Goal: Communication & Community: Answer question/provide support

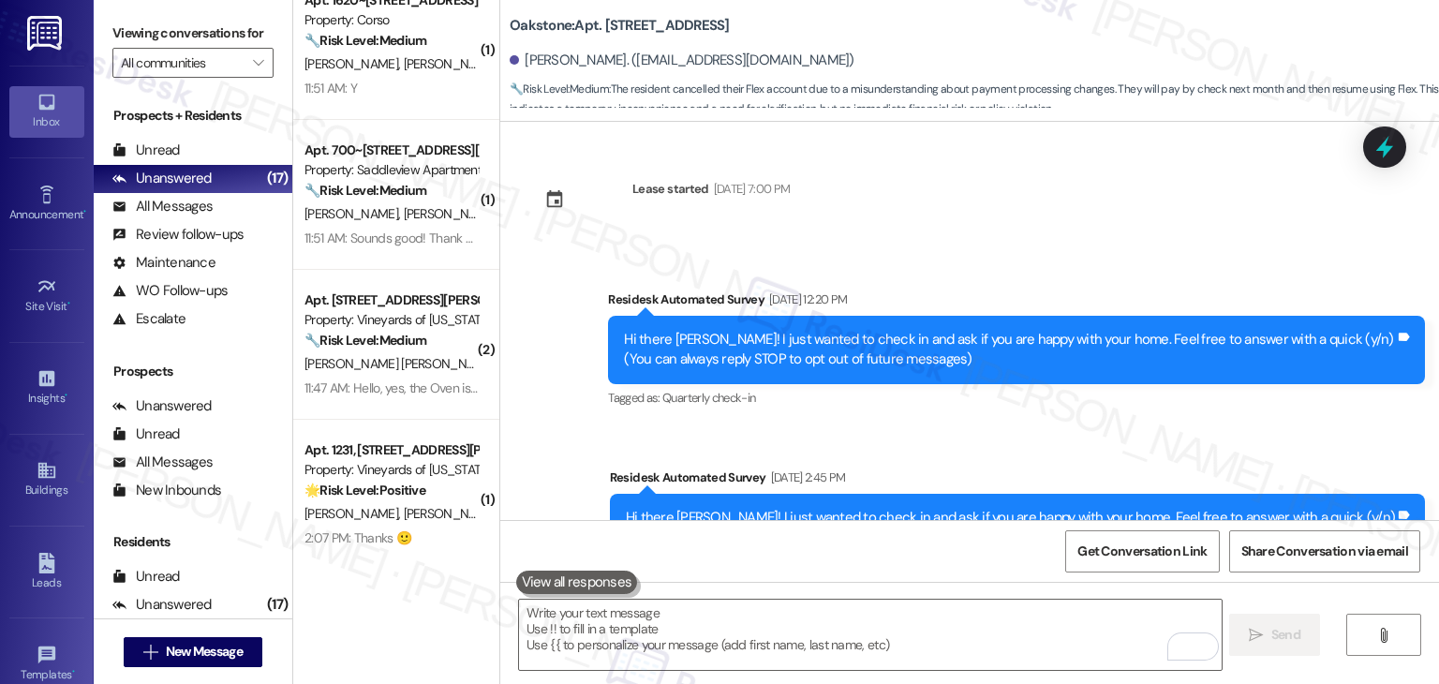
scroll to position [5167, 0]
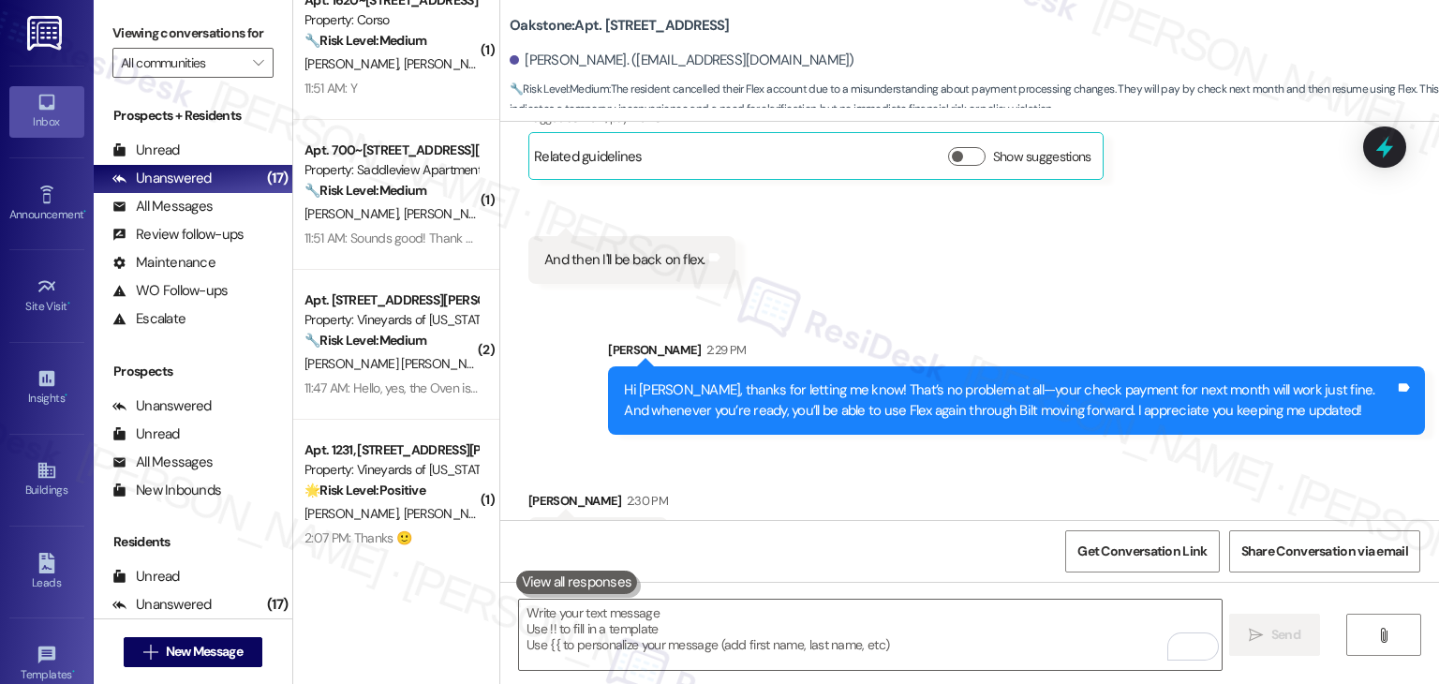
click at [847, 469] on div "Received via SMS Dimitri Harrington 2:30 PM Ok Tags and notes" at bounding box center [969, 514] width 939 height 130
click at [859, 458] on div "Received via SMS Dimitri Harrington 2:30 PM Ok Tags and notes" at bounding box center [969, 514] width 939 height 130
click at [753, 469] on div "Received via SMS Dimitri Harrington 2:30 PM Ok Tags and notes" at bounding box center [969, 514] width 939 height 130
click at [671, 628] on textarea "To enrich screen reader interactions, please activate Accessibility in Grammarl…" at bounding box center [870, 635] width 702 height 70
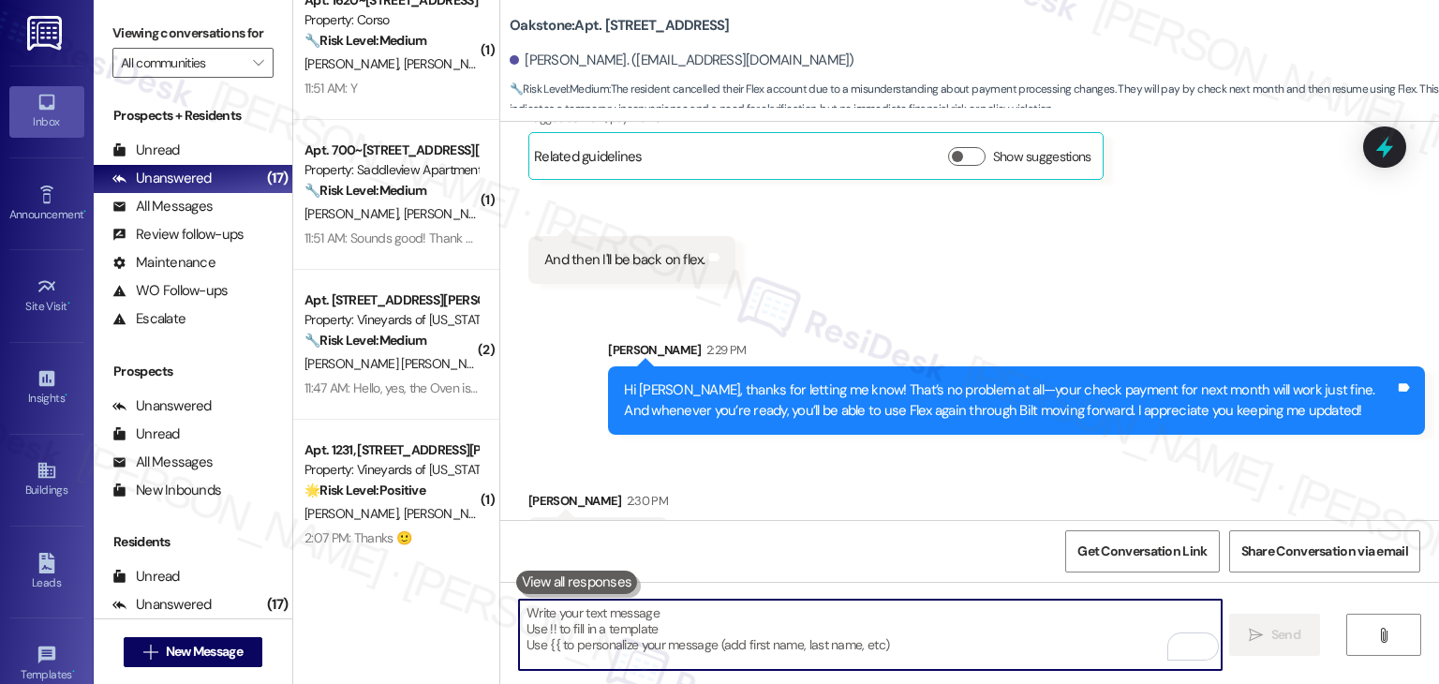
paste textarea "Should you have any questions or need help with anything else, please don't hes…"
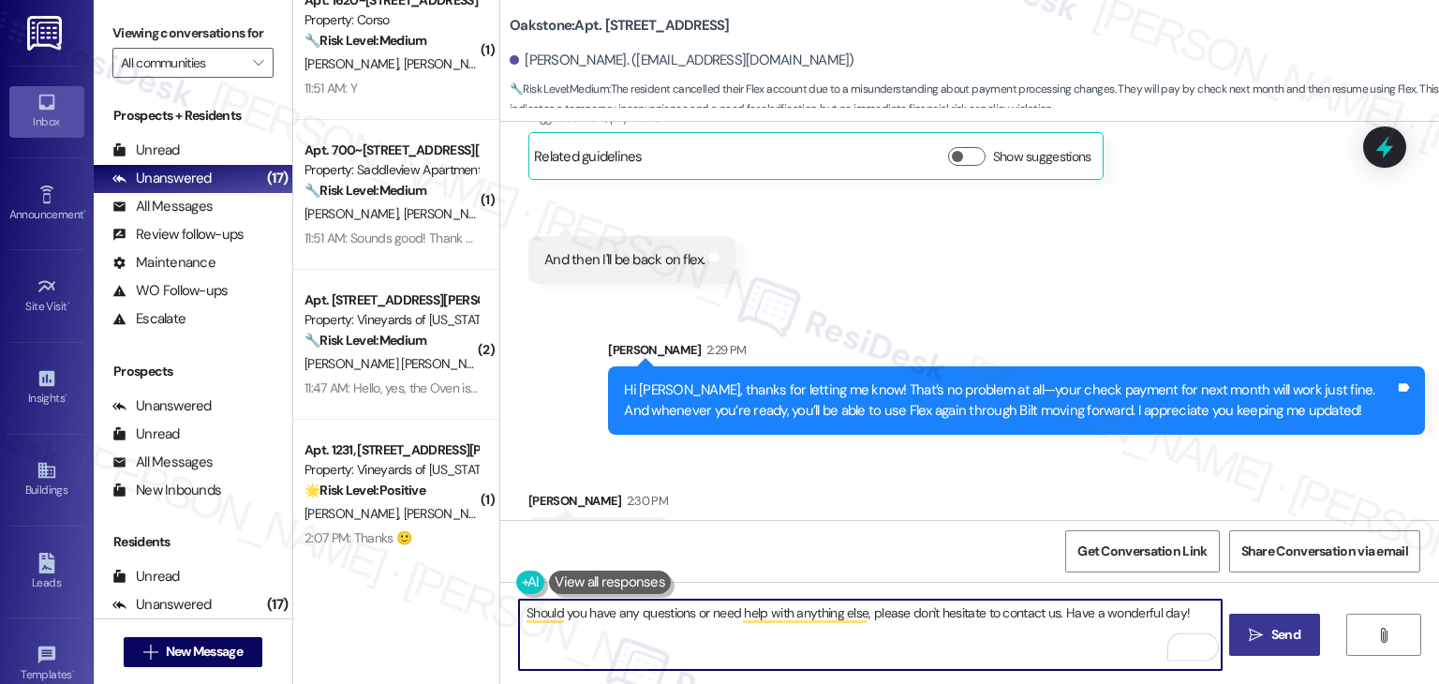
type textarea "Should you have any questions or need help with anything else, please don't hes…"
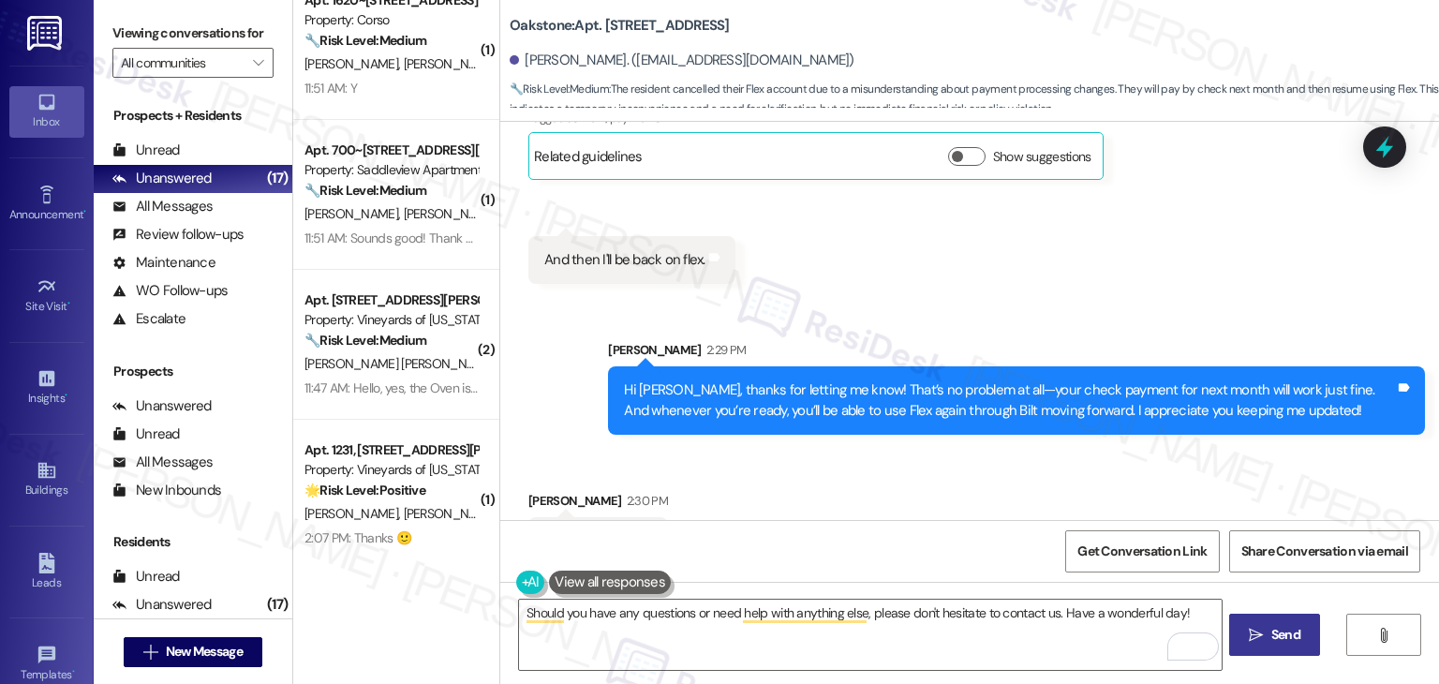
click at [1264, 629] on span " Send" at bounding box center [1274, 635] width 59 height 20
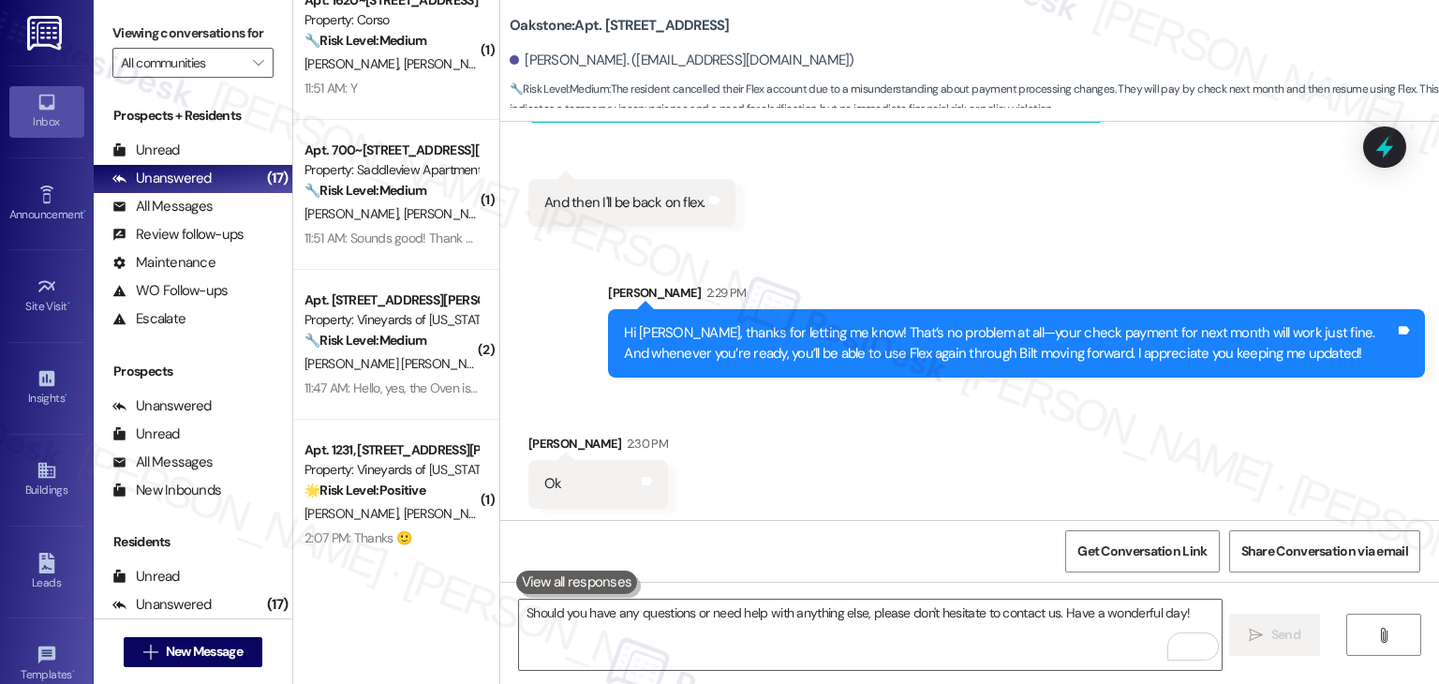
scroll to position [5297, 0]
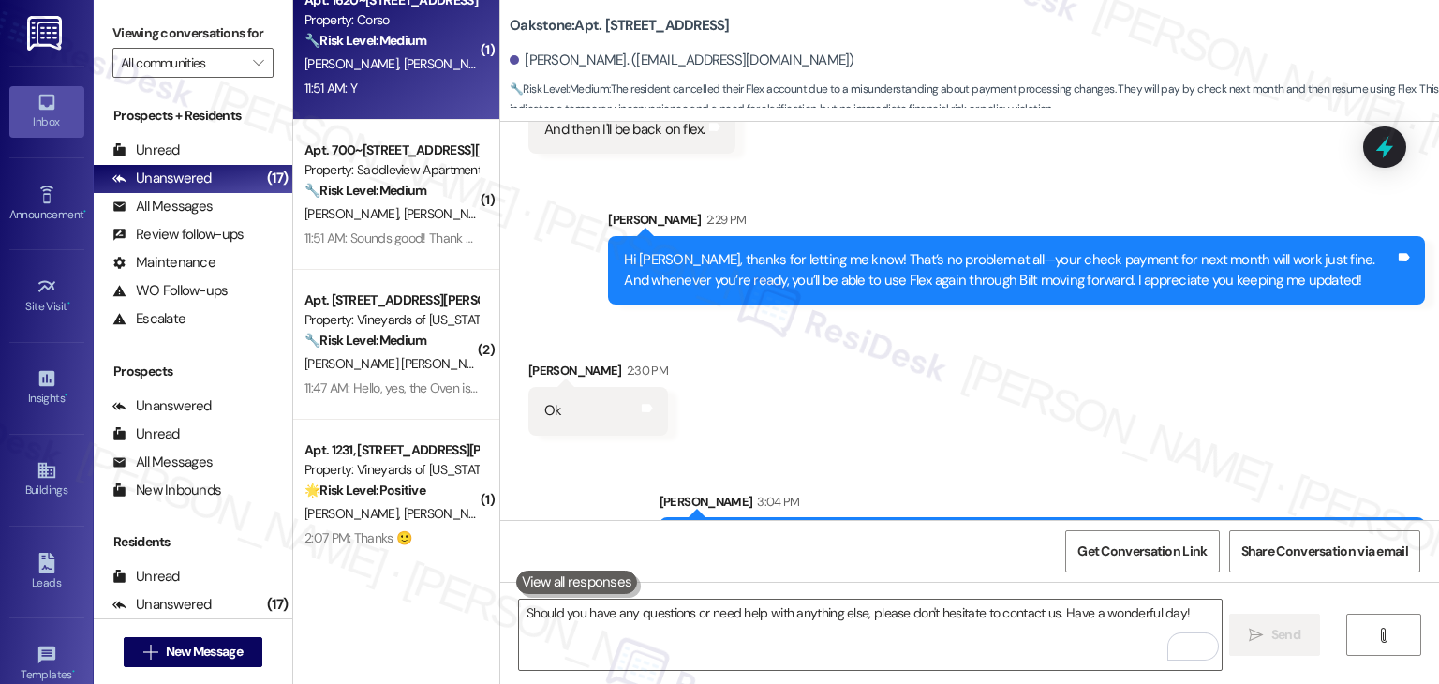
click at [424, 51] on div "Apt. 1620~202, 1580 Milwaukee Way Property: Corso 🔧 Risk Level: Medium The resi…" at bounding box center [391, 21] width 177 height 64
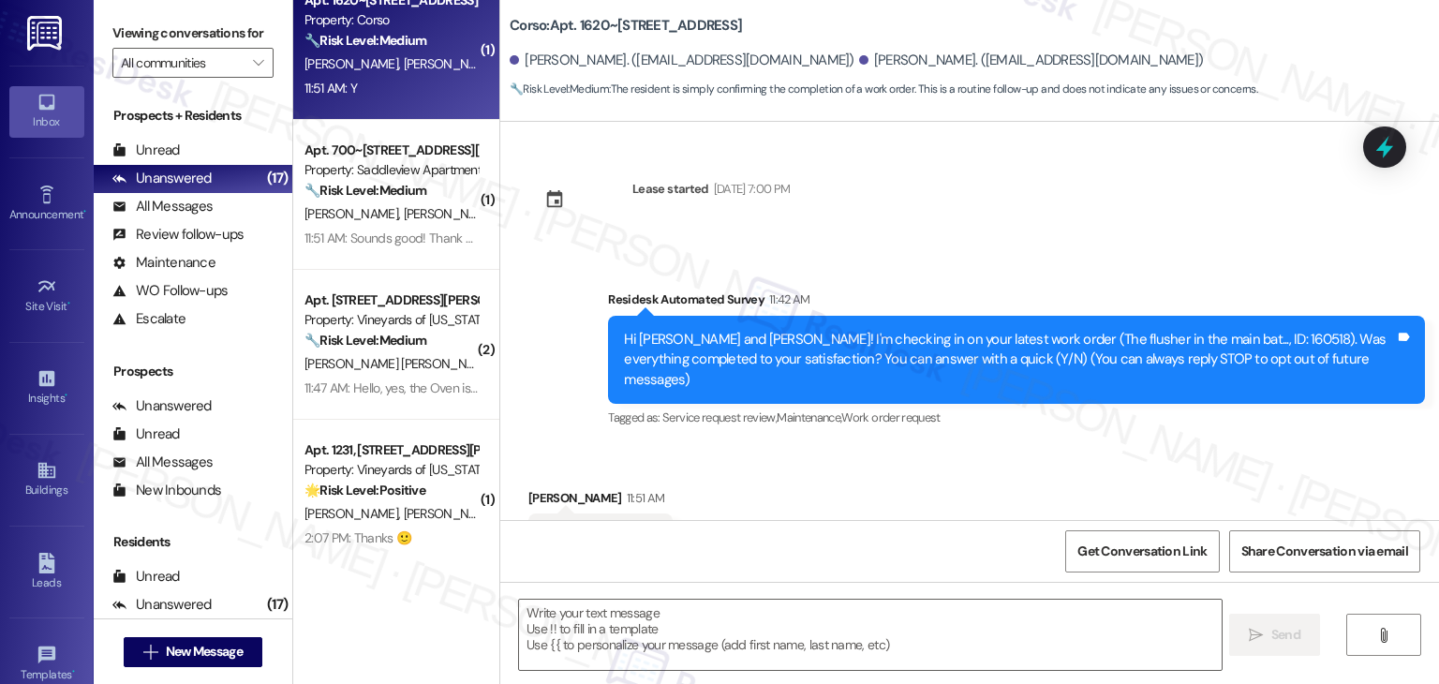
scroll to position [64, 0]
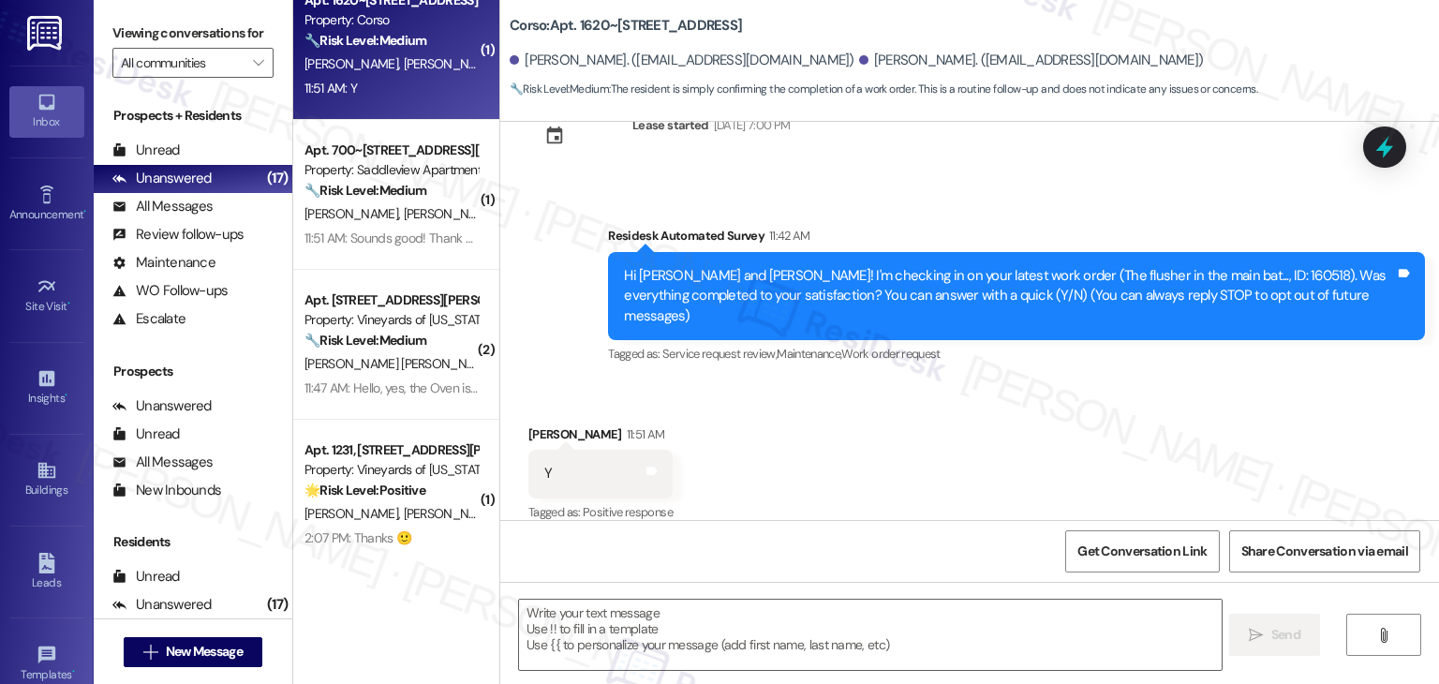
type textarea "Fetching suggested responses. Please feel free to read through the conversation…"
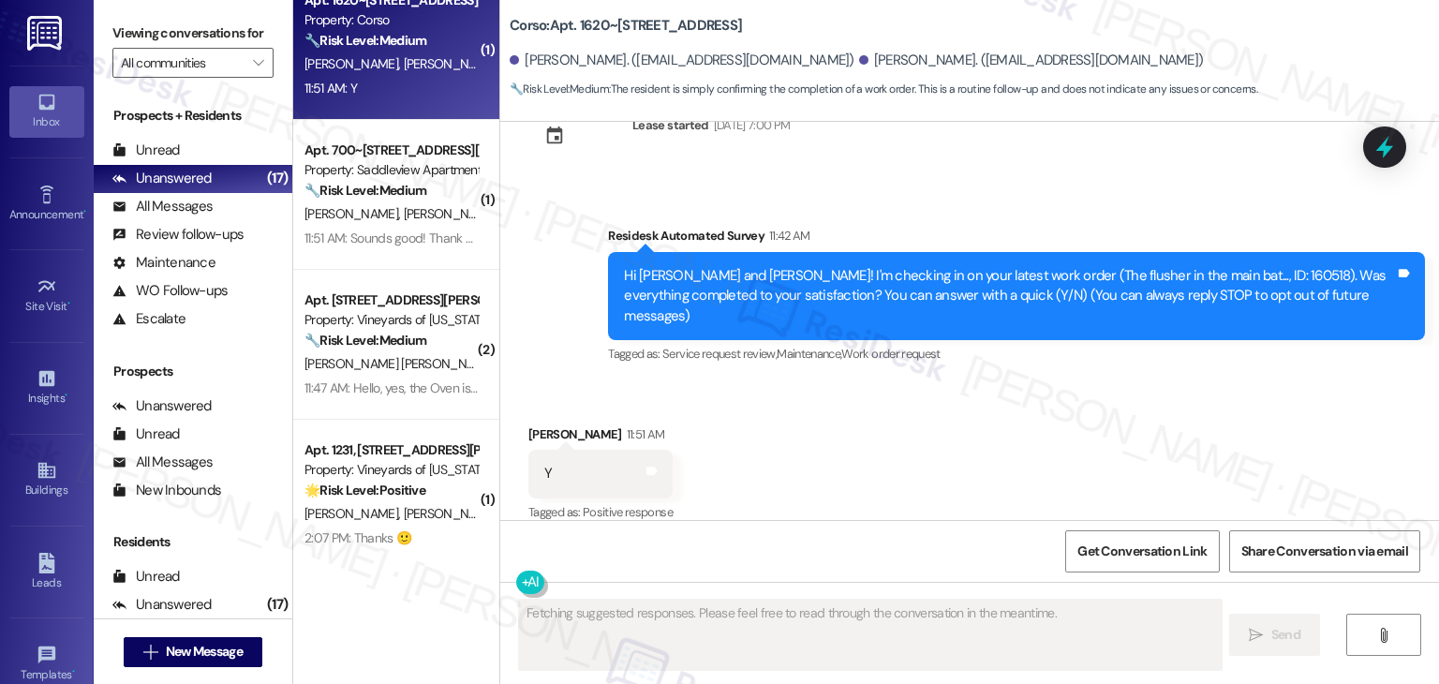
click at [960, 436] on div "Received via SMS Mary Walsh 11:51 AM Y Tags and notes Tagged as: Positive respo…" at bounding box center [969, 461] width 939 height 158
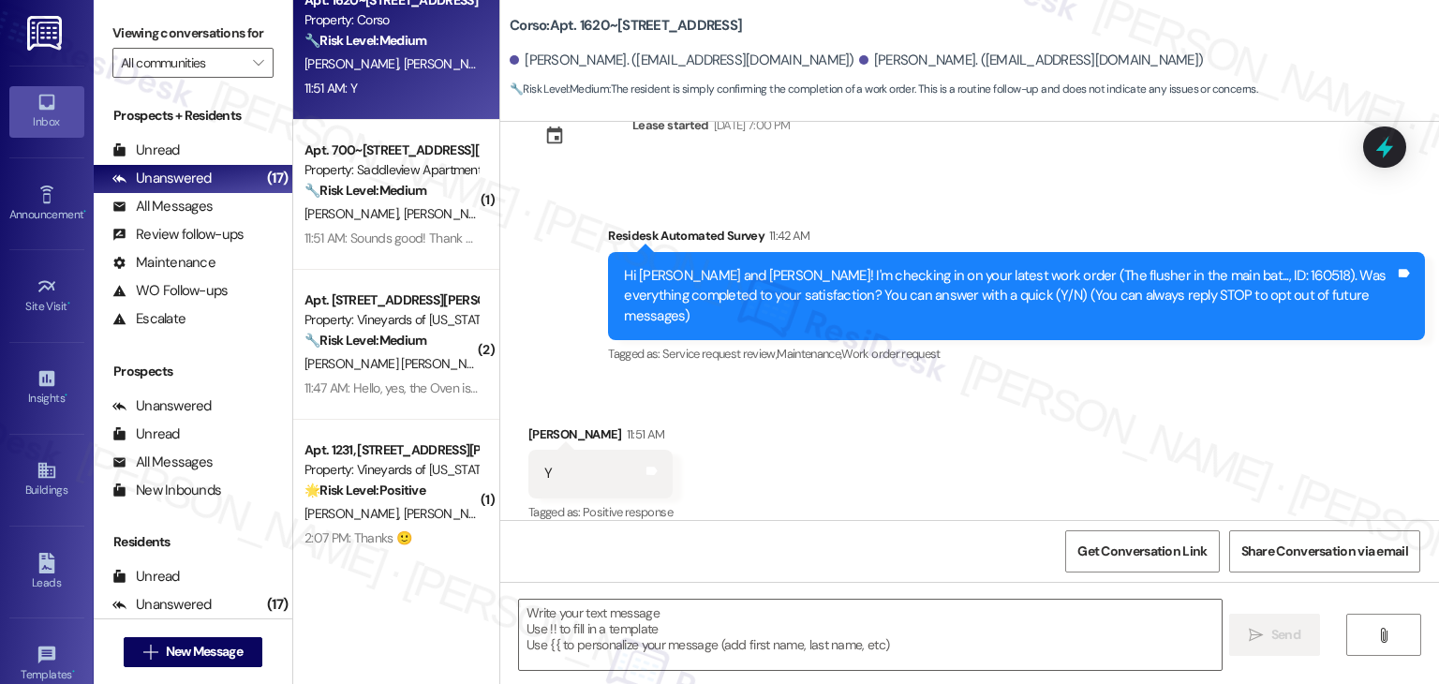
click at [880, 483] on div "Received via SMS Mary Walsh 11:51 AM Y Tags and notes Tagged as: Positive respo…" at bounding box center [969, 461] width 939 height 158
click at [849, 637] on textarea at bounding box center [870, 635] width 702 height 70
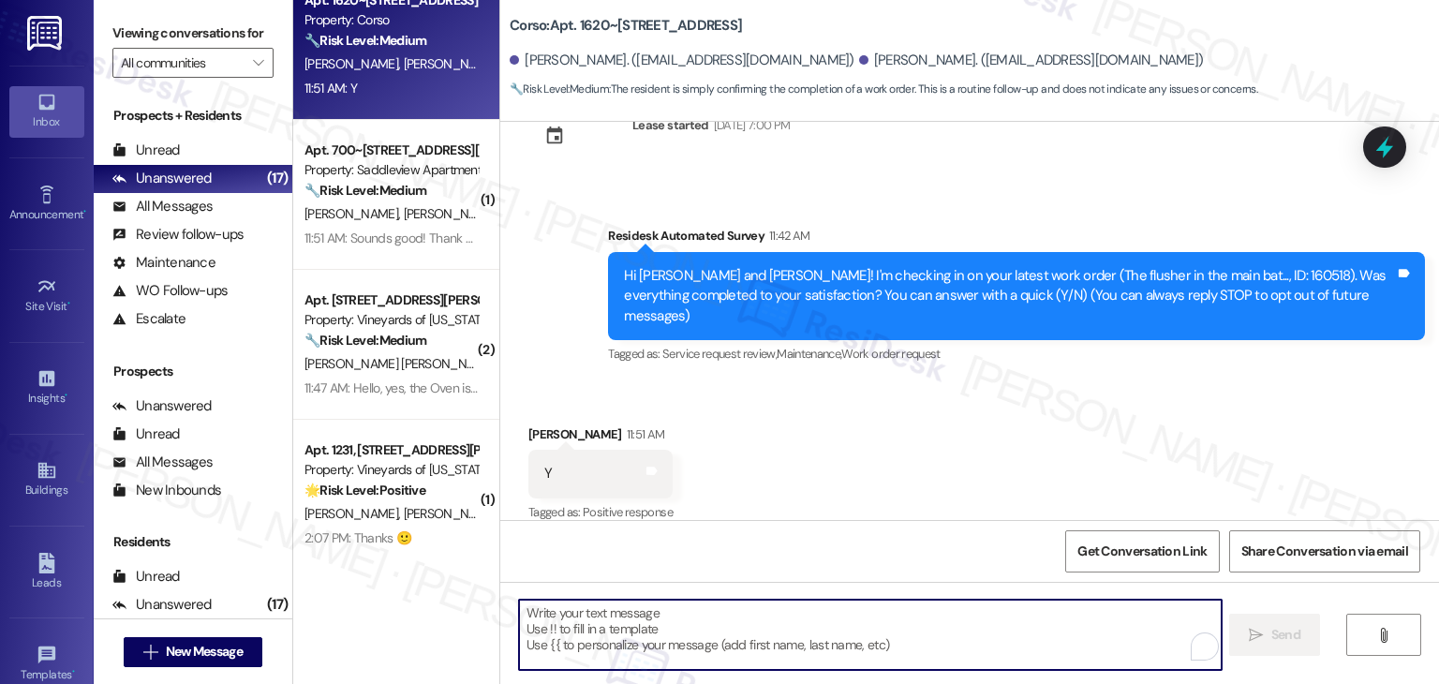
paste textarea "Hi {{first_name}}, thanks for confirming! Glad to hear the work order — was res…"
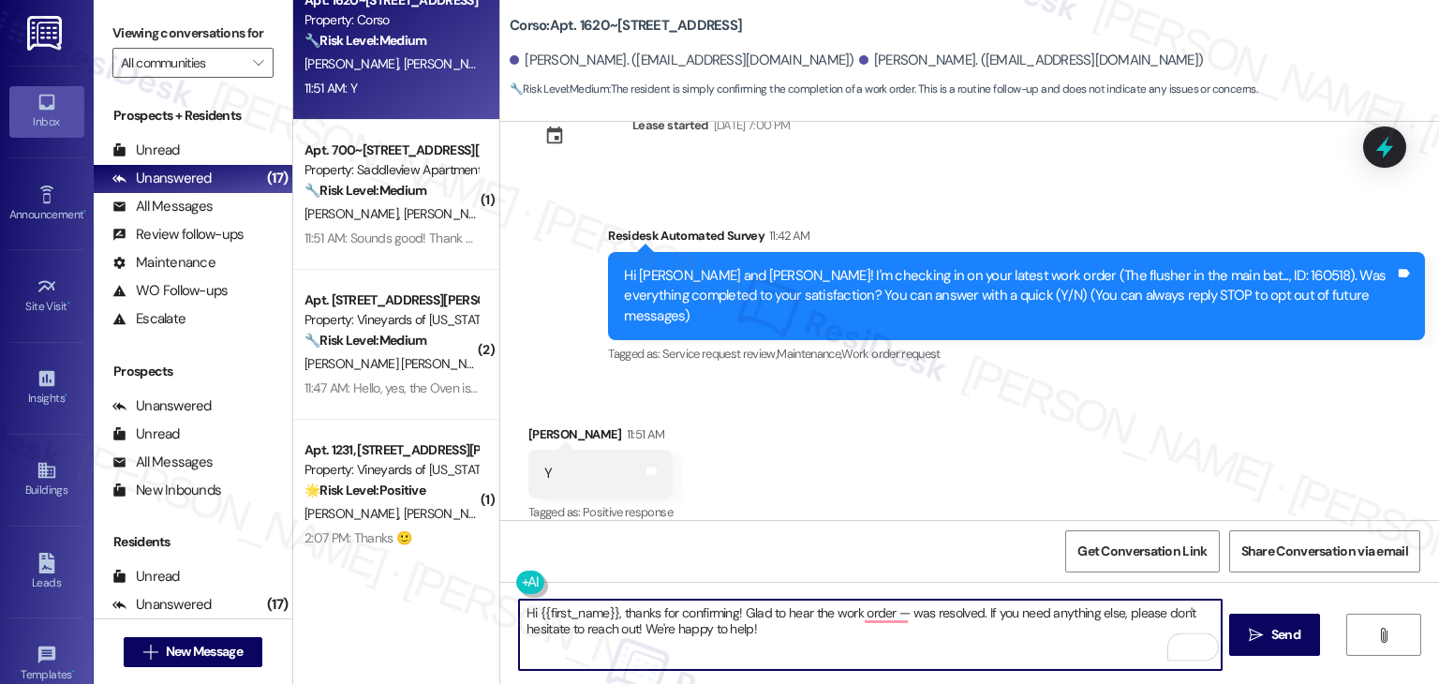
click at [896, 615] on textarea "Hi {{first_name}}, thanks for confirming! Glad to hear the work order — was res…" at bounding box center [870, 635] width 702 height 70
click at [529, 607] on textarea "Hi {{first_name}}, thanks for confirming! Glad to hear the work order 160518 wa…" at bounding box center [870, 635] width 702 height 70
click at [734, 627] on textarea "Hi Mary, thanks for confirming! Glad to hear the work order 160518 was resolved…" at bounding box center [870, 635] width 702 height 70
type textarea "Hi Mary, thanks for confirming! Glad to hear the work order 160518 was resolved…"
click at [1278, 638] on span "Send" at bounding box center [1286, 635] width 29 height 20
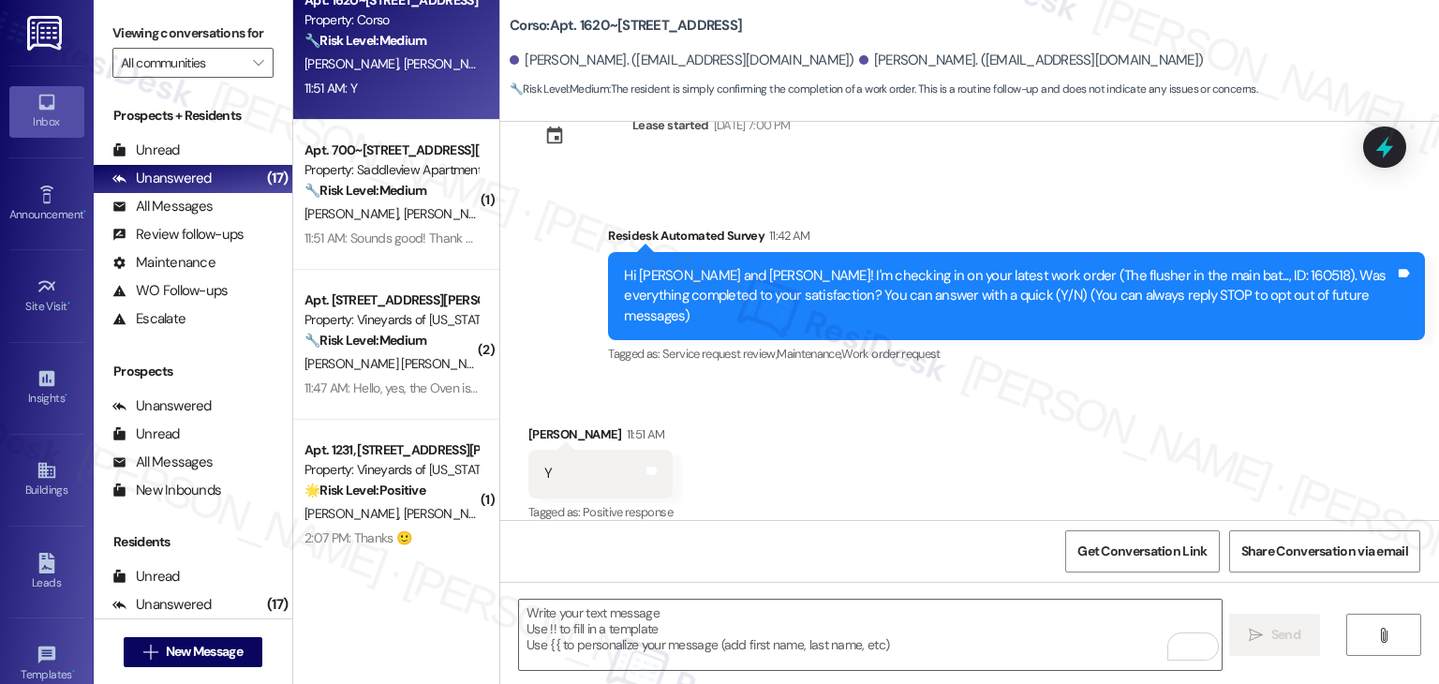
scroll to position [215, 0]
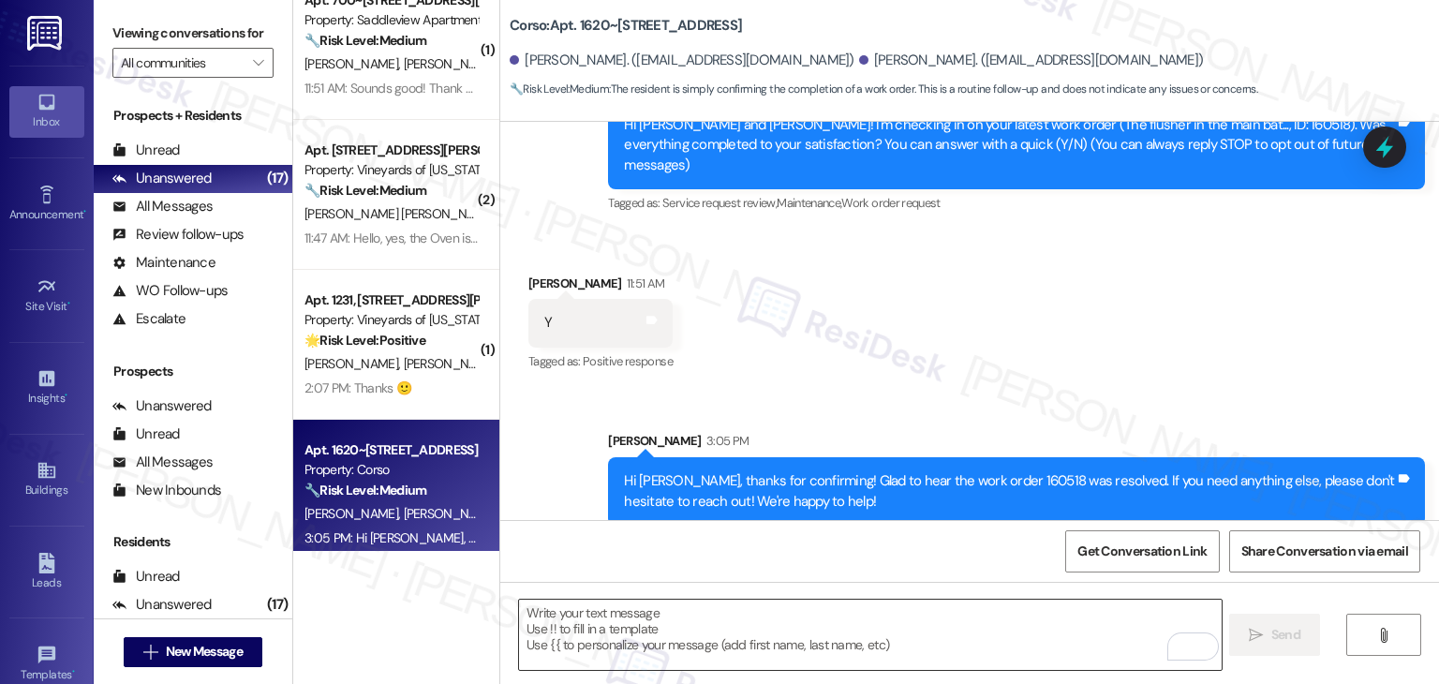
click at [671, 641] on textarea "To enrich screen reader interactions, please activate Accessibility in Grammarl…" at bounding box center [870, 635] width 702 height 70
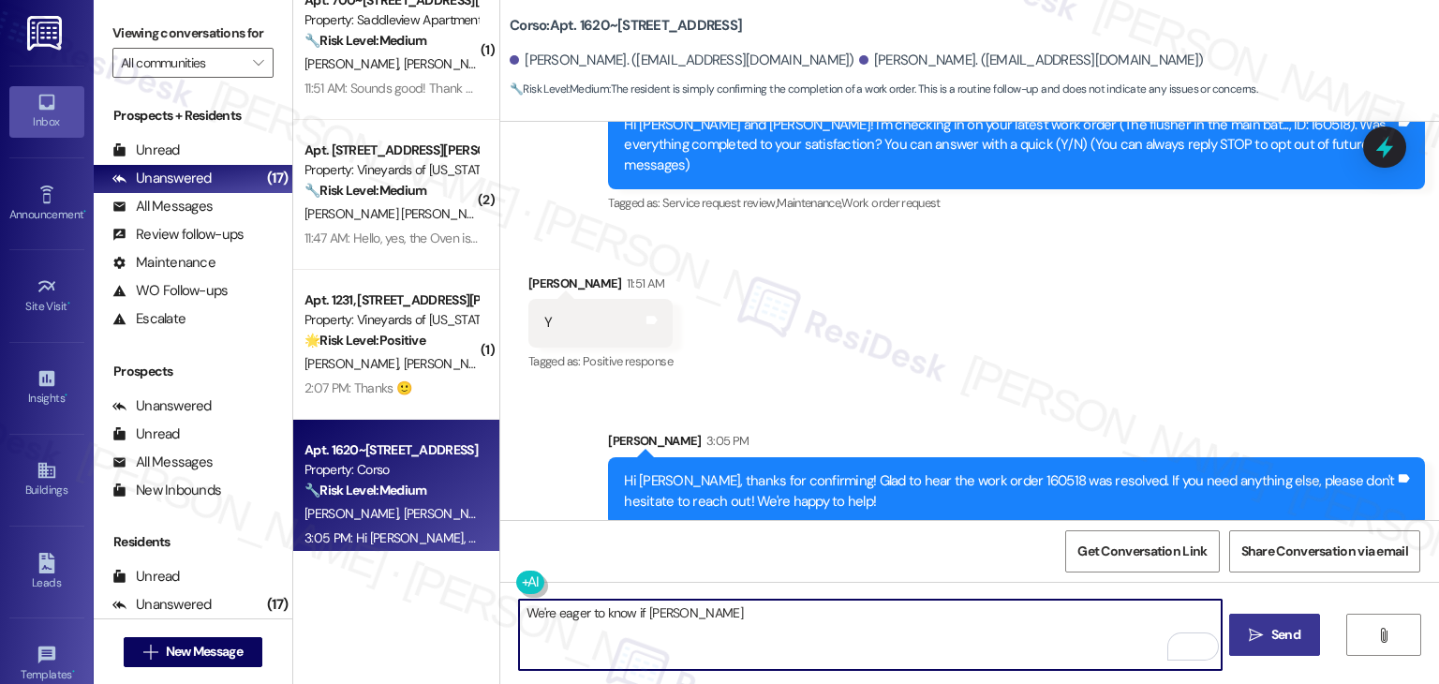
click at [698, 617] on textarea "We're eager to know if Corso" at bounding box center [870, 635] width 702 height 70
click at [648, 616] on textarea "We're eager to know if Corso has met your expectations. Your feedback is import…" at bounding box center [870, 635] width 702 height 70
paste textarea "{{property}} has met your expectations. Your feedback is important to us. Thank…"
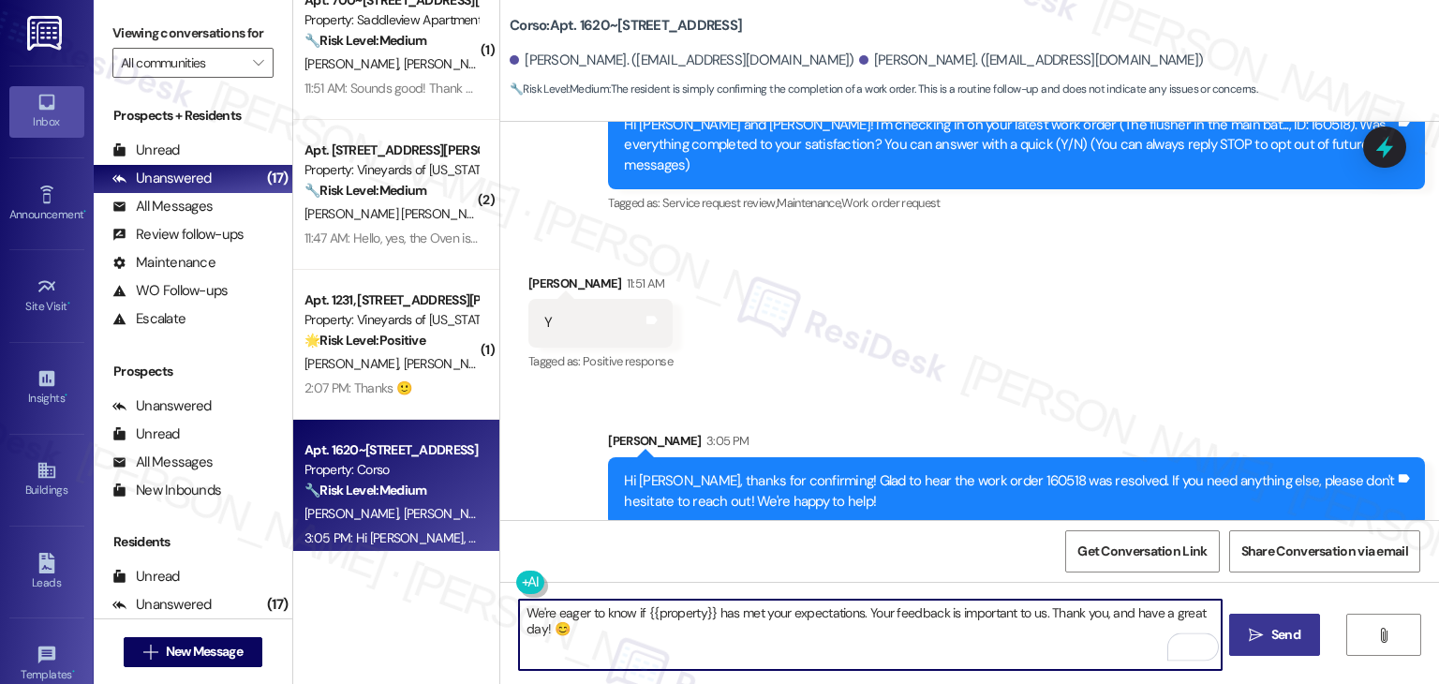
type textarea "We're eager to know if {{property}} has met your expectations. Your feedback is…"
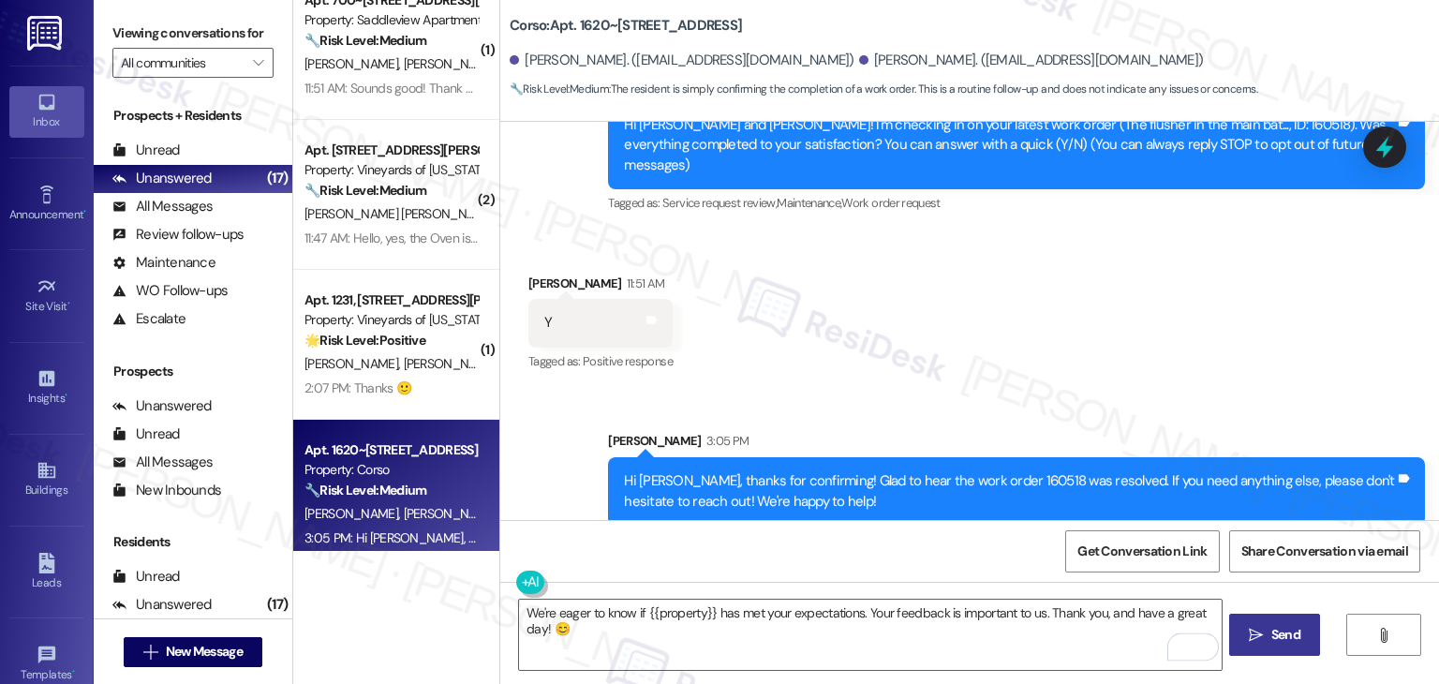
click at [811, 551] on div "Get Conversation Link Share Conversation via email" at bounding box center [969, 551] width 939 height 62
click at [1291, 638] on span "Send" at bounding box center [1286, 635] width 29 height 20
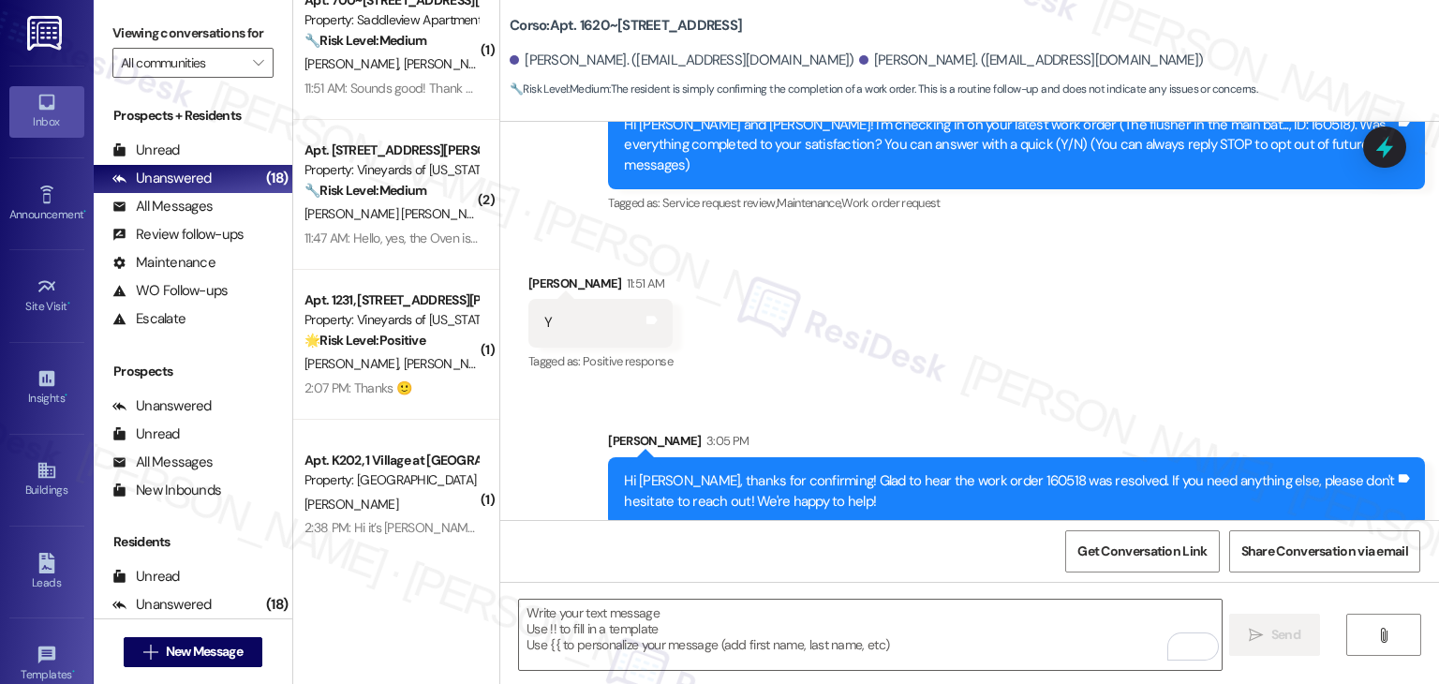
scroll to position [64, 0]
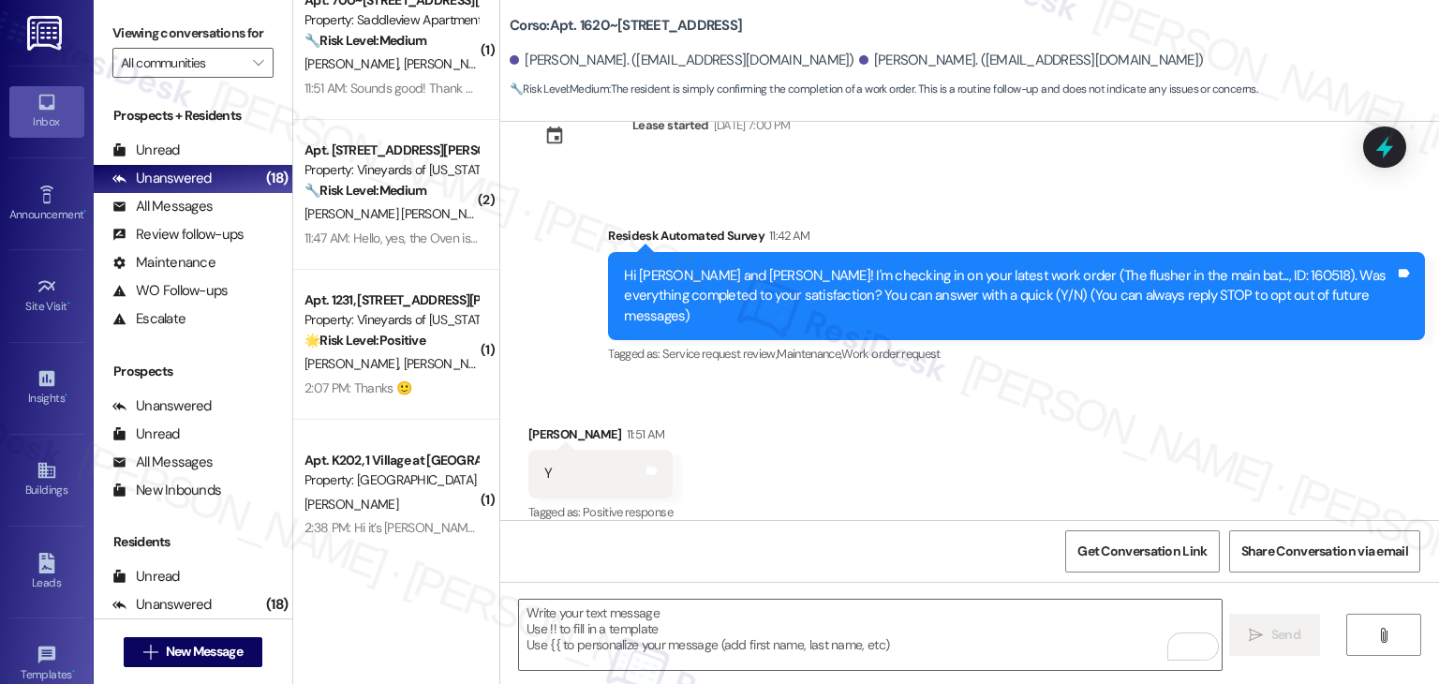
click at [925, 405] on div "Received via SMS Mary Walsh 11:51 AM Y Tags and notes Tagged as: Positive respo…" at bounding box center [969, 461] width 939 height 158
click at [925, 406] on div "Received via SMS Mary Walsh 11:51 AM Y Tags and notes Tagged as: Positive respo…" at bounding box center [969, 461] width 939 height 158
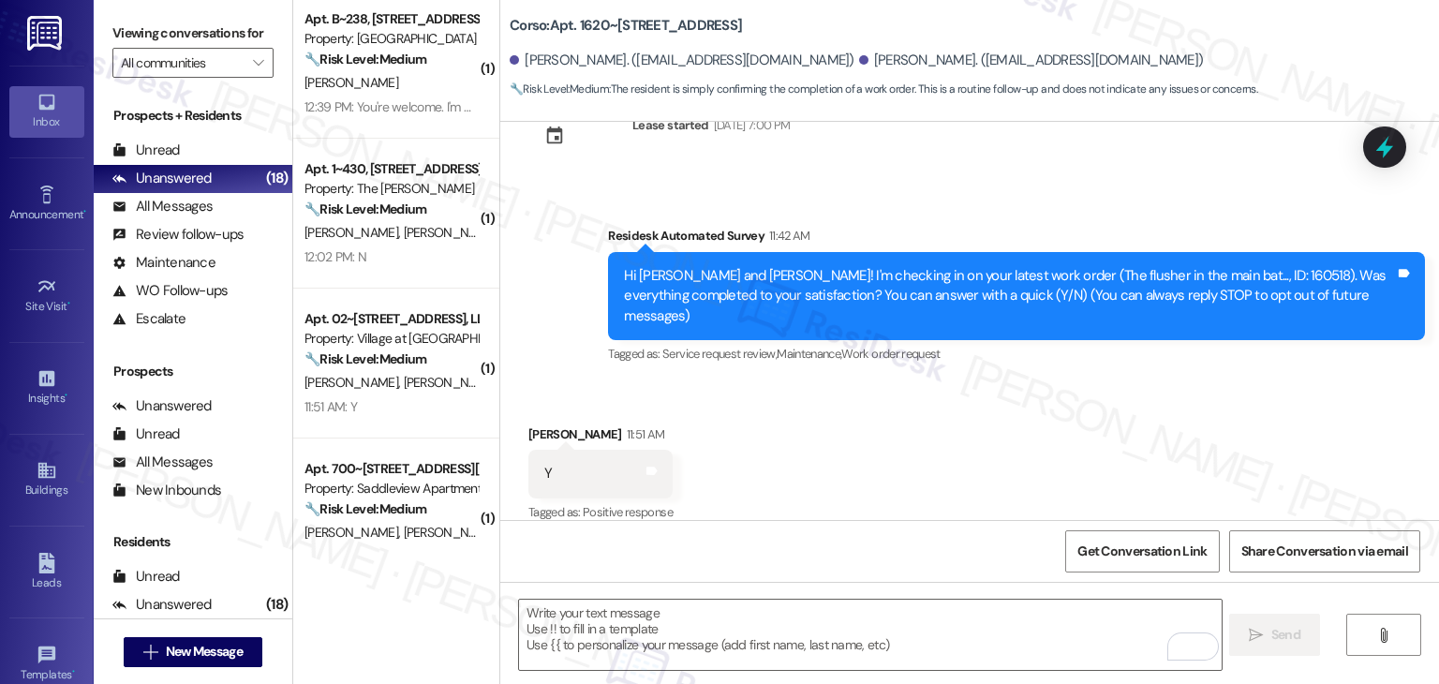
scroll to position [1511, 0]
click at [397, 297] on div "( 1 ) Apt. A114, 508 Bldg A E 50th St Property: Mallard Pointe 🔧 Risk Level: Me…" at bounding box center [396, 275] width 206 height 551
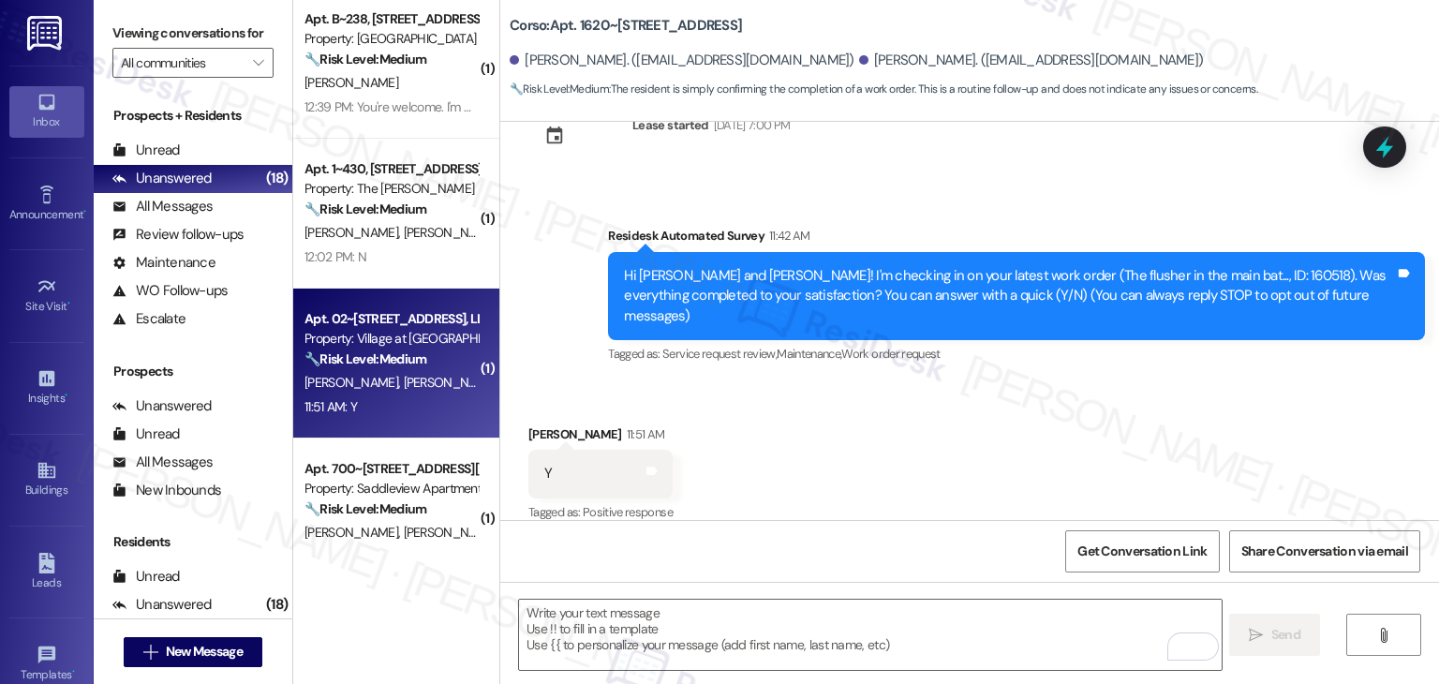
click at [387, 358] on strong "🔧 Risk Level: Medium" at bounding box center [366, 358] width 122 height 17
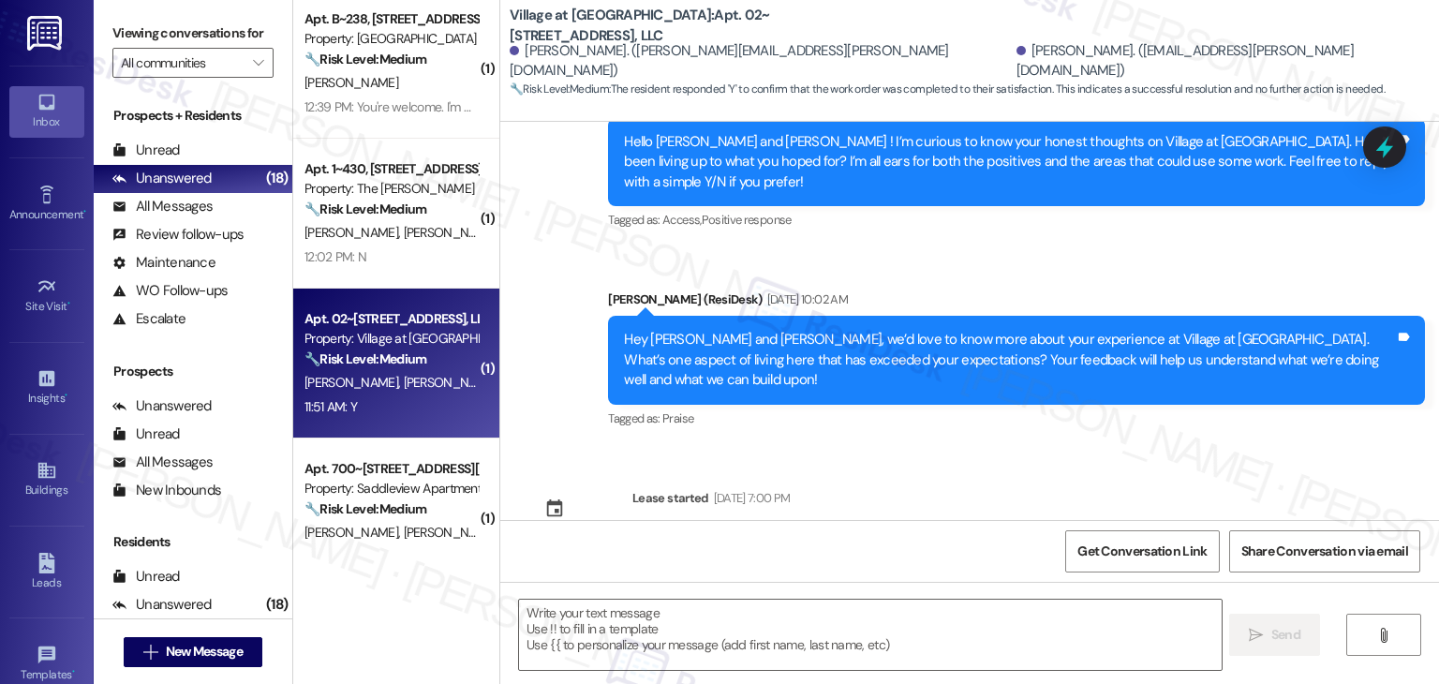
type textarea "Fetching suggested responses. Please feel free to read through the conversation…"
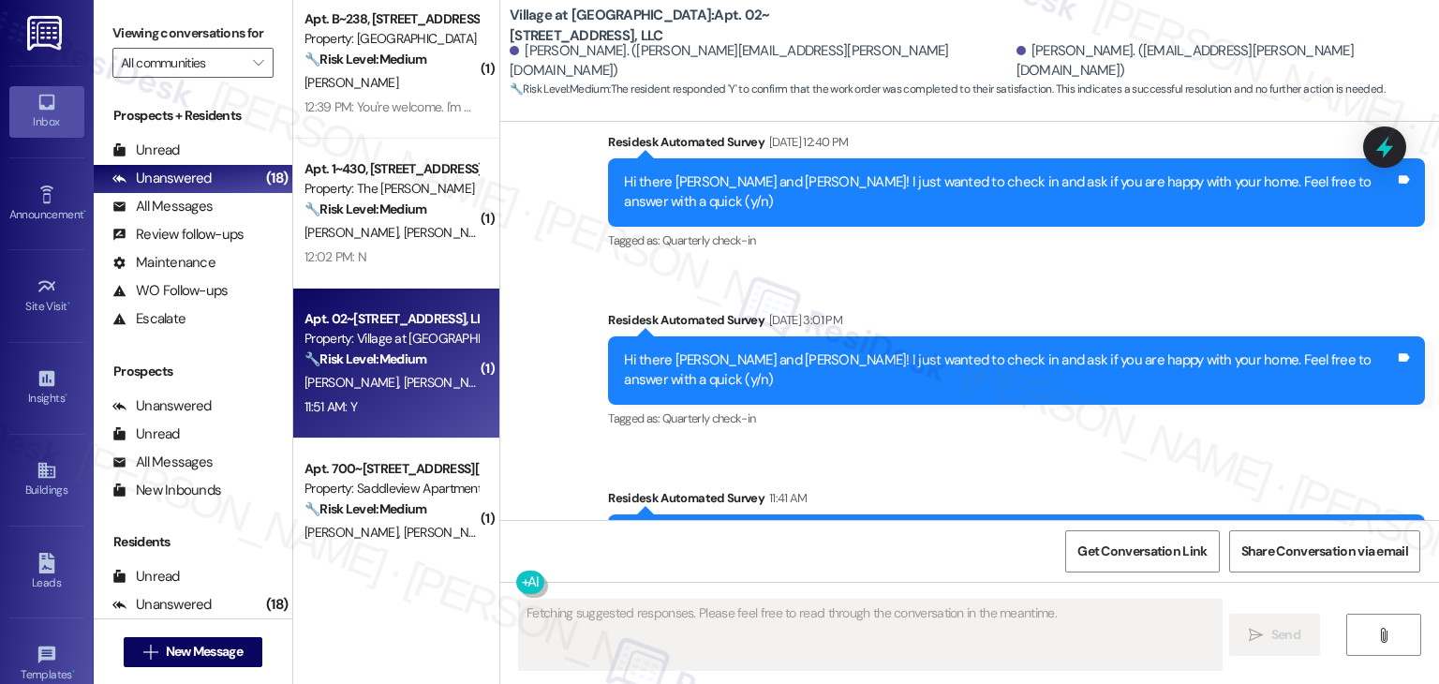
scroll to position [1806, 0]
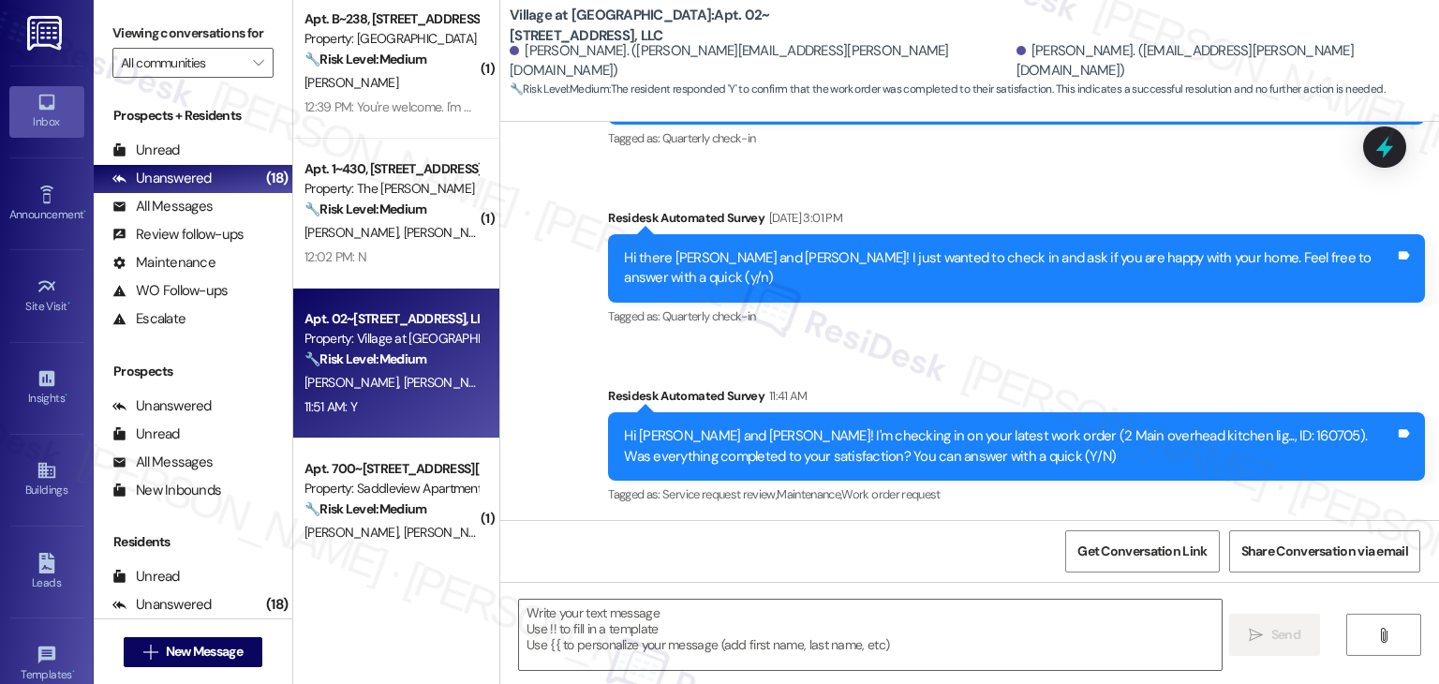
click at [854, 523] on div "Received via SMS Lily Gronewold 11:51 AM Y Tags and notes Tagged as: Positive r…" at bounding box center [969, 602] width 939 height 158
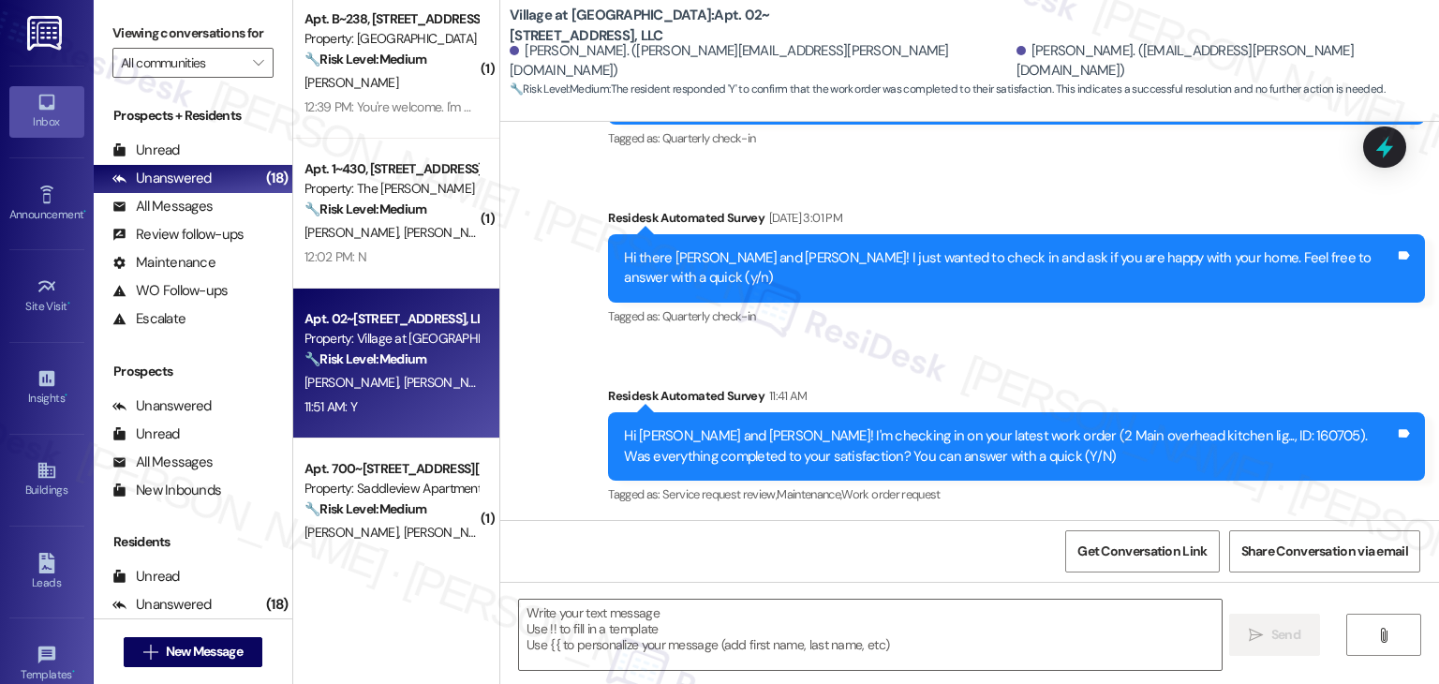
click at [854, 523] on div "Received via SMS Lily Gronewold 11:51 AM Y Tags and notes Tagged as: Positive r…" at bounding box center [969, 602] width 939 height 158
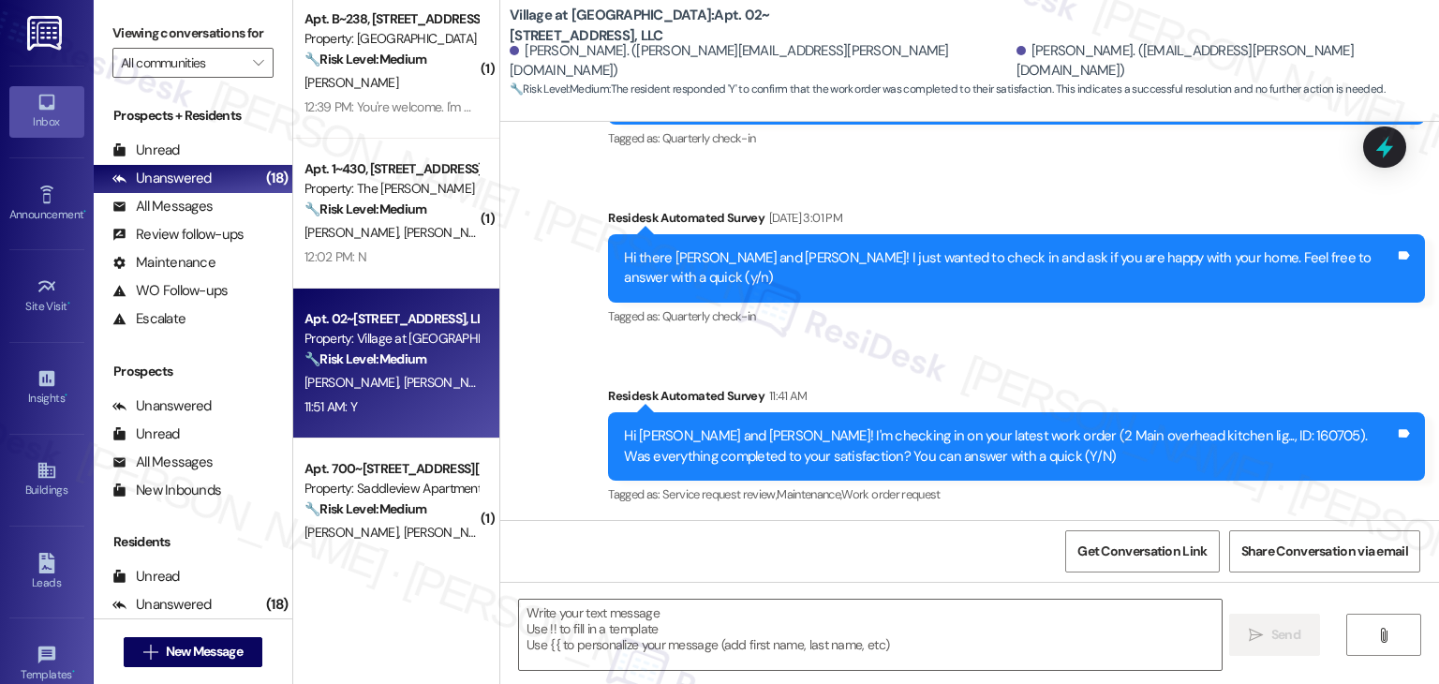
click at [854, 523] on div "Received via SMS Lily Gronewold 11:51 AM Y Tags and notes Tagged as: Positive r…" at bounding box center [969, 602] width 939 height 158
click at [644, 628] on textarea at bounding box center [870, 635] width 702 height 70
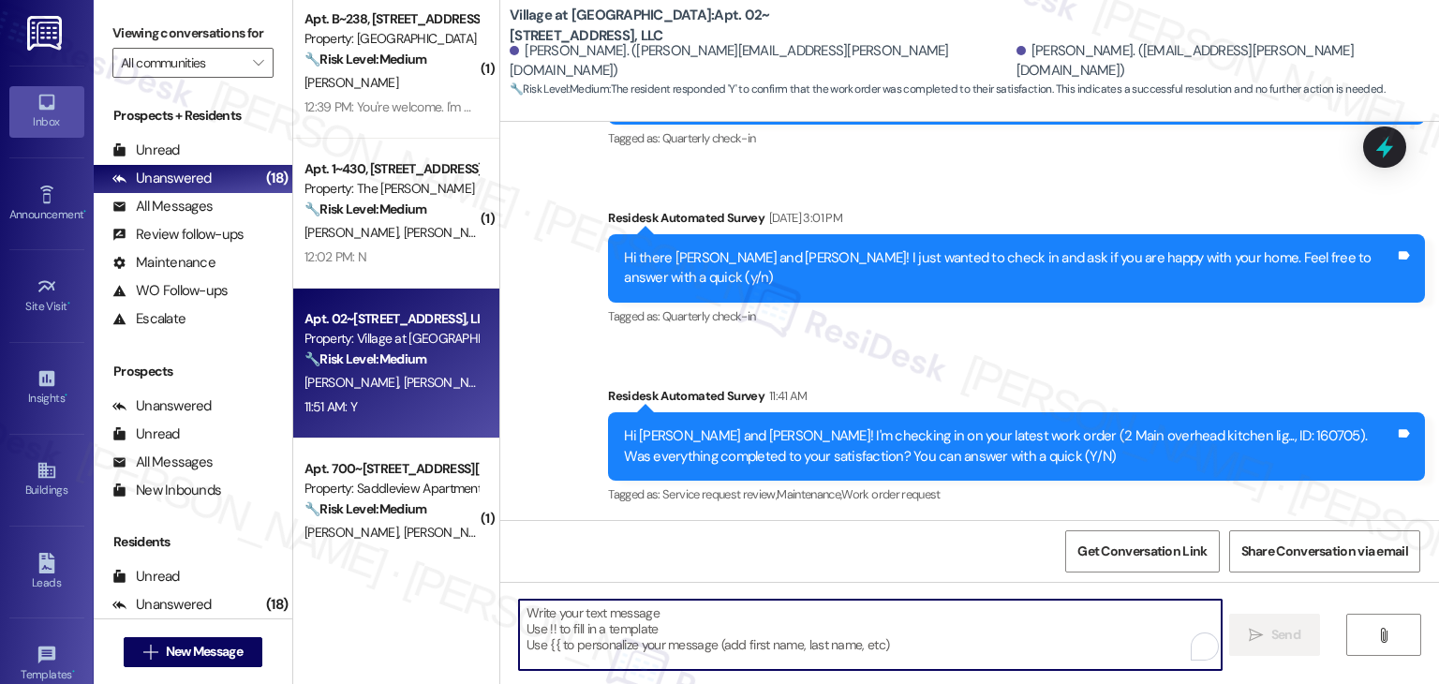
paste textarea "Hi {{first_name}}, thanks for confirming! Glad to hear the work order — was res…"
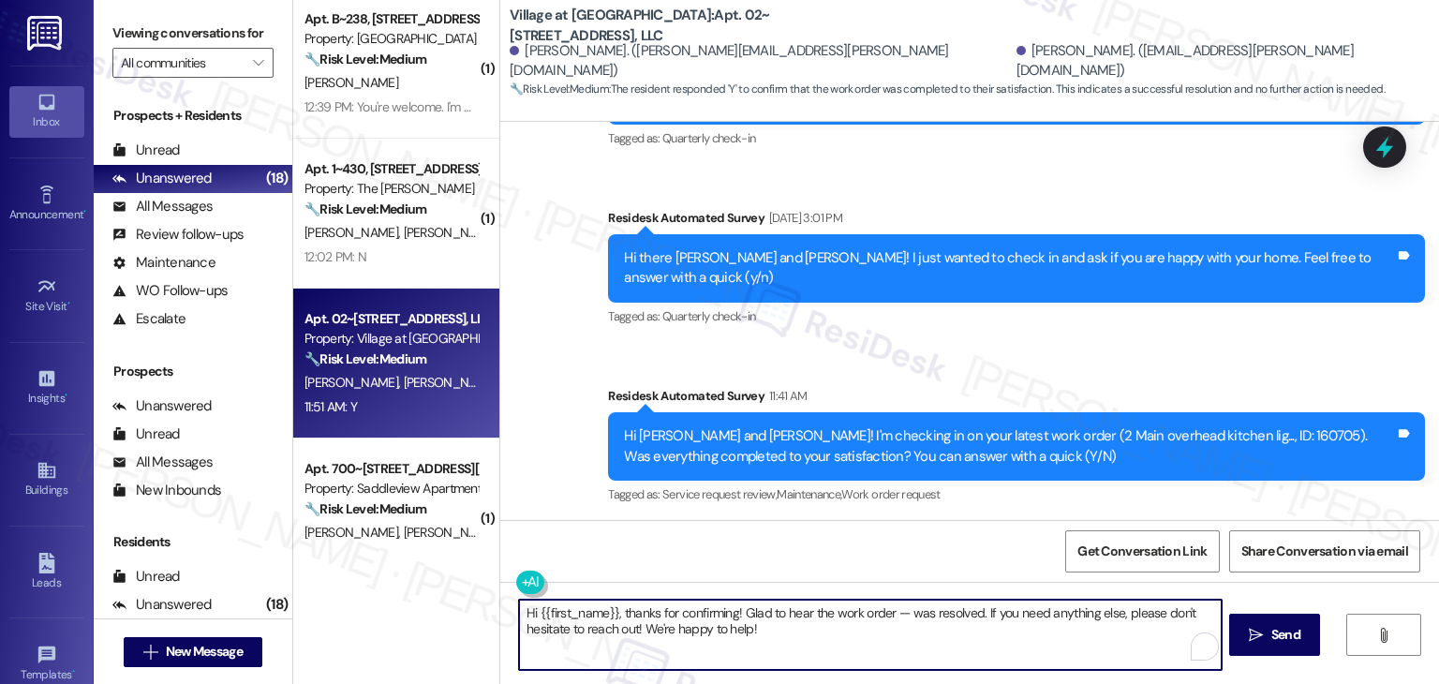
click at [640, 626] on textarea "Hi {{first_name}}, thanks for confirming! Glad to hear the work order — was res…" at bounding box center [870, 635] width 702 height 70
drag, startPoint x: 608, startPoint y: 605, endPoint x: 531, endPoint y: 609, distance: 76.9
click at [531, 609] on textarea "Hi {{first_name}}, thanks for confirming! Glad to hear the work order — was res…" at bounding box center [870, 635] width 702 height 70
click at [829, 604] on textarea "Hi Lily, thanks for confirming! Glad to hear the work order — was resolved. If …" at bounding box center [870, 635] width 702 height 70
click at [737, 637] on textarea "Hi Lily, thanks for confirming! Glad to hear the work order 160705 was resolved…" at bounding box center [870, 635] width 702 height 70
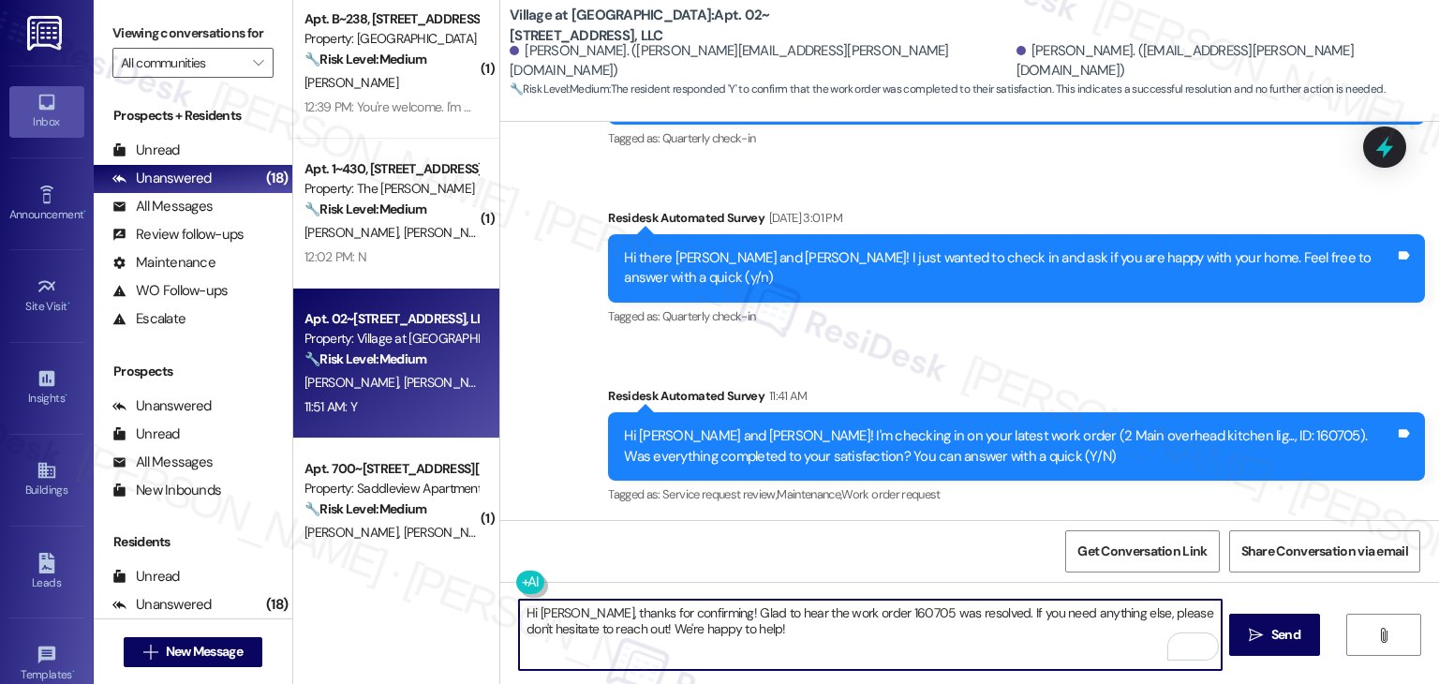
click at [737, 637] on textarea "Hi Lily, thanks for confirming! Glad to hear the work order 160705 was resolved…" at bounding box center [870, 635] width 702 height 70
type textarea "Hi Lily, thanks for confirming! Glad to hear the work order 160705 was resolved…"
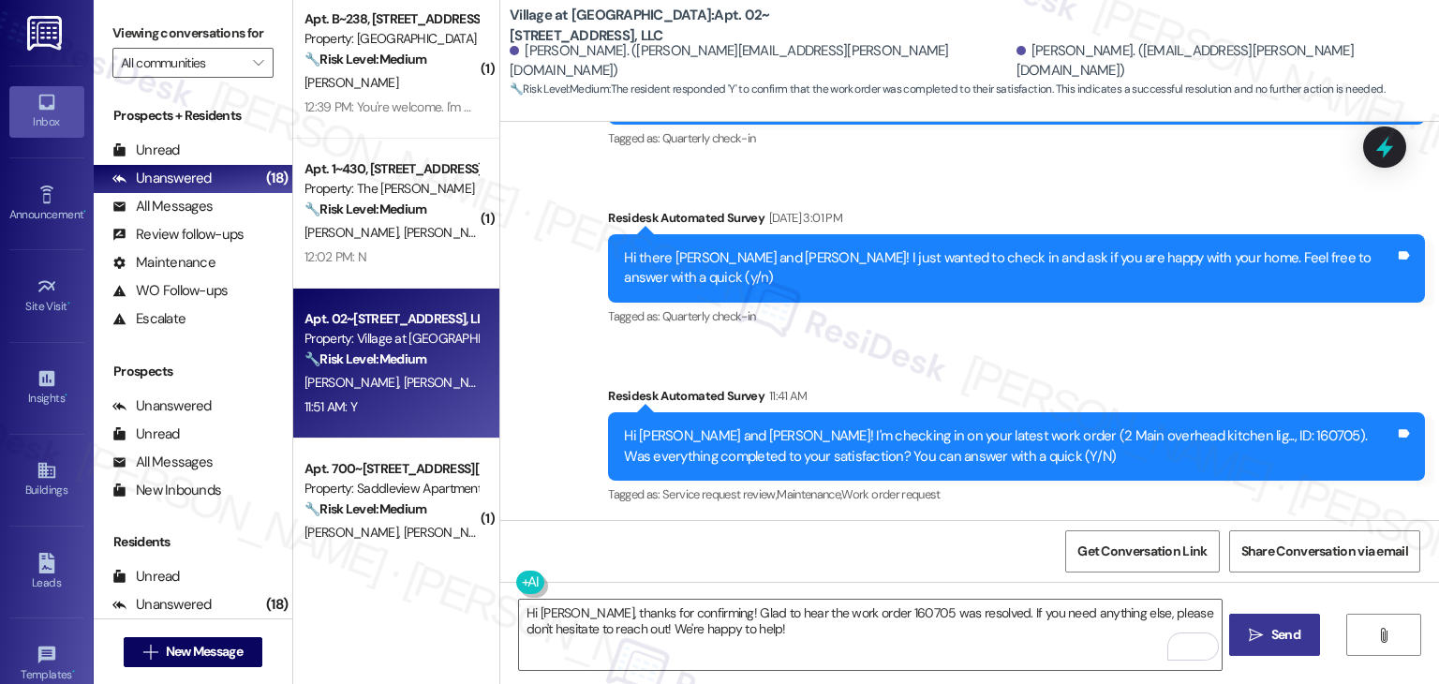
click at [1249, 629] on icon "" at bounding box center [1256, 635] width 14 height 15
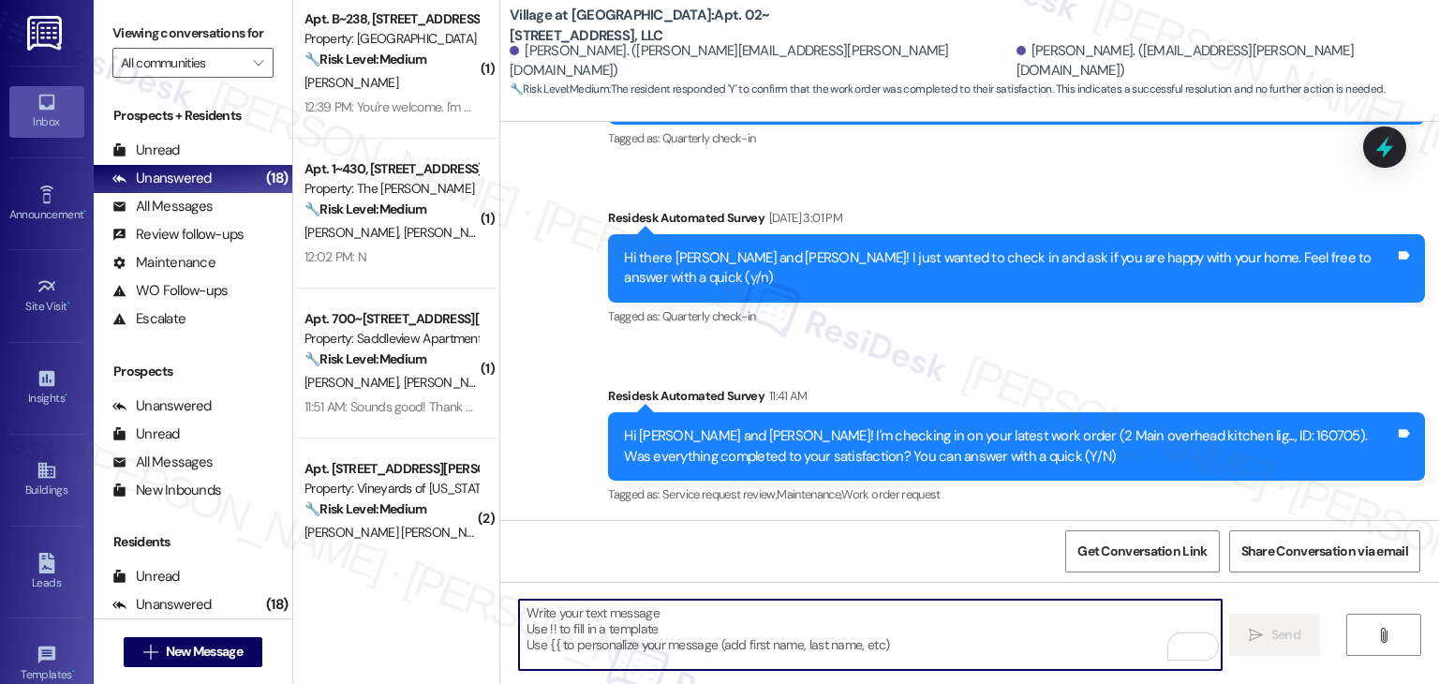
click at [645, 627] on textarea "To enrich screen reader interactions, please activate Accessibility in Grammarl…" at bounding box center [870, 635] width 702 height 70
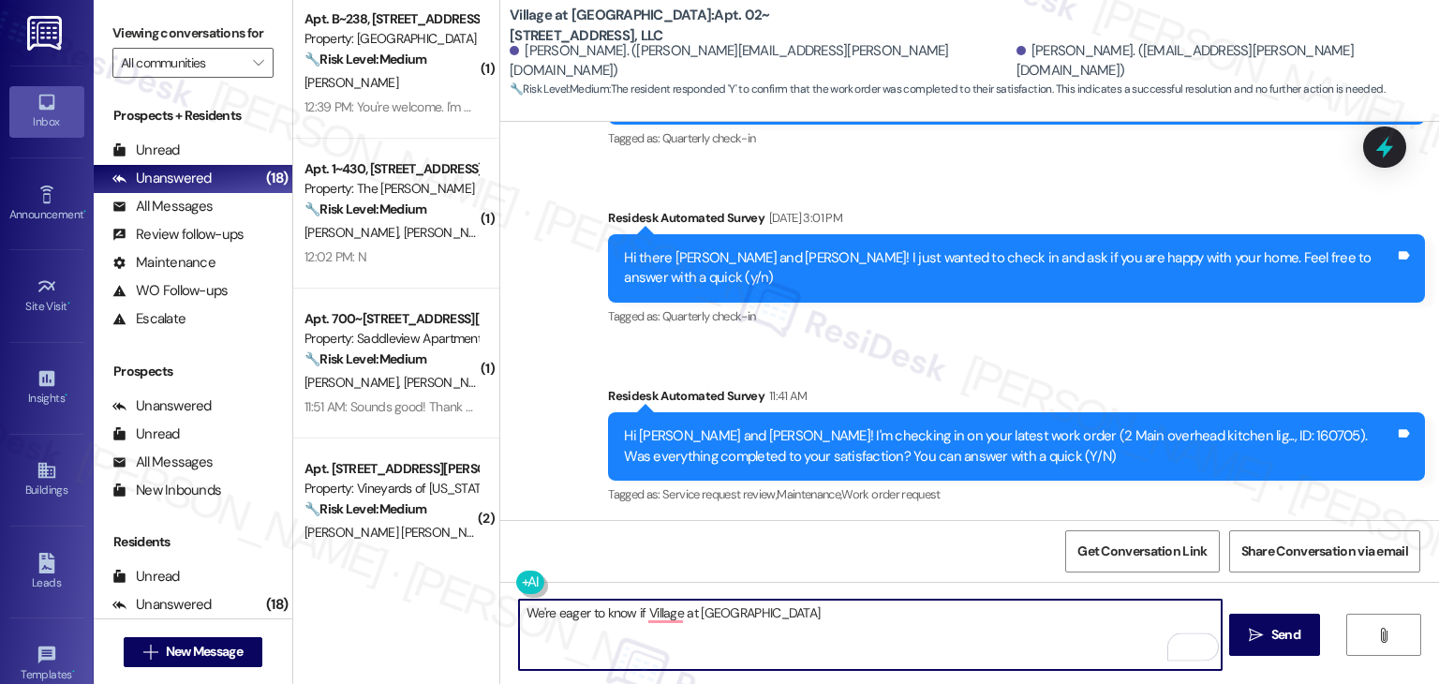
click at [795, 618] on textarea "We're eager to know if Village at Westmeadow" at bounding box center [870, 635] width 702 height 70
click at [940, 619] on textarea "We're eager to know if Village at Westmeadow has met your expectations." at bounding box center [870, 635] width 702 height 70
drag, startPoint x: 604, startPoint y: 632, endPoint x: 483, endPoint y: 608, distance: 124.0
click at [483, 608] on div "( 1 ) Apt. A114, 508 Bldg A E 50th St Property: Mallard Pointe 🔧 Risk Level: Me…" at bounding box center [866, 342] width 1146 height 684
paste textarea "{{property}} has met your expectations. Your feedback is important to us. Thank…"
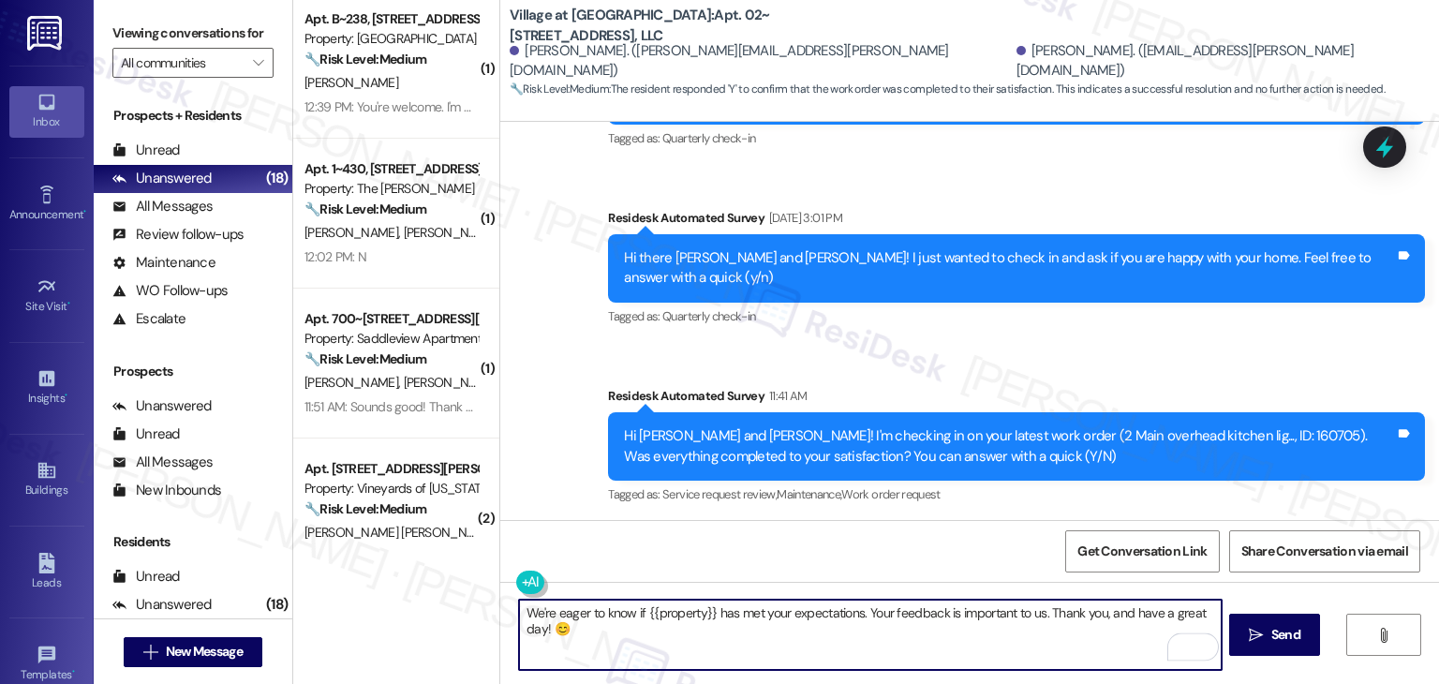
type textarea "We're eager to know if {{property}} has met your expectations. Your feedback is…"
click at [828, 523] on div "Received via SMS Lily Gronewold 11:51 AM Y Tags and notes Tagged as: Positive r…" at bounding box center [969, 602] width 939 height 158
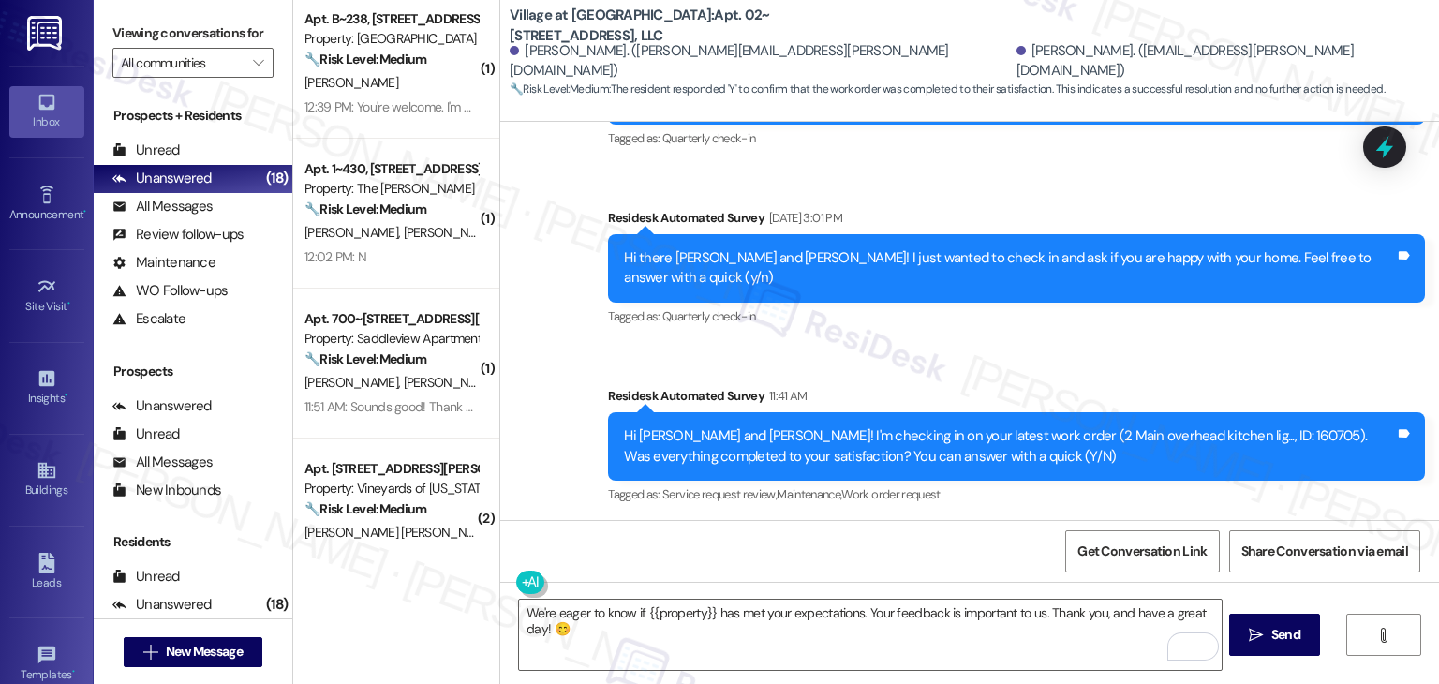
click at [828, 523] on div "Received via SMS Lily Gronewold 11:51 AM Y Tags and notes Tagged as: Positive r…" at bounding box center [969, 602] width 939 height 158
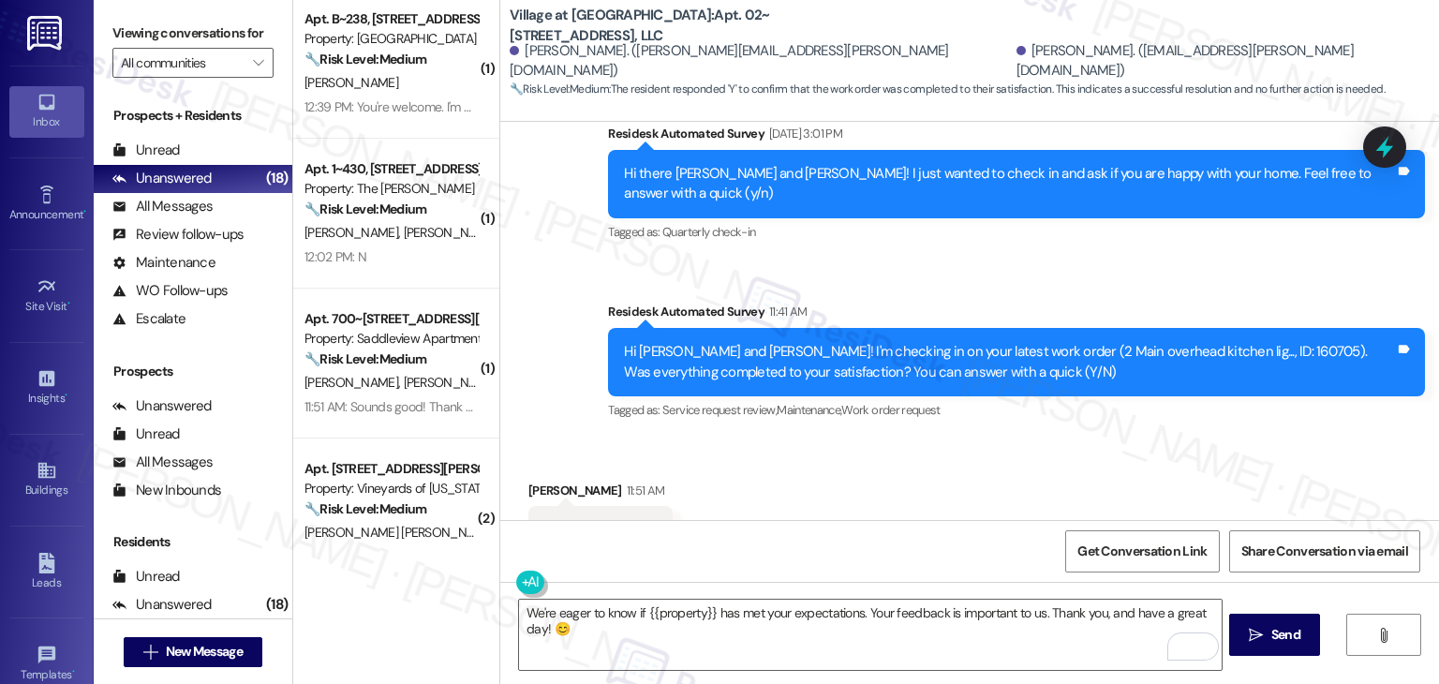
scroll to position [1957, 0]
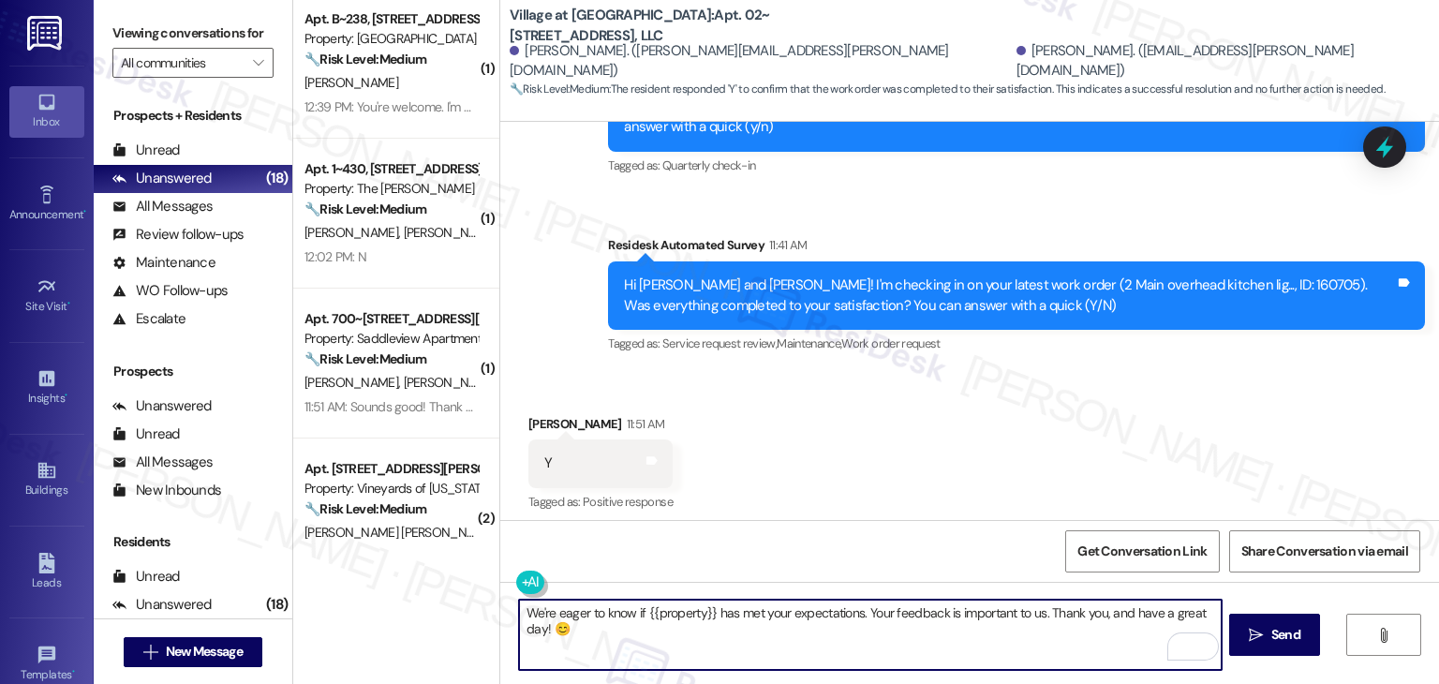
click at [655, 634] on textarea "We're eager to know if {{property}} has met your expectations. Your feedback is…" at bounding box center [870, 635] width 702 height 70
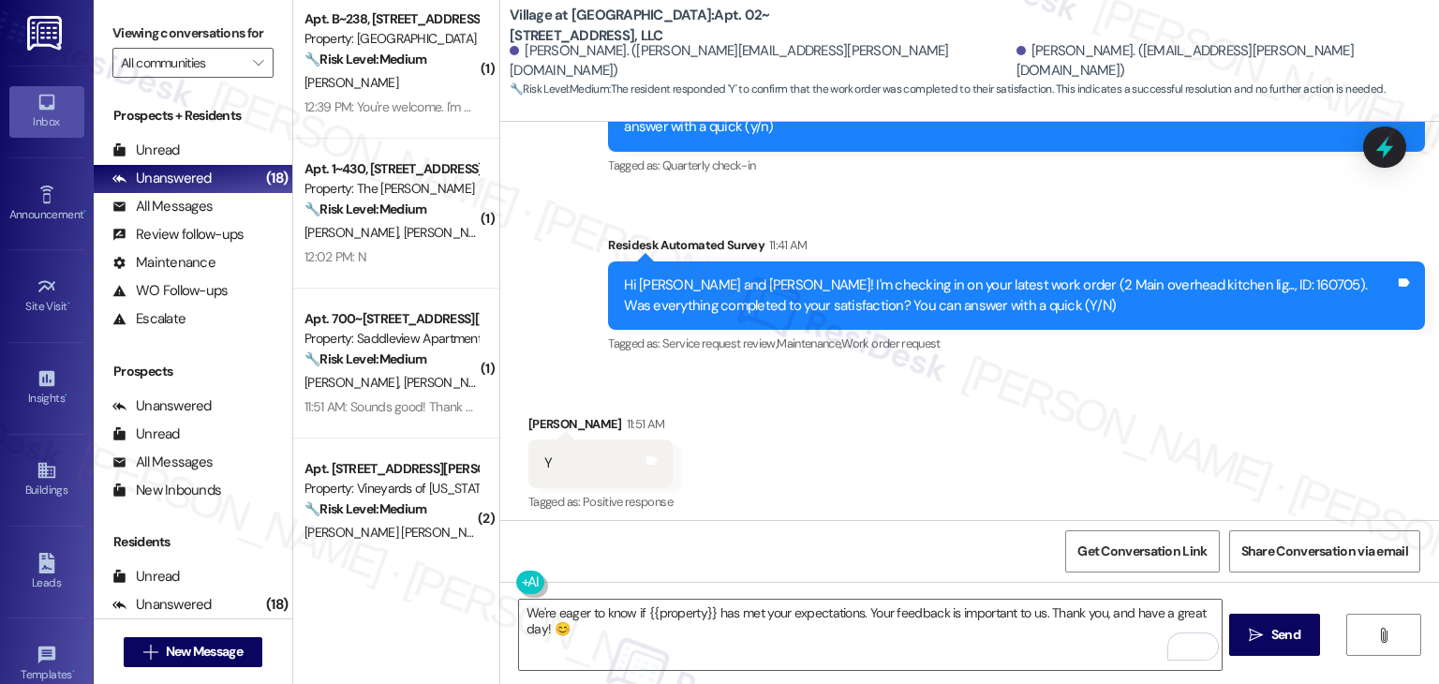
click at [1291, 657] on div "We're eager to know if {{property}} has met your expectations. Your feedback is…" at bounding box center [969, 652] width 939 height 141
click at [862, 372] on div "Received via SMS Lily Gronewold 11:51 AM Y Tags and notes Tagged as: Positive r…" at bounding box center [969, 451] width 939 height 158
click at [960, 561] on div "Get Conversation Link Share Conversation via email" at bounding box center [969, 551] width 939 height 62
click at [1309, 644] on button " Send" at bounding box center [1274, 635] width 91 height 42
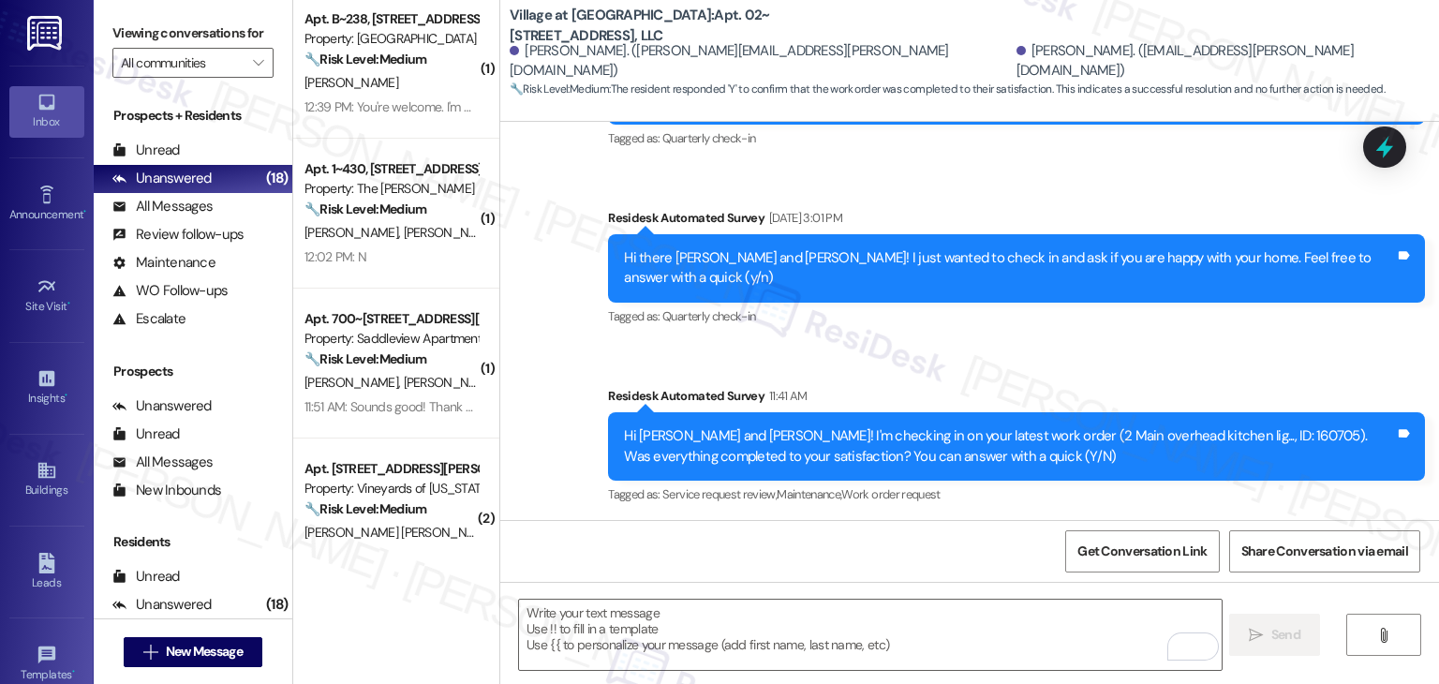
scroll to position [2107, 0]
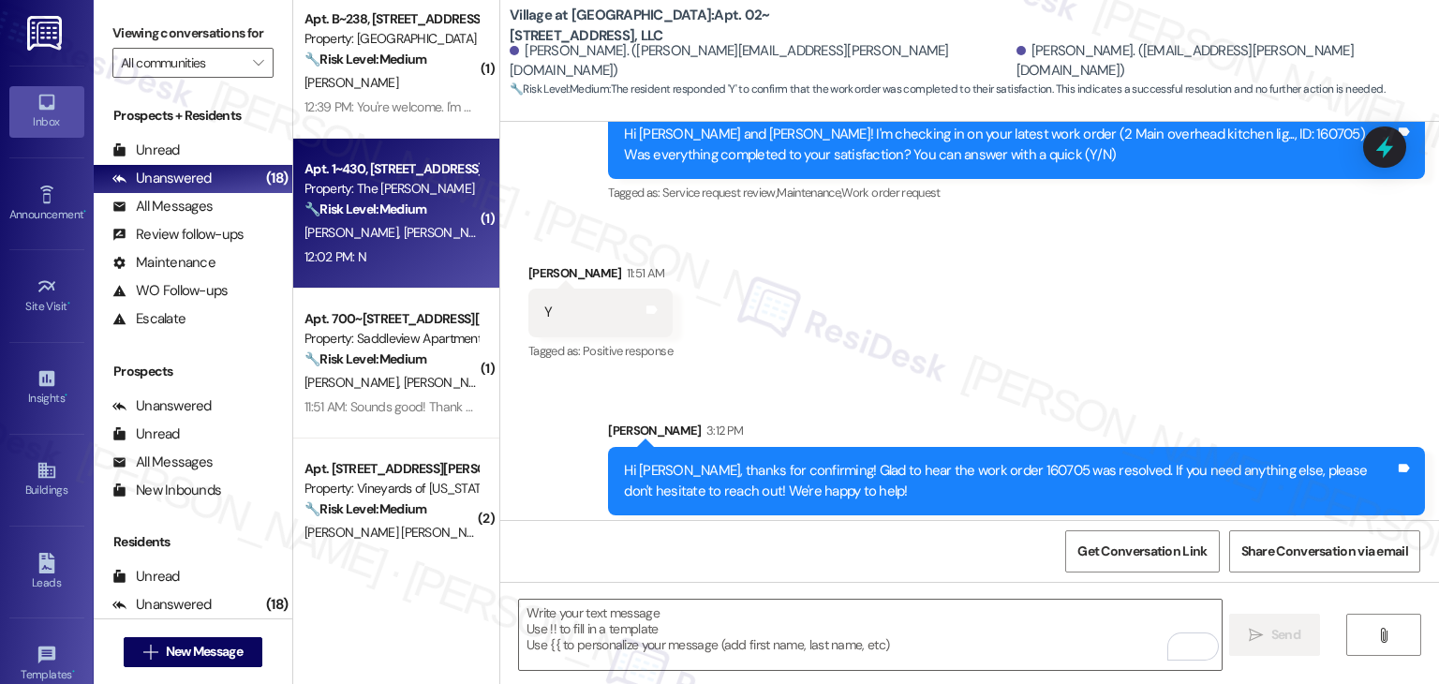
click at [381, 264] on div "12:02 PM: N 12:02 PM: N" at bounding box center [391, 257] width 177 height 23
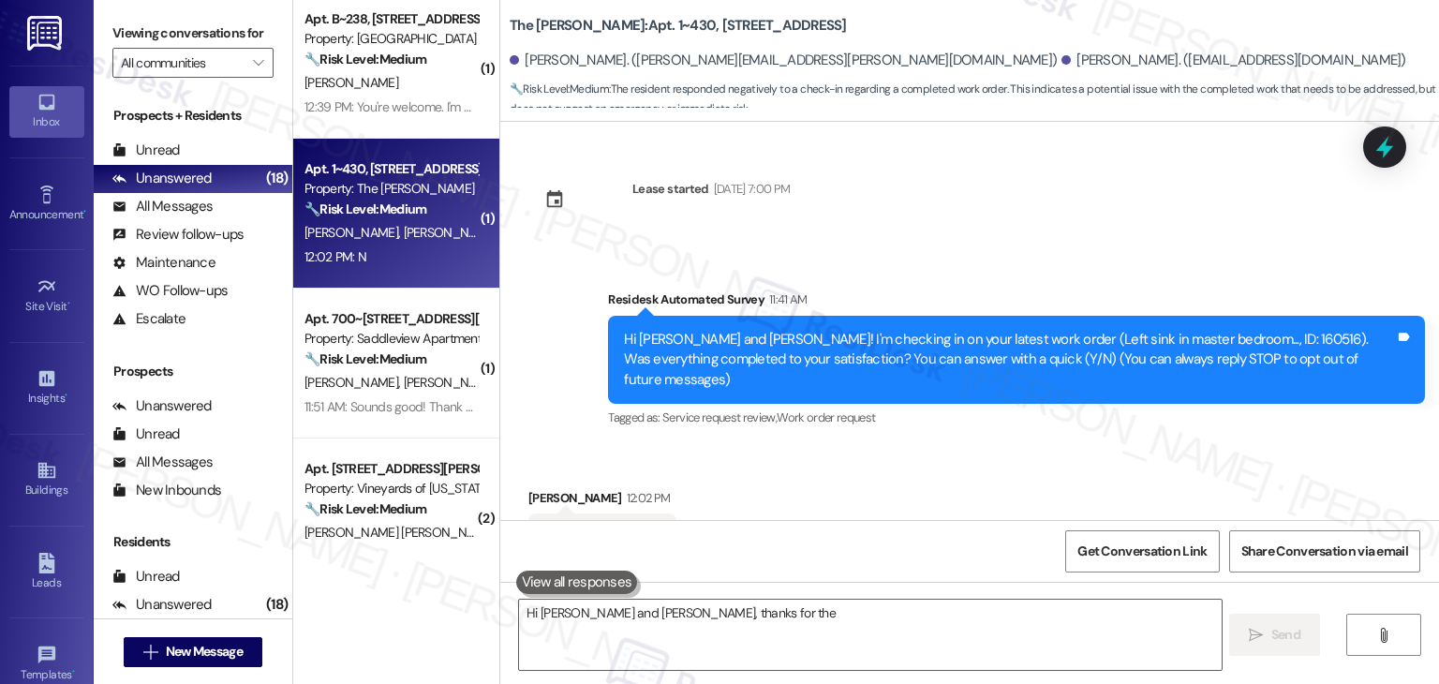
scroll to position [64, 0]
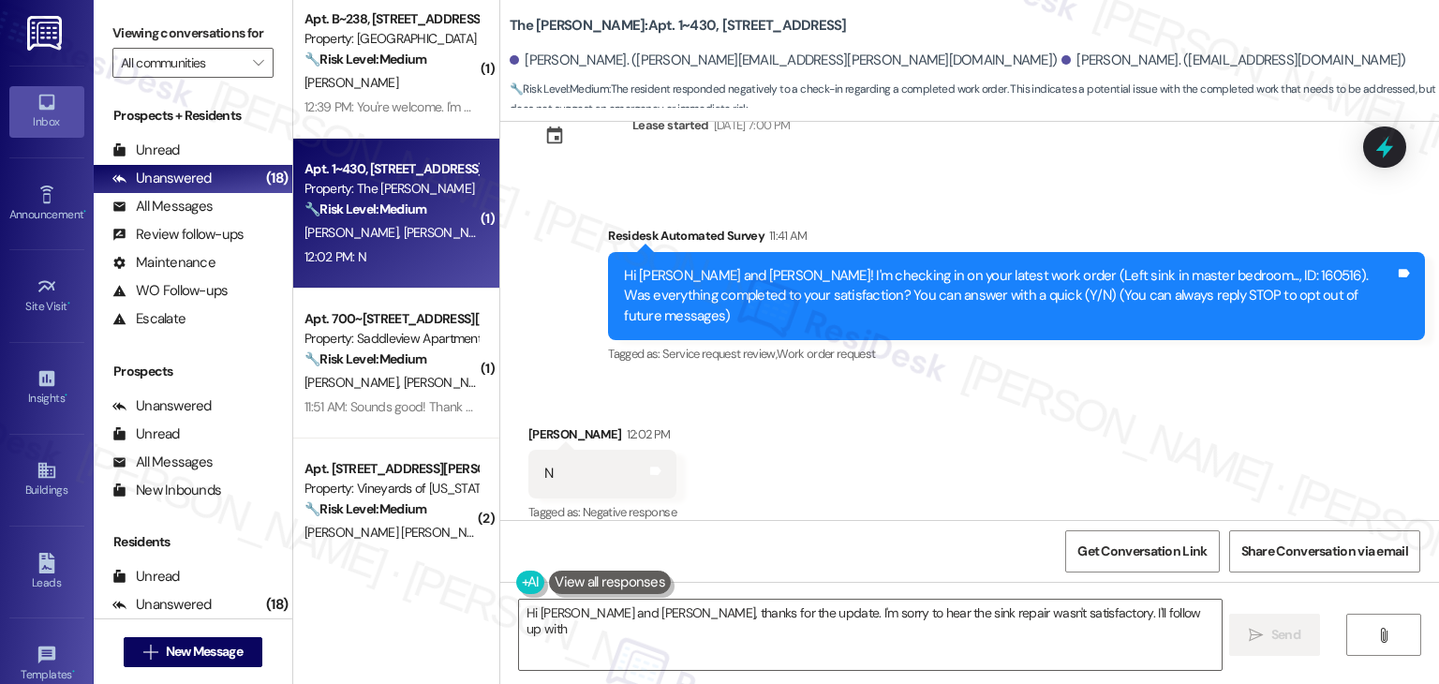
click at [938, 432] on div "Received via SMS Rosemary Delgado 12:02 PM N Tags and notes Tagged as: Negative…" at bounding box center [969, 461] width 939 height 158
click at [676, 614] on textarea "Hi Caitlyn and Rosemary, thanks for the update. I'm sorry to hear the sink repa…" at bounding box center [870, 635] width 702 height 70
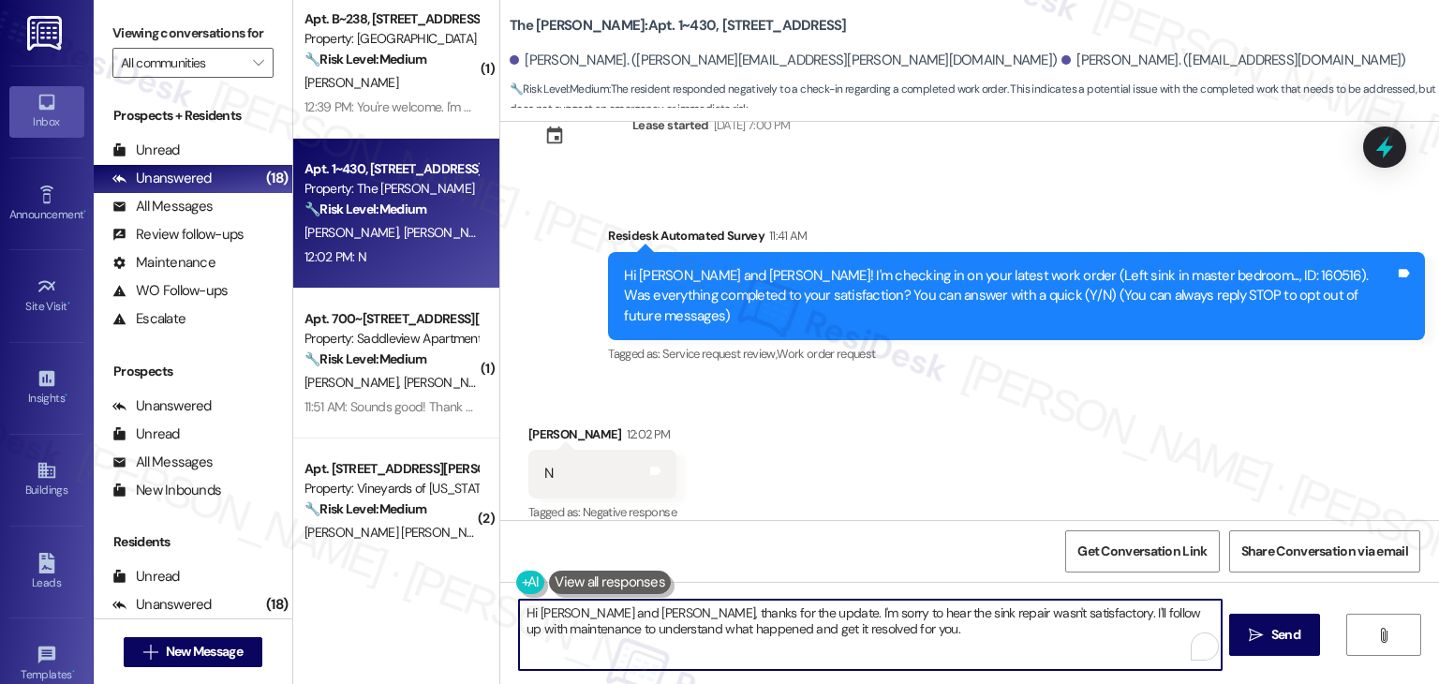
click at [676, 614] on textarea "Hi Caitlyn and Rosemary, thanks for the update. I'm sorry to hear the sink repa…" at bounding box center [870, 635] width 702 height 70
paste textarea "{{first_name}}! I understand the work order wasn't completed to your satisfacti…"
click at [529, 608] on textarea "Hi {{first_name}}! I understand the work order wasn't completed to your satisfa…" at bounding box center [870, 635] width 702 height 70
type textarea "Hi Rosemary! I understand the work order wasn't completed to your satisfaction.…"
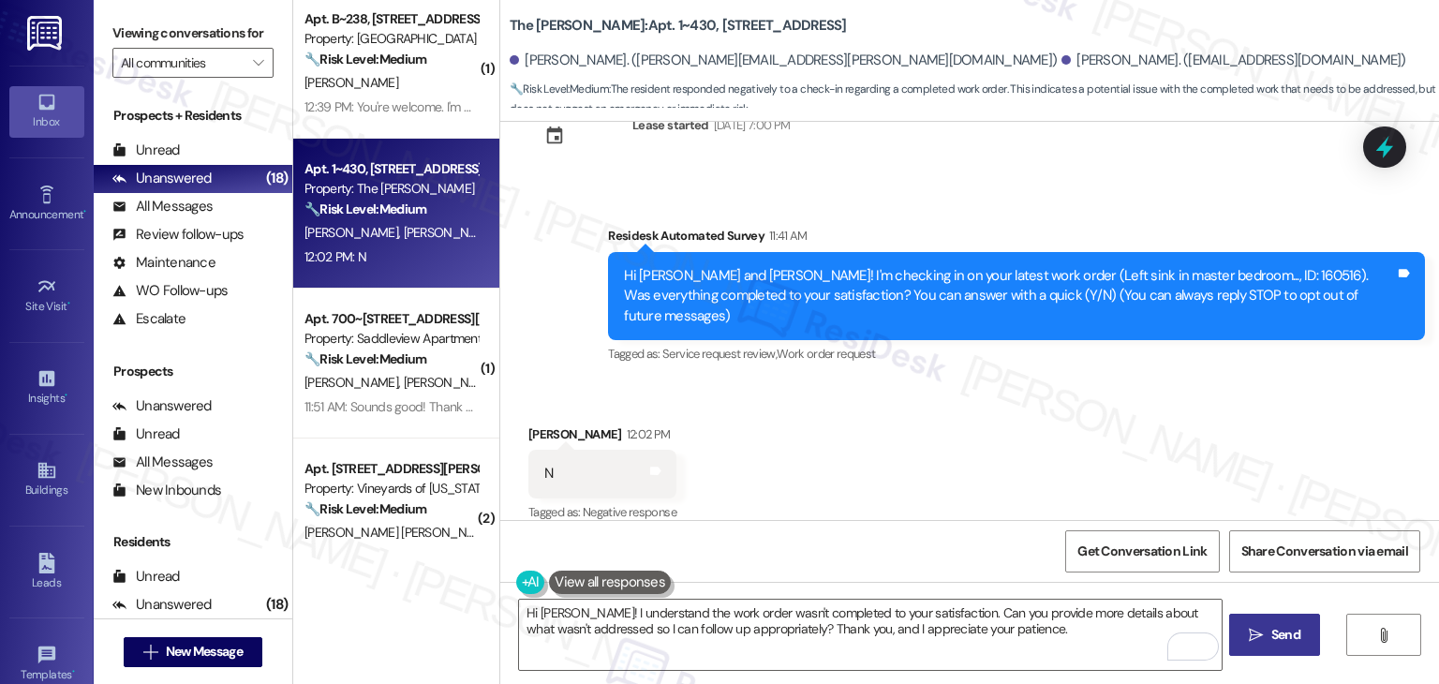
click at [1274, 629] on span "Send" at bounding box center [1286, 635] width 29 height 20
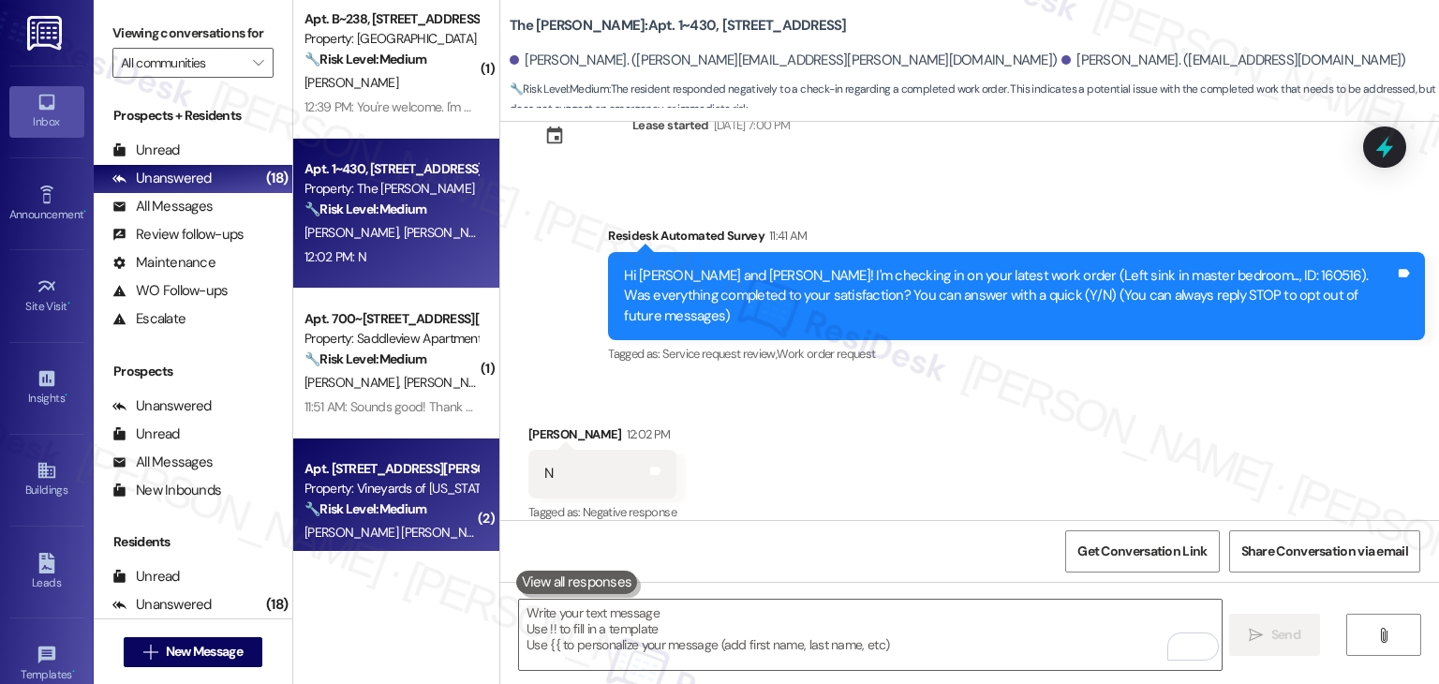
type textarea "Fetching suggested responses. Please feel free to read through the conversation…"
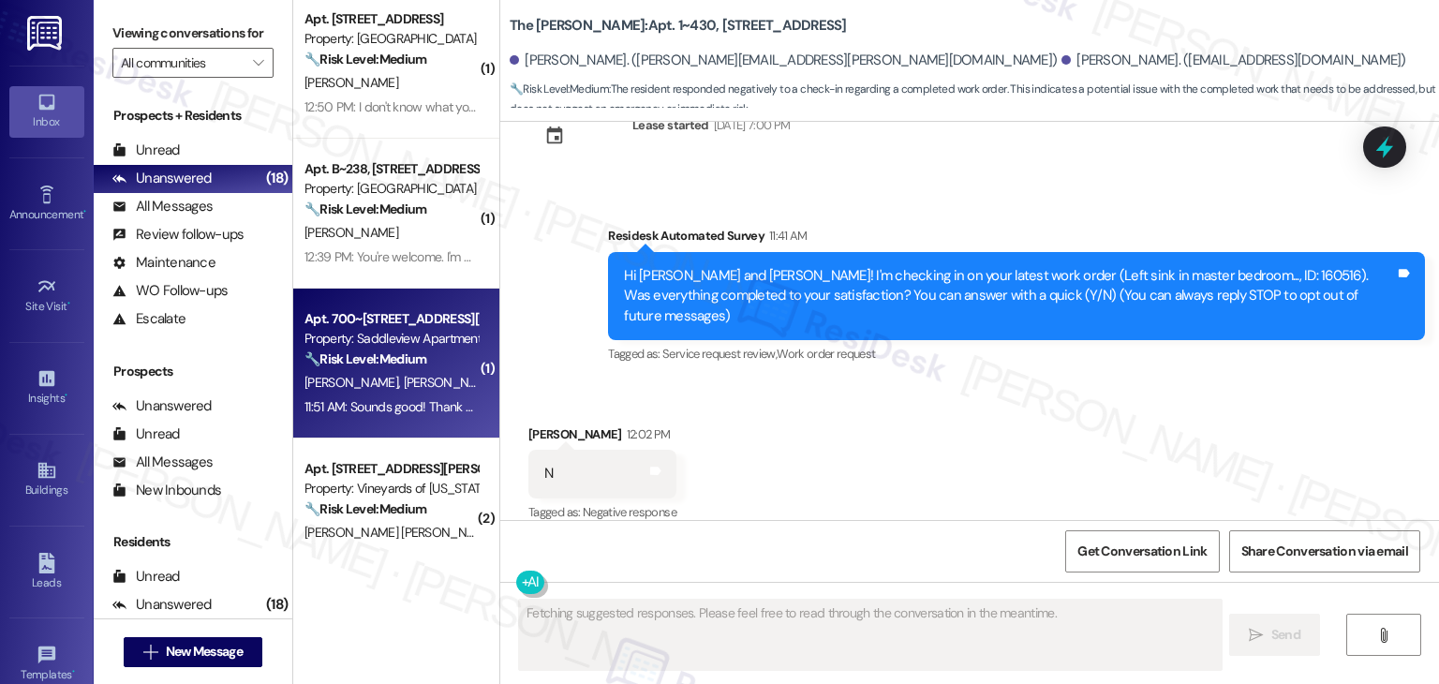
click at [407, 421] on div "Apt. 700~101, 710 Haggerty Ln Property: Saddleview Apartments 🔧 Risk Level: Med…" at bounding box center [396, 364] width 206 height 150
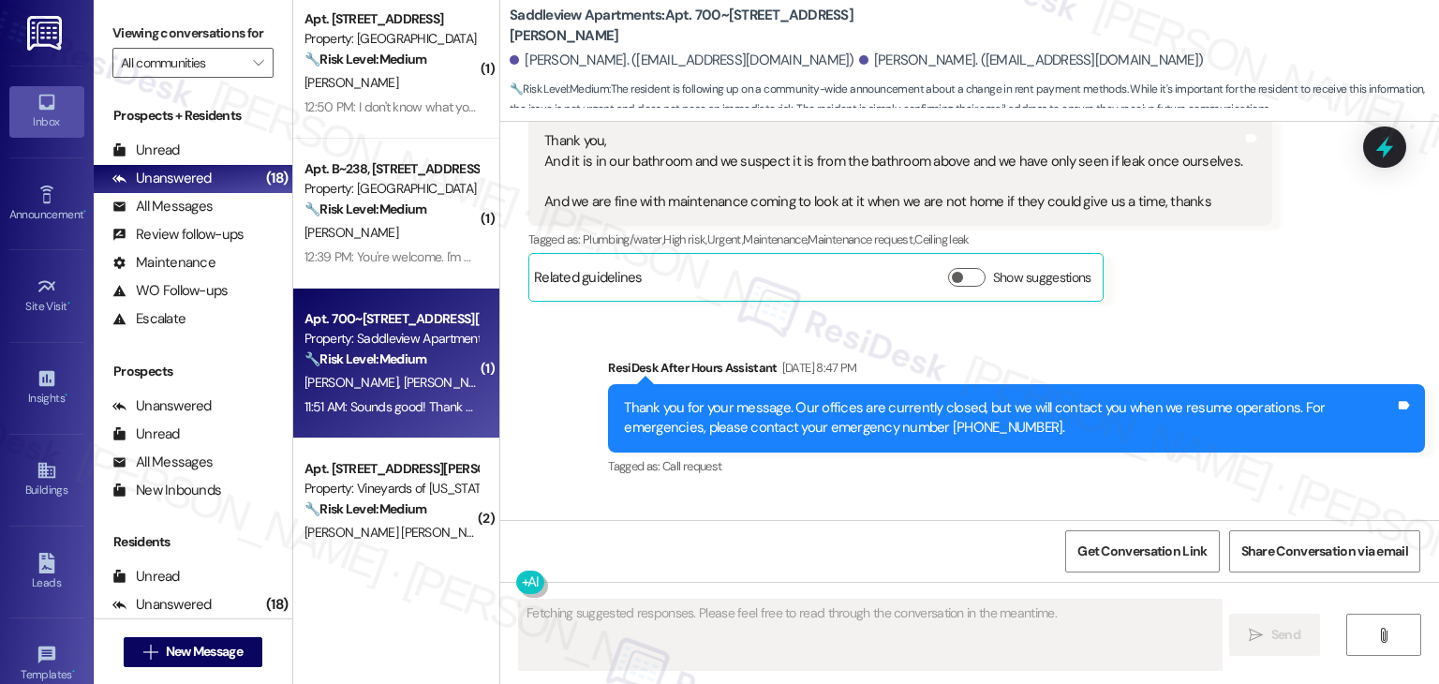
scroll to position [4205, 0]
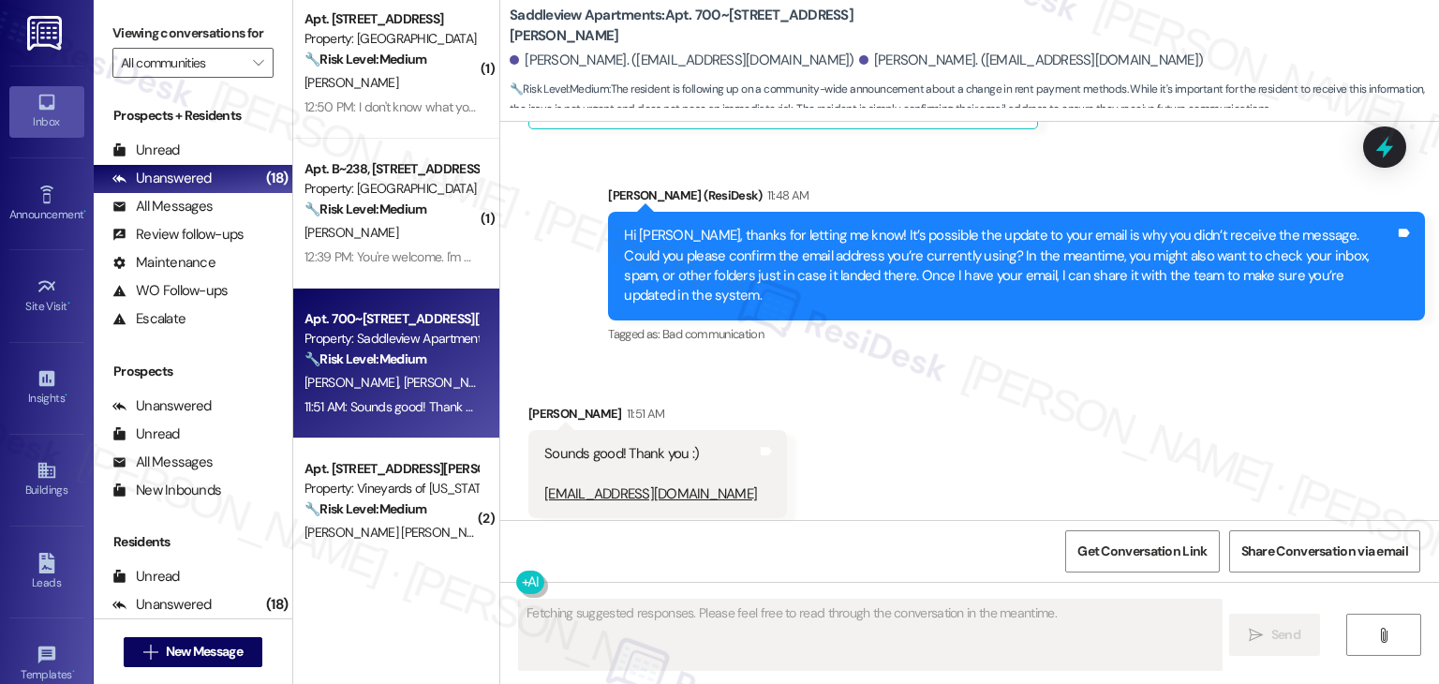
click at [943, 264] on div "Hi [PERSON_NAME], thanks for letting me know! It’s possible the update to your …" at bounding box center [1009, 266] width 771 height 81
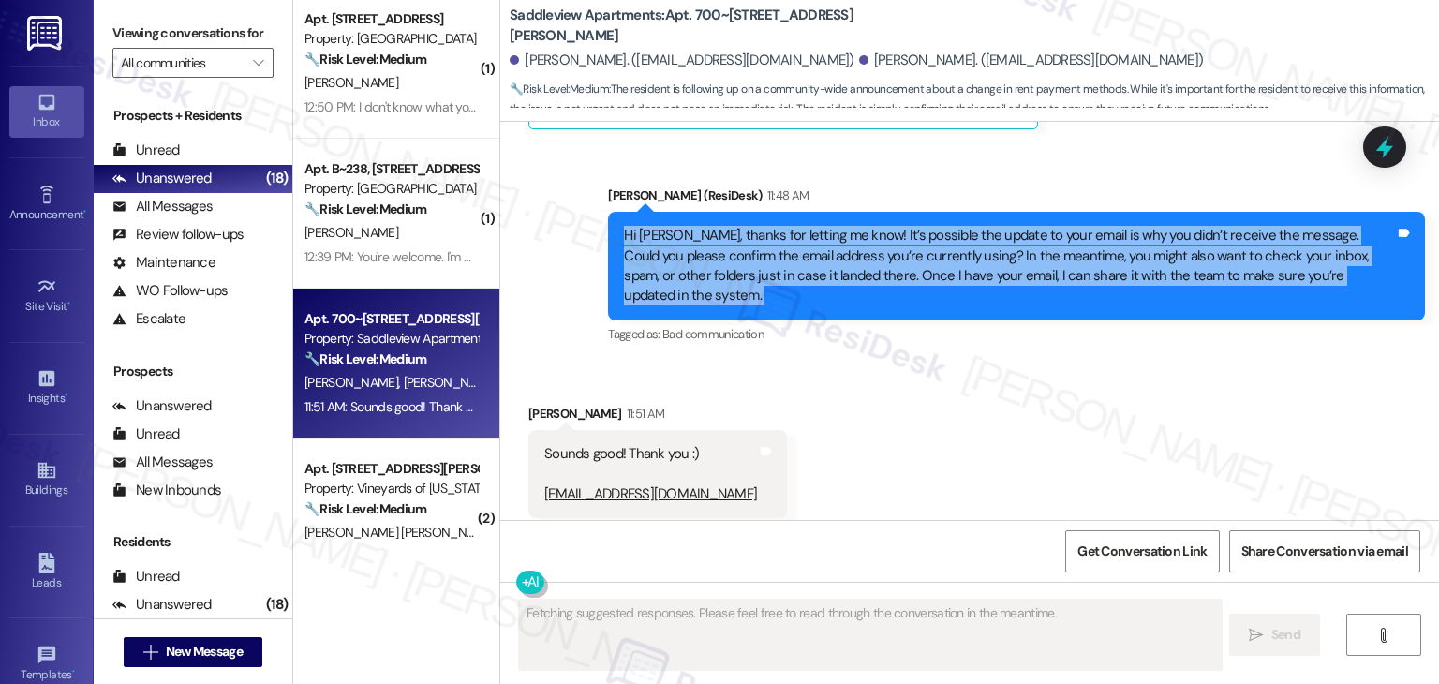
click at [943, 264] on div "Hi [PERSON_NAME], thanks for letting me know! It’s possible the update to your …" at bounding box center [1009, 266] width 771 height 81
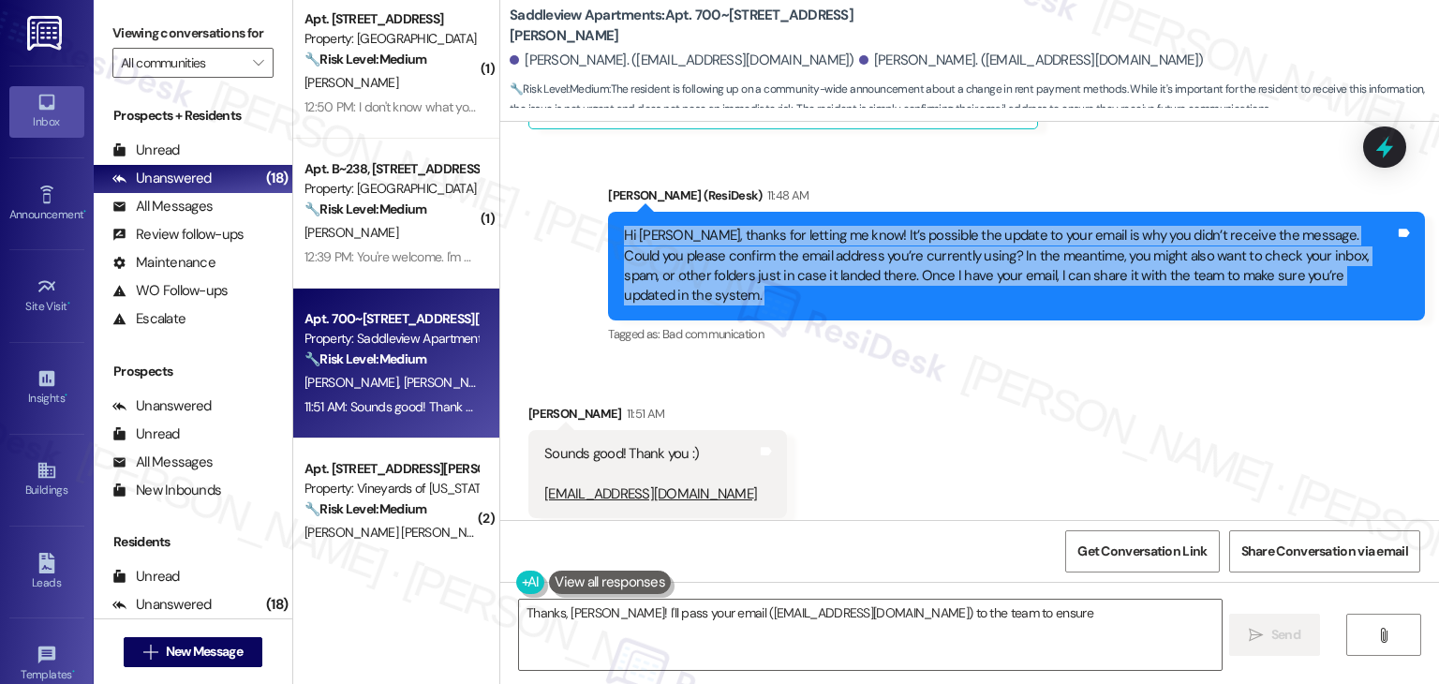
copy div "Hi Claudia, thanks for letting me know! It’s possible the update to your email …"
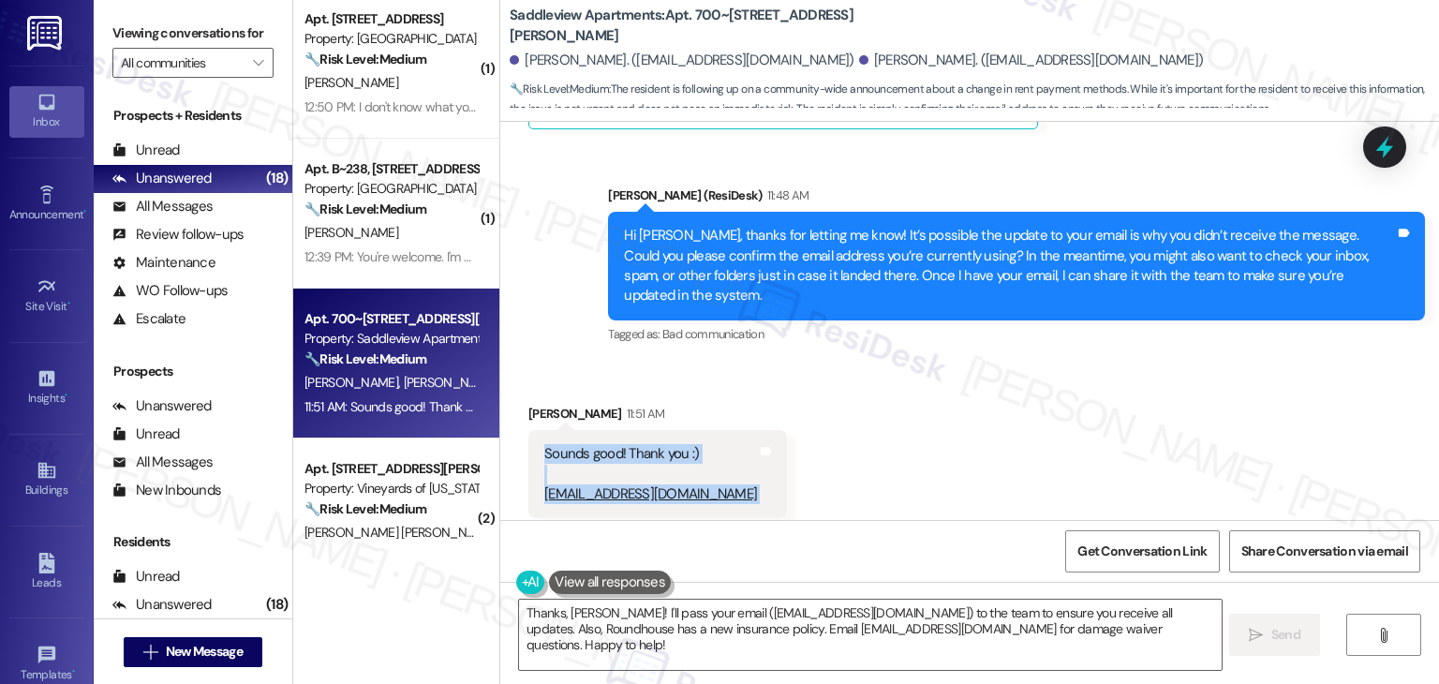
drag, startPoint x: 734, startPoint y: 459, endPoint x: 536, endPoint y: 407, distance: 204.6
click at [536, 430] on div "Sounds good! Thank you :) claudiacarpenter01@gmail.com Tags and notes" at bounding box center [658, 474] width 259 height 88
copy div "Sounds good! Thank you :) claudiacarpenter01@gmail.com Tags and notes"
click at [758, 617] on textarea "Thanks, Claudia! I'll pass your email (claudiacarpenter01@gmail.com) to the tea…" at bounding box center [870, 635] width 702 height 70
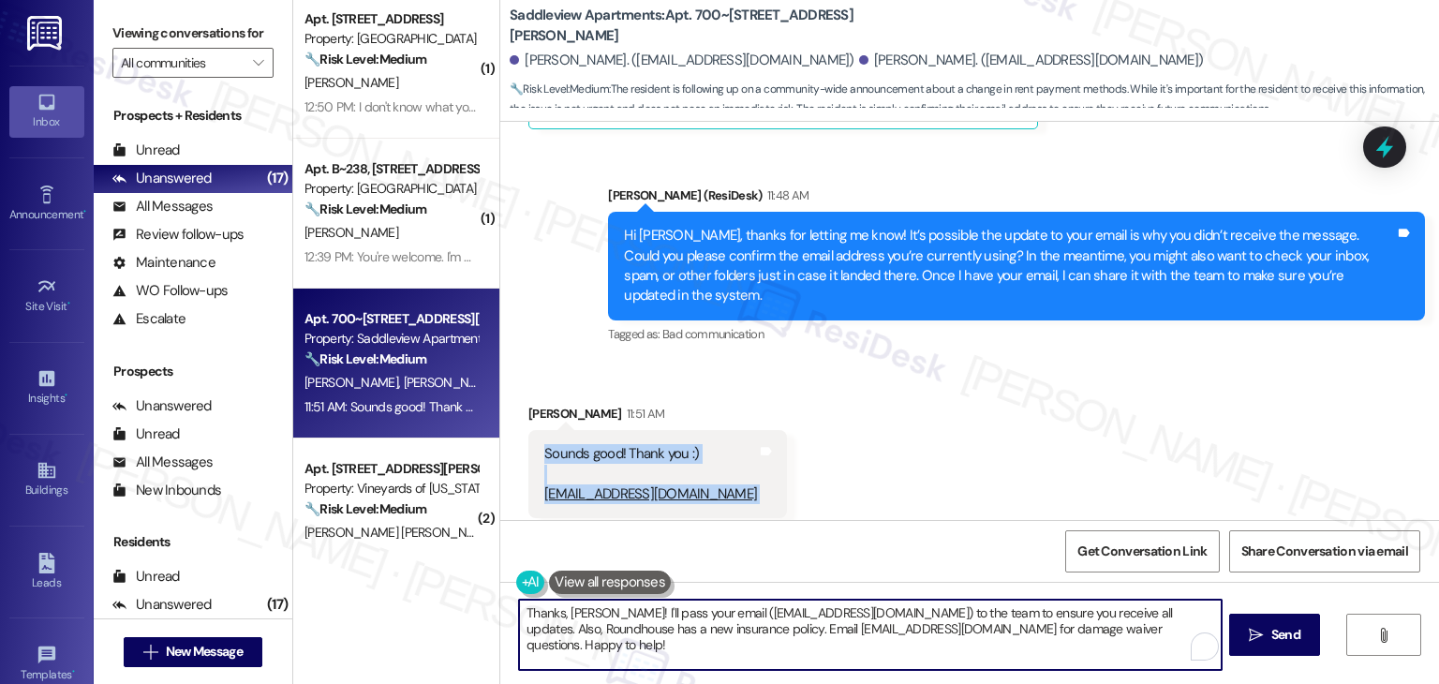
click at [758, 617] on textarea "Thanks, Claudia! I'll pass your email (claudiacarpenter01@gmail.com) to the tea…" at bounding box center [870, 635] width 702 height 70
paste textarea "Hi Claudia, perfect—thank you for confirming your email! I’ll share this with t…"
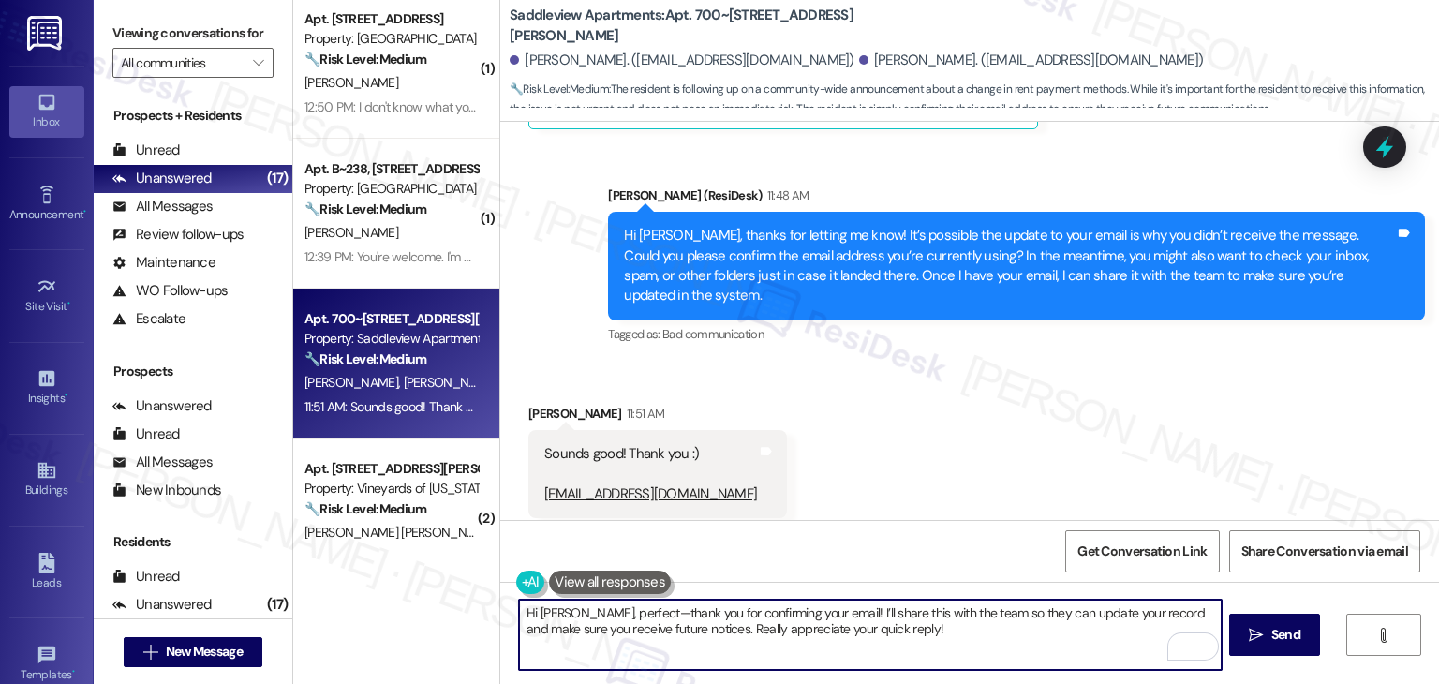
drag, startPoint x: 622, startPoint y: 616, endPoint x: 602, endPoint y: 613, distance: 20.8
click at [602, 613] on textarea "Hi Claudia, perfect—thank you for confirming your email! I’ll share this with t…" at bounding box center [870, 635] width 702 height 70
click at [926, 623] on textarea "Hi Claudia, thank you for confirming your email! I’ll share this with the team …" at bounding box center [870, 635] width 702 height 70
click at [768, 632] on textarea "Hi Claudia, thank you for confirming your email! I’ll share this with the team …" at bounding box center [870, 635] width 702 height 70
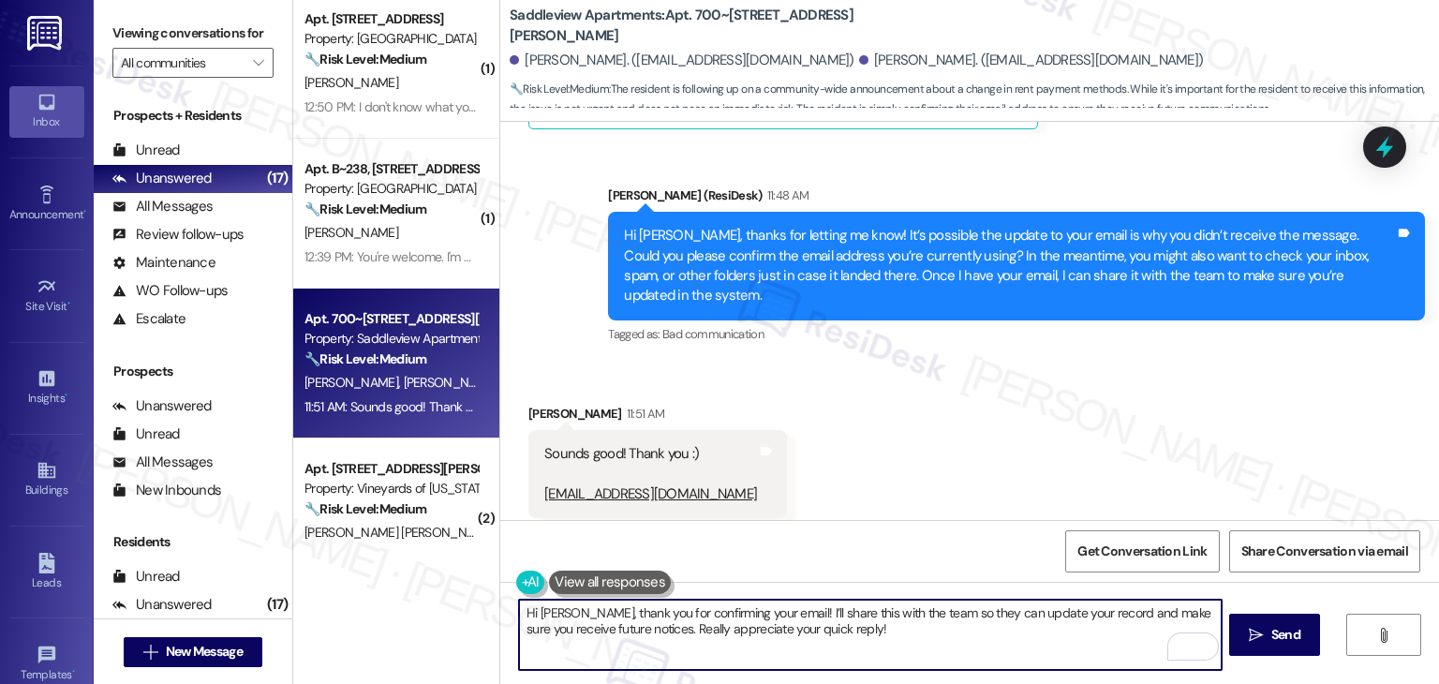
click at [846, 627] on textarea "Hi Claudia, thank you for confirming your email! I’ll share this with the team …" at bounding box center [870, 635] width 702 height 70
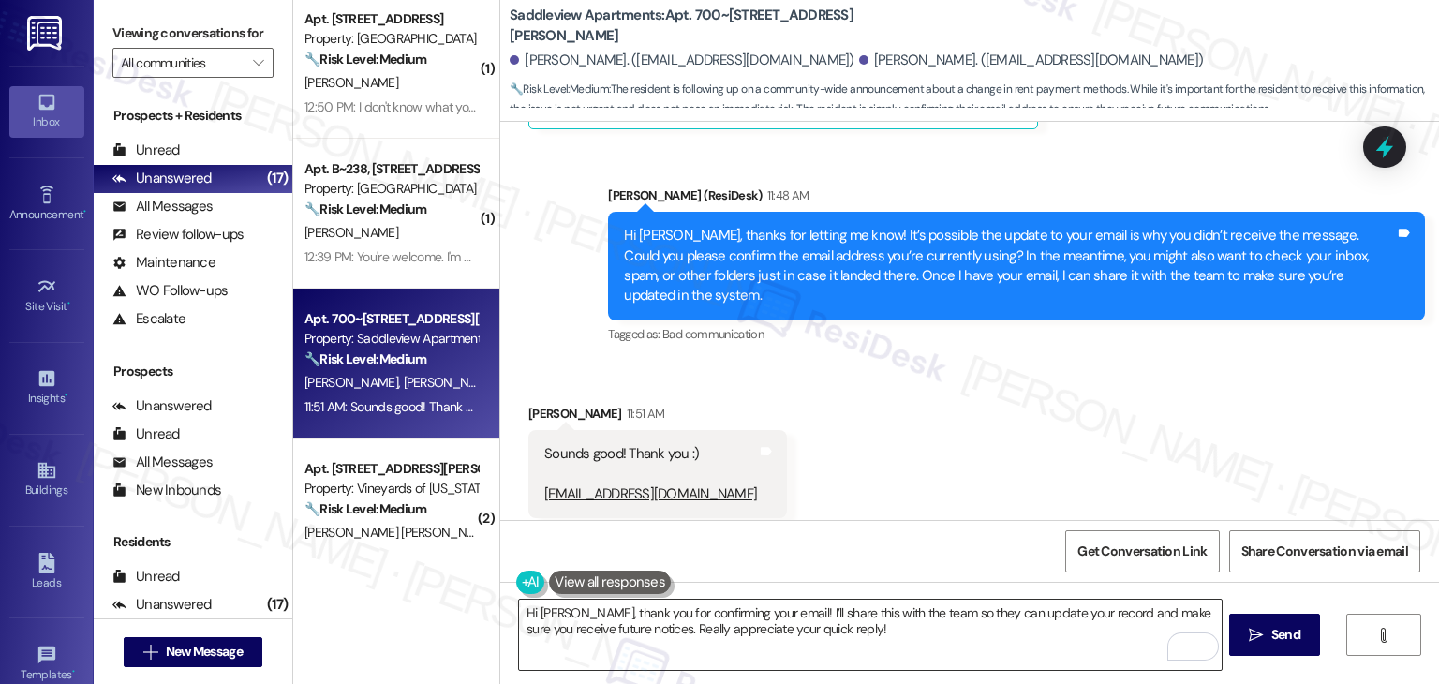
click at [742, 640] on textarea "Hi Claudia, thank you for confirming your email! I’ll share this with the team …" at bounding box center [870, 635] width 702 height 70
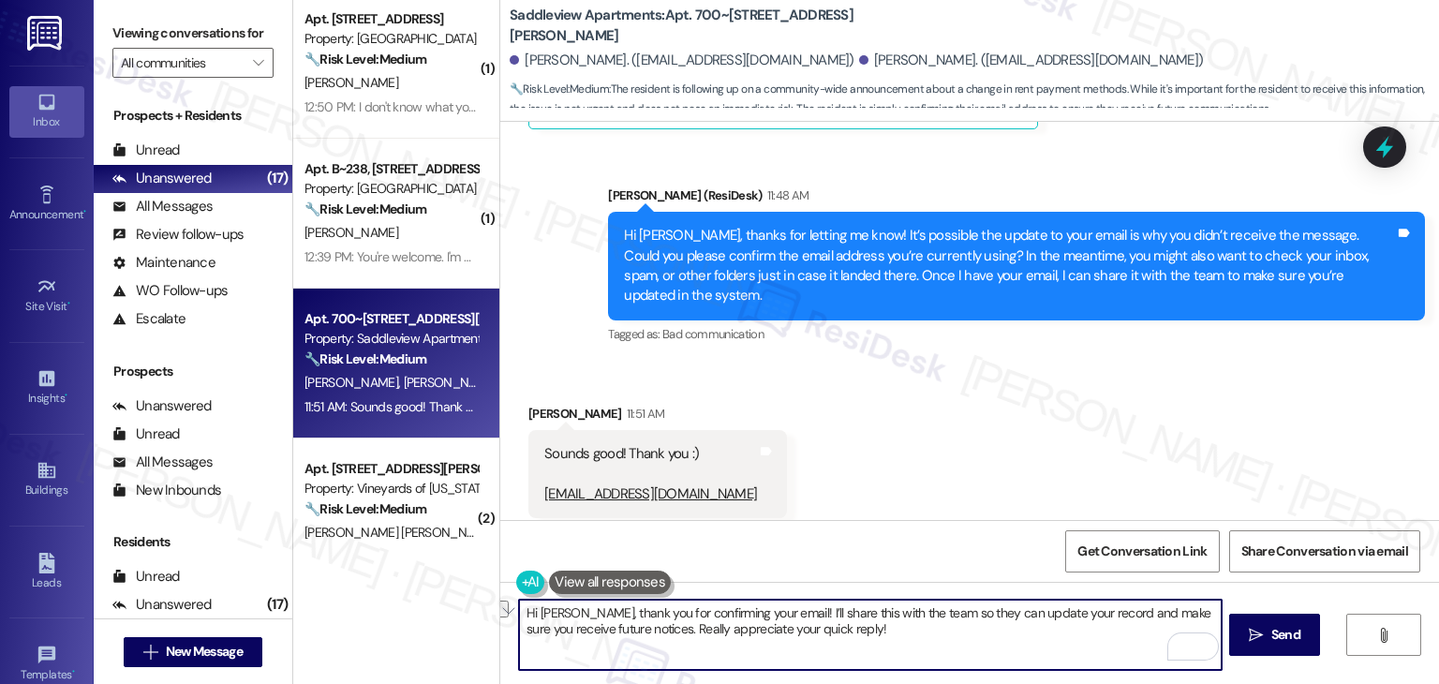
drag, startPoint x: 876, startPoint y: 634, endPoint x: 639, endPoint y: 623, distance: 237.3
click at [639, 623] on textarea "Hi Claudia, thank you for confirming your email! I’ll share this with the team …" at bounding box center [870, 635] width 702 height 70
paste textarea "Let us know if there's anything else we can assist you with!"
type textarea "Hi [PERSON_NAME], thank you for confirming your email! I’ll share this with the…"
click at [976, 636] on textarea "Hi [PERSON_NAME], thank you for confirming your email! I’ll share this with the…" at bounding box center [870, 635] width 702 height 70
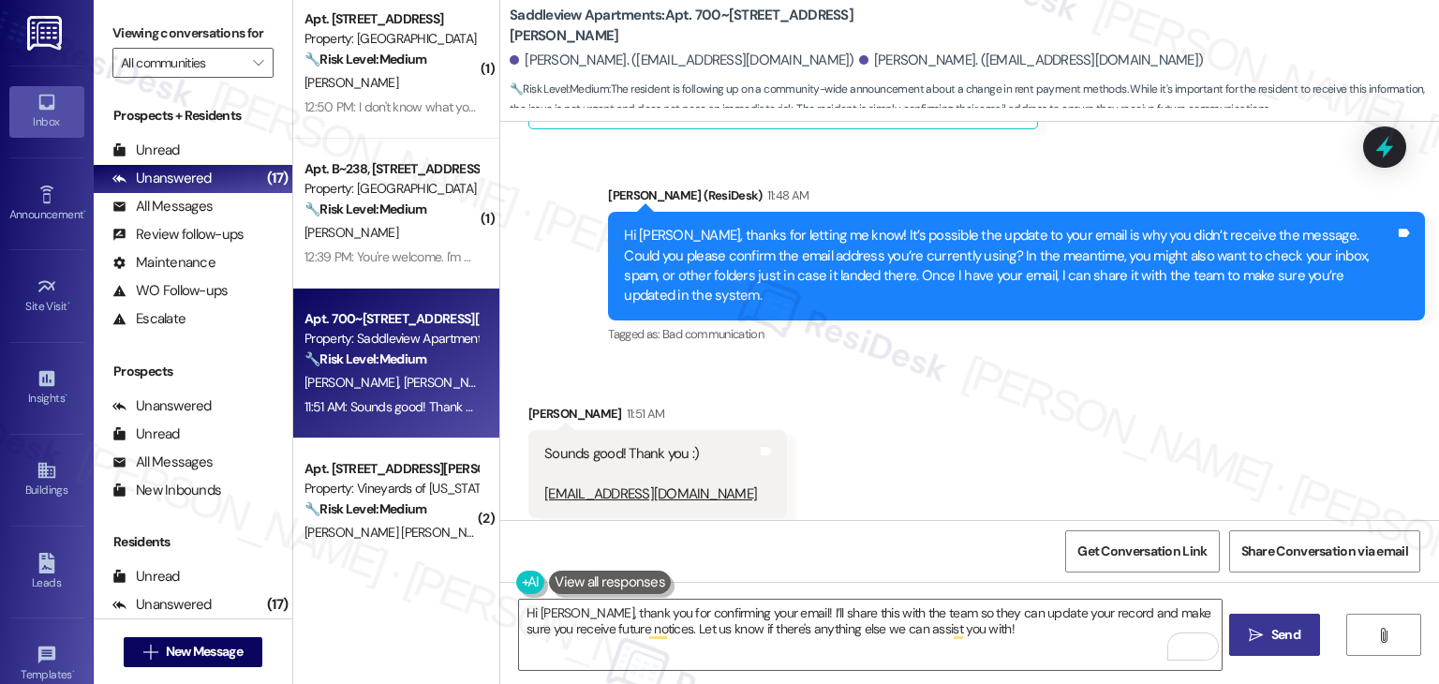
click at [1272, 635] on span "Send" at bounding box center [1286, 635] width 29 height 20
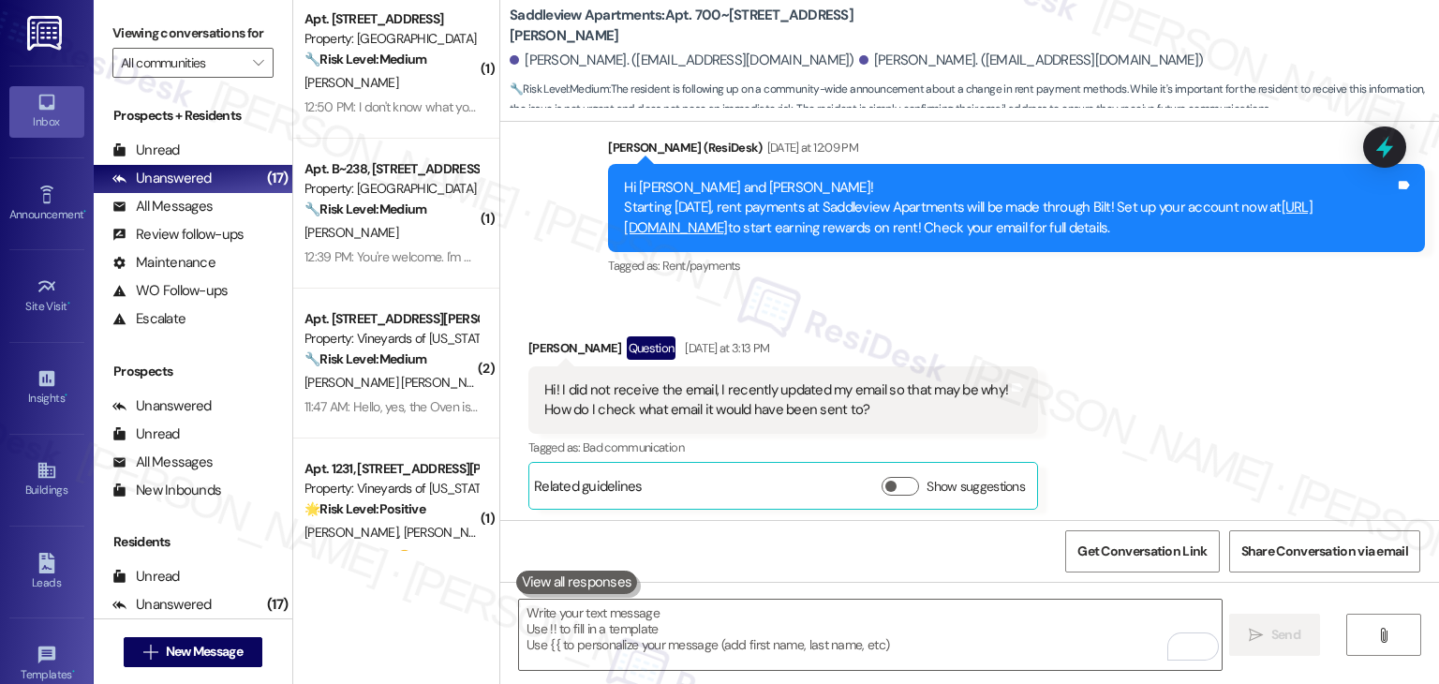
scroll to position [3793, 0]
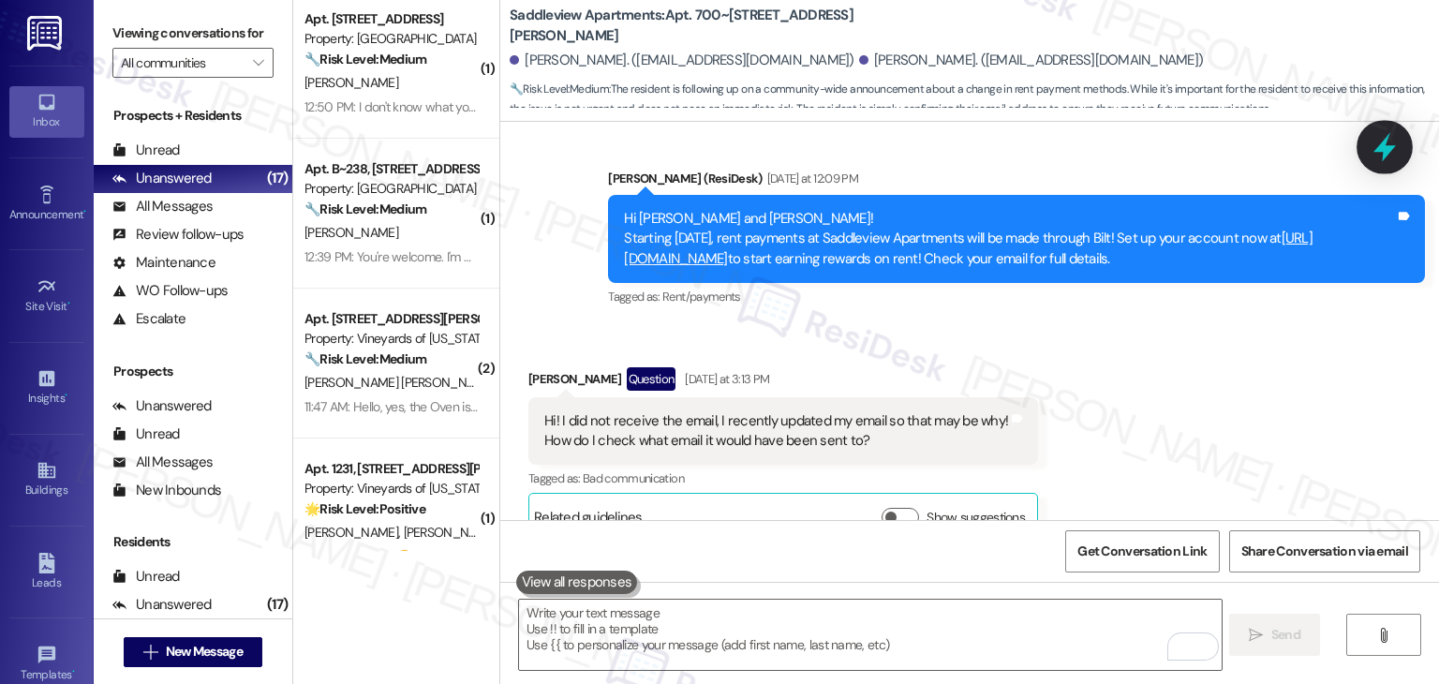
click at [1398, 156] on icon at bounding box center [1385, 147] width 32 height 32
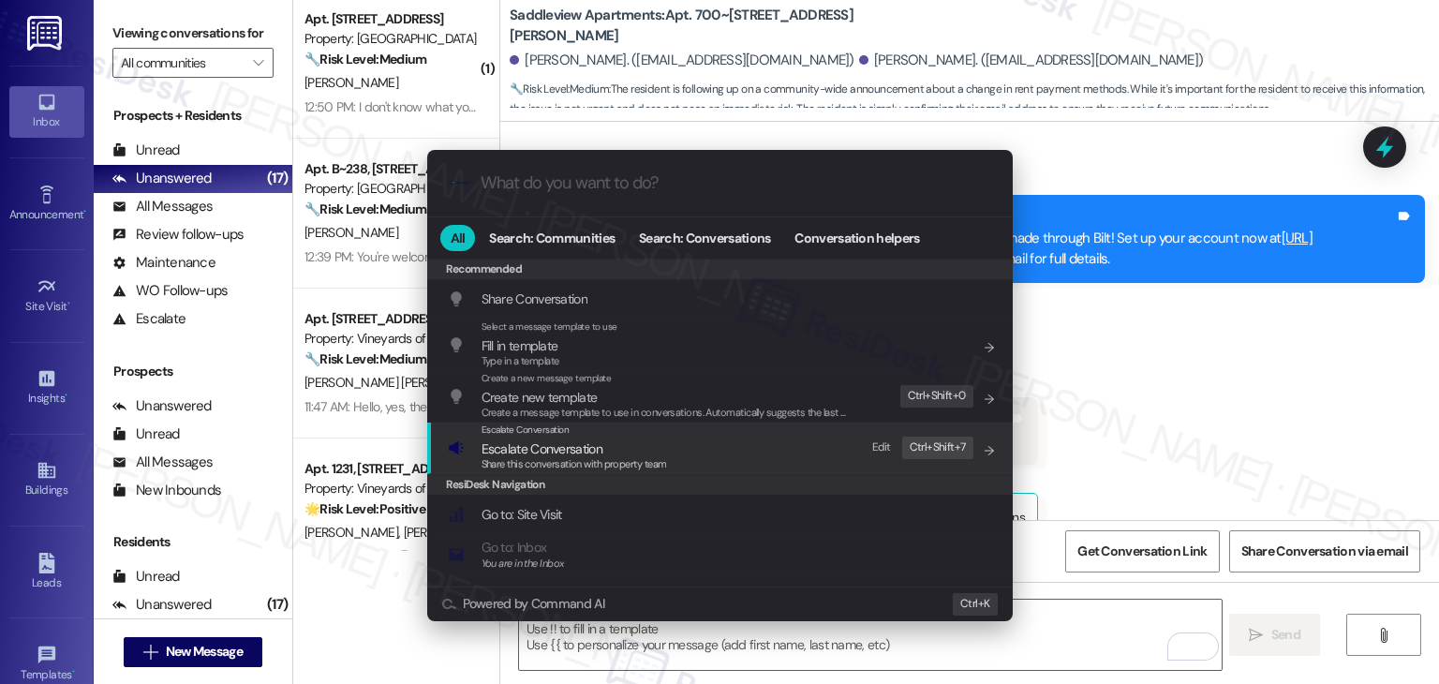
click at [585, 462] on span "Share this conversation with property team" at bounding box center [575, 463] width 186 height 13
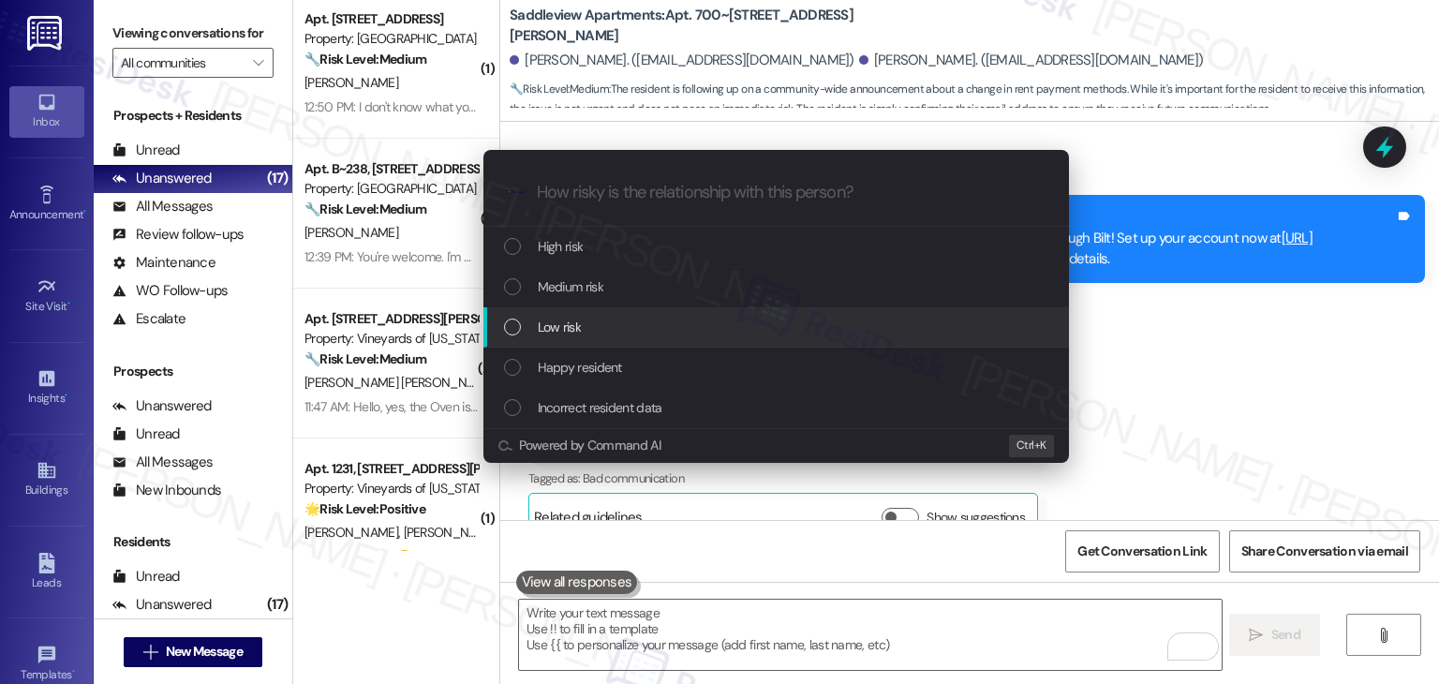
click at [509, 328] on div "List of options" at bounding box center [512, 327] width 17 height 17
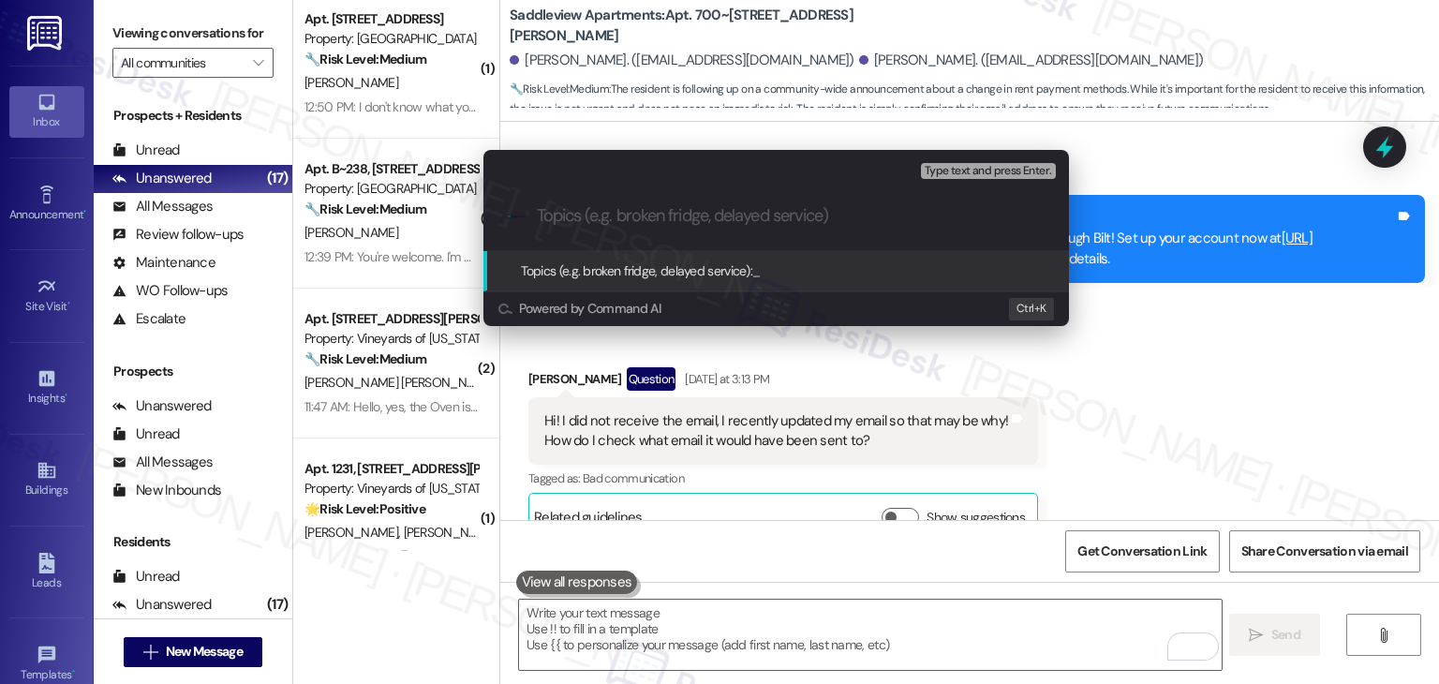
paste input "Resident Email Update"
type input "Resident Email Update - Bilt Set up email"
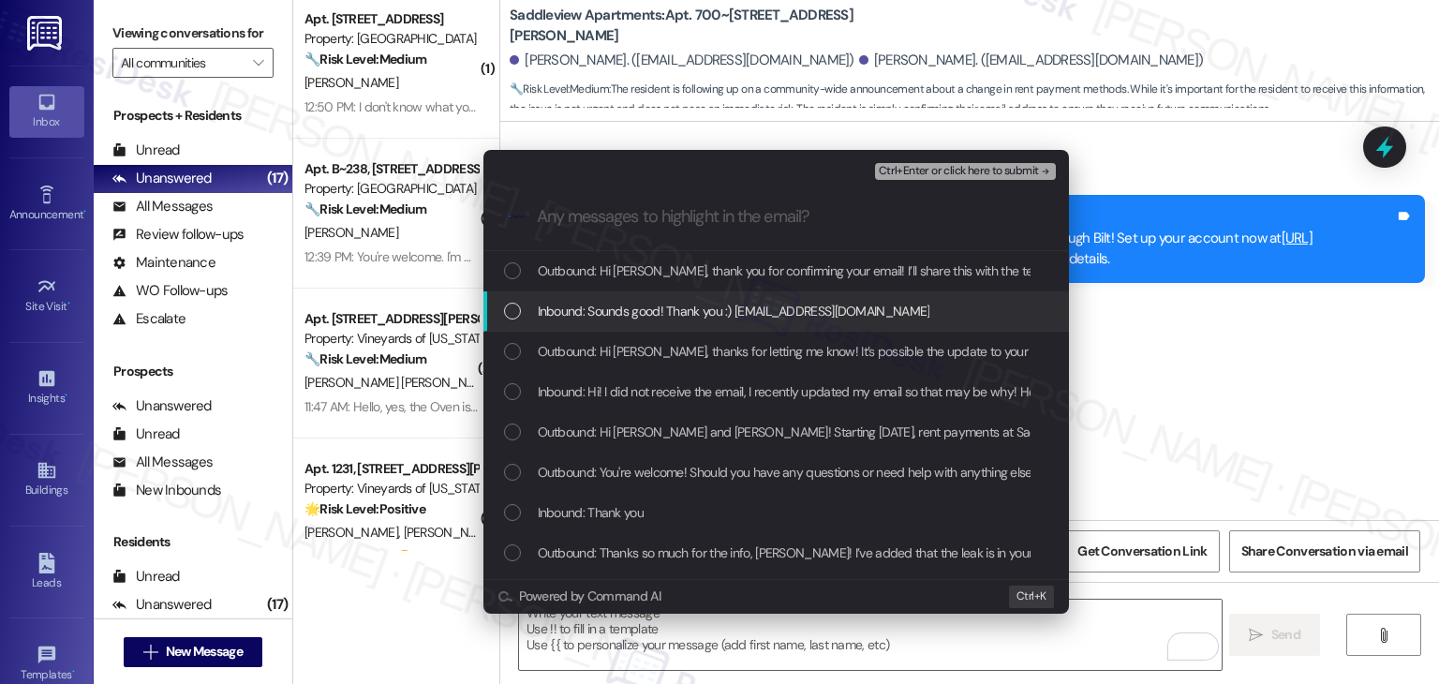
click at [521, 308] on div "Inbound: Sounds good! Thank you :) claudiacarpenter01@gmail.com" at bounding box center [778, 311] width 548 height 21
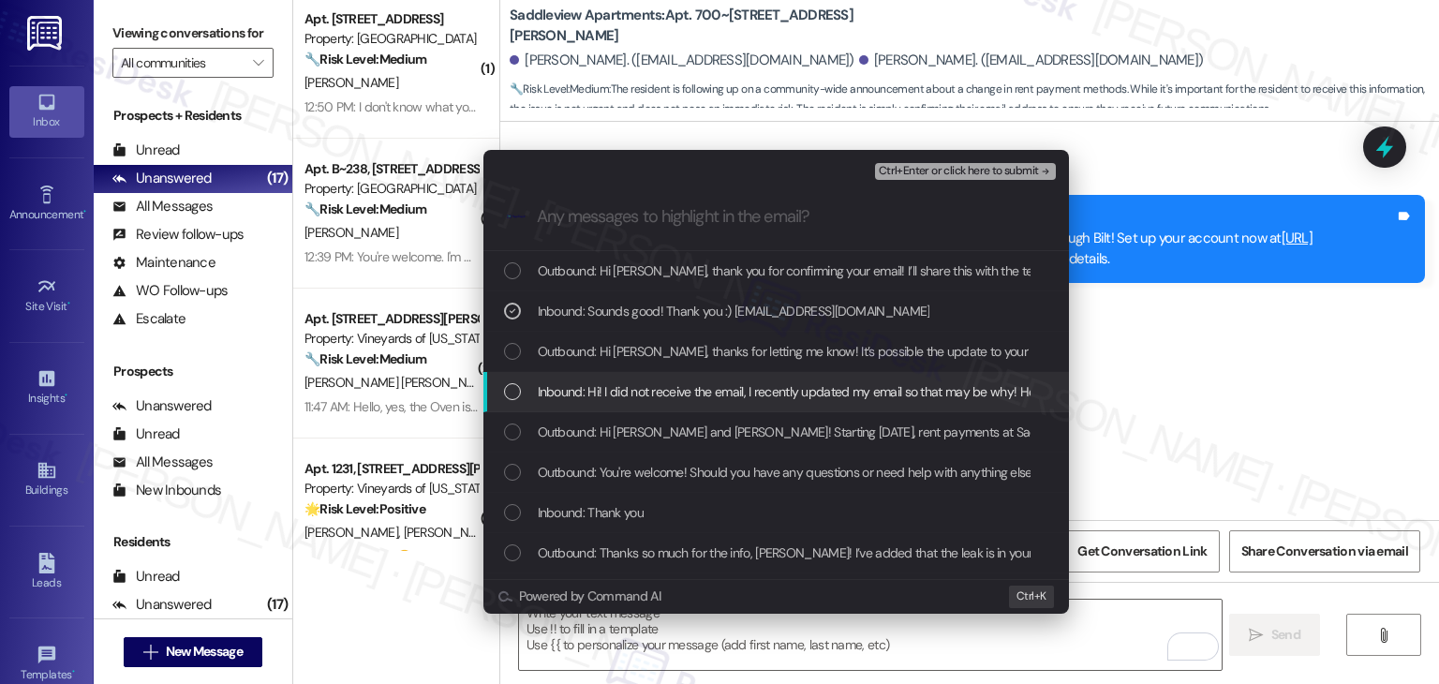
click at [516, 395] on div "List of options" at bounding box center [512, 391] width 17 height 17
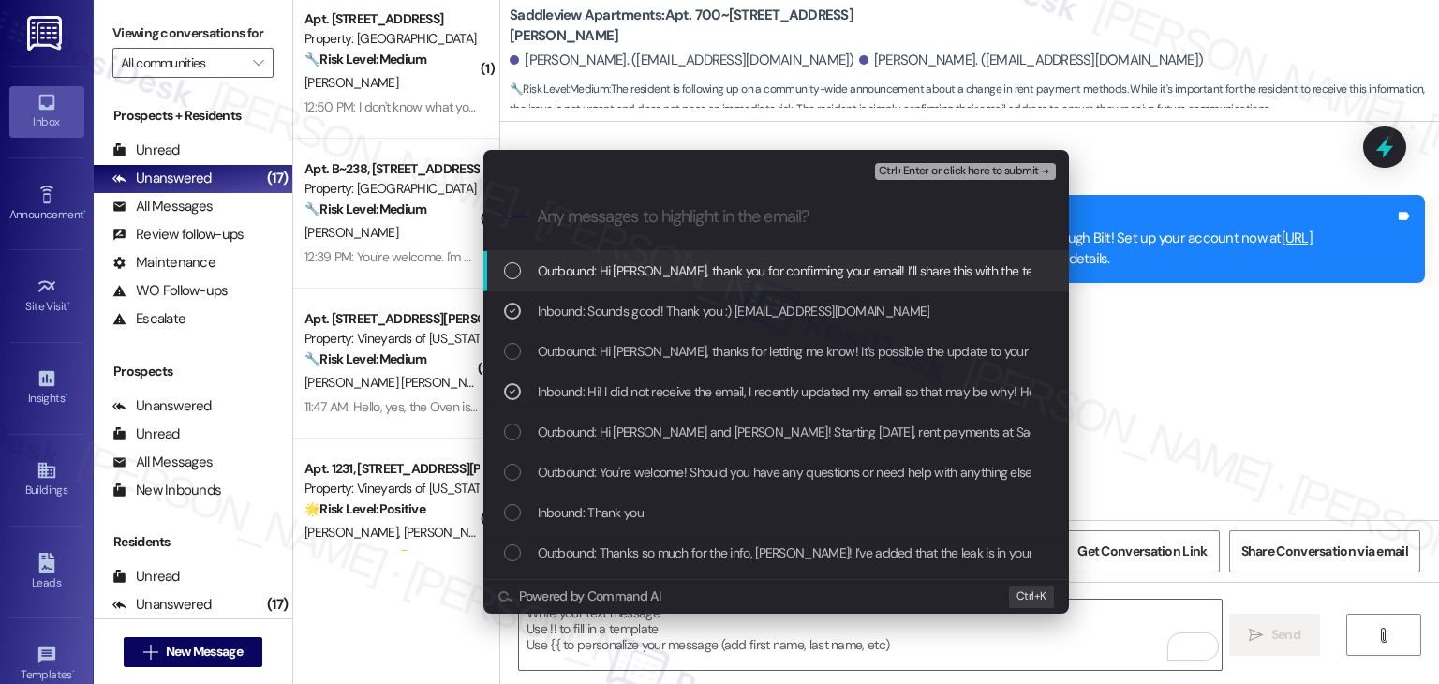
click at [1005, 166] on span "Ctrl+Enter or click here to submit" at bounding box center [959, 171] width 160 height 13
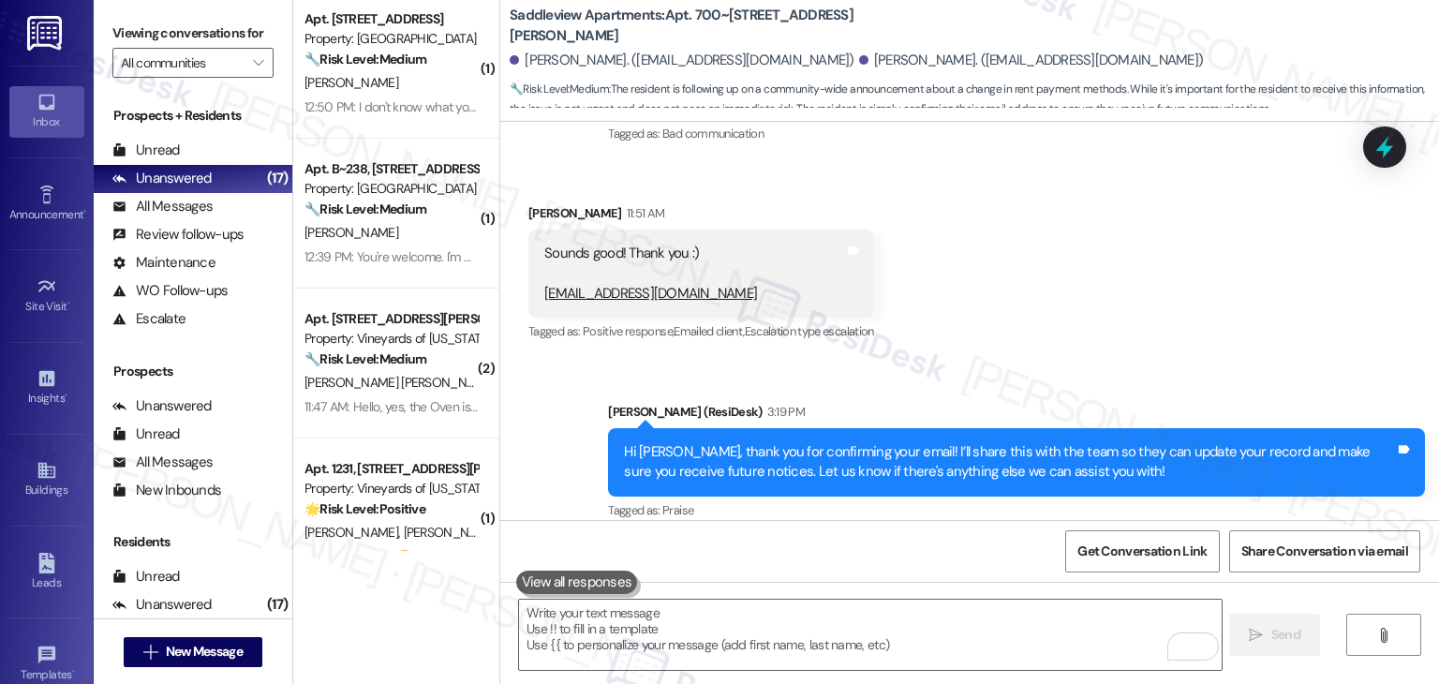
scroll to position [4513, 0]
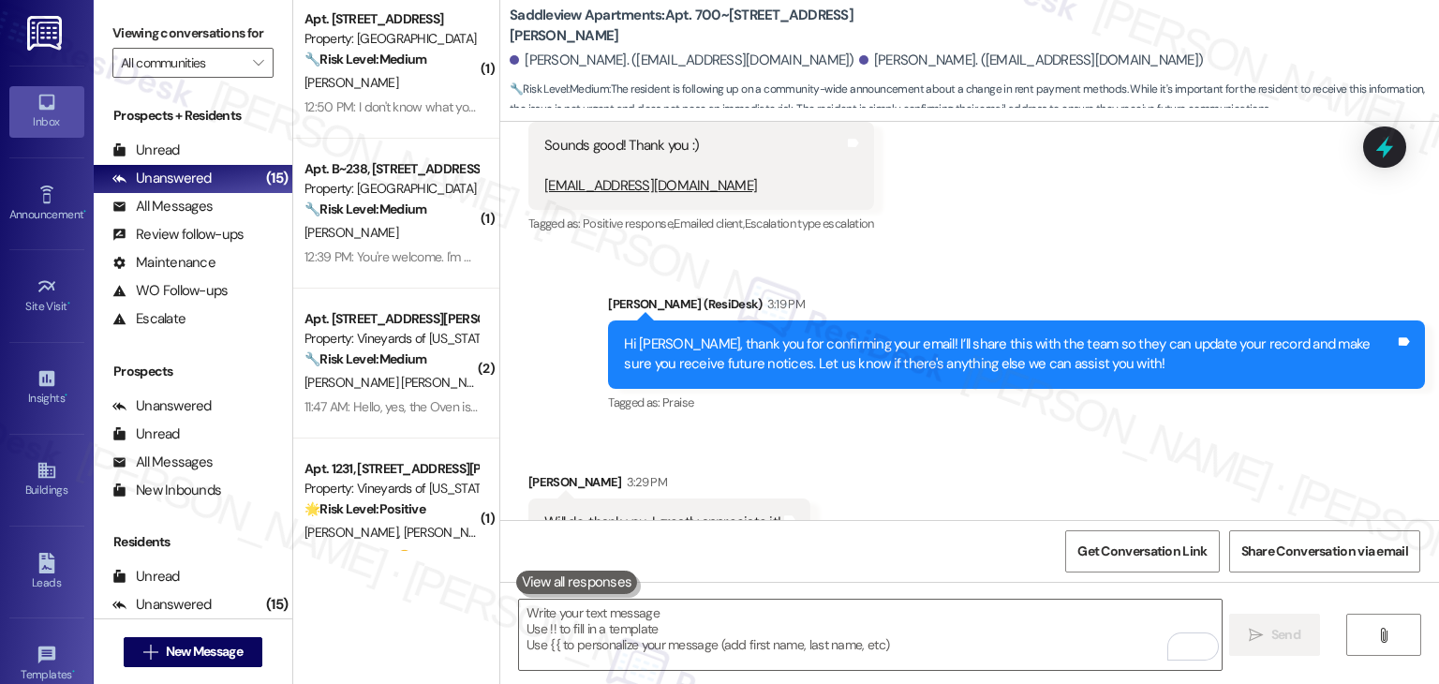
drag, startPoint x: 1005, startPoint y: 166, endPoint x: 867, endPoint y: 541, distance: 399.7
click at [867, 541] on div "Get Conversation Link Share Conversation via email" at bounding box center [969, 551] width 939 height 62
click at [892, 454] on div "Received via SMS Claudia Fuller 3:29 PM Will do, thank you, I greatly appreciat…" at bounding box center [969, 495] width 939 height 130
click at [895, 453] on div "Received via SMS Claudia Fuller 3:29 PM Will do, thank you, I greatly appreciat…" at bounding box center [969, 495] width 939 height 130
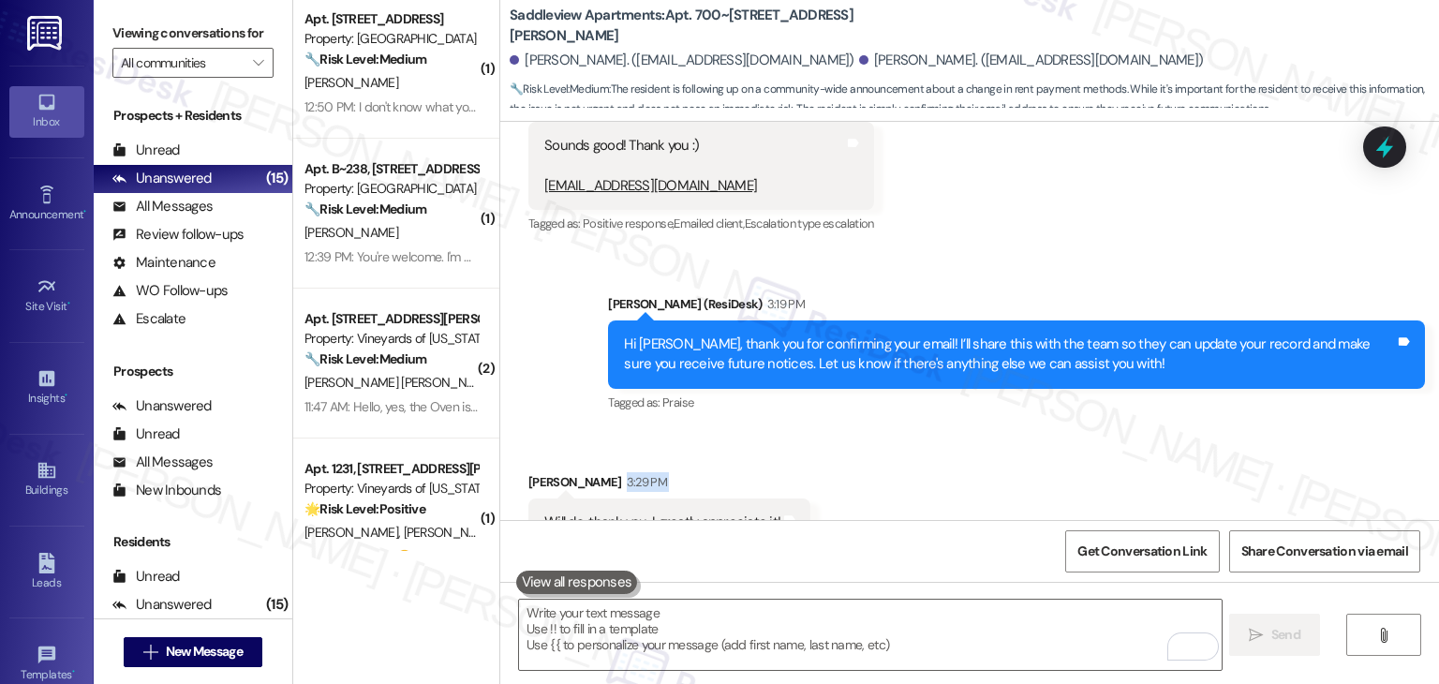
click at [895, 453] on div "Received via SMS Claudia Fuller 3:29 PM Will do, thank you, I greatly appreciat…" at bounding box center [969, 495] width 939 height 130
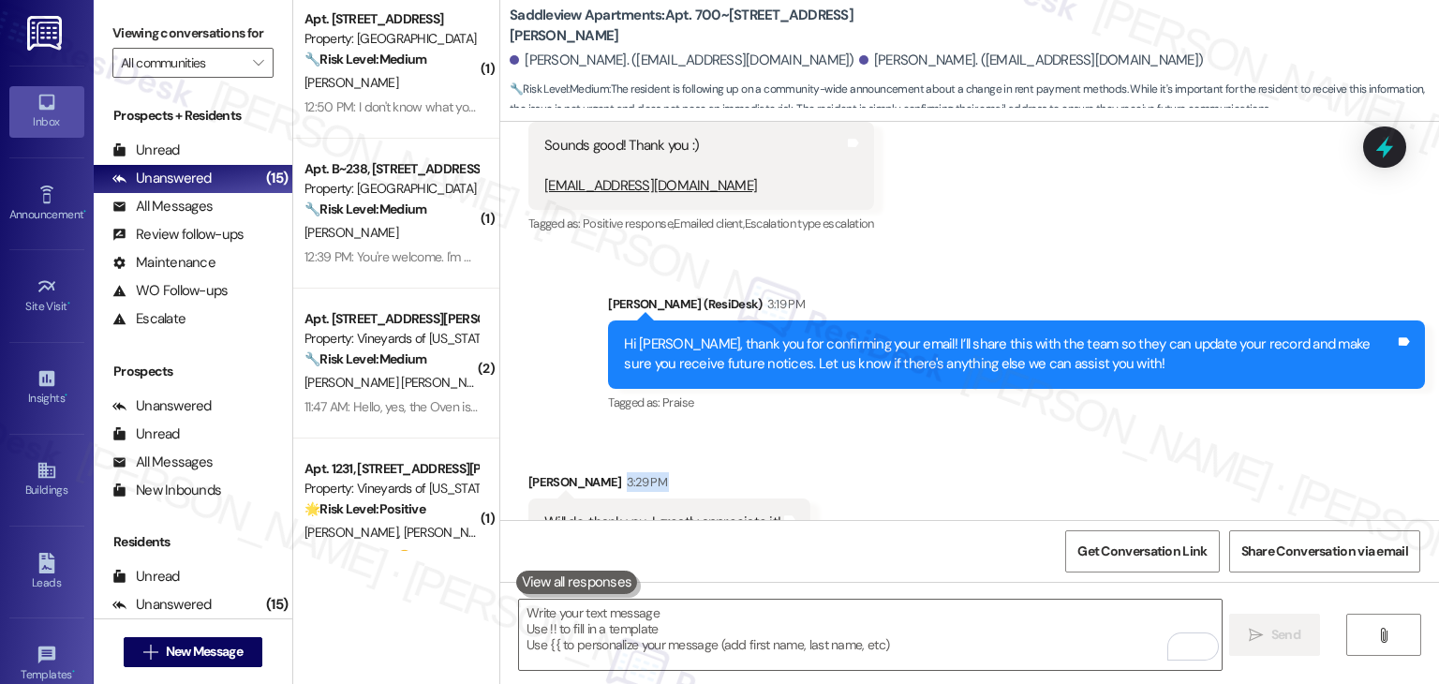
click at [895, 453] on div "Received via SMS Claudia Fuller 3:29 PM Will do, thank you, I greatly appreciat…" at bounding box center [969, 495] width 939 height 130
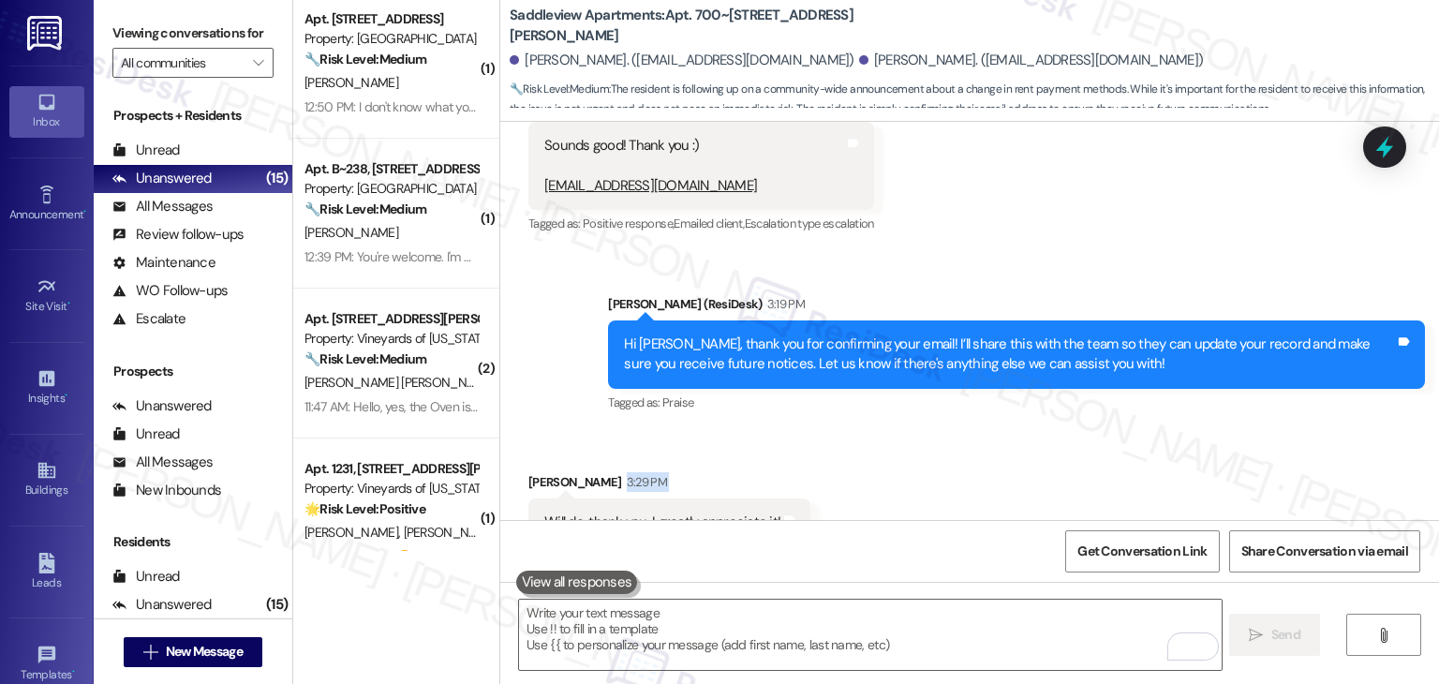
click at [895, 453] on div "Received via SMS Claudia Fuller 3:29 PM Will do, thank you, I greatly appreciat…" at bounding box center [969, 495] width 939 height 130
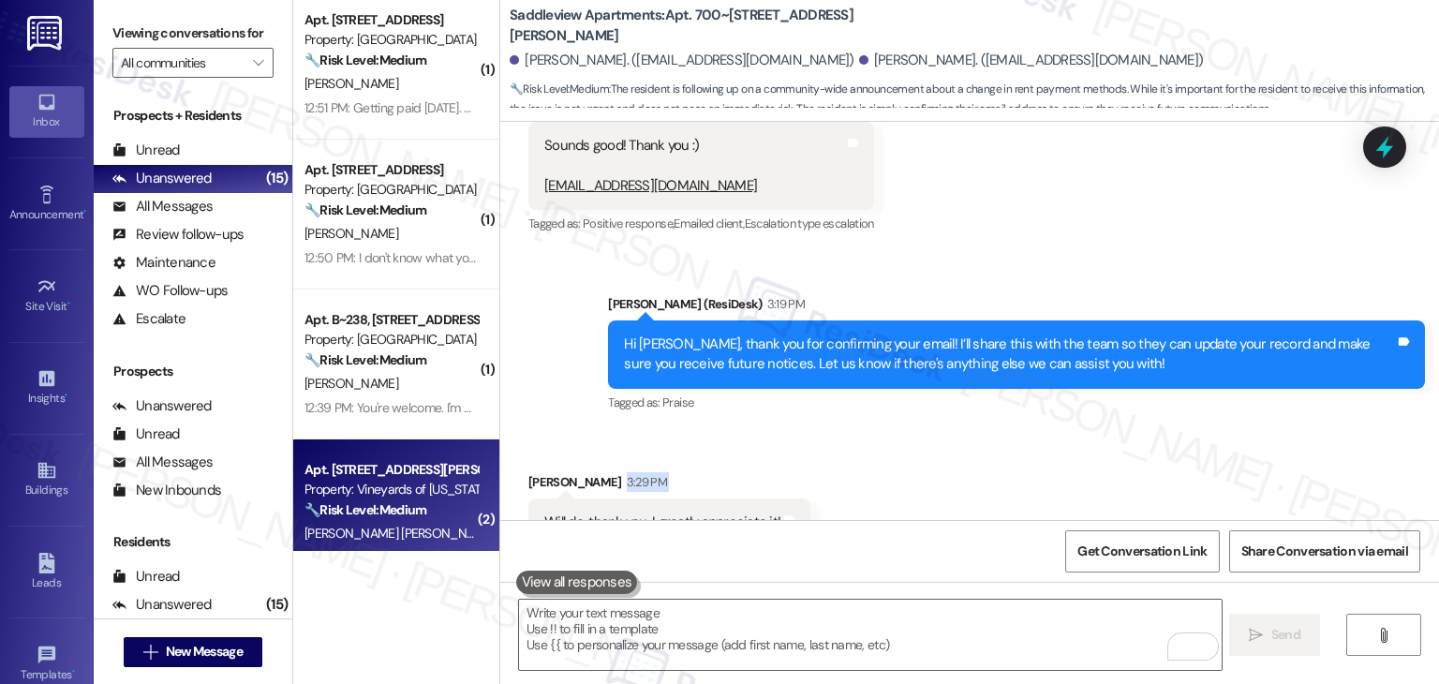
scroll to position [1136, 0]
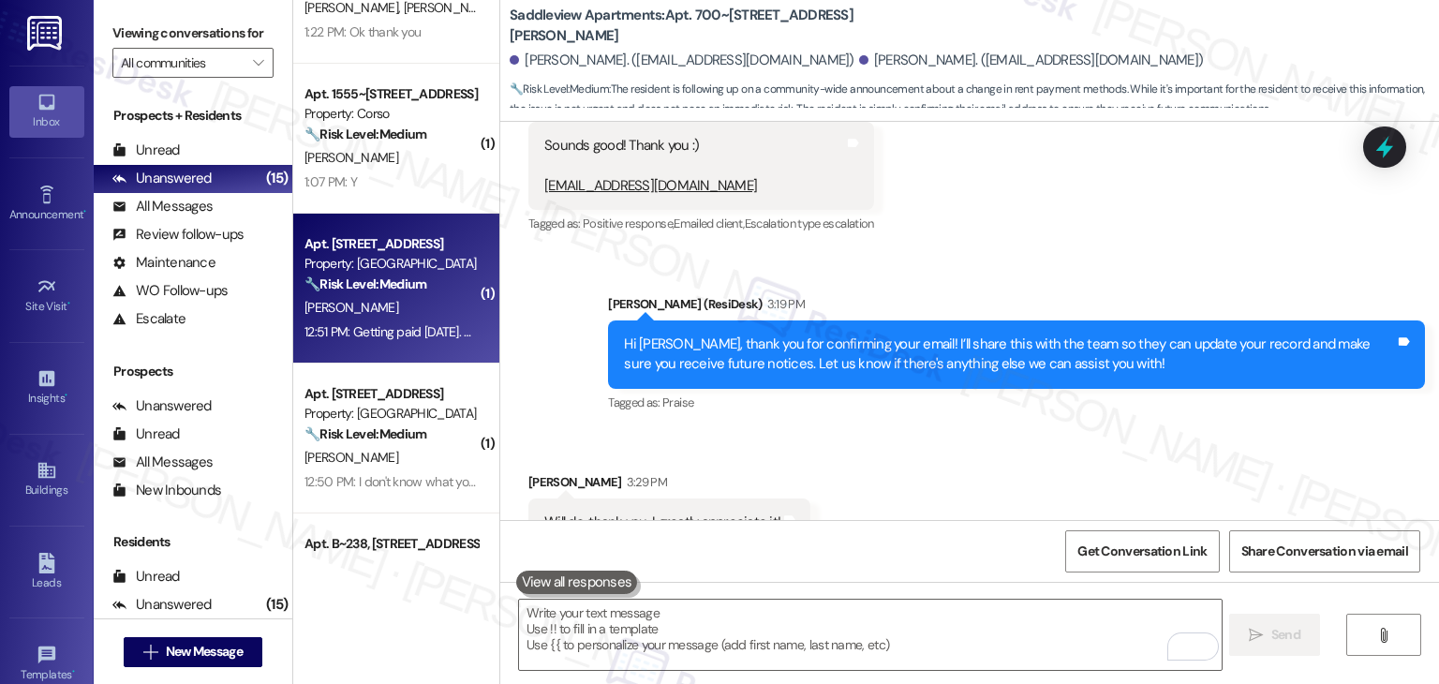
click at [408, 324] on div "12:51 PM: Getting paid this Friday. Working on working on making things happen.…" at bounding box center [509, 331] width 409 height 17
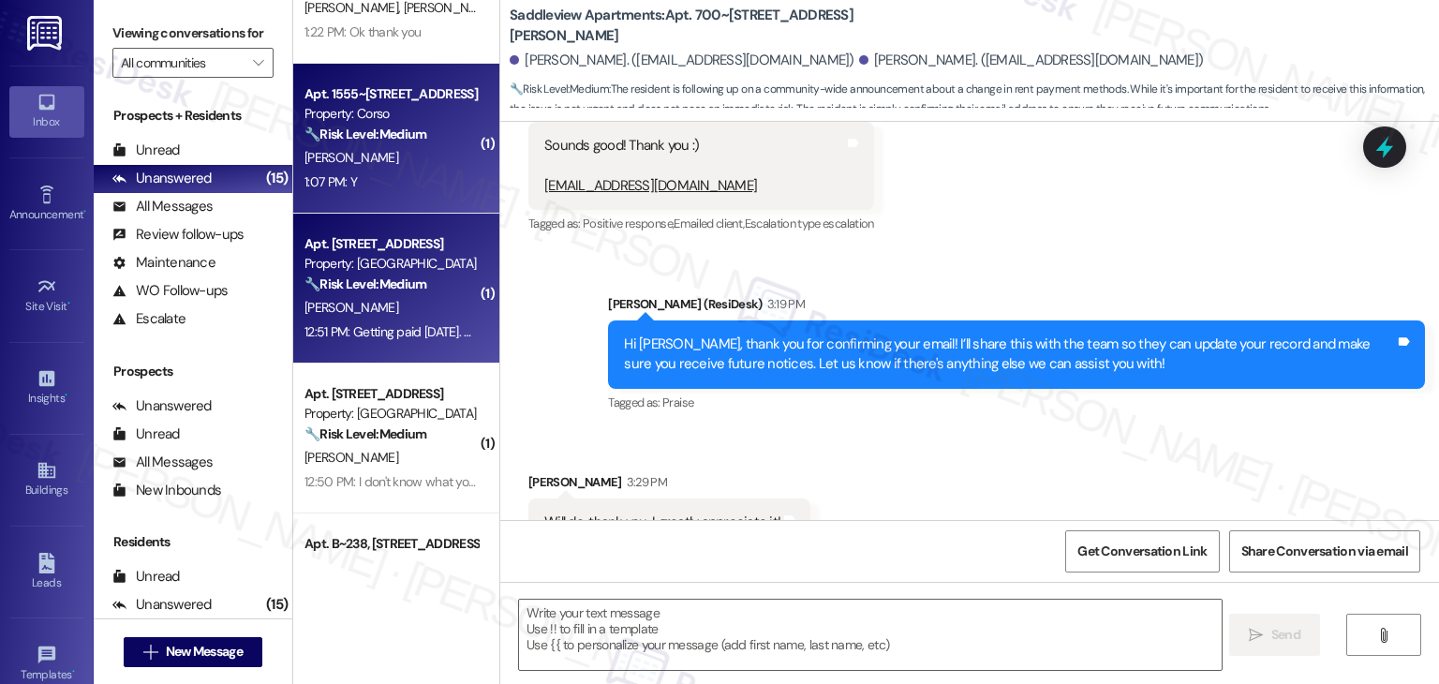
click at [389, 156] on div "K. Damico" at bounding box center [391, 157] width 177 height 23
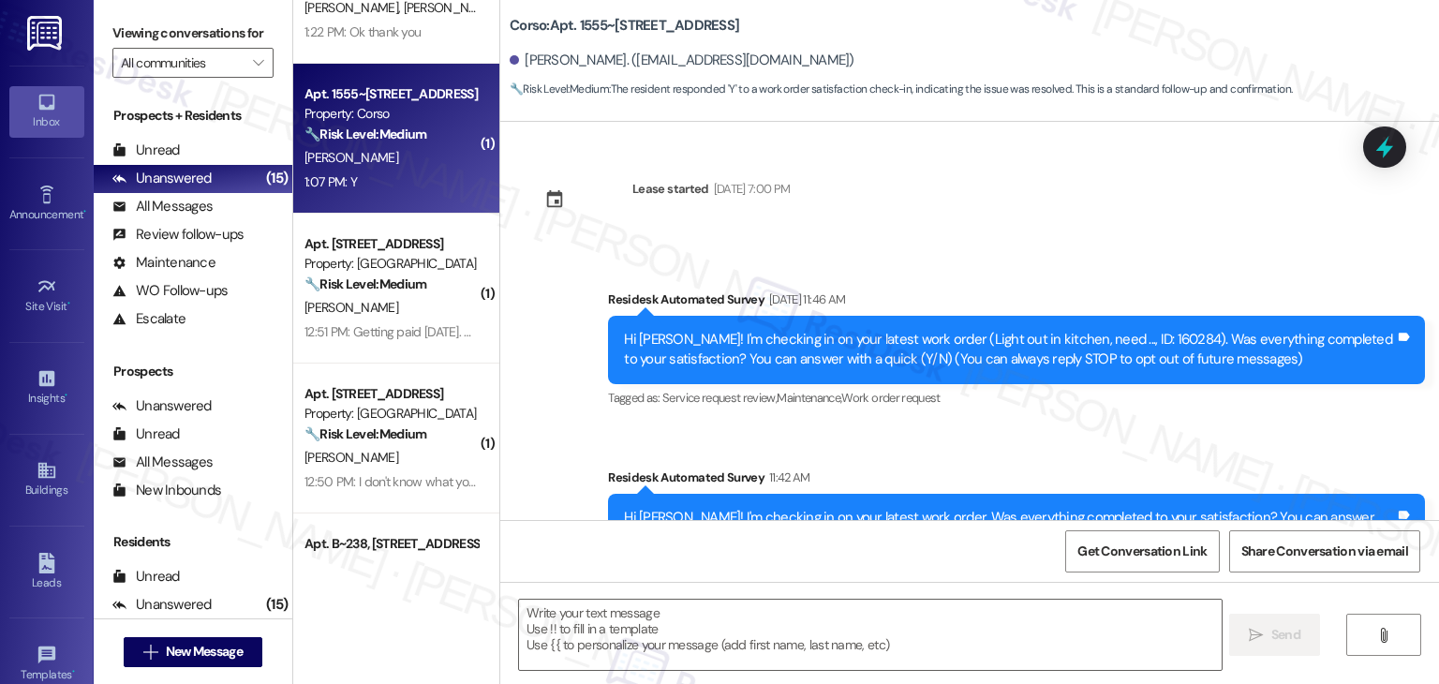
scroll to position [222, 0]
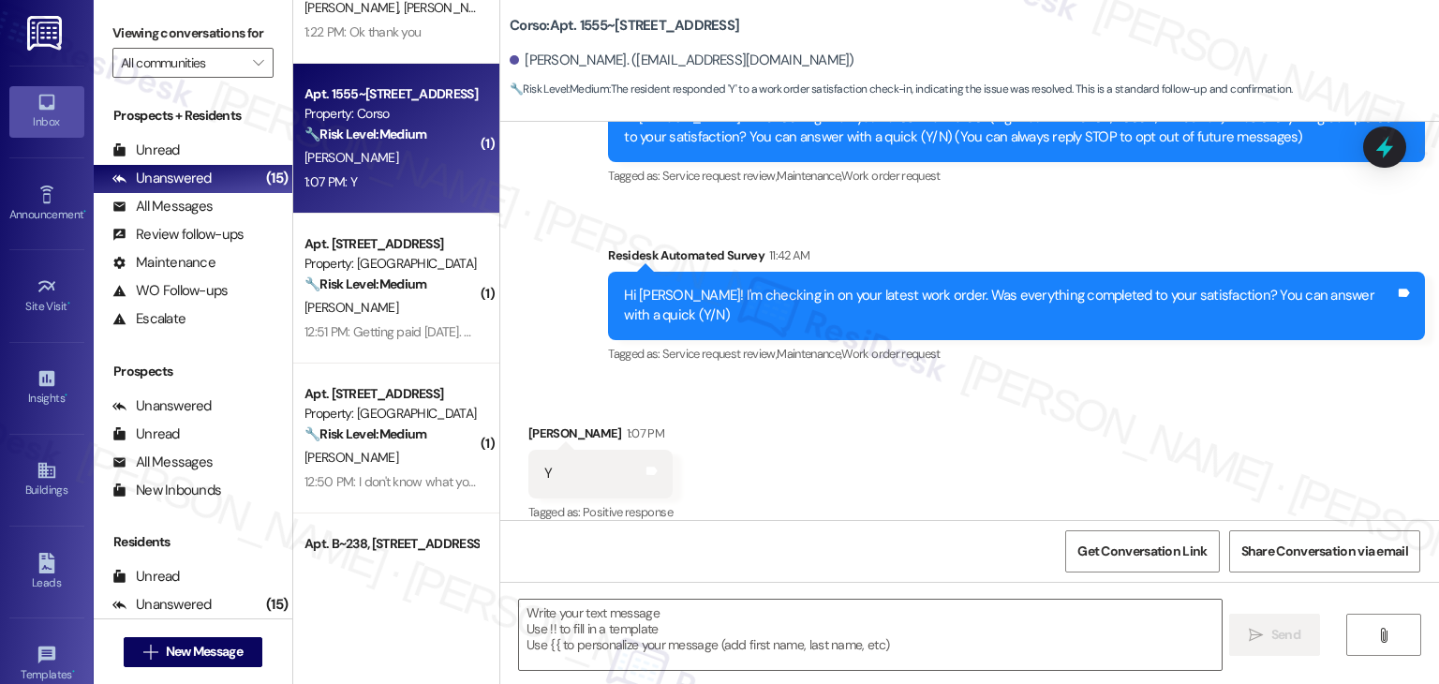
type textarea "Fetching suggested responses. Please feel free to read through the conversation…"
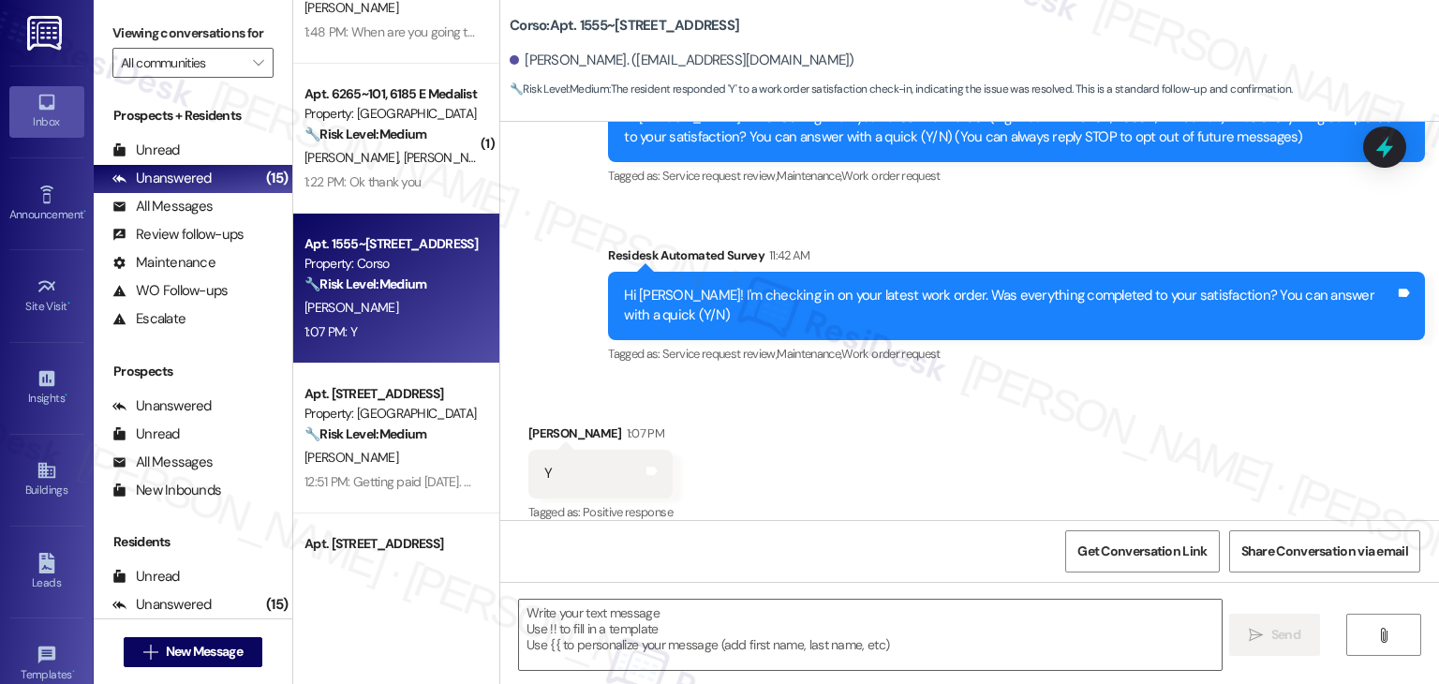
click at [966, 449] on div "Received via SMS Kate Damico 1:07 PM Y Tags and notes Tagged as: Positive respo…" at bounding box center [969, 460] width 939 height 158
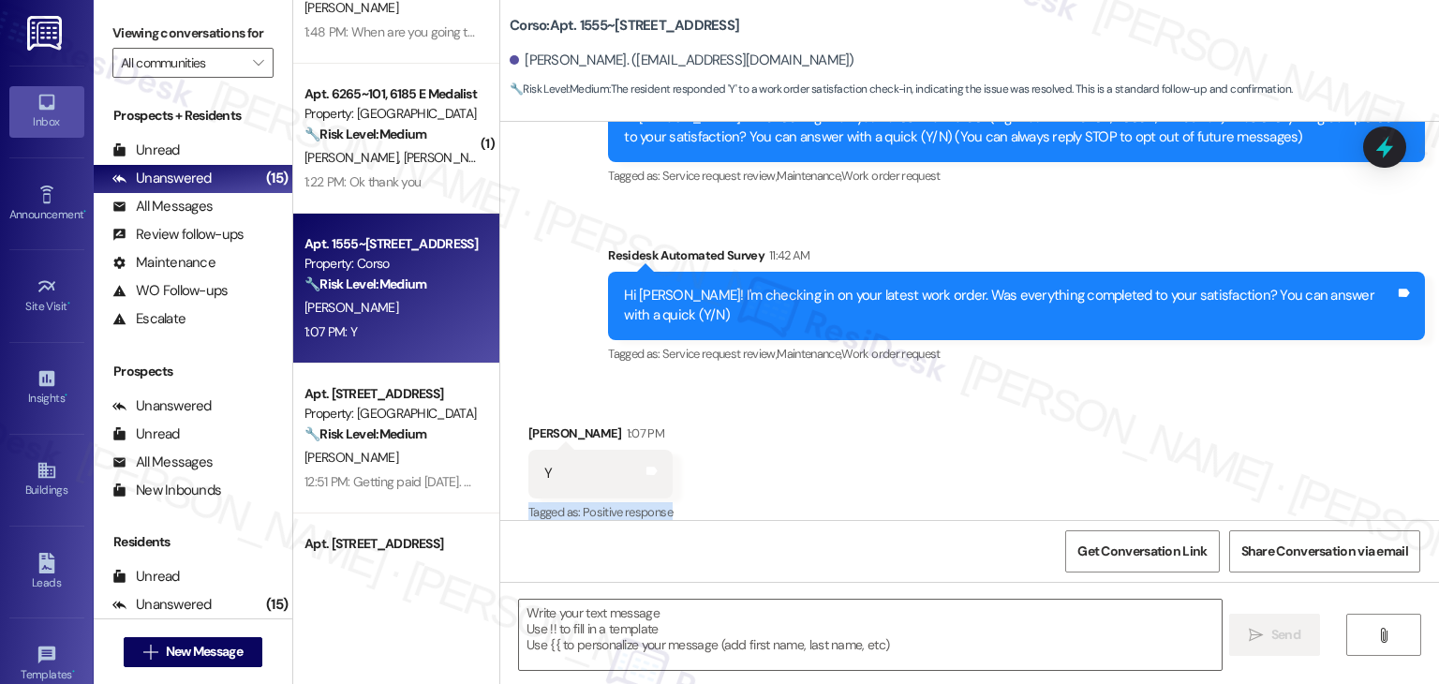
click at [966, 449] on div "Received via SMS Kate Damico 1:07 PM Y Tags and notes Tagged as: Positive respo…" at bounding box center [969, 460] width 939 height 158
click at [695, 628] on textarea at bounding box center [870, 635] width 702 height 70
paste textarea "Hi {{first_name}}, thanks for confirming! Glad to hear the work order — was res…"
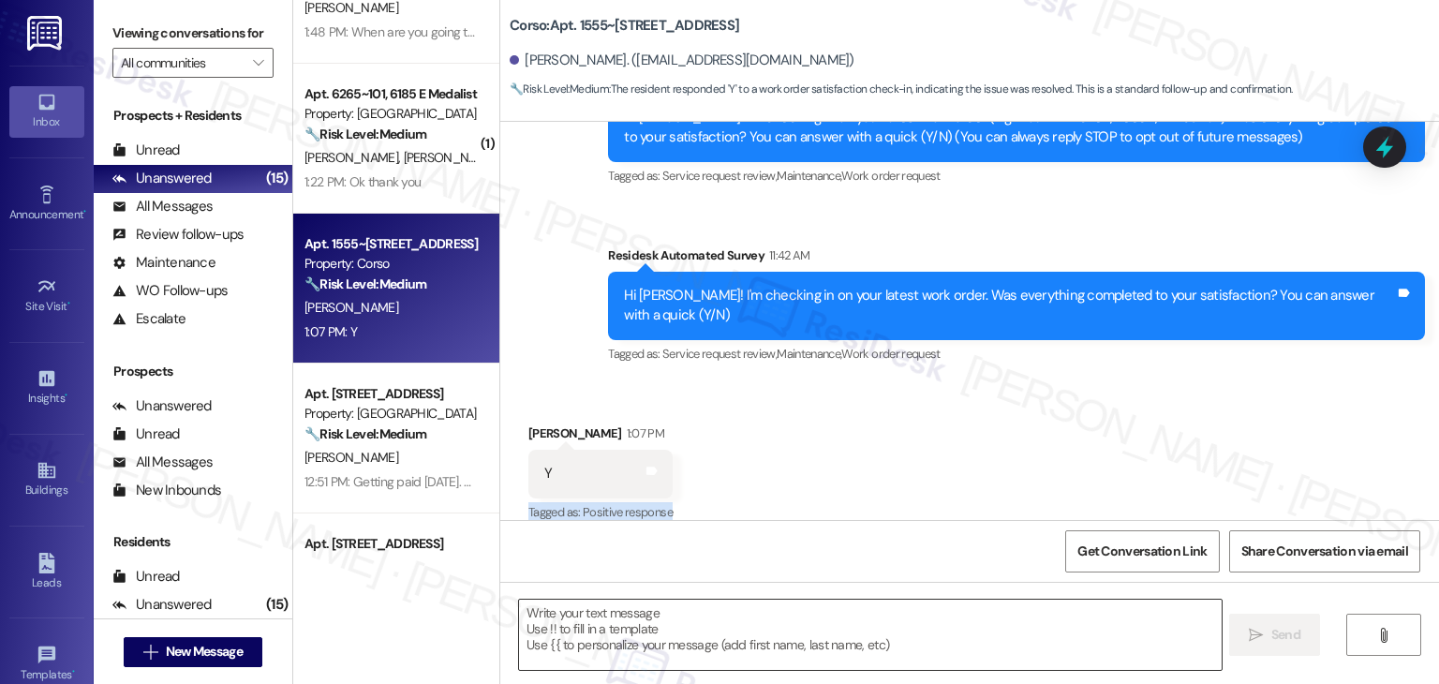
type textarea "Hi {{first_name}}, thanks for confirming! Glad to hear the work order — was res…"
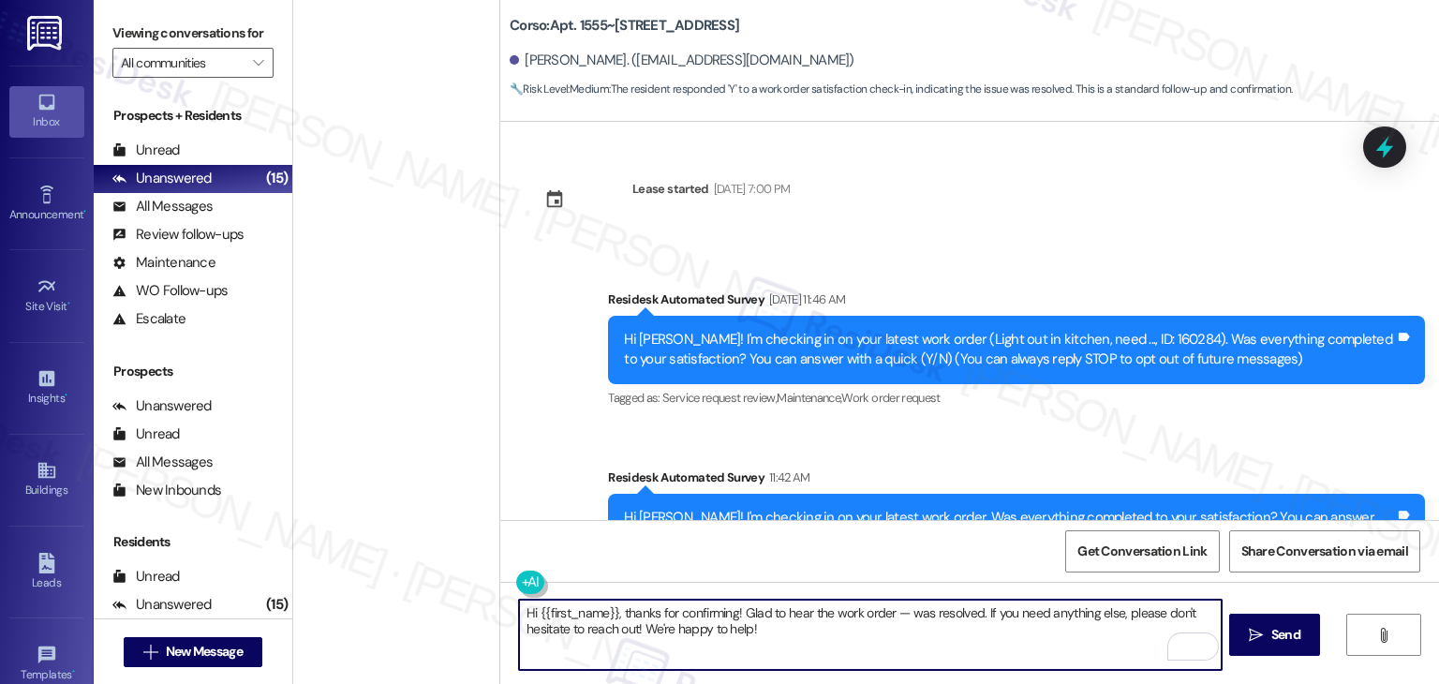
scroll to position [222, 0]
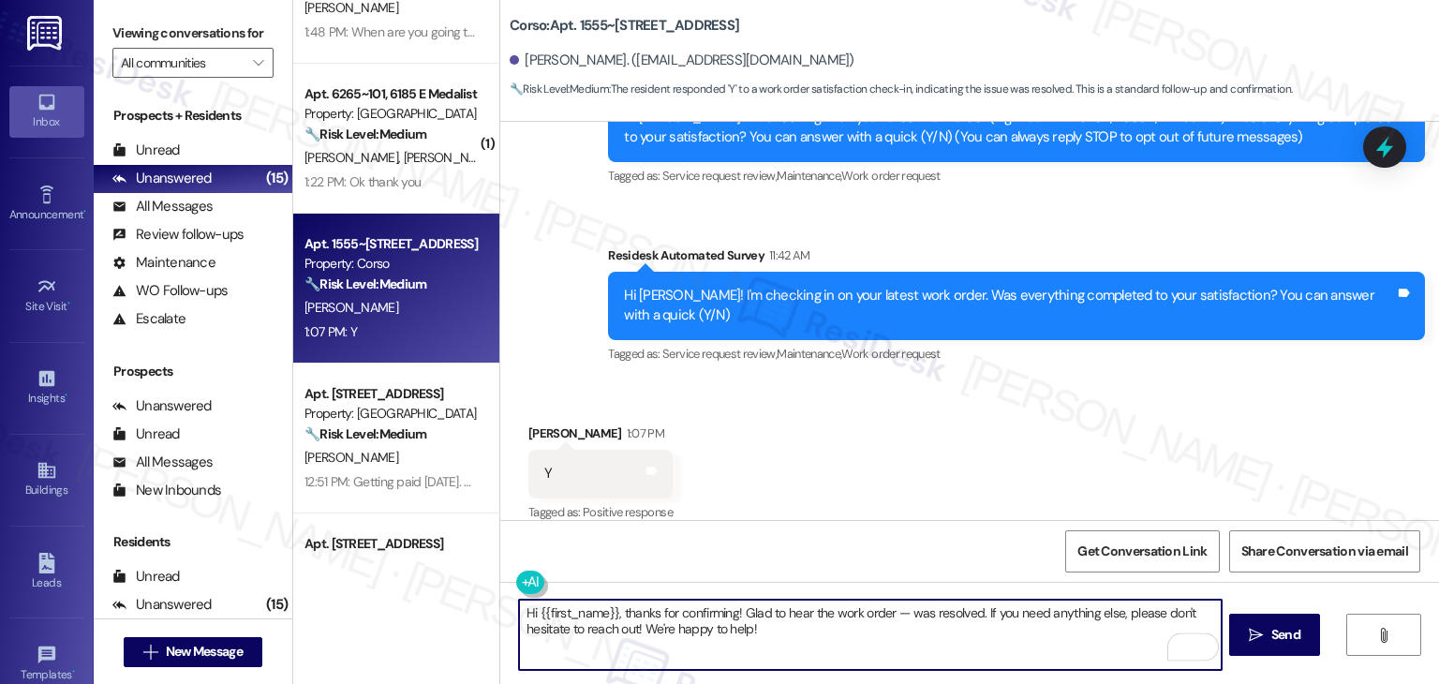
click at [890, 616] on textarea "Hi {{first_name}}, thanks for confirming! Glad to hear the work order — was res…" at bounding box center [870, 635] width 702 height 70
click at [896, 616] on textarea "Hi {{first_name}}, thanks for confirming! Glad to hear the work order — was res…" at bounding box center [870, 635] width 702 height 70
type textarea "Hi {{first_name}}, thanks for confirming! Glad to hear the work order was resol…"
click at [1263, 637] on span " Send" at bounding box center [1274, 635] width 59 height 20
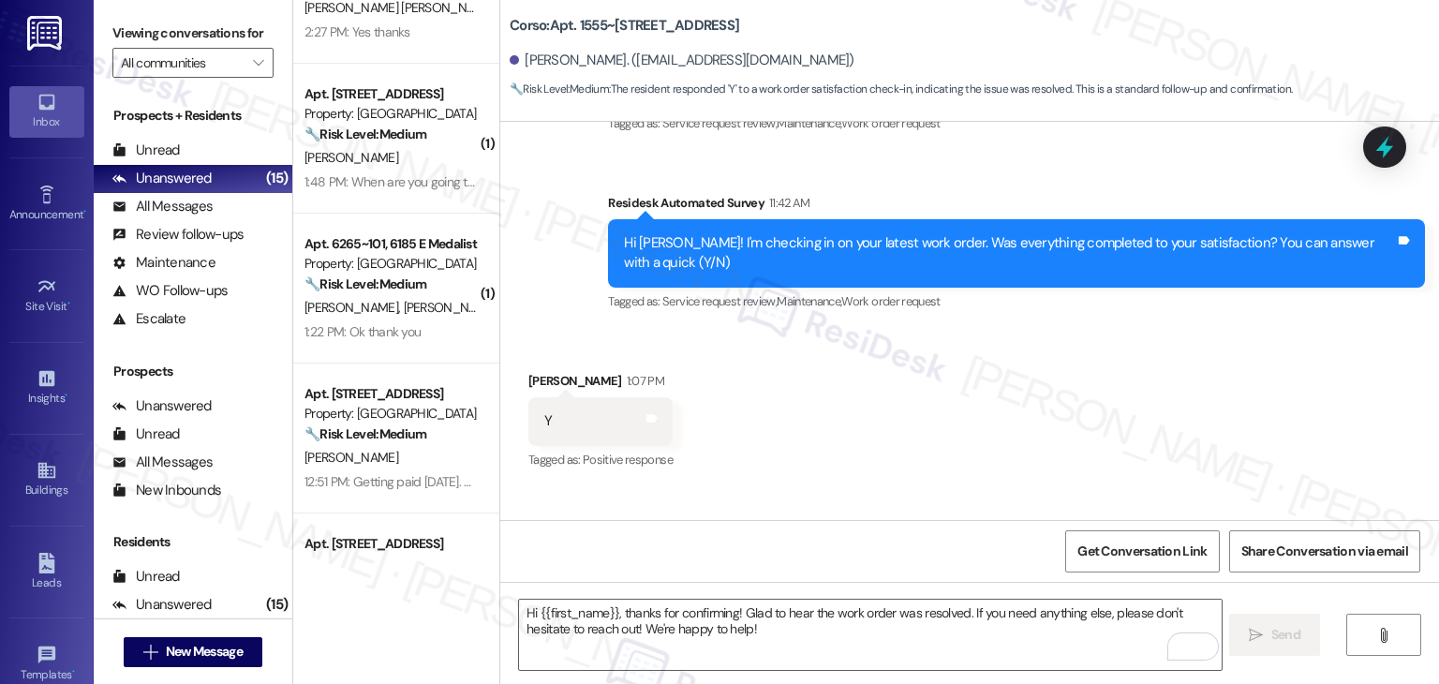
scroll to position [373, 0]
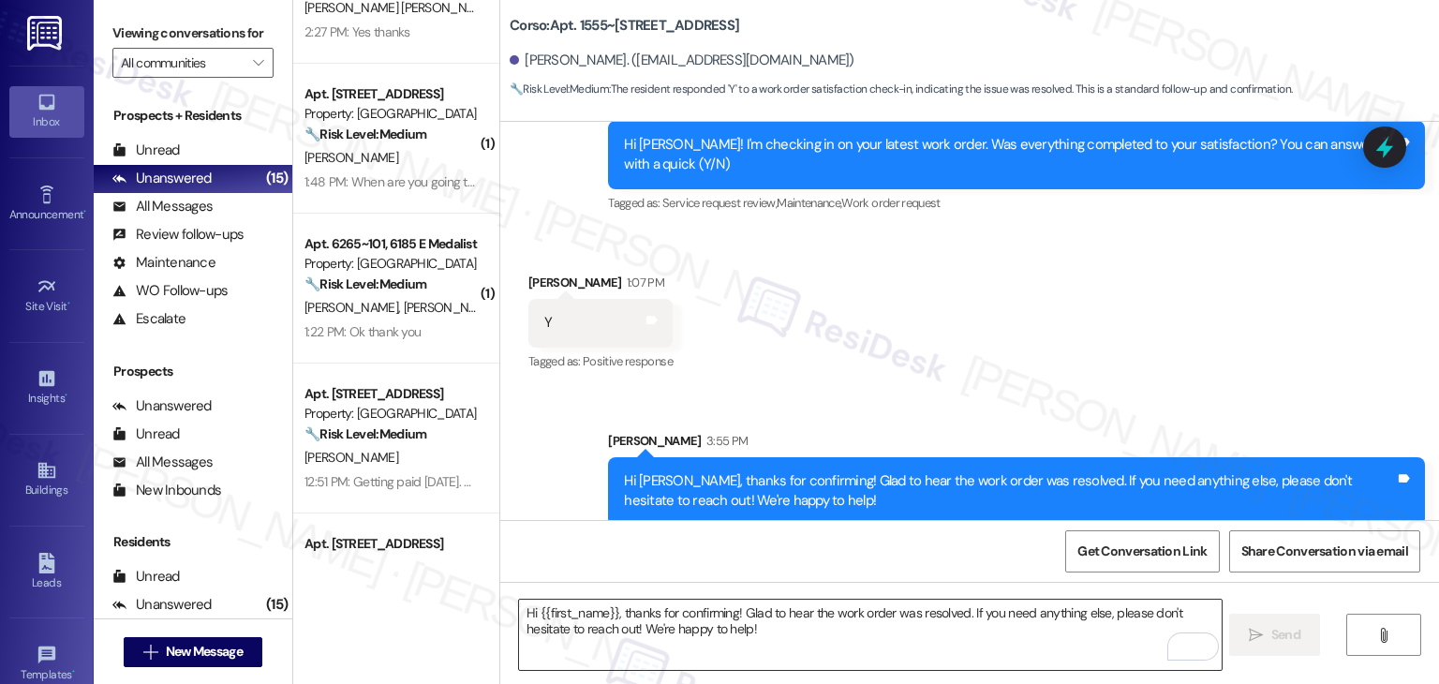
click at [680, 610] on textarea "Hi {{first_name}}, thanks for confirming! Glad to hear the work order was resol…" at bounding box center [870, 635] width 702 height 70
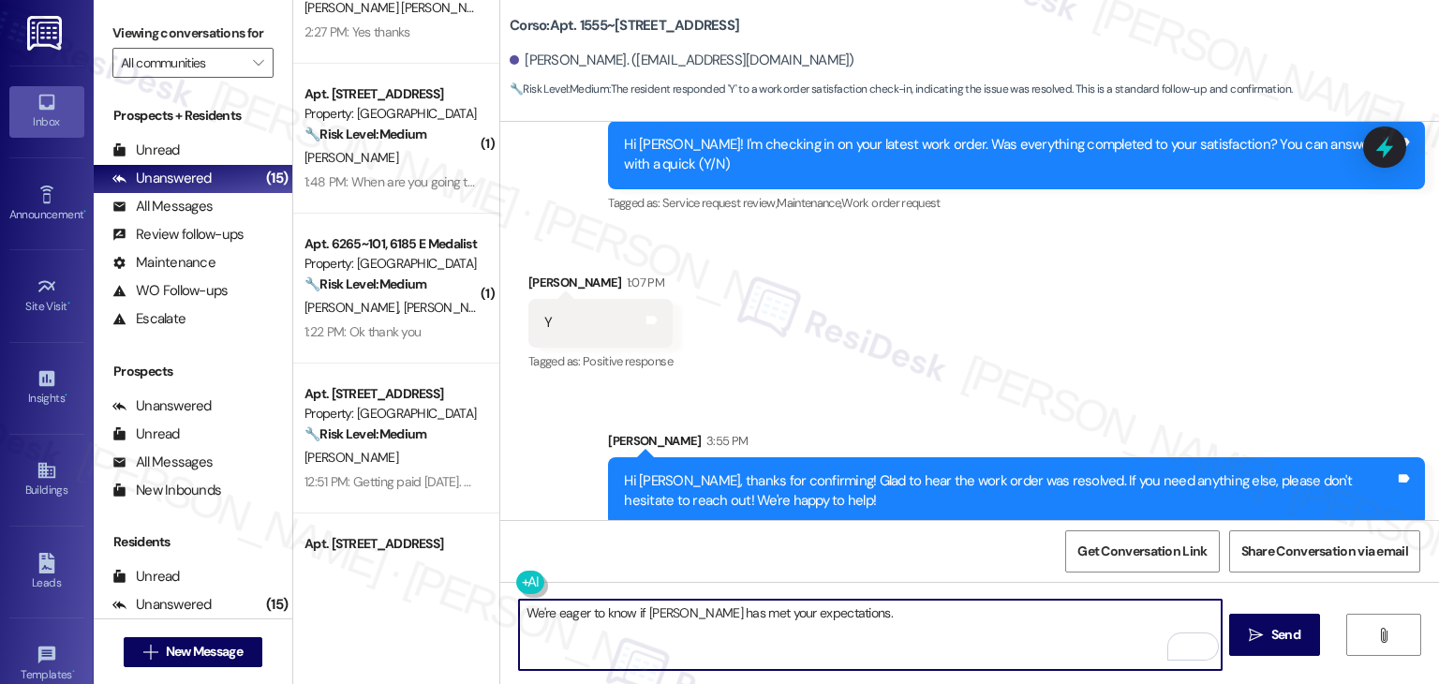
click at [864, 618] on textarea "We're eager to know if Corso has met your expectations." at bounding box center [870, 635] width 702 height 70
click at [788, 608] on textarea "We're eager to know if Corso has met your expectations. Your feedback is import…" at bounding box center [870, 635] width 702 height 70
paste textarea "{{property}} has met your expectations. Your feedback is important to us. Thank…"
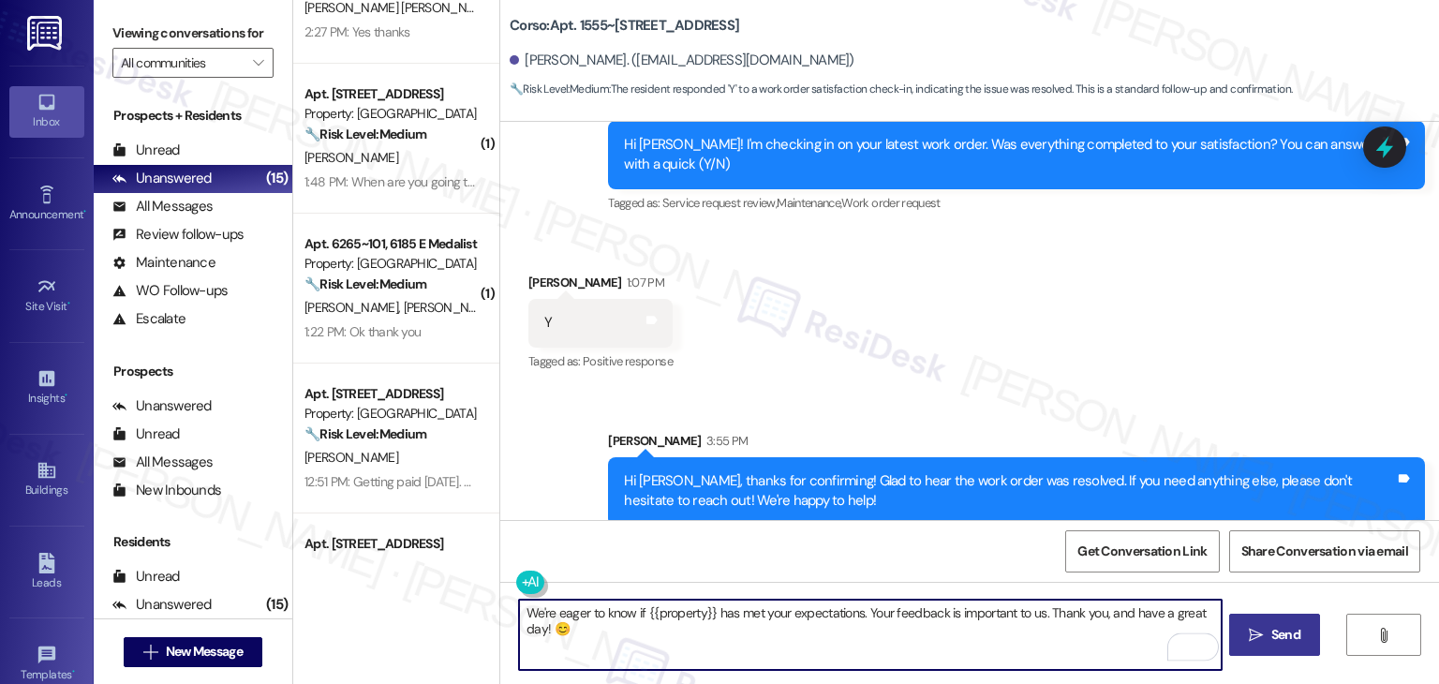
type textarea "We're eager to know if {{property}} has met your expectations. Your feedback is…"
click at [1268, 636] on span "Send" at bounding box center [1286, 635] width 37 height 20
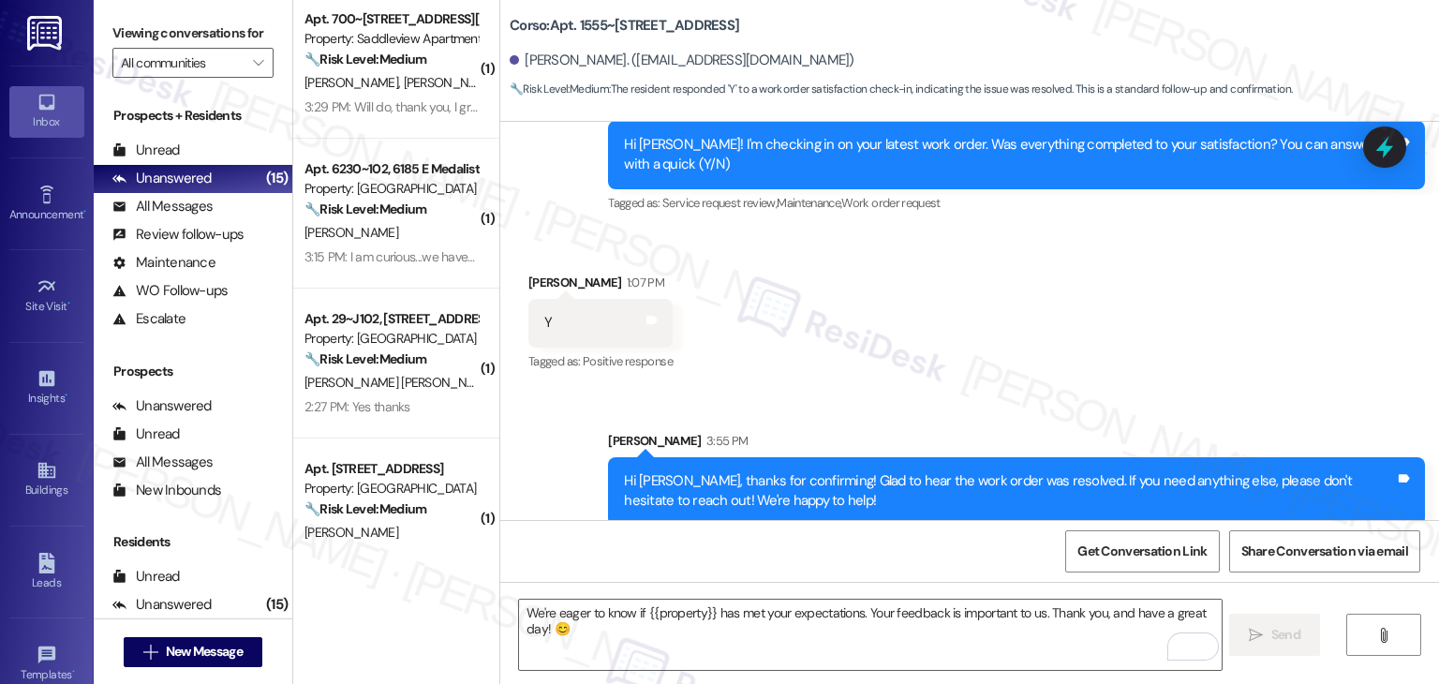
scroll to position [504, 0]
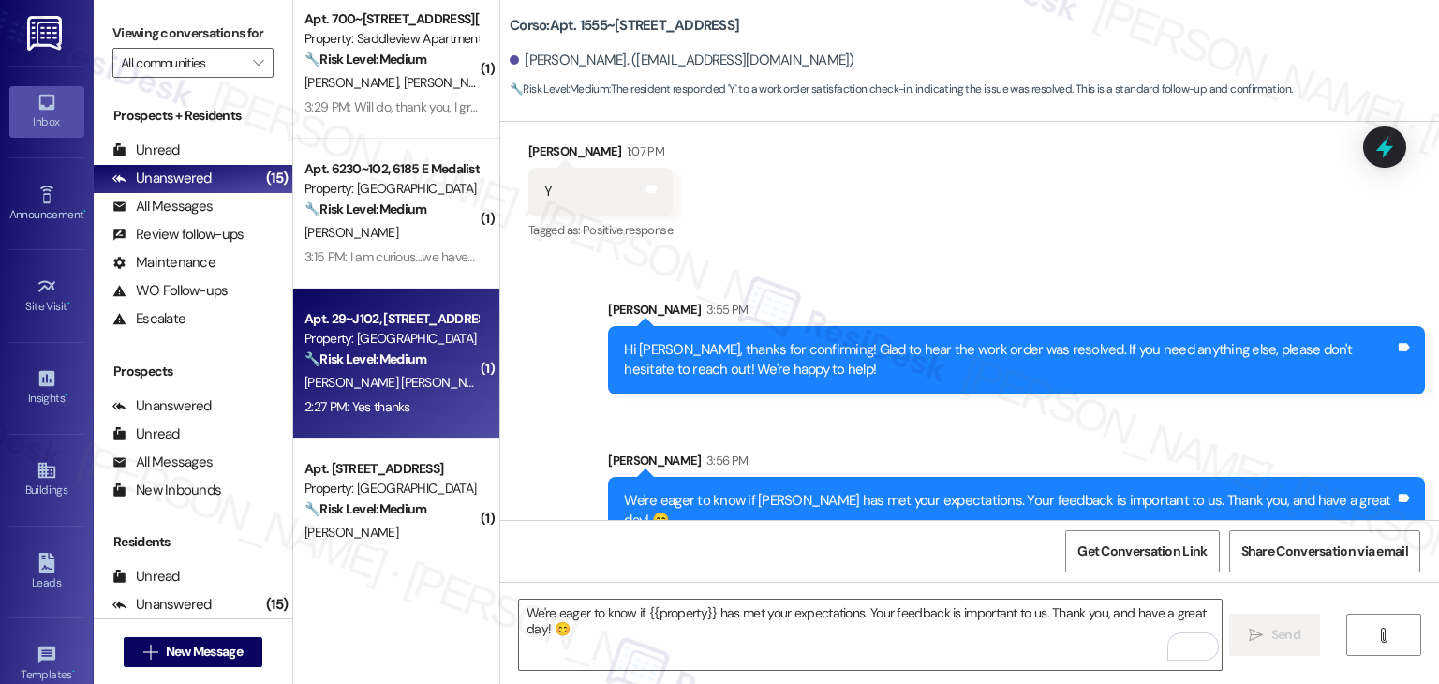
click at [387, 378] on span "A. Valenzuela Aparicio" at bounding box center [400, 382] width 190 height 17
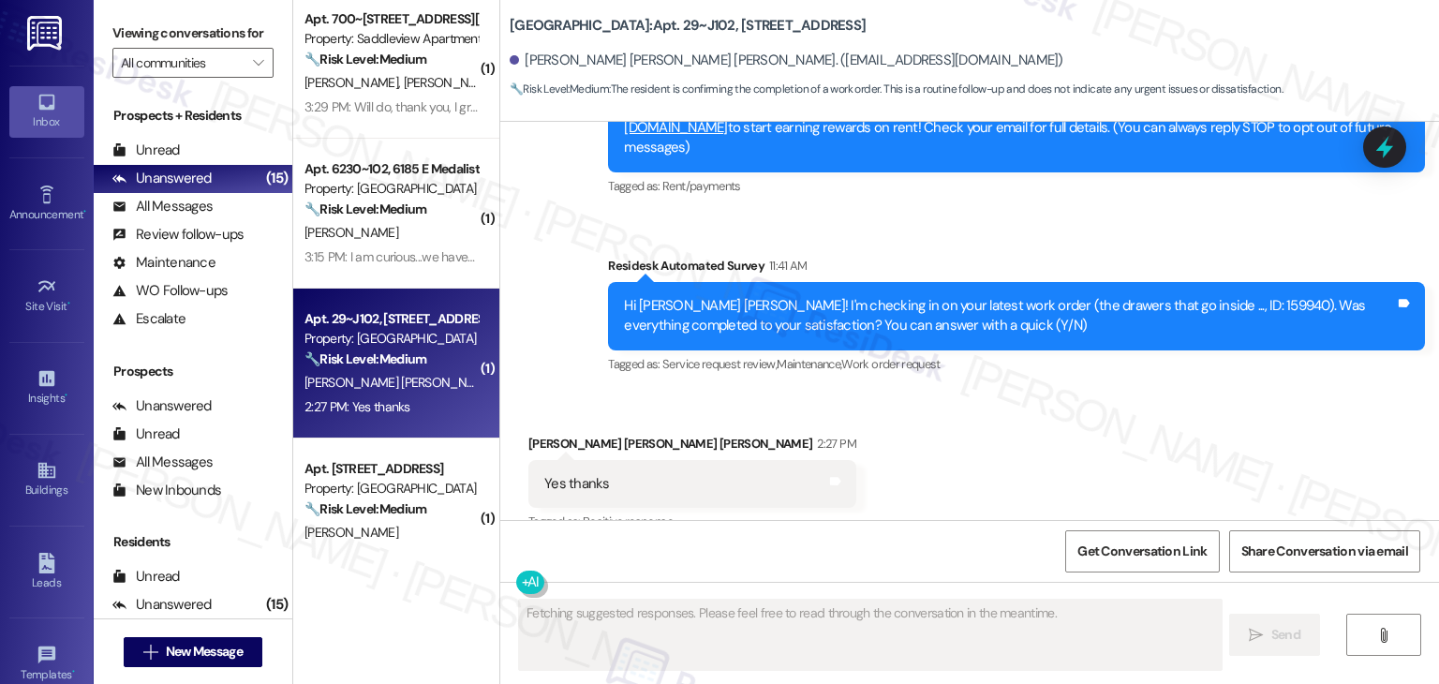
scroll to position [282, 0]
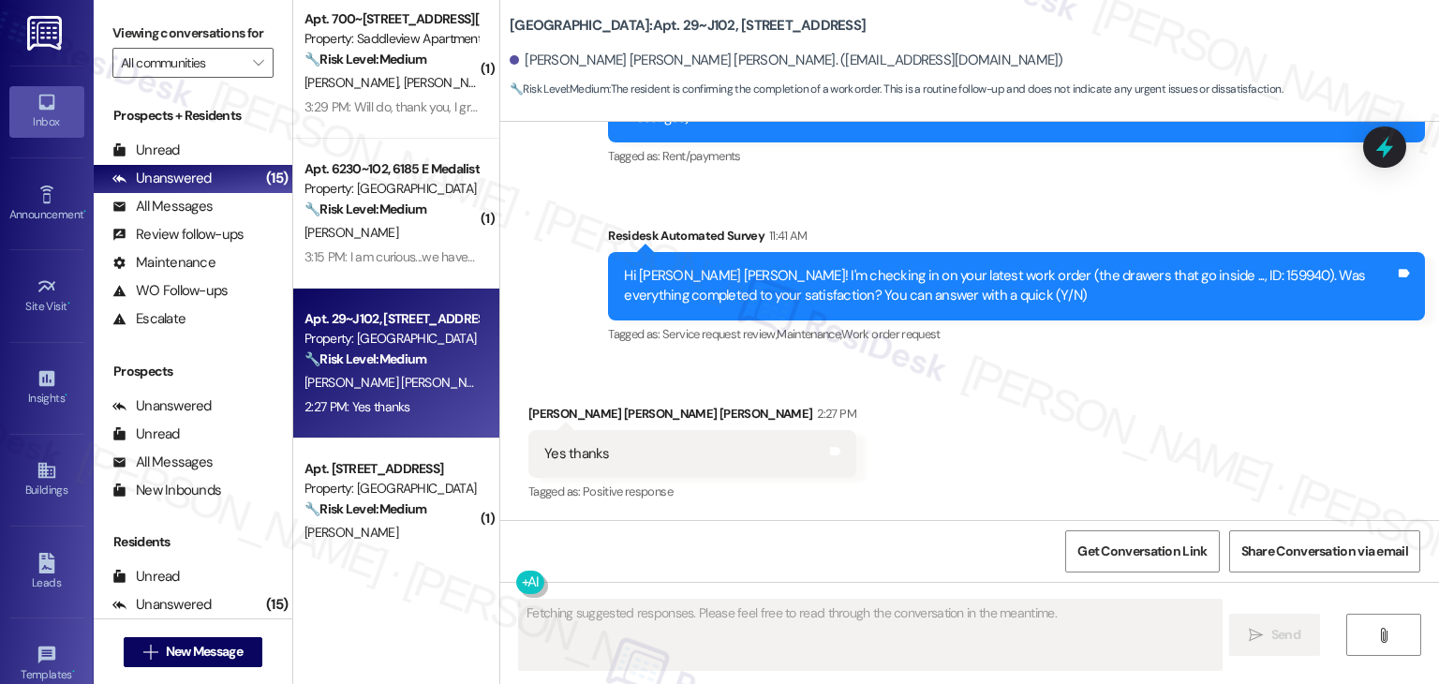
click at [912, 395] on div "Received via SMS Angelica Maria Valenzuela Aparicio 2:27 PM Yes thanks Tags and…" at bounding box center [969, 441] width 939 height 158
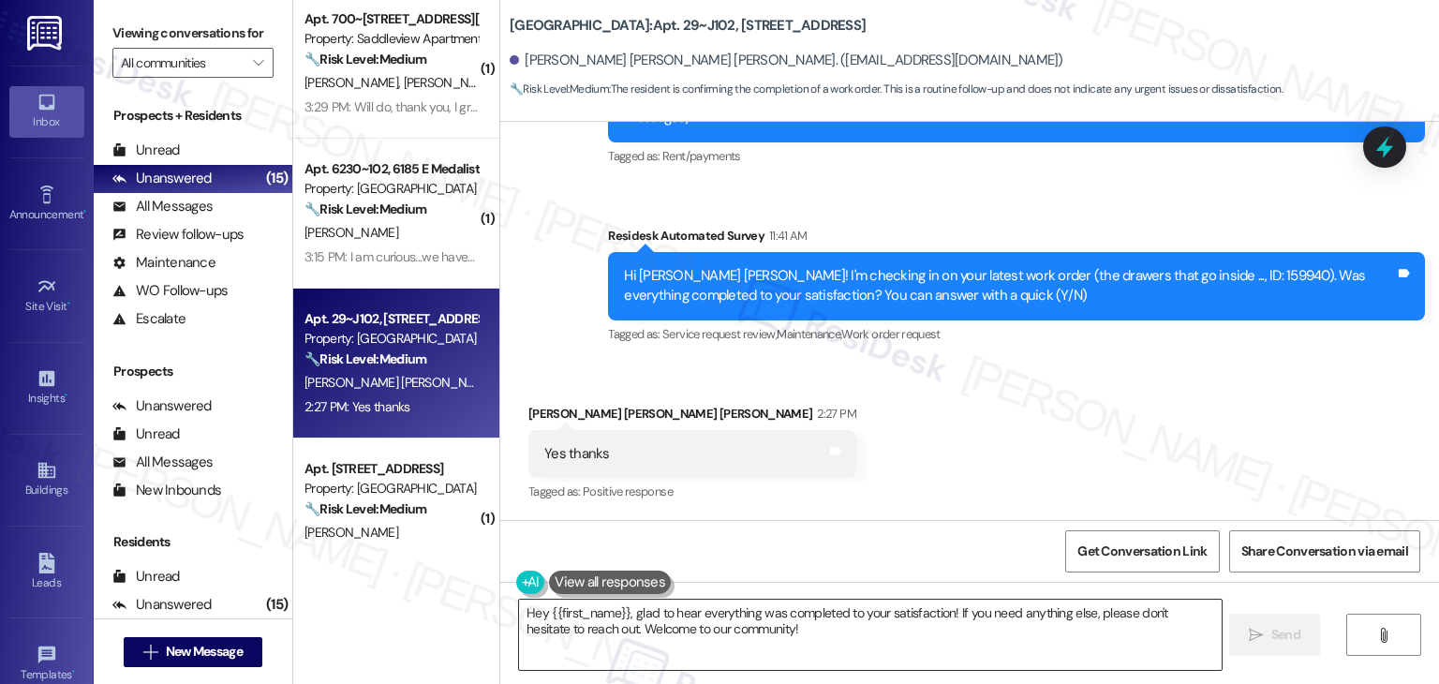
click at [665, 627] on textarea "Hey {{first_name}}, glad to hear everything was completed to your satisfaction!…" at bounding box center [870, 635] width 702 height 70
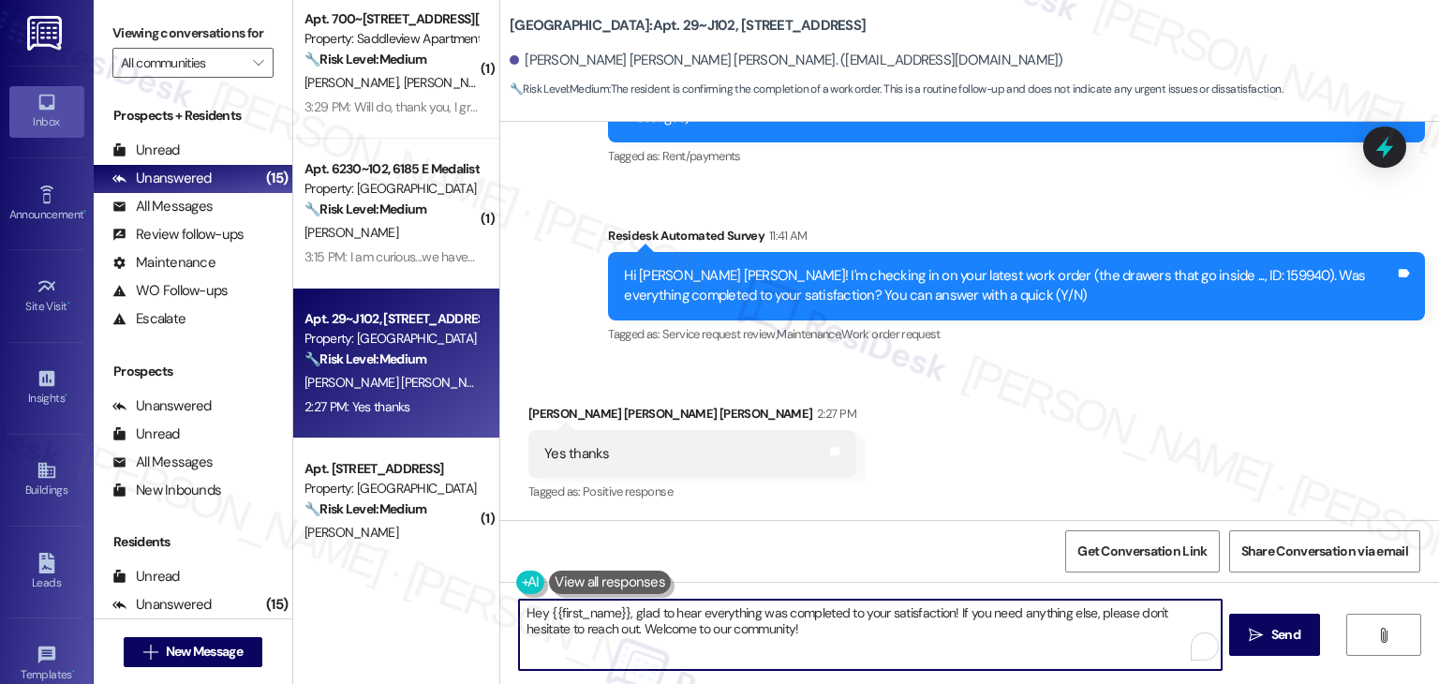
click at [665, 627] on textarea "Hey {{first_name}}, glad to hear everything was completed to your satisfaction!…" at bounding box center [870, 635] width 702 height 70
paste textarea "i {{first_name}}, thanks for confirming! Glad to hear the work order — was reso…"
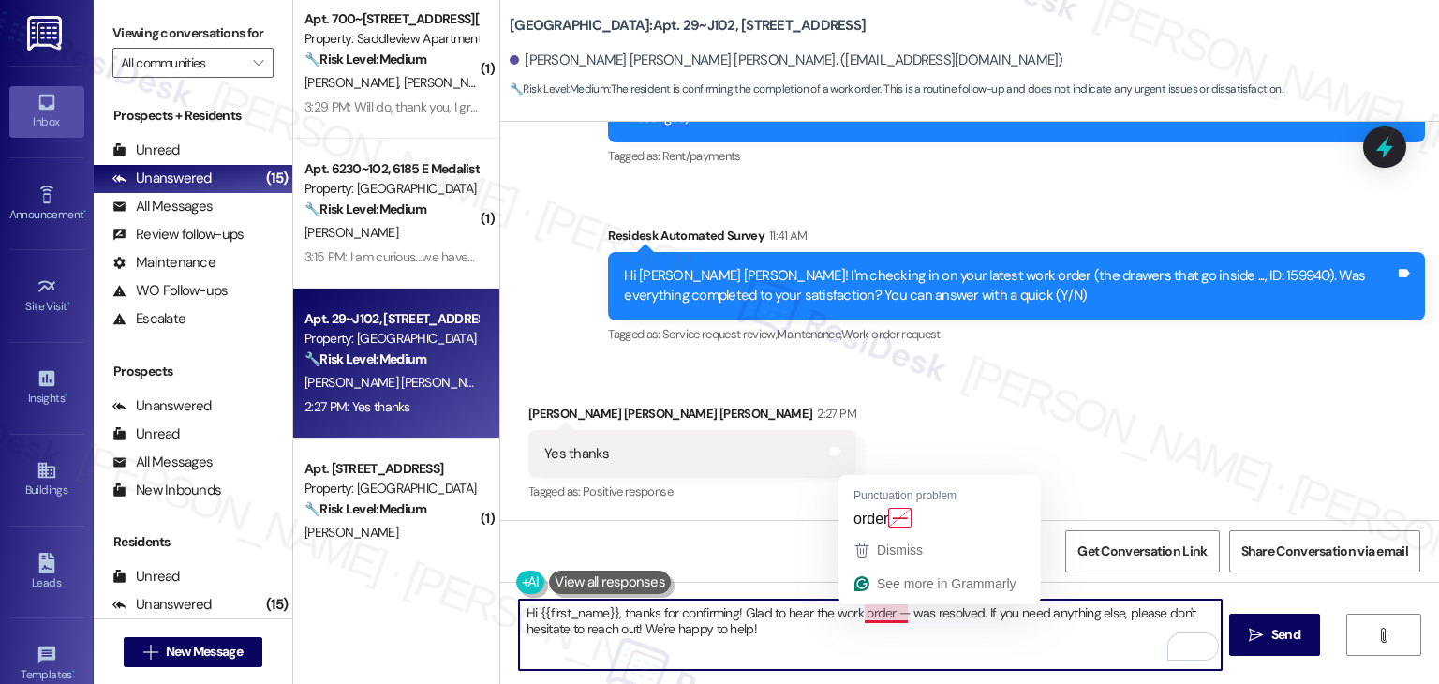
click at [891, 609] on textarea "Hi {{first_name}}, thanks for confirming! Glad to hear the work order — was res…" at bounding box center [870, 635] width 702 height 70
click at [900, 636] on textarea "Hi {{first_name}}, thanks for confirming! Glad to hear the work order 159940 wa…" at bounding box center [870, 635] width 702 height 70
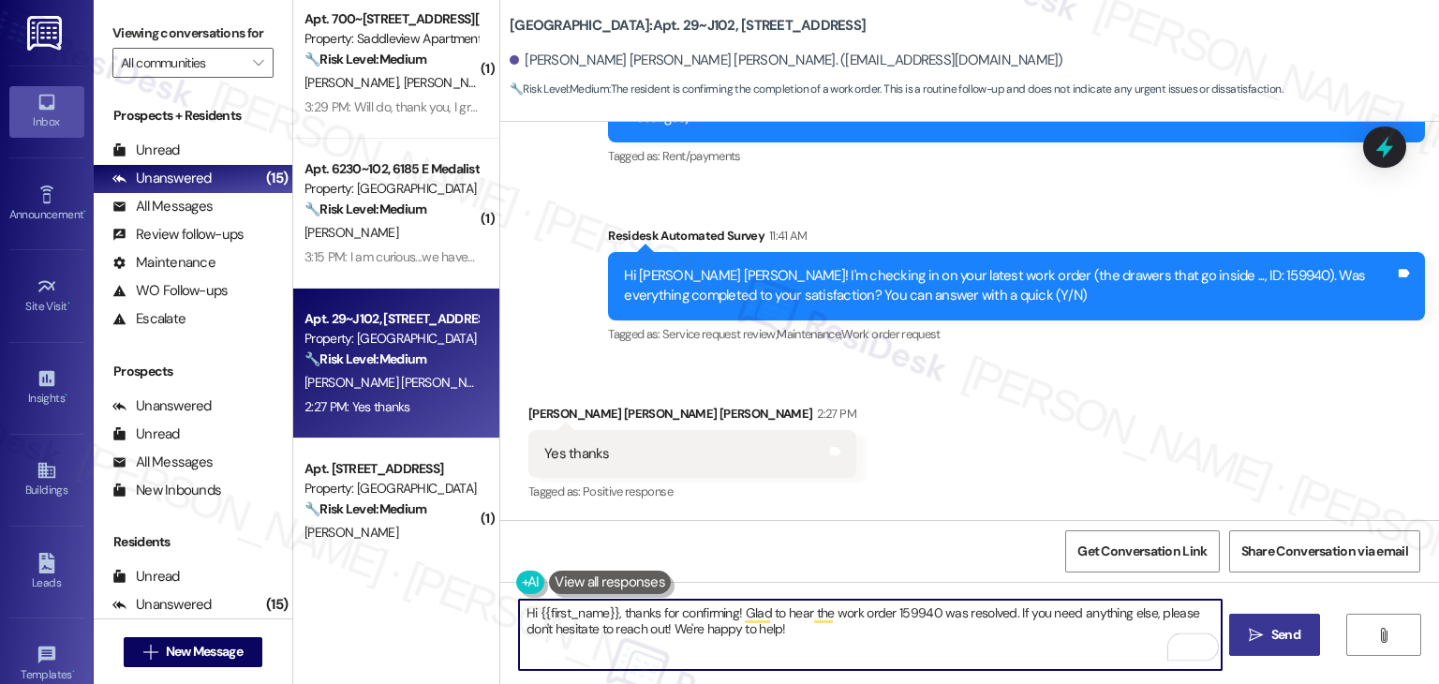
type textarea "Hi {{first_name}}, thanks for confirming! Glad to hear the work order 159940 wa…"
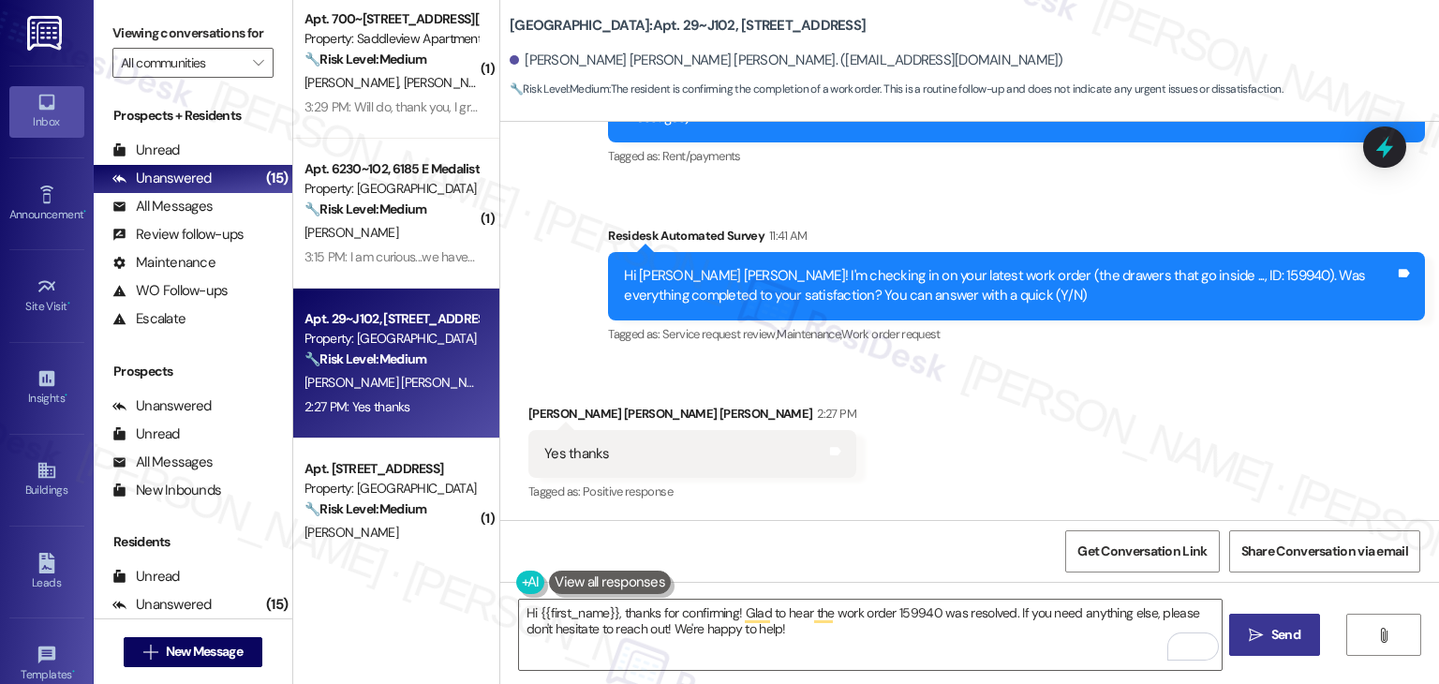
click at [1272, 631] on span "Send" at bounding box center [1286, 635] width 29 height 20
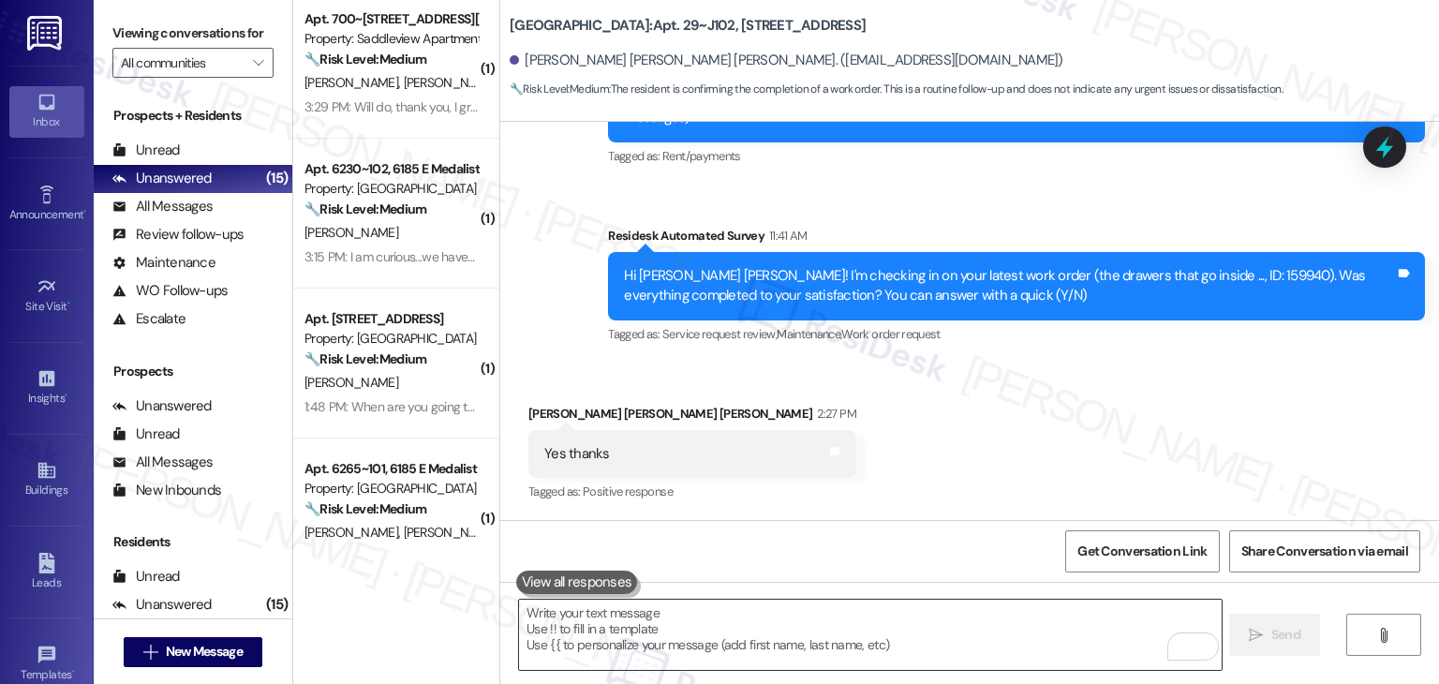
click at [612, 618] on textarea "To enrich screen reader interactions, please activate Accessibility in Grammarl…" at bounding box center [870, 635] width 702 height 70
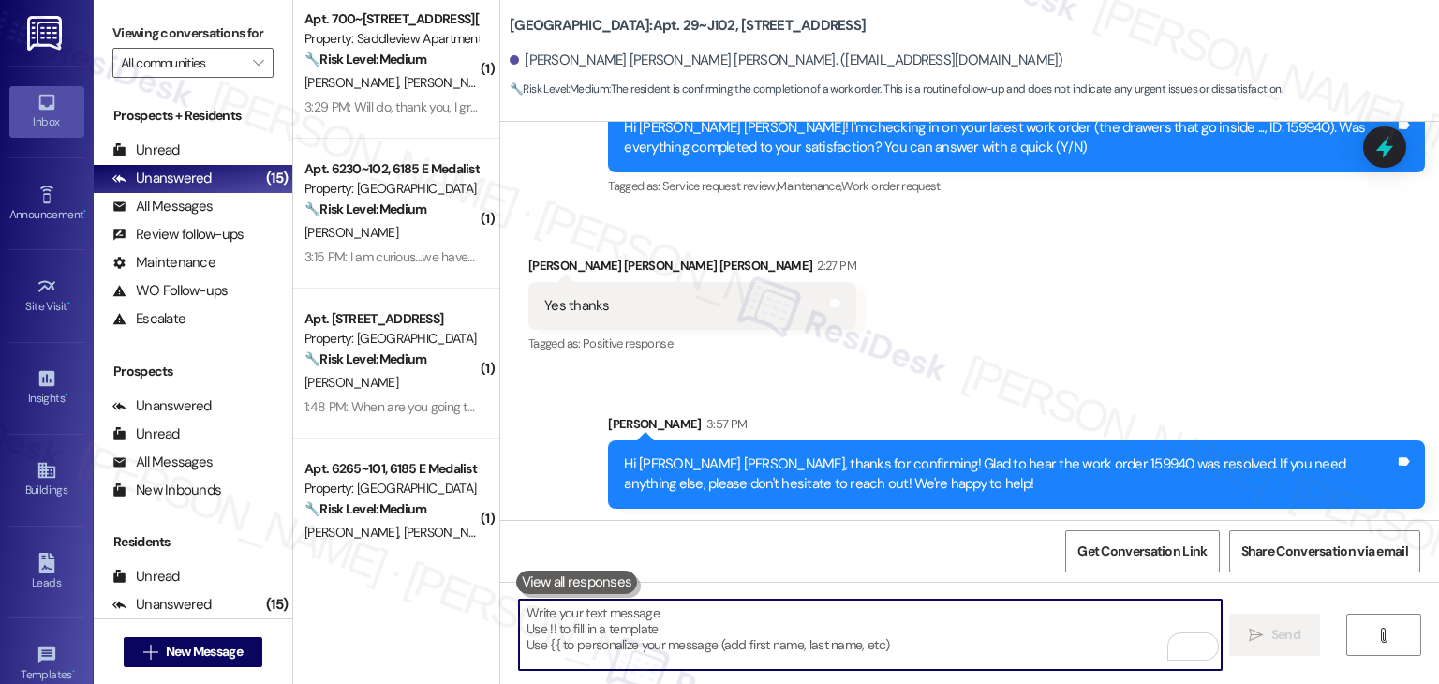
scroll to position [434, 0]
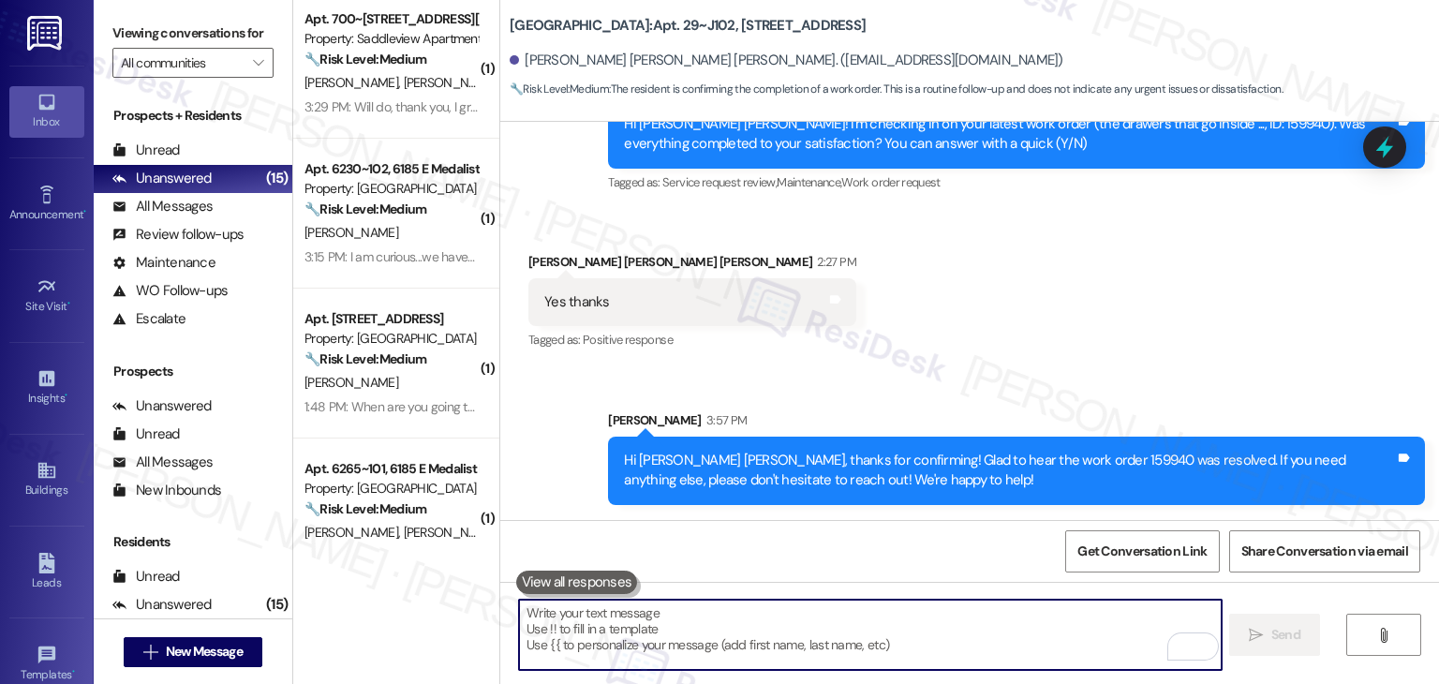
click at [586, 631] on textarea "To enrich screen reader interactions, please activate Accessibility in Grammarl…" at bounding box center [870, 635] width 702 height 70
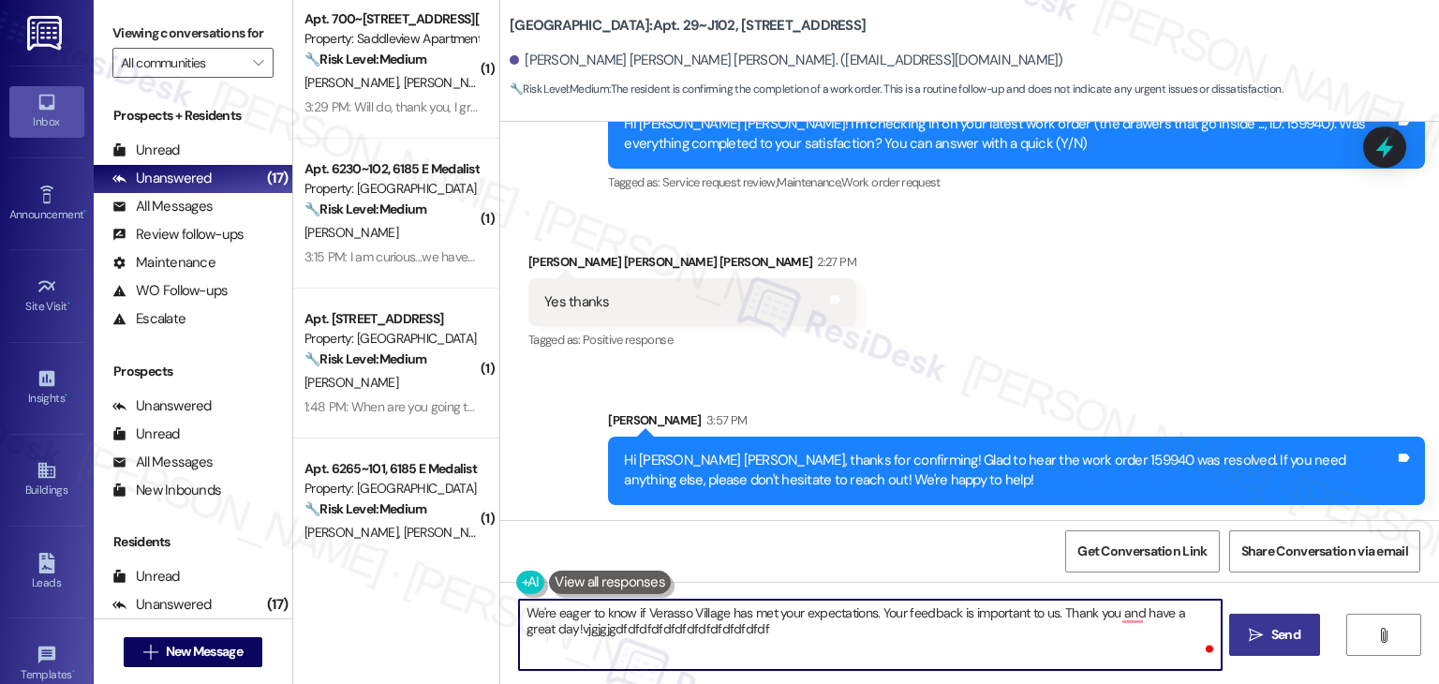
click at [617, 623] on textarea "We're eager to know if Verasso Village has met your expectations. Your feedback…" at bounding box center [870, 635] width 702 height 70
type textarea "We're eager to know if Verasso Village has met your expectations. Your feedback…"
click at [617, 623] on textarea "We're eager to know if Verasso Village has met your expectations. Your feedback…" at bounding box center [870, 635] width 702 height 70
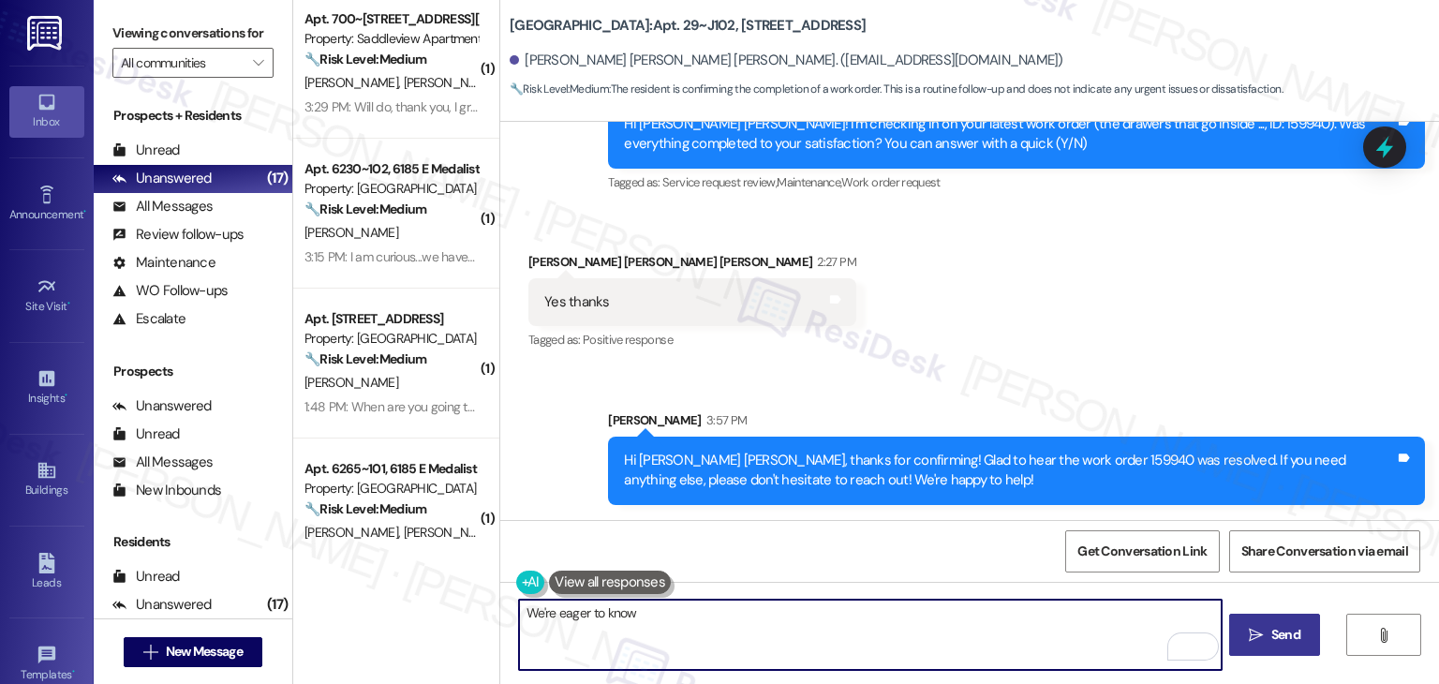
click at [573, 616] on textarea "We're eager to know" at bounding box center [870, 635] width 702 height 70
paste textarea "if {{property}} has met your expectations. Your feedback is important to us. Th…"
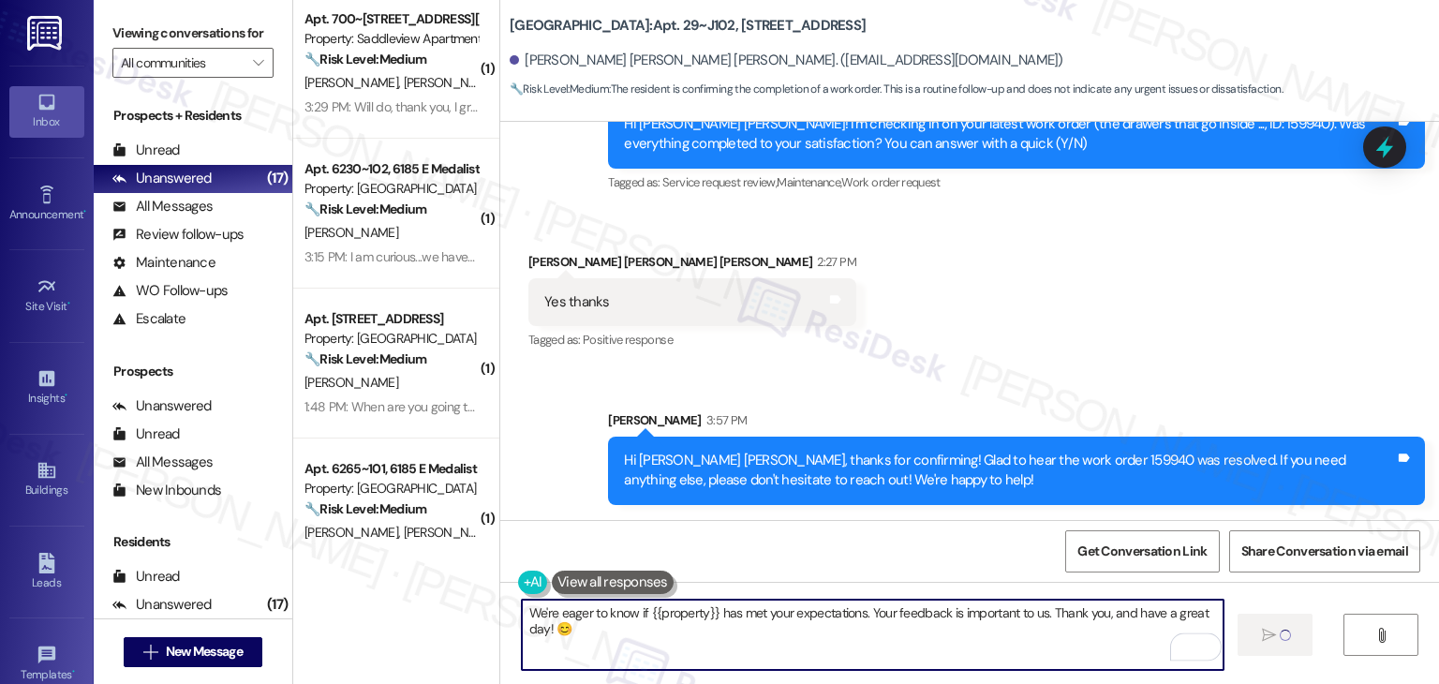
type textarea "We're eager to know if {{property}} has met your expectations. Your feedback is…"
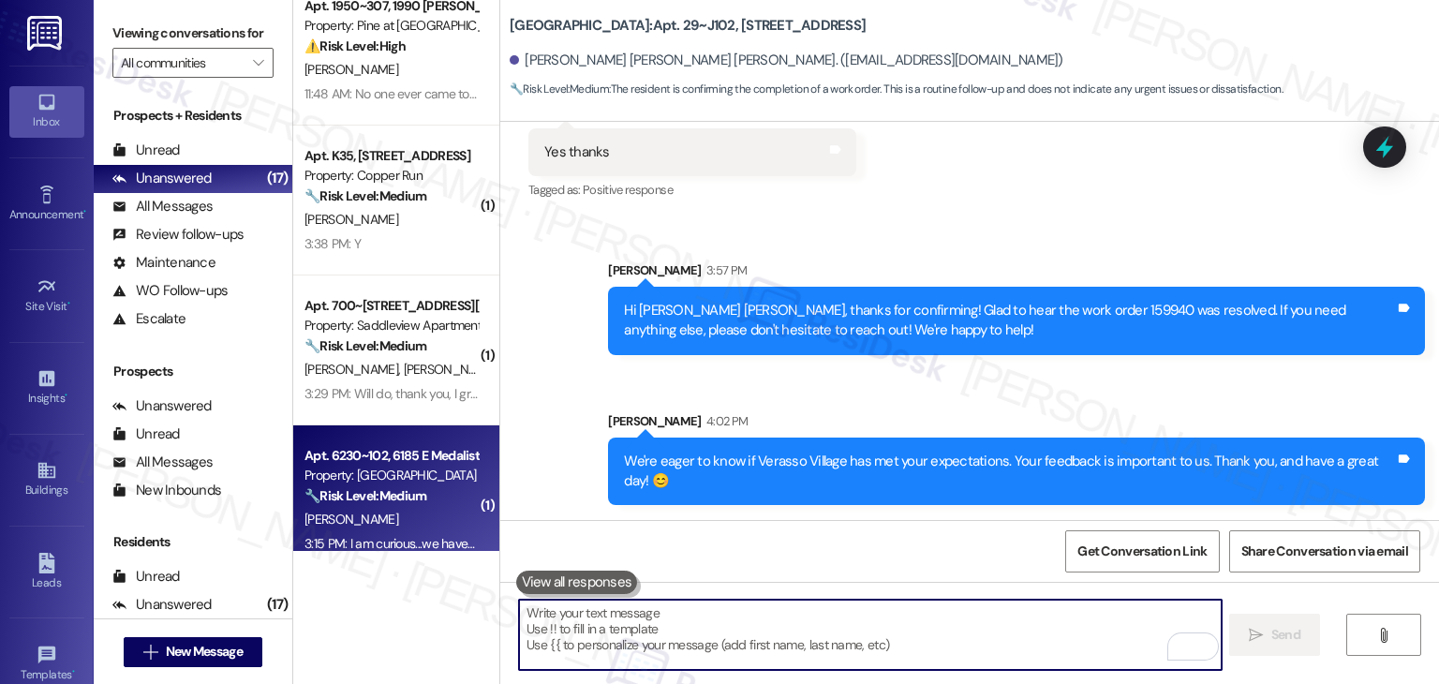
scroll to position [386, 0]
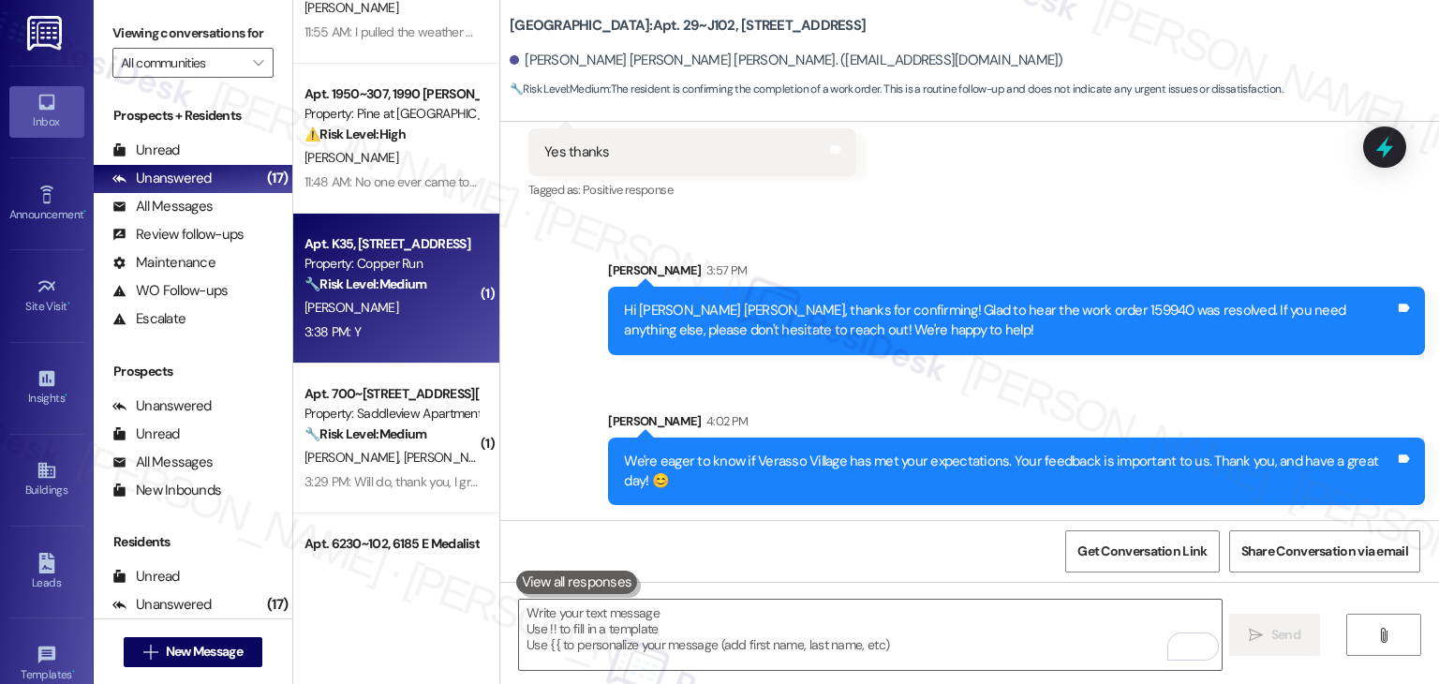
click at [412, 316] on div "J. Bigirimana" at bounding box center [391, 307] width 177 height 23
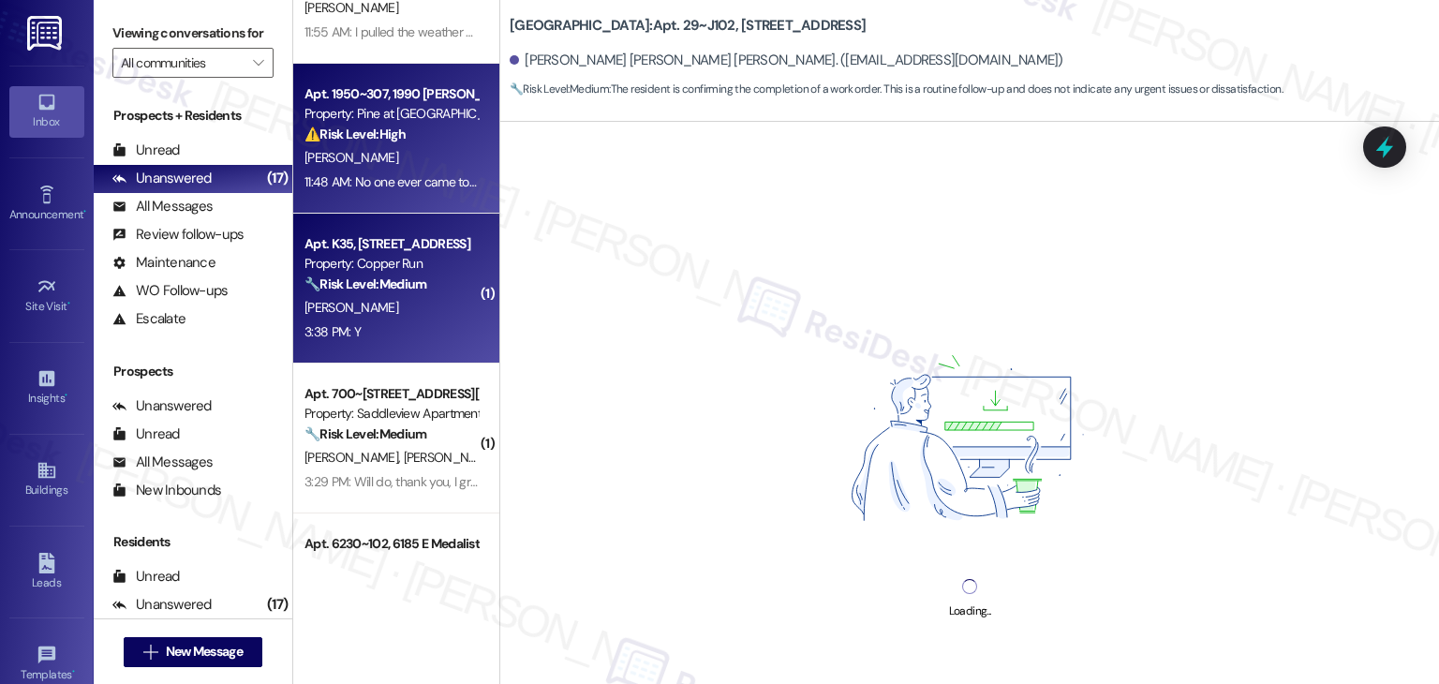
click at [377, 163] on div "A. Brockman" at bounding box center [391, 157] width 177 height 23
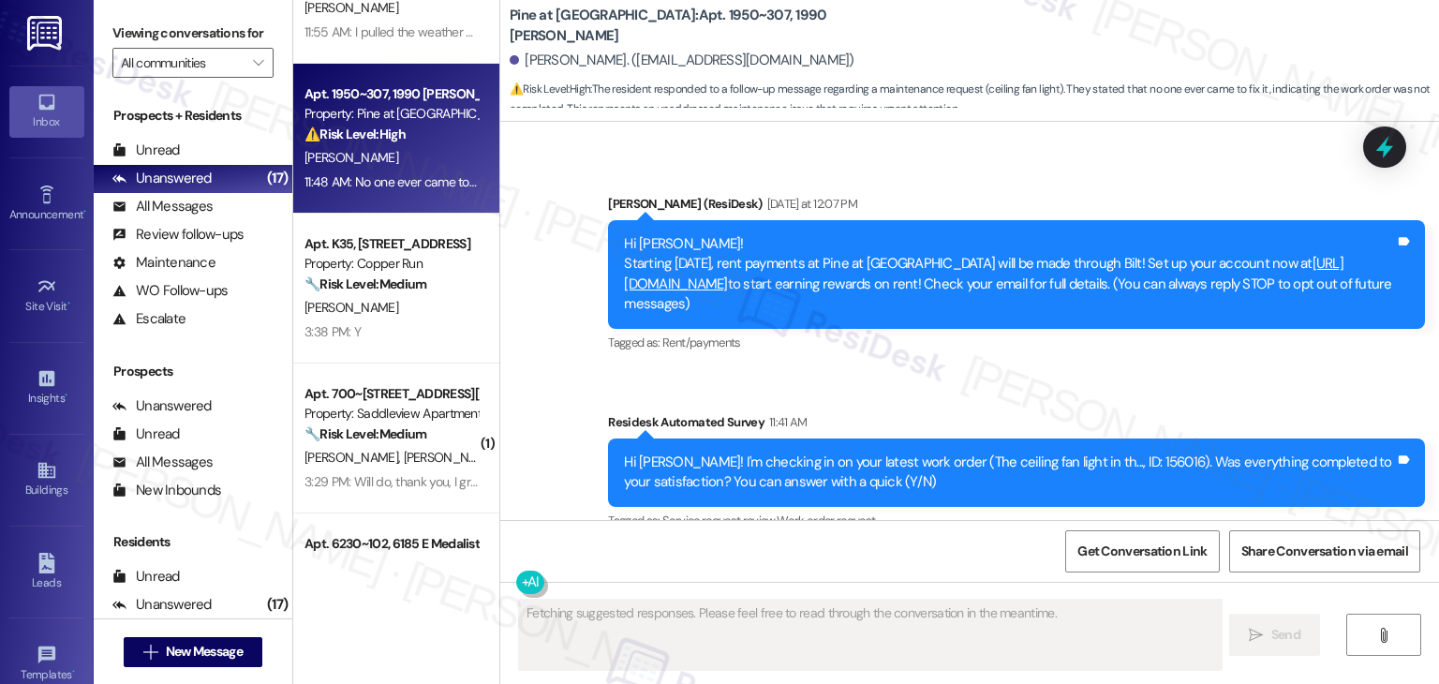
scroll to position [281, 0]
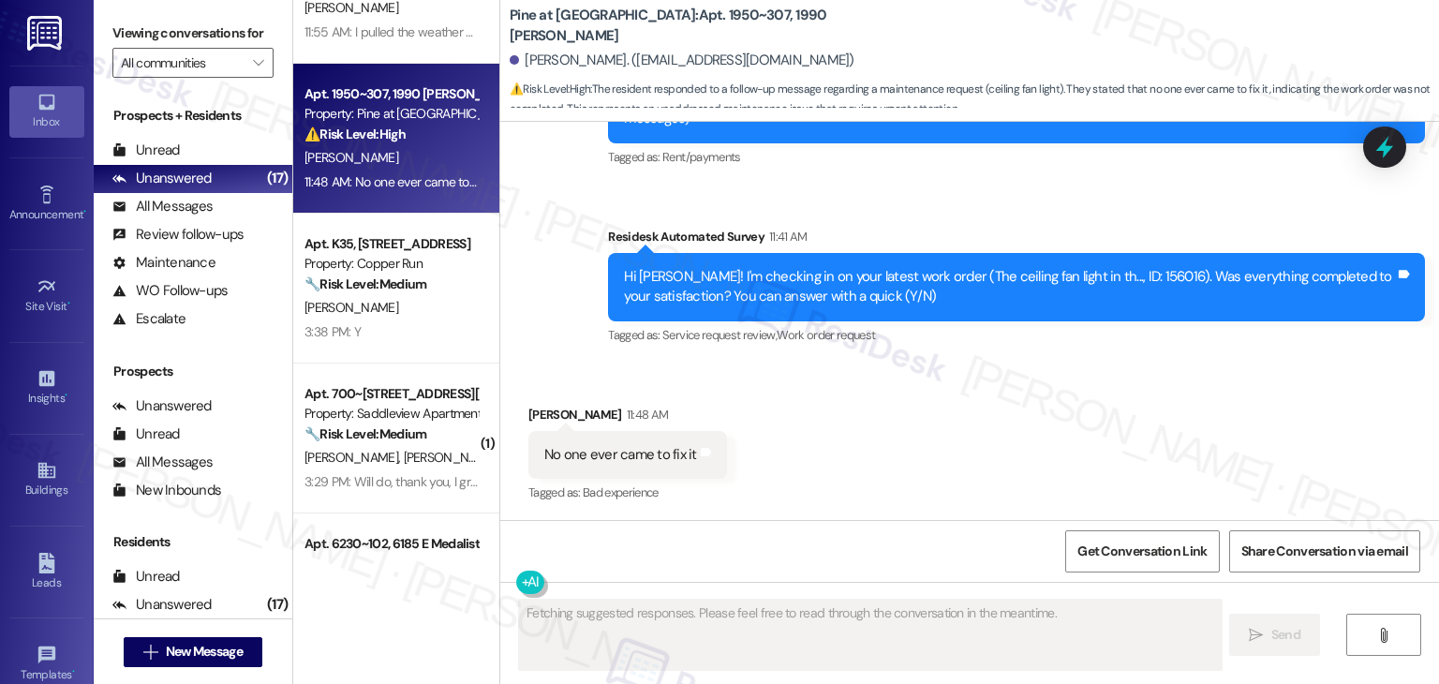
click at [964, 413] on div "Received via SMS Audrey Brockman 11:48 AM No one ever came to fix it Tags and n…" at bounding box center [969, 442] width 939 height 158
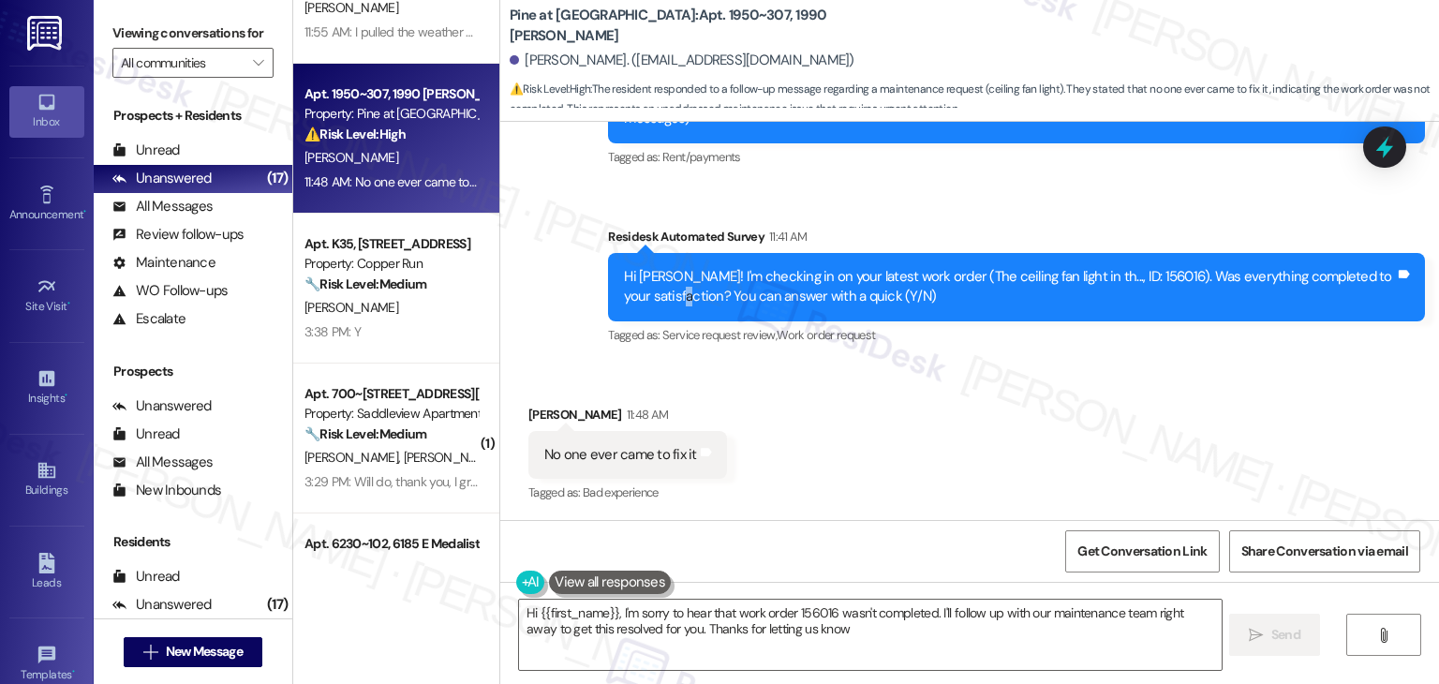
type textarea "Hi {{first_name}}, I'm sorry to hear that work order 156016 wasn't completed. I…"
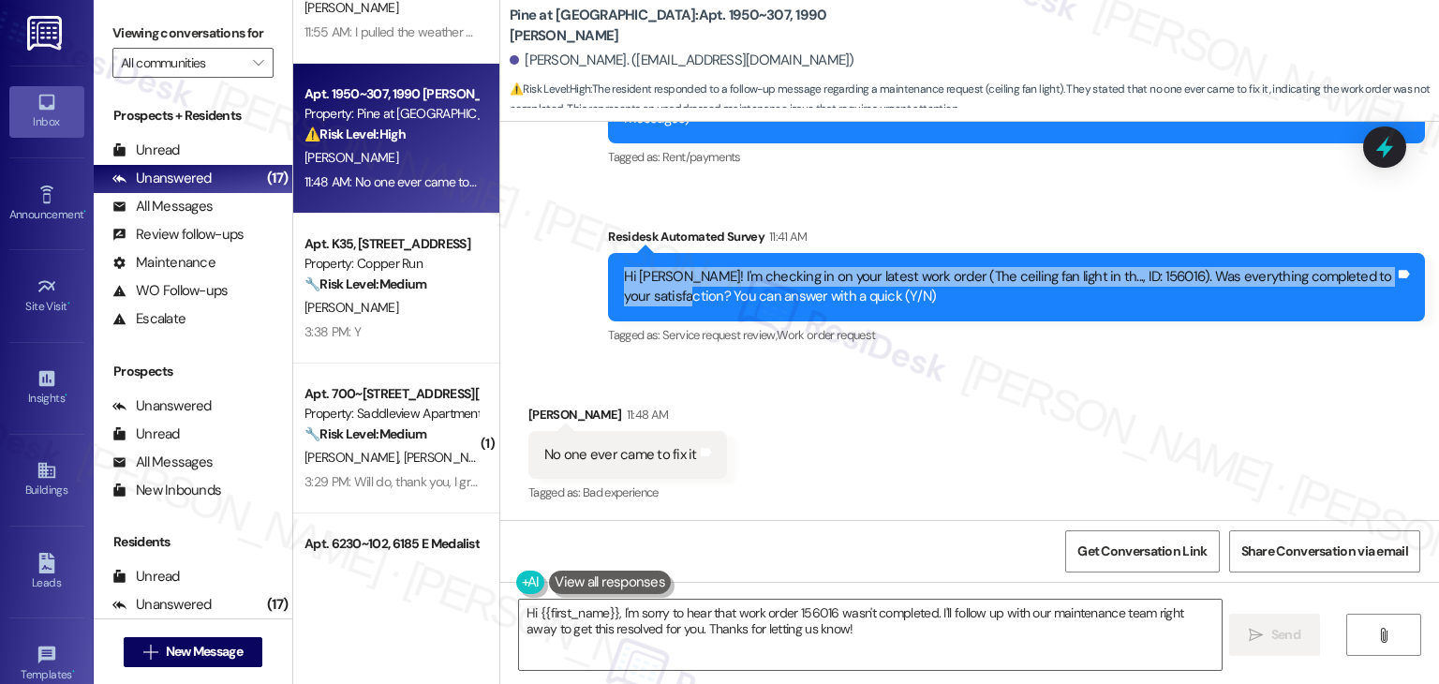
drag, startPoint x: 690, startPoint y: 299, endPoint x: 576, endPoint y: 275, distance: 116.0
click at [576, 275] on div "Announcement, sent via SMS Dottie (ResiDesk) Yesterday at 12:07 PM Hi Audrey! S…" at bounding box center [969, 164] width 939 height 396
copy div "Hi Audrey! I'm checking in on your latest work order (The ceiling fan light in …"
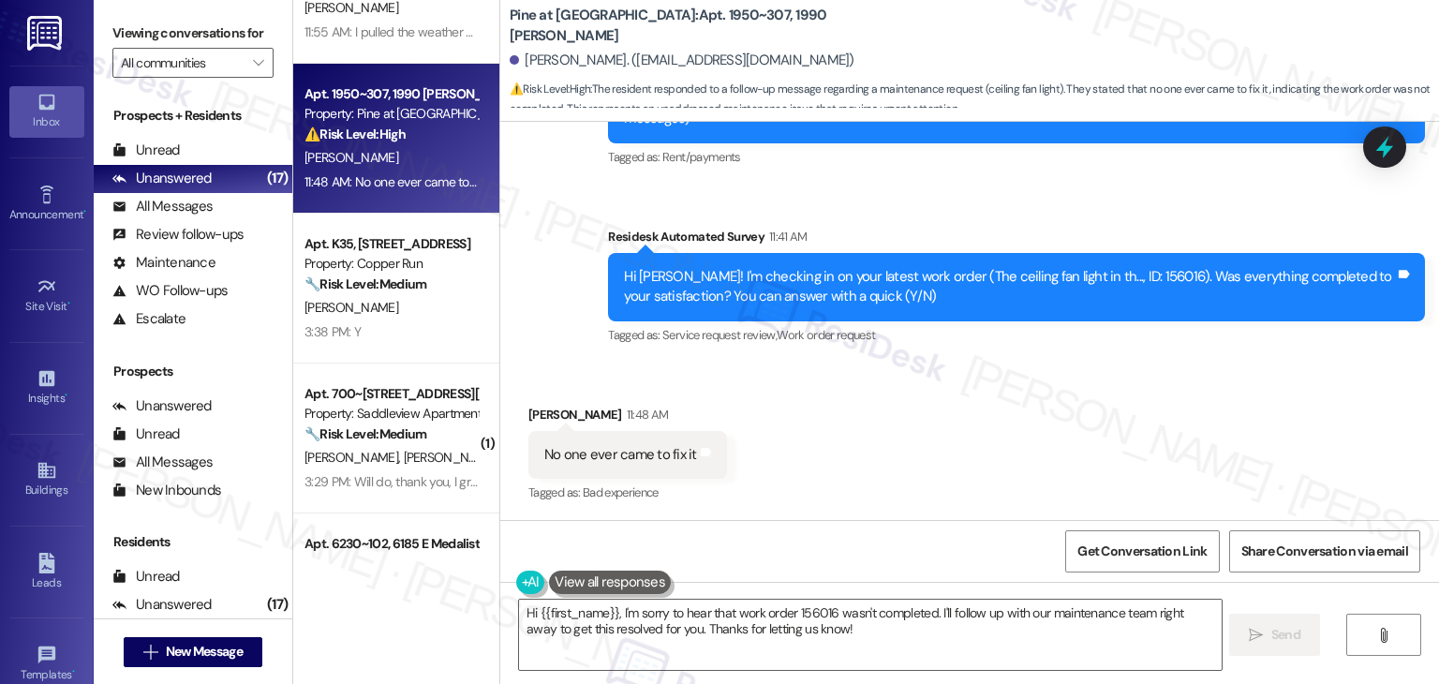
click at [600, 457] on div "No one ever came to fix it" at bounding box center [620, 455] width 153 height 20
copy div "No one ever came to fix it Tags and notes"
click at [937, 423] on div "Received via SMS Audrey Brockman 11:48 AM No one ever came to fix it Tags and n…" at bounding box center [969, 442] width 939 height 158
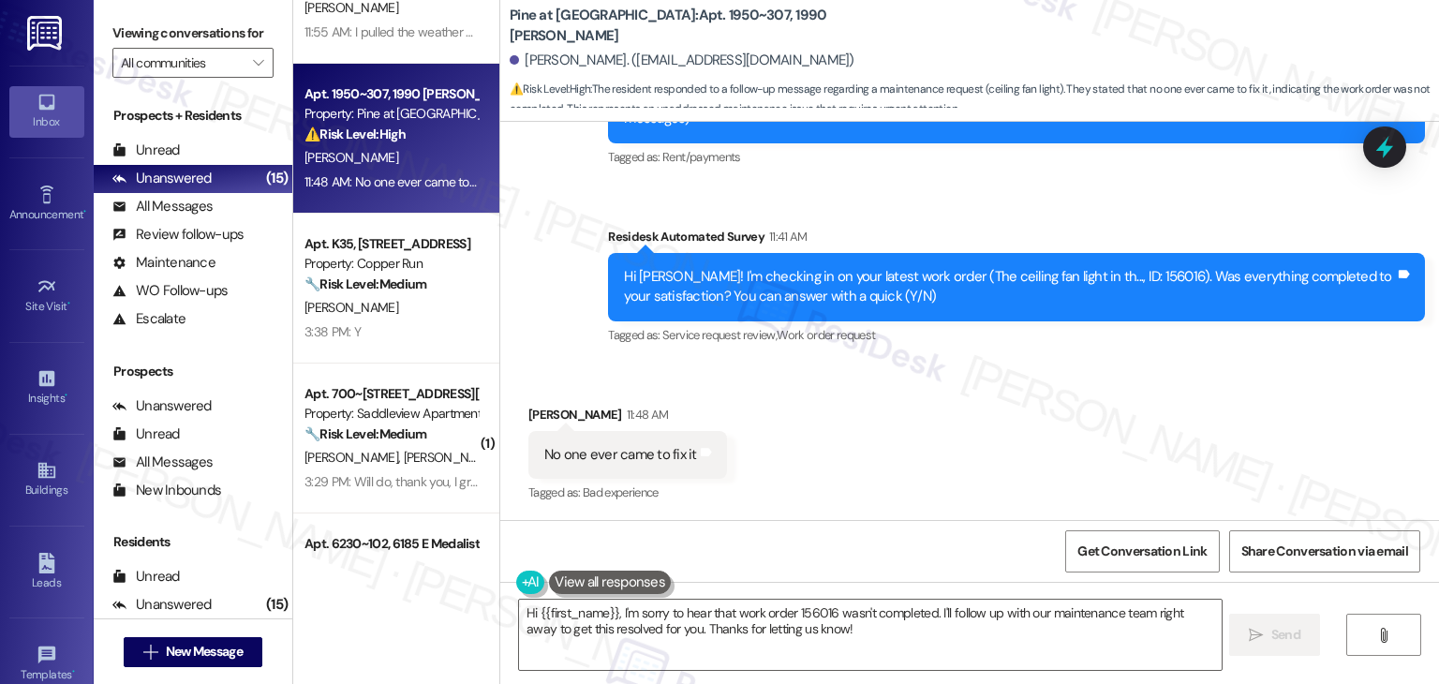
click at [936, 424] on div "Received via SMS Audrey Brockman 11:48 AM No one ever came to fix it Tags and n…" at bounding box center [969, 442] width 939 height 158
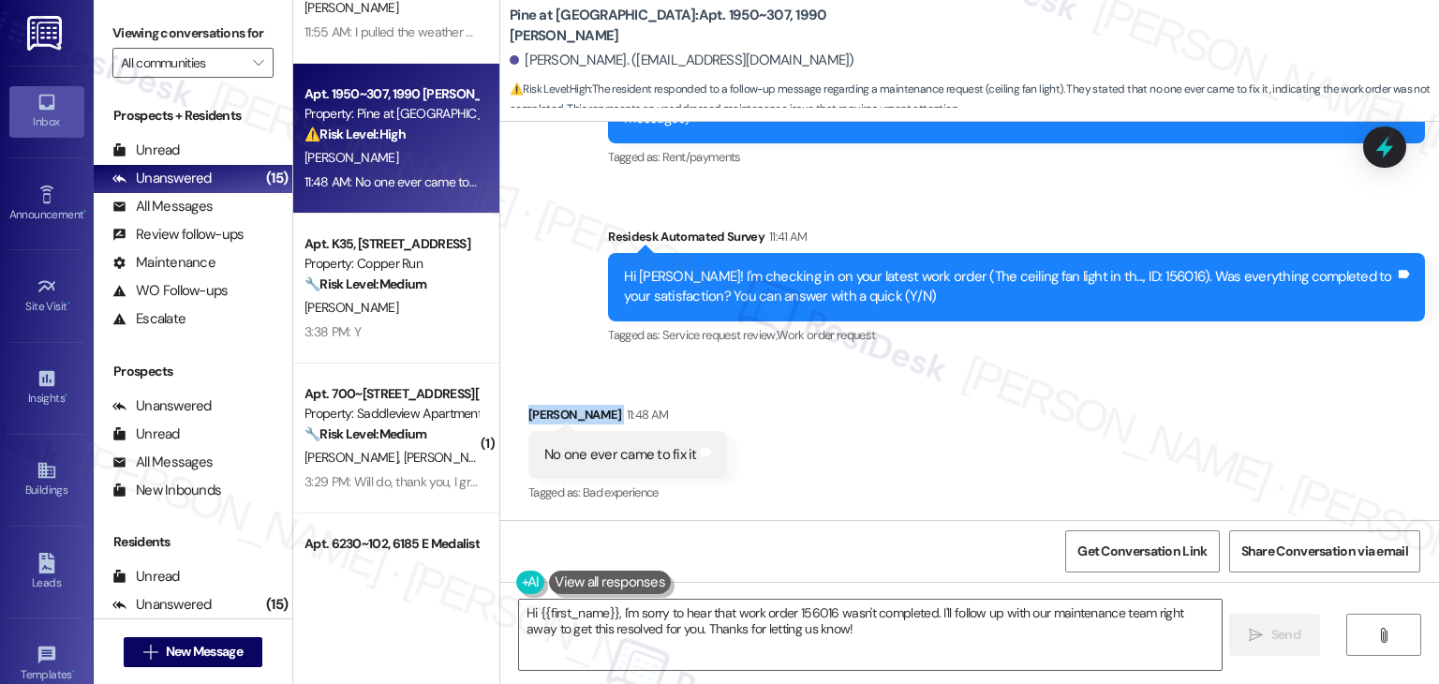
click at [936, 424] on div "Received via SMS Audrey Brockman 11:48 AM No one ever came to fix it Tags and n…" at bounding box center [969, 442] width 939 height 158
click at [935, 431] on div "Received via SMS Audrey Brockman 11:48 AM No one ever came to fix it Tags and n…" at bounding box center [969, 442] width 939 height 158
click at [930, 450] on div "Received via SMS Audrey Brockman 11:48 AM No one ever came to fix it Tags and n…" at bounding box center [969, 442] width 939 height 158
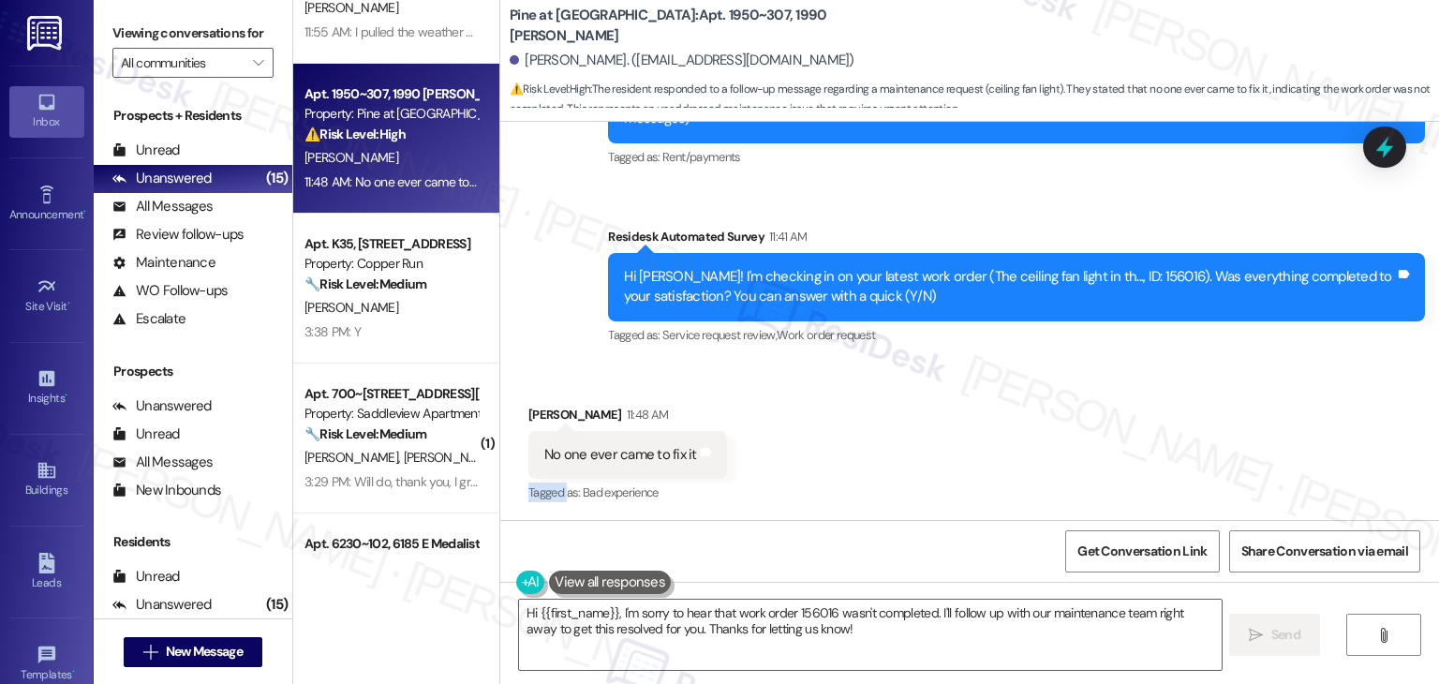
click at [930, 450] on div "Received via SMS Audrey Brockman 11:48 AM No one ever came to fix it Tags and n…" at bounding box center [969, 442] width 939 height 158
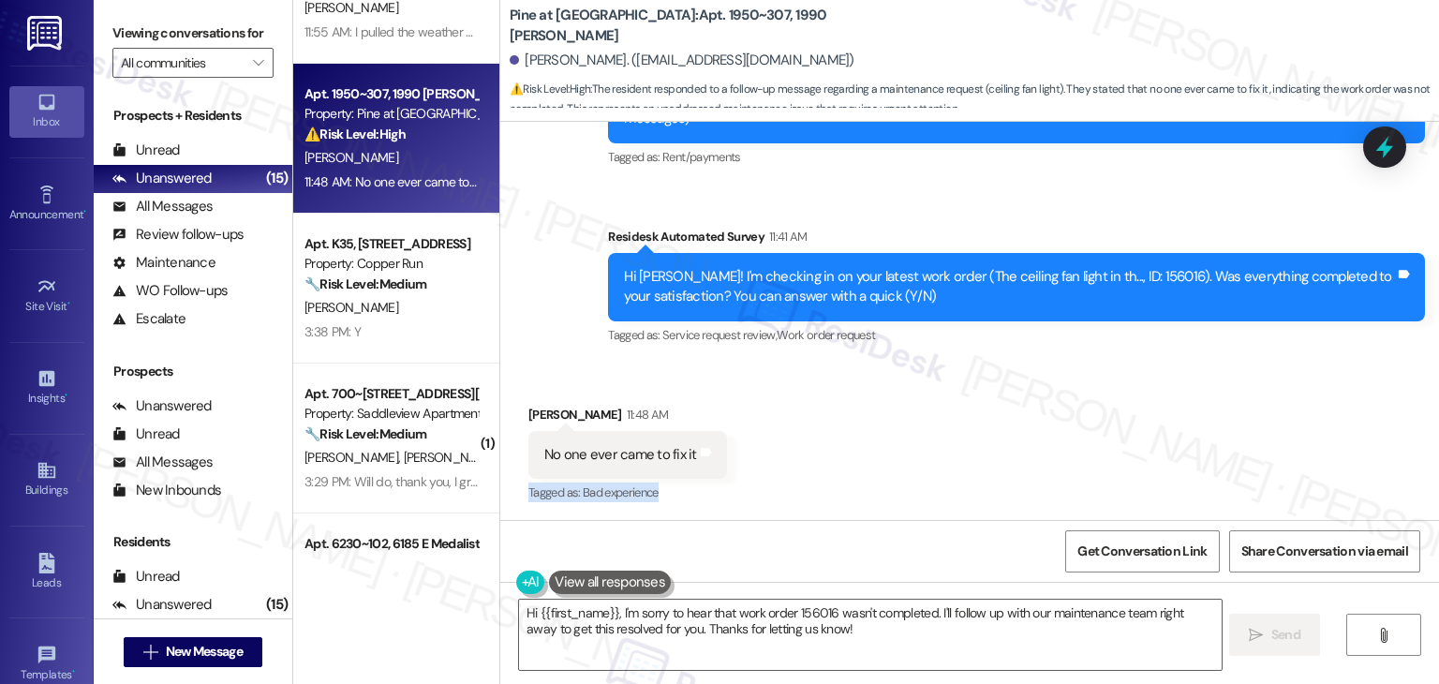
click at [930, 450] on div "Received via SMS Audrey Brockman 11:48 AM No one ever came to fix it Tags and n…" at bounding box center [969, 442] width 939 height 158
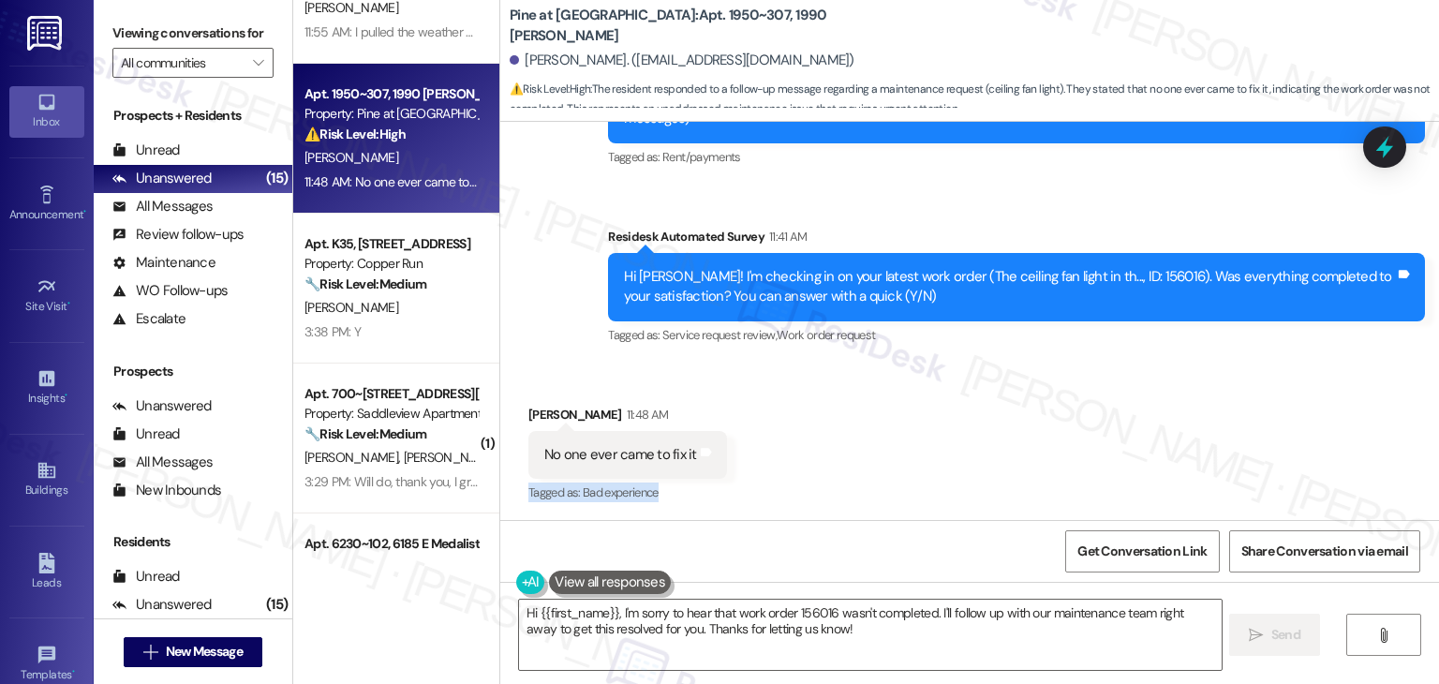
click at [930, 450] on div "Received via SMS Audrey Brockman 11:48 AM No one ever came to fix it Tags and n…" at bounding box center [969, 442] width 939 height 158
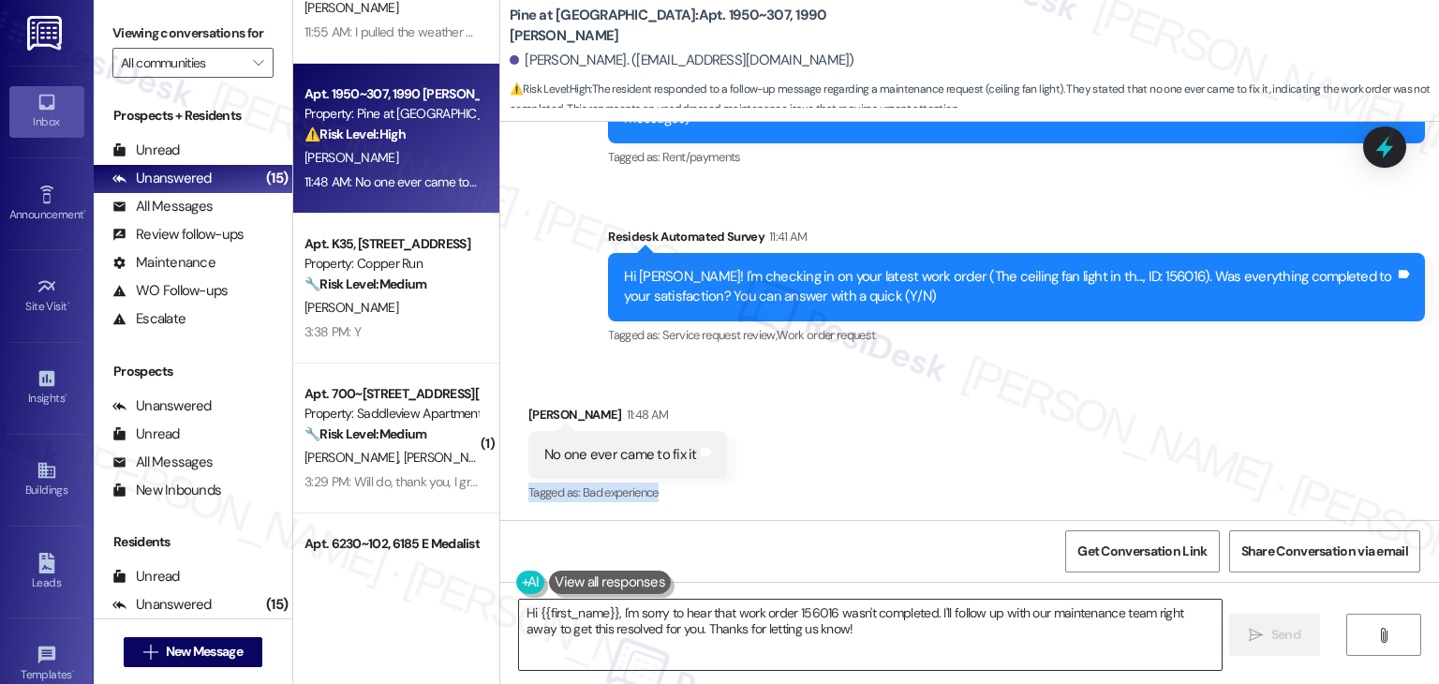
click at [744, 612] on textarea "Hi {{first_name}}, I'm sorry to hear that work order 156016 wasn't completed. I…" at bounding box center [870, 635] width 702 height 70
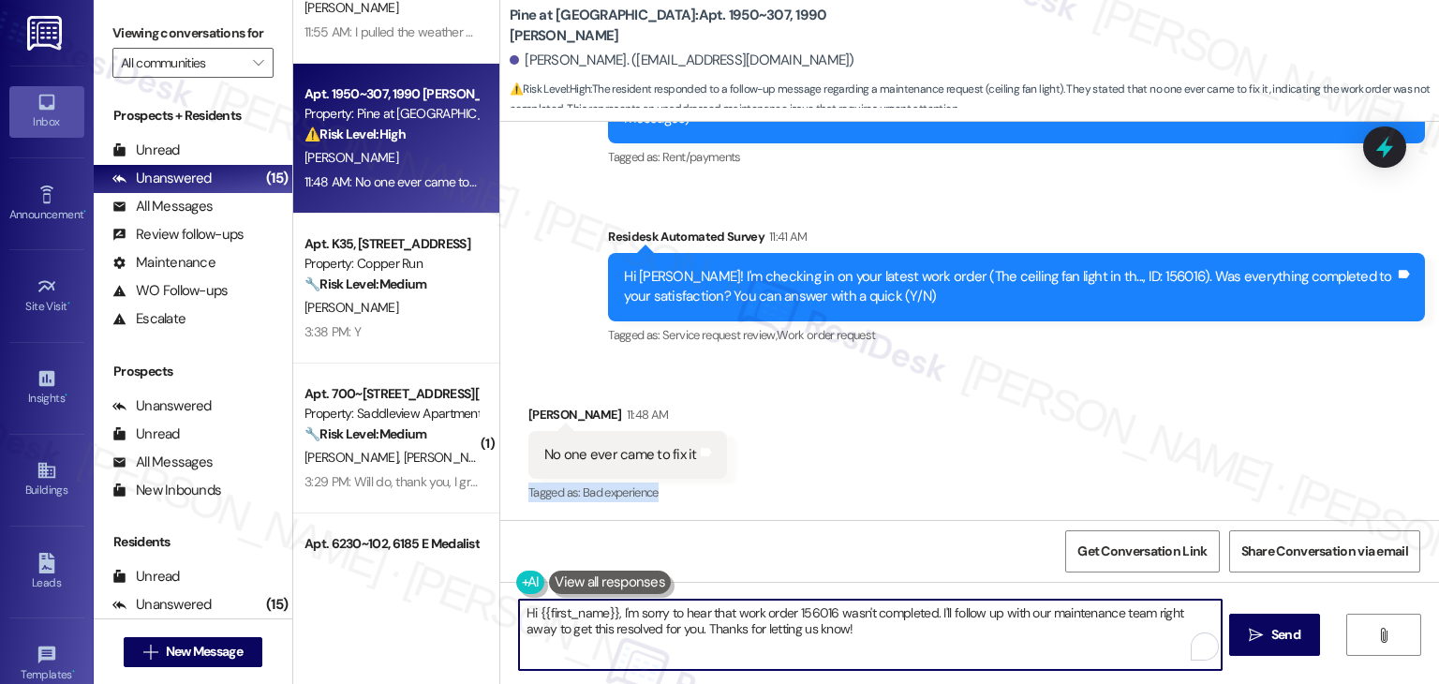
click at [744, 612] on textarea "Hi {{first_name}}, I'm sorry to hear that work order 156016 wasn't completed. I…" at bounding box center [870, 635] width 702 height 70
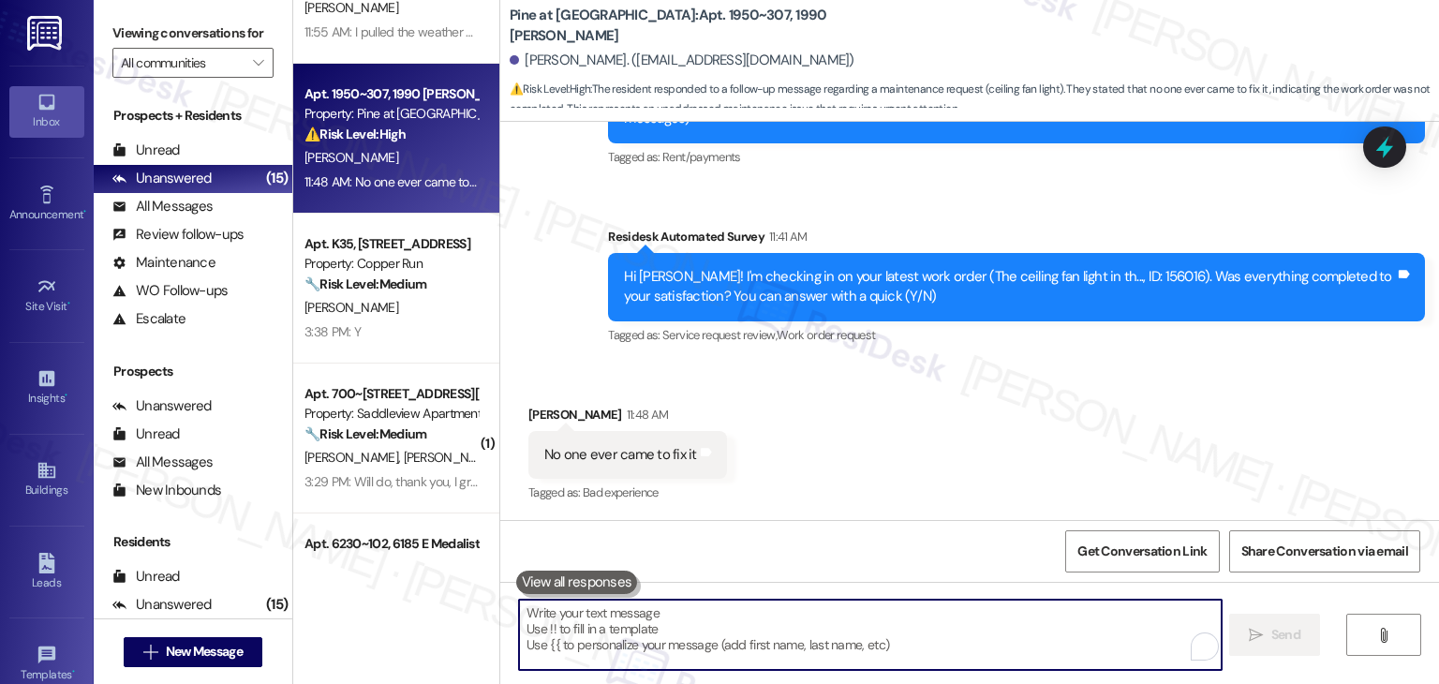
paste textarea "Hi Audrey, I’m so sorry to hear that no one came by. I’ll flag this with the si…"
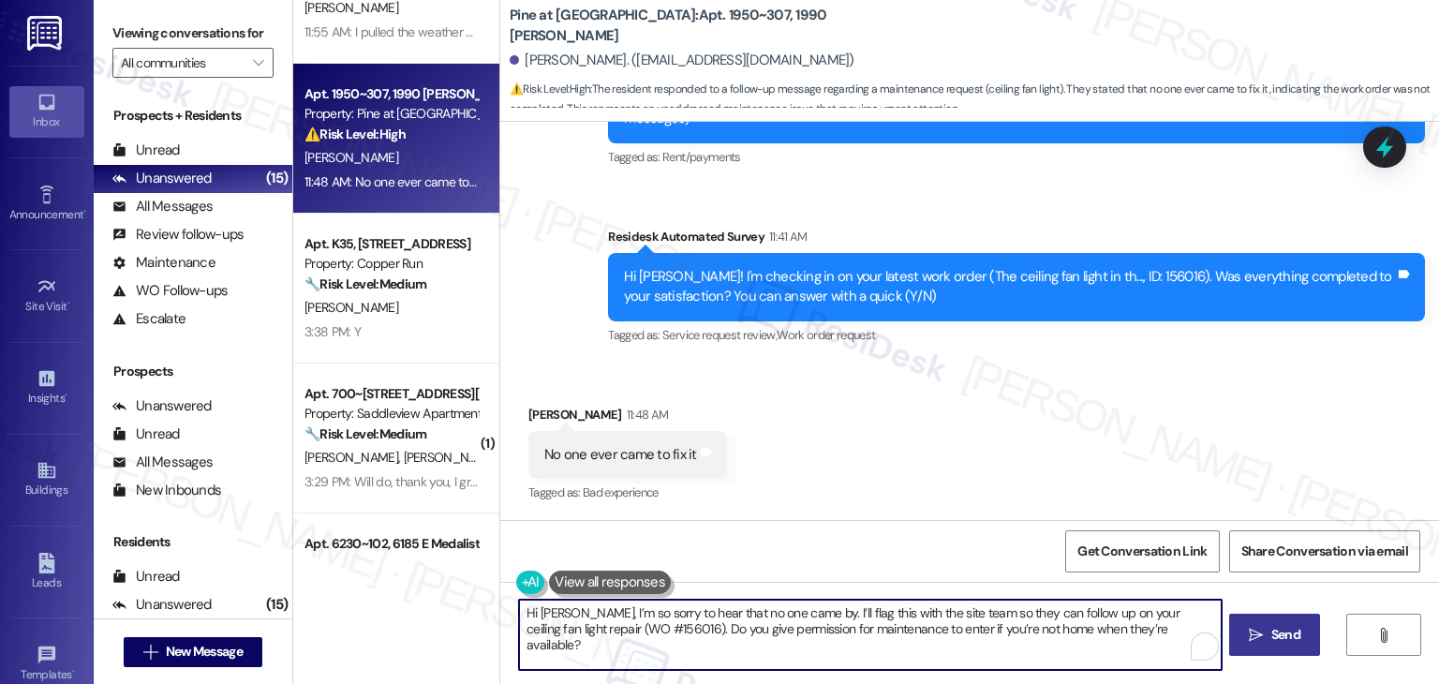
type textarea "Hi Audrey, I’m so sorry to hear that no one came by. I’ll flag this with the si…"
click at [1301, 634] on span "Send" at bounding box center [1286, 635] width 37 height 20
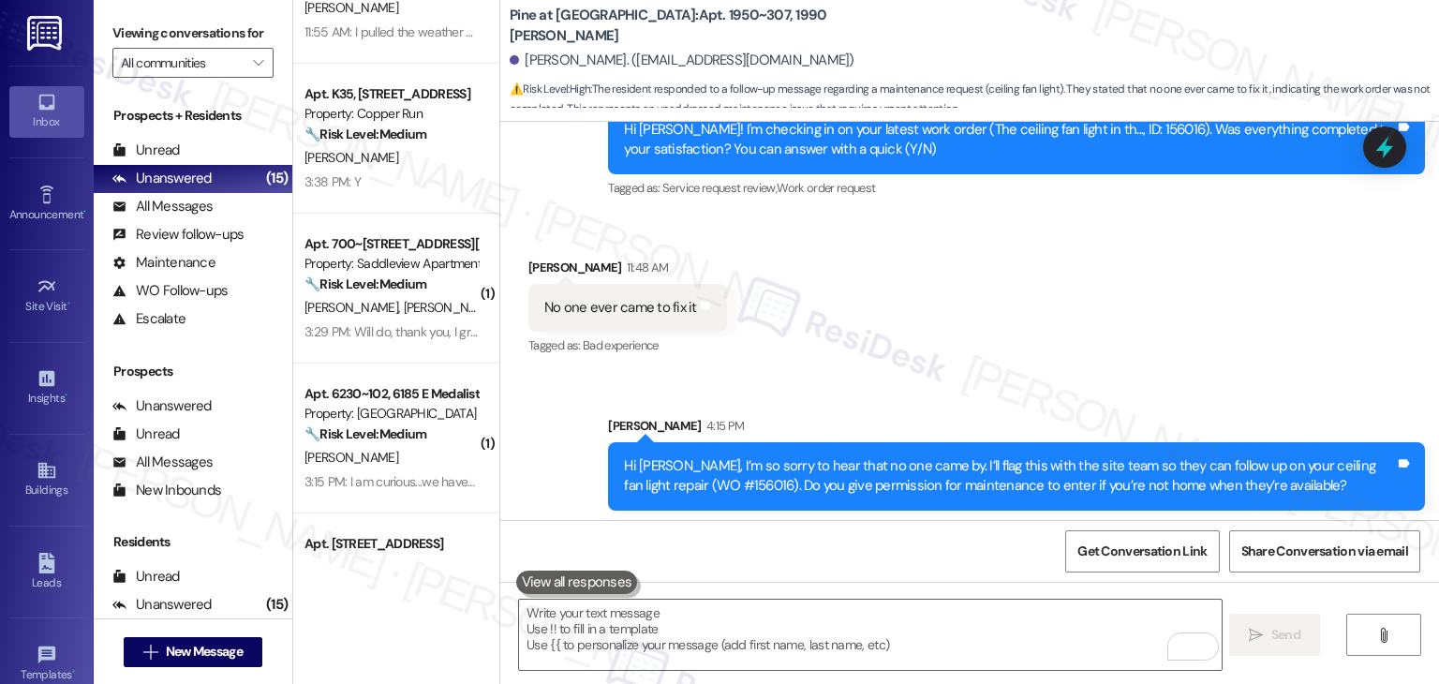
scroll to position [434, 0]
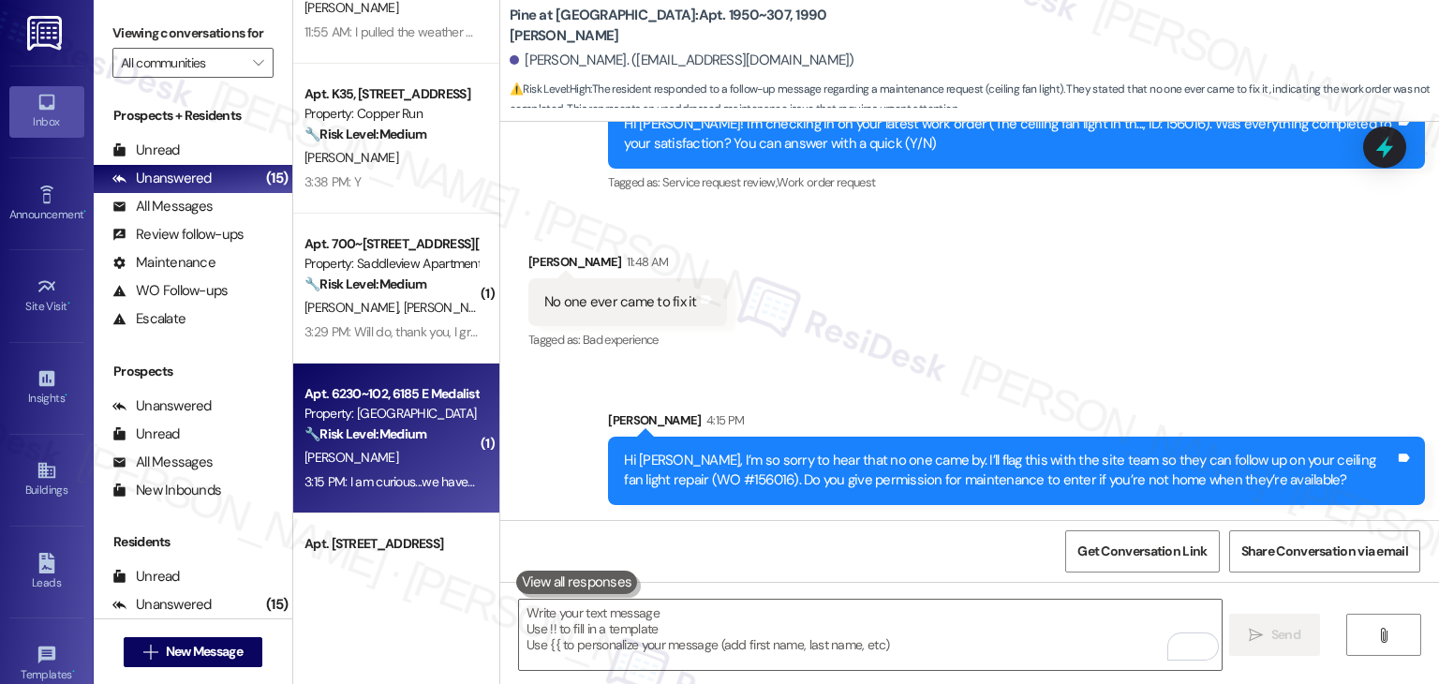
click at [249, 52] on span "" at bounding box center [258, 63] width 18 height 30
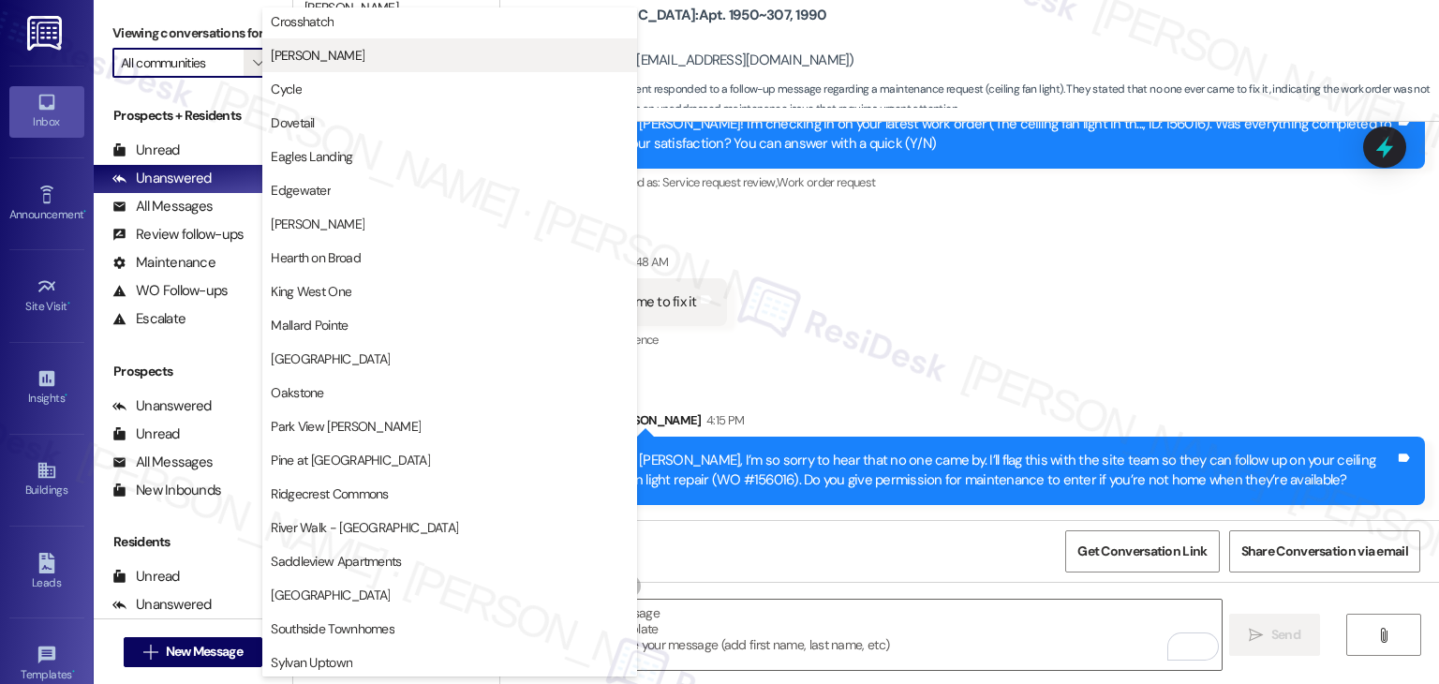
scroll to position [562, 0]
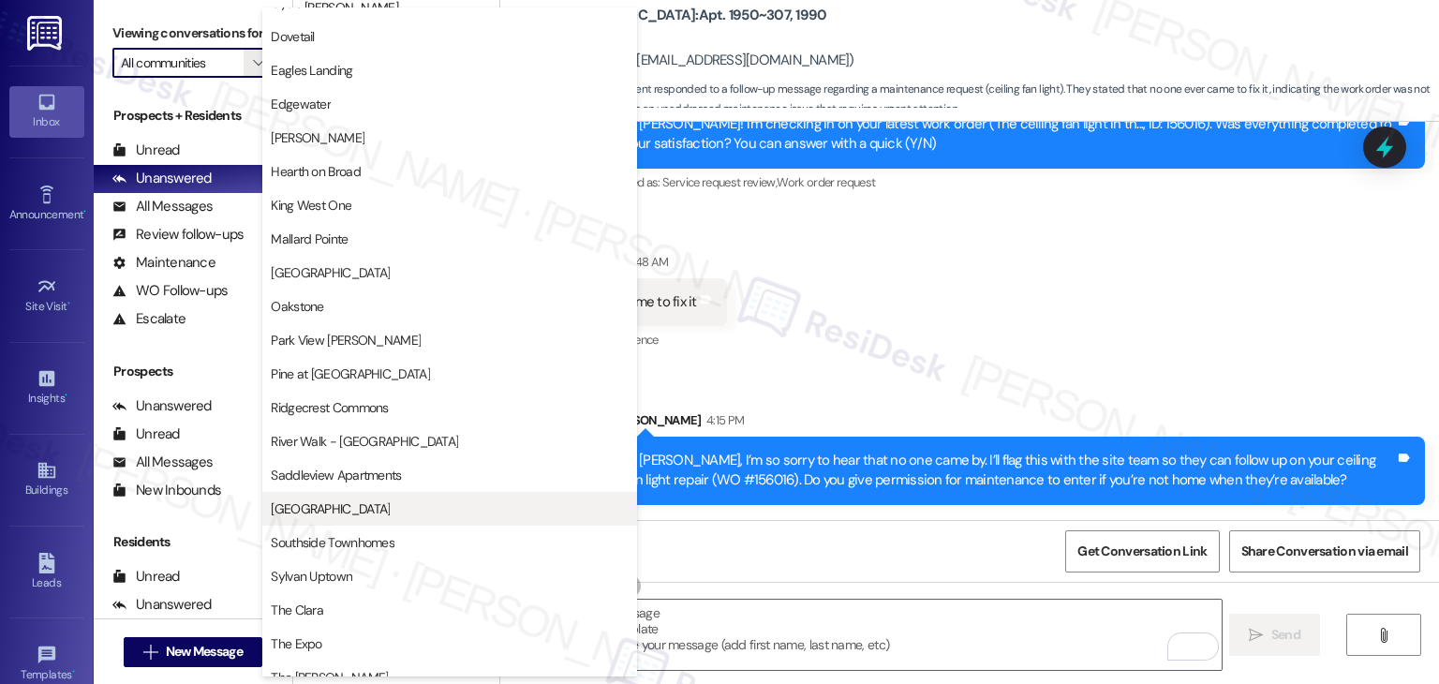
click at [360, 505] on span "[GEOGRAPHIC_DATA]" at bounding box center [450, 508] width 358 height 19
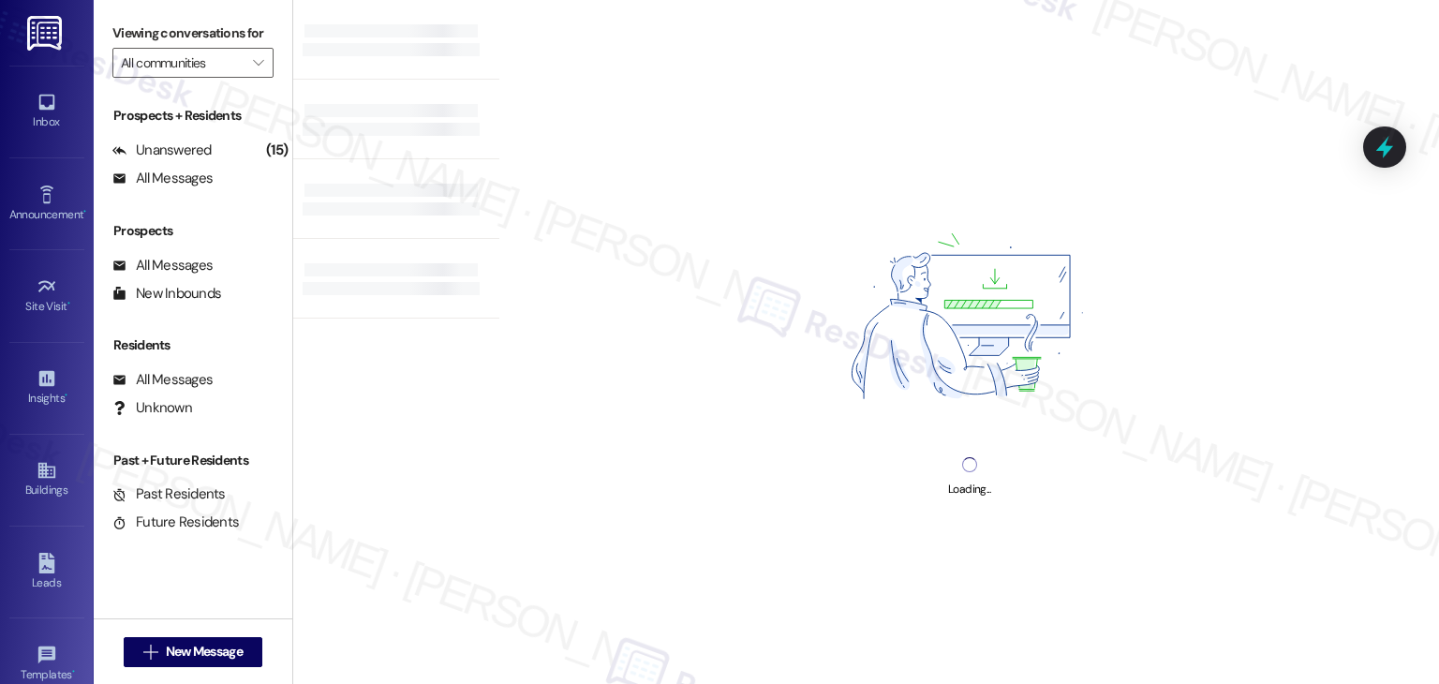
type input "[GEOGRAPHIC_DATA]"
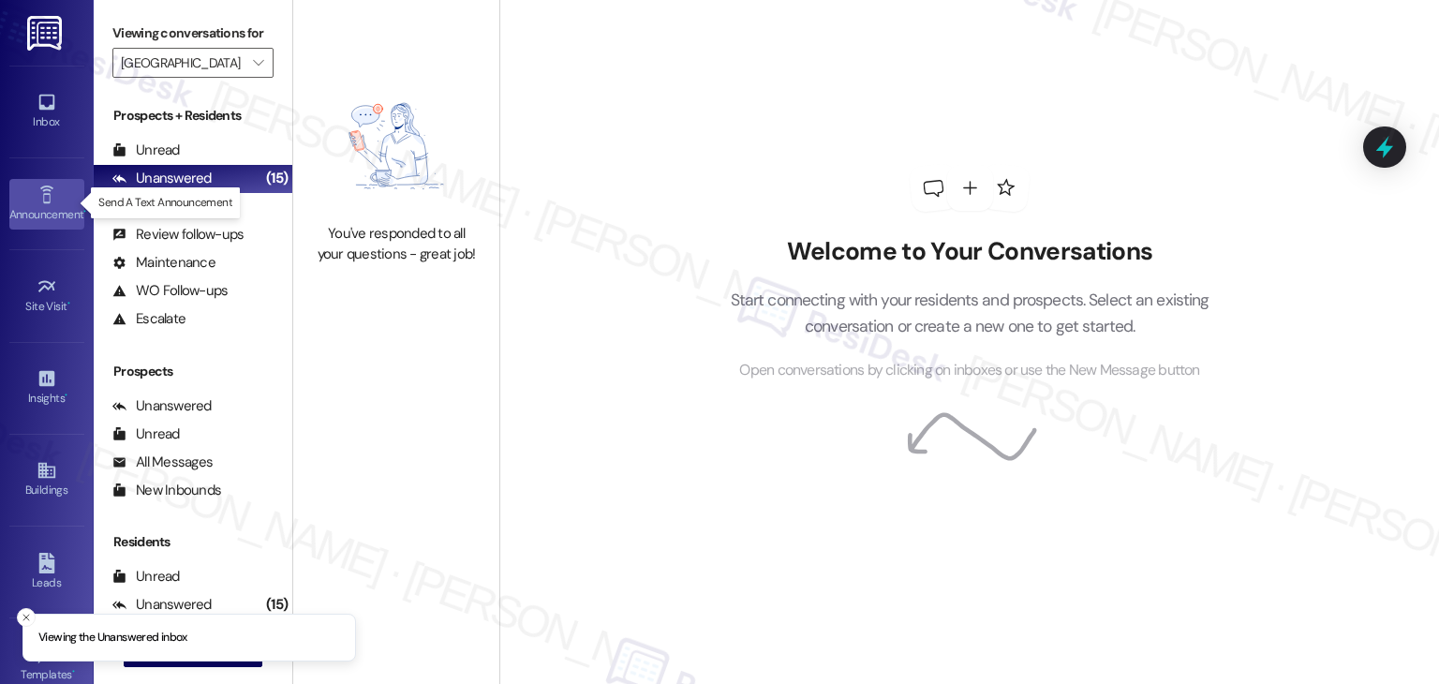
click at [22, 205] on div "Announcement •" at bounding box center [47, 214] width 94 height 19
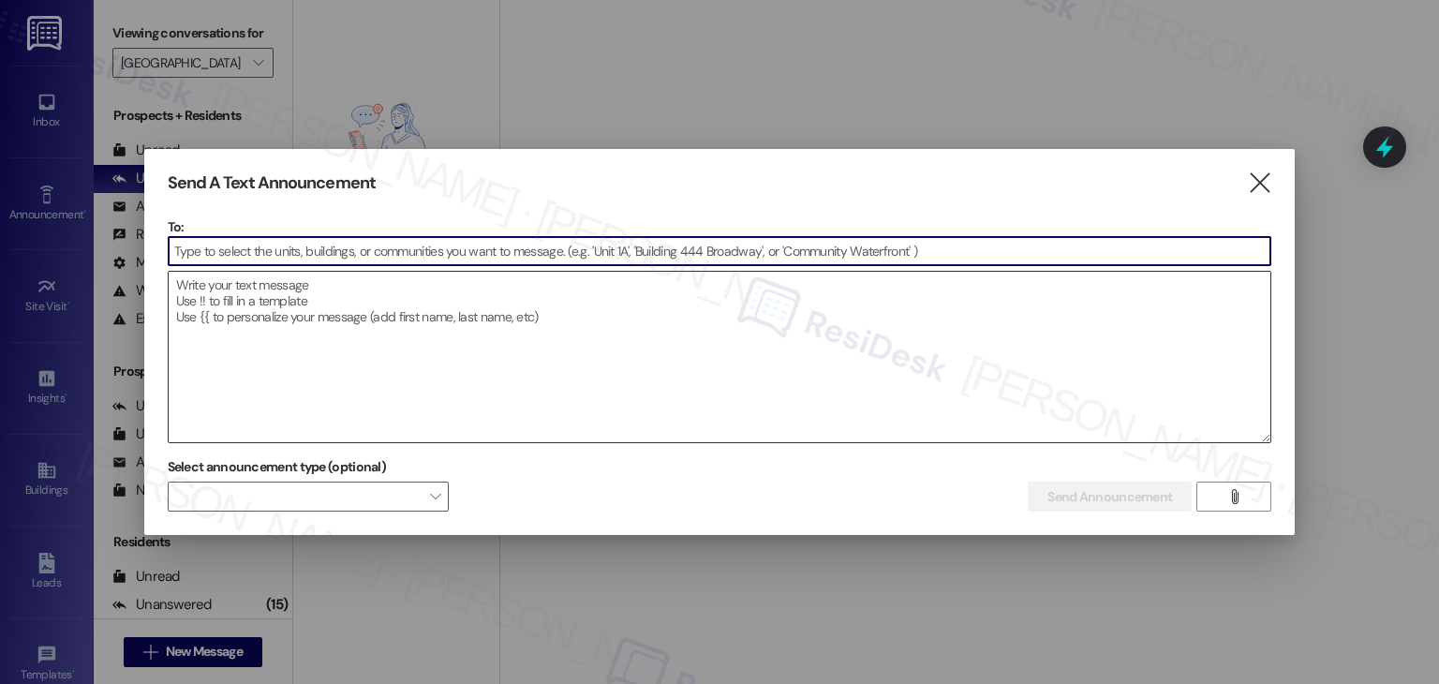
click at [252, 320] on textarea at bounding box center [720, 357] width 1103 height 171
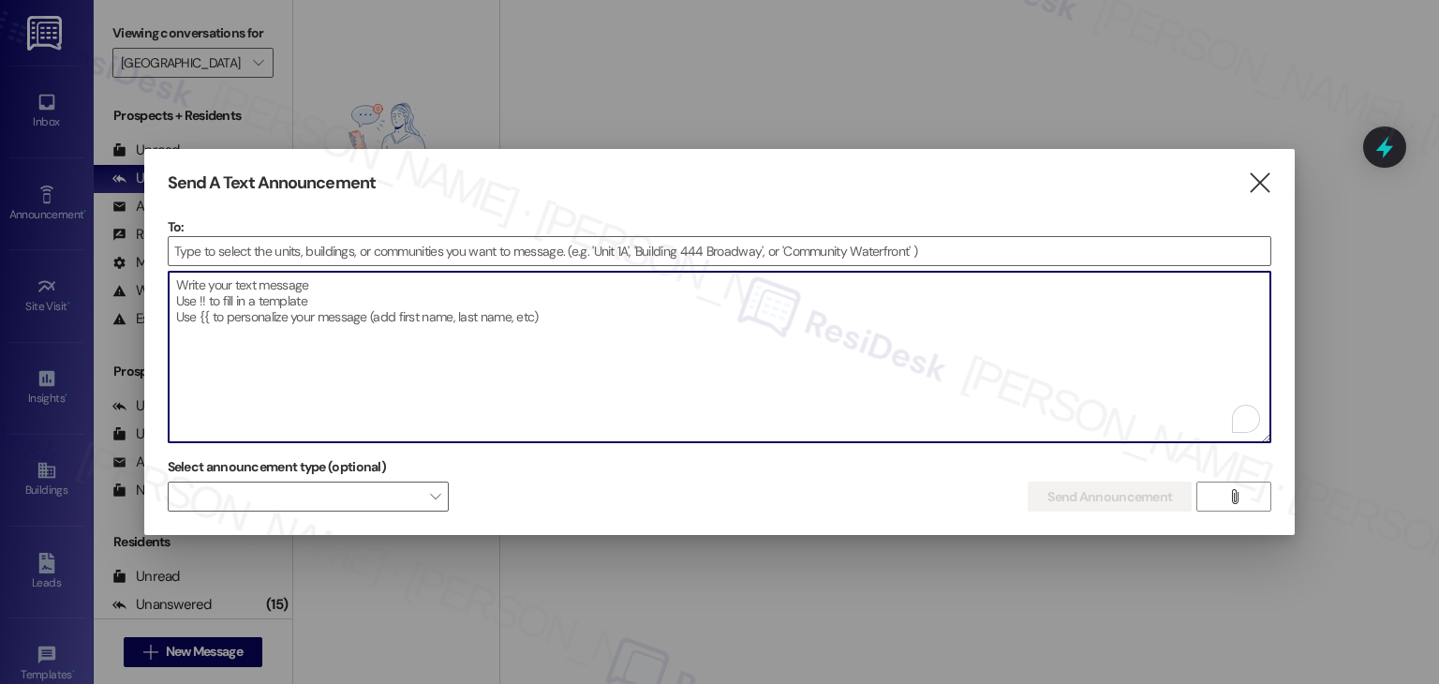
paste textarea "Hi {{first_name}}, I'm working with {{property}} on a survey to understand how …"
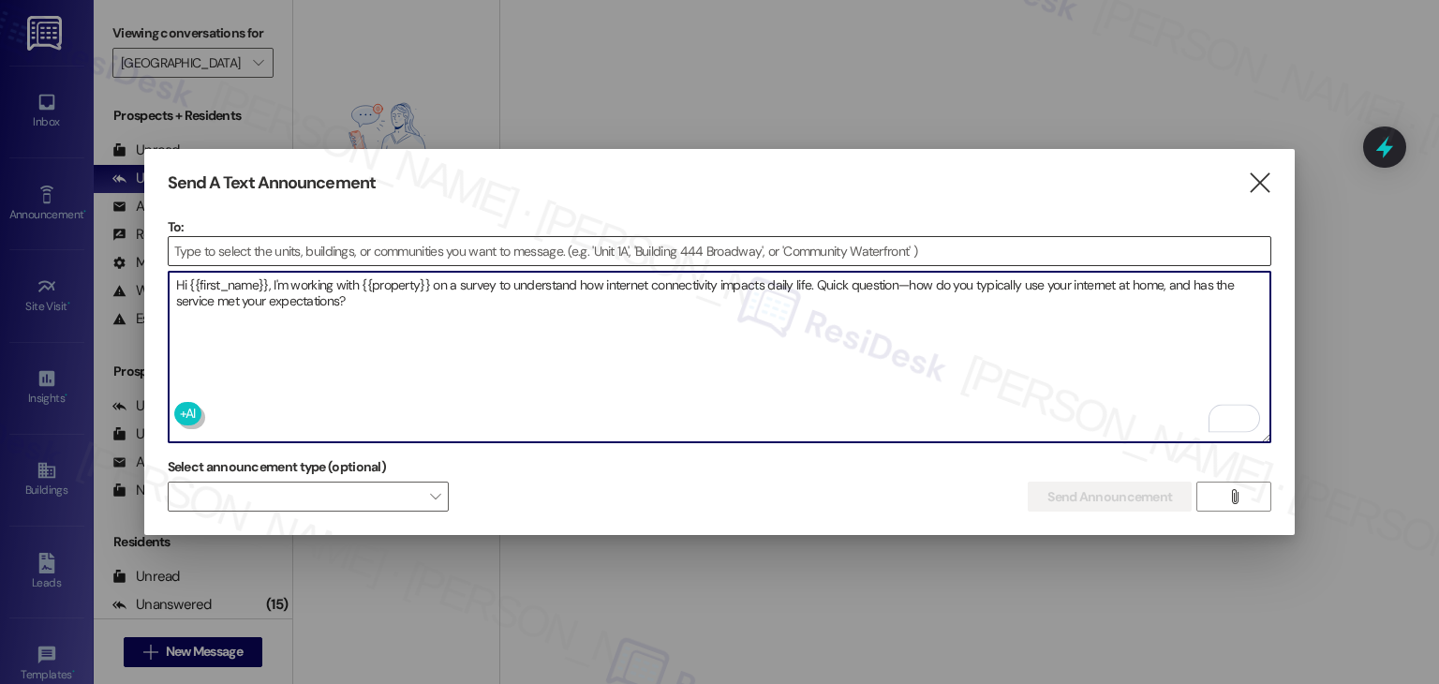
type textarea "Hi {{first_name}}, I'm working with {{property}} on a survey to understand how …"
click at [232, 257] on input at bounding box center [720, 251] width 1103 height 28
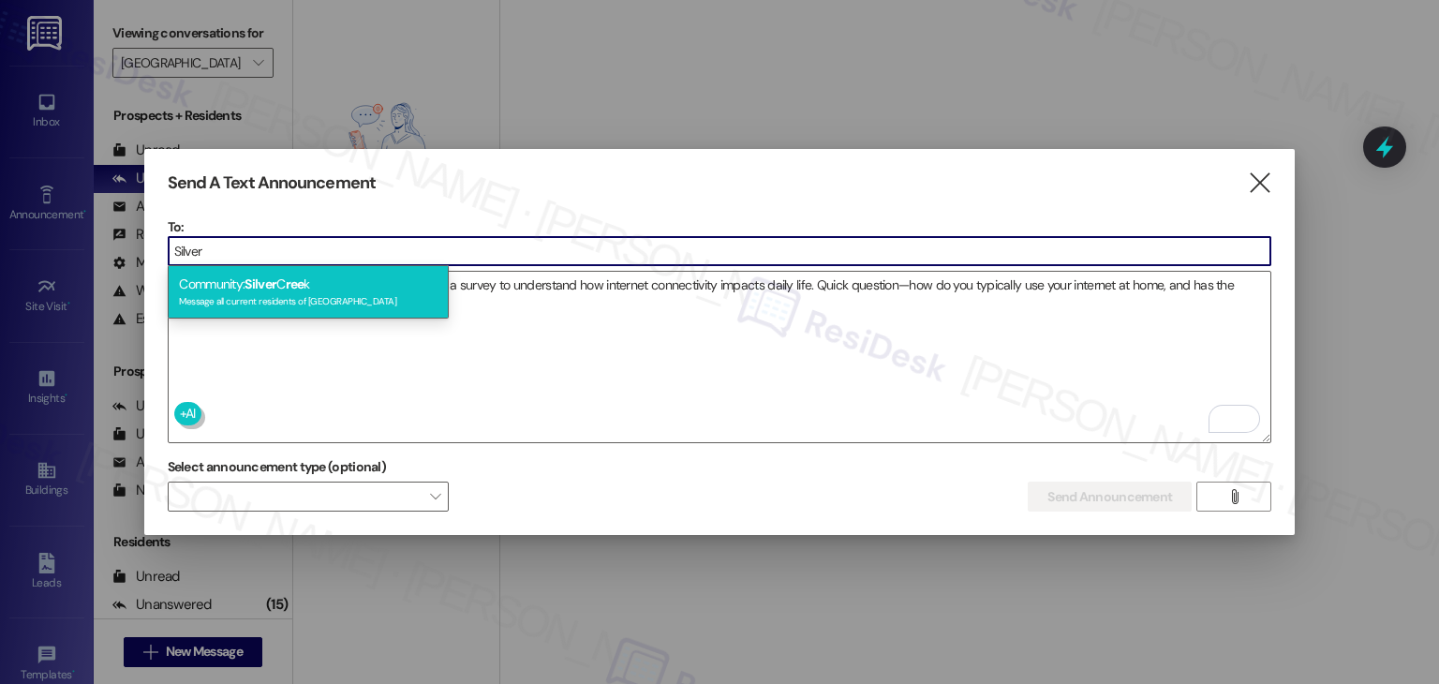
type input "Silver"
click at [297, 290] on span "ree" at bounding box center [295, 283] width 19 height 17
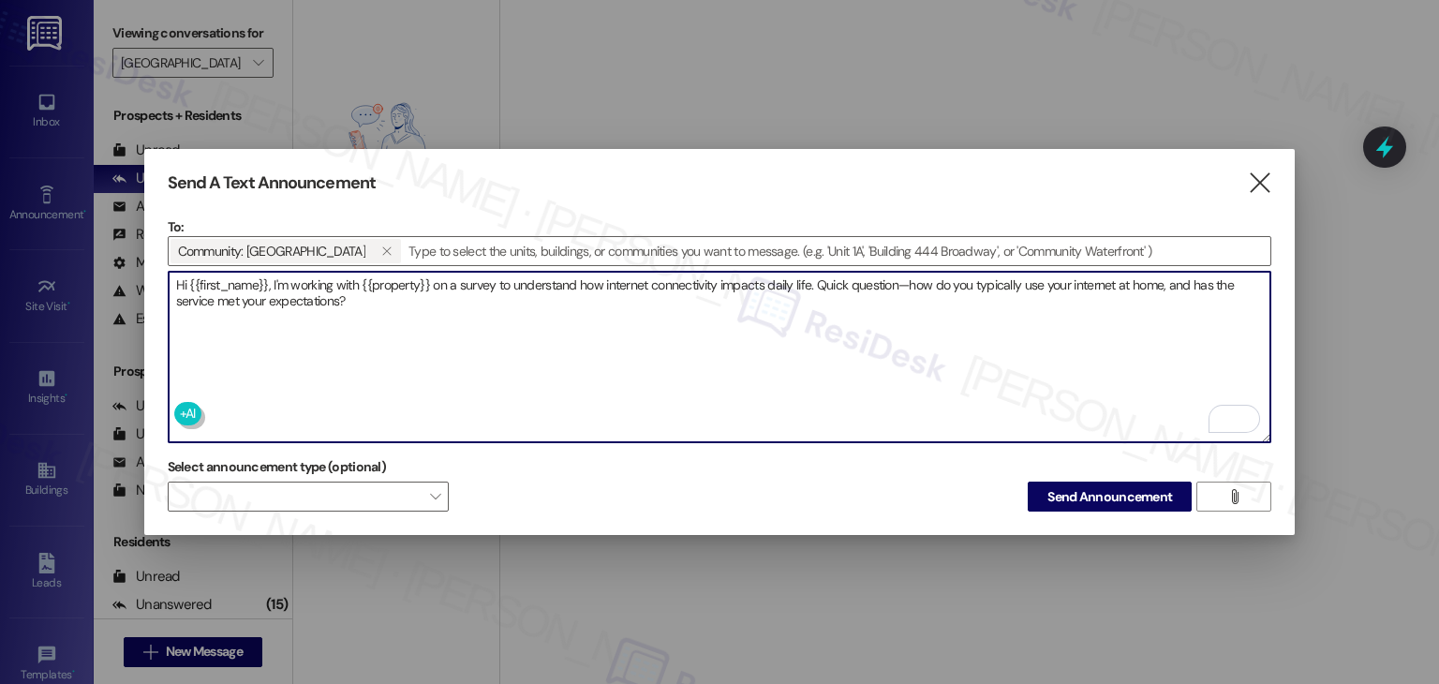
click at [484, 311] on textarea "Hi {{first_name}}, I'm working with {{property}} on a survey to understand how …" at bounding box center [720, 357] width 1103 height 171
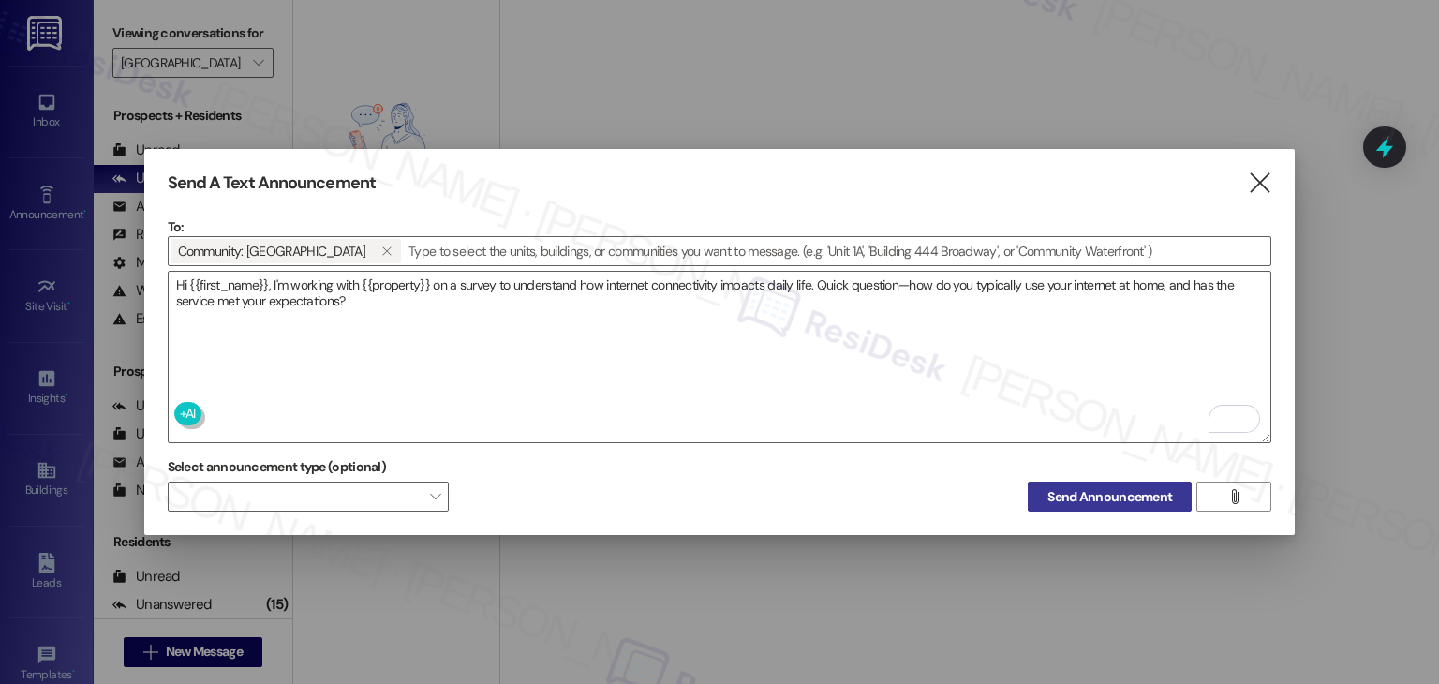
click at [1056, 496] on span "Send Announcement" at bounding box center [1110, 497] width 125 height 20
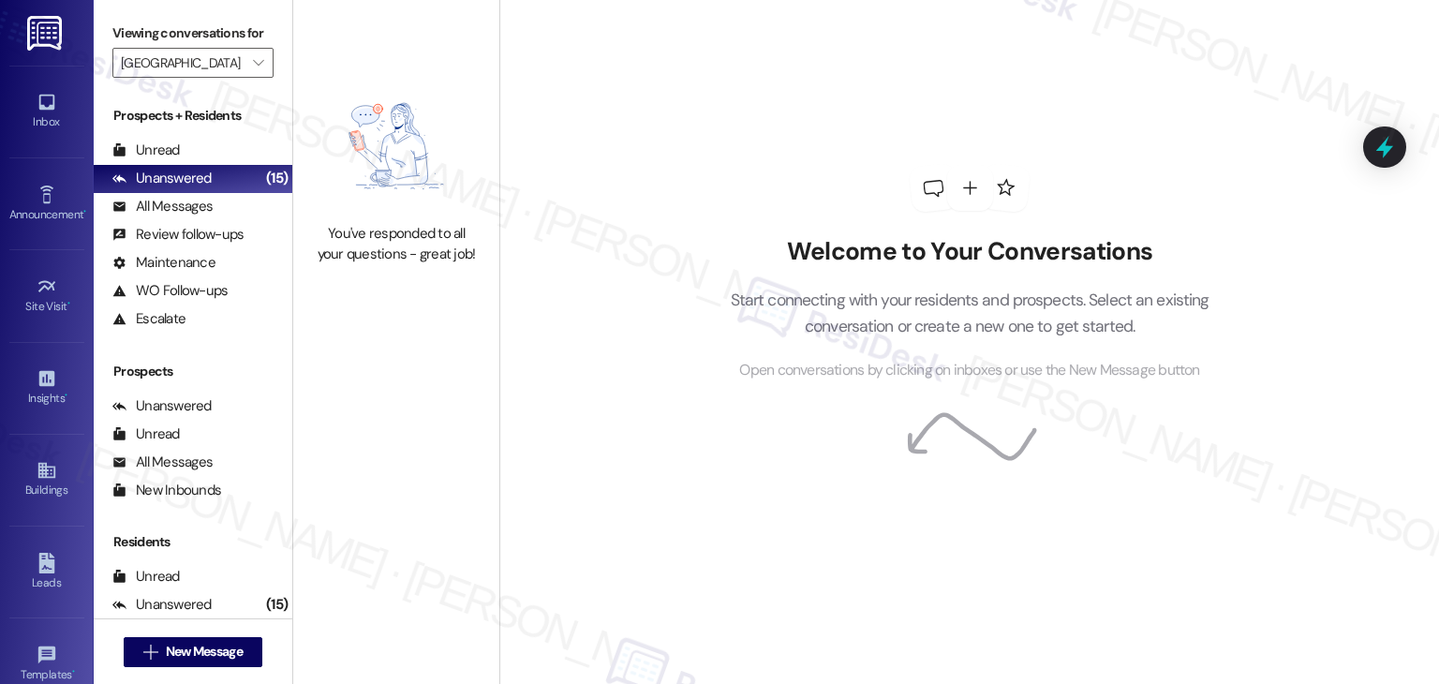
click at [1038, 446] on div "Welcome to Your Conversations Start connecting with your residents and prospect…" at bounding box center [970, 273] width 562 height 547
click at [1031, 454] on div "Welcome to Your Conversations Start connecting with your residents and prospect…" at bounding box center [970, 273] width 562 height 547
click at [217, 213] on div "All Messages (undefined)" at bounding box center [193, 207] width 199 height 28
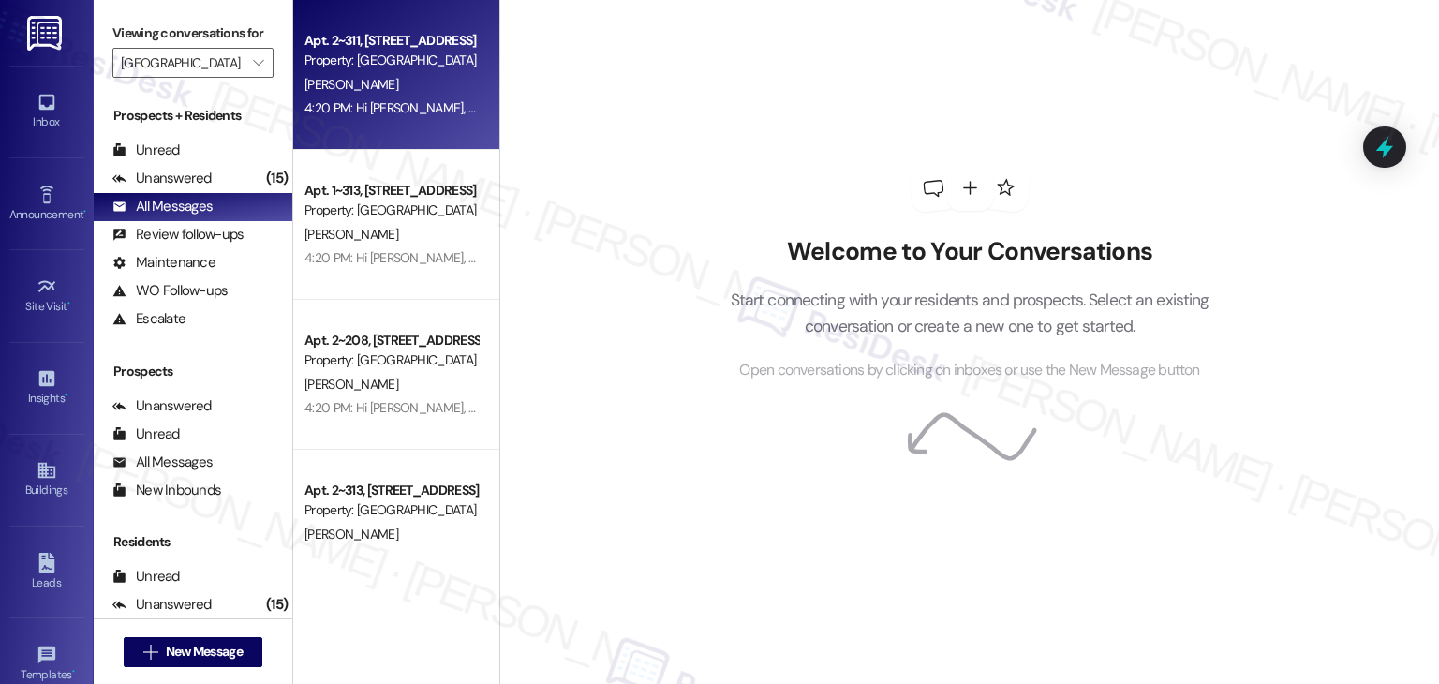
click at [345, 120] on div "4:20 PM: Hi Tina, I'm working with Silver Creek on a survey to understand how i…" at bounding box center [391, 108] width 177 height 23
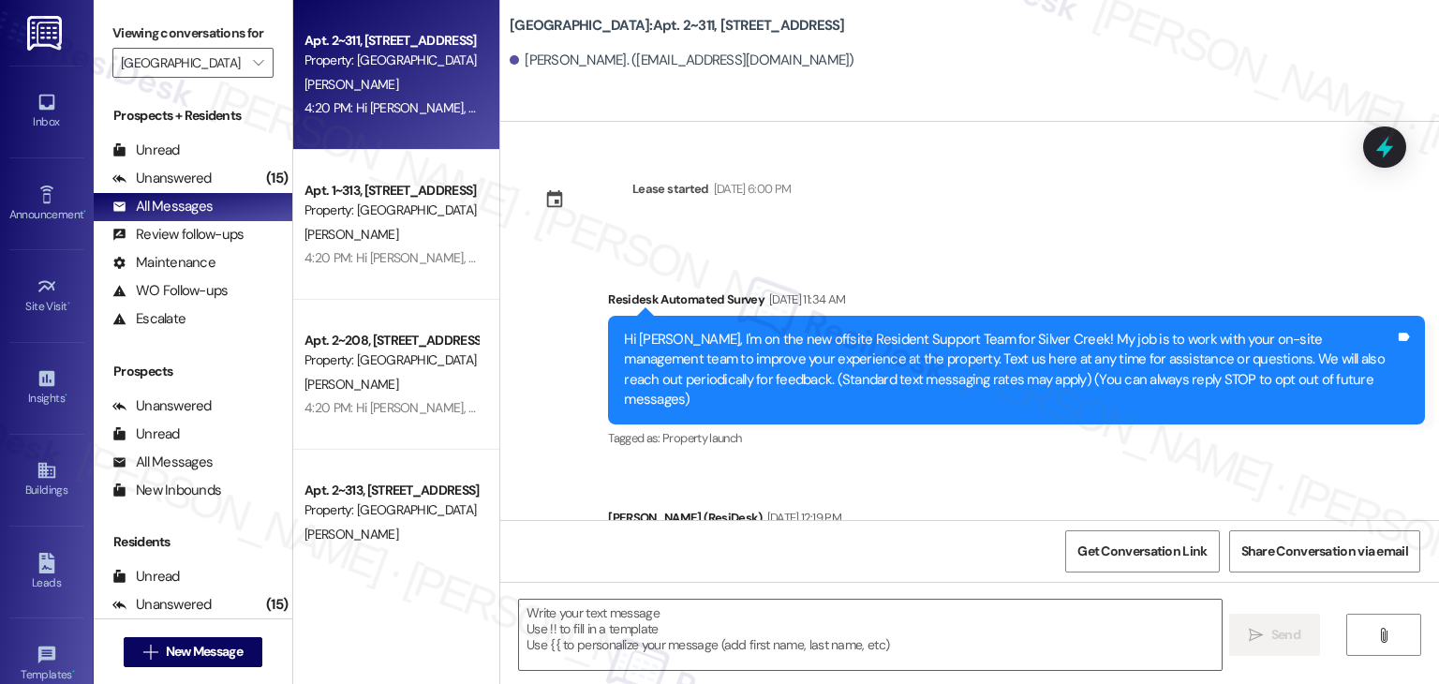
type textarea "Fetching suggested responses. Please feel free to read through the conversation…"
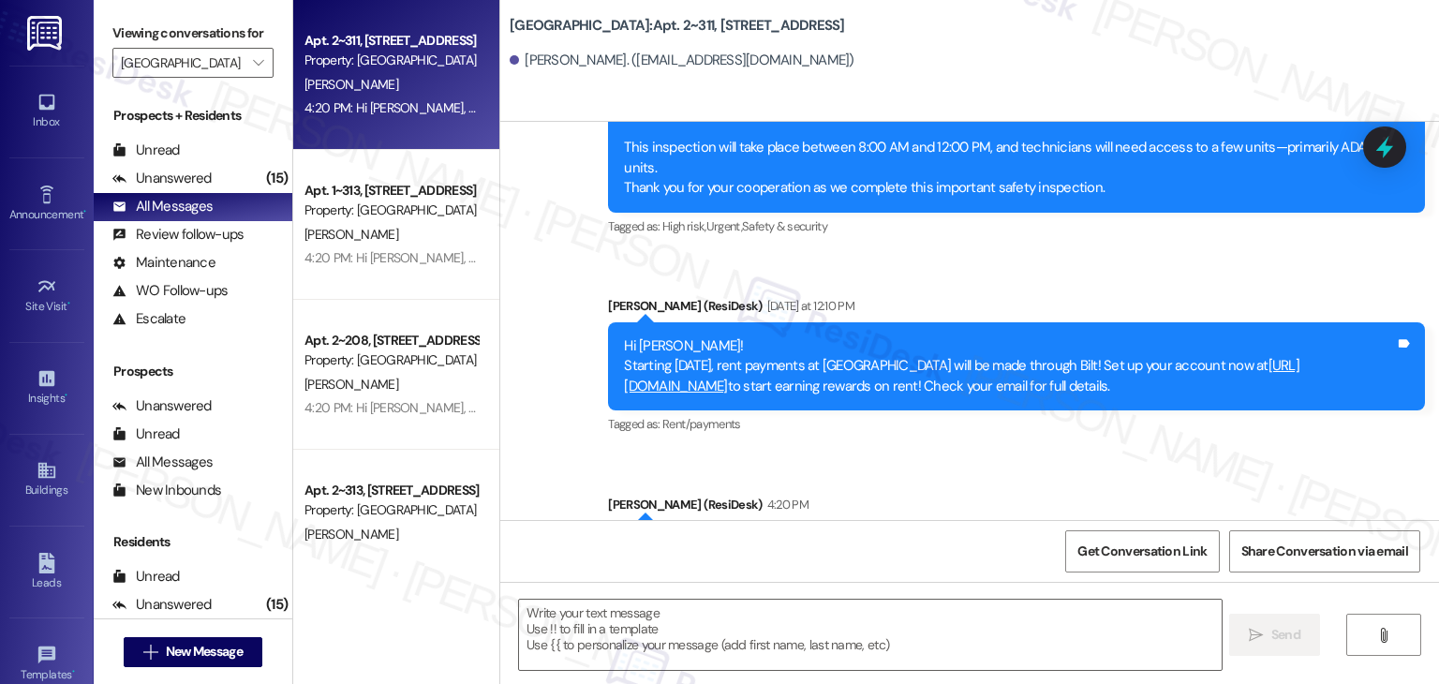
scroll to position [3232, 0]
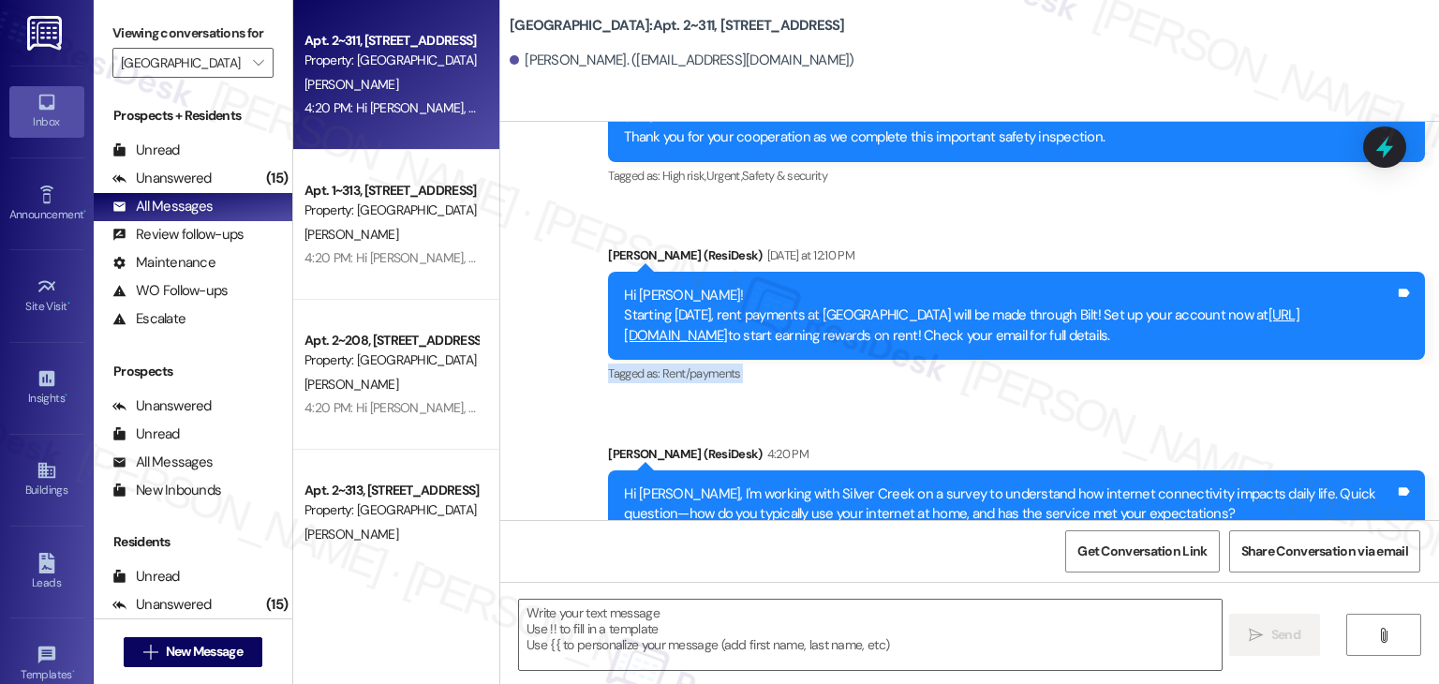
click at [43, 121] on div "Inbox" at bounding box center [47, 121] width 94 height 19
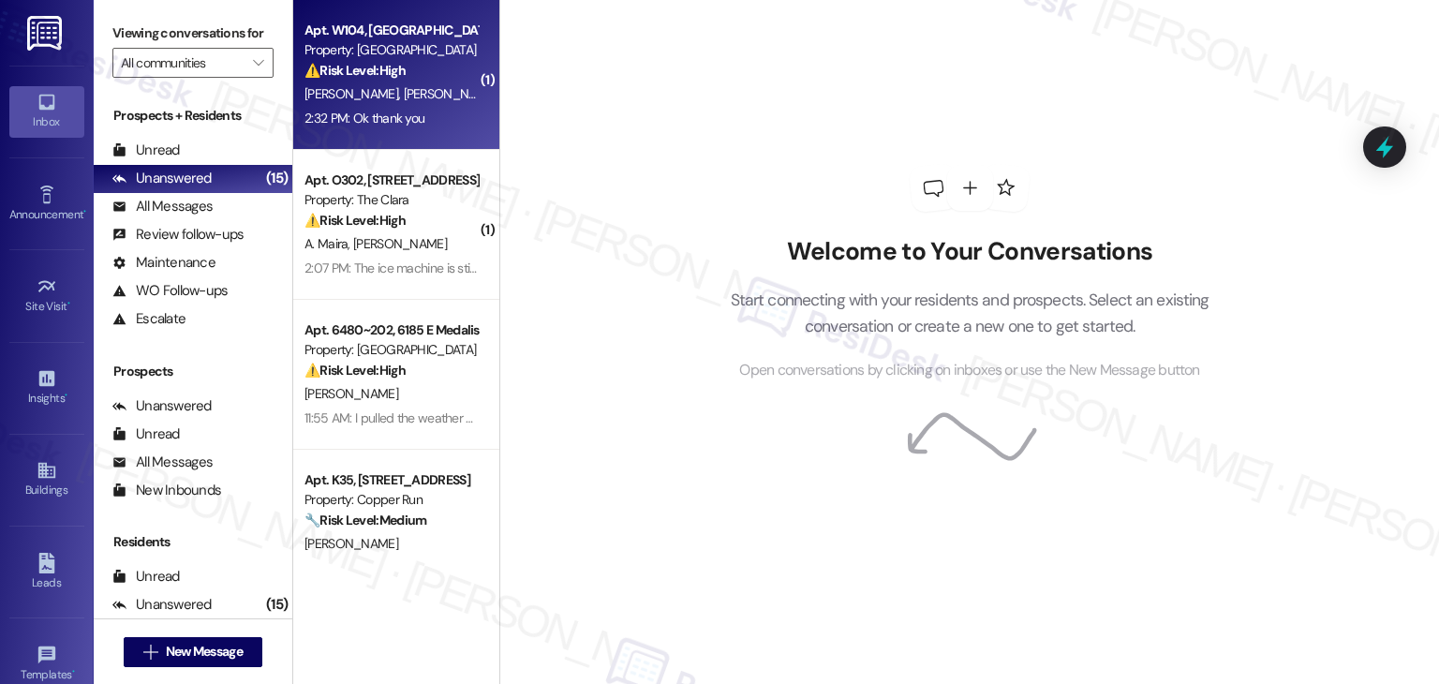
click at [382, 138] on div "Apt. W104, 1 Village at Columbia Property: Columbia Village ⚠️ Risk Level: High…" at bounding box center [396, 75] width 206 height 150
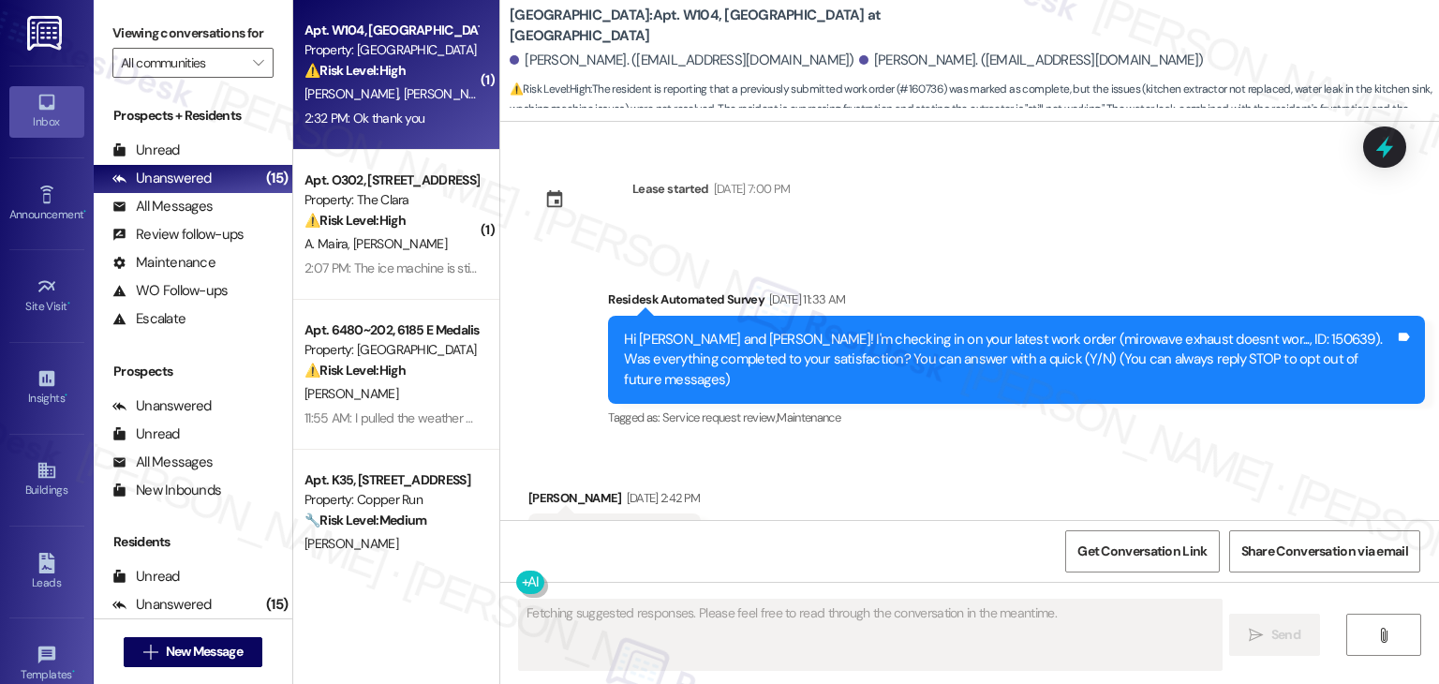
scroll to position [8906, 0]
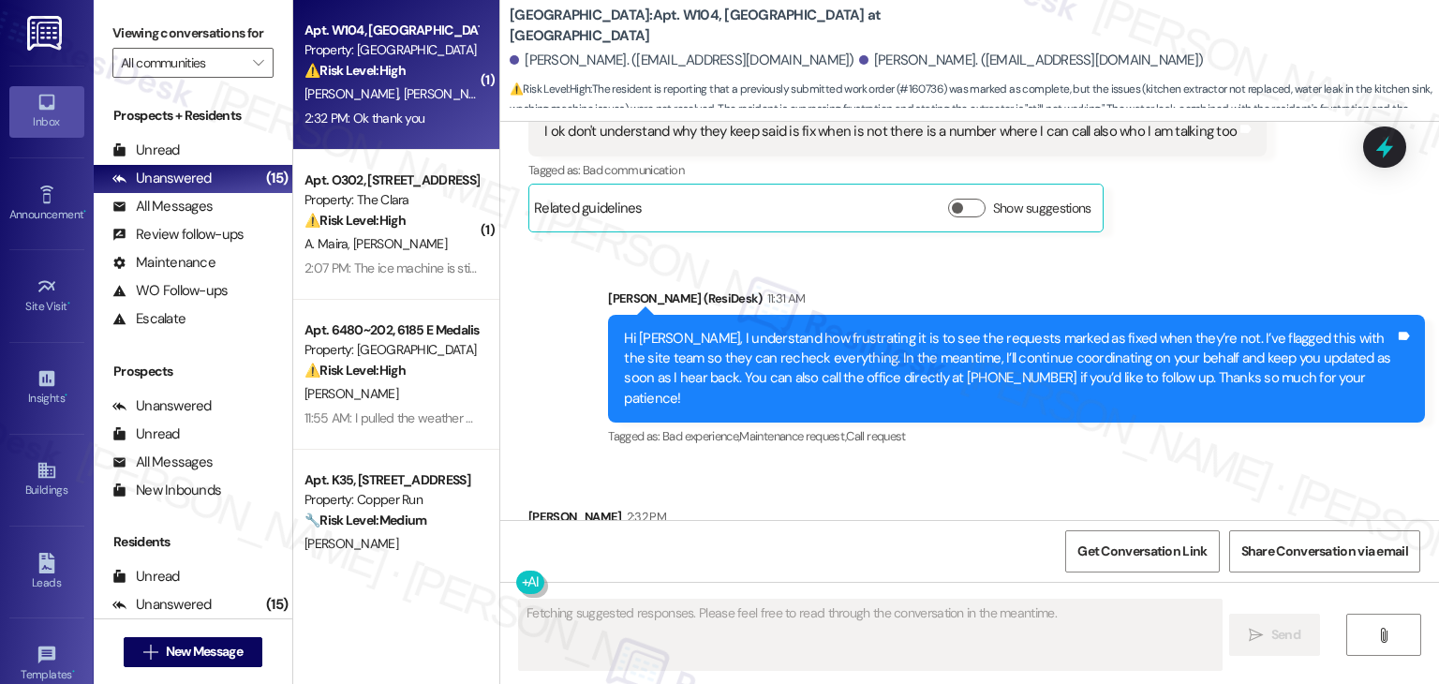
click at [1012, 465] on div "Received via SMS [PERSON_NAME] 2:32 PM Ok thank you Tags and notes Tagged as: P…" at bounding box center [969, 544] width 939 height 158
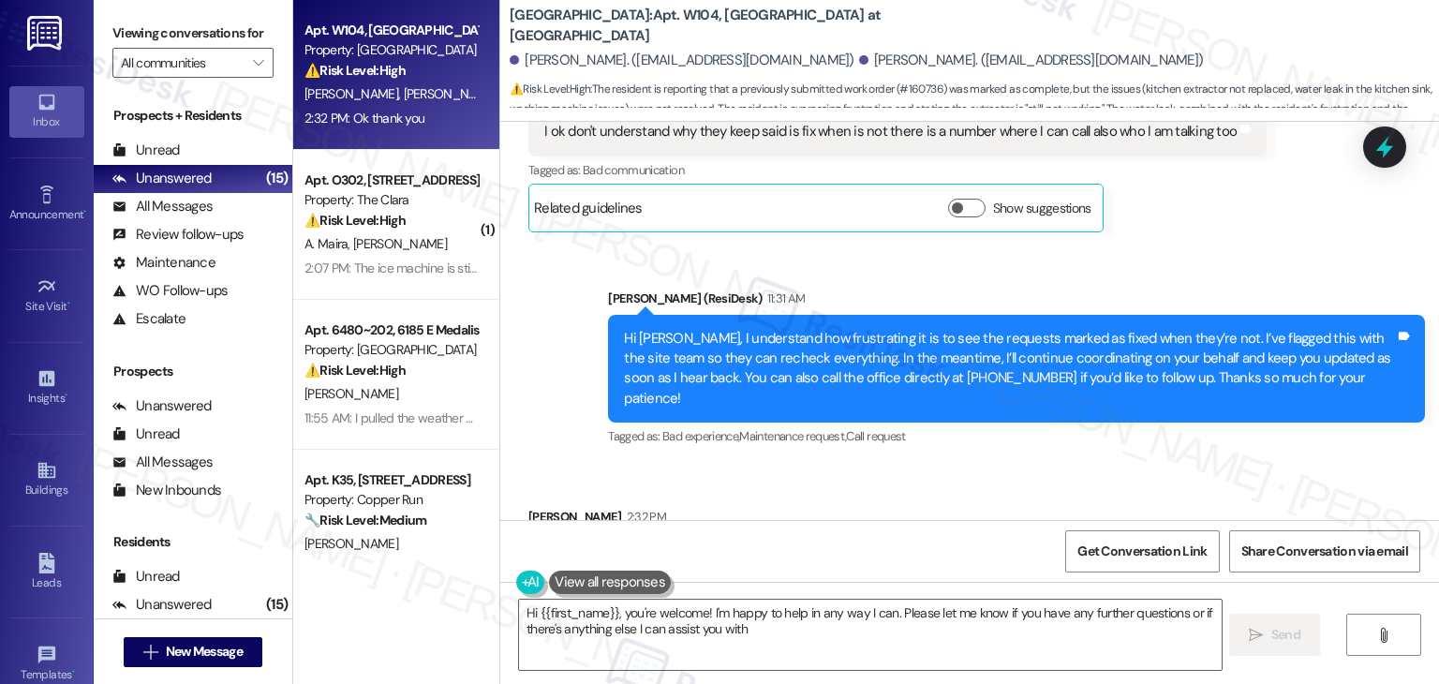
type textarea "Hi {{first_name}}, you're welcome! I'm happy to help in any way I can. Please l…"
click at [1012, 465] on div "Received via SMS [PERSON_NAME] 2:32 PM Ok thank you Tags and notes Tagged as: P…" at bounding box center [969, 544] width 939 height 158
click at [1011, 465] on div "Received via SMS [PERSON_NAME] 2:32 PM Ok thank you Tags and notes Tagged as: P…" at bounding box center [969, 544] width 939 height 158
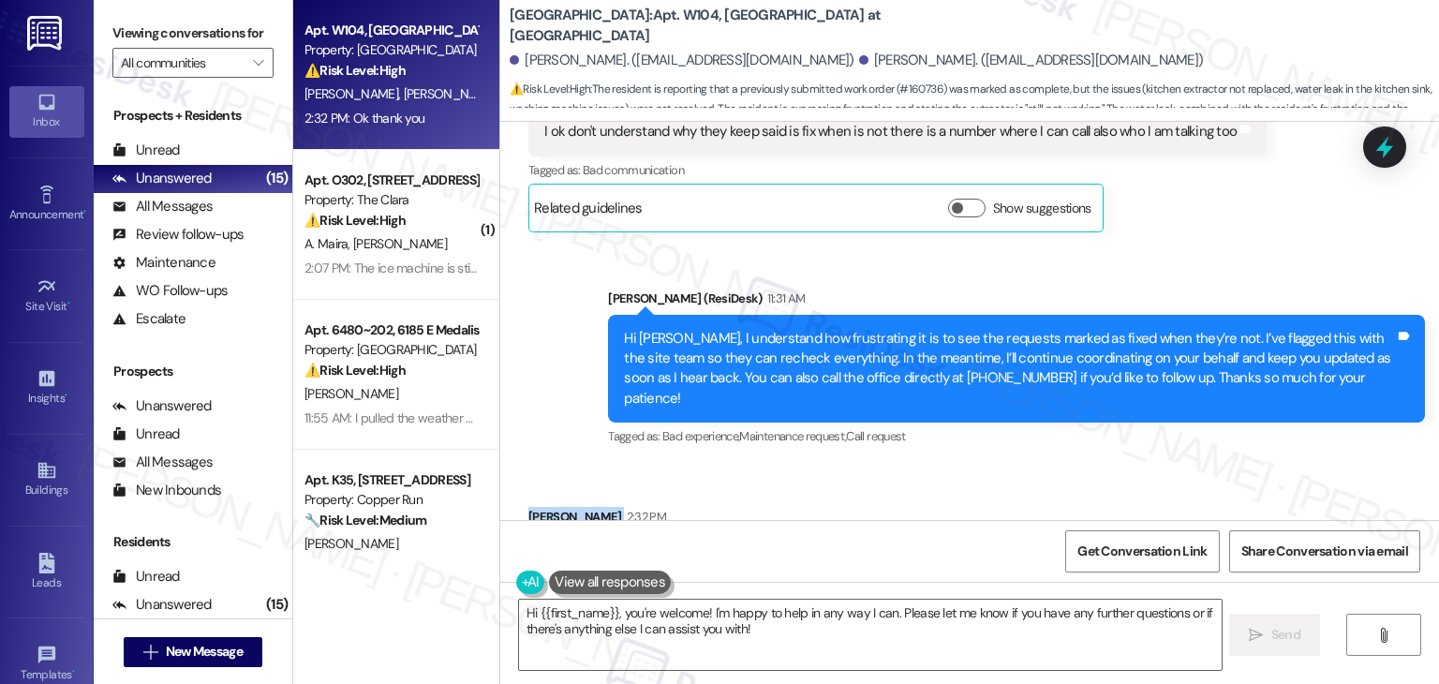
click at [1011, 465] on div "Received via SMS [PERSON_NAME] 2:32 PM Ok thank you Tags and notes Tagged as: P…" at bounding box center [969, 544] width 939 height 158
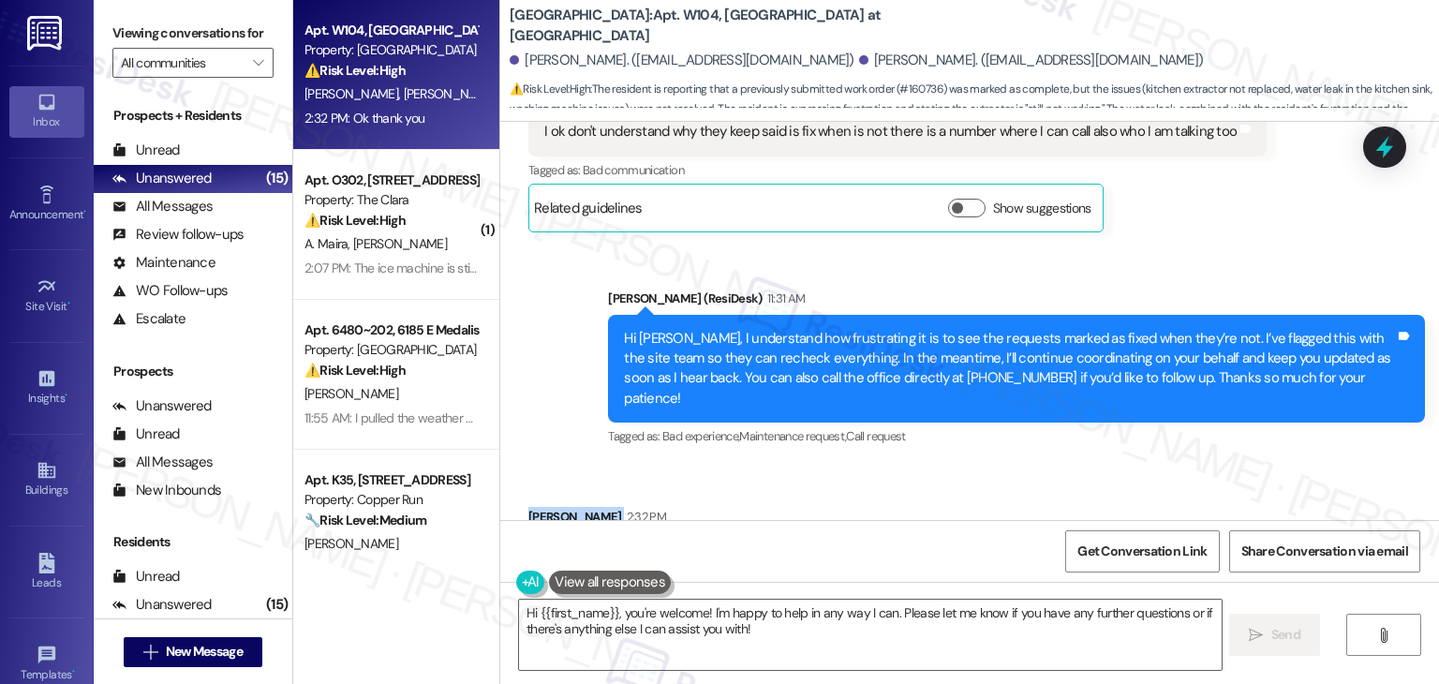
click at [1011, 465] on div "Received via SMS [PERSON_NAME] 2:32 PM Ok thank you Tags and notes Tagged as: P…" at bounding box center [969, 544] width 939 height 158
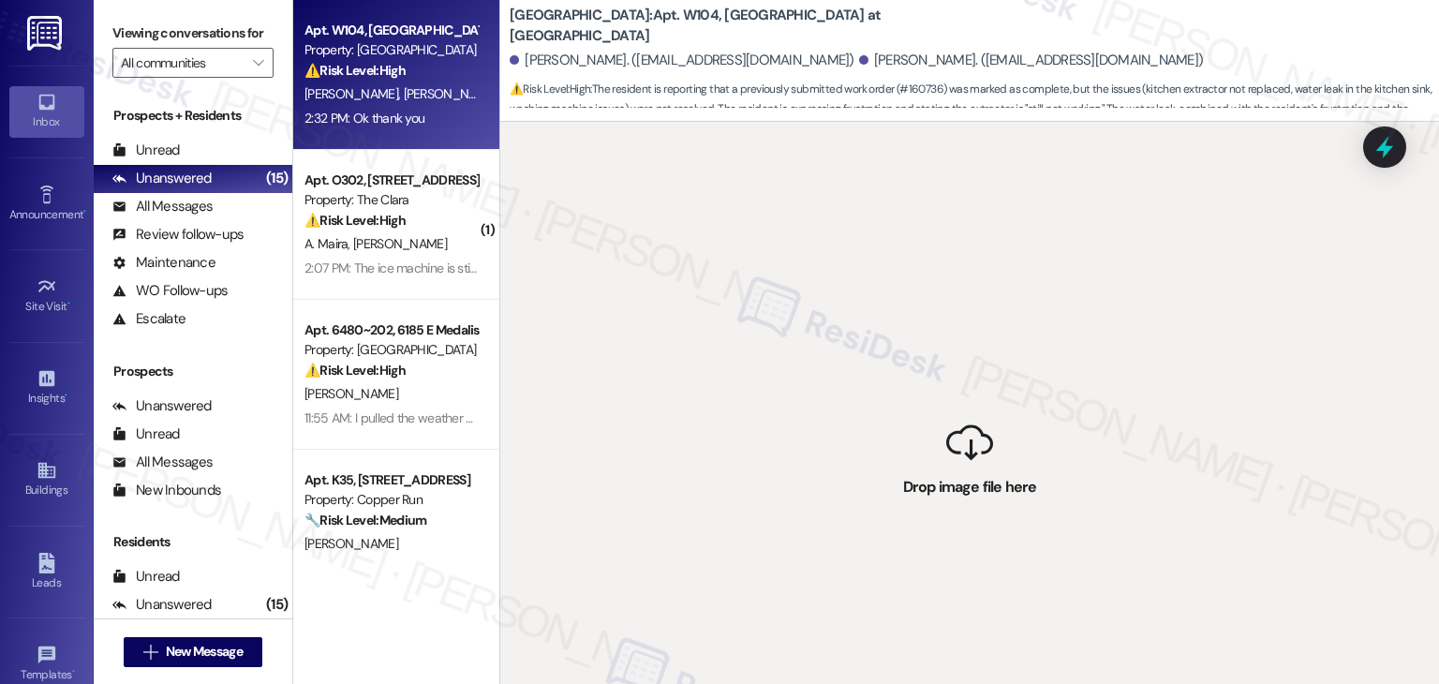
click at [1011, 392] on div " Drop image file here" at bounding box center [969, 464] width 939 height 684
click at [1053, 389] on div " Drop image file here" at bounding box center [969, 464] width 939 height 684
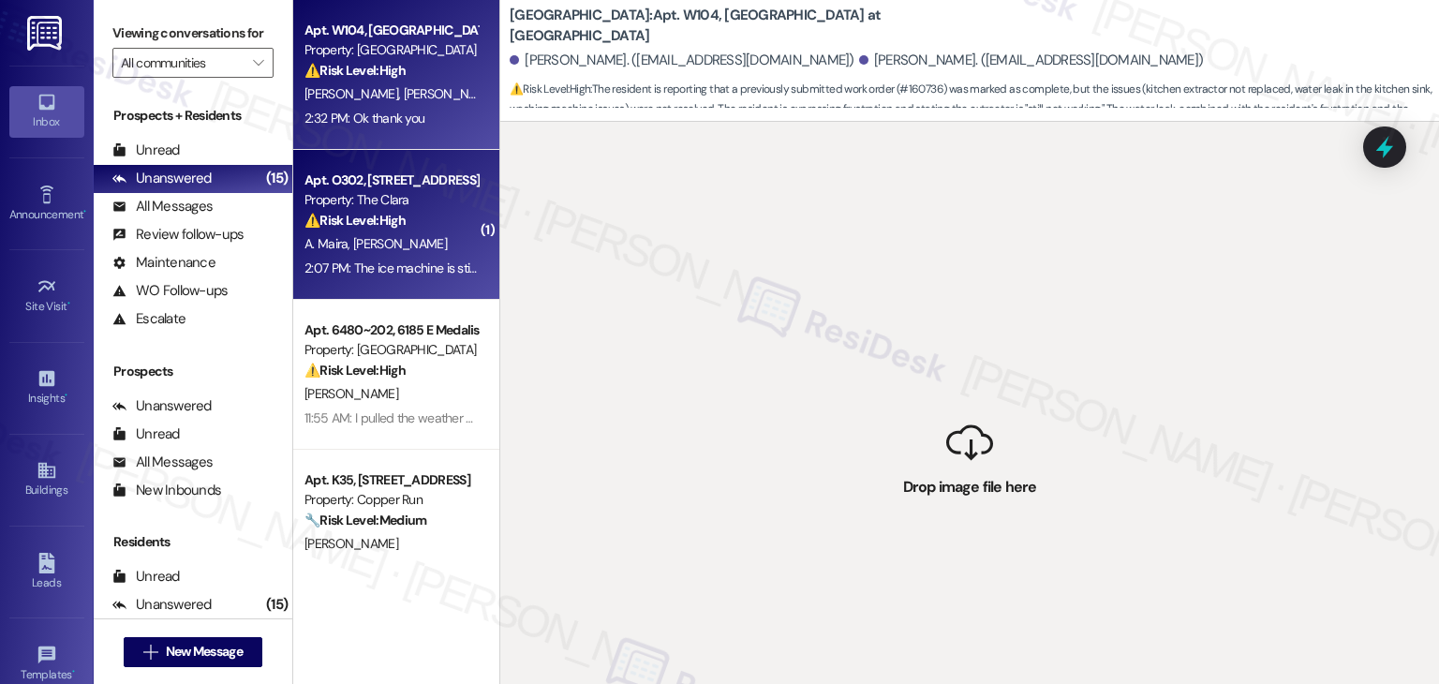
click at [386, 241] on div "A. Maira C. Maira" at bounding box center [391, 243] width 177 height 23
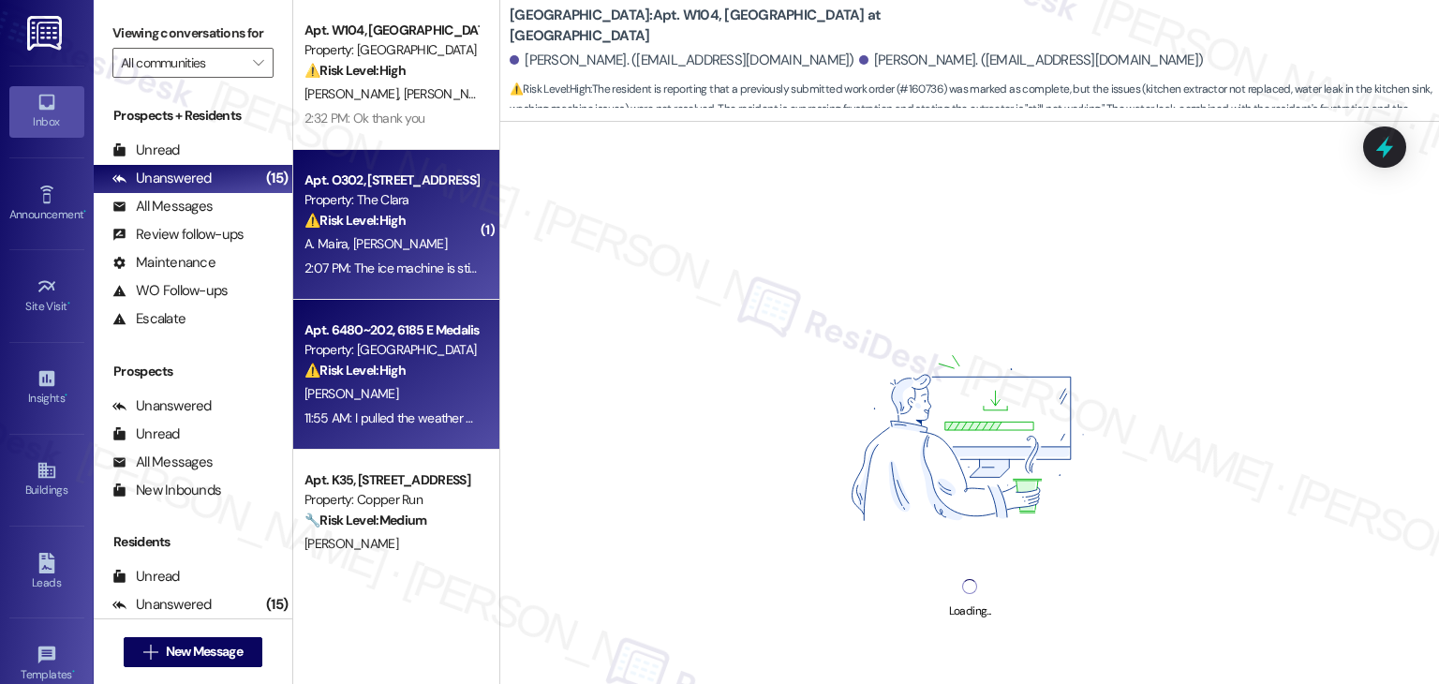
click at [406, 418] on div "11:55 AM: I pulled the weather stripping off the door but it was not replaced. …" at bounding box center [509, 417] width 408 height 17
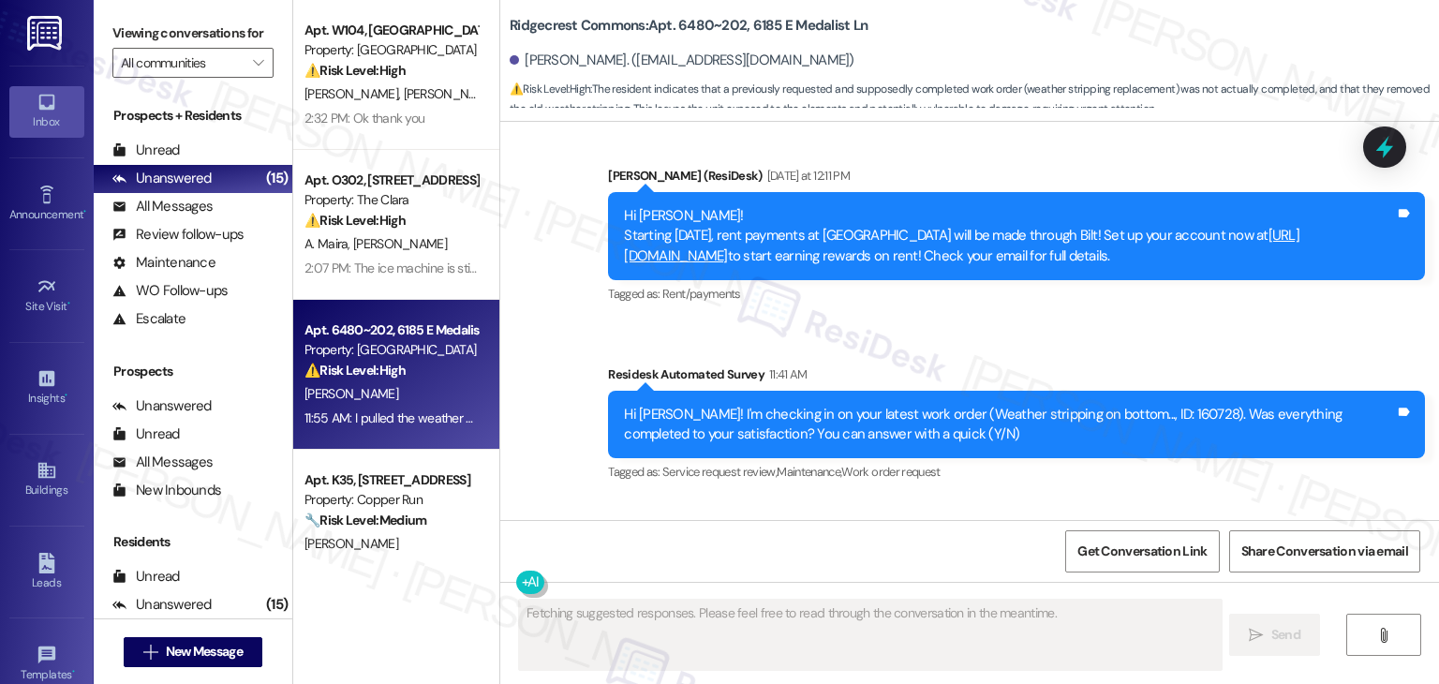
scroll to position [1066, 0]
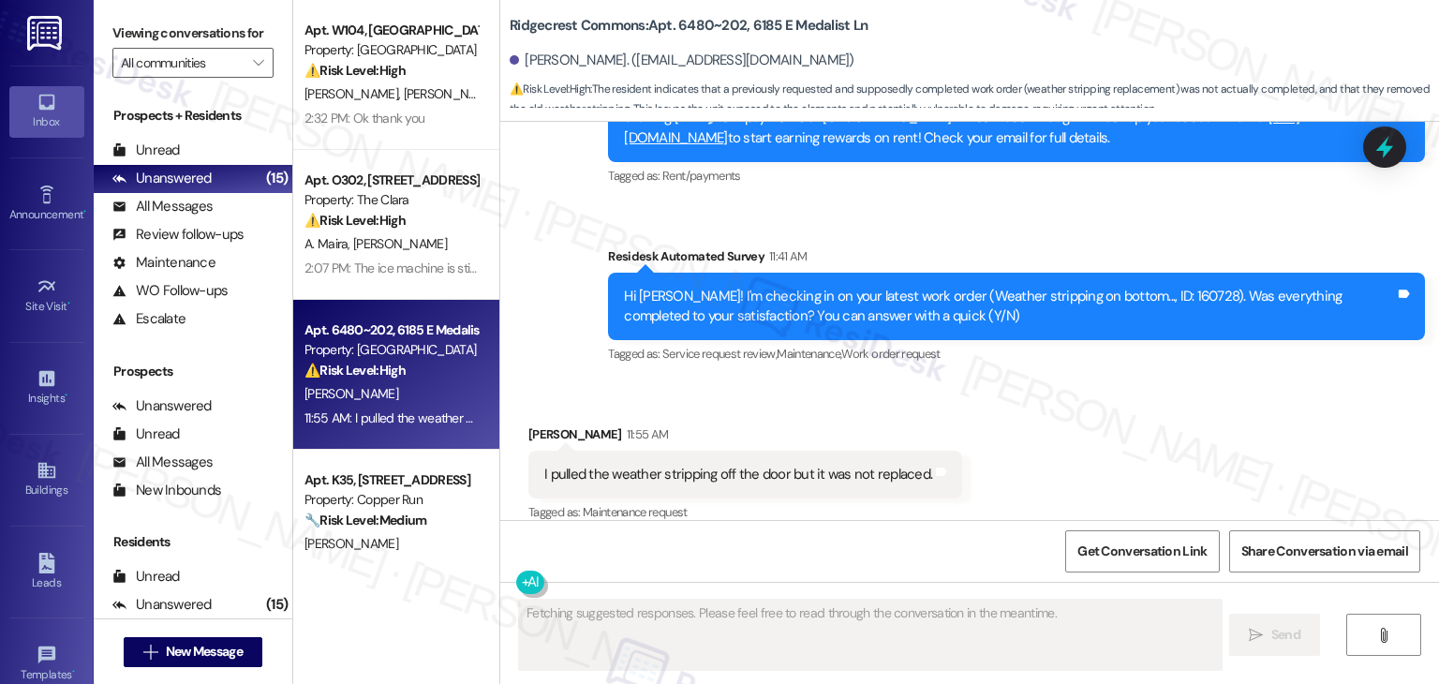
click at [1160, 382] on div "Received via SMS [PERSON_NAME] 11:55 AM I pulled the weather stripping off the …" at bounding box center [969, 461] width 939 height 158
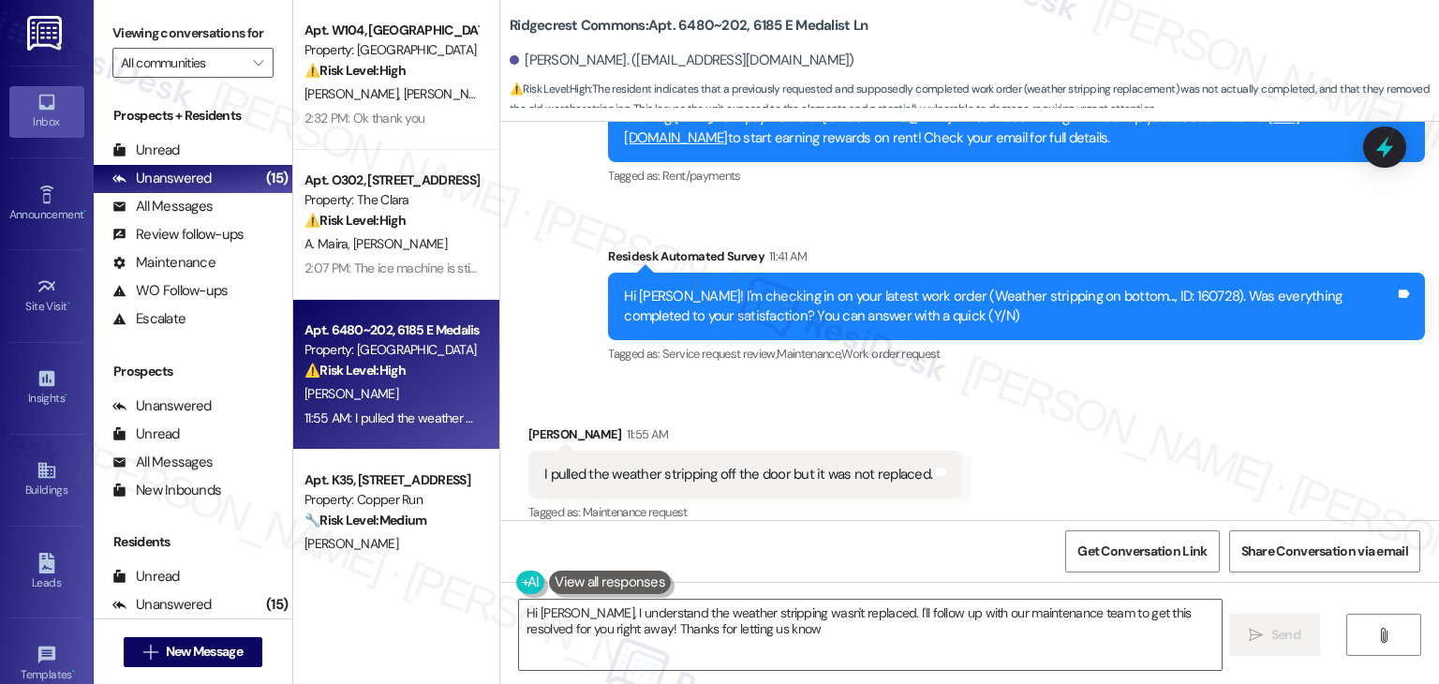
type textarea "Hi Rick, I understand the weather stripping wasn't replaced. I'll follow up wit…"
click at [897, 342] on div "Tagged as: Service request review , Click to highlight conversations about Serv…" at bounding box center [1016, 353] width 817 height 27
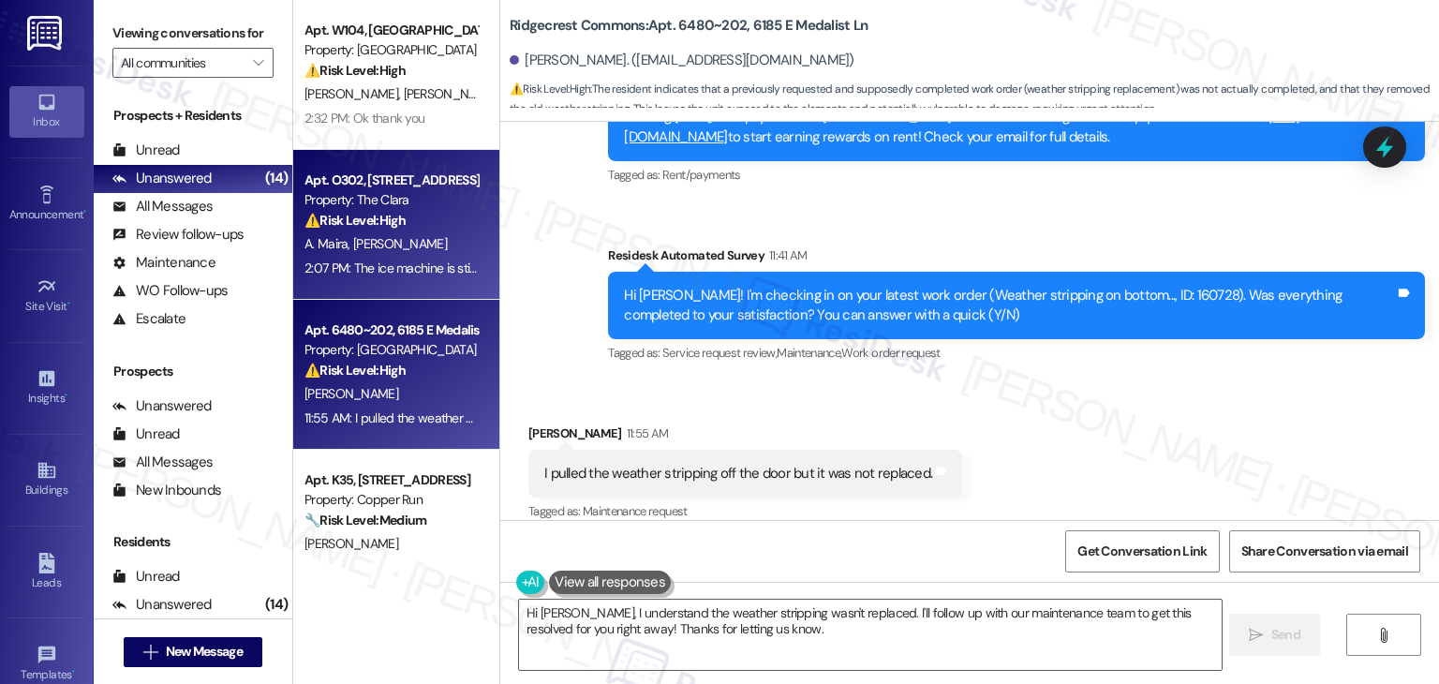
click at [458, 191] on div "Property: The Clara" at bounding box center [391, 200] width 173 height 20
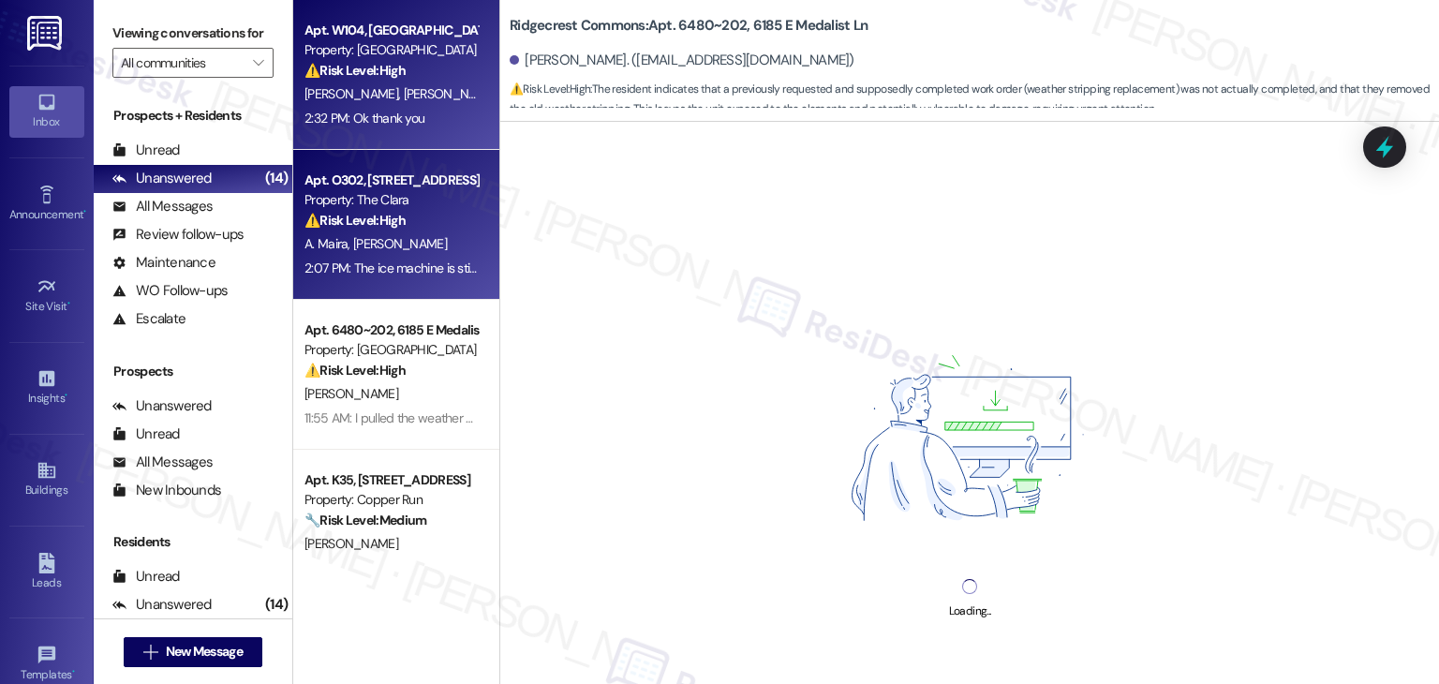
click at [396, 9] on div "Apt. W104, 1 Village at Columbia Property: Columbia Village ⚠️ Risk Level: High…" at bounding box center [396, 75] width 206 height 150
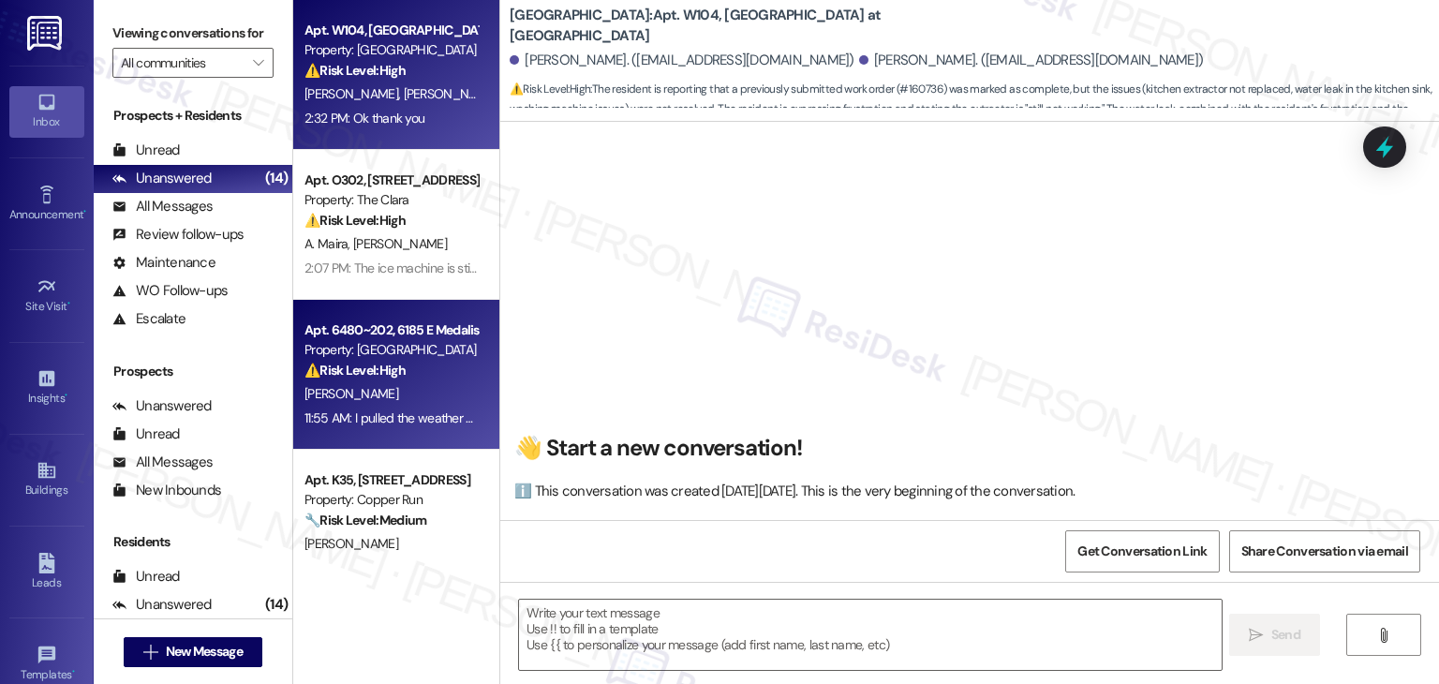
click at [420, 301] on div "Apt. 6480~202, 6185 E Medalist Ln Property: Ridgecrest Commons ⚠️ Risk Level: H…" at bounding box center [396, 375] width 206 height 150
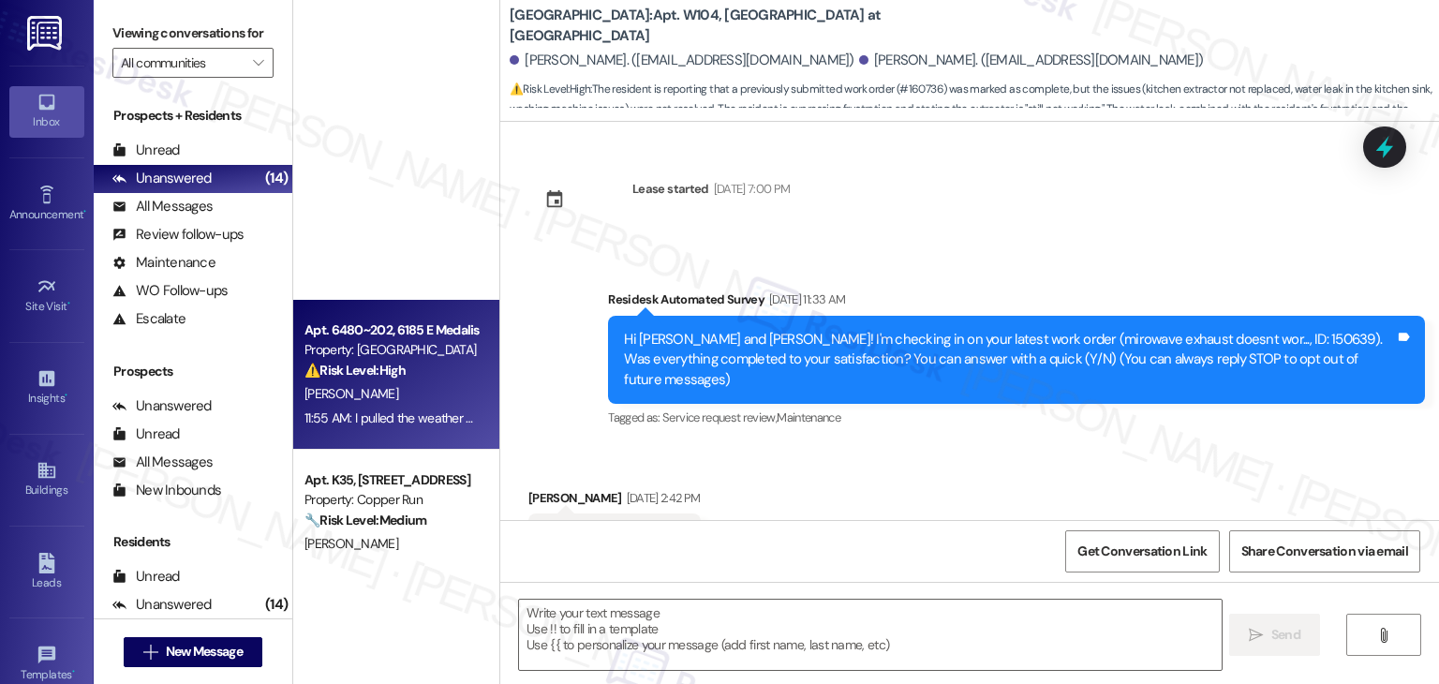
type textarea "Fetching suggested responses. Please feel free to read through the conversation…"
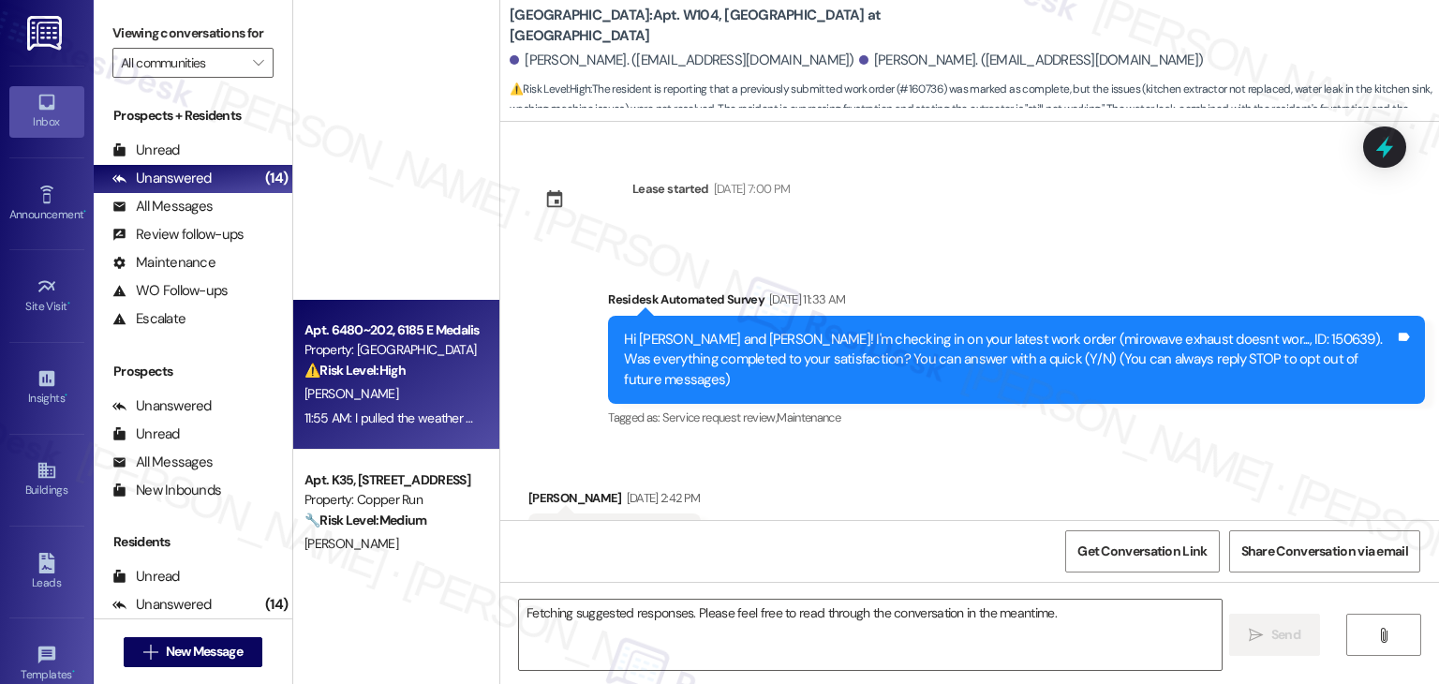
scroll to position [8906, 0]
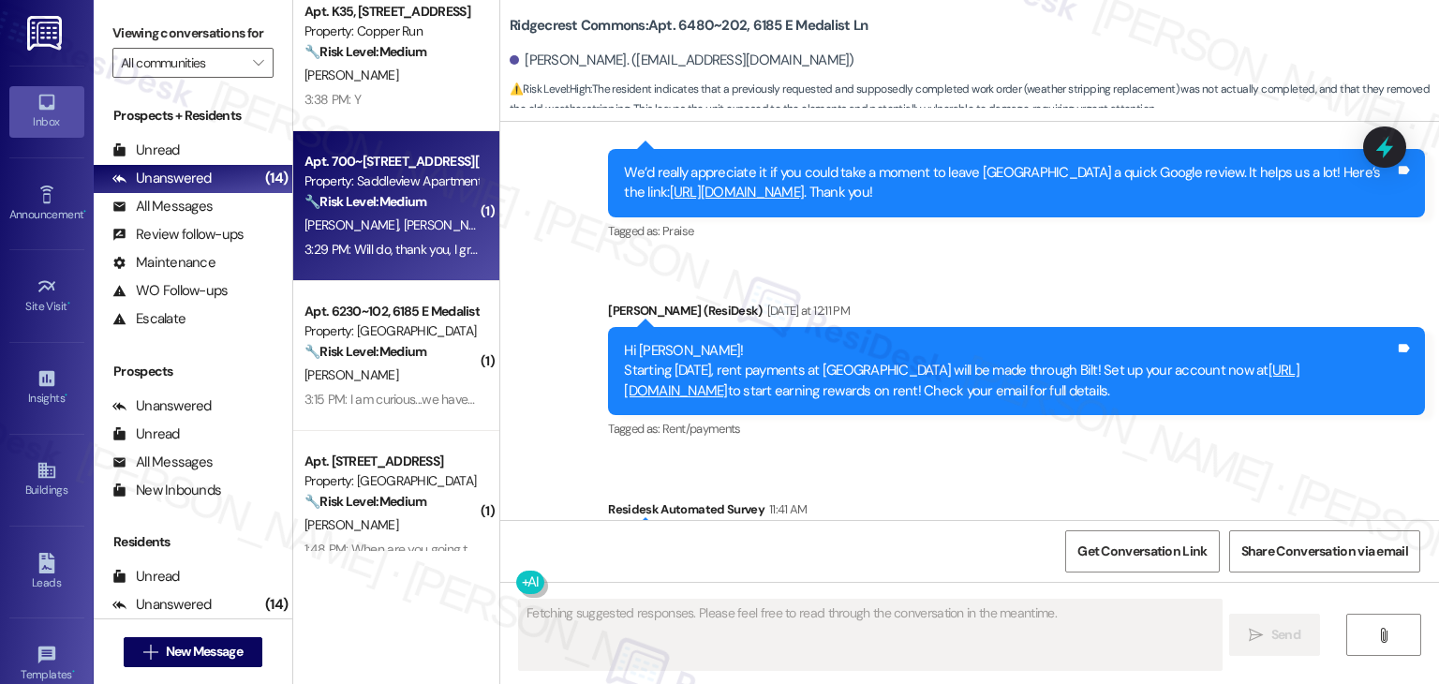
type textarea "Fetching suggested responses. Please feel free to read through the conversation…"
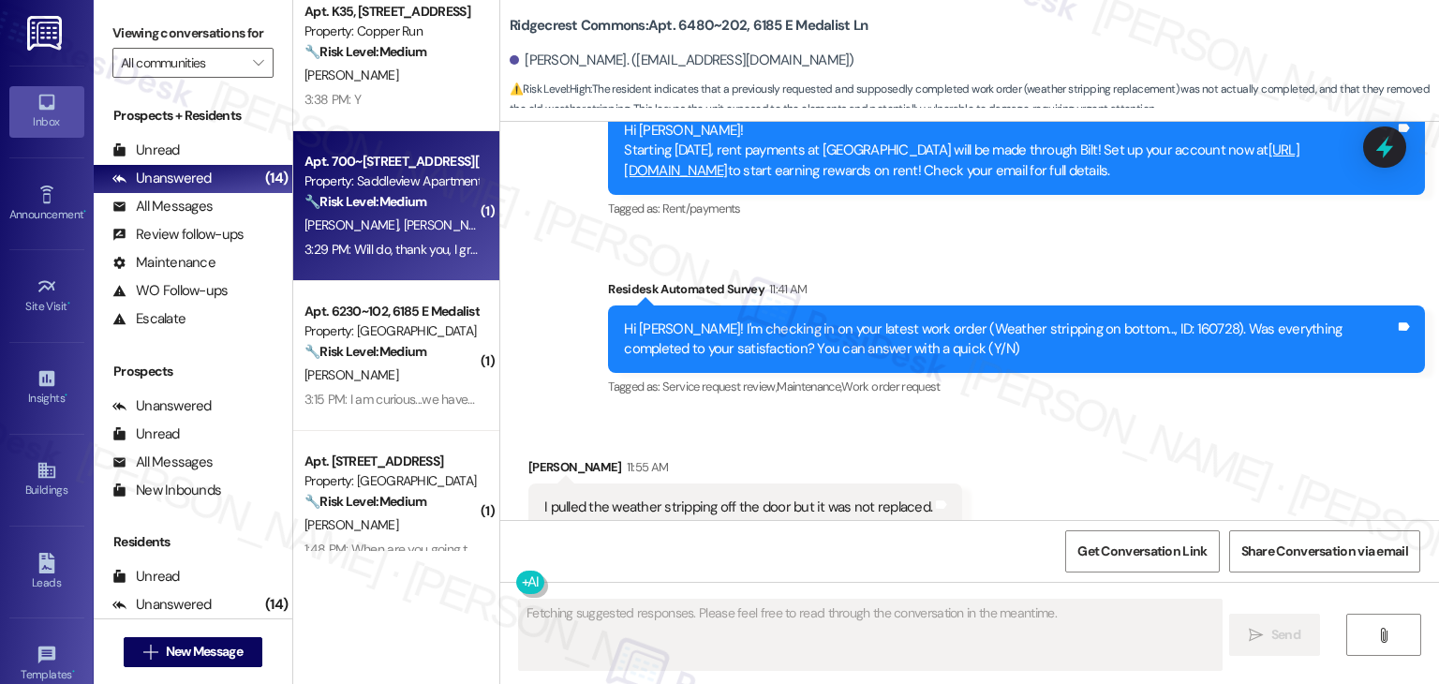
scroll to position [1066, 0]
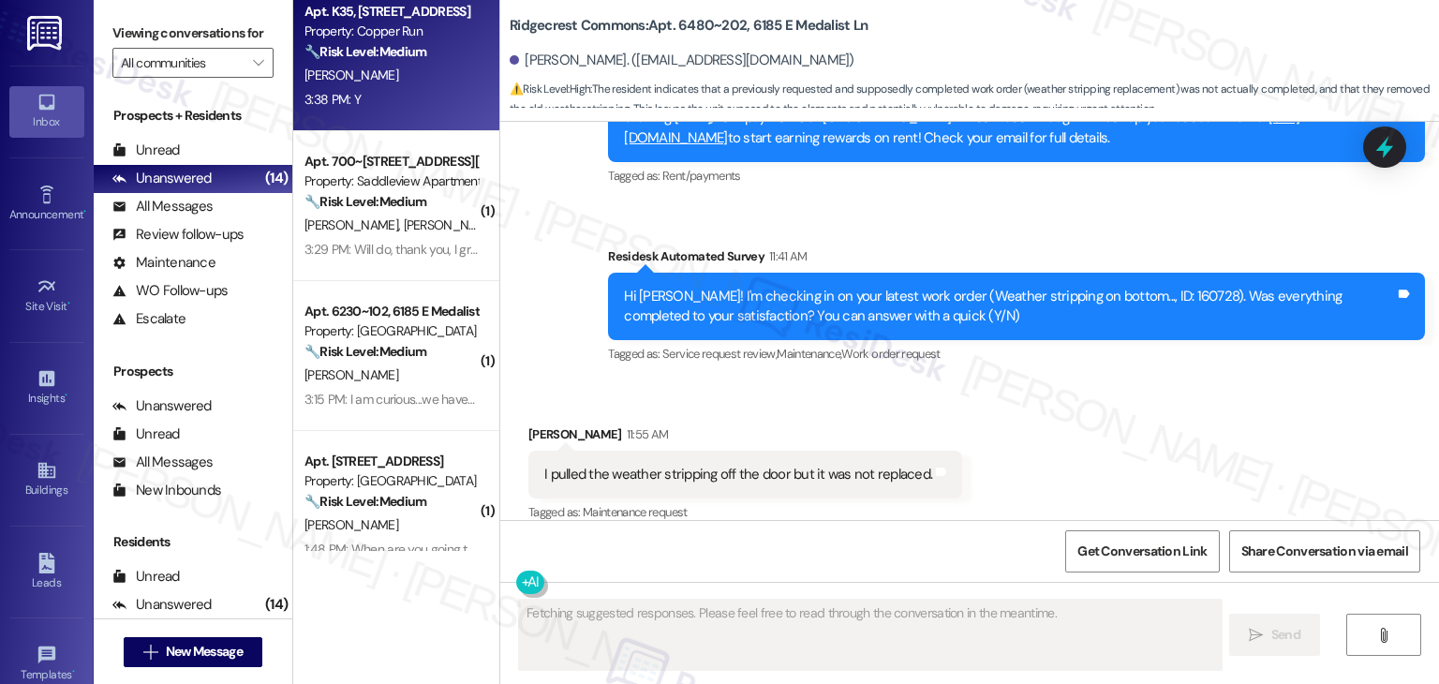
click at [421, 94] on div "3:38 PM: Y 3:38 PM: Y" at bounding box center [391, 99] width 177 height 23
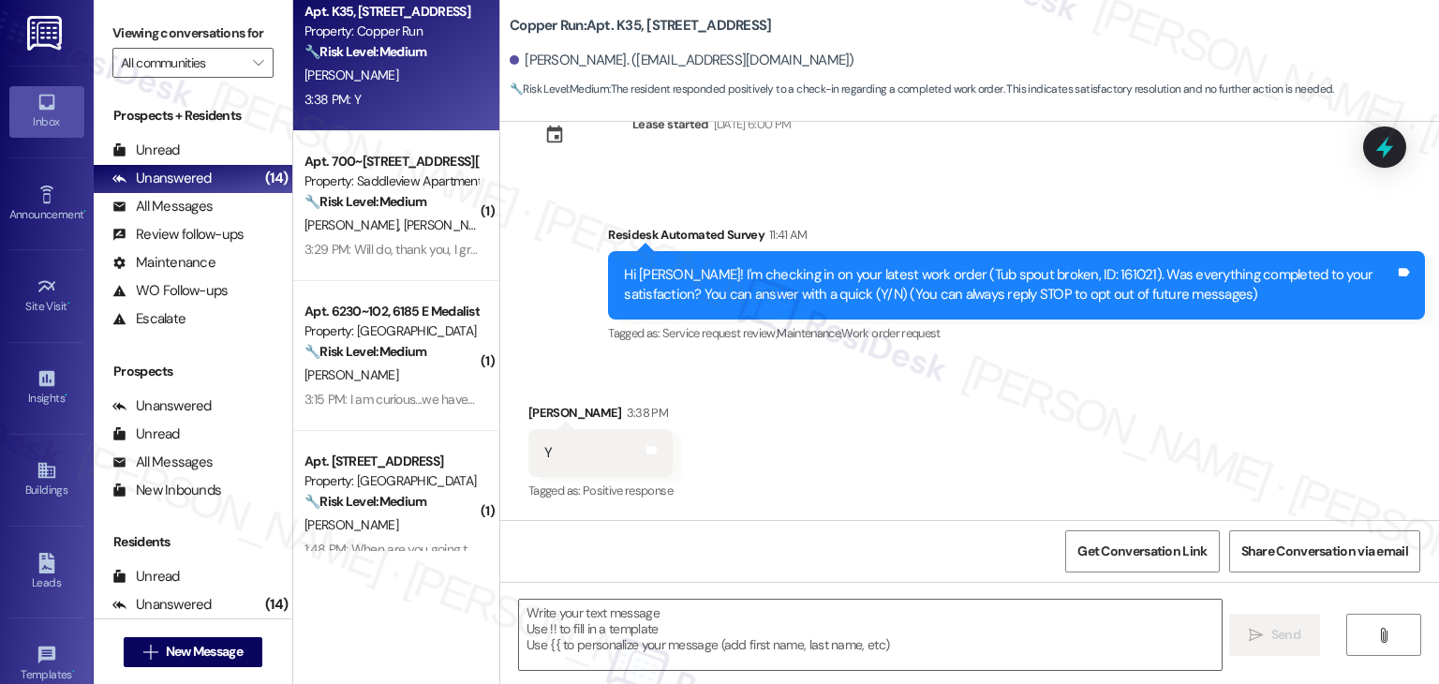
scroll to position [64, 0]
click at [784, 632] on textarea at bounding box center [870, 635] width 702 height 70
paste textarea "Thanks for confirming, {{first_name}}! Glad to hear everything was completed to…"
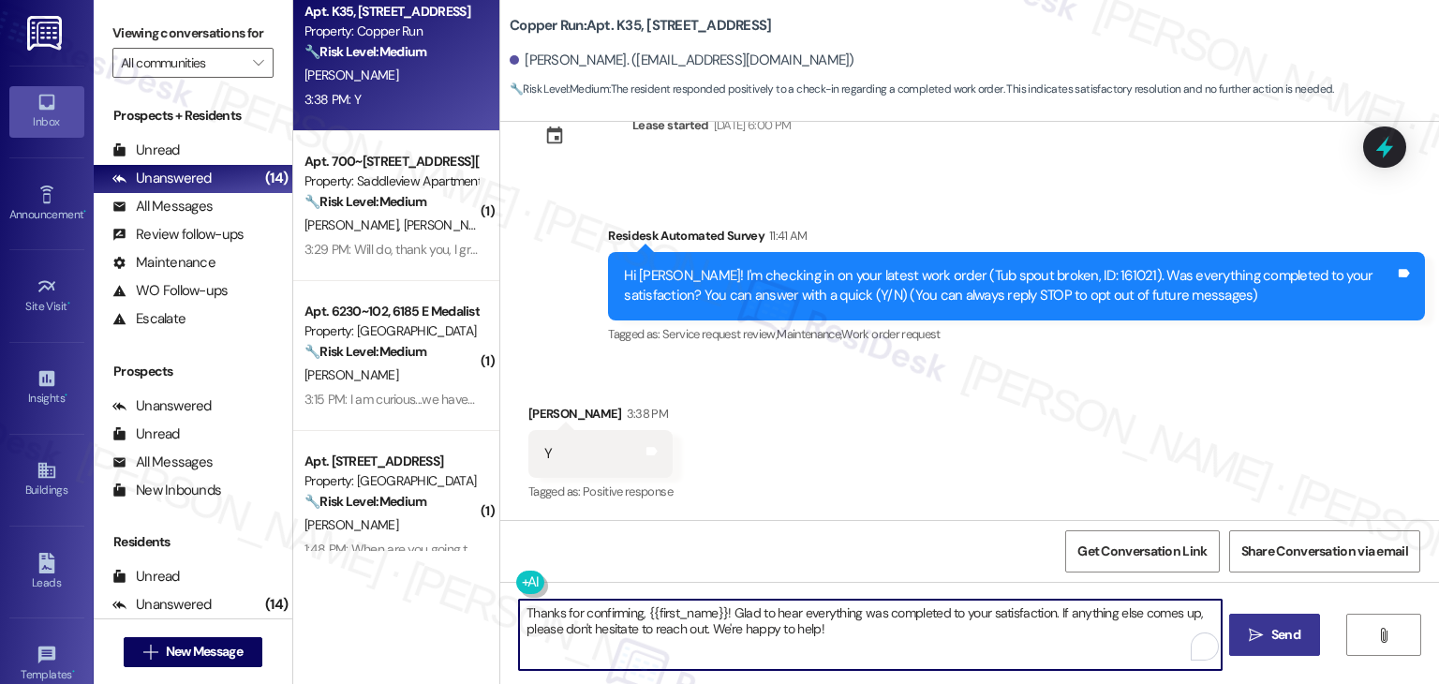
type textarea "Thanks for confirming, {{first_name}}! Glad to hear everything was completed to…"
click at [1289, 633] on span "Send" at bounding box center [1286, 635] width 29 height 20
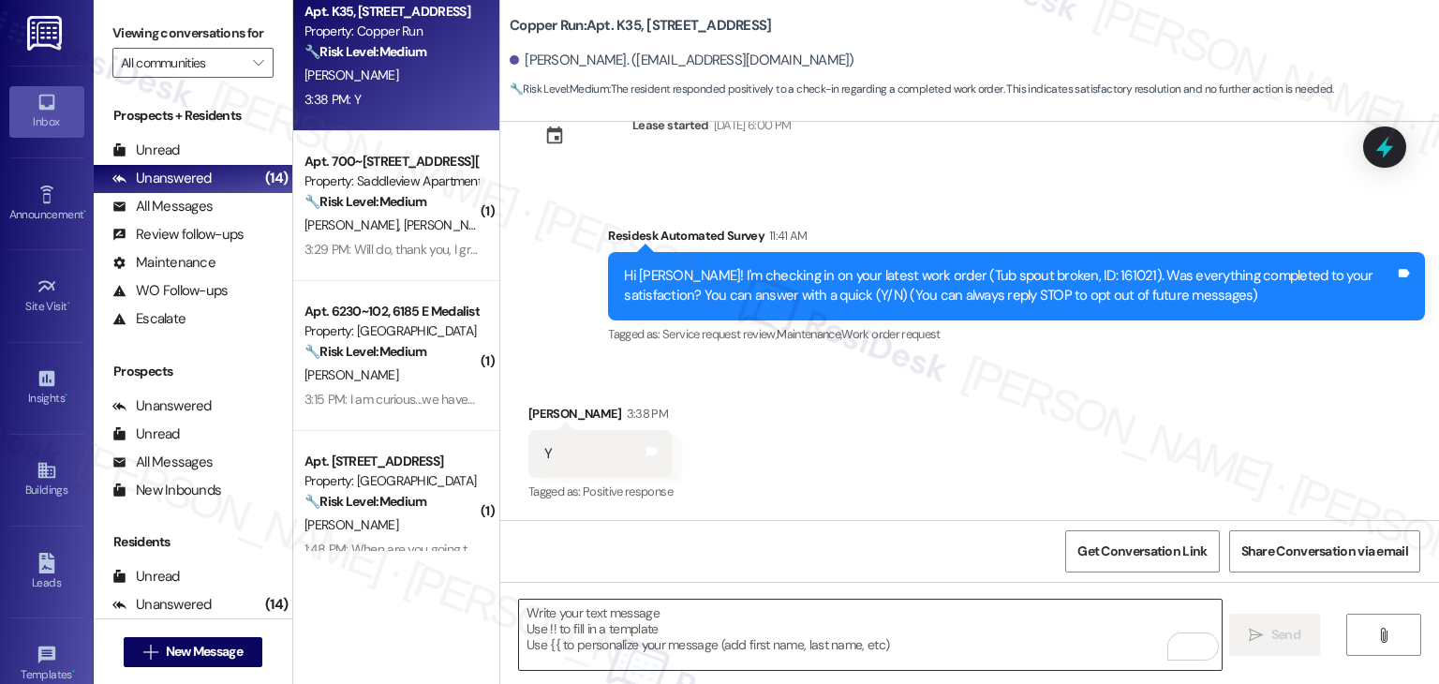
click at [767, 636] on textarea "To enrich screen reader interactions, please activate Accessibility in Grammarl…" at bounding box center [870, 635] width 702 height 70
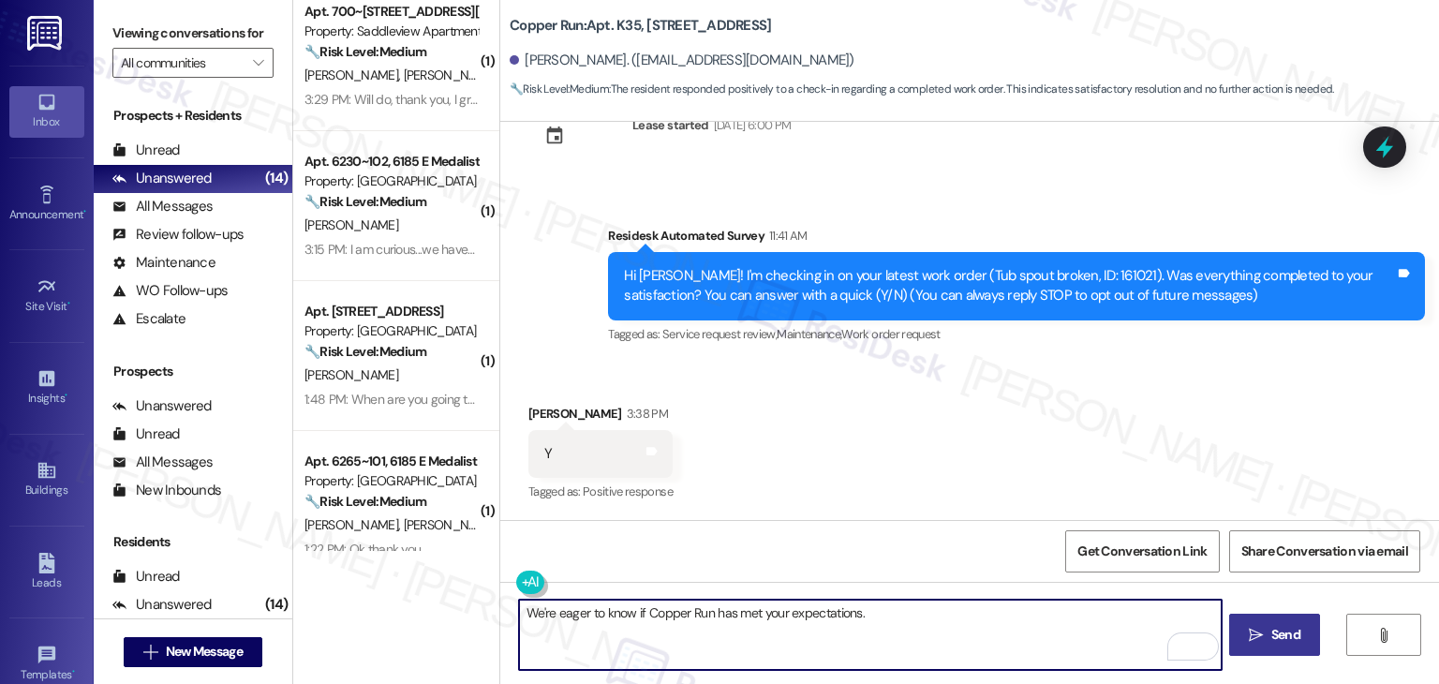
click at [952, 381] on div "Received via SMS Jean-Marie Bigirimana 3:38 PM Y Tags and notes Tagged as: Posi…" at bounding box center [969, 441] width 939 height 158
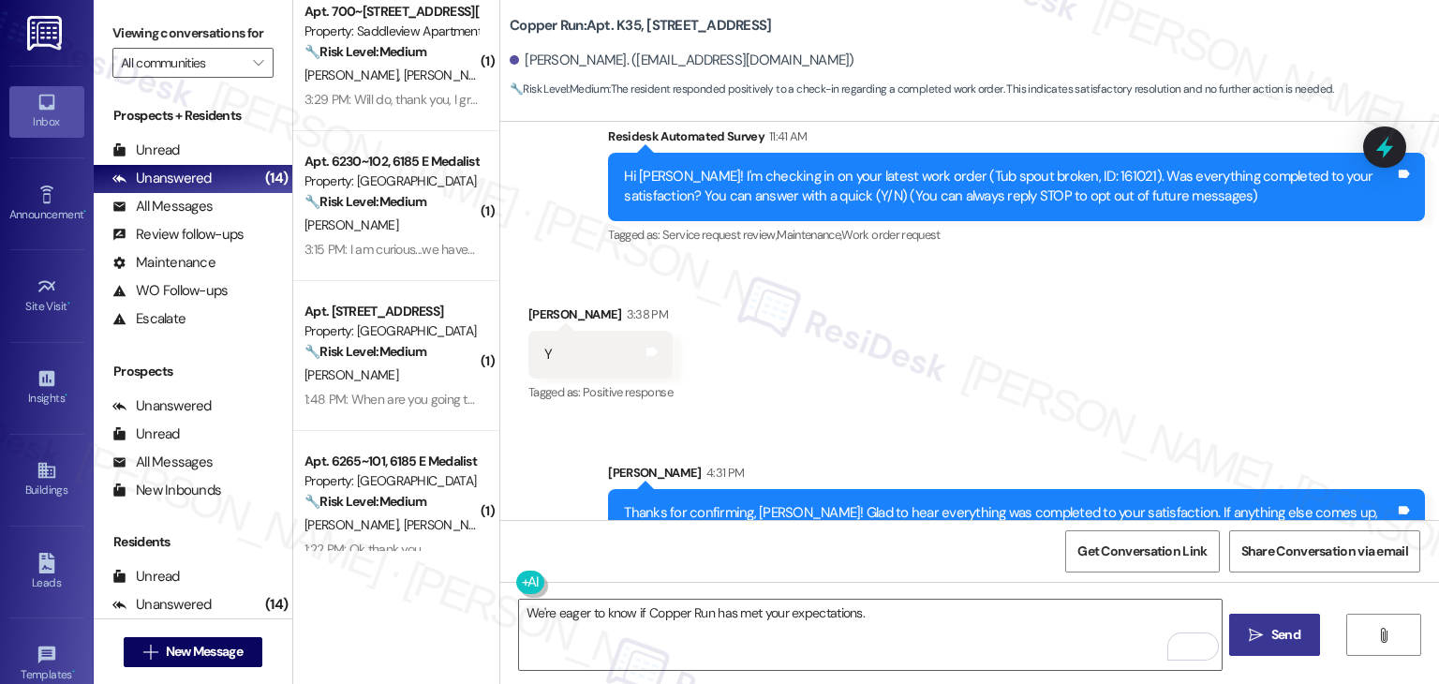
scroll to position [215, 0]
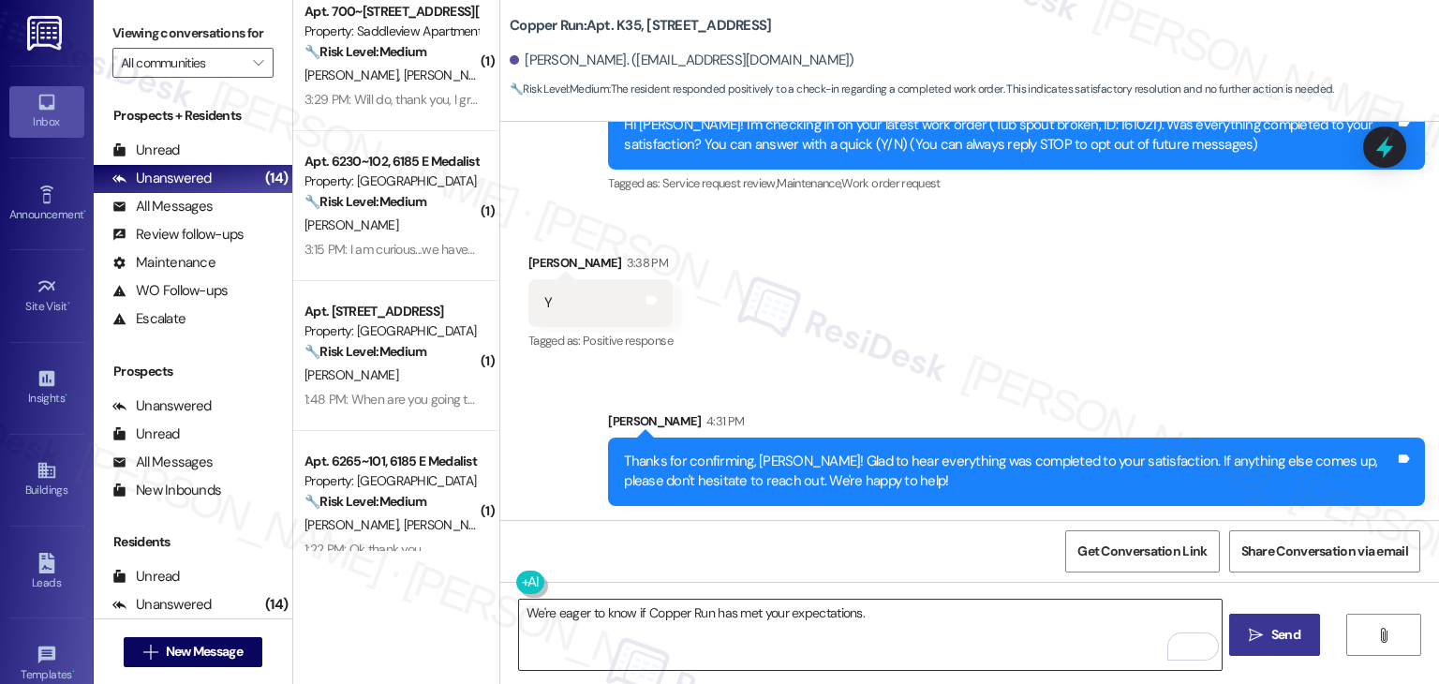
click at [597, 620] on textarea "We're eager to know if Copper Run has met your expectations." at bounding box center [870, 635] width 702 height 70
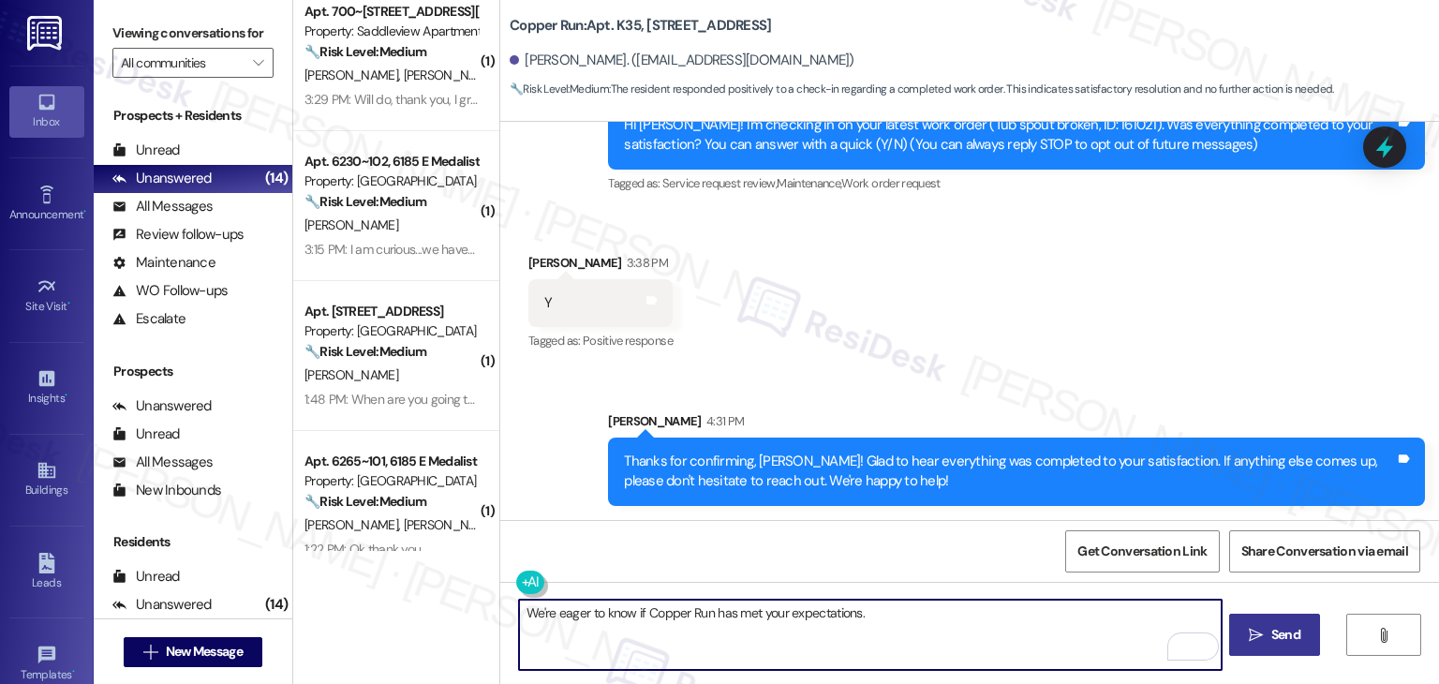
click at [597, 620] on textarea "We're eager to know if Copper Run has met your expectations." at bounding box center [870, 635] width 702 height 70
paste textarea "{{property}} has met your expectations. Your feedback is important to us. Thank…"
click at [797, 619] on textarea "We're eager to know if {{property}} has met your expectations. Your feedback is…" at bounding box center [870, 635] width 702 height 70
type textarea "We're eager to know if {{property}} has met your expectations. Your feedback is…"
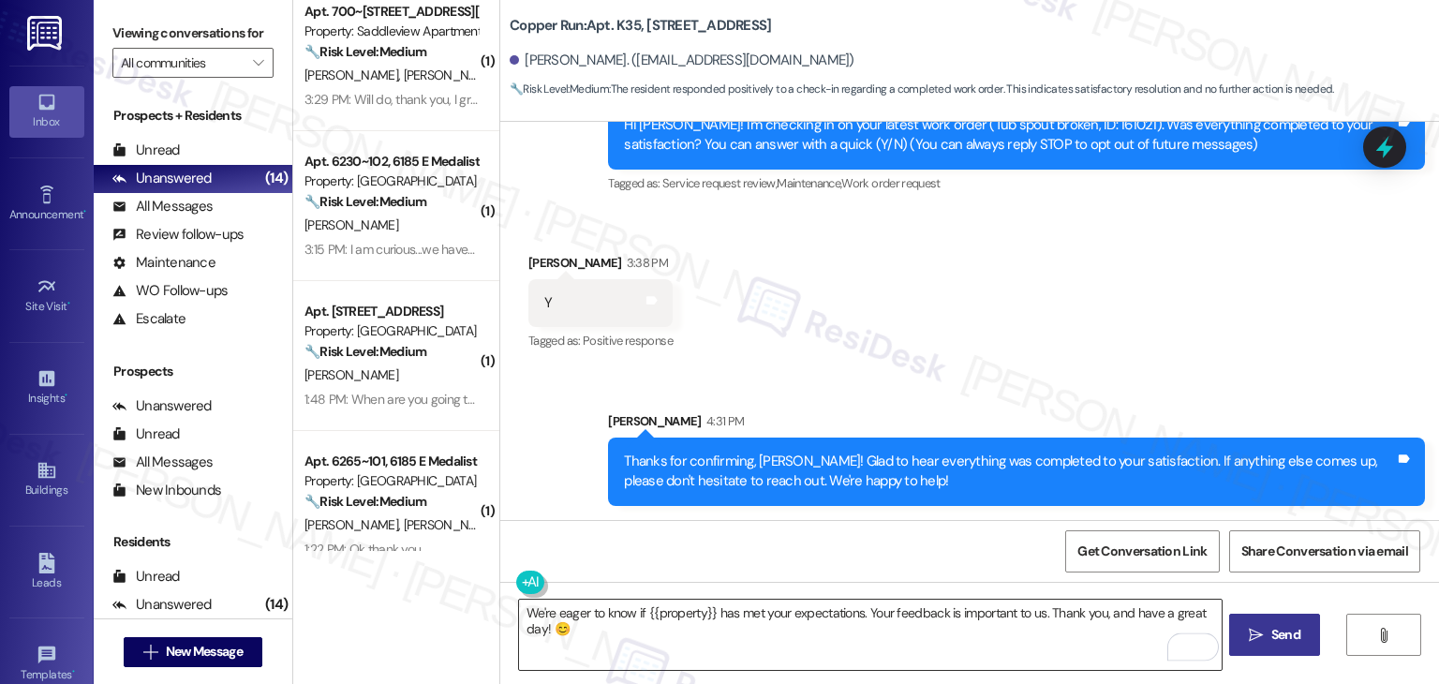
click at [1025, 616] on textarea "We're eager to know if {{property}} has met your expectations. Your feedback is…" at bounding box center [870, 635] width 702 height 70
click at [1268, 633] on span "Send" at bounding box center [1286, 635] width 37 height 20
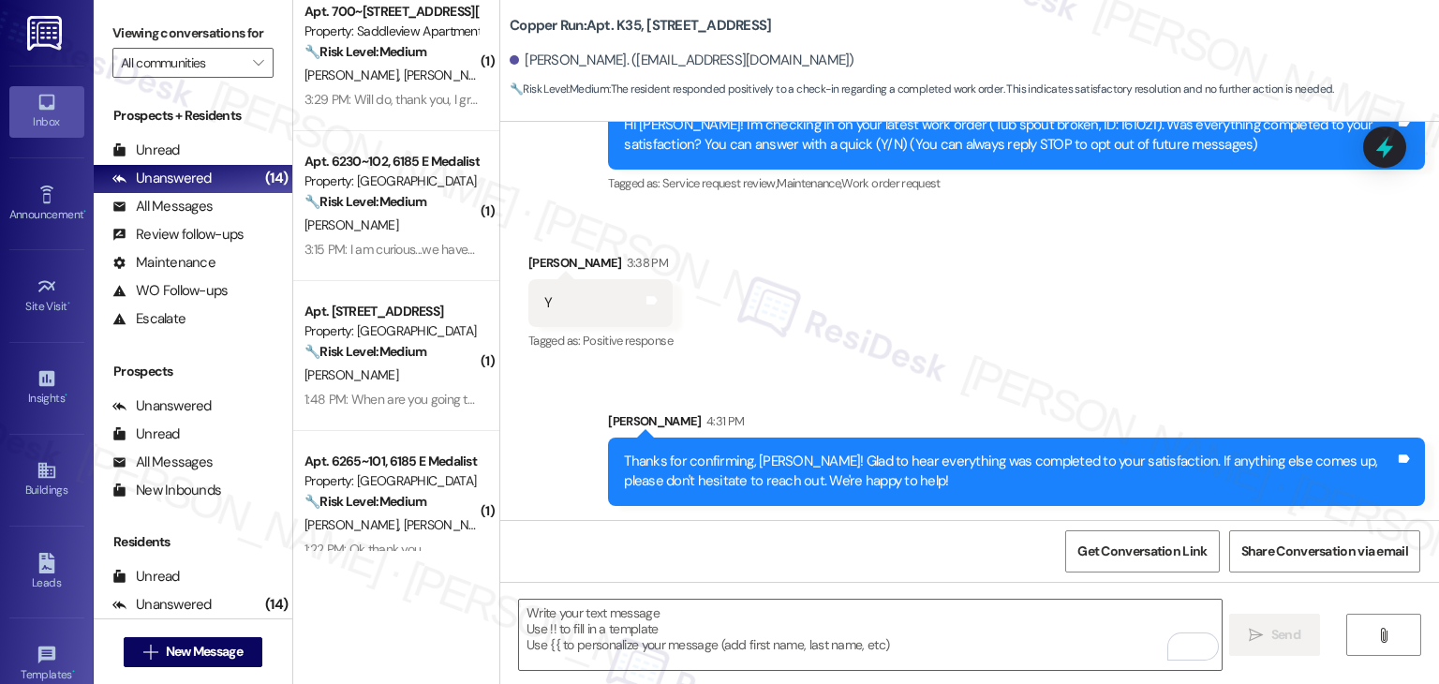
click at [856, 545] on div "Get Conversation Link Share Conversation via email" at bounding box center [969, 551] width 939 height 62
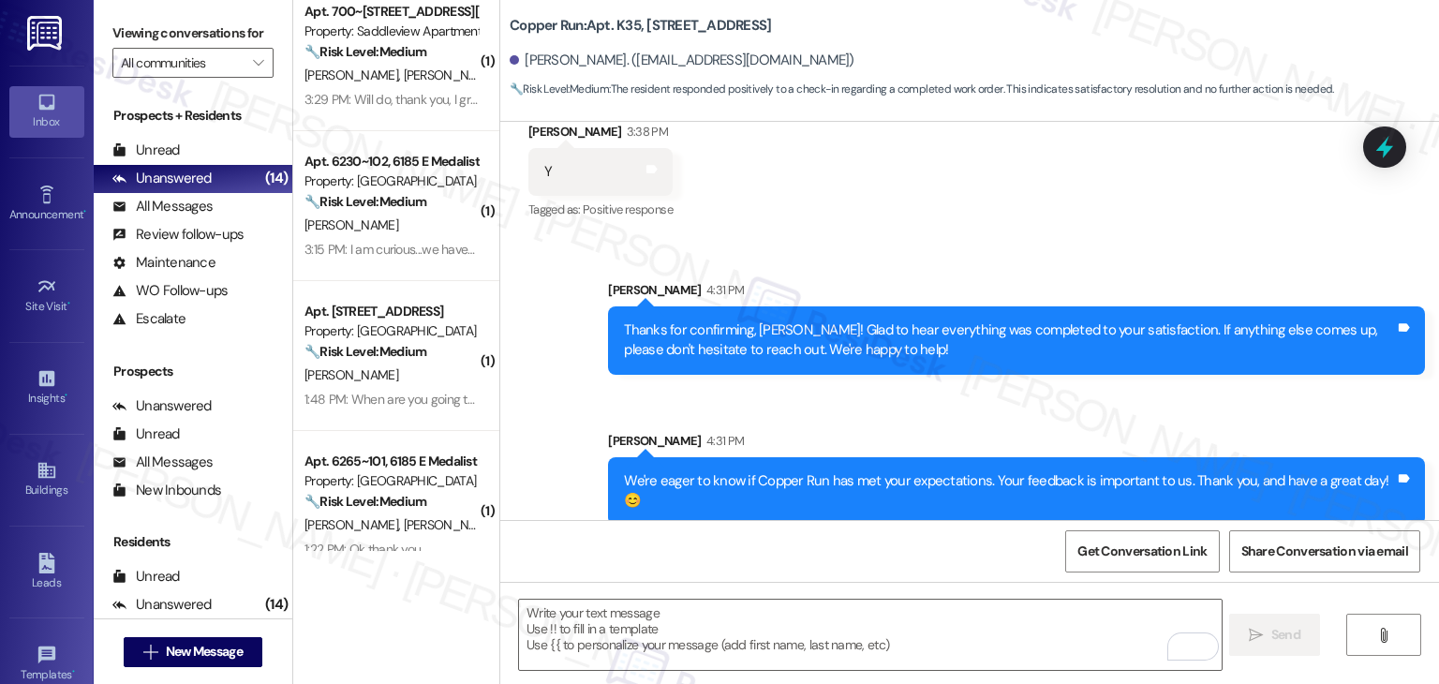
click at [820, 417] on div "Sent via SMS Sarah 4:31 PM We're eager to know if Copper Run has met your expec…" at bounding box center [1016, 478] width 845 height 123
click at [820, 413] on div "Sent via SMS Sarah 4:31 PM Thanks for confirming, Jean-Marie! Glad to hear ever…" at bounding box center [969, 389] width 939 height 302
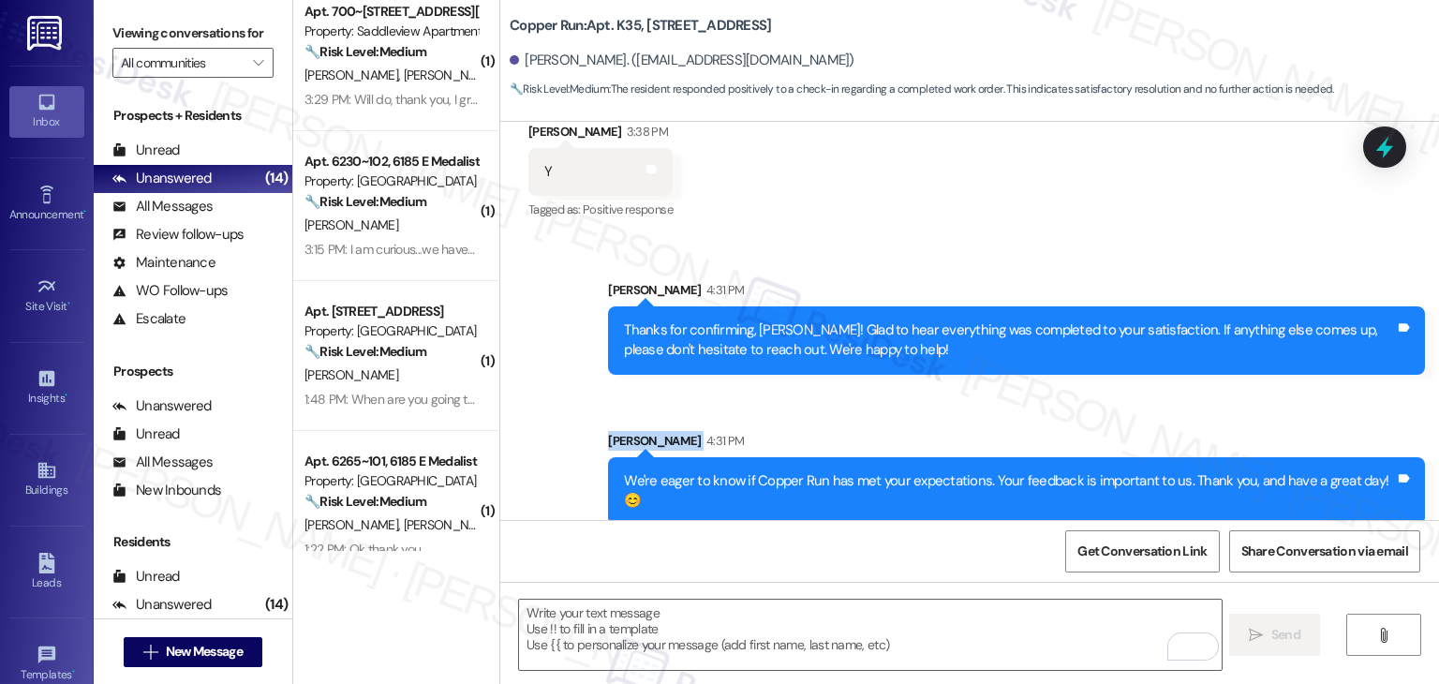
click at [820, 413] on div "Sent via SMS Sarah 4:31 PM Thanks for confirming, Jean-Marie! Glad to hear ever…" at bounding box center [969, 389] width 939 height 302
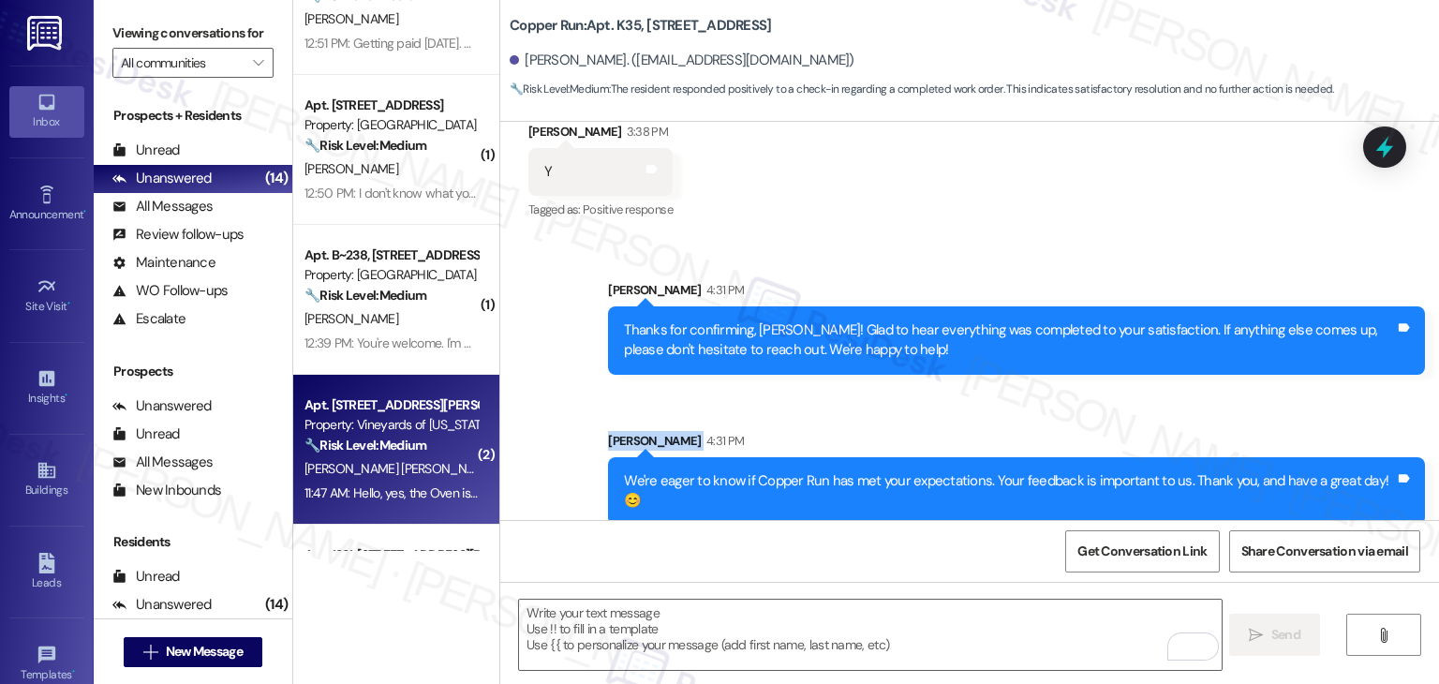
scroll to position [1499, 0]
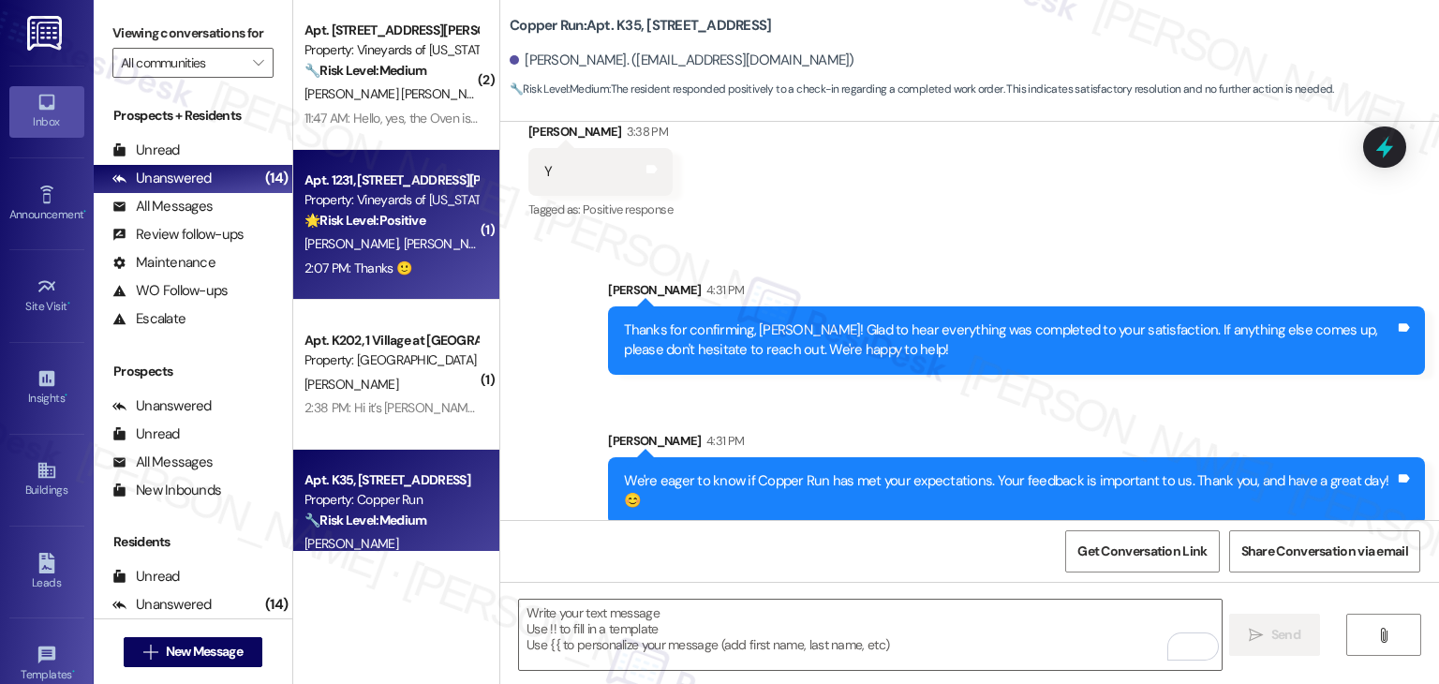
click at [376, 229] on div "🌟 Risk Level: Positive The resident responded with a positive emoji and a thank…" at bounding box center [391, 221] width 173 height 20
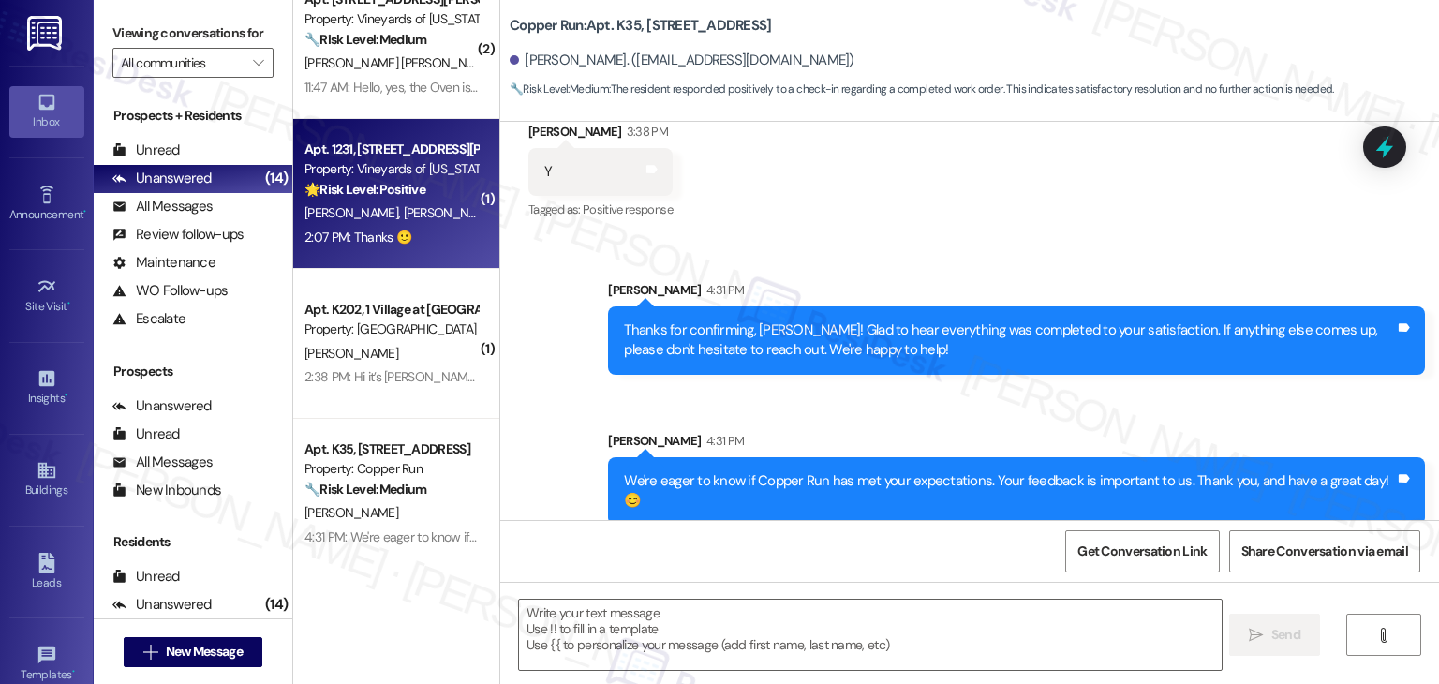
scroll to position [1548, 0]
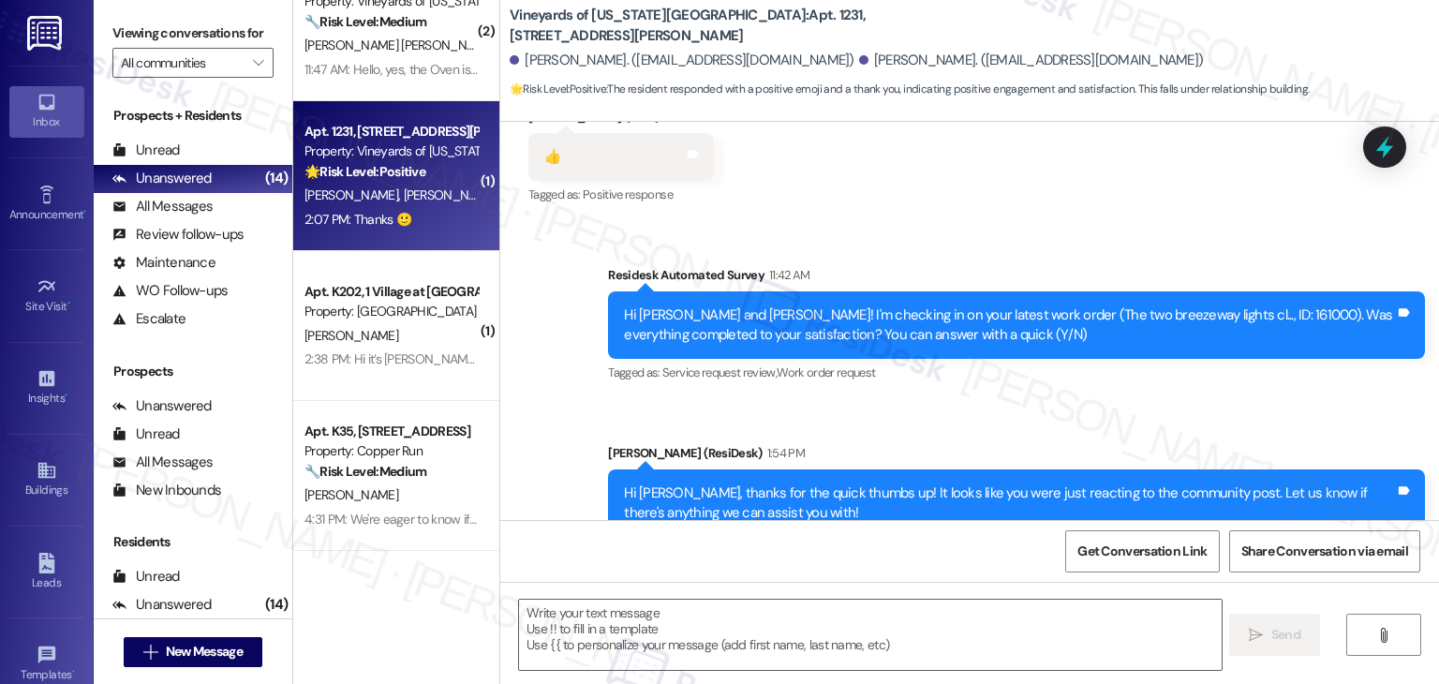
type textarea "Fetching suggested responses. Please feel free to read through the conversation…"
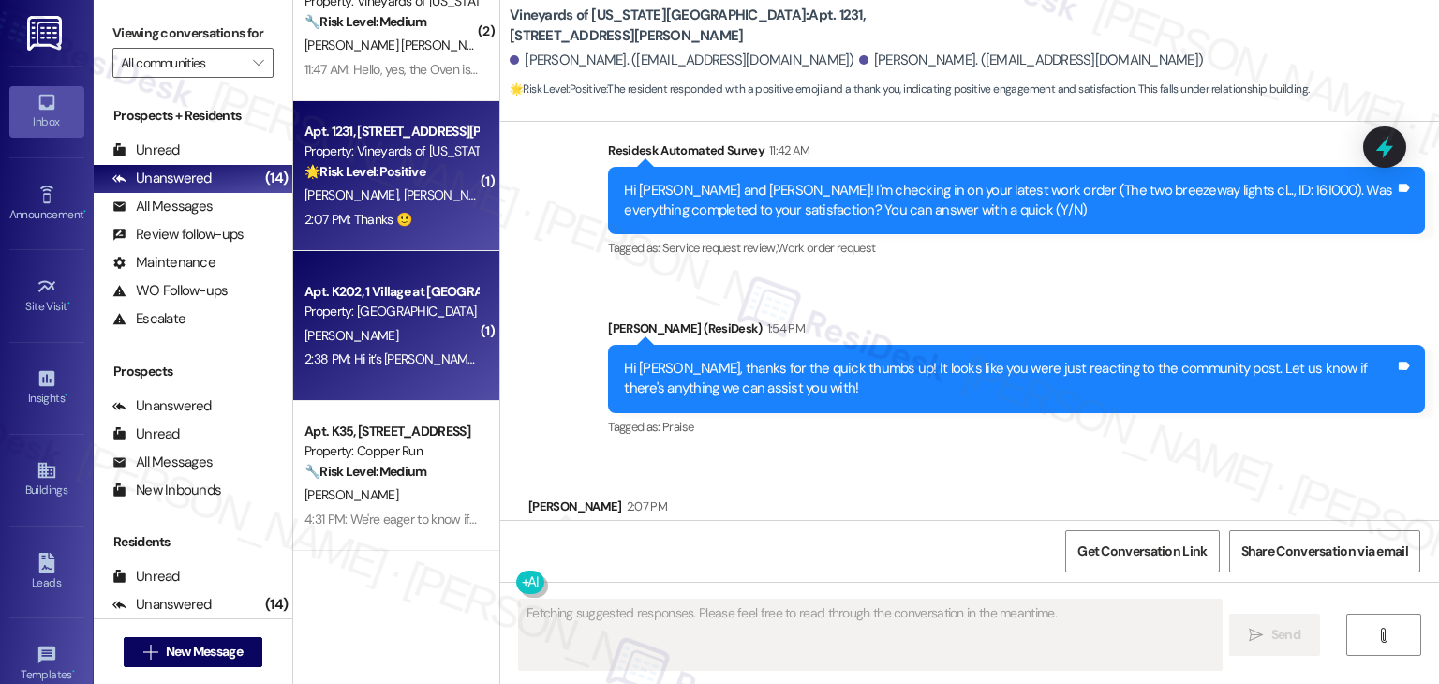
scroll to position [618, 0]
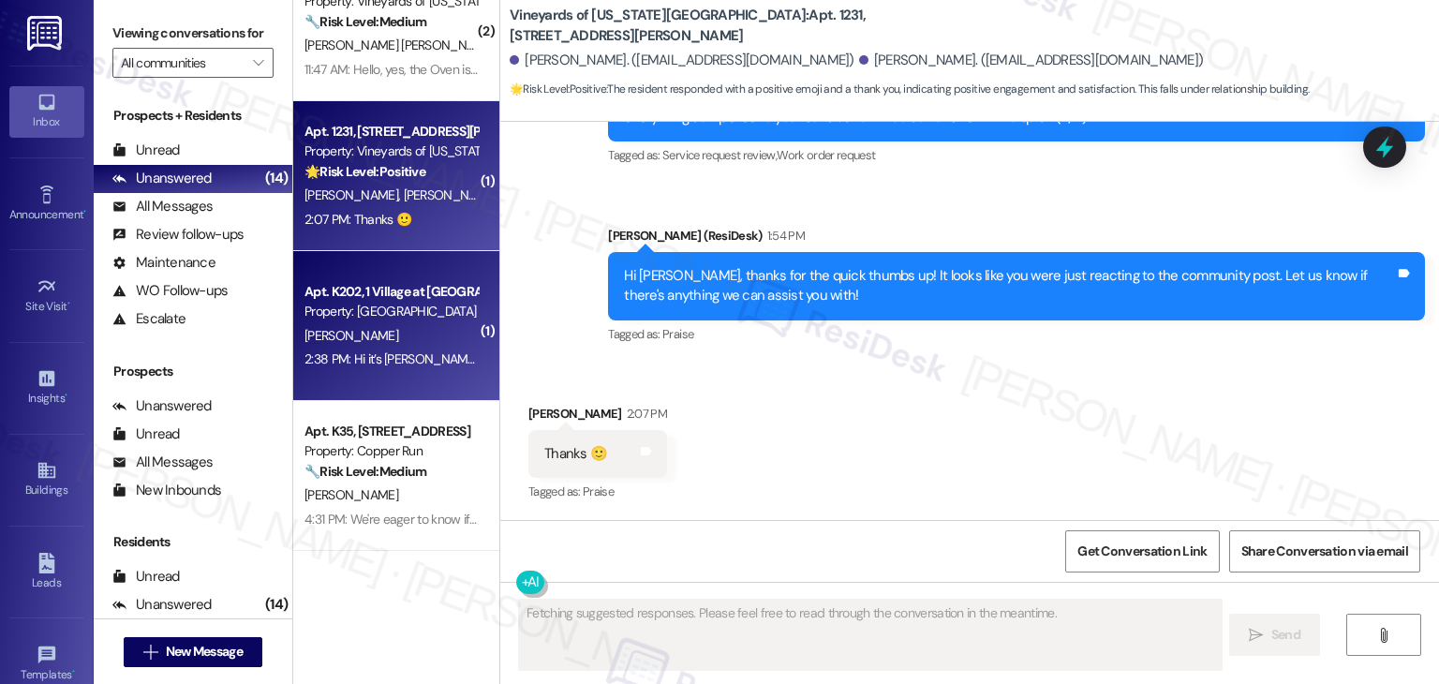
click at [409, 362] on div "2:38 PM: Hi it’s Leslie Rodriguez I’m getting a job somewhere else Jesse is sti…" at bounding box center [784, 358] width 959 height 17
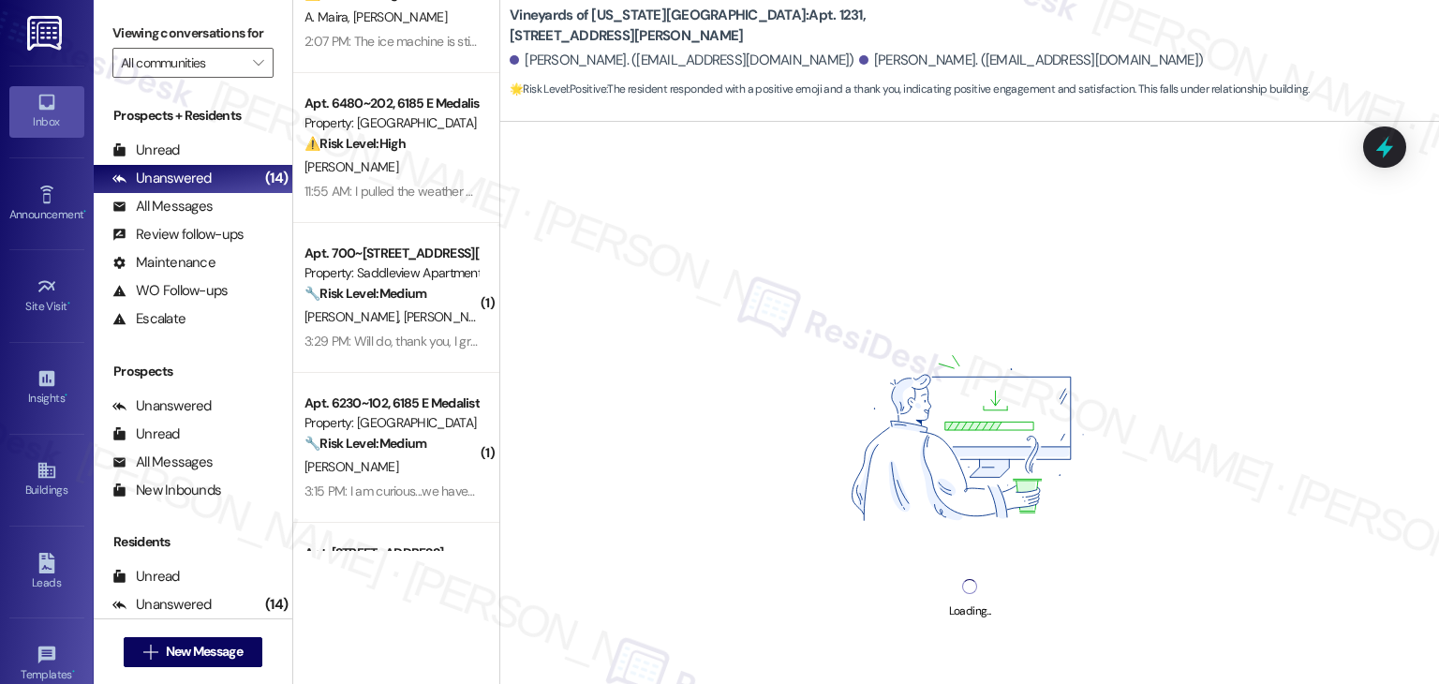
scroll to position [142, 0]
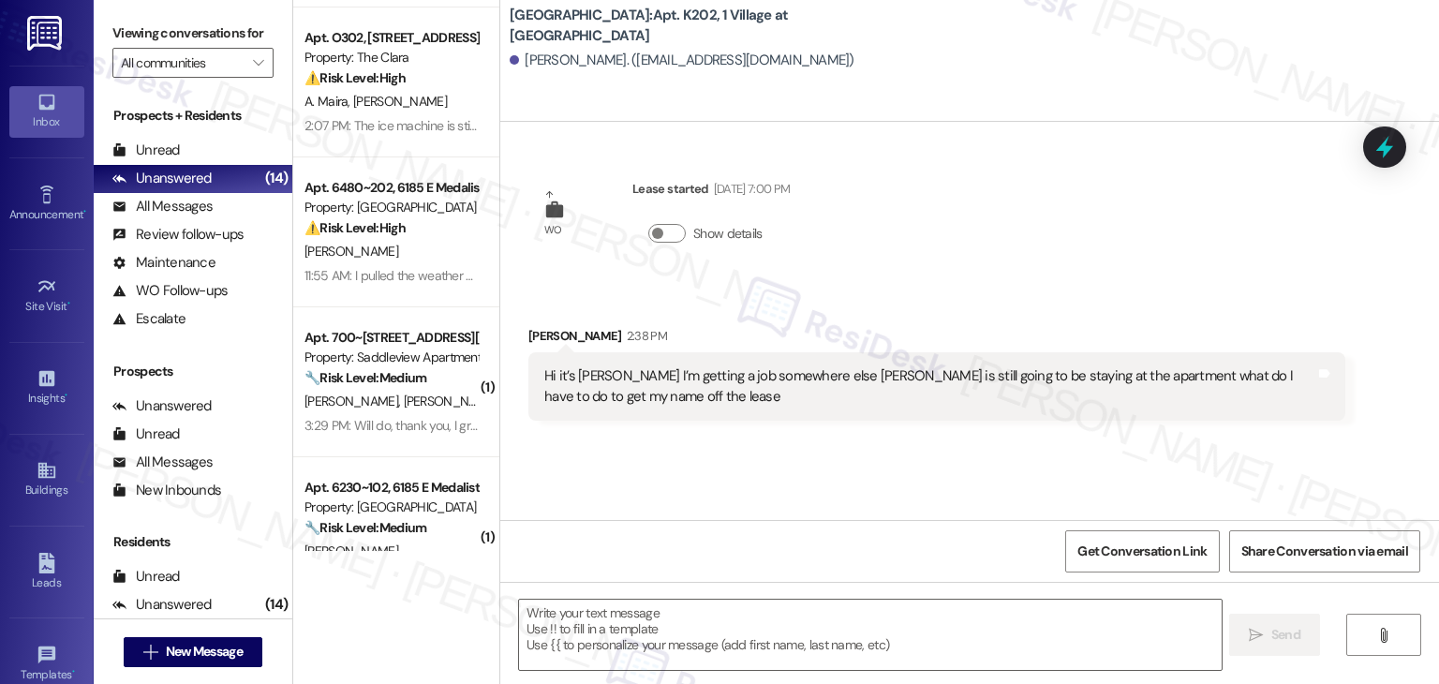
type textarea "Fetching suggested responses. Please feel free to read through the conversation…"
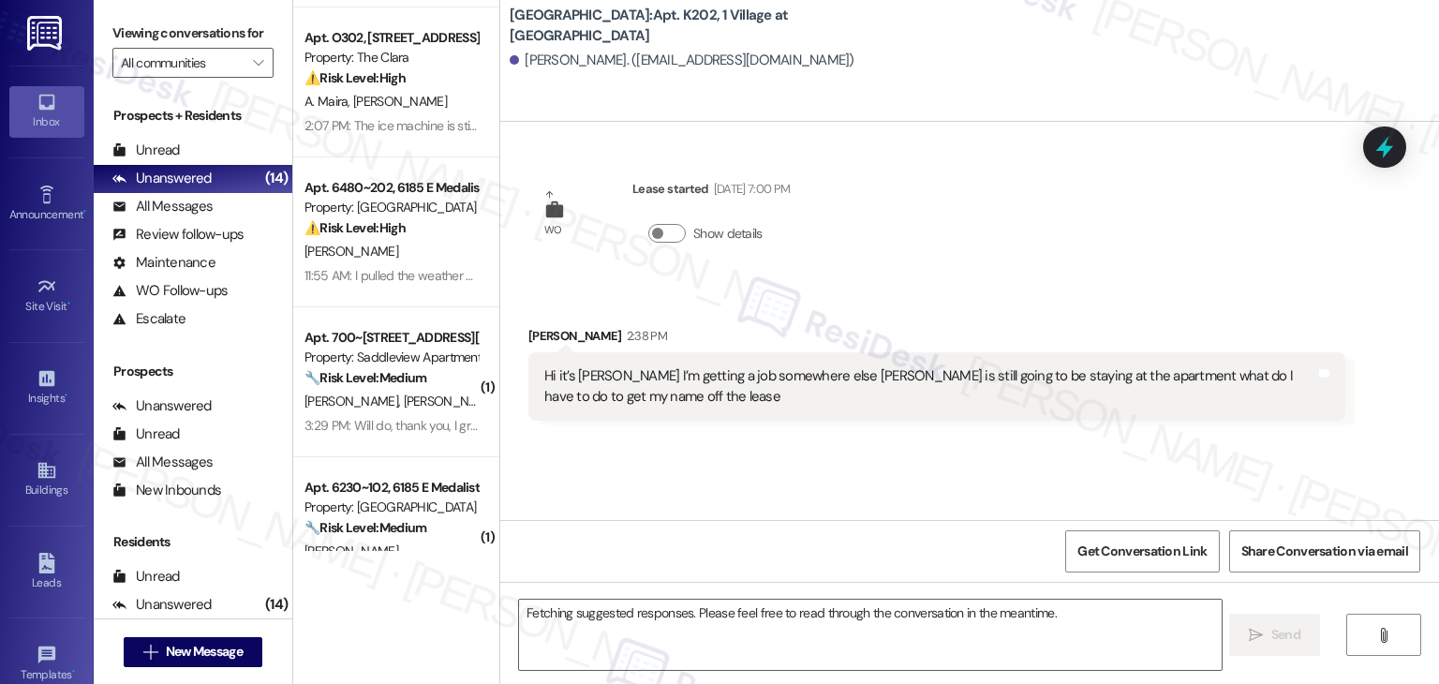
click at [399, 424] on div "3:29 PM: Will do, thank you, I greatly appreciate it! 3:29 PM: Will do, thank y…" at bounding box center [439, 425] width 268 height 17
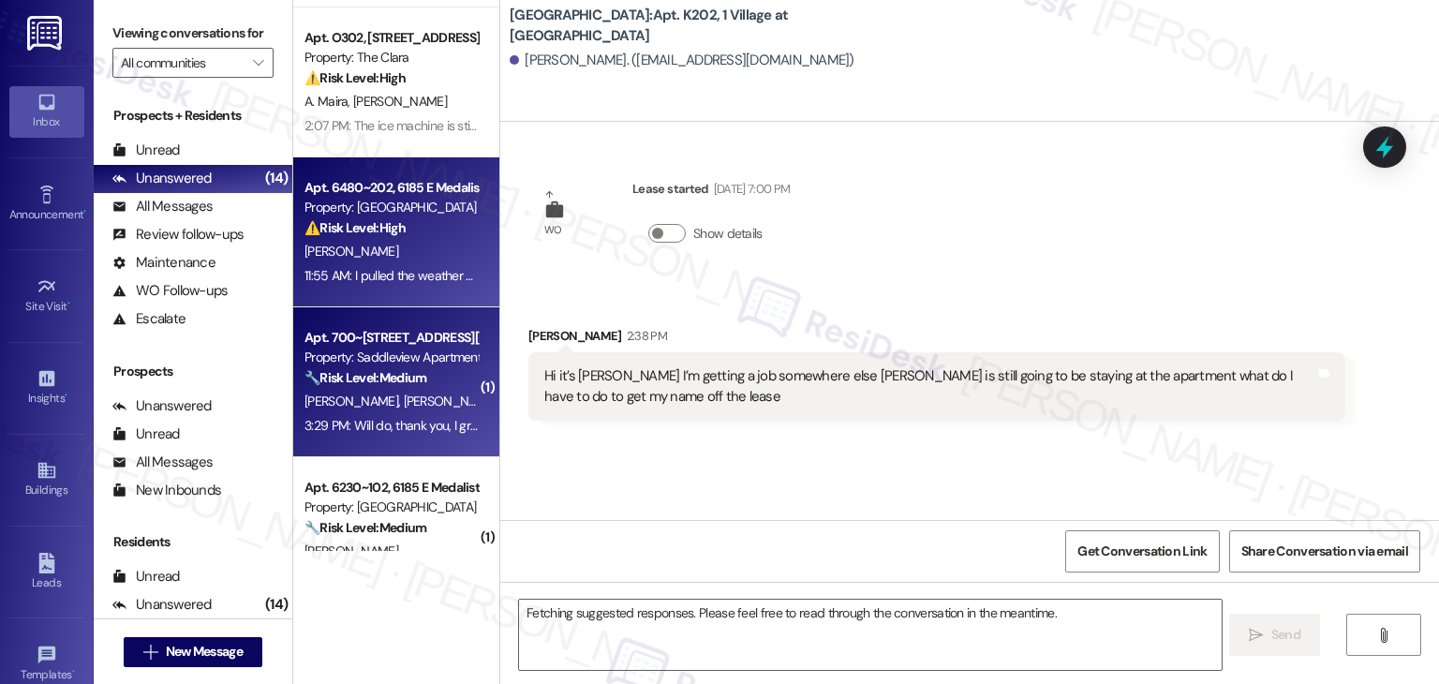
click at [401, 301] on div "Apt. 6480~202, 6185 E Medalist Ln Property: Ridgecrest Commons ⚠️ Risk Level: H…" at bounding box center [396, 232] width 206 height 150
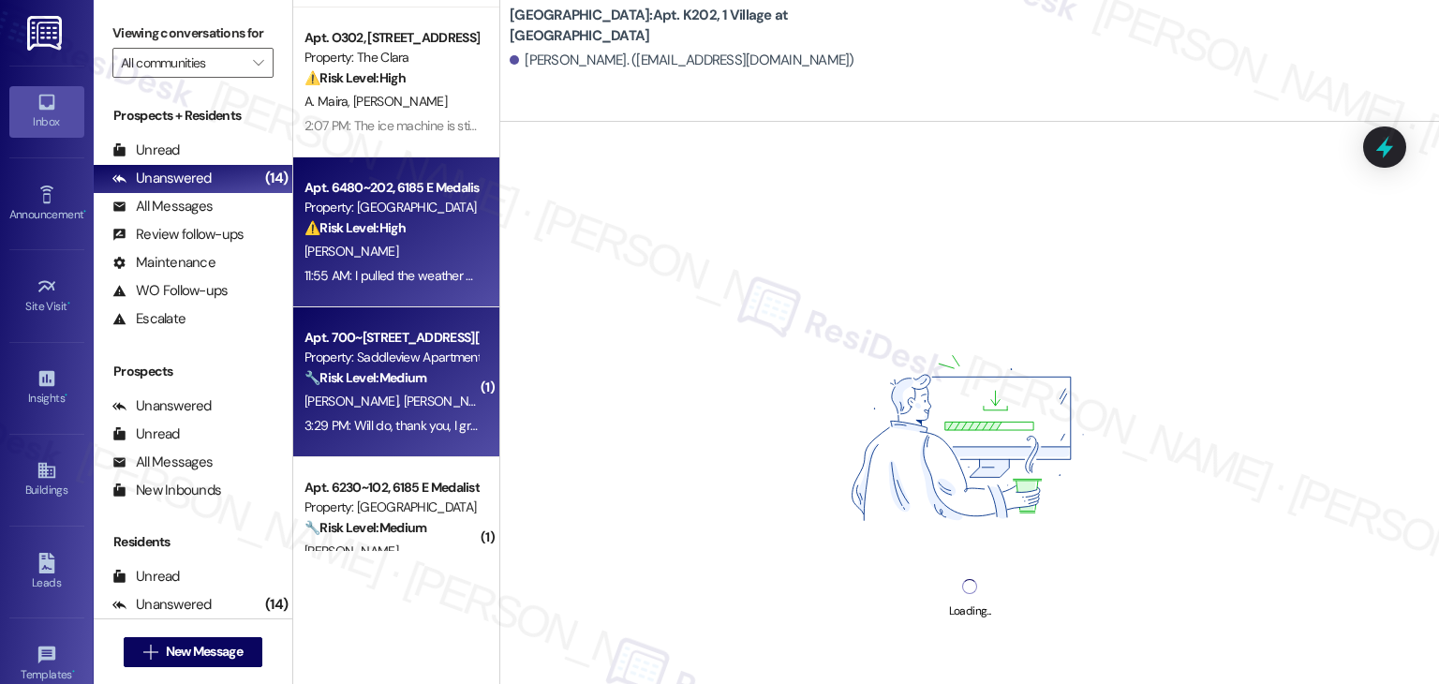
click at [404, 404] on span "[PERSON_NAME]" at bounding box center [451, 401] width 94 height 17
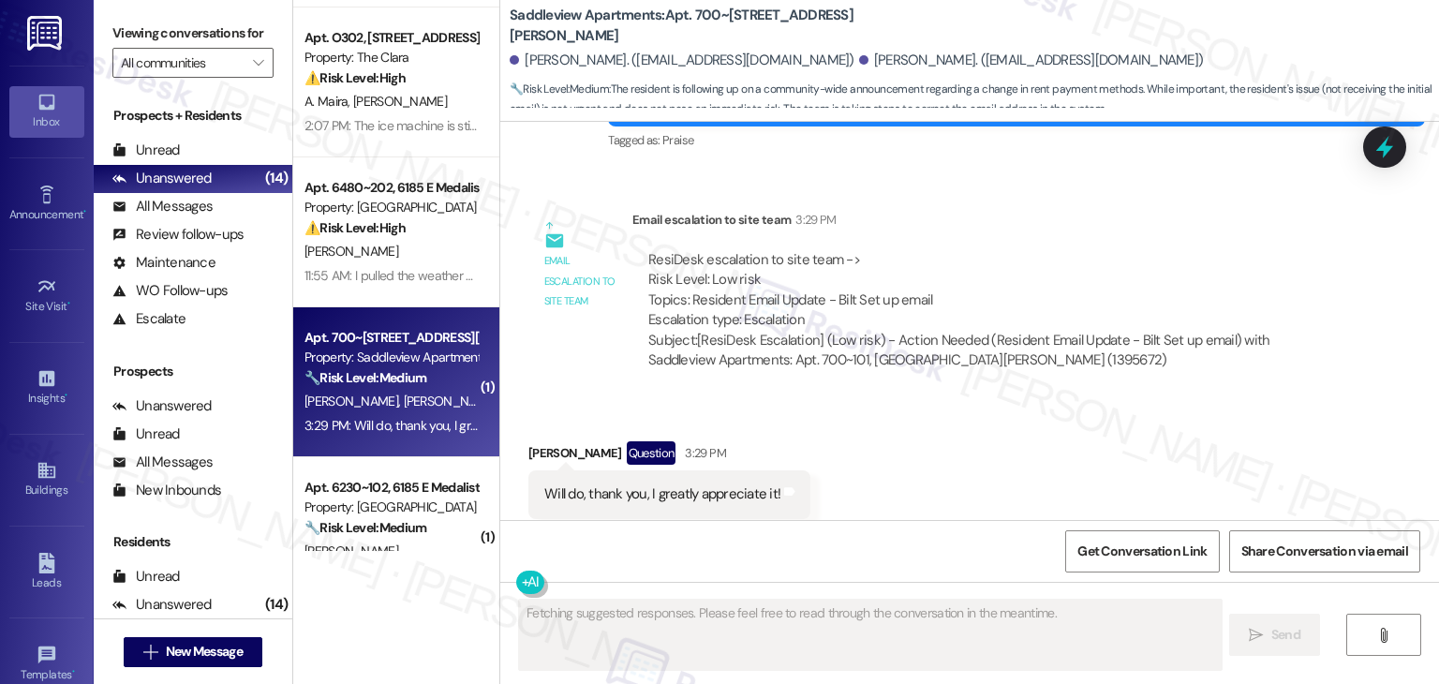
scroll to position [4775, 0]
click at [928, 425] on div "Received via SMS Claudia Fuller Question 3:29 PM Will do, thank you, I greatly …" at bounding box center [969, 480] width 939 height 162
click at [932, 421] on div "Received via SMS Claudia Fuller Question 3:29 PM Will do, thank you, I greatly …" at bounding box center [969, 480] width 939 height 162
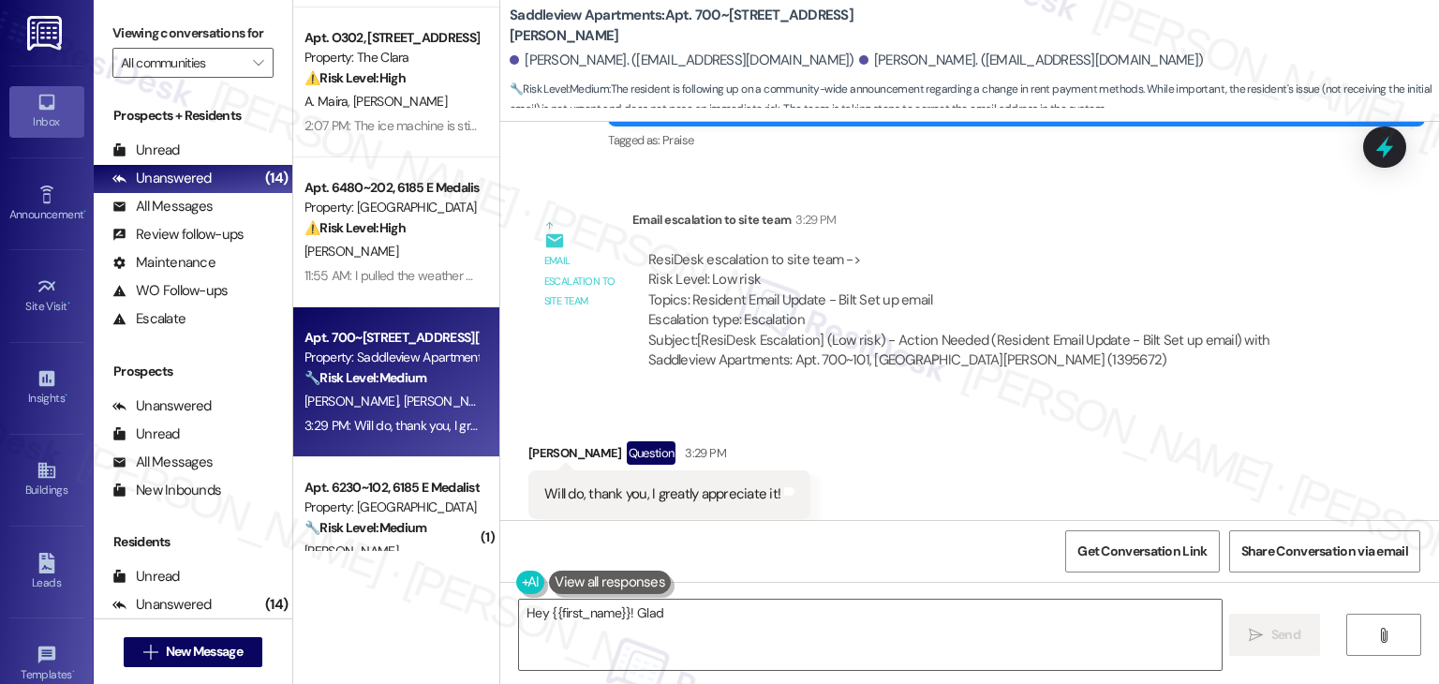
click at [932, 421] on div "Received via SMS Claudia Fuller Question 3:29 PM Will do, thank you, I greatly …" at bounding box center [969, 480] width 939 height 162
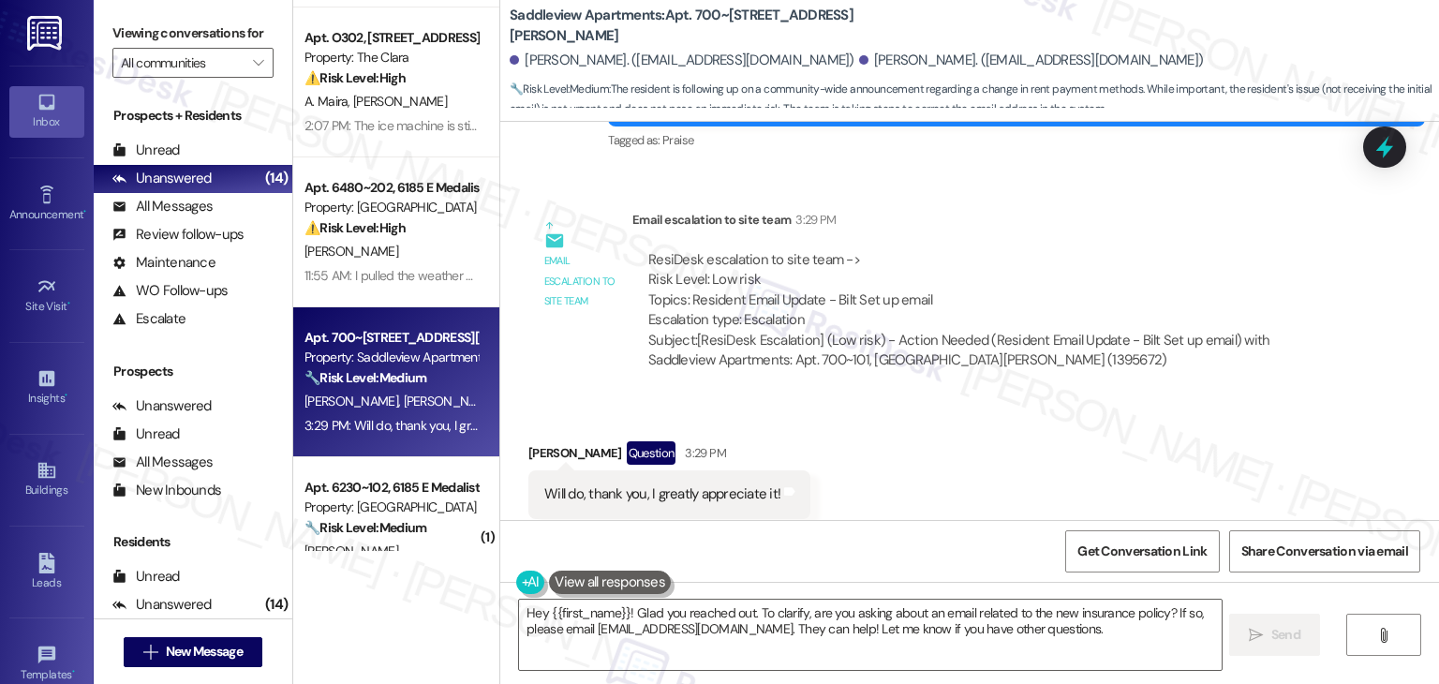
click at [973, 456] on div "Received via SMS Claudia Fuller Question 3:29 PM Will do, thank you, I greatly …" at bounding box center [969, 480] width 939 height 162
click at [739, 613] on textarea "Hey {{first_name}}! Glad you reached out. To clarify, are you asking about an e…" at bounding box center [870, 635] width 702 height 70
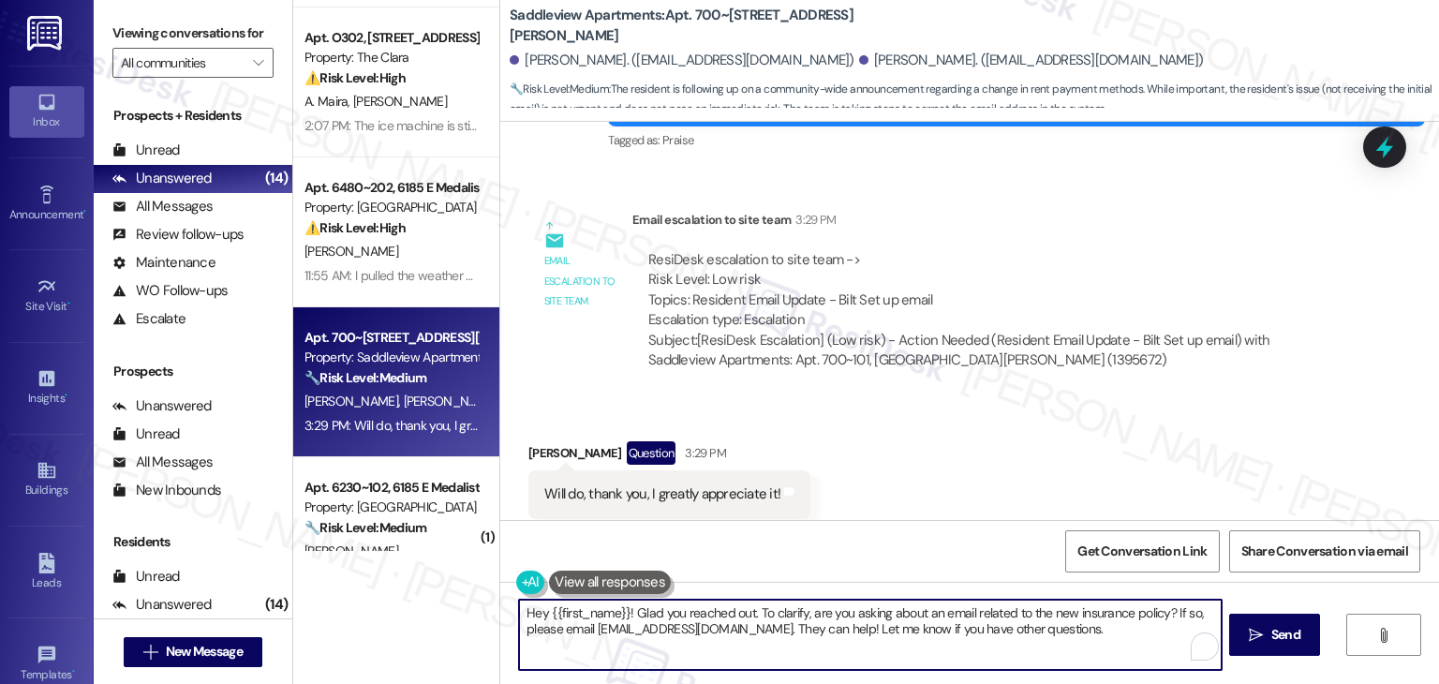
click at [739, 613] on textarea "Hey {{first_name}}! Glad you reached out. To clarify, are you asking about an e…" at bounding box center [870, 635] width 702 height 70
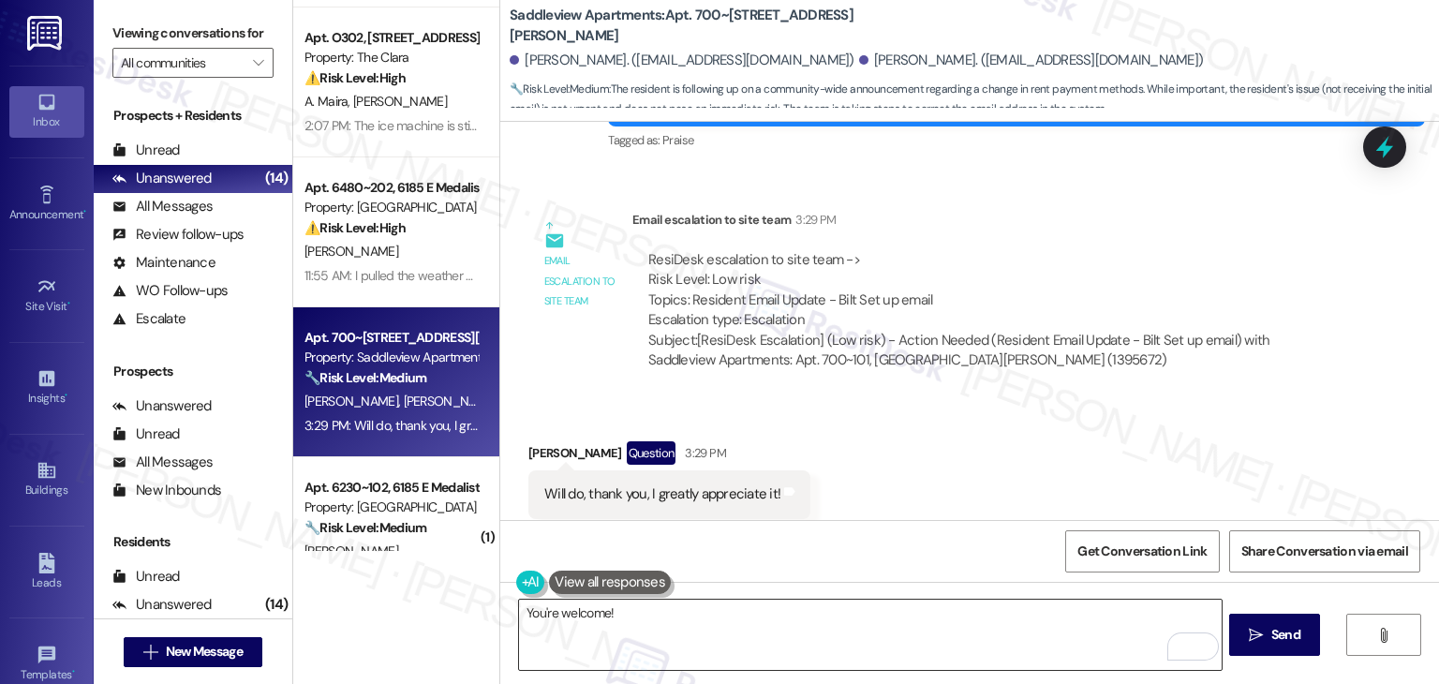
click at [672, 610] on textarea "You're welcome!" at bounding box center [870, 635] width 702 height 70
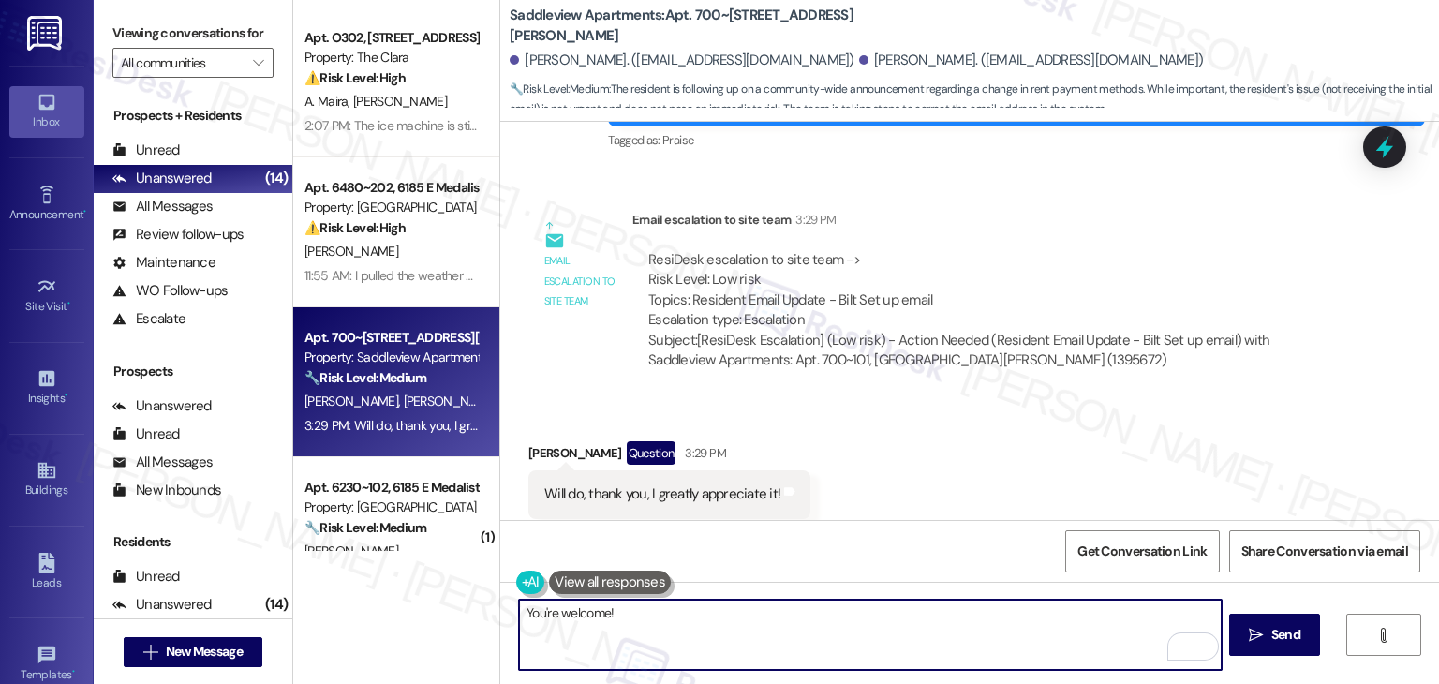
paste textarea "Should you have any questions or need help with anything else, please don't hes…"
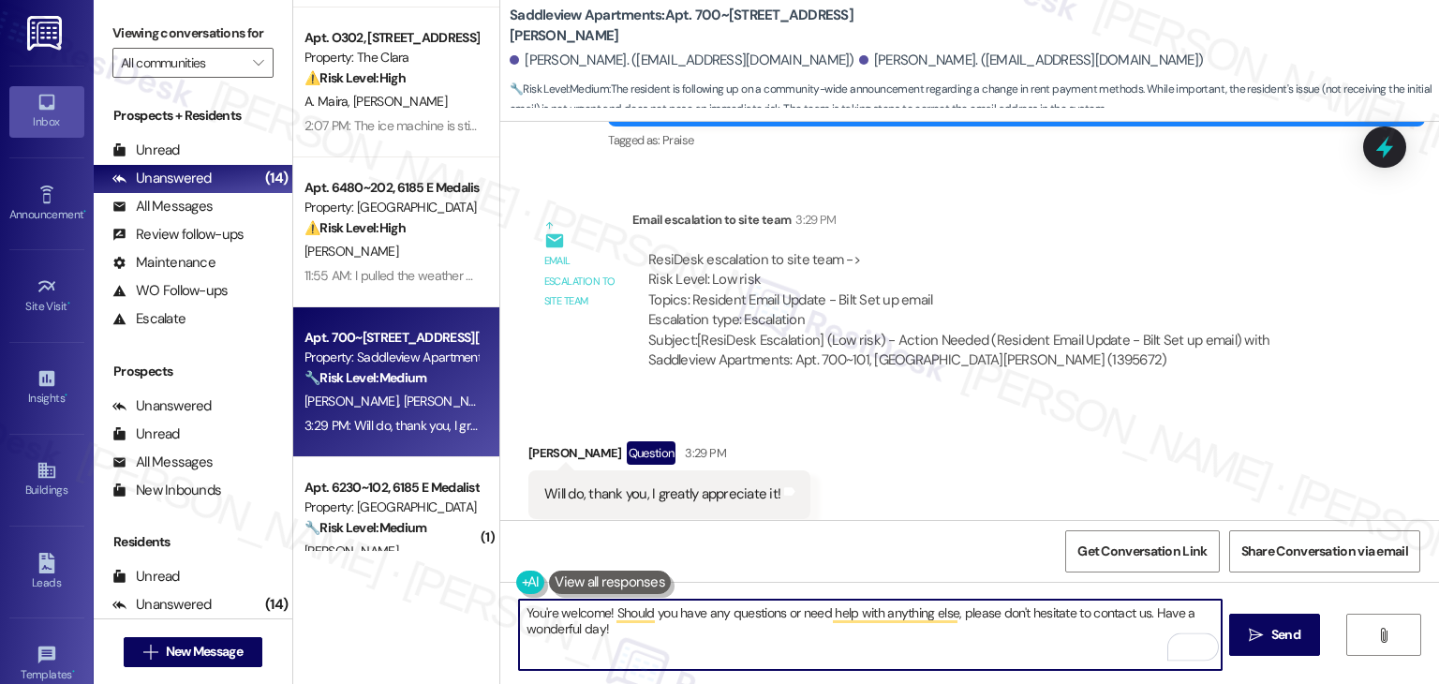
click at [1080, 629] on textarea "You're welcome! Should you have any questions or need help with anything else, …" at bounding box center [870, 635] width 702 height 70
type textarea "You're welcome! Should you have any questions or need help with anything else, …"
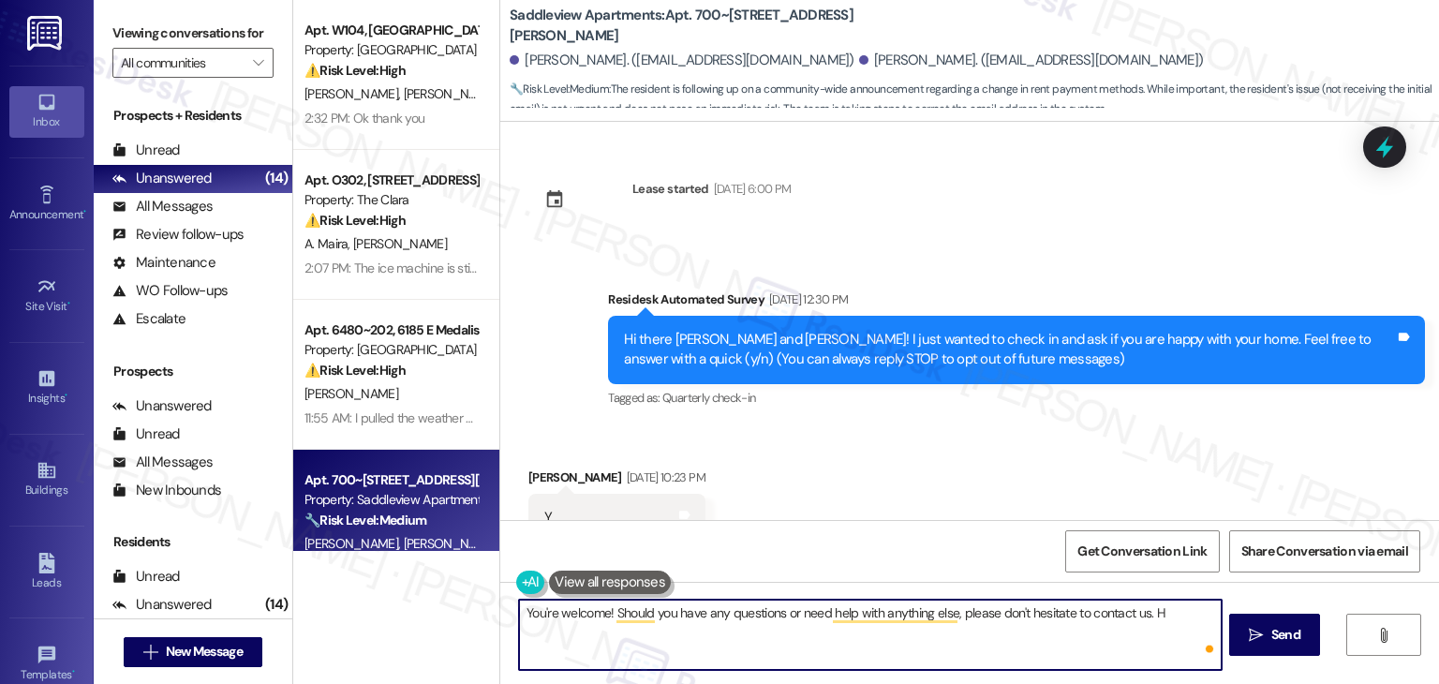
scroll to position [4775, 0]
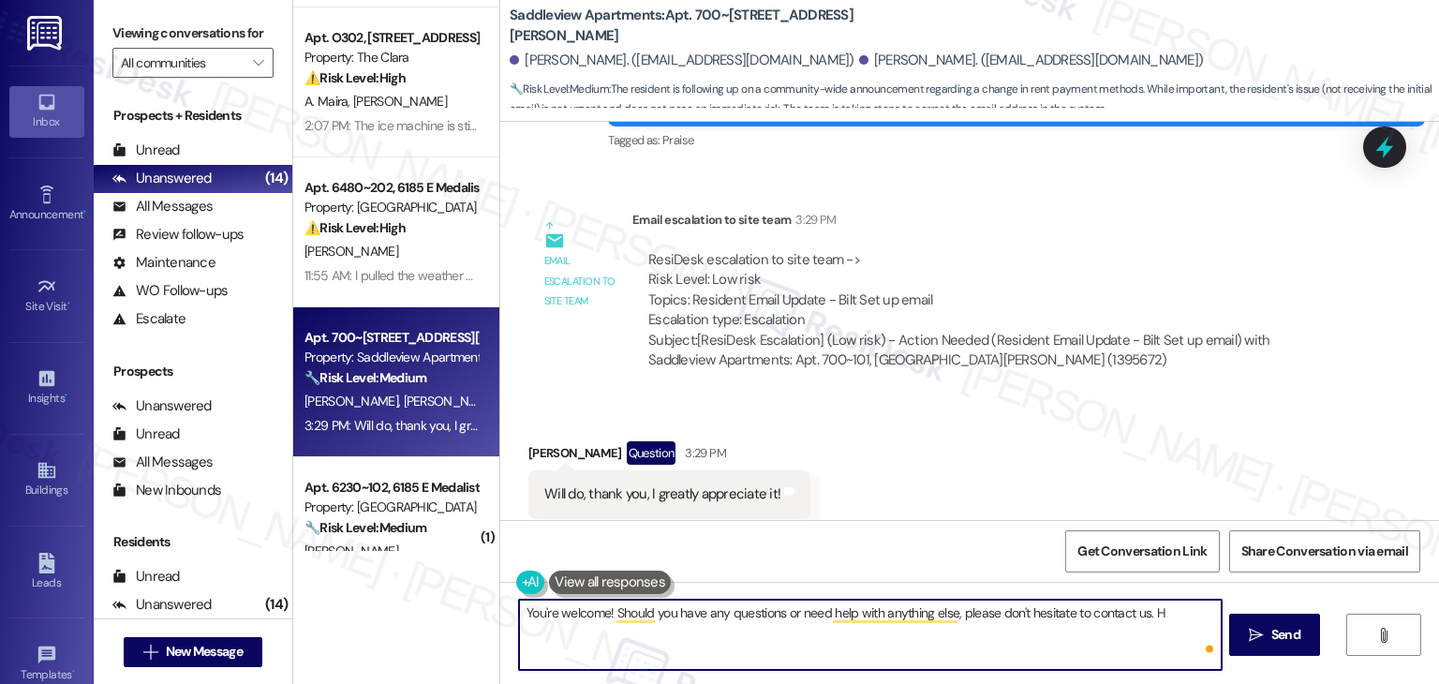
type textarea "You're welcome! Should you have any questions or need help with anything else, …"
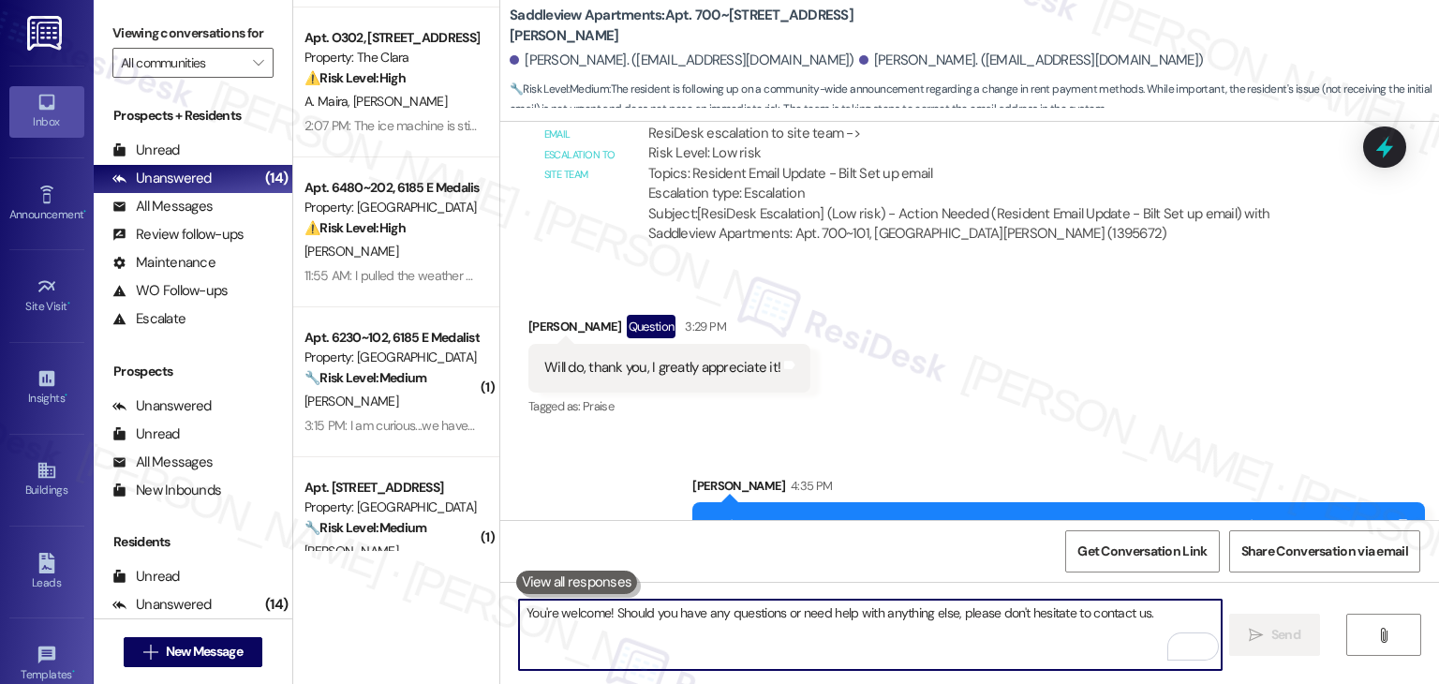
scroll to position [4906, 0]
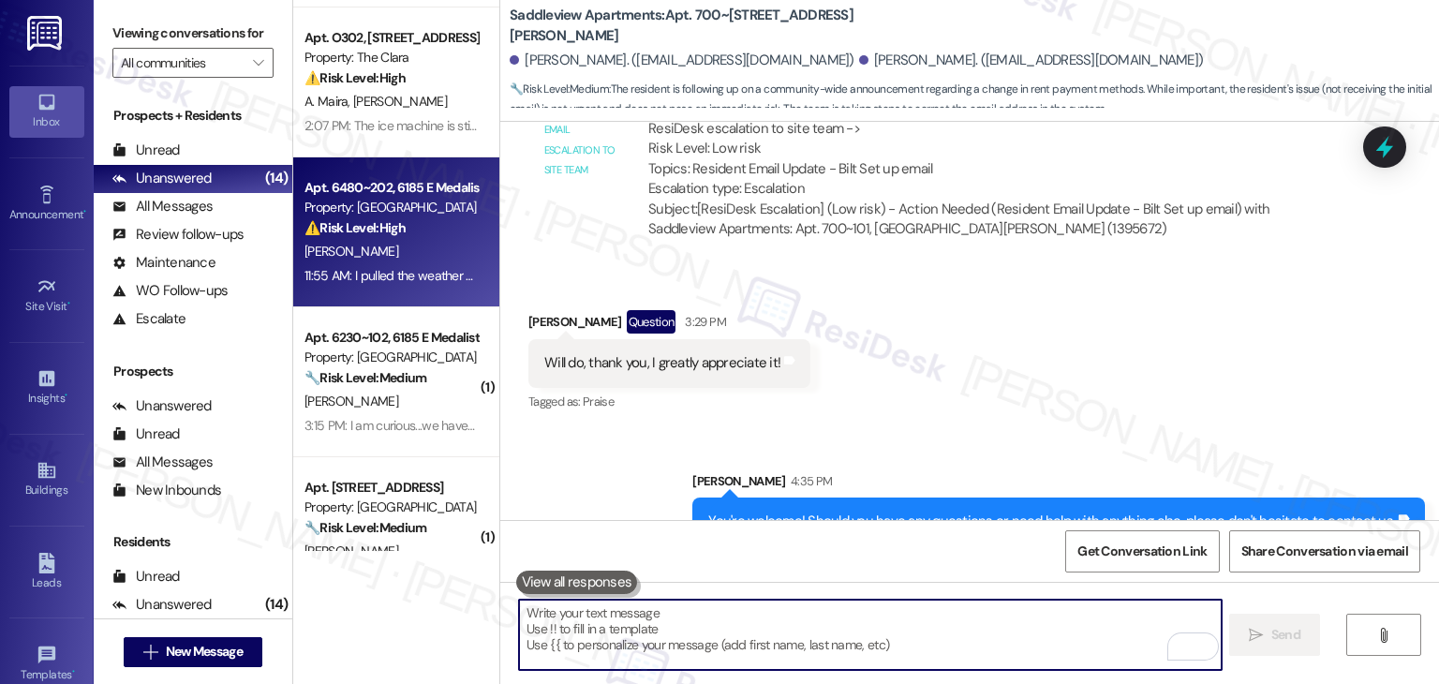
click at [404, 270] on div "11:55 AM: I pulled the weather stripping off the door but it was not replaced. …" at bounding box center [509, 275] width 408 height 17
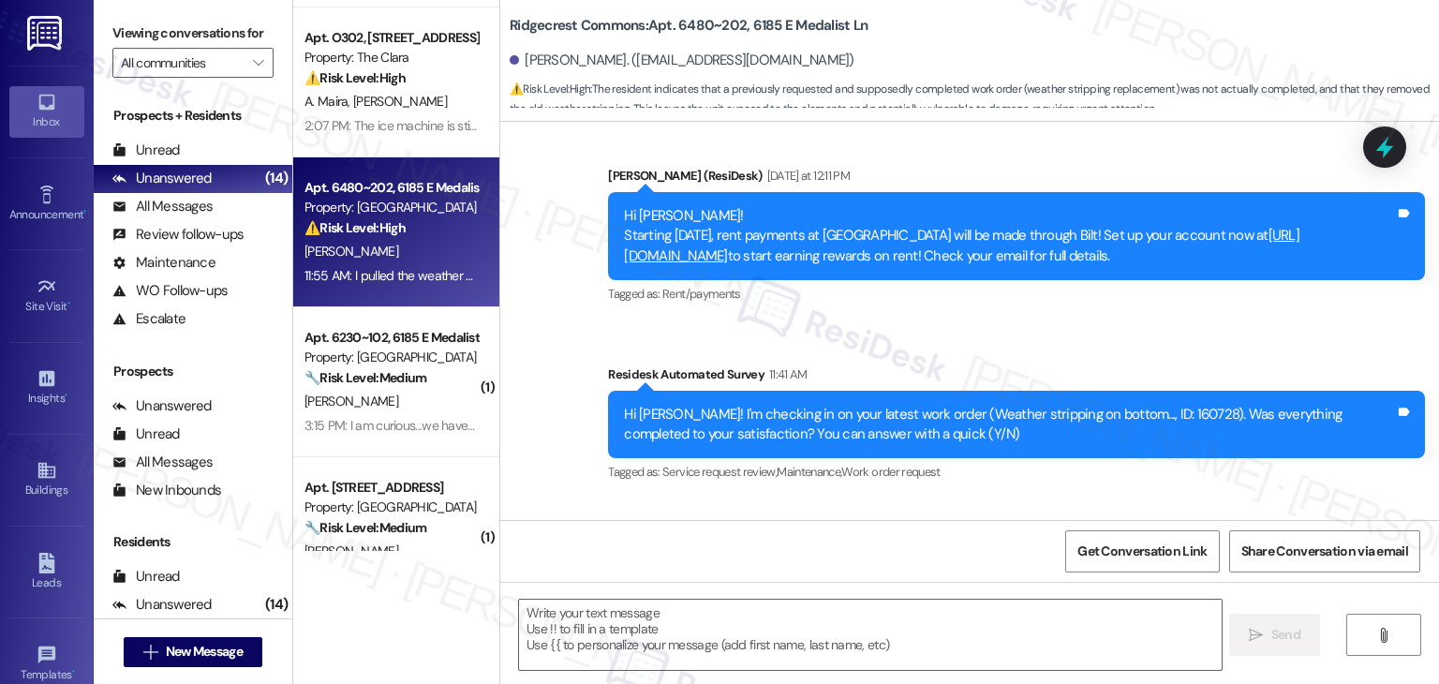
scroll to position [1066, 0]
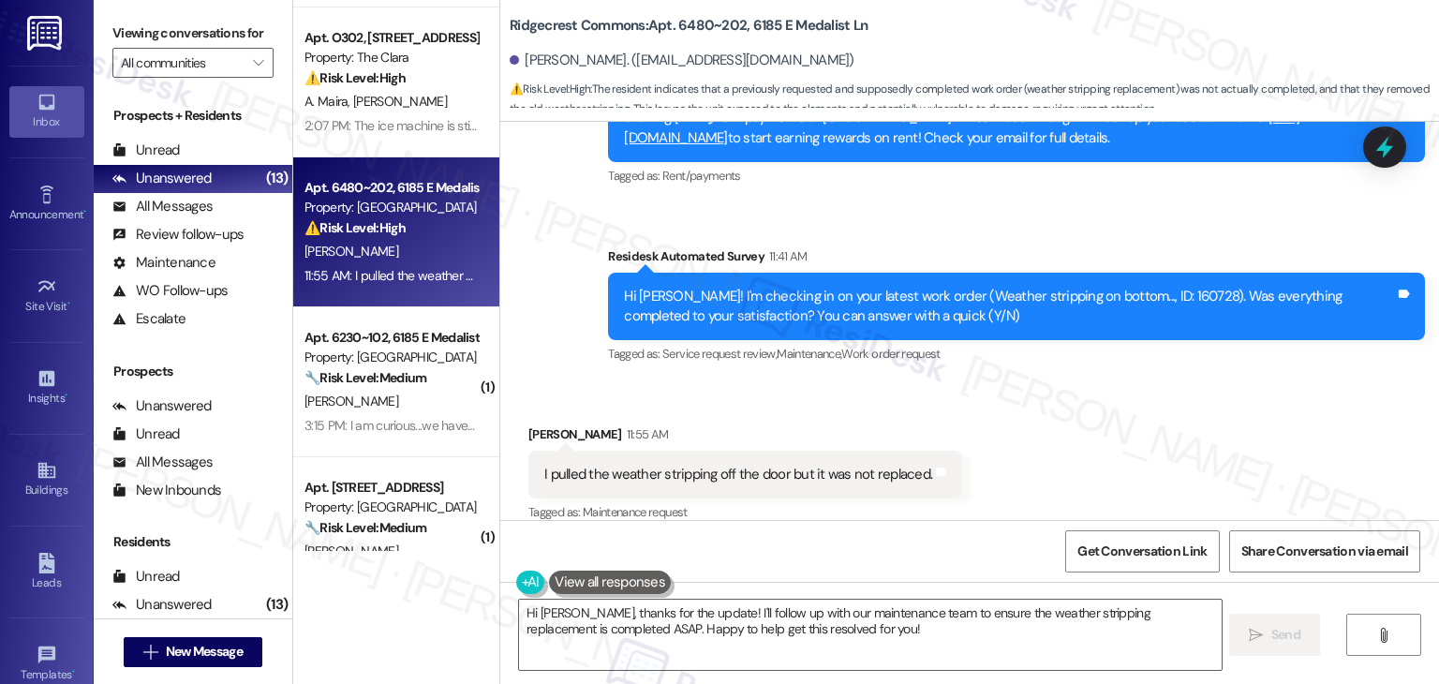
click at [988, 421] on div "Received via SMS [PERSON_NAME] 11:55 AM I pulled the weather stripping off the …" at bounding box center [969, 461] width 939 height 158
click at [1111, 443] on div "Received via SMS [PERSON_NAME] 11:55 AM I pulled the weather stripping off the …" at bounding box center [969, 461] width 939 height 158
click at [1110, 439] on div "Received via SMS [PERSON_NAME] 11:55 AM I pulled the weather stripping off the …" at bounding box center [969, 461] width 939 height 158
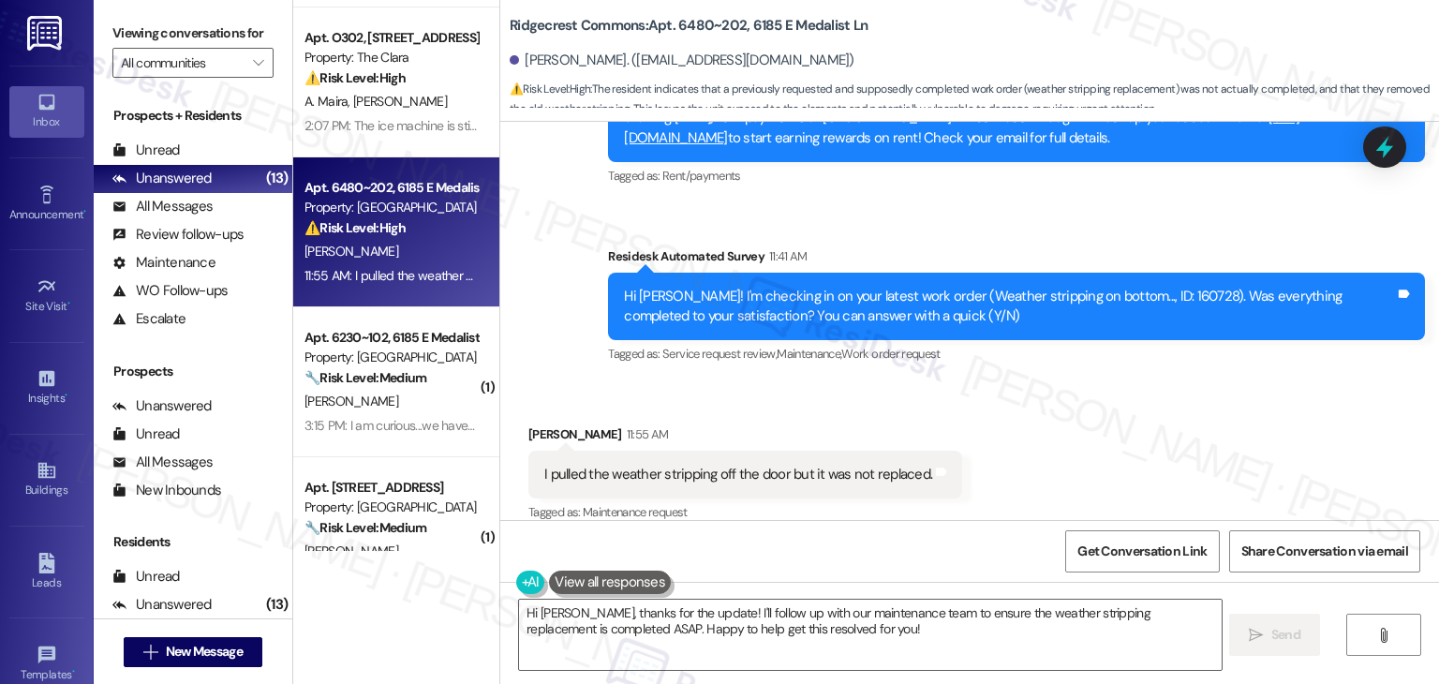
click at [1110, 439] on div "Received via SMS [PERSON_NAME] 11:55 AM I pulled the weather stripping off the …" at bounding box center [969, 461] width 939 height 158
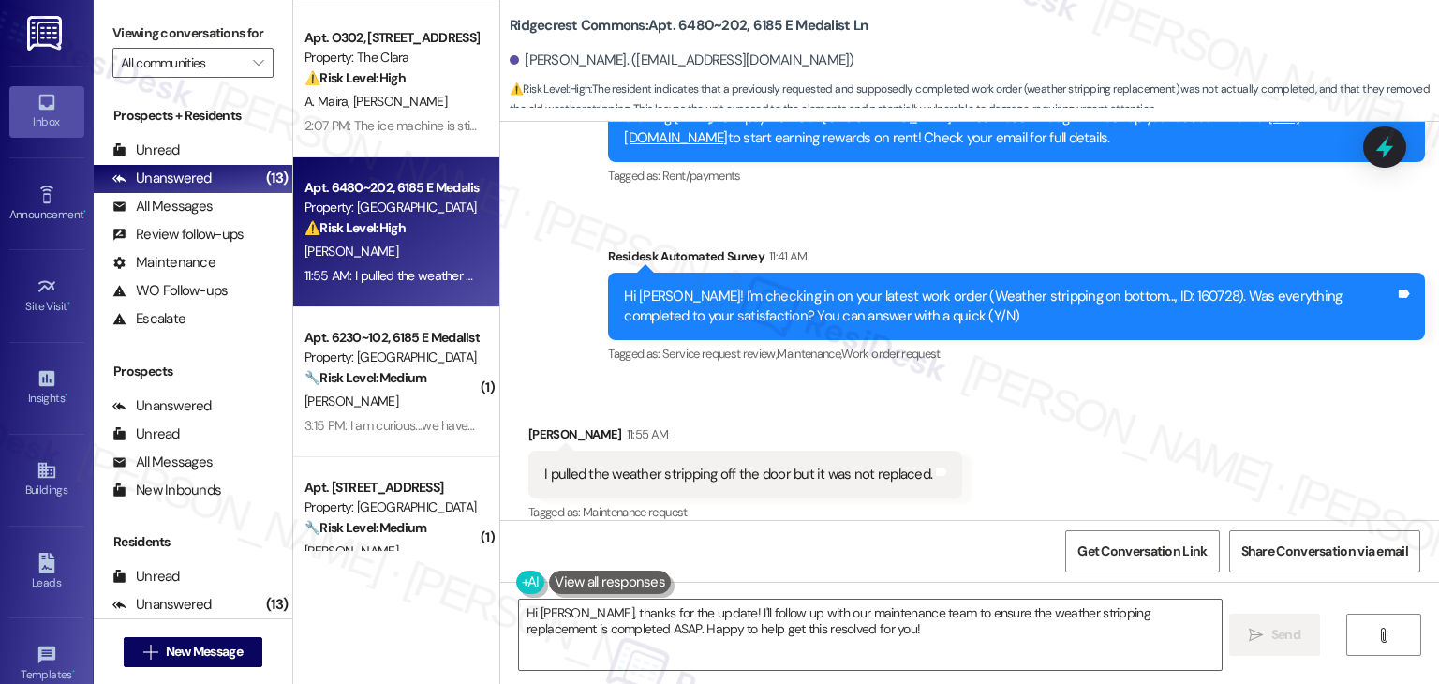
click at [1052, 382] on div "Received via SMS [PERSON_NAME] 11:55 AM I pulled the weather stripping off the …" at bounding box center [969, 461] width 939 height 158
click at [1061, 411] on div "Received via SMS Rick Jordan 11:55 AM I pulled the weather stripping off the do…" at bounding box center [969, 461] width 939 height 158
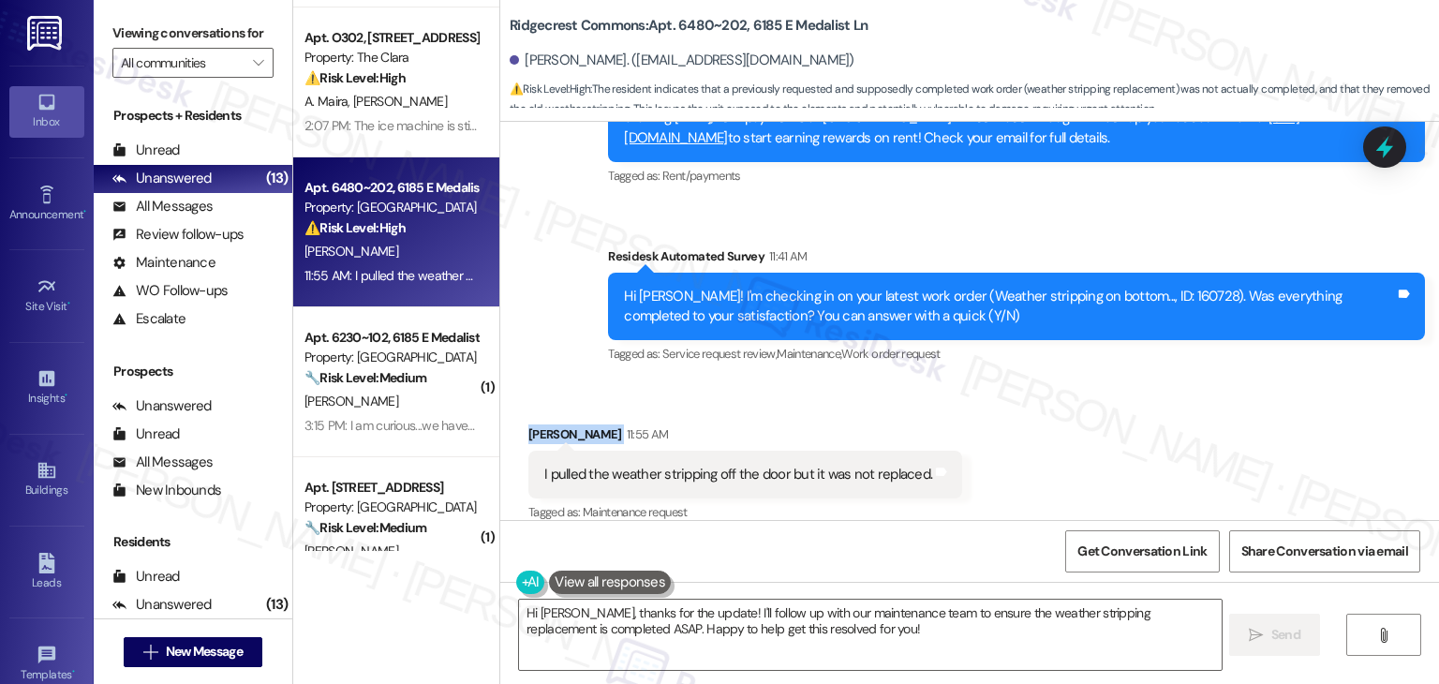
click at [1061, 411] on div "Received via SMS Rick Jordan 11:55 AM I pulled the weather stripping off the do…" at bounding box center [969, 461] width 939 height 158
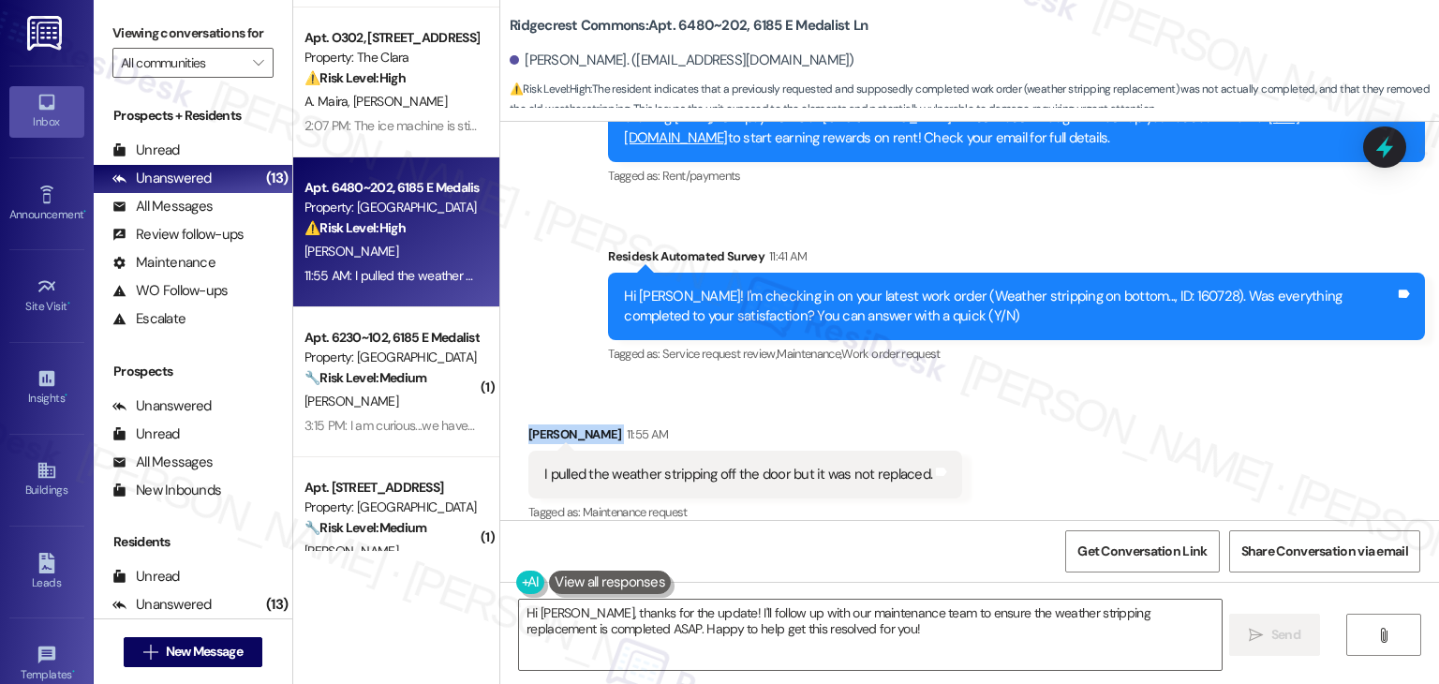
click at [1061, 411] on div "Received via SMS Rick Jordan 11:55 AM I pulled the weather stripping off the do…" at bounding box center [969, 461] width 939 height 158
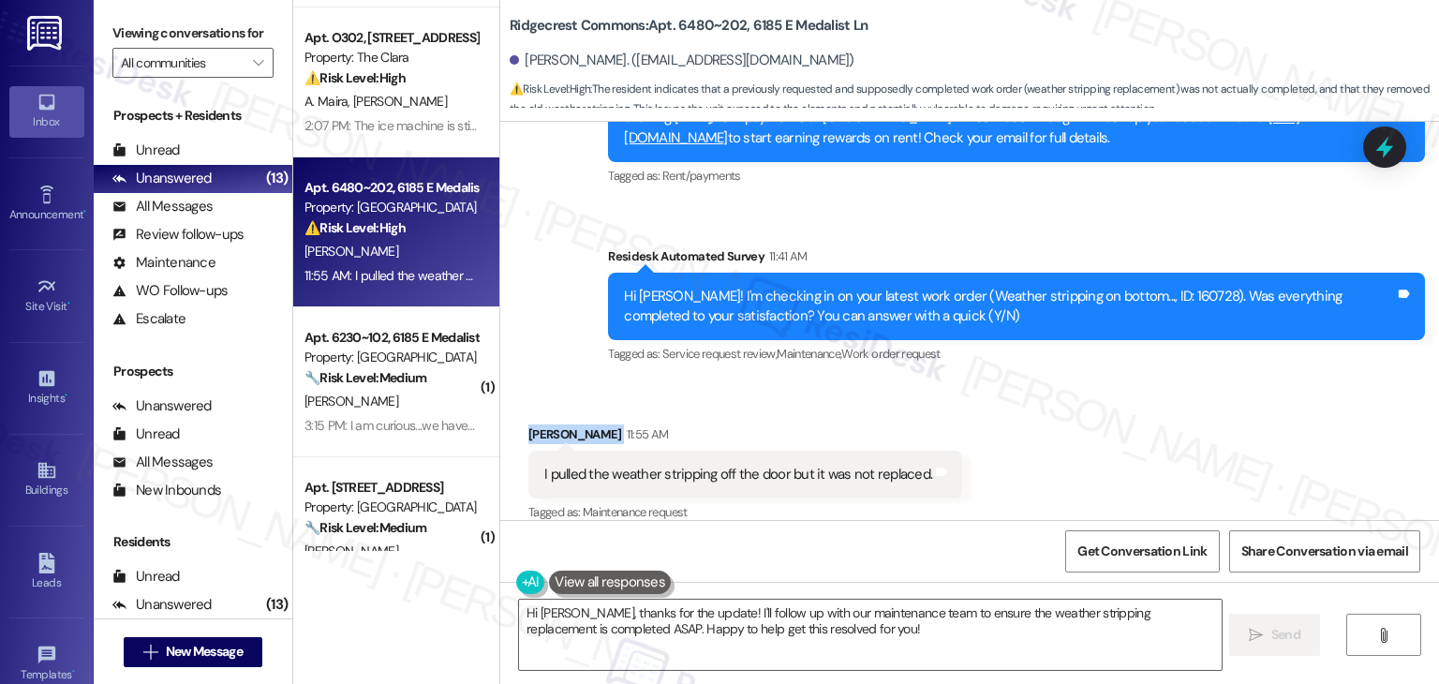
click at [1061, 411] on div "Received via SMS Rick Jordan 11:55 AM I pulled the weather stripping off the do…" at bounding box center [969, 461] width 939 height 158
click at [1101, 437] on div "Received via SMS Rick Jordan 11:55 AM I pulled the weather stripping off the do…" at bounding box center [969, 461] width 939 height 158
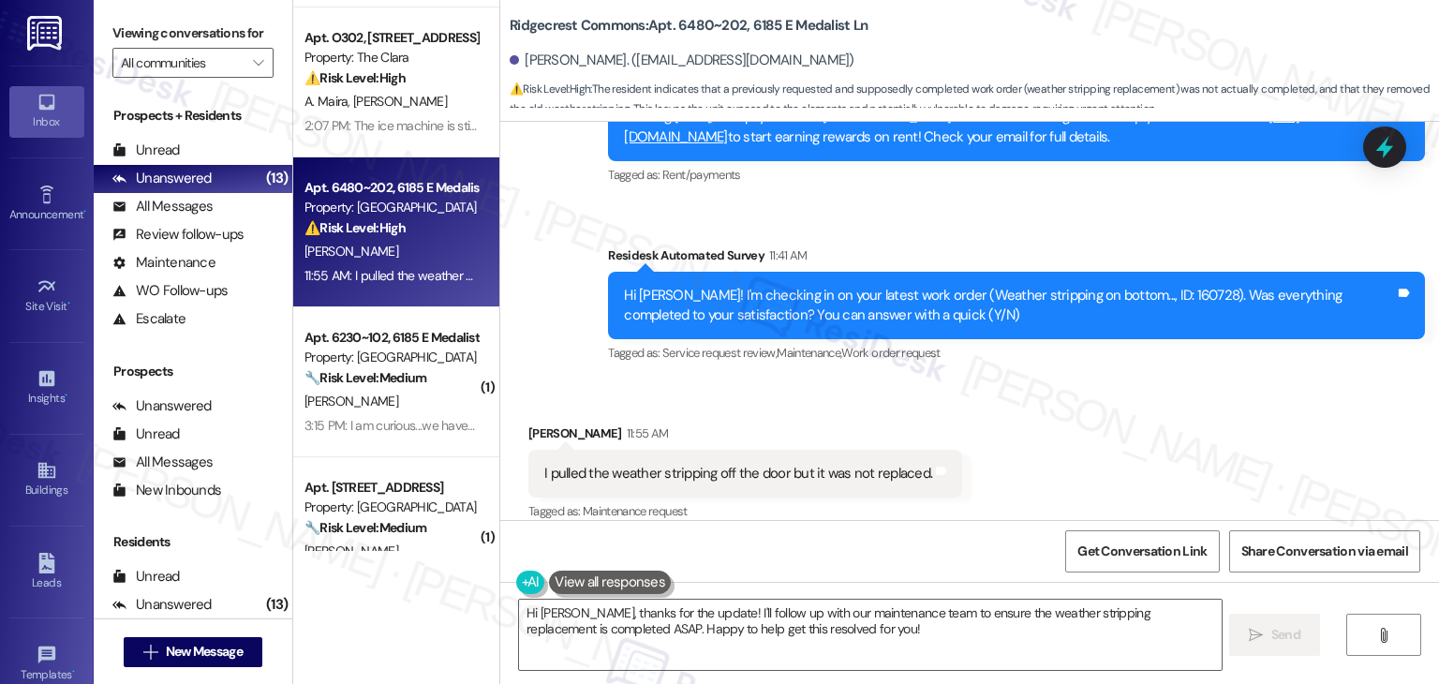
click at [1061, 443] on div "Received via SMS Rick Jordan 11:55 AM I pulled the weather stripping off the do…" at bounding box center [969, 460] width 939 height 158
click at [1056, 286] on div "Hi Rick! I'm checking in on your latest work order (Weather stripping on bottom…" at bounding box center [1009, 306] width 771 height 40
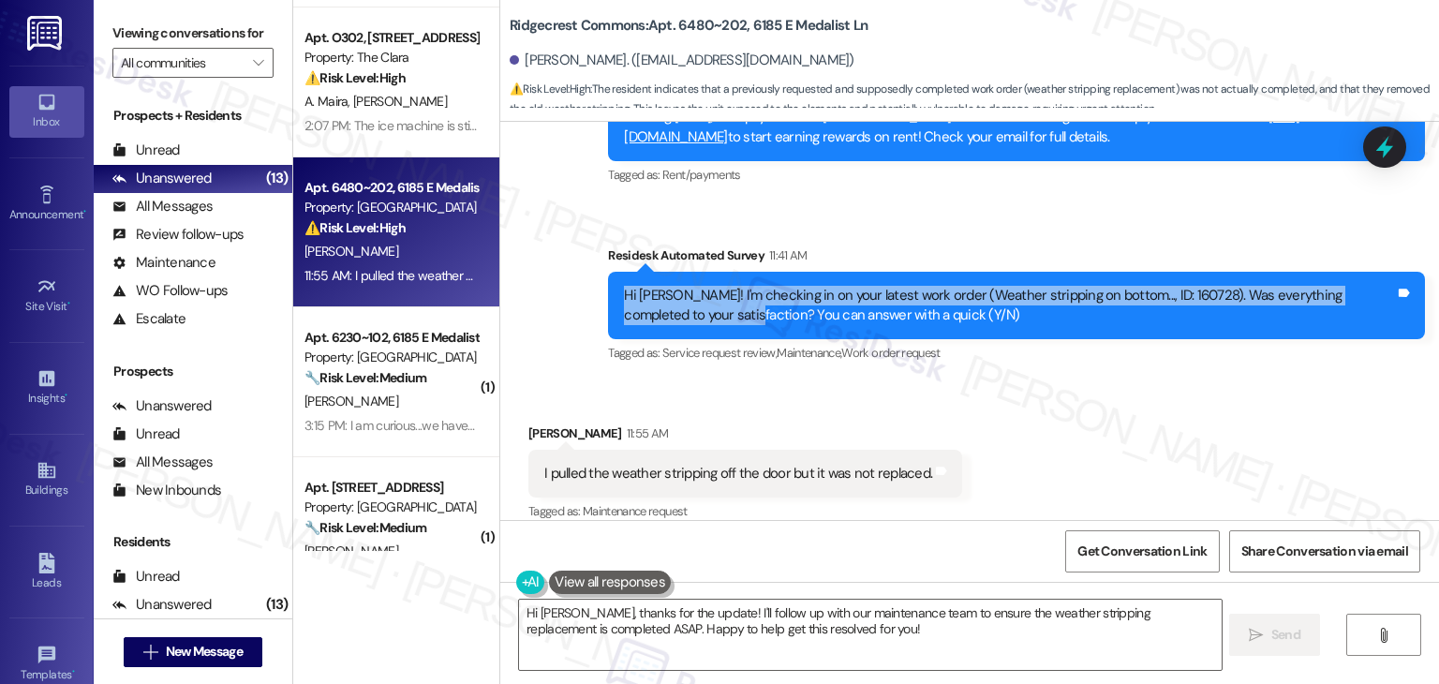
drag, startPoint x: 691, startPoint y: 302, endPoint x: 570, endPoint y: 272, distance: 124.5
click at [570, 272] on div "Sent via SMS Dottie (ResiDesk) Jun 18, 2025 at 2:16 PM So happy to hear you’re …" at bounding box center [969, 38] width 939 height 687
copy div "Hi Rick! I'm checking in on your latest work order (Weather stripping on bottom…"
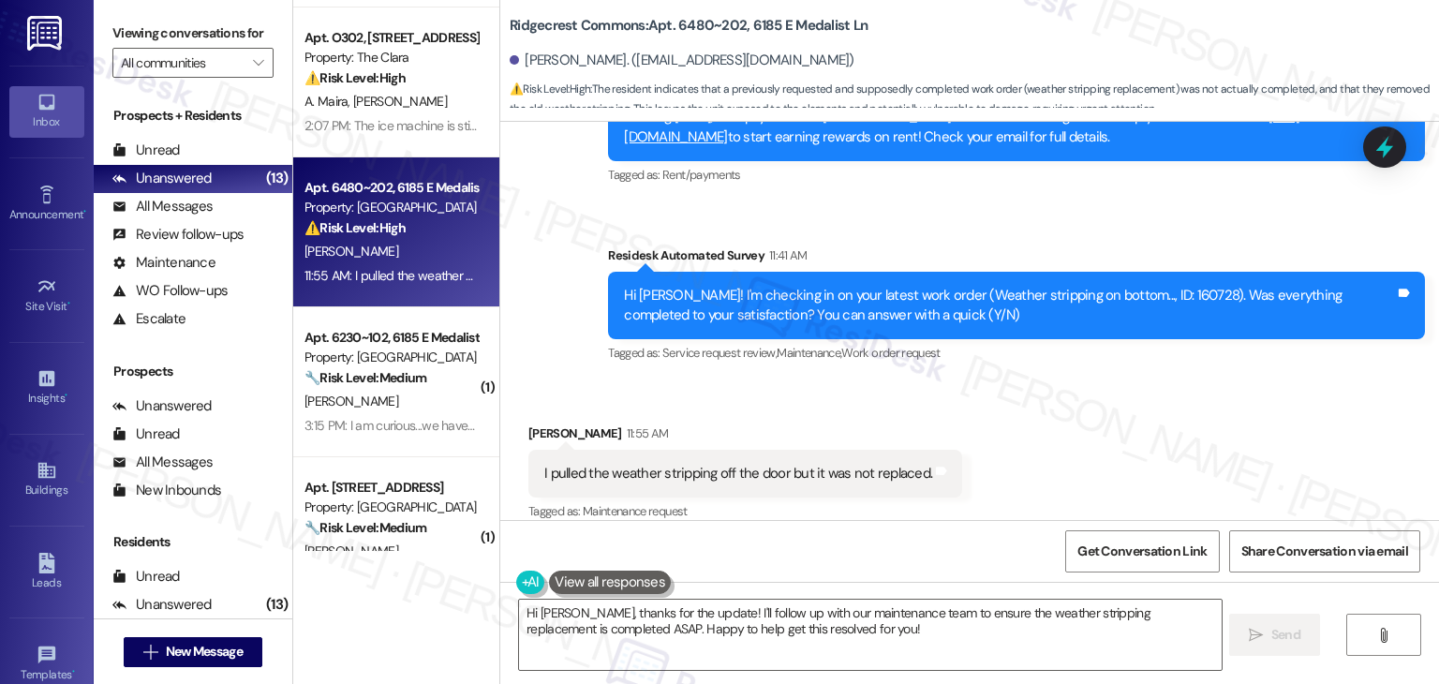
click at [987, 418] on div "Received via SMS Rick Jordan 11:55 AM I pulled the weather stripping off the do…" at bounding box center [969, 460] width 939 height 158
click at [719, 464] on div "I pulled the weather stripping off the door but it was not replaced." at bounding box center [738, 474] width 388 height 20
copy div "I pulled the weather stripping off the door but it was not replaced. Tags and n…"
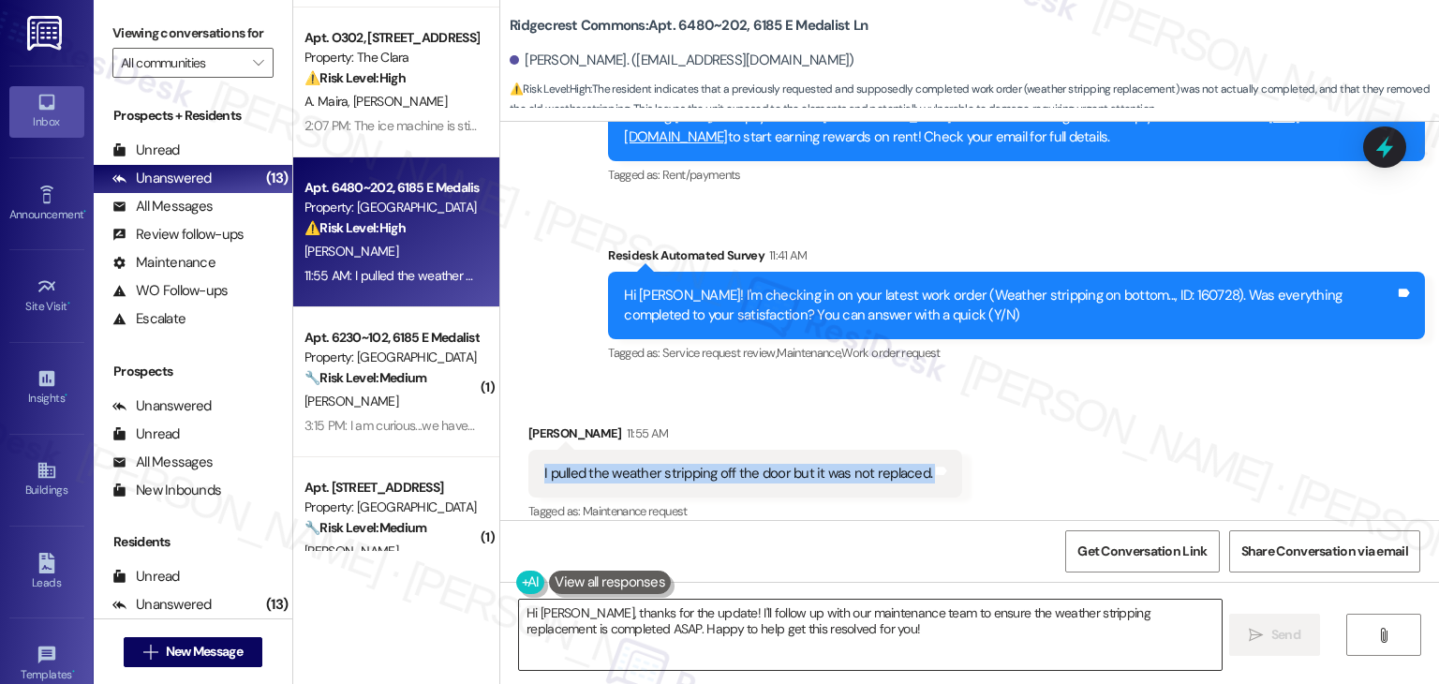
click at [735, 624] on textarea "Hi Rick, thanks for the update! I'll follow up with our maintenance team to ens…" at bounding box center [870, 635] width 702 height 70
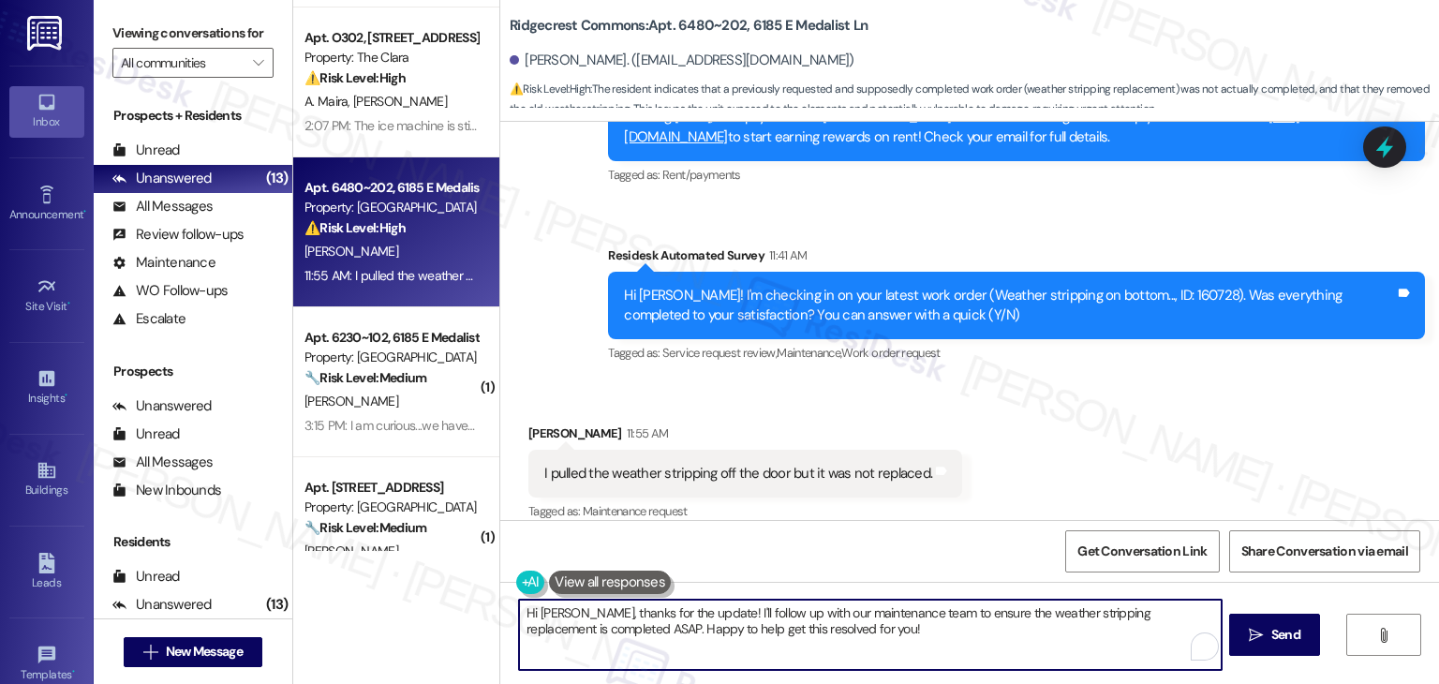
click at [752, 623] on textarea "Hi Rick, thanks for the update! I'll follow up with our maintenance team to ens…" at bounding box center [870, 635] width 702 height 70
click at [745, 618] on textarea "Hi Rick, thanks for the update! I'll follow up with our maintenance team to ens…" at bounding box center [870, 635] width 702 height 70
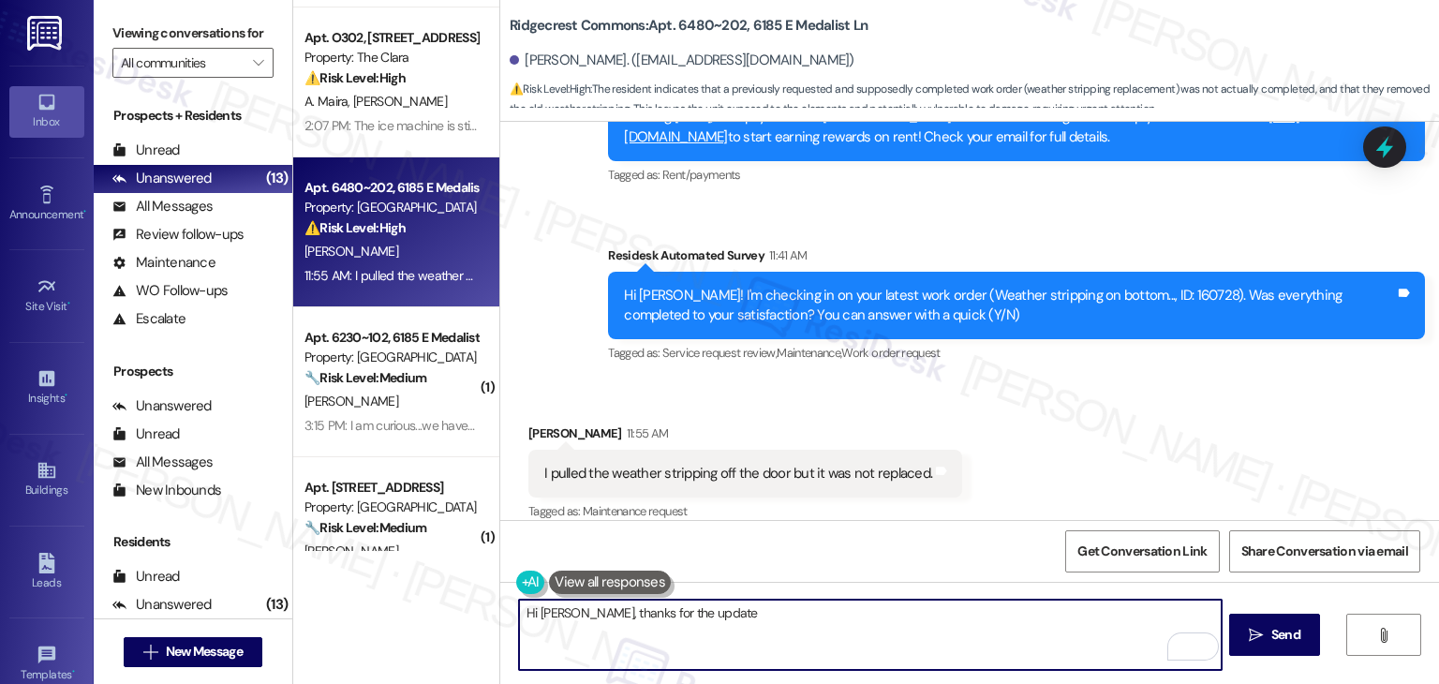
click at [704, 617] on textarea "Hi Rick, thanks for the update" at bounding box center [870, 635] width 702 height 70
click at [765, 620] on textarea "Hi Rick, thanks for the update. I'll follow up with the site team regarding you…" at bounding box center [870, 635] width 702 height 70
paste textarea "’m sorry the weather stripping wasn’t replaced after you removed it. I’ll follo…"
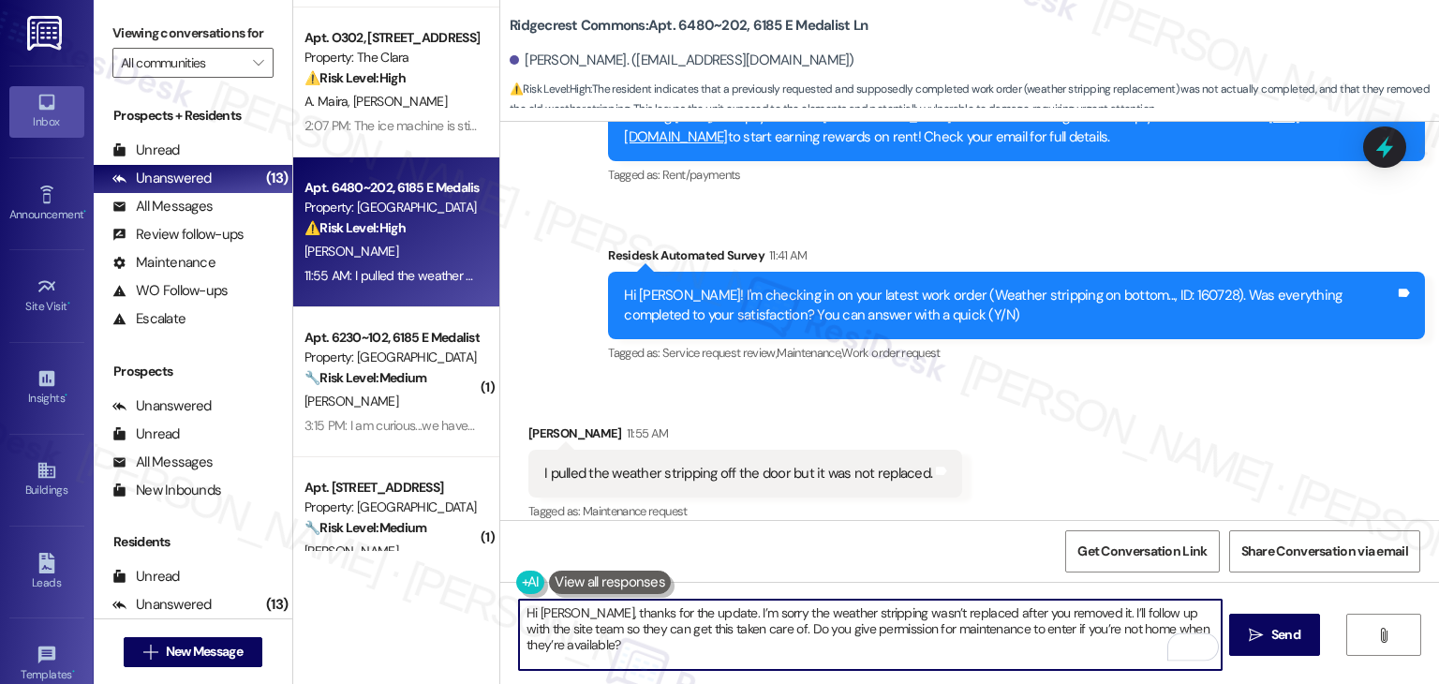
type textarea "Hi Rick, thanks for the update. I’m sorry the weather stripping wasn’t replaced…"
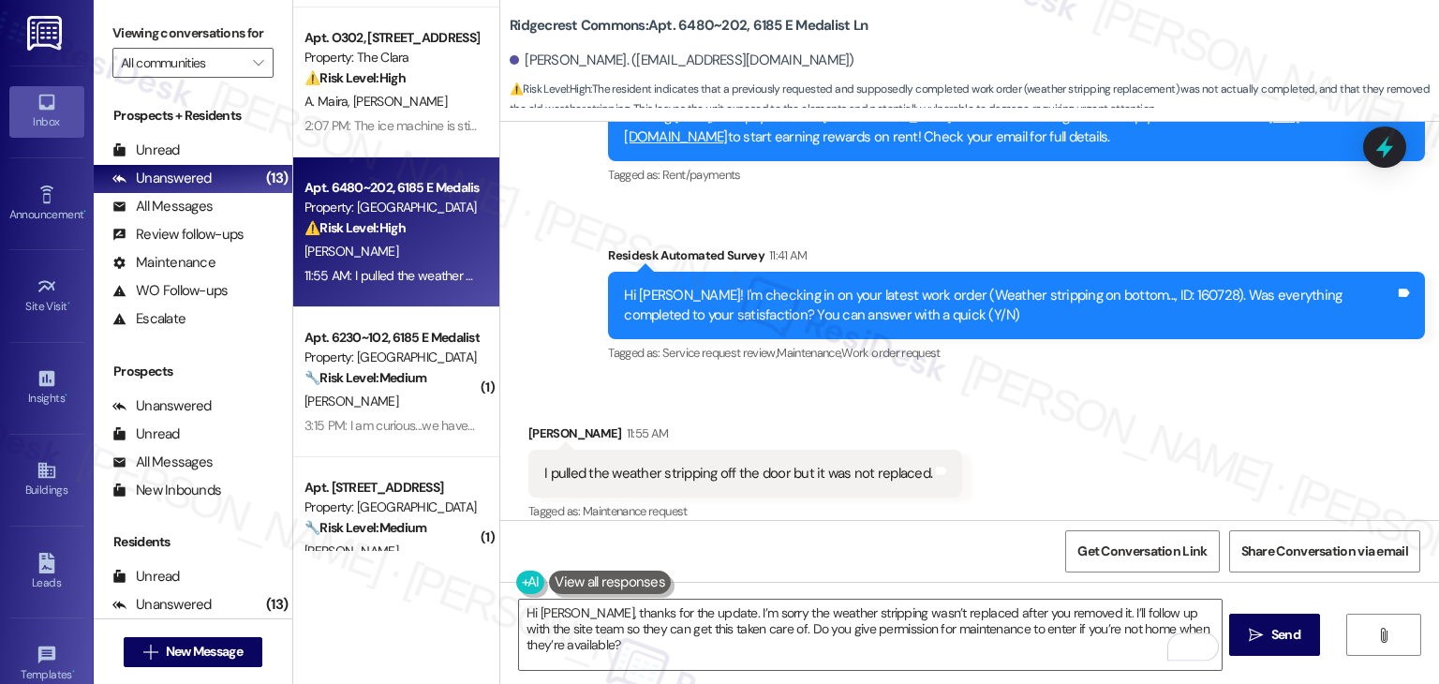
click at [995, 463] on div "Received via SMS Rick Jordan 11:55 AM I pulled the weather stripping off the do…" at bounding box center [969, 460] width 939 height 158
click at [1091, 421] on div "Received via SMS Rick Jordan 11:55 AM I pulled the weather stripping off the do…" at bounding box center [969, 460] width 939 height 158
click at [959, 551] on div "Get Conversation Link Share Conversation via email" at bounding box center [969, 551] width 939 height 62
click at [1036, 447] on div "Received via SMS Rick Jordan 11:55 AM I pulled the weather stripping off the do…" at bounding box center [969, 460] width 939 height 158
click at [1203, 637] on span at bounding box center [1210, 648] width 17 height 23
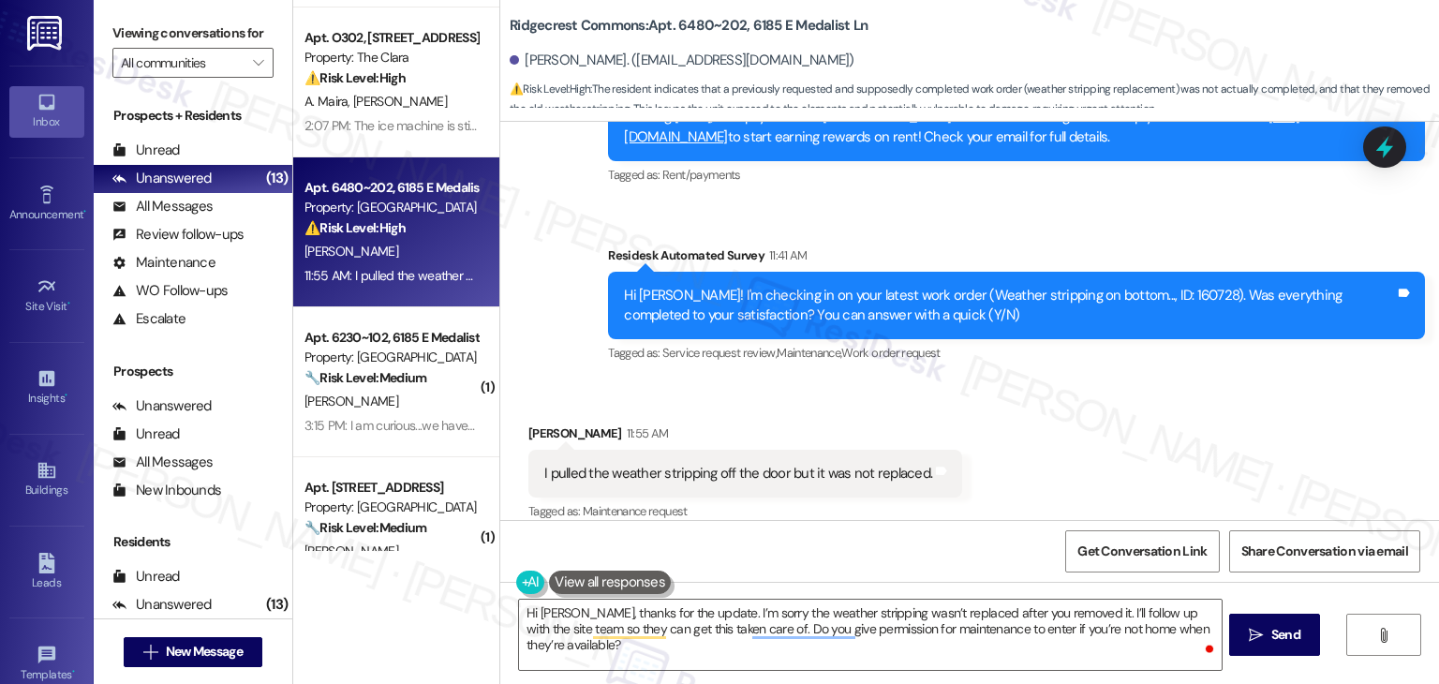
click at [983, 447] on div "Received via SMS Rick Jordan 11:55 AM I pulled the weather stripping off the do…" at bounding box center [969, 460] width 939 height 158
click at [1200, 630] on textarea "Hi Rick, thanks for the update. I’m sorry the weather stripping wasn’t replaced…" at bounding box center [870, 635] width 702 height 70
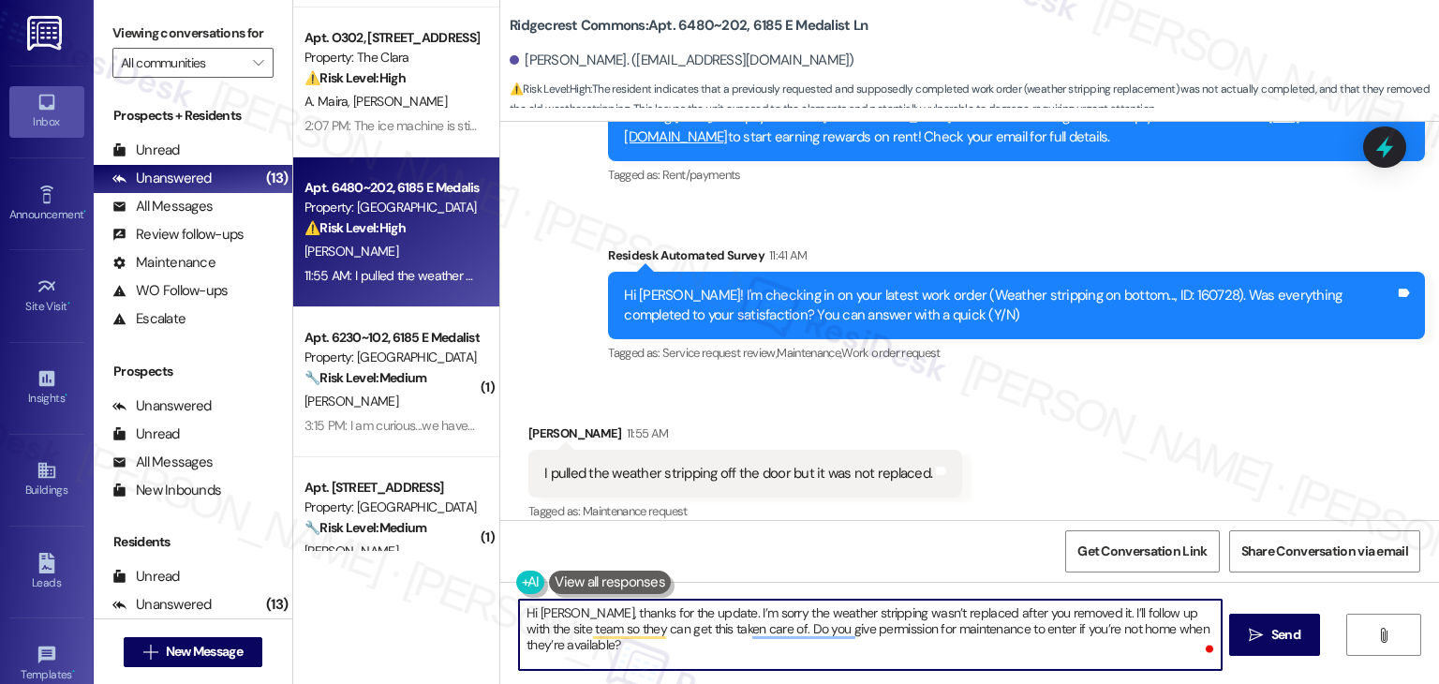
click at [1020, 635] on textarea "Hi Rick, thanks for the update. I’m sorry the weather stripping wasn’t replaced…" at bounding box center [870, 635] width 702 height 70
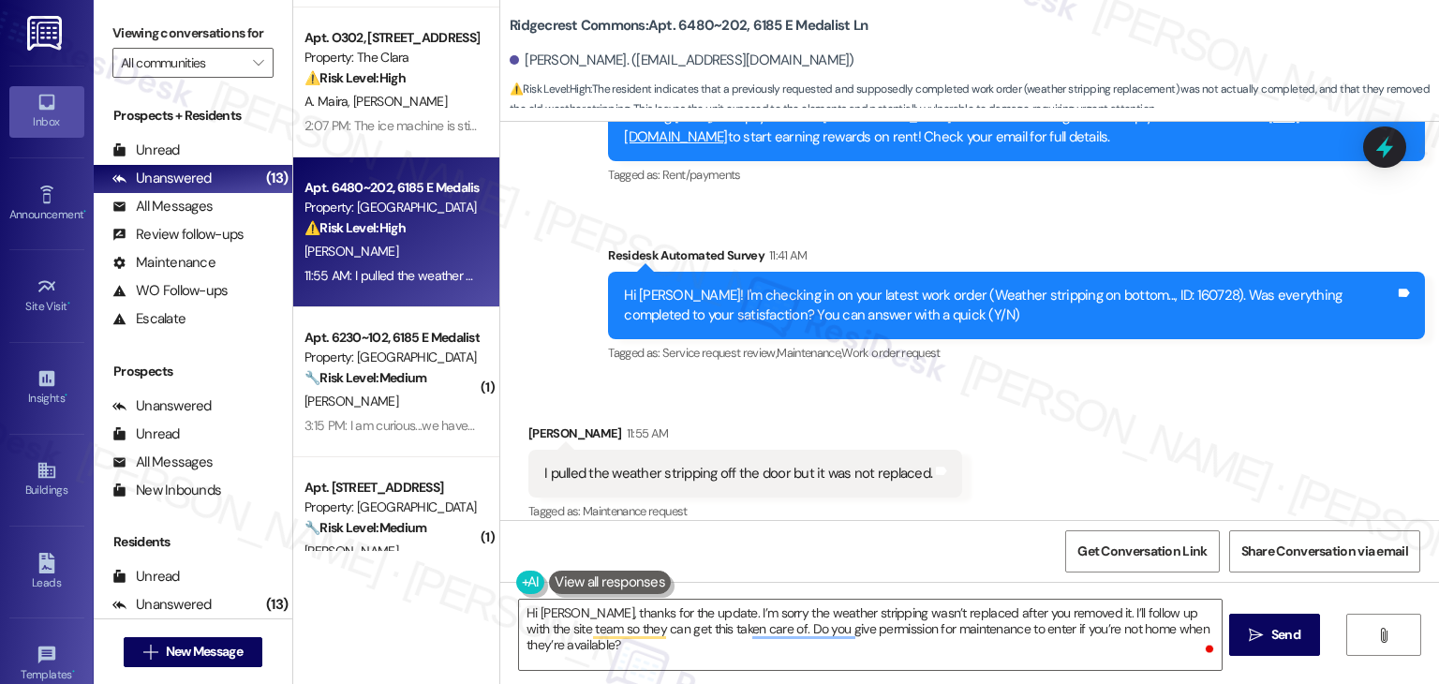
click at [1014, 537] on div "Get Conversation Link Share Conversation via email" at bounding box center [969, 551] width 939 height 62
click at [1275, 626] on span "Send" at bounding box center [1286, 635] width 29 height 20
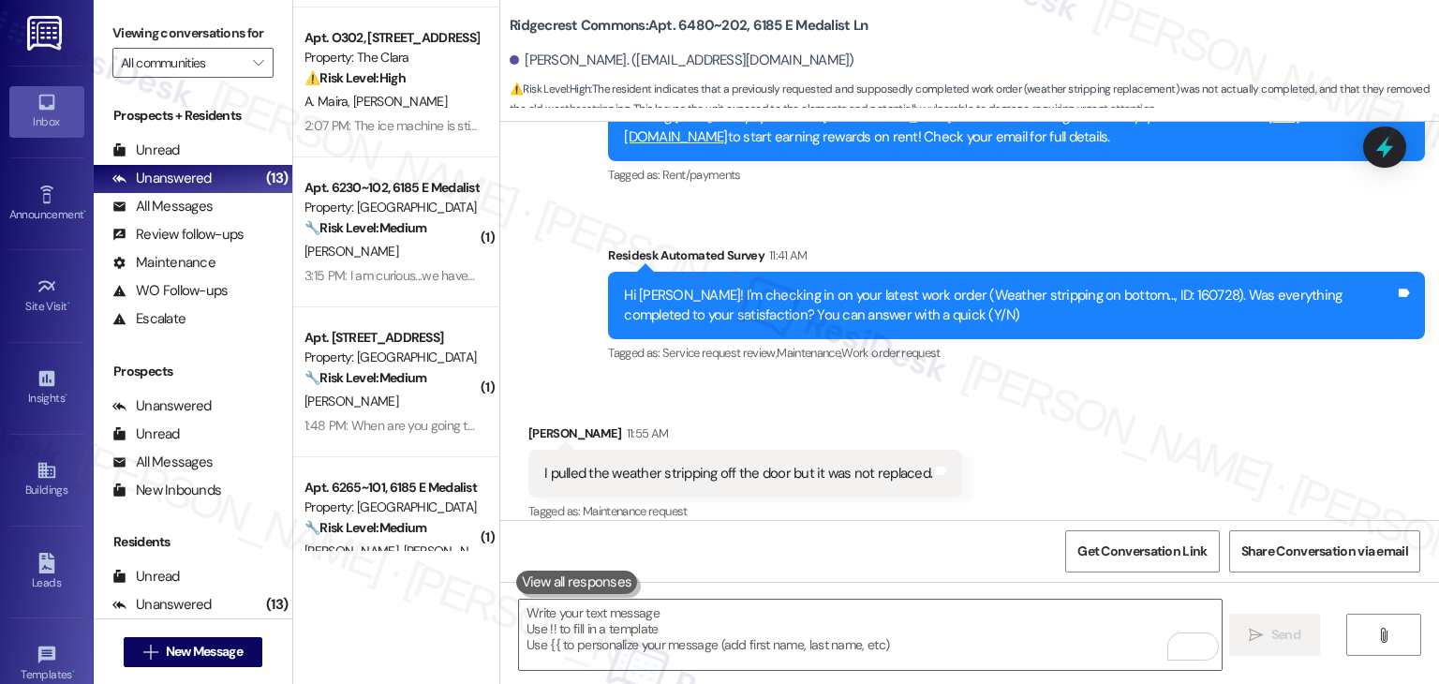
scroll to position [1066, 0]
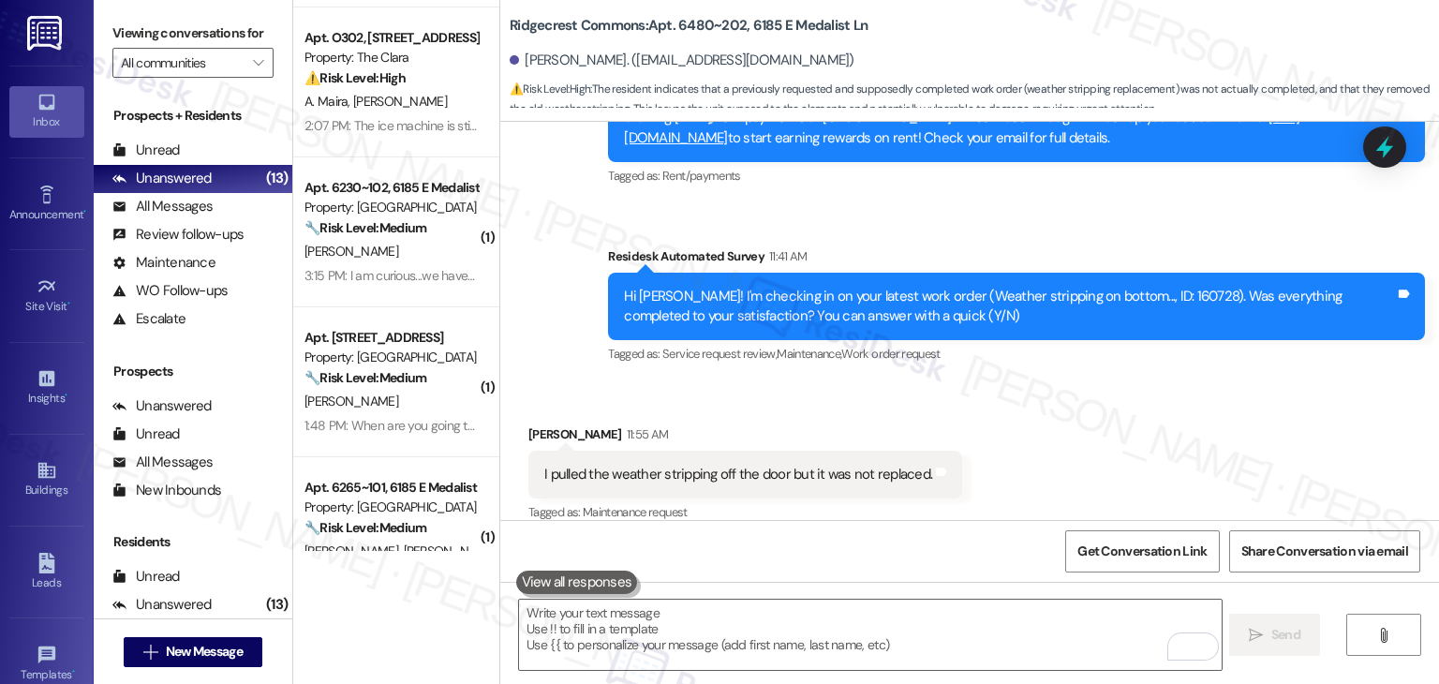
click at [1036, 422] on div "Received via SMS Rick Jordan 11:55 AM I pulled the weather stripping off the do…" at bounding box center [969, 461] width 939 height 158
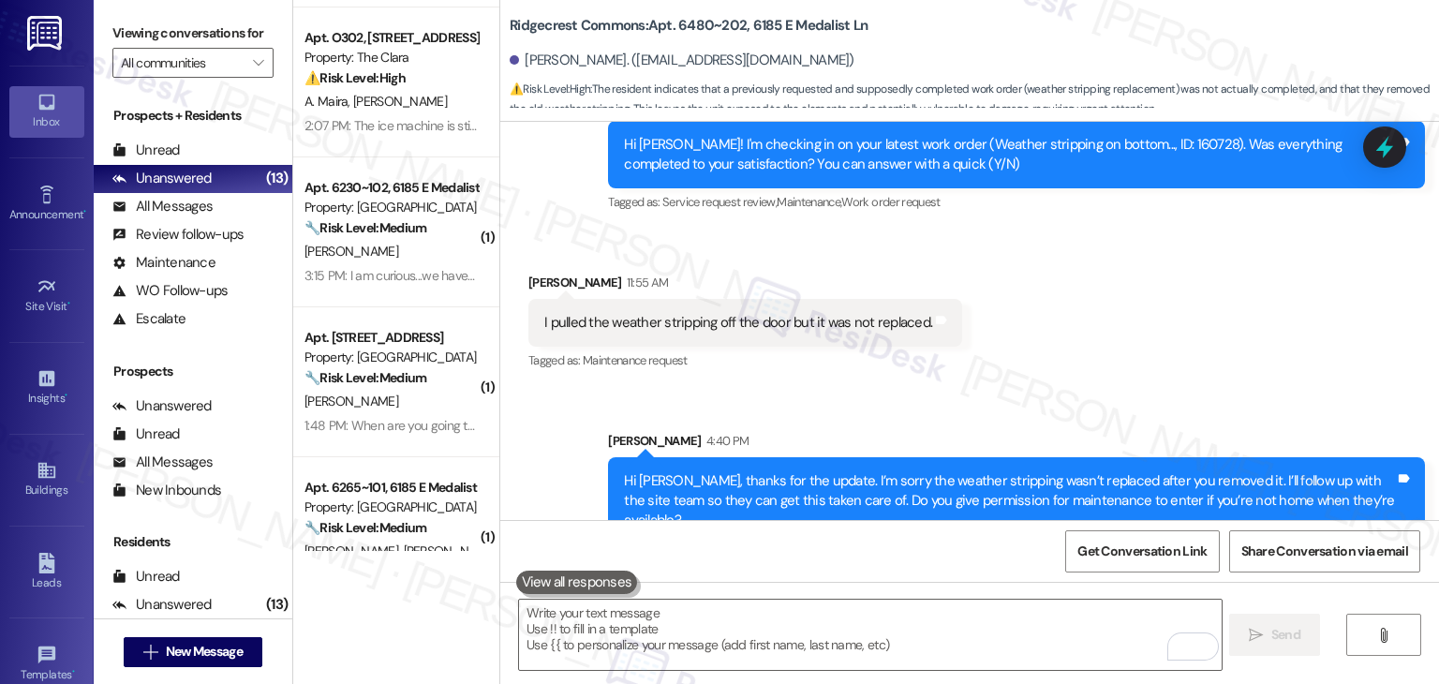
click at [1131, 353] on div "Received via SMS Rick Jordan 11:55 AM I pulled the weather stripping off the do…" at bounding box center [969, 310] width 939 height 158
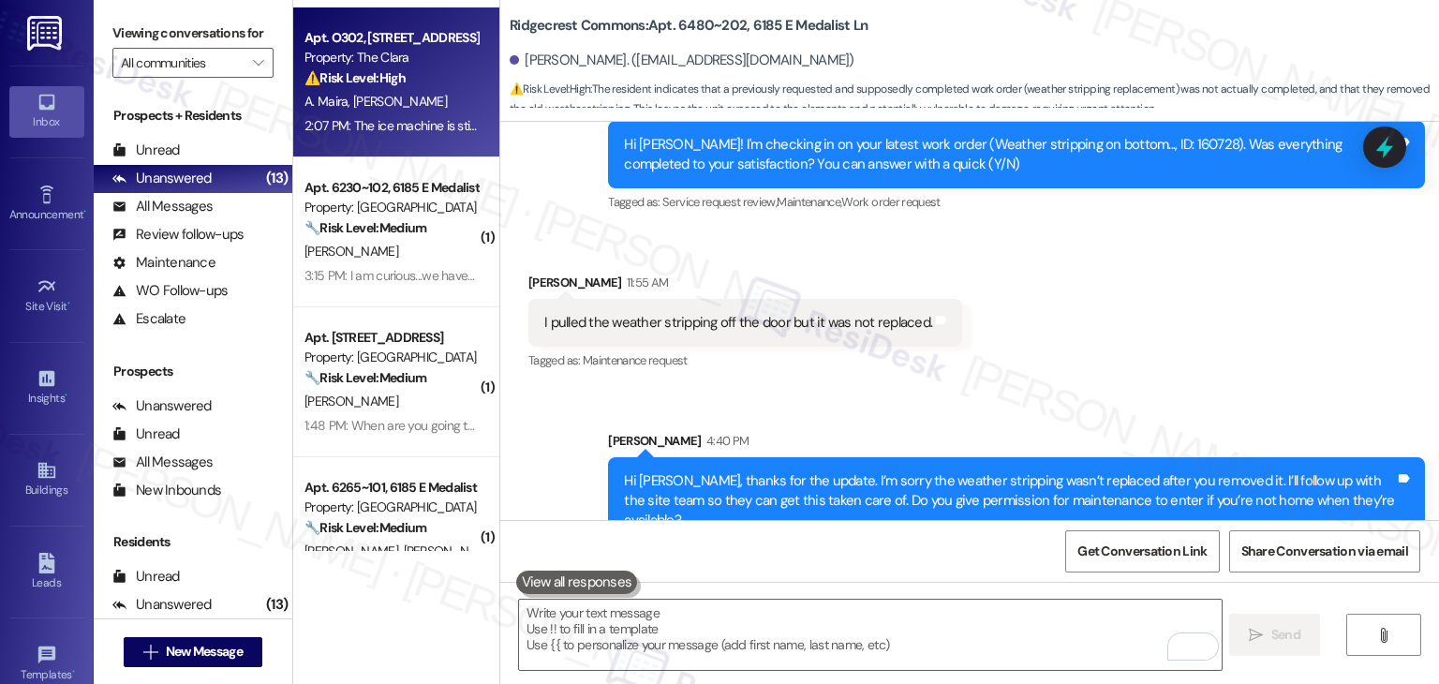
click at [419, 139] on div "Apt. O302, 225-O S. Linder Rd Property: The Clara ⚠️ Risk Level: High The resid…" at bounding box center [396, 82] width 206 height 150
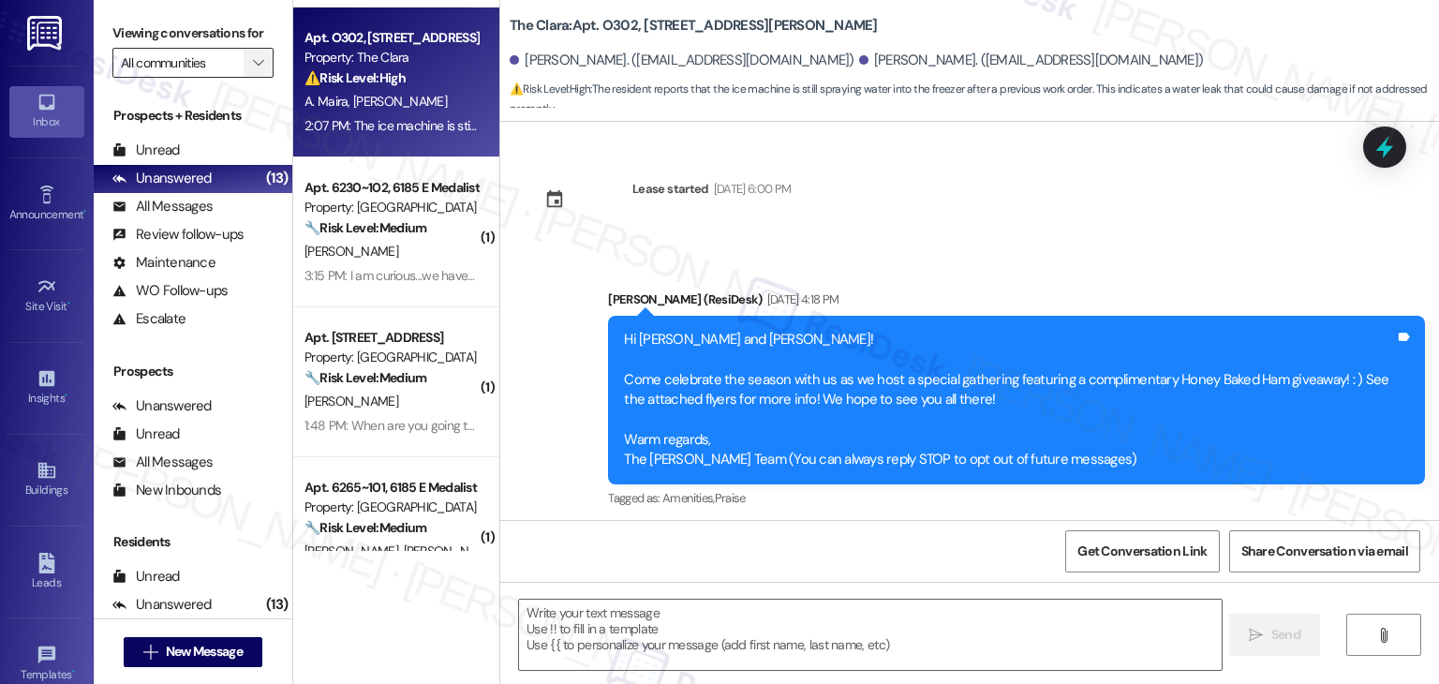
click at [249, 64] on span "" at bounding box center [258, 63] width 18 height 30
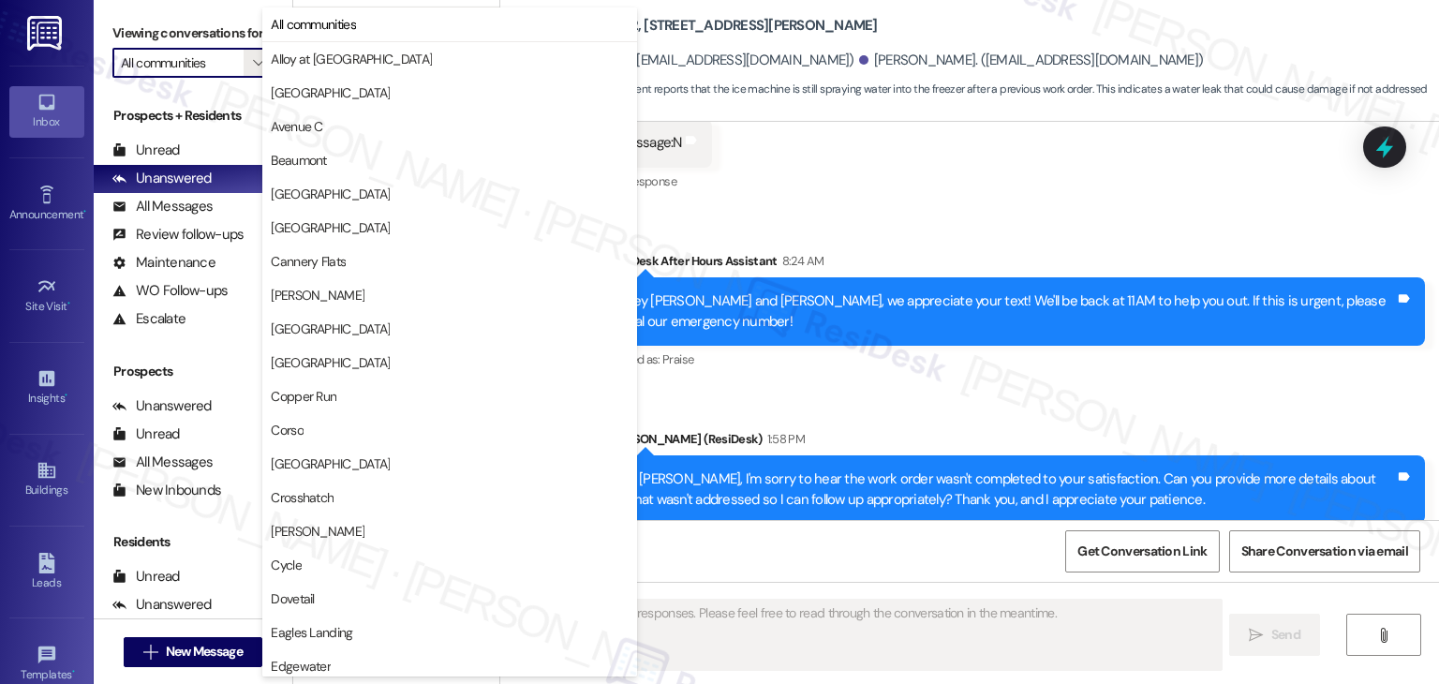
scroll to position [469, 0]
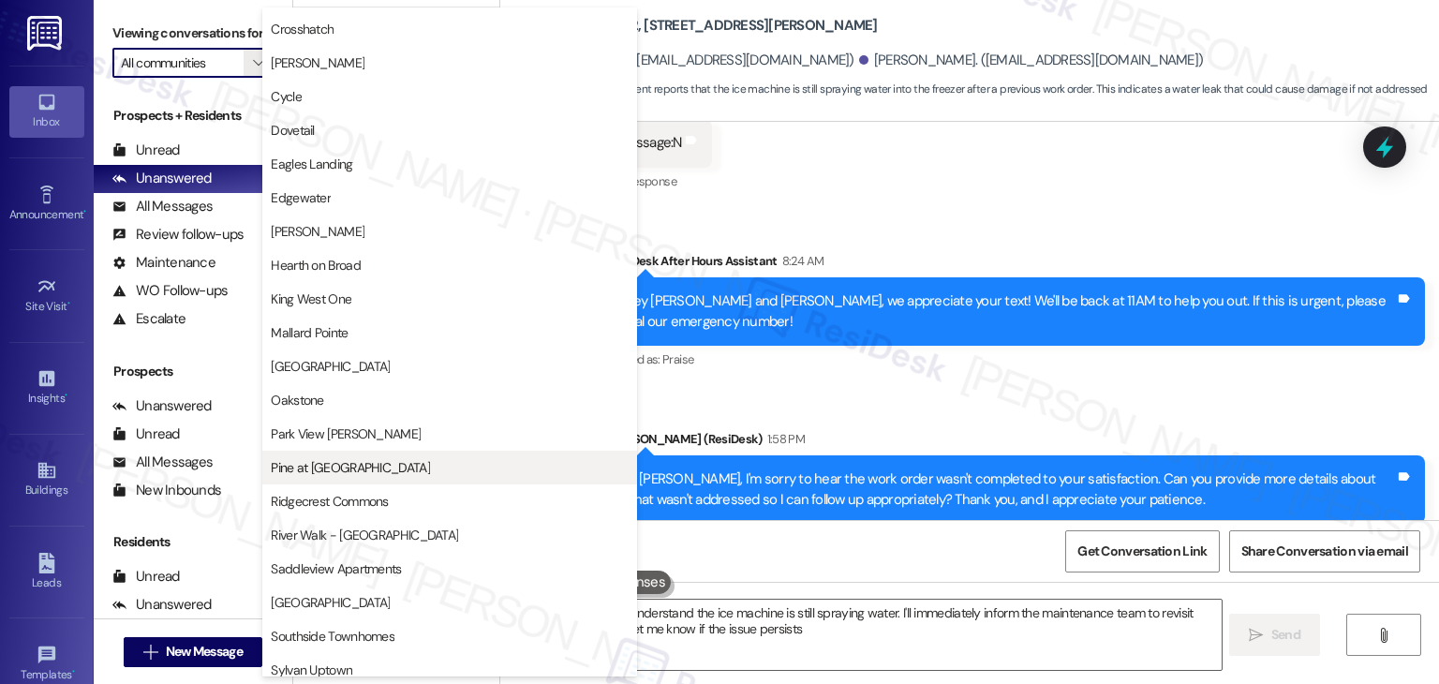
type textarea "Hi {{first_name}}, I understand the ice machine is still spraying water. I'll i…"
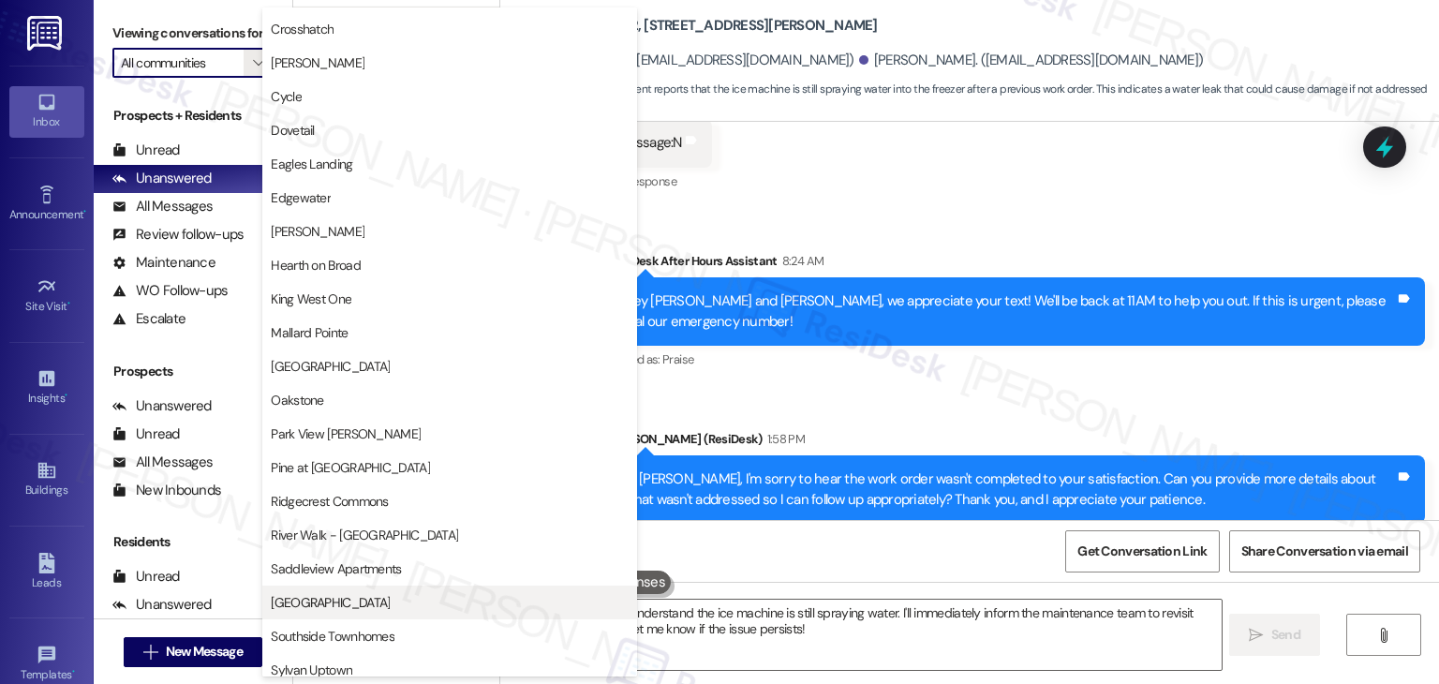
click at [314, 607] on span "Silver Creek" at bounding box center [330, 602] width 119 height 19
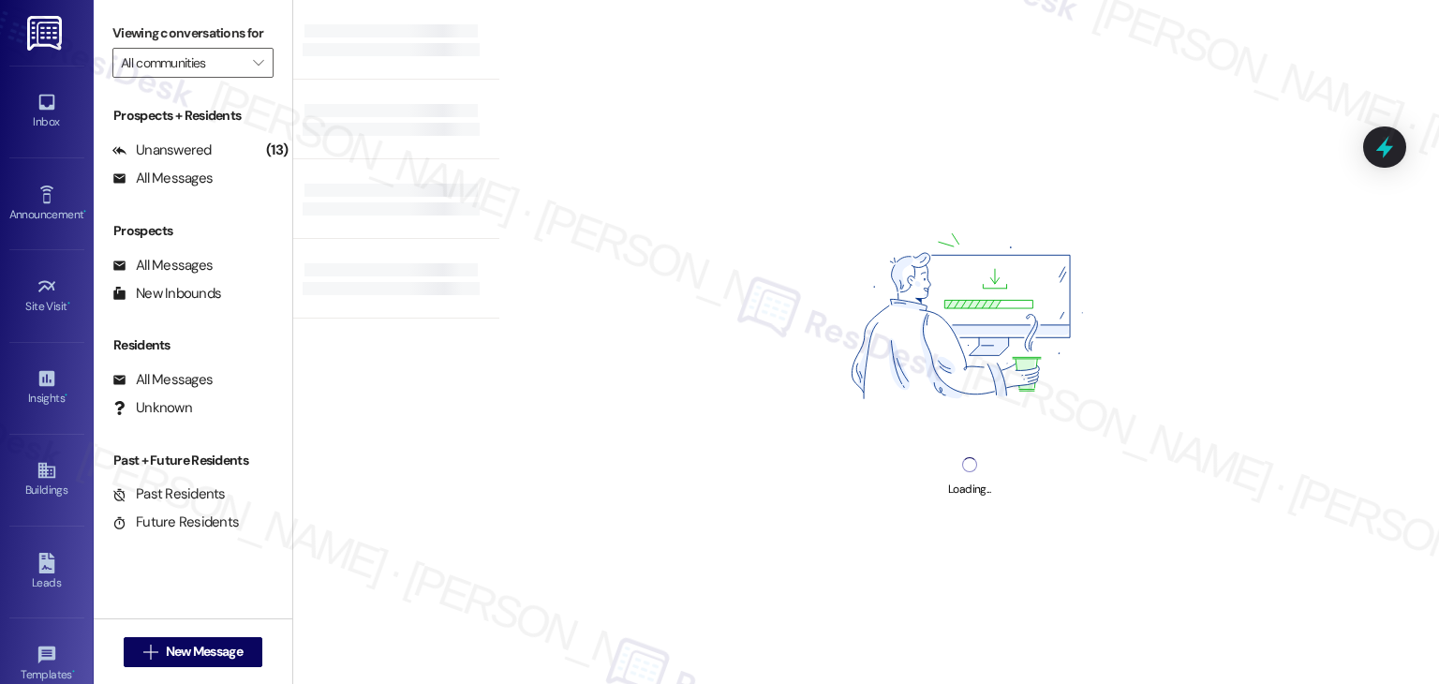
type input "Silver Creek"
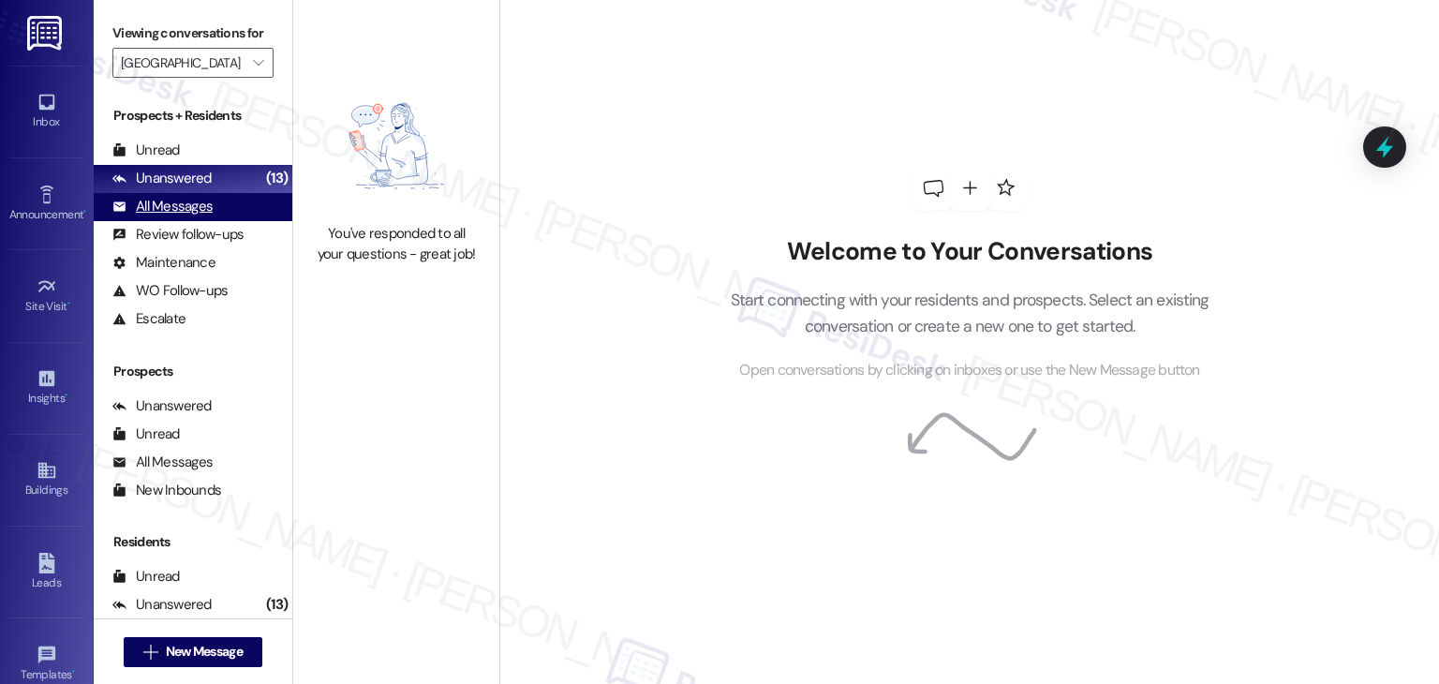
click at [196, 212] on div "All Messages" at bounding box center [162, 207] width 100 height 20
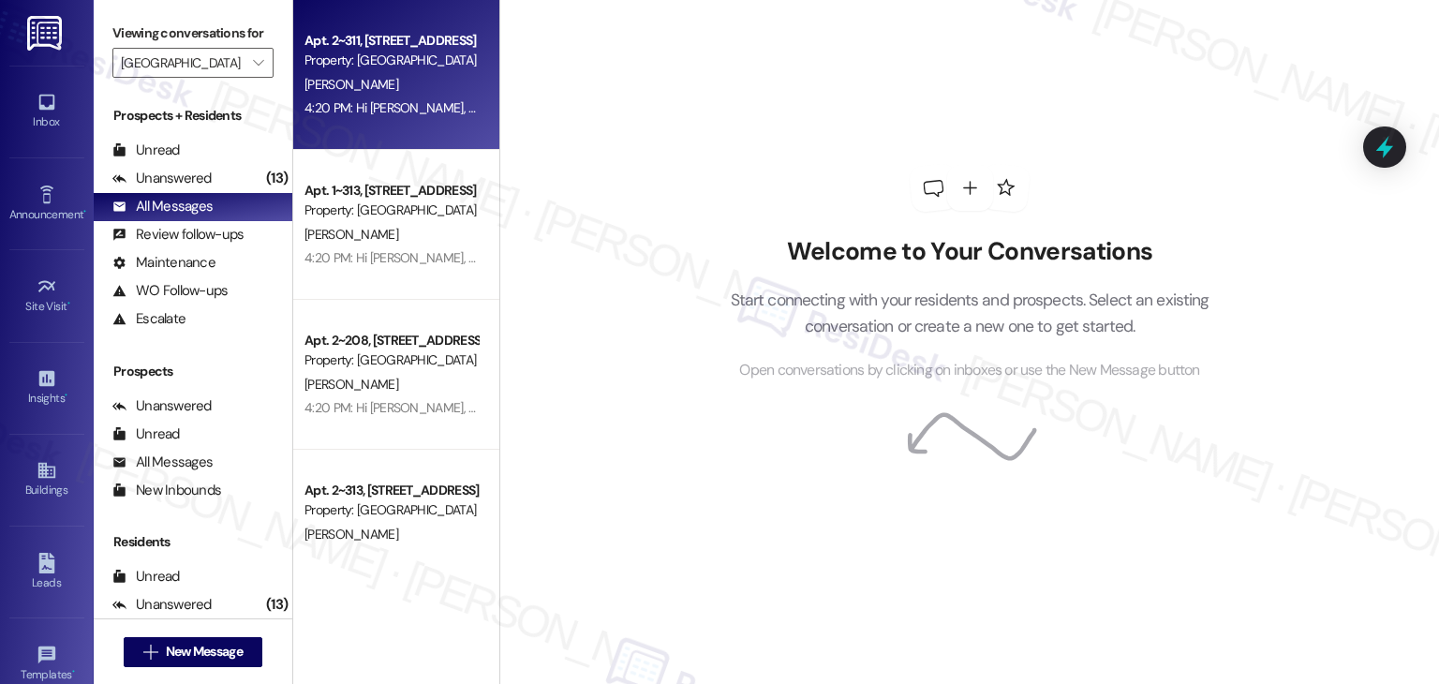
click at [401, 132] on div "Apt. 2~311, 3720 W Tayjan Ln Property: Silver Creek T. Dingman 4:20 PM: Hi Tina…" at bounding box center [396, 75] width 206 height 150
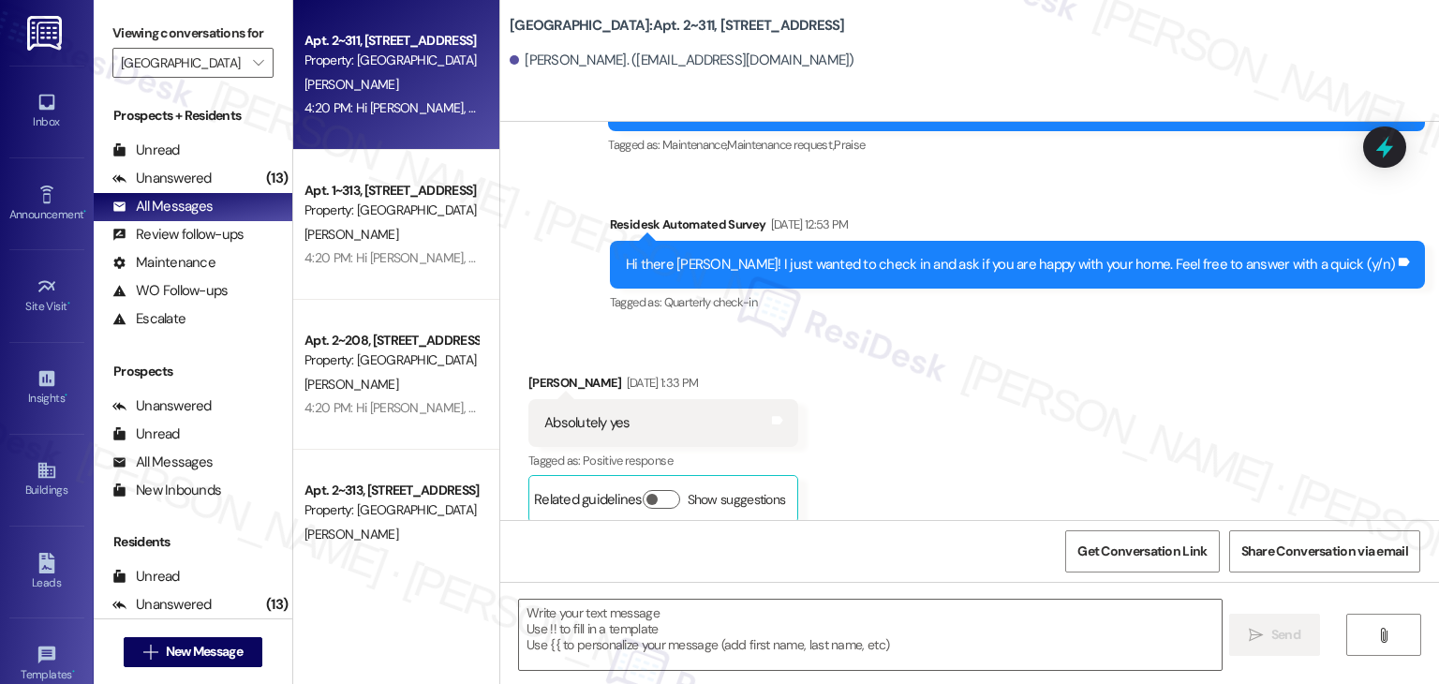
type textarea "Fetching suggested responses. Please feel free to read through the conversation…"
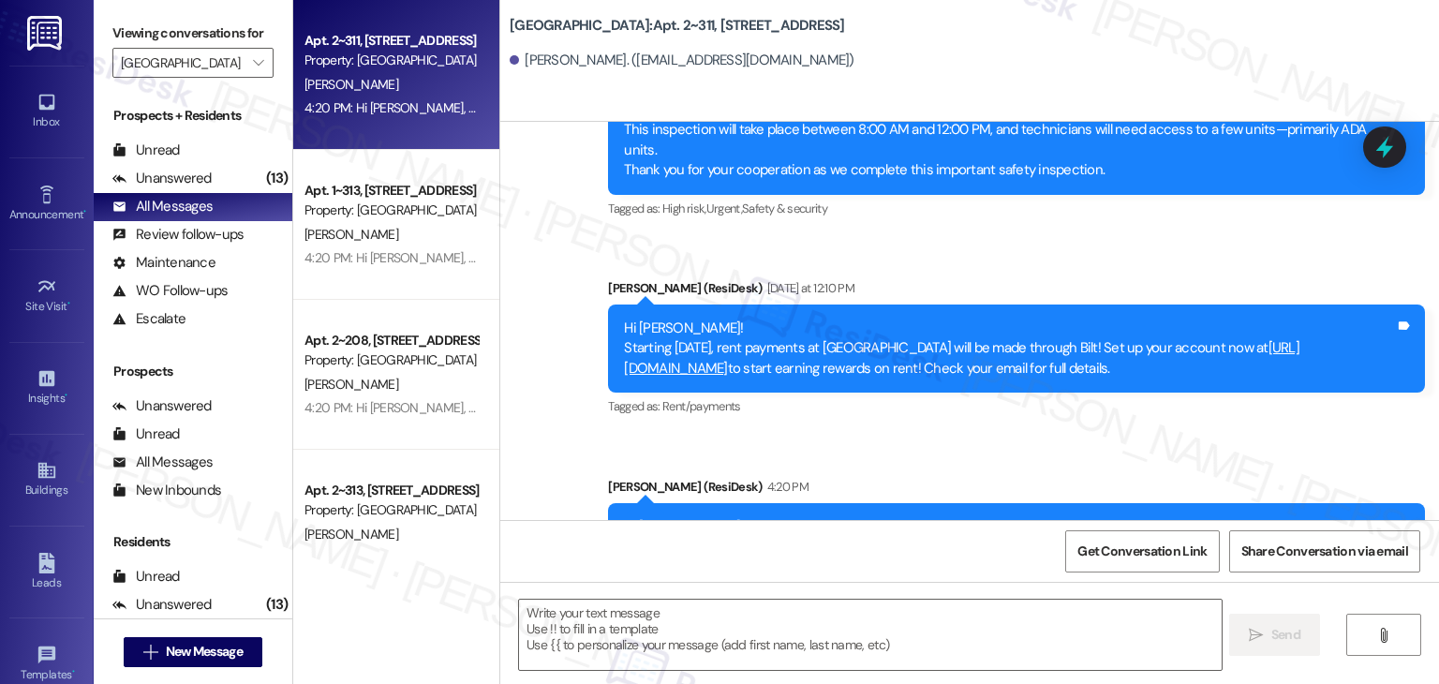
scroll to position [3232, 0]
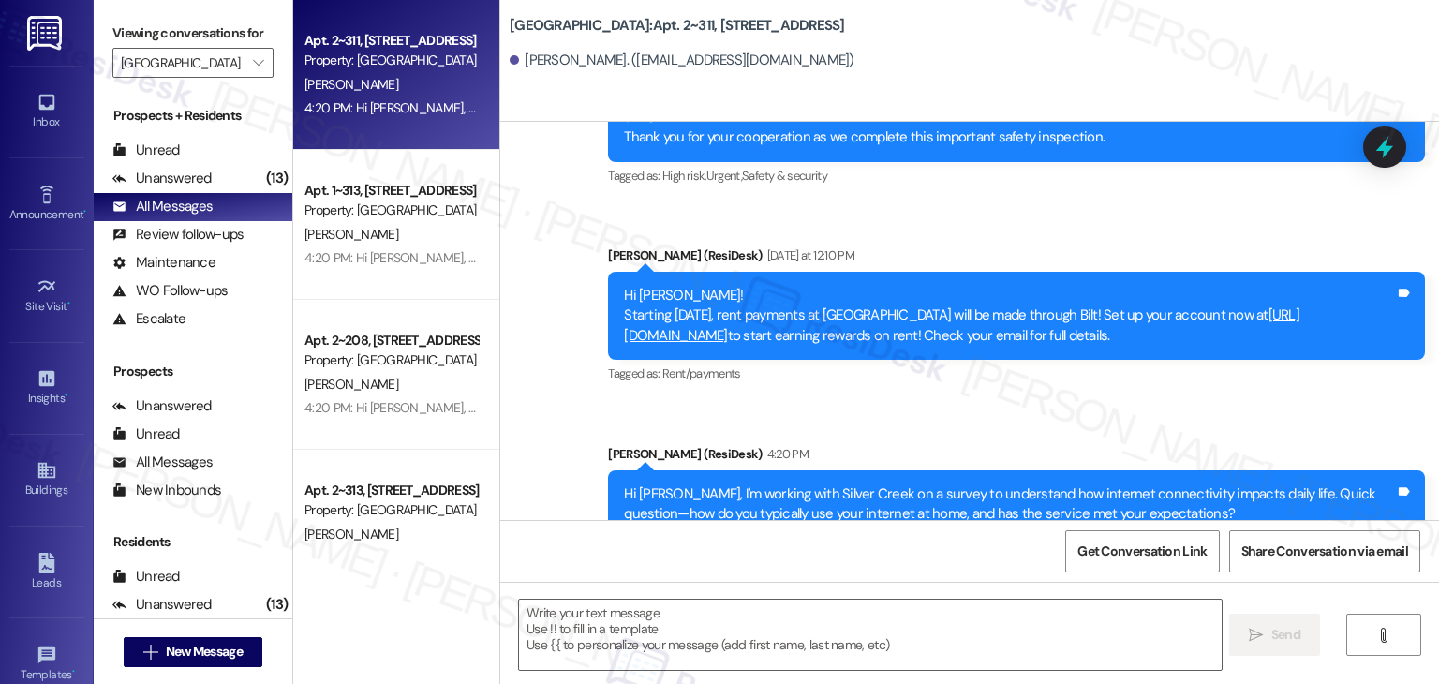
click at [956, 484] on div "Hi Tina, I'm working with Silver Creek on a survey to understand how internet c…" at bounding box center [1009, 504] width 771 height 40
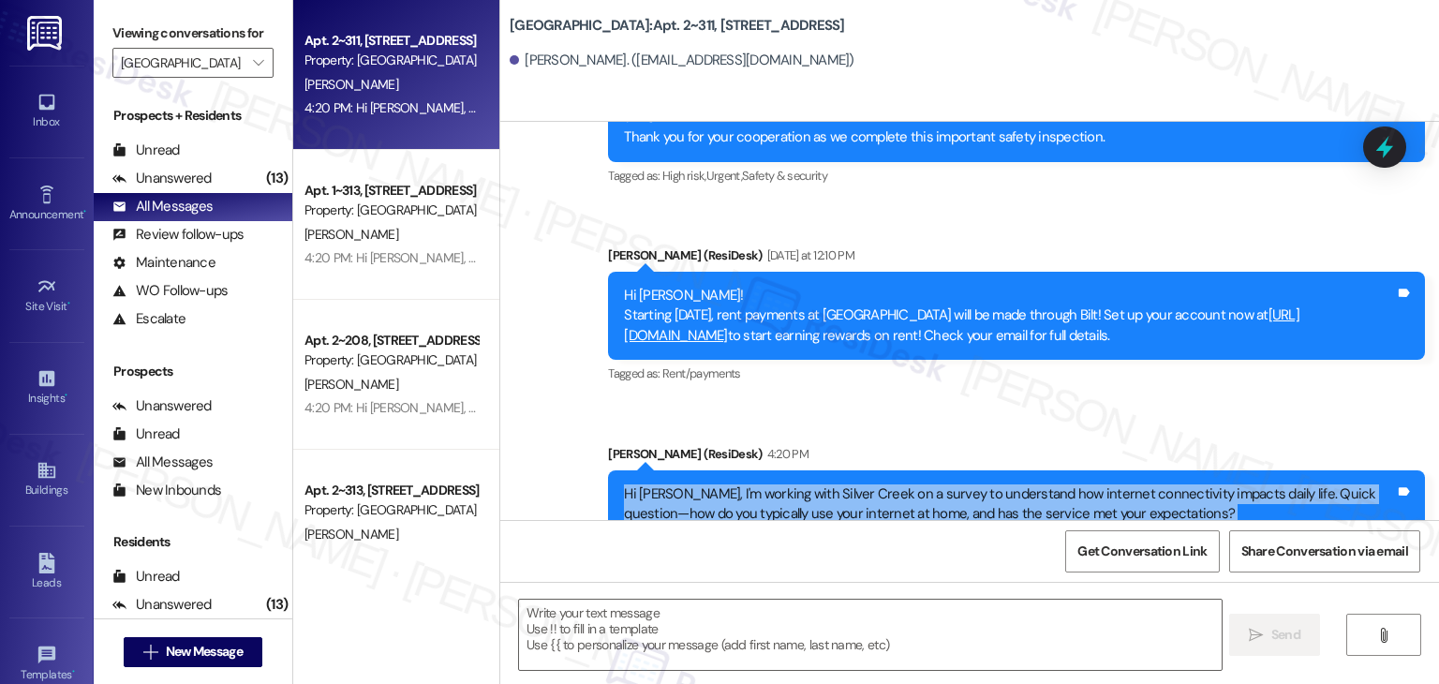
click at [956, 484] on div "Hi Tina, I'm working with Silver Creek on a survey to understand how internet c…" at bounding box center [1009, 504] width 771 height 40
copy div "Hi Tina, I'm working with Silver Creek on a survey to understand how internet c…"
click at [847, 543] on div "Get Conversation Link Share Conversation via email" at bounding box center [969, 551] width 939 height 62
click at [1001, 101] on div "Silver Creek: Apt. 2~311, 3720 W Tayjan Ln Tina Dingman. (sassychickteena@gmail…" at bounding box center [969, 61] width 939 height 122
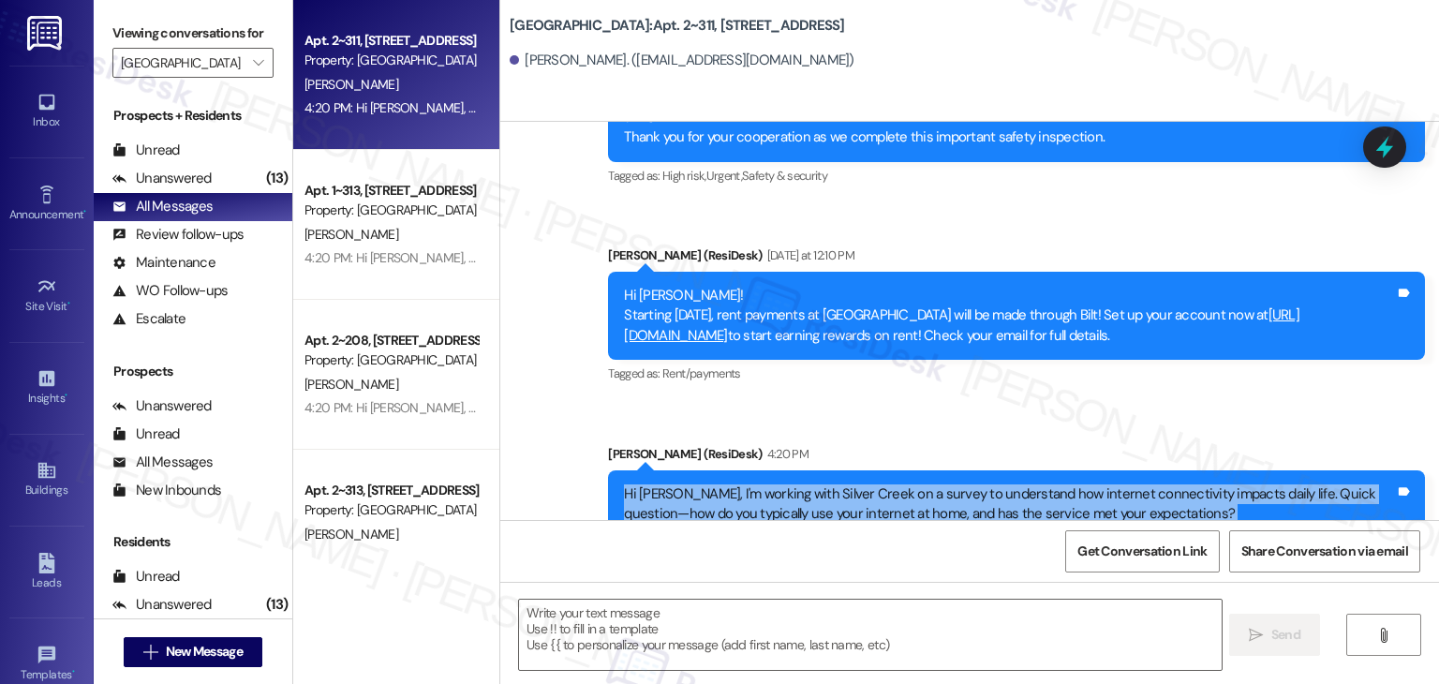
click at [1001, 101] on div "Silver Creek: Apt. 2~311, 3720 W Tayjan Ln Tina Dingman. (sassychickteena@gmail…" at bounding box center [969, 61] width 939 height 122
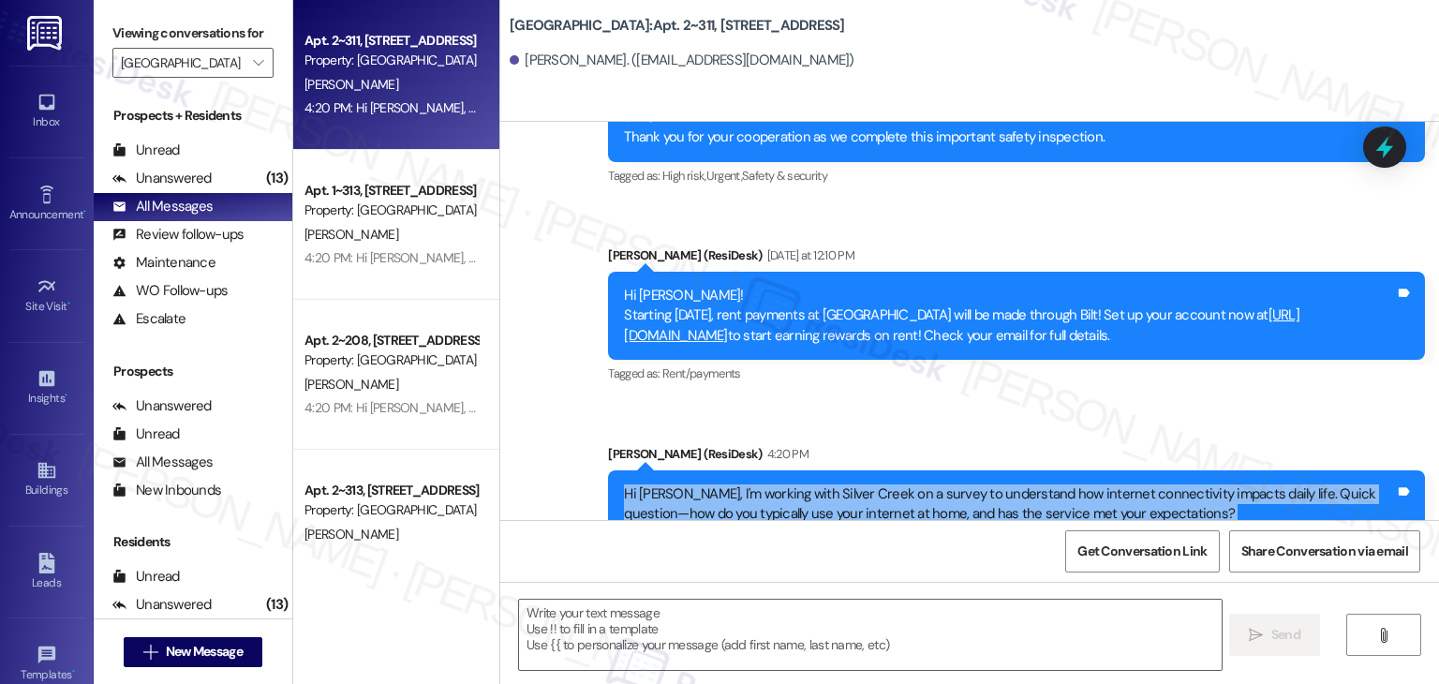
click at [1001, 101] on div "Silver Creek: Apt. 2~311, 3720 W Tayjan Ln Tina Dingman. (sassychickteena@gmail…" at bounding box center [969, 61] width 939 height 122
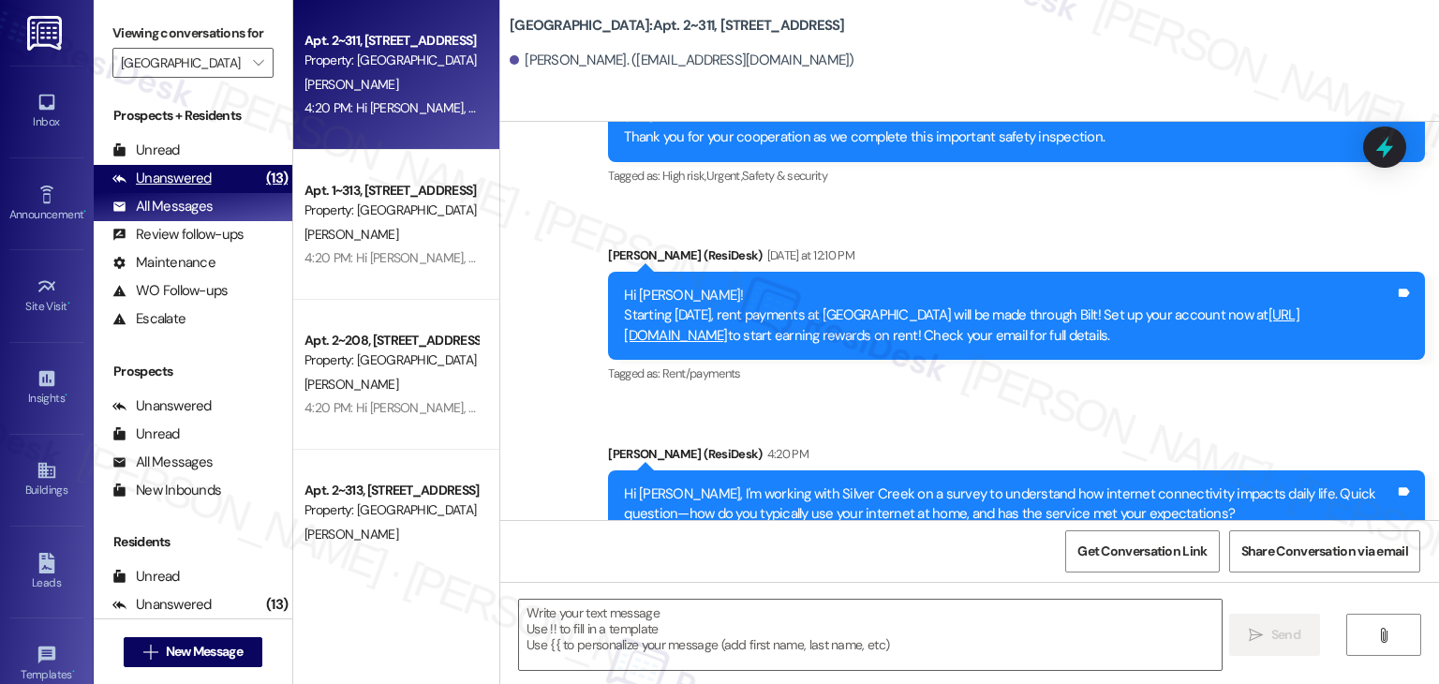
click at [203, 181] on div "Unanswered" at bounding box center [161, 179] width 99 height 20
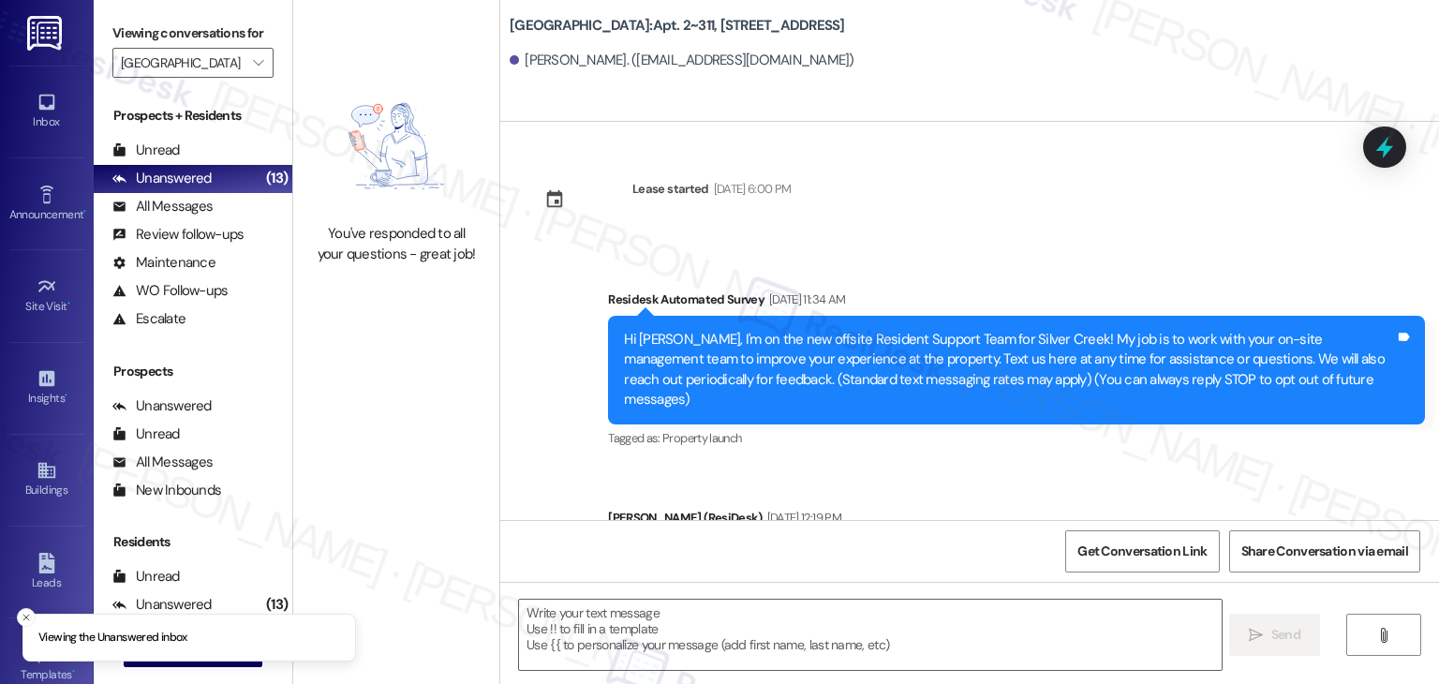
type textarea "Fetching suggested responses. Please feel free to read through the conversation…"
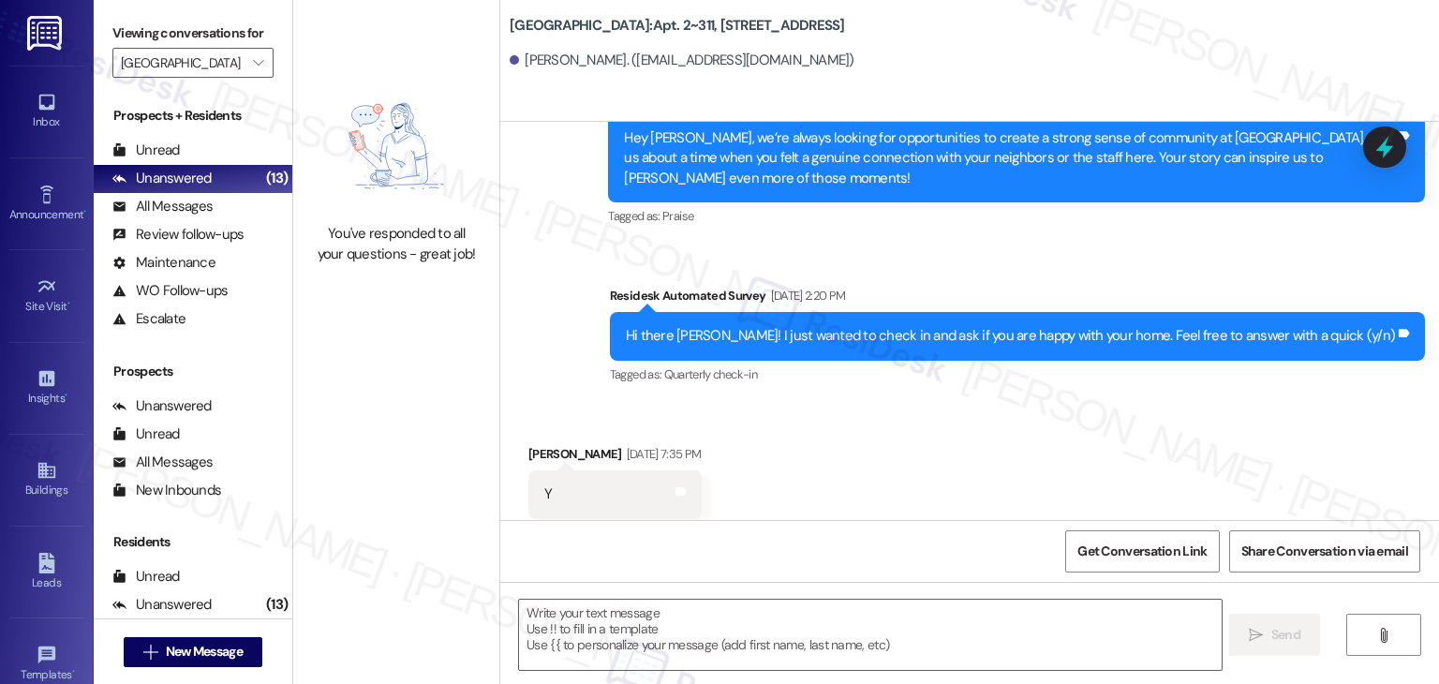
scroll to position [2122, 0]
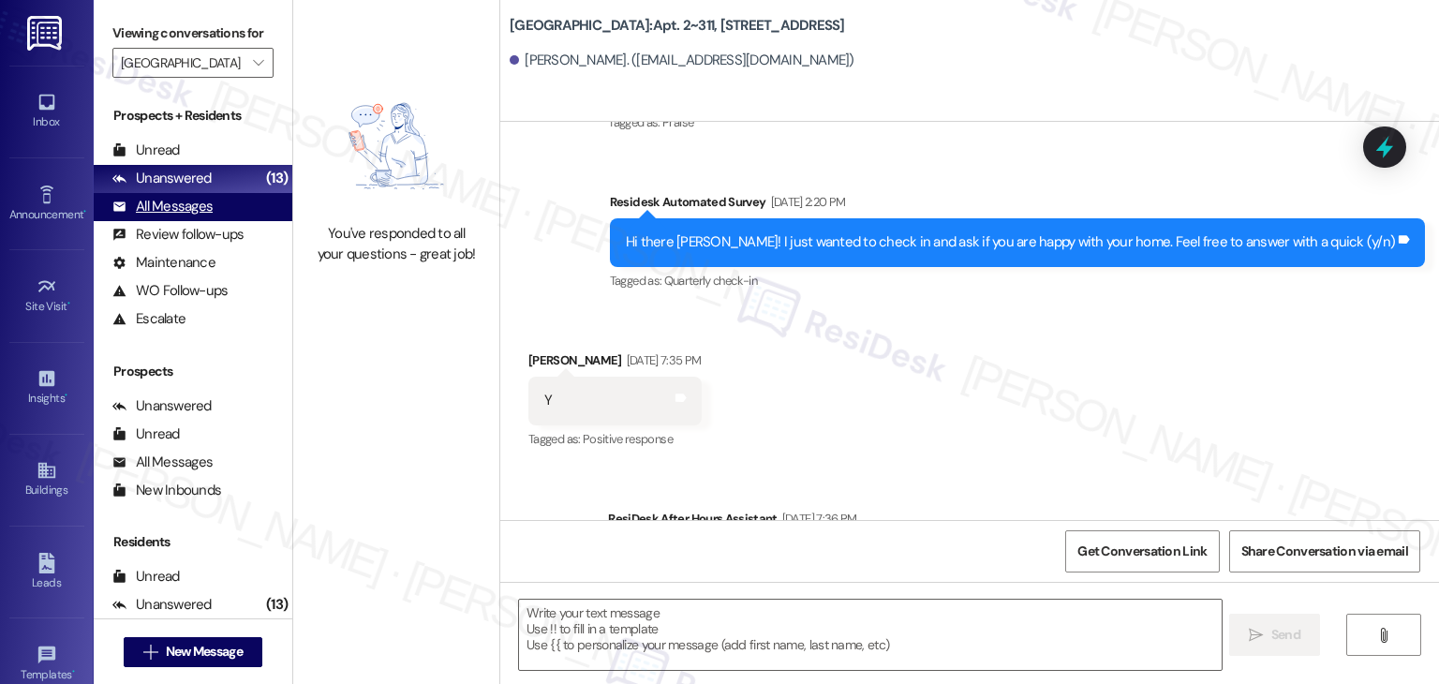
click at [199, 209] on div "All Messages" at bounding box center [162, 207] width 100 height 20
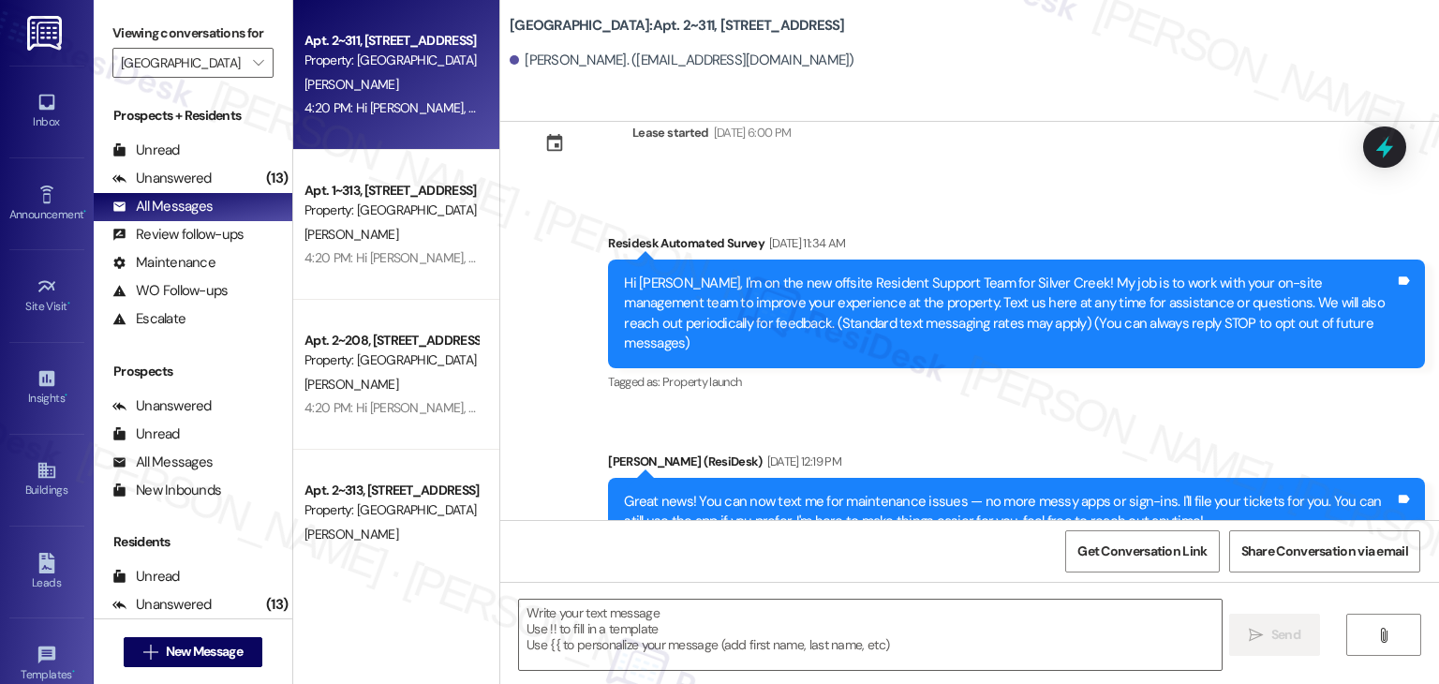
type textarea "Fetching suggested responses. Please feel free to read through the conversation…"
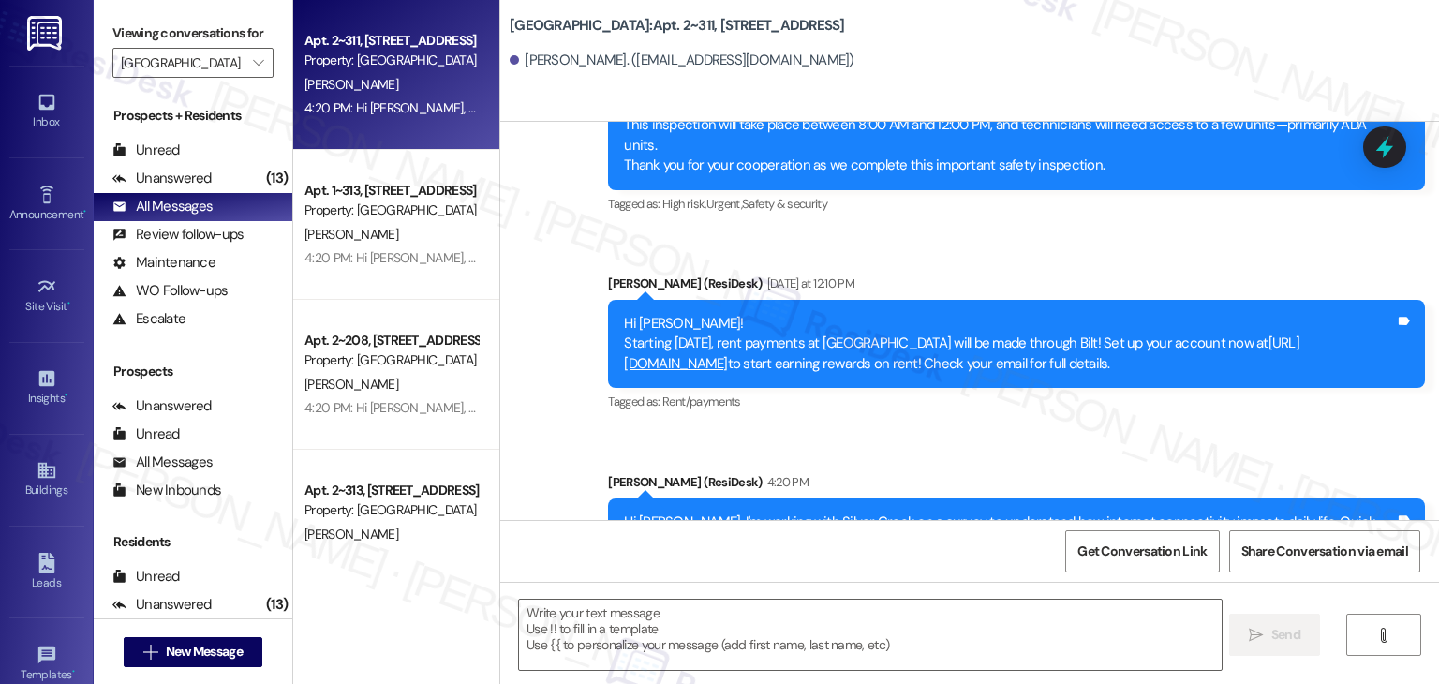
scroll to position [3232, 0]
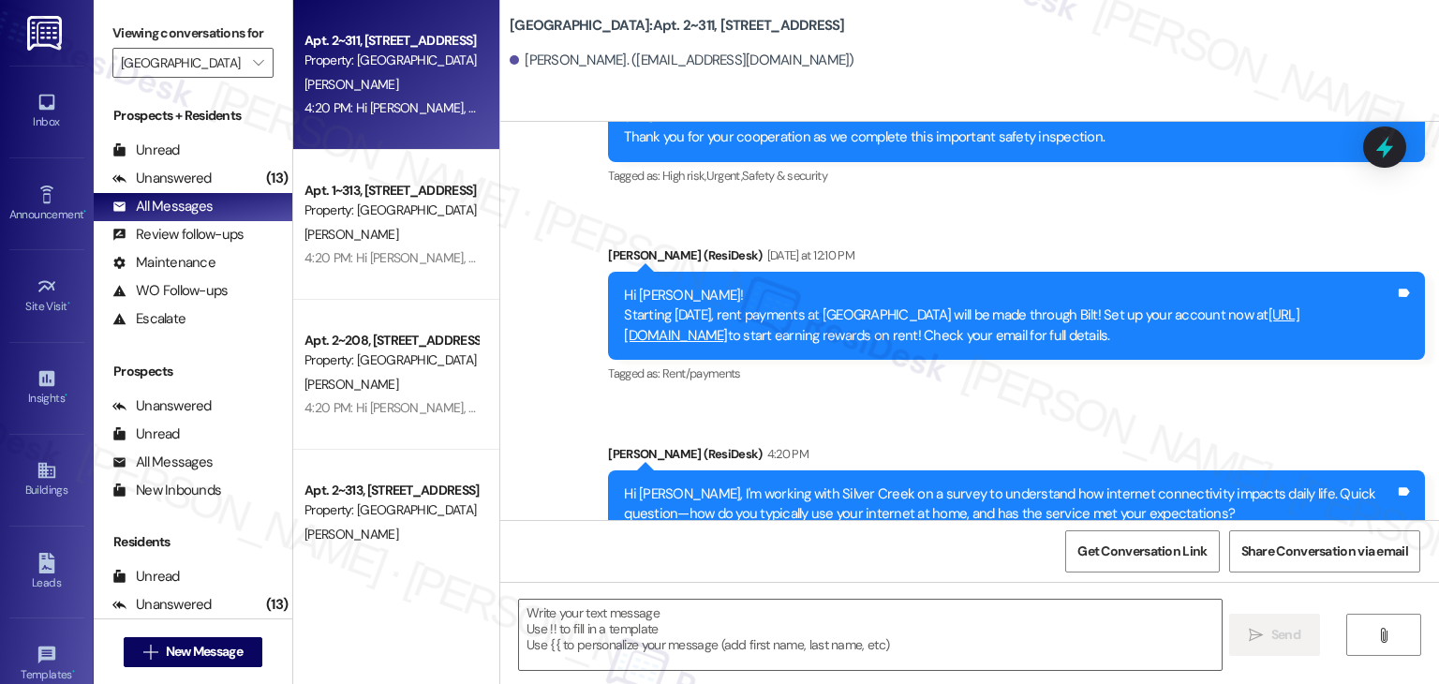
click at [863, 484] on div "Hi Tina, I'm working with Silver Creek on a survey to understand how internet c…" at bounding box center [1009, 504] width 771 height 40
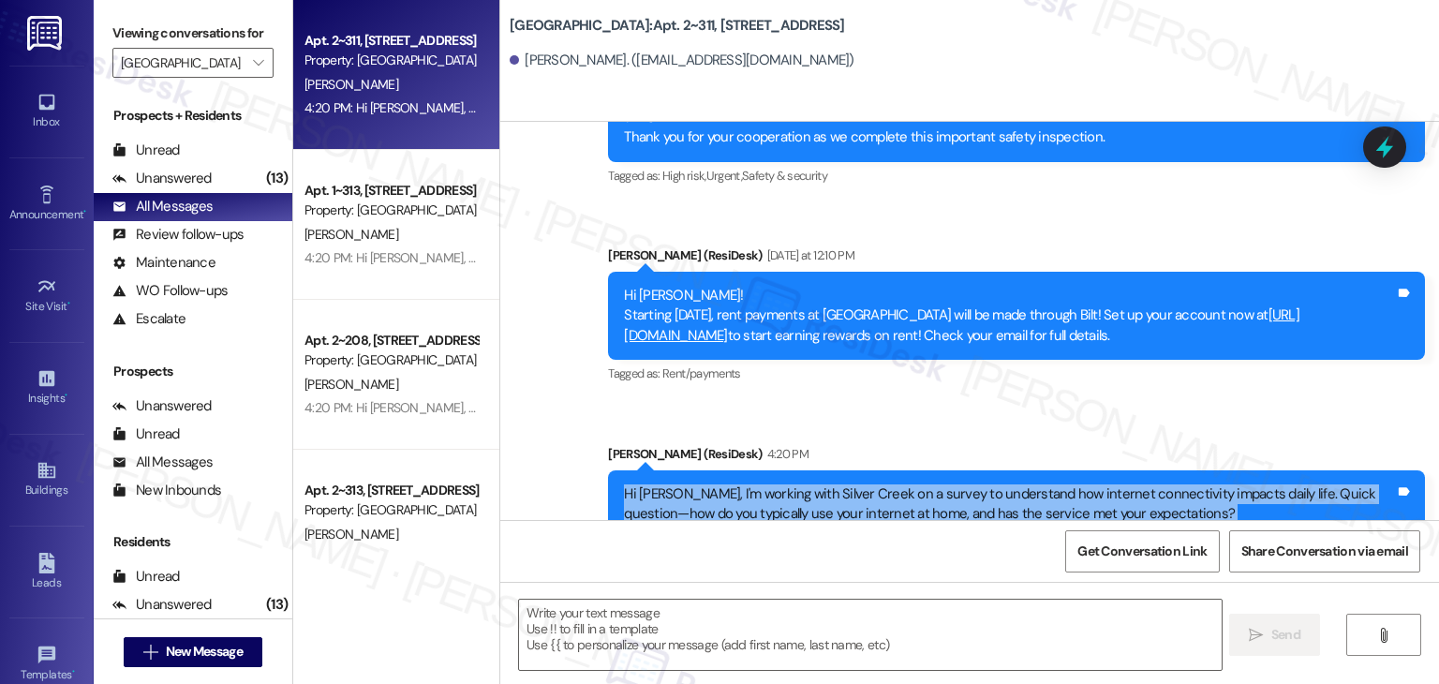
click at [863, 484] on div "Hi Tina, I'm working with Silver Creek on a survey to understand how internet c…" at bounding box center [1009, 504] width 771 height 40
copy div "Hi Tina, I'm working with Silver Creek on a survey to understand how internet c…"
click at [723, 625] on textarea at bounding box center [870, 635] width 702 height 70
paste textarea "Hi {{first_name}}, I'm working with {{property}} on a survey to understand how …"
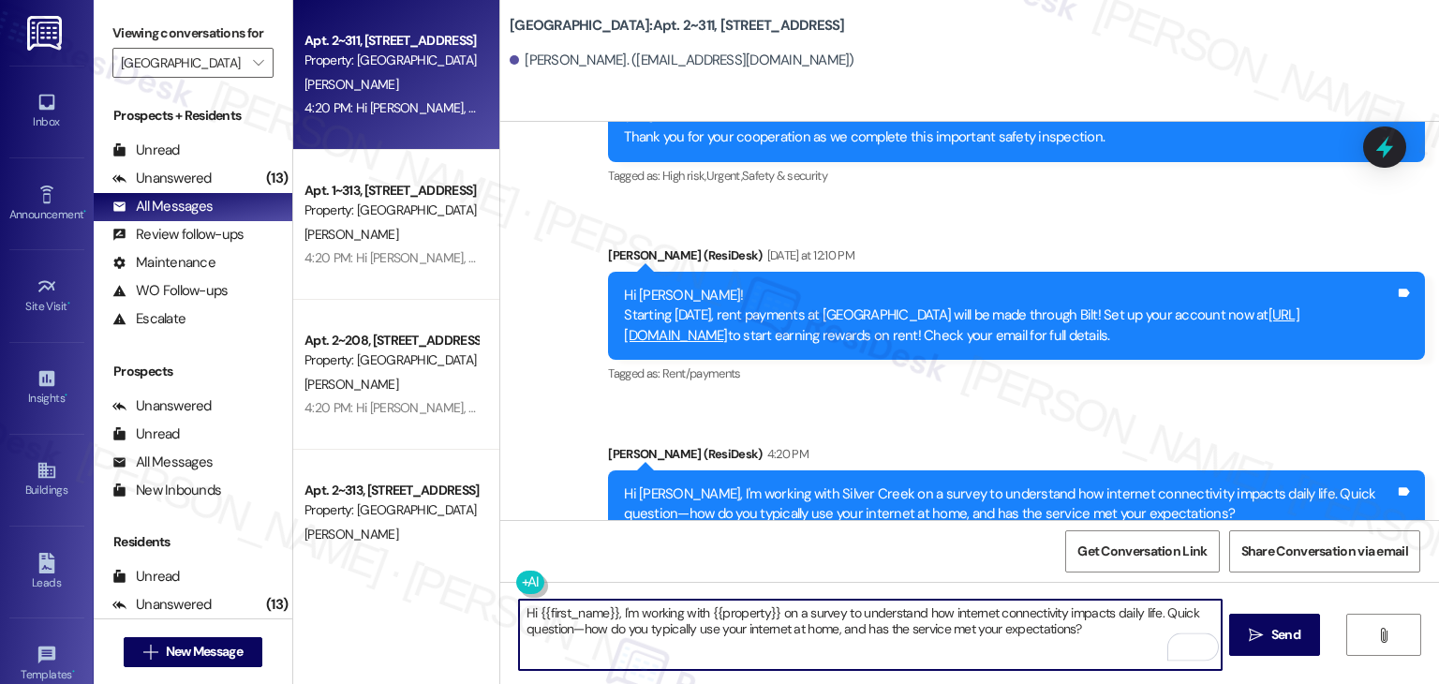
type textarea "Hi {{first_name}}, I'm working with {{property}} on a survey to understand how …"
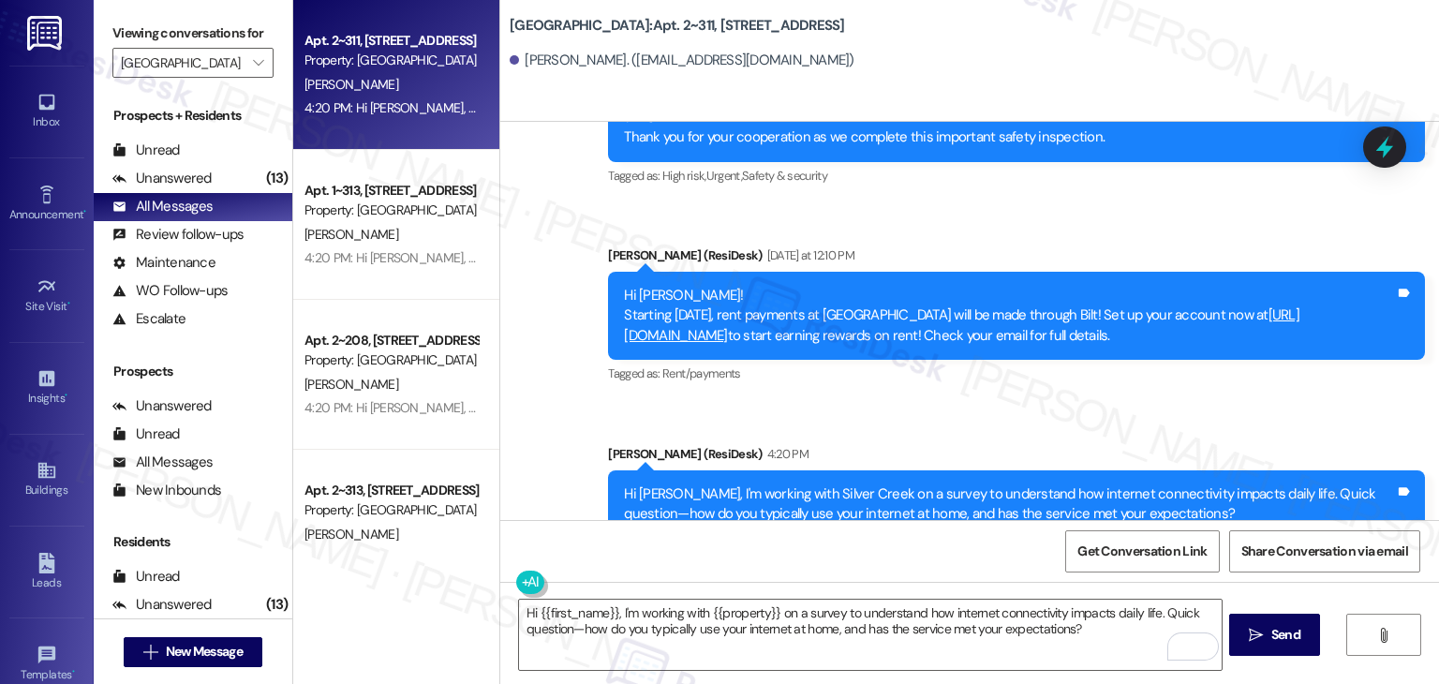
click at [900, 430] on div "Announcement, sent via SMS Dottie (ResiDesk) 4:20 PM Hi Tina, I'm working with …" at bounding box center [1016, 505] width 845 height 150
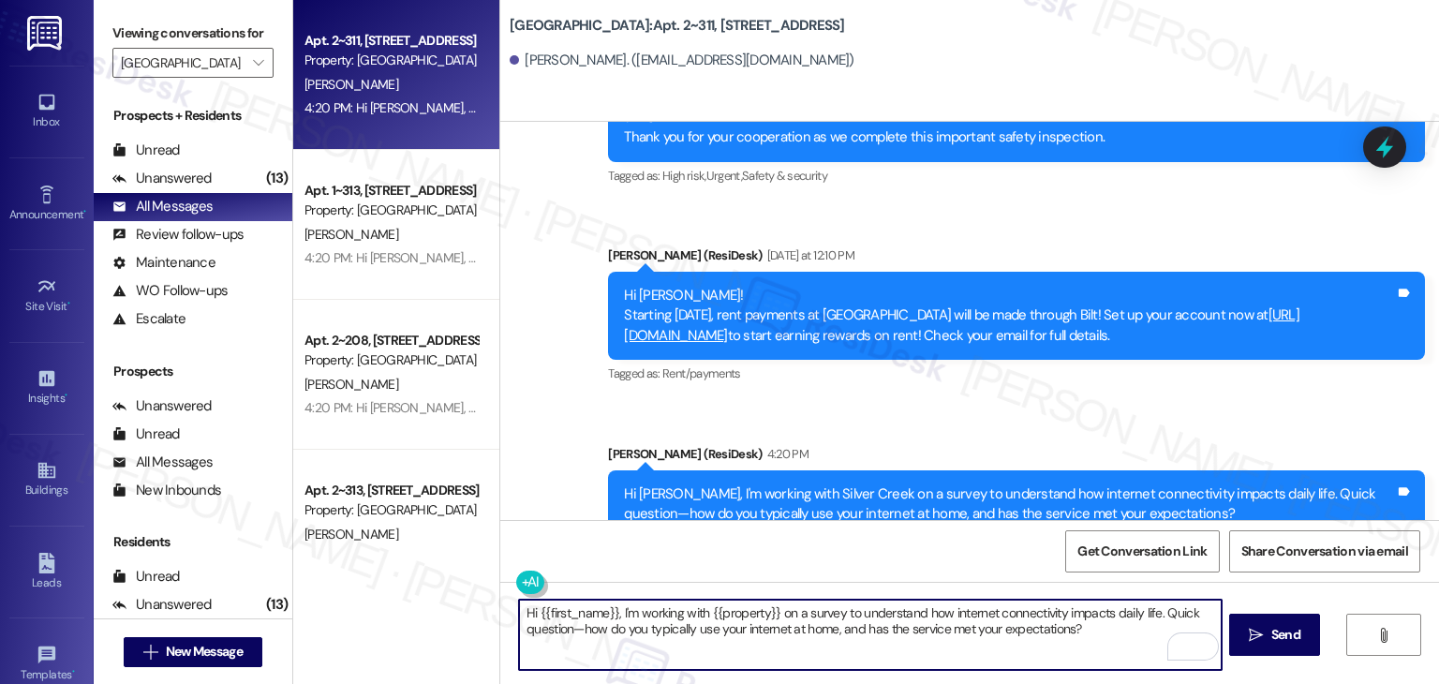
click at [750, 616] on textarea "Hi {{first_name}}, I'm working with {{property}} on a survey to understand how …" at bounding box center [870, 635] width 702 height 70
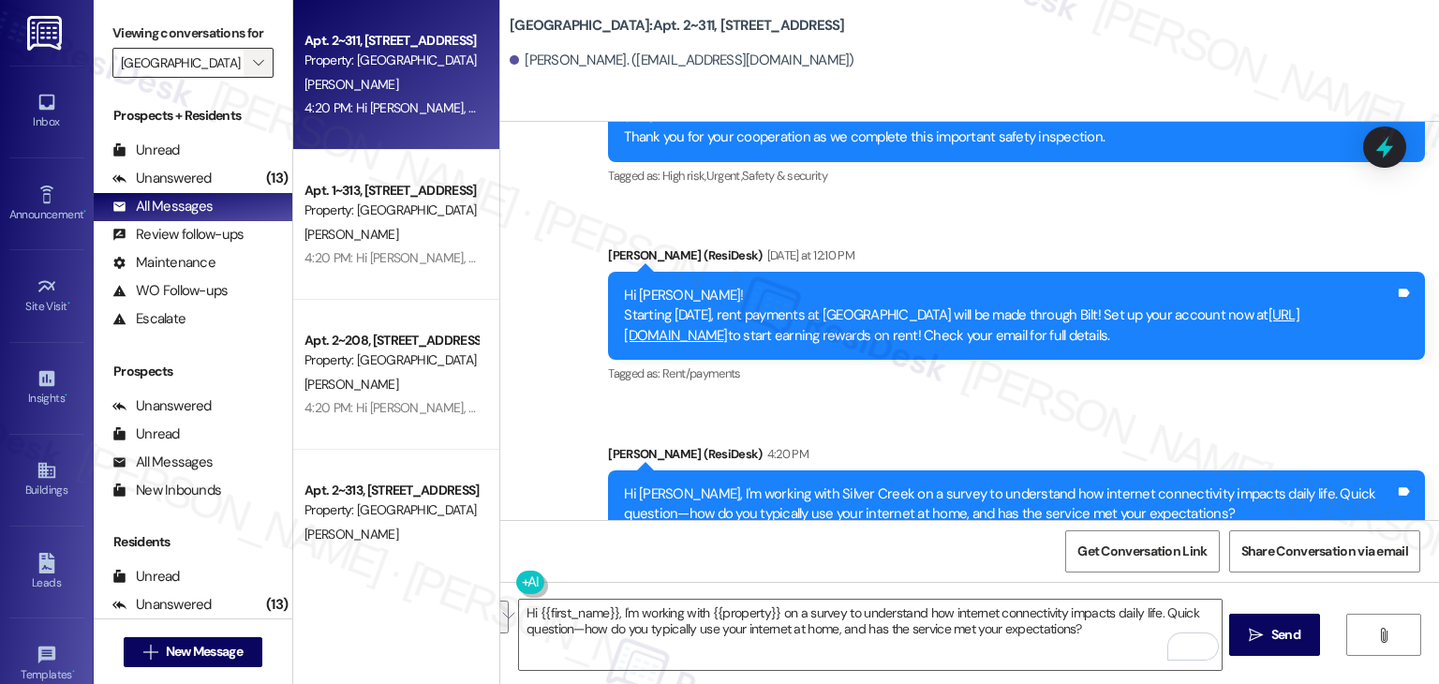
click at [249, 53] on span "" at bounding box center [258, 63] width 18 height 30
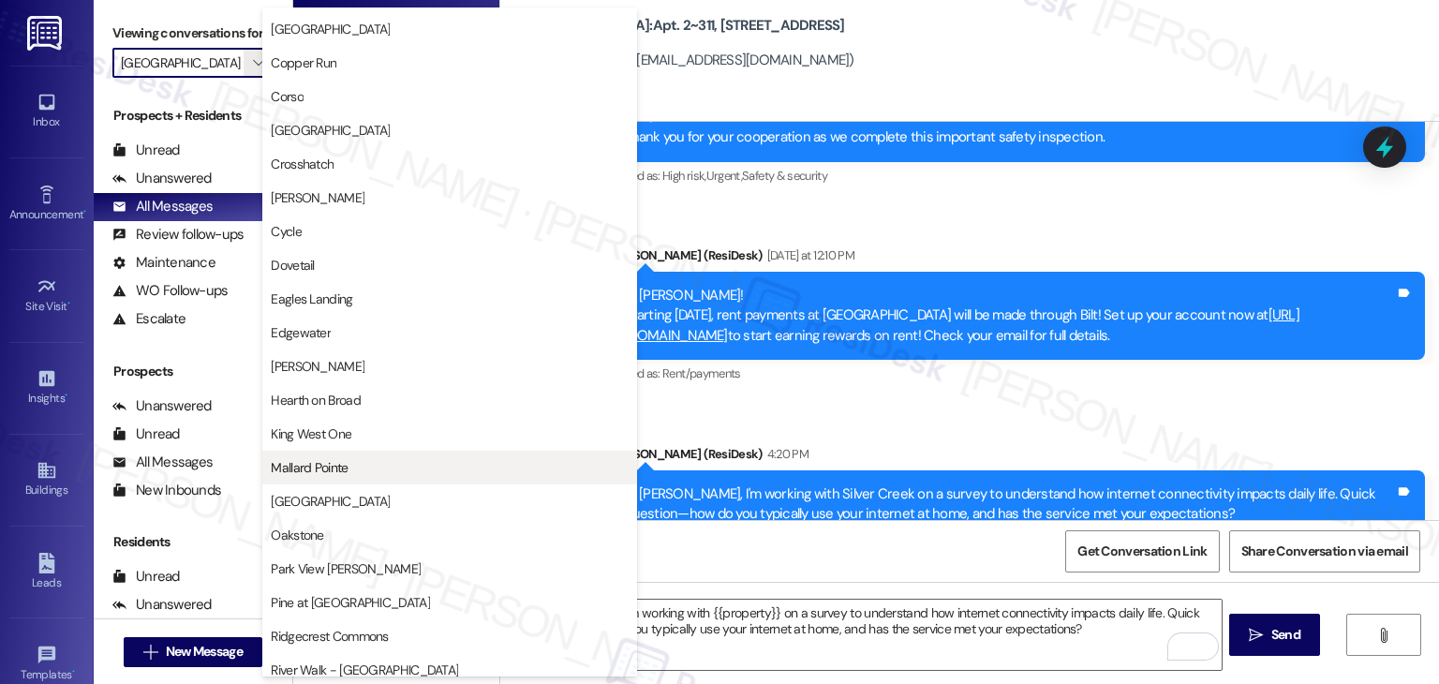
scroll to position [354, 0]
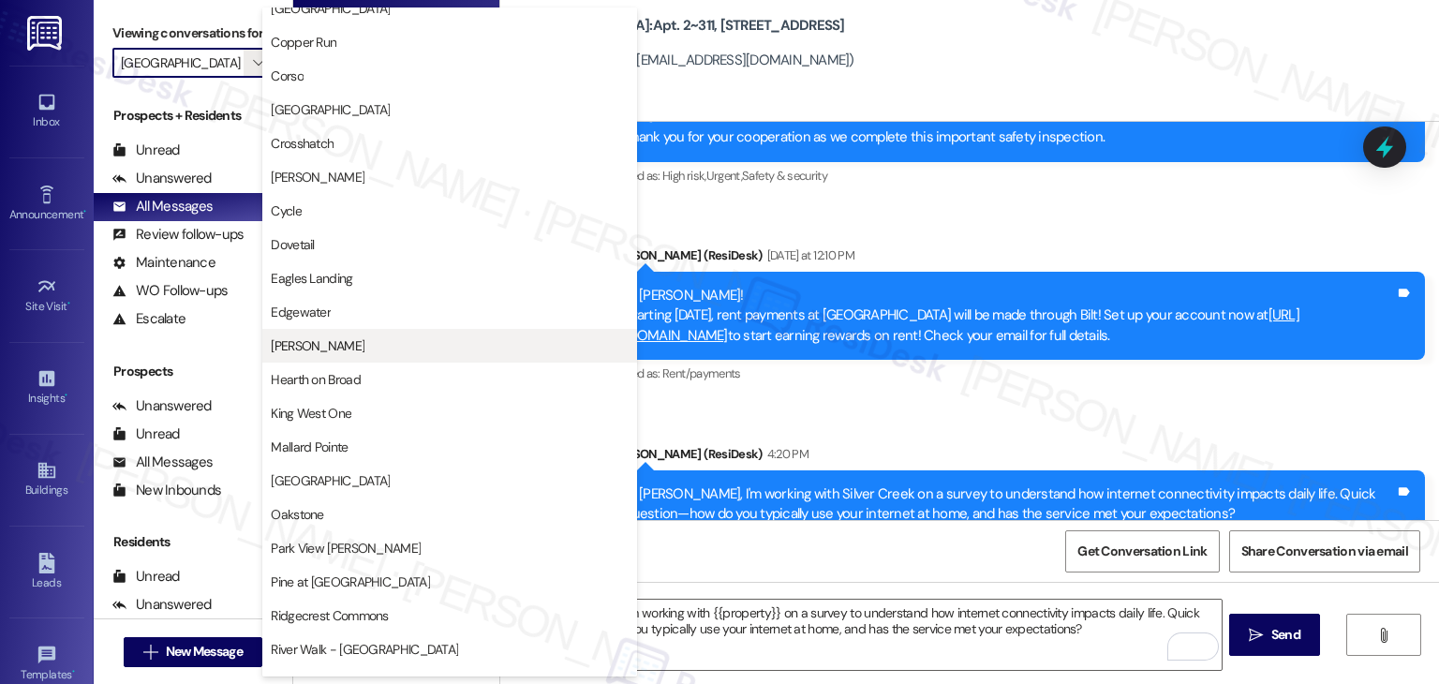
click at [320, 341] on span "Haymaker" at bounding box center [318, 345] width 94 height 19
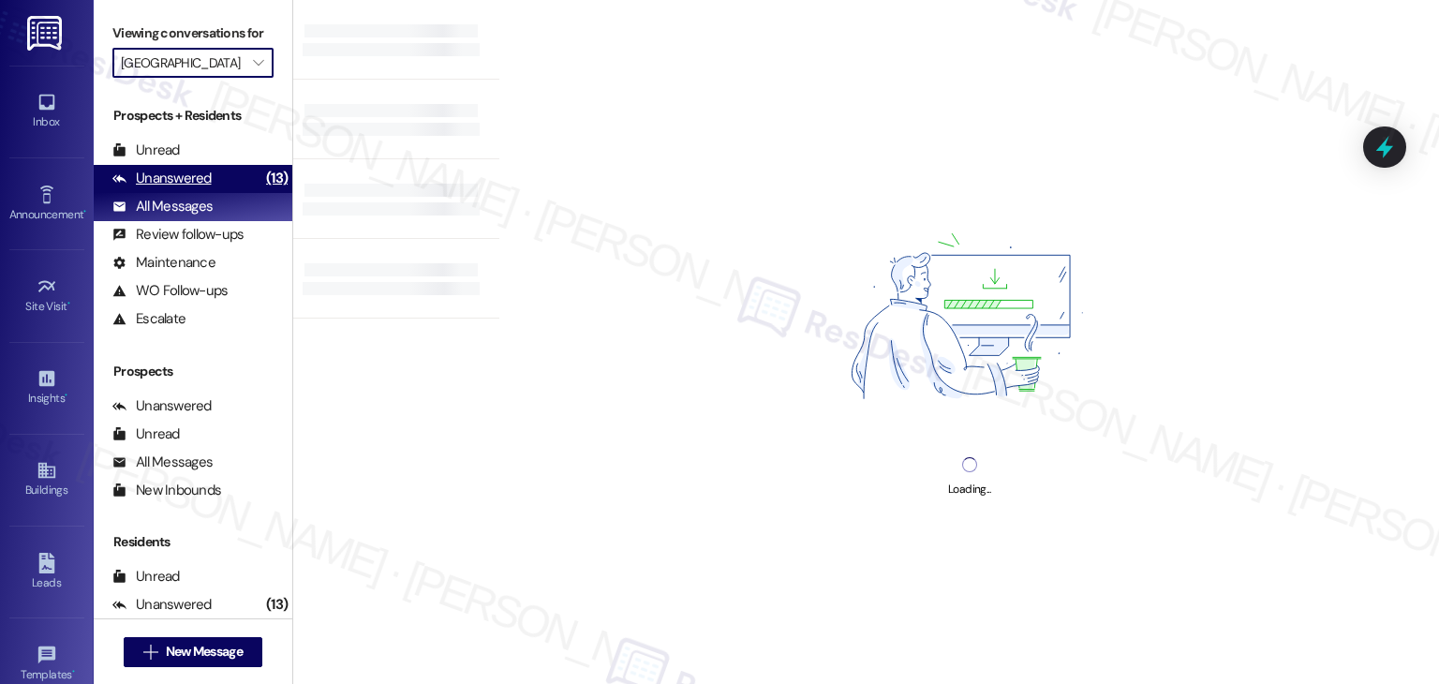
click at [180, 177] on div "Unanswered" at bounding box center [161, 179] width 99 height 20
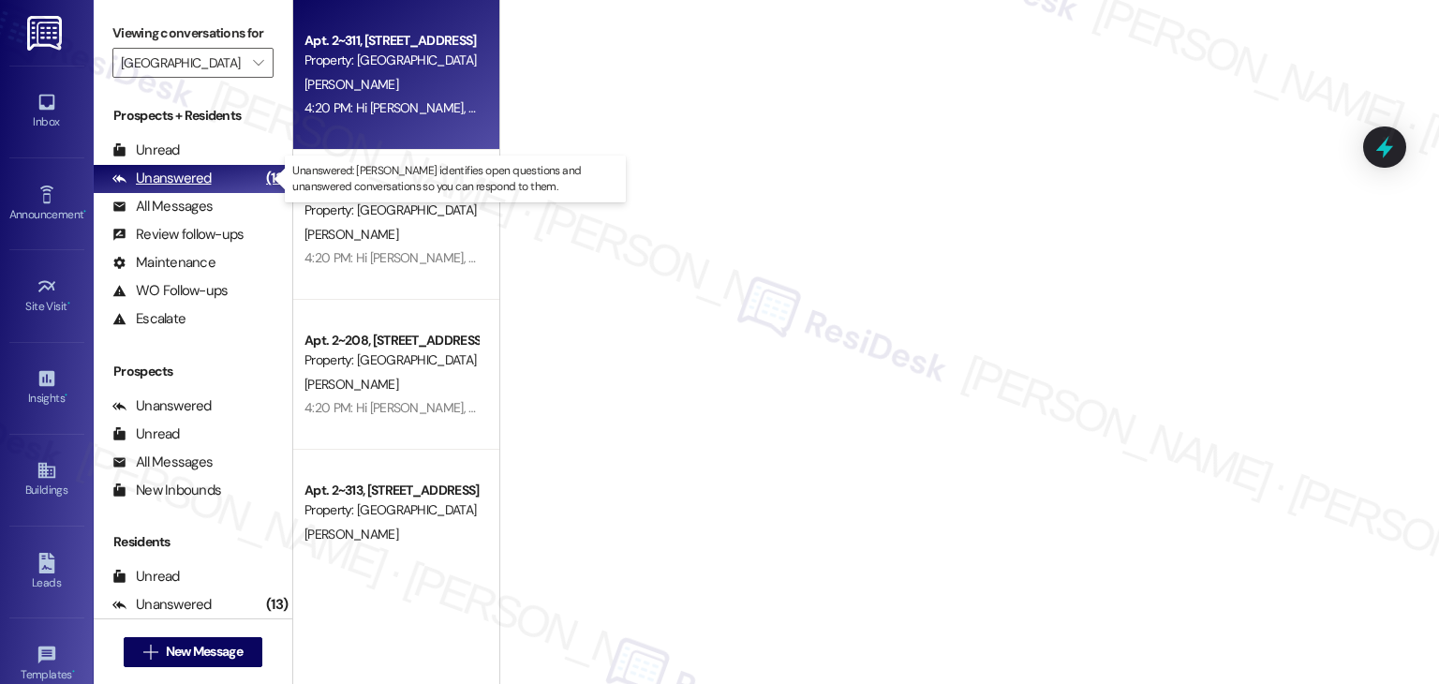
type input "Haymaker"
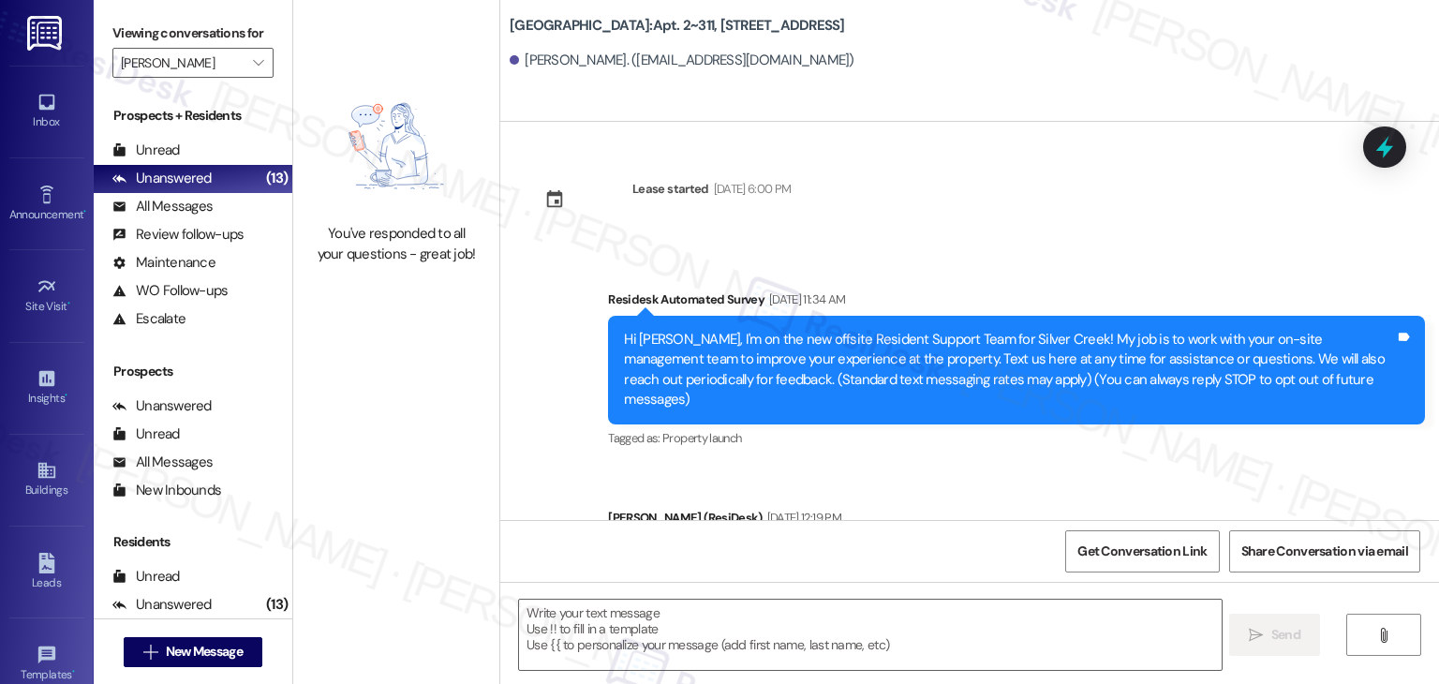
type textarea "Fetching suggested responses. Please feel free to read through the conversation…"
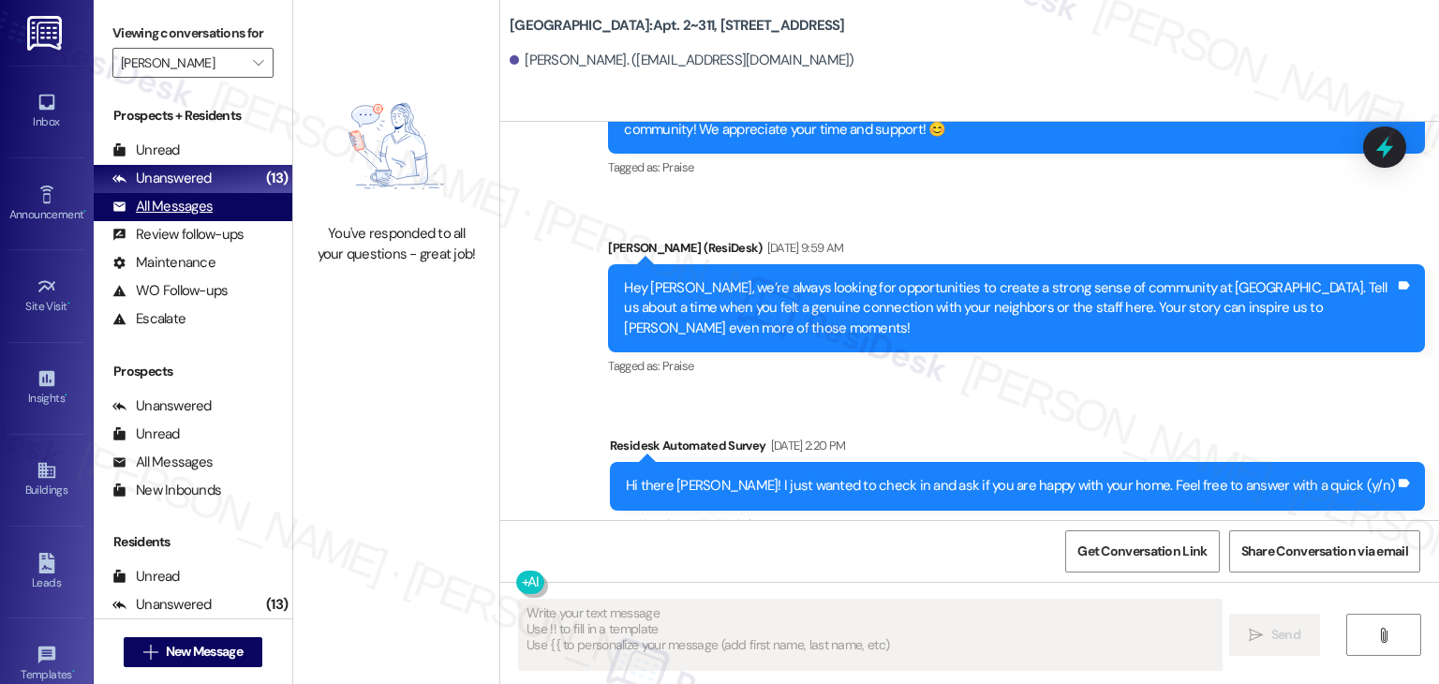
scroll to position [2028, 0]
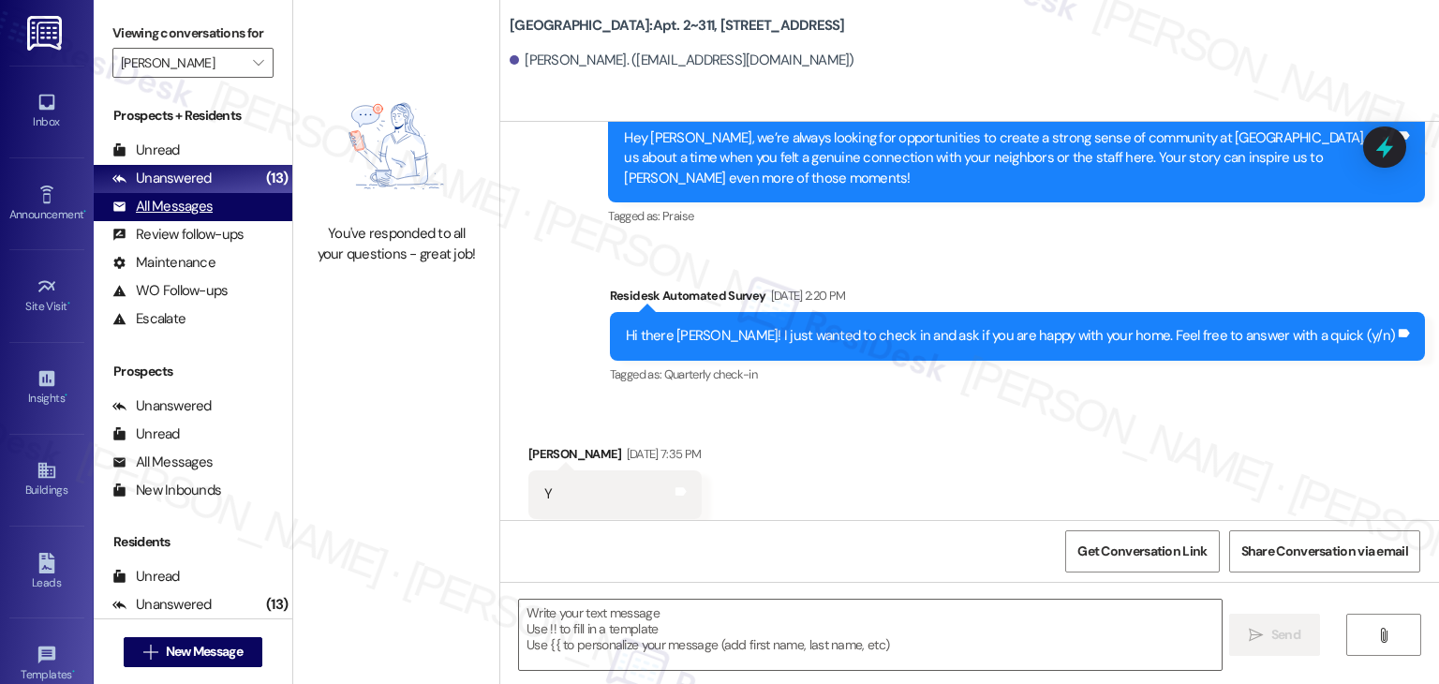
click at [203, 208] on div "All Messages" at bounding box center [162, 207] width 100 height 20
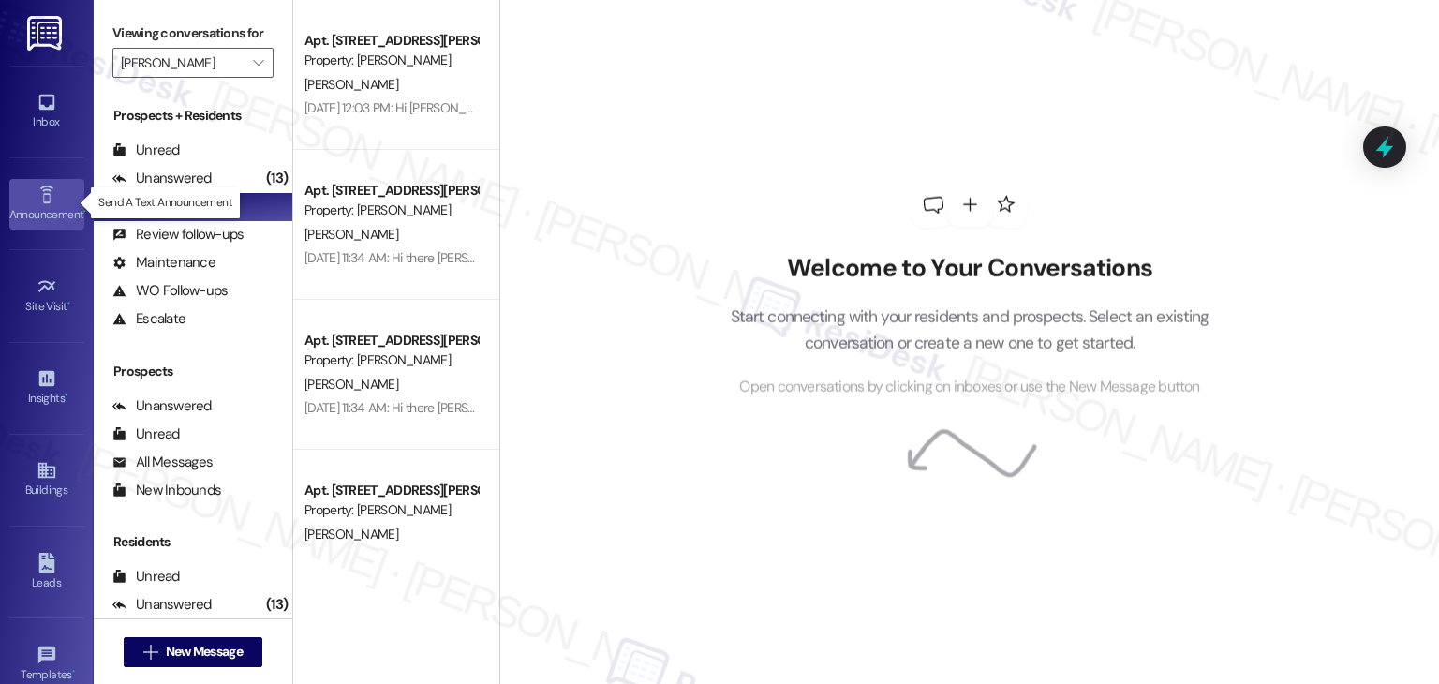
click at [41, 207] on div "Announcement •" at bounding box center [47, 214] width 94 height 19
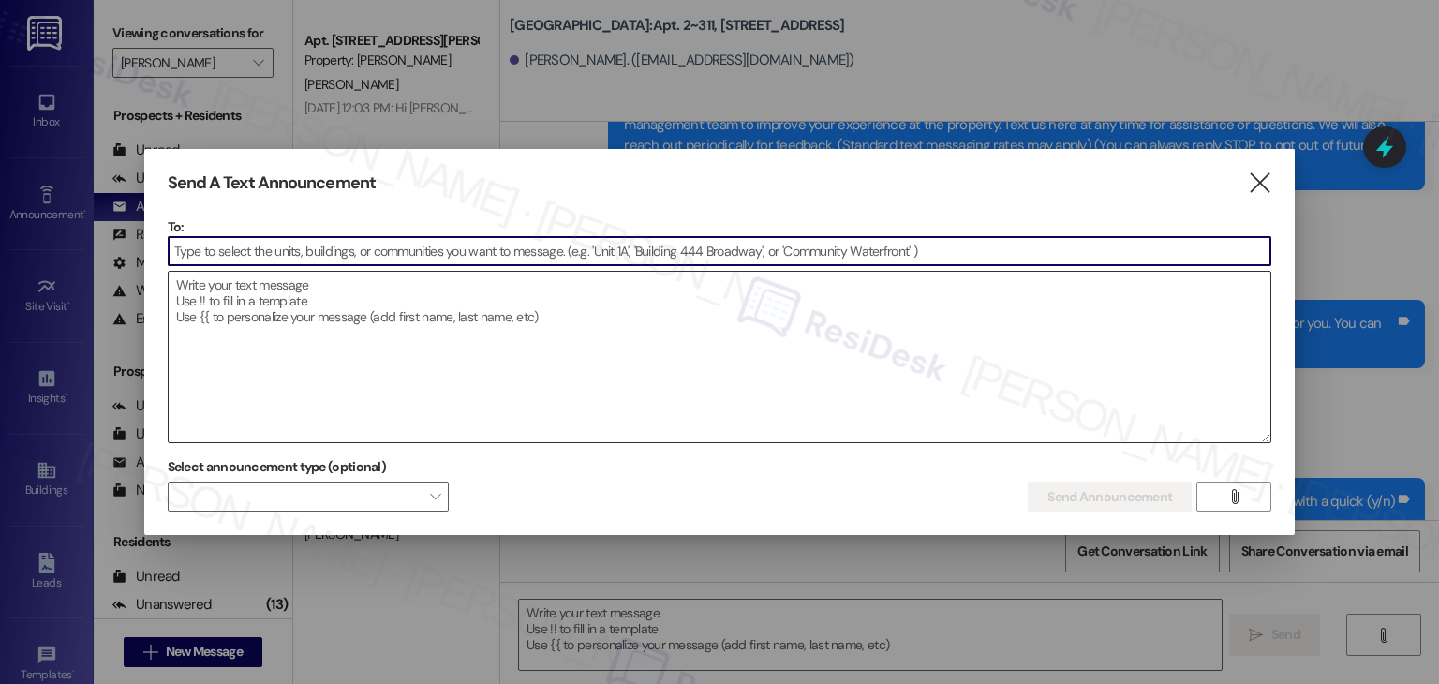
click at [290, 315] on textarea at bounding box center [720, 357] width 1103 height 171
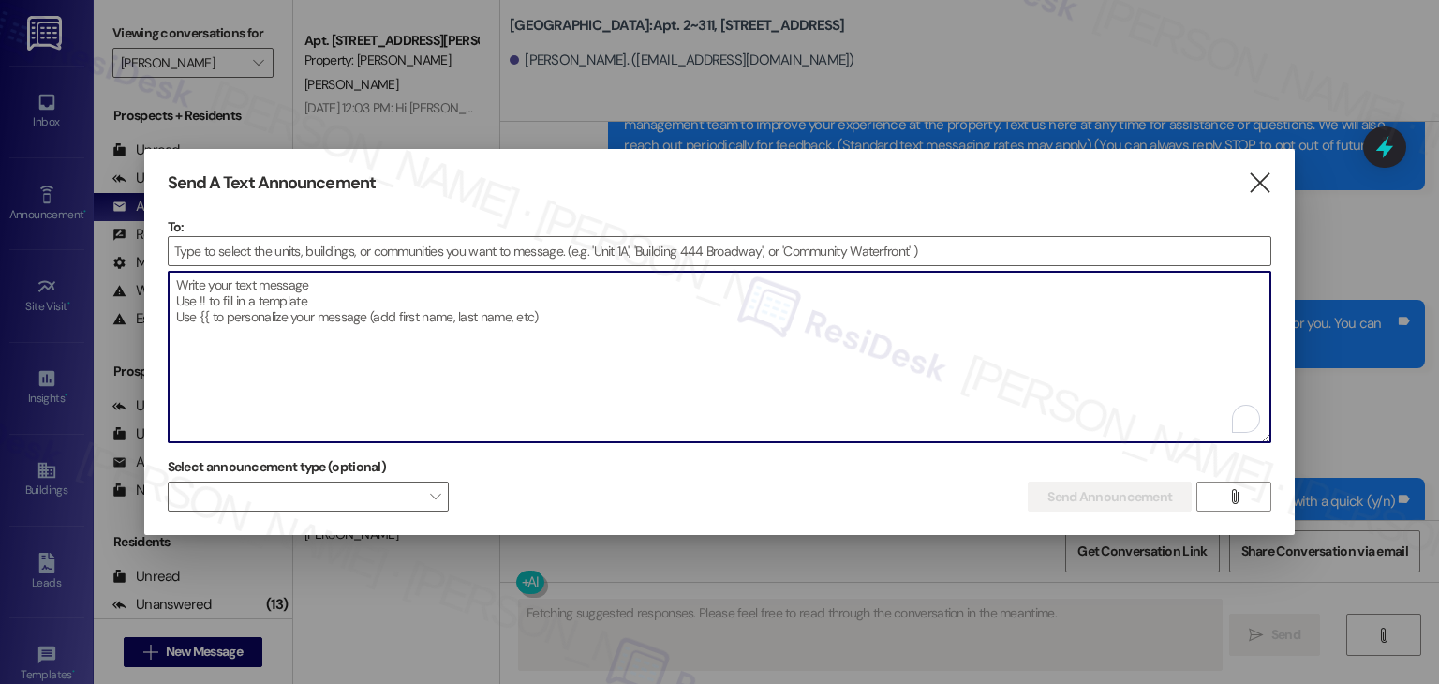
type textarea "Fetching suggested responses. Please feel free to read through the conversation…"
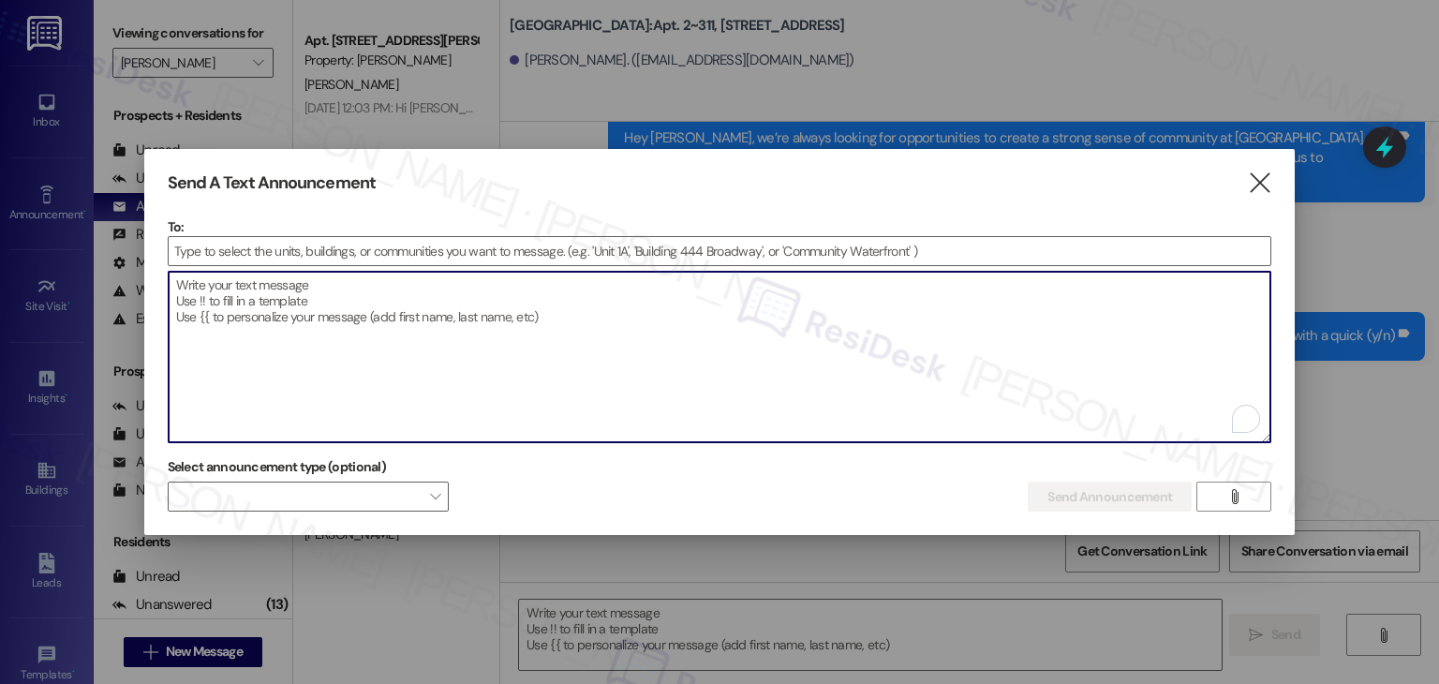
paste textarea "Hi {{first_name}}, I'm working with {{property}} on a survey to understand how …"
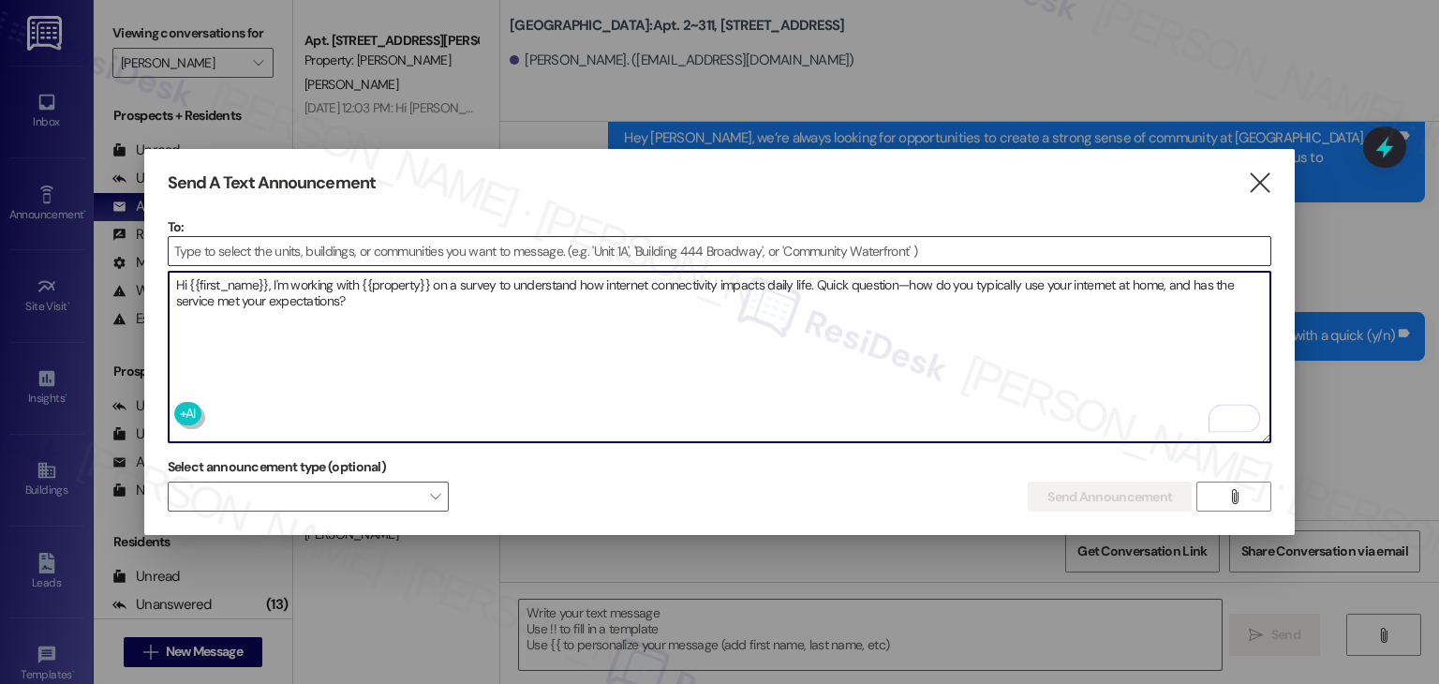
type textarea "Hi {{first_name}}, I'm working with {{property}} on a survey to understand how …"
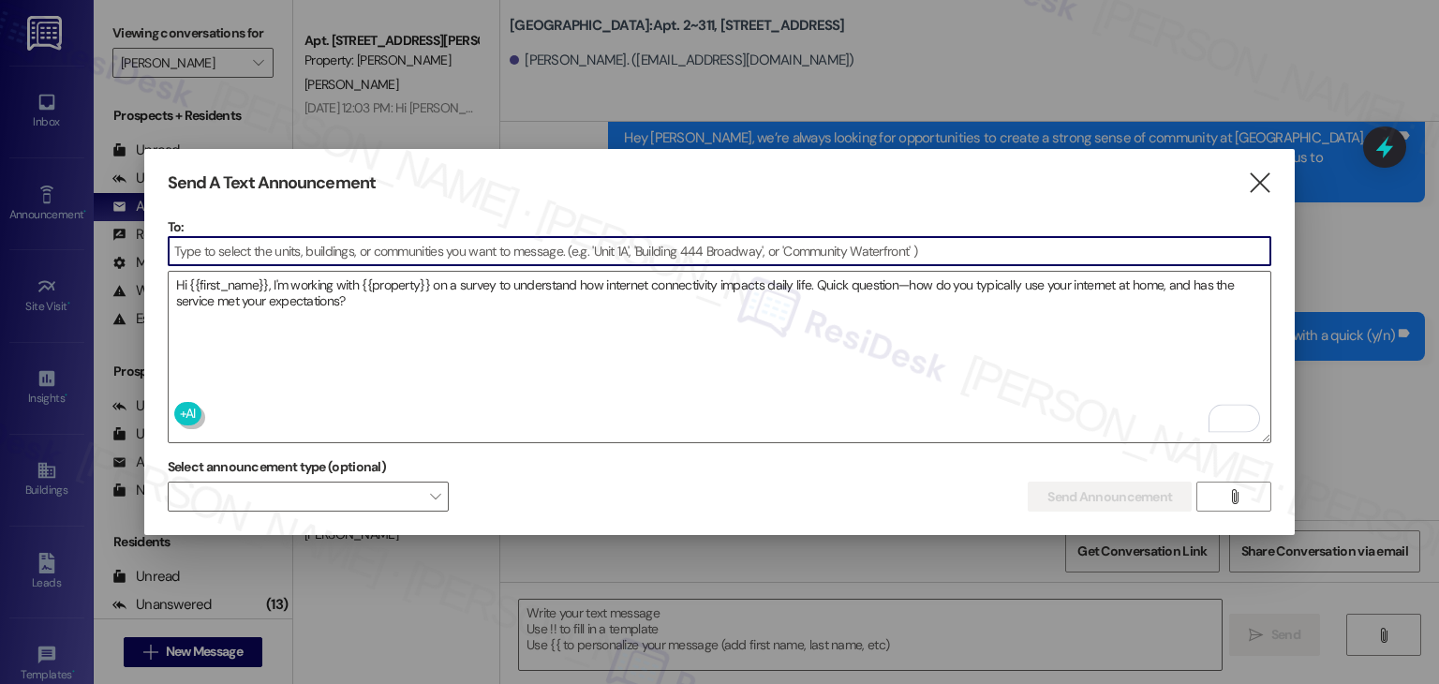
click at [251, 257] on input at bounding box center [720, 251] width 1103 height 28
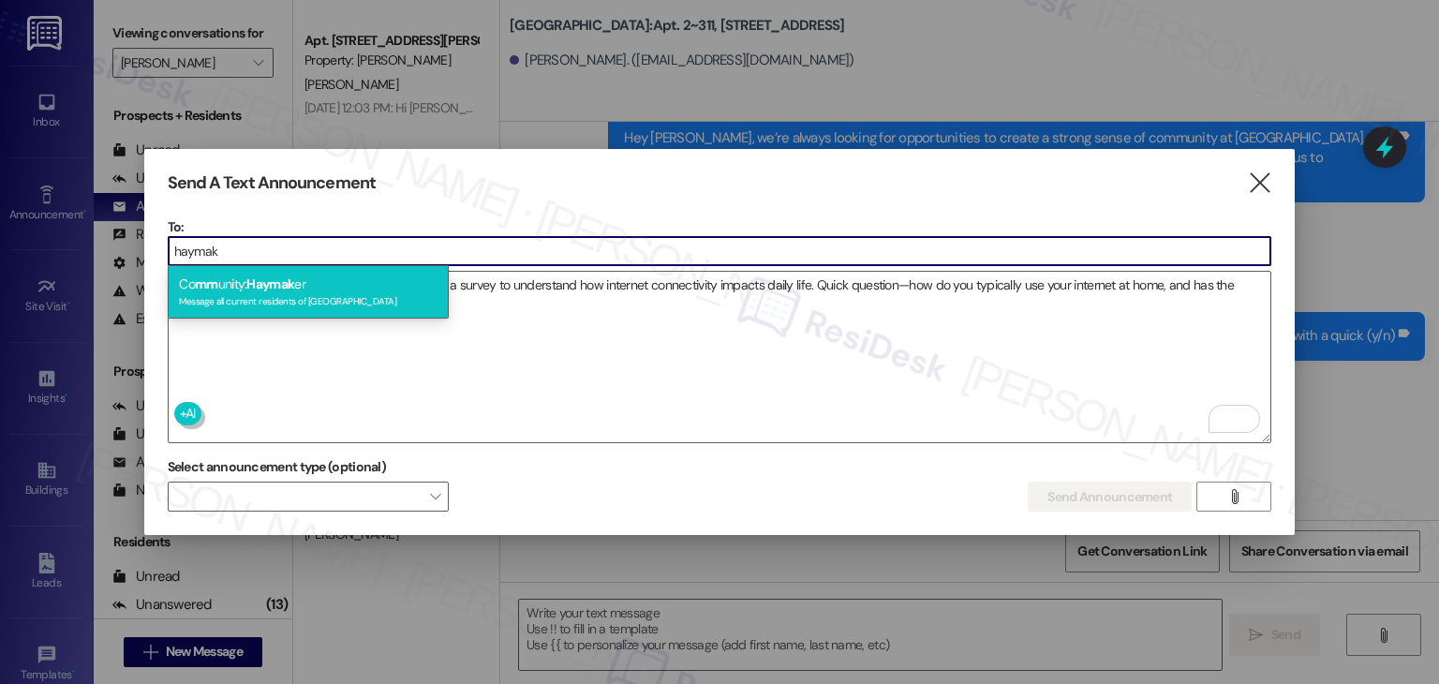
type input "haymak"
click at [289, 290] on span "Haymak" at bounding box center [270, 283] width 48 height 17
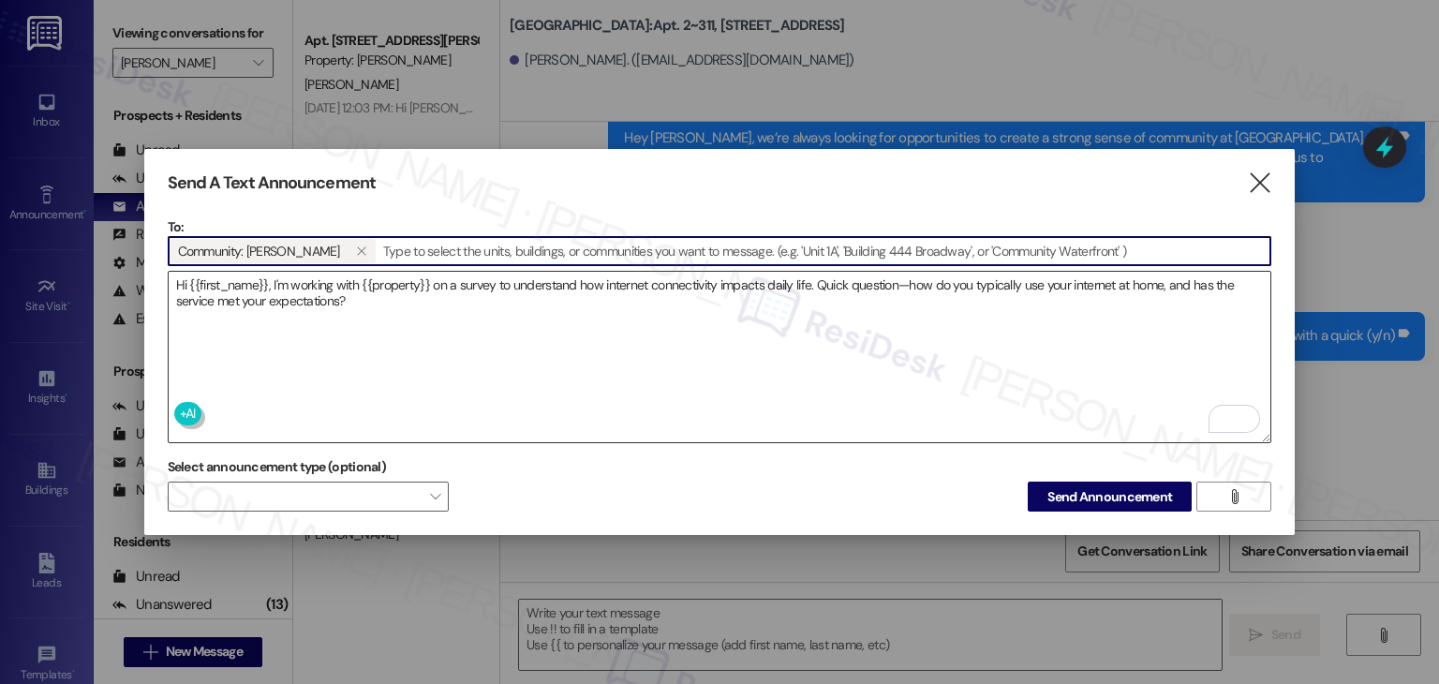
click at [430, 320] on textarea "Hi {{first_name}}, I'm working with {{property}} on a survey to understand how …" at bounding box center [720, 357] width 1103 height 171
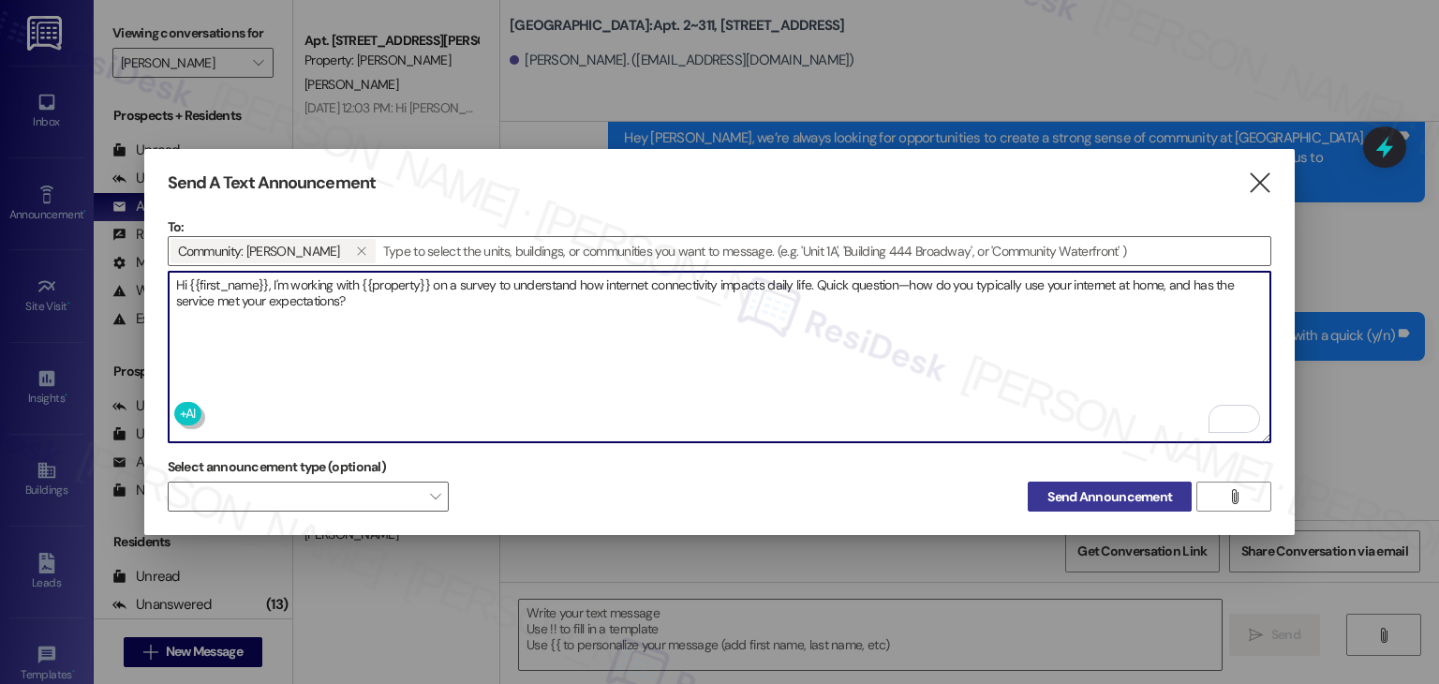
click at [1076, 492] on span "Send Announcement" at bounding box center [1110, 497] width 125 height 20
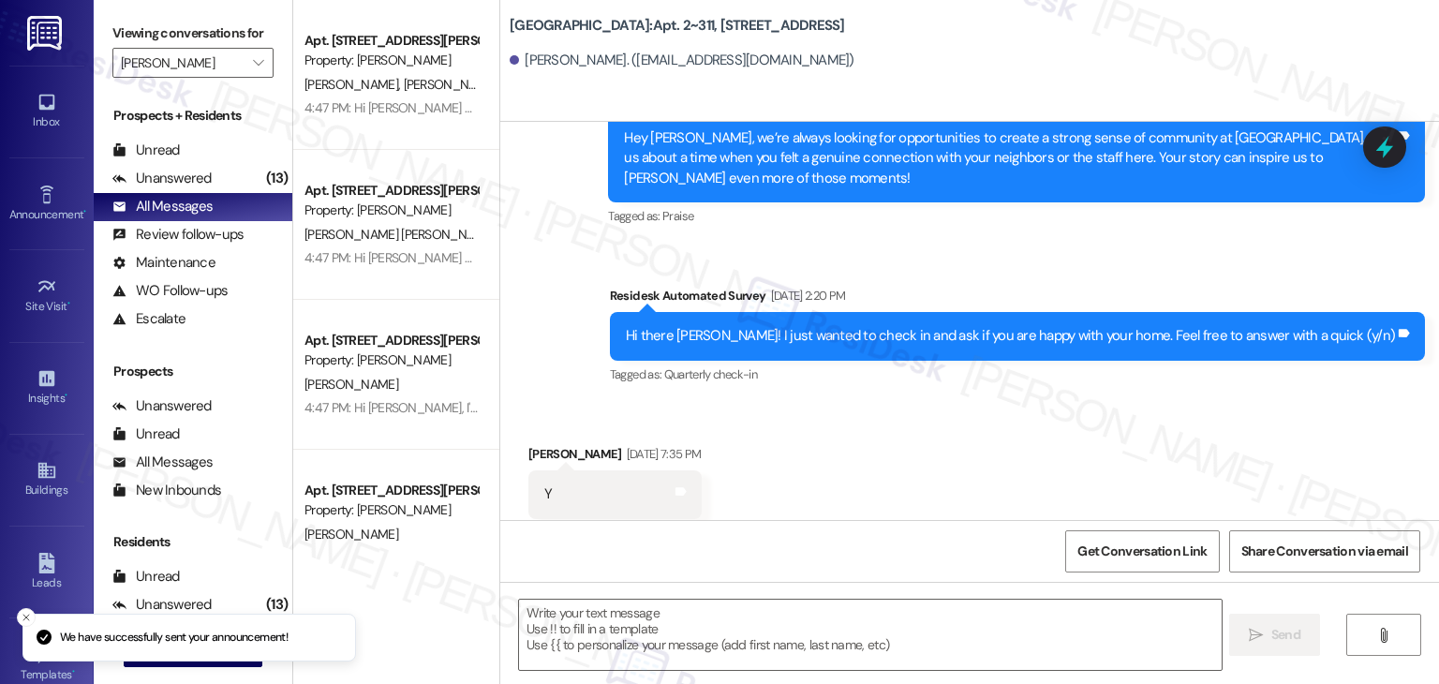
click at [384, 126] on div "Apt. 512E, 1624 W. Babcock Street Property: Haymaker R. Rabil A. Petry 4:47 PM:…" at bounding box center [396, 75] width 206 height 150
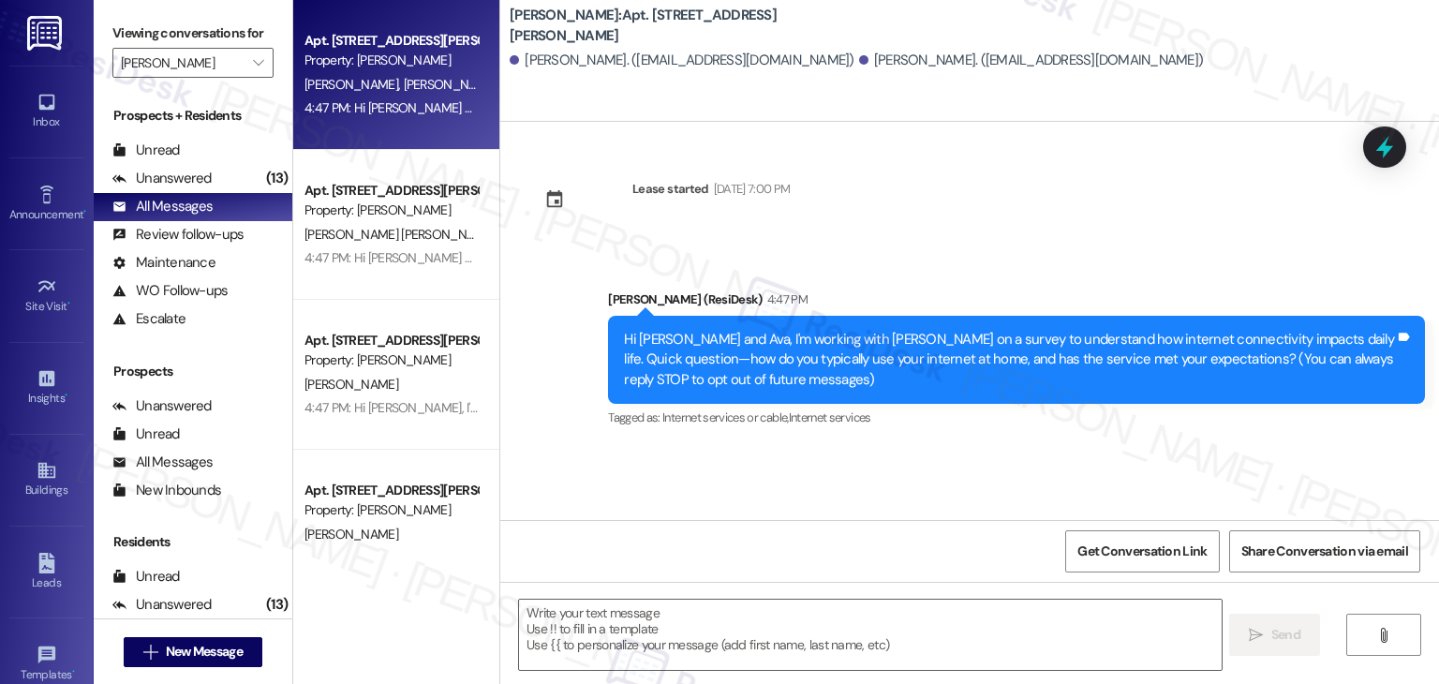
type textarea "Fetching suggested responses. Please feel free to read through the conversation…"
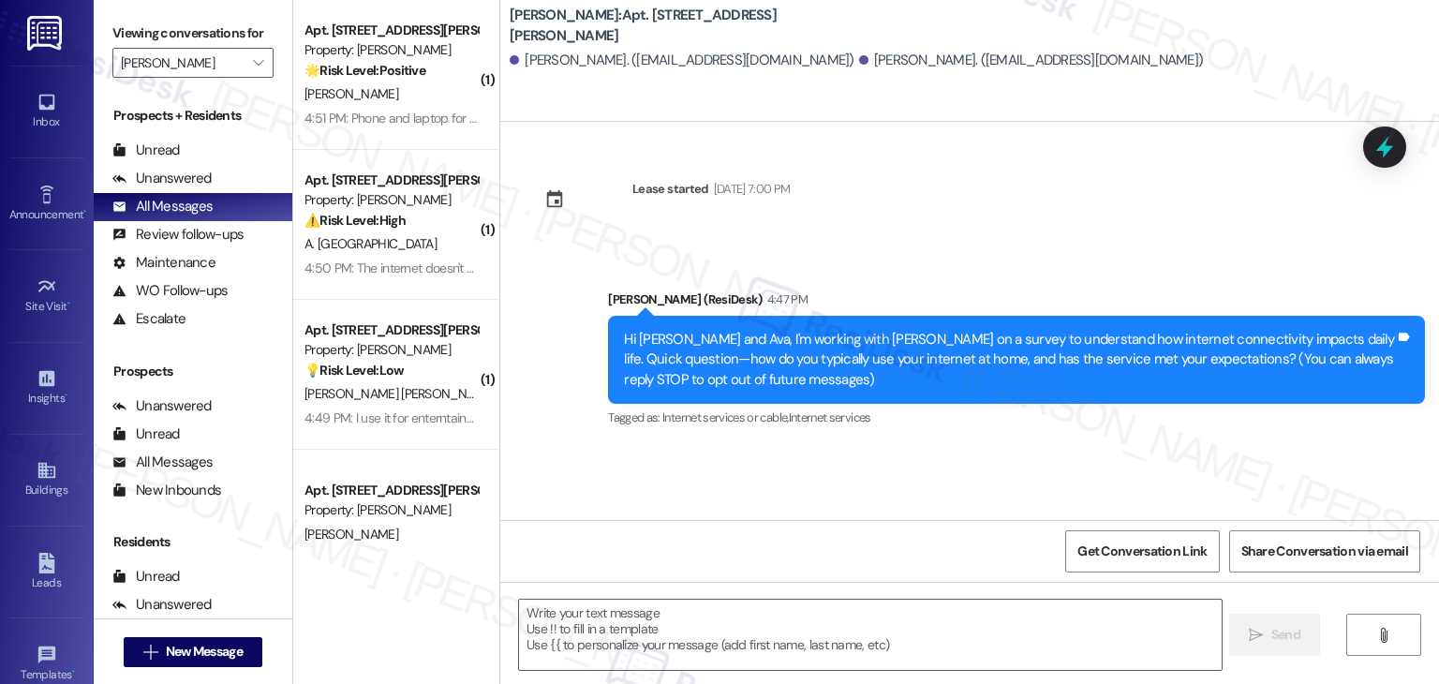
click at [881, 504] on div "Lease started Jun 09, 2025 at 7:00 PM Announcement, sent via SMS Dottie (ResiDe…" at bounding box center [969, 321] width 939 height 398
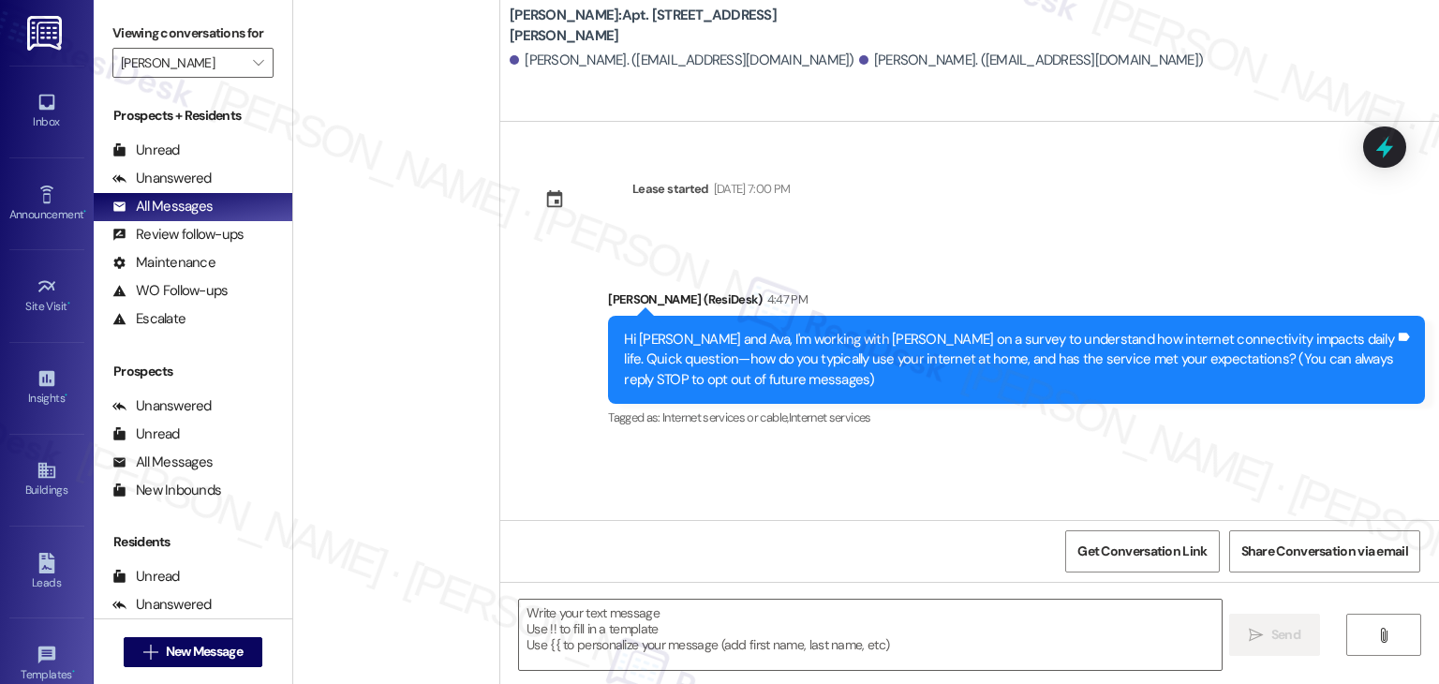
scroll to position [1687, 0]
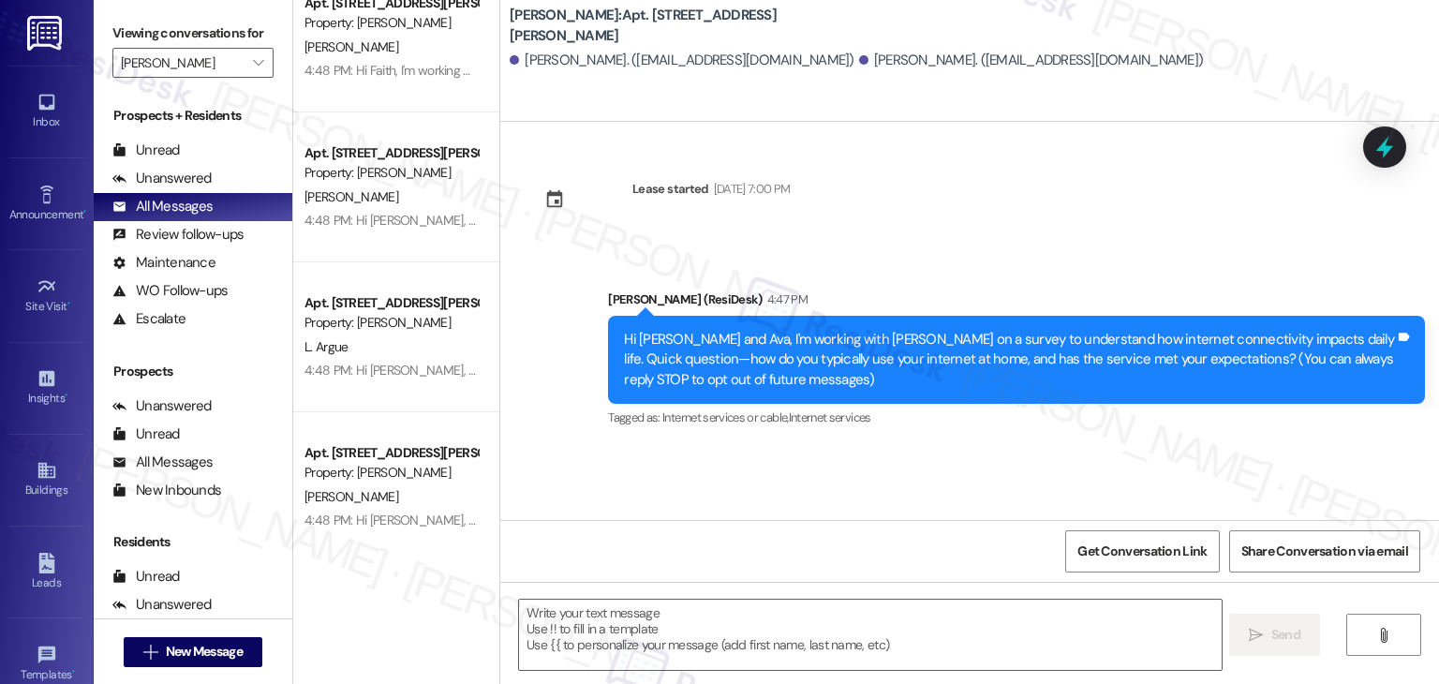
click at [999, 203] on div "Lease started Jun 09, 2025 at 7:00 PM Announcement, sent via SMS Dottie (ResiDe…" at bounding box center [969, 321] width 939 height 398
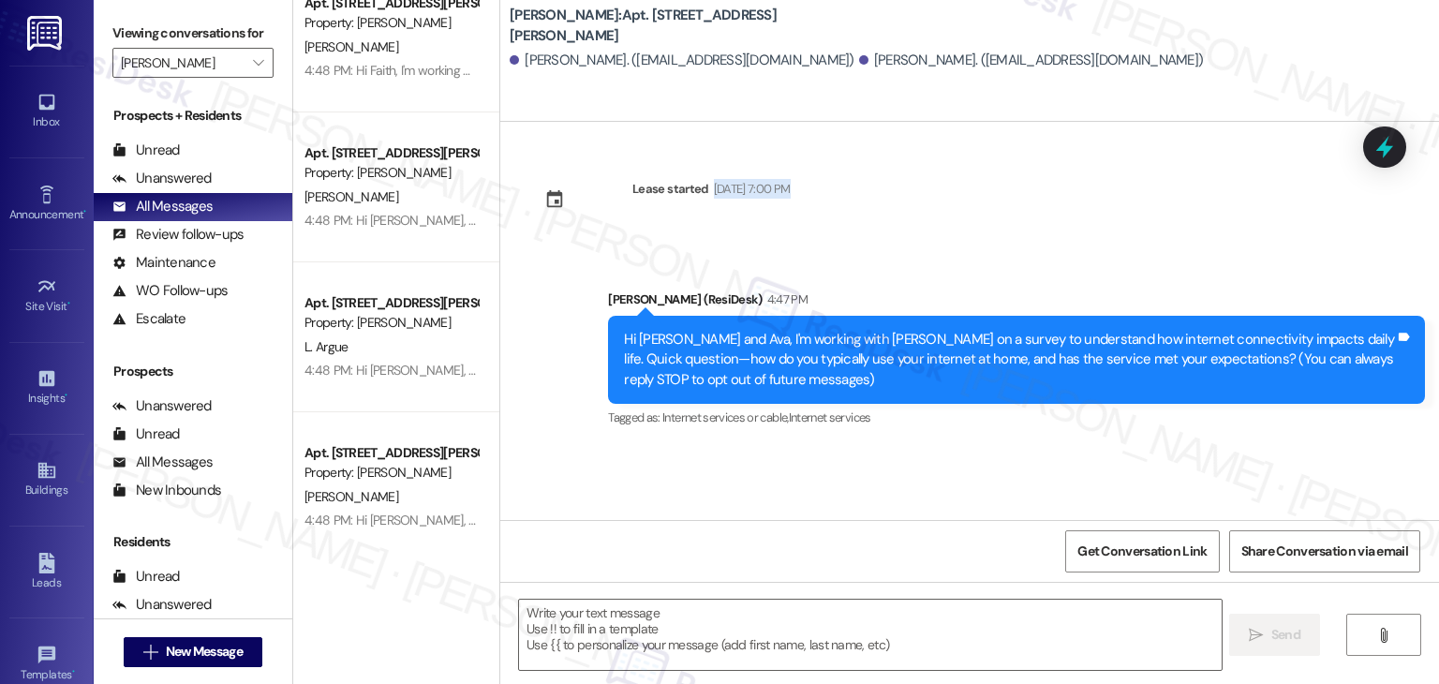
click at [999, 203] on div "Lease started Jun 09, 2025 at 7:00 PM Announcement, sent via SMS Dottie (ResiDe…" at bounding box center [969, 321] width 939 height 398
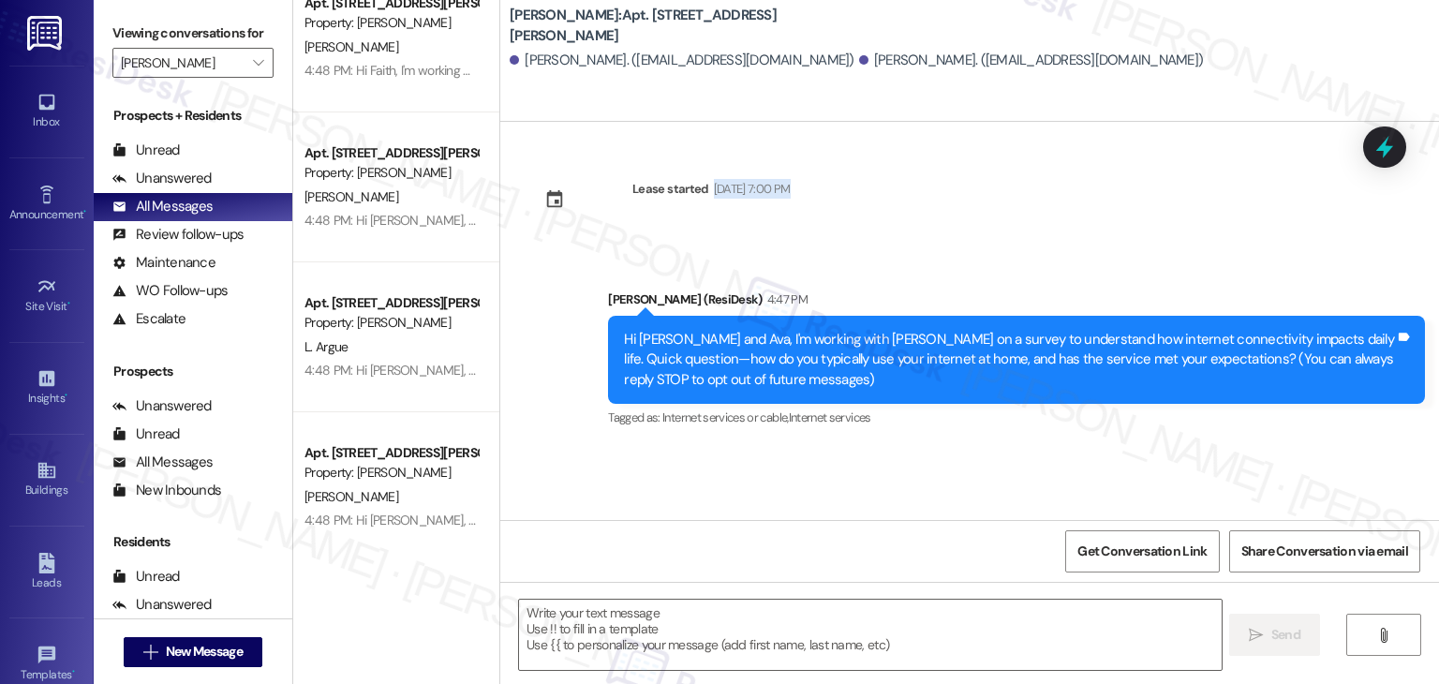
click at [999, 203] on div "Lease started Jun 09, 2025 at 7:00 PM Announcement, sent via SMS Dottie (ResiDe…" at bounding box center [969, 321] width 939 height 398
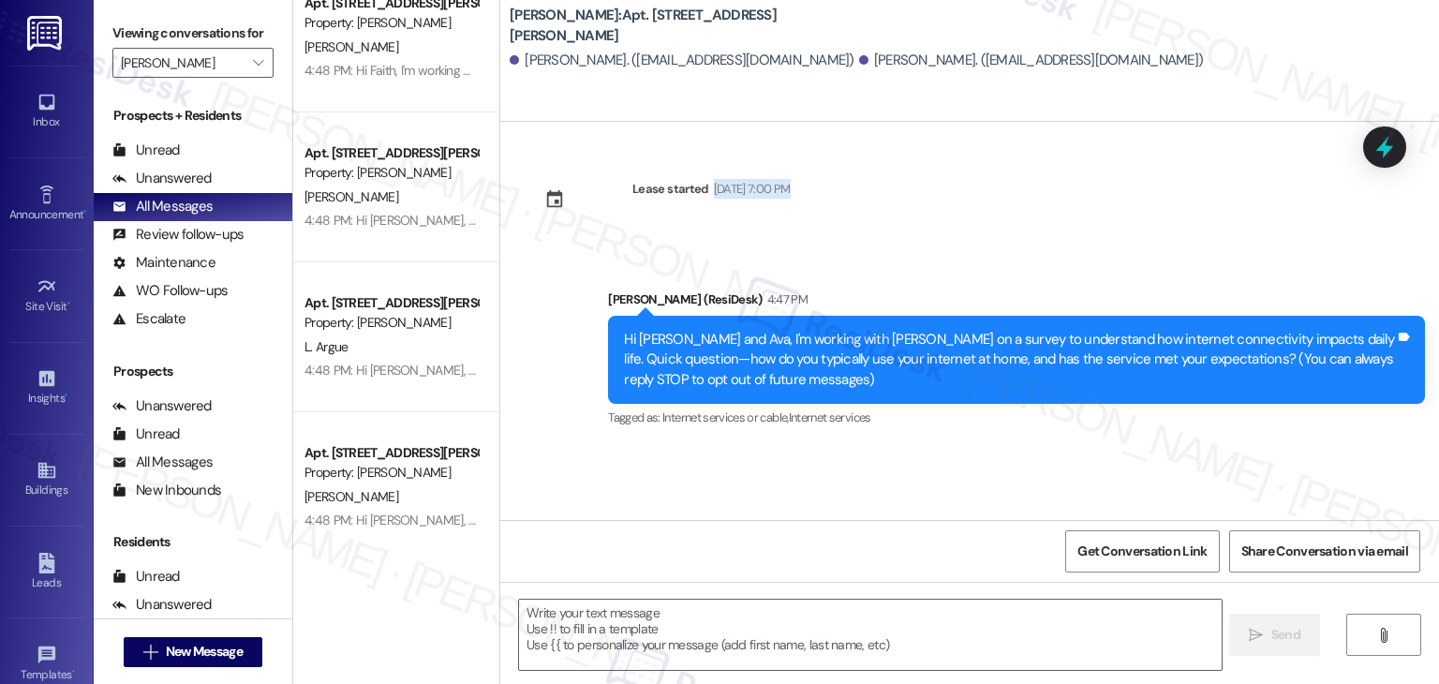
click at [999, 203] on div "Lease started Jun 09, 2025 at 7:00 PM Announcement, sent via SMS Dottie (ResiDe…" at bounding box center [969, 321] width 939 height 398
click at [856, 489] on div "Lease started Jun 09, 2025 at 7:00 PM Announcement, sent via SMS Dottie (ResiDe…" at bounding box center [969, 321] width 939 height 398
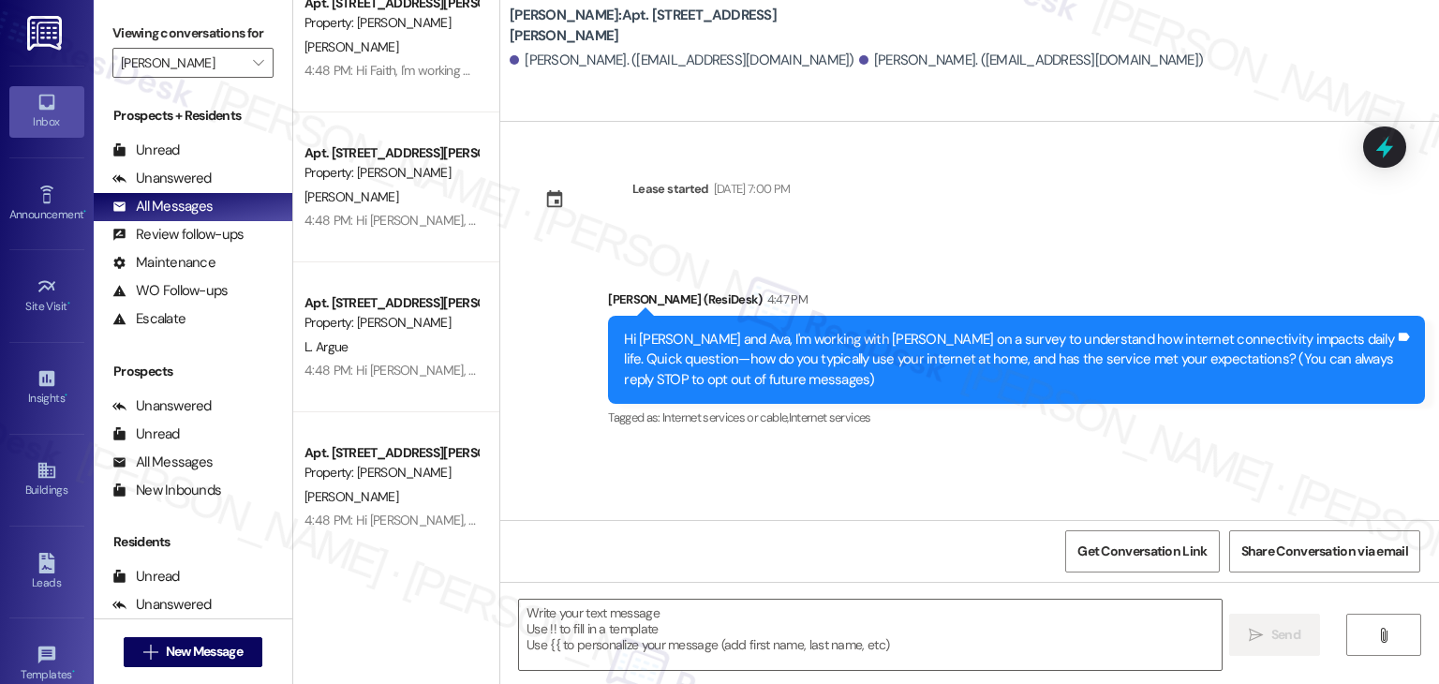
click at [49, 127] on div "Inbox" at bounding box center [47, 121] width 94 height 19
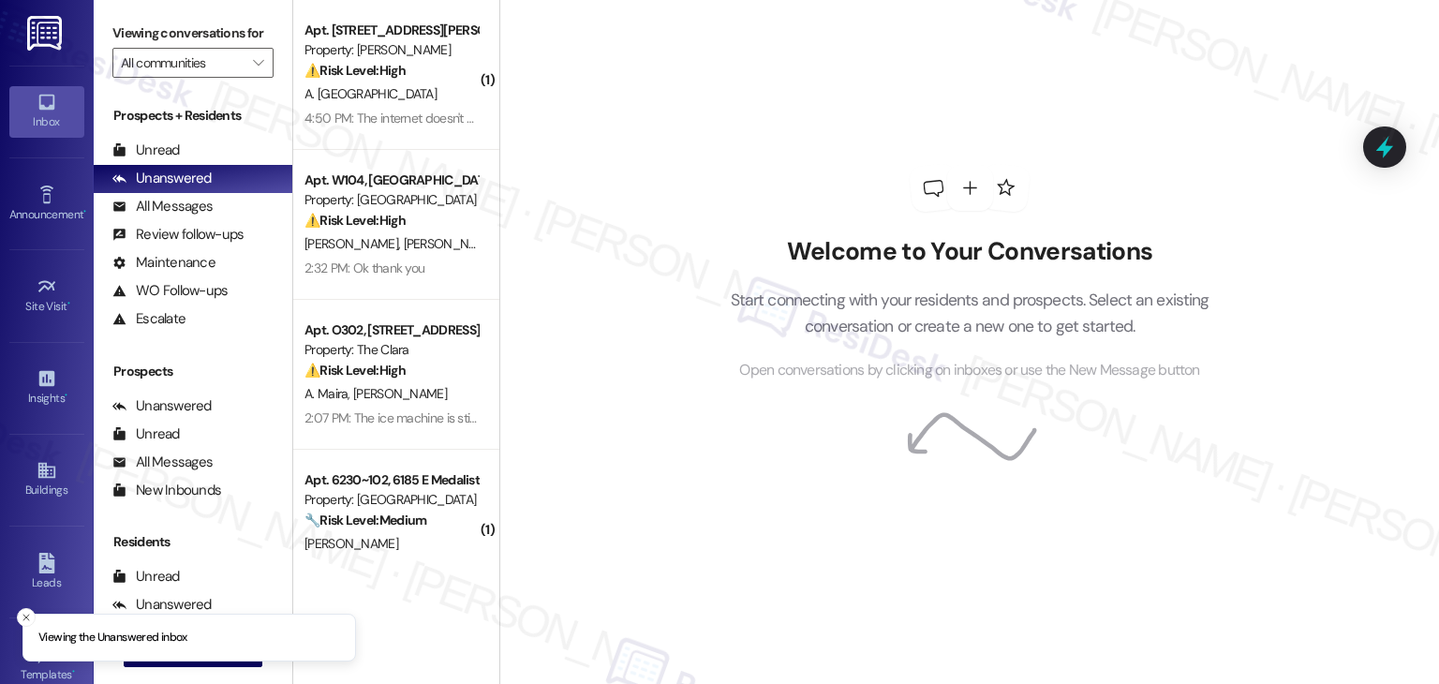
click at [607, 363] on div "Welcome to Your Conversations Start connecting with your residents and prospect…" at bounding box center [969, 342] width 940 height 684
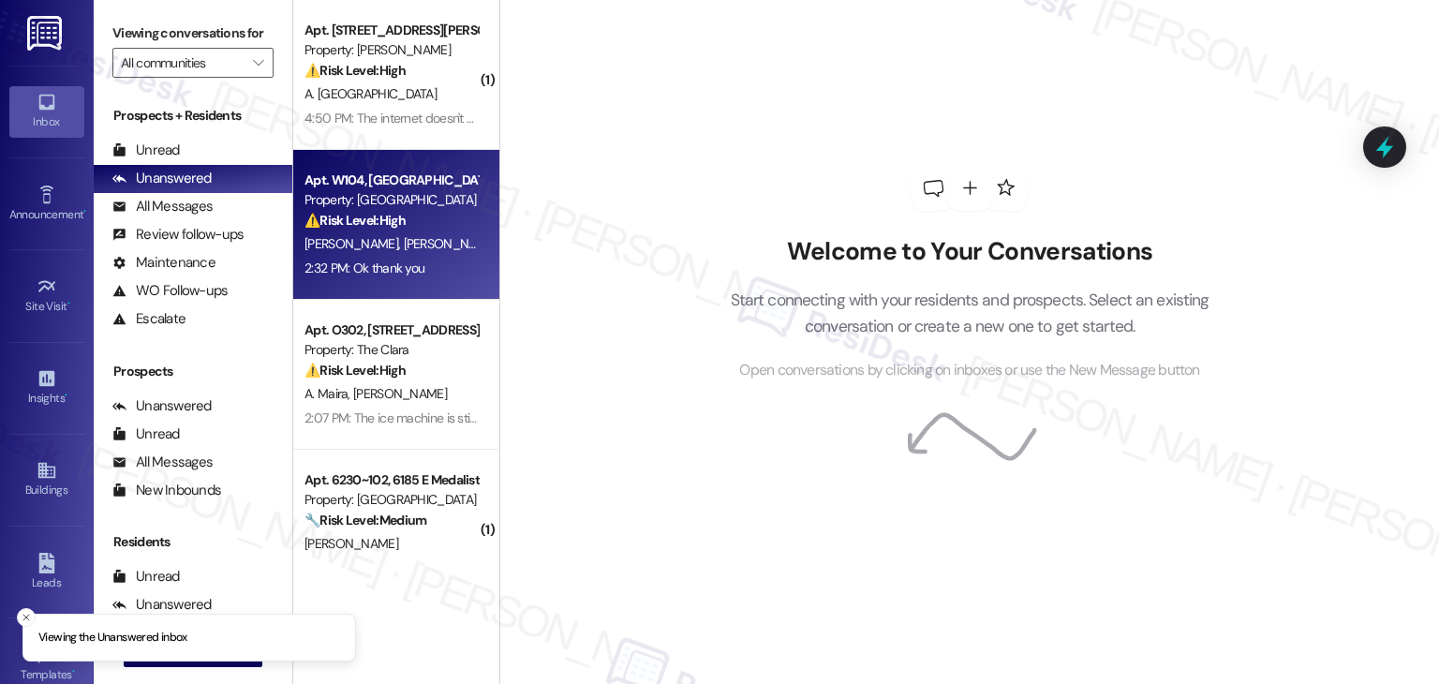
click at [431, 267] on div "2:32 PM: Ok thank you 2:32 PM: Ok thank you" at bounding box center [391, 268] width 177 height 23
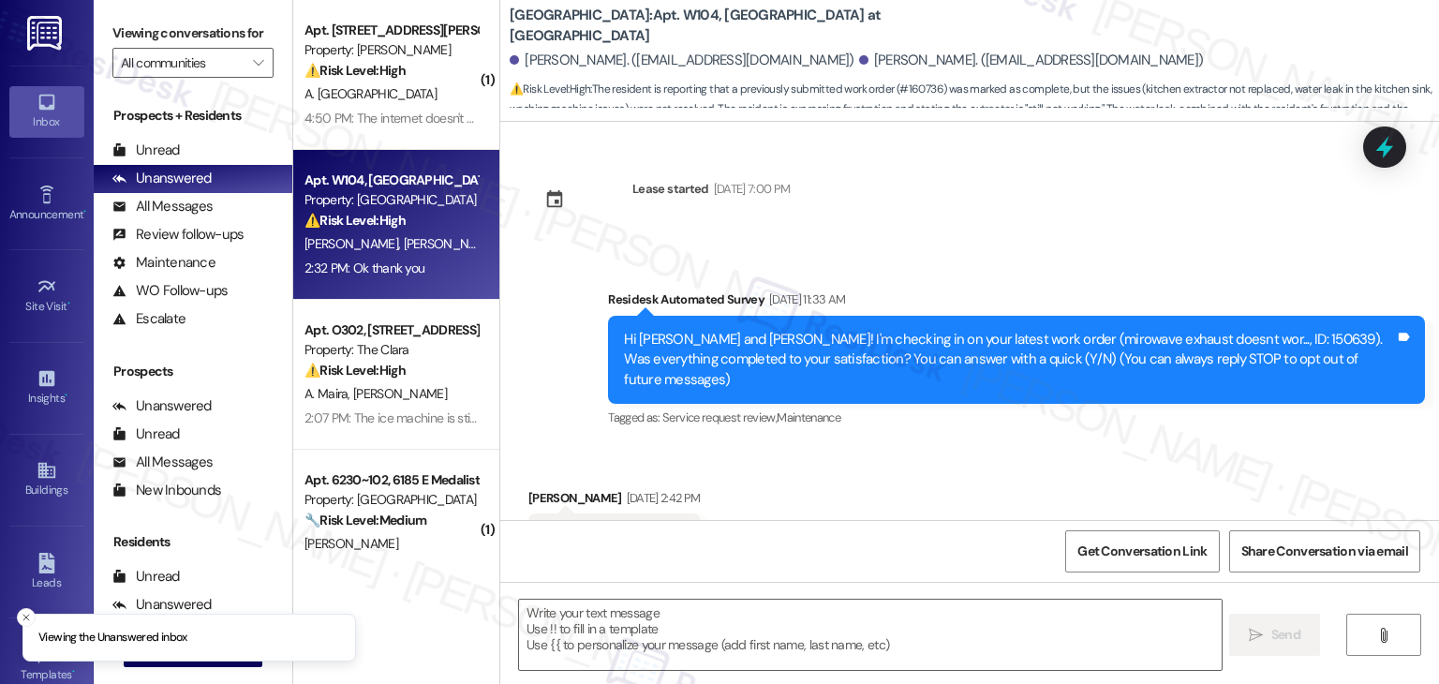
scroll to position [8906, 0]
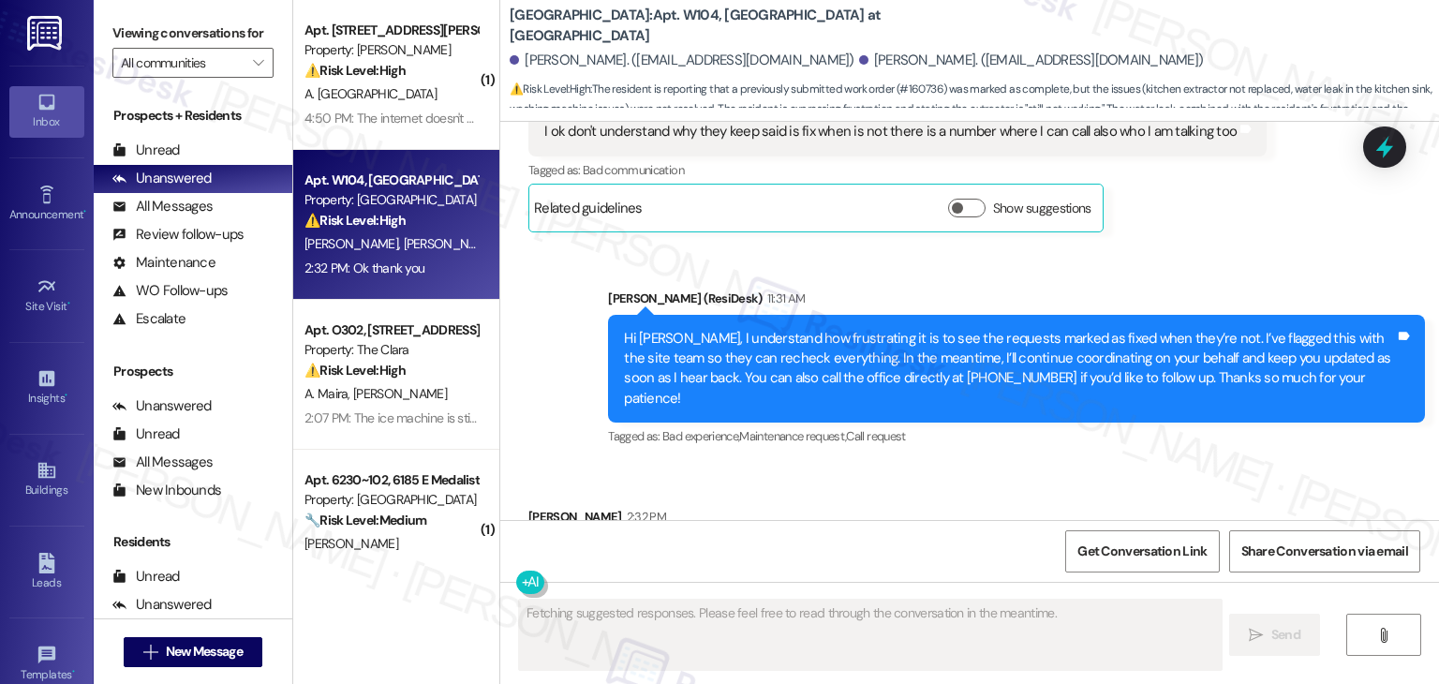
click at [941, 465] on div "Received via SMS Elena Gutierrez 2:32 PM Ok thank you Tags and notes Tagged as:…" at bounding box center [969, 544] width 939 height 158
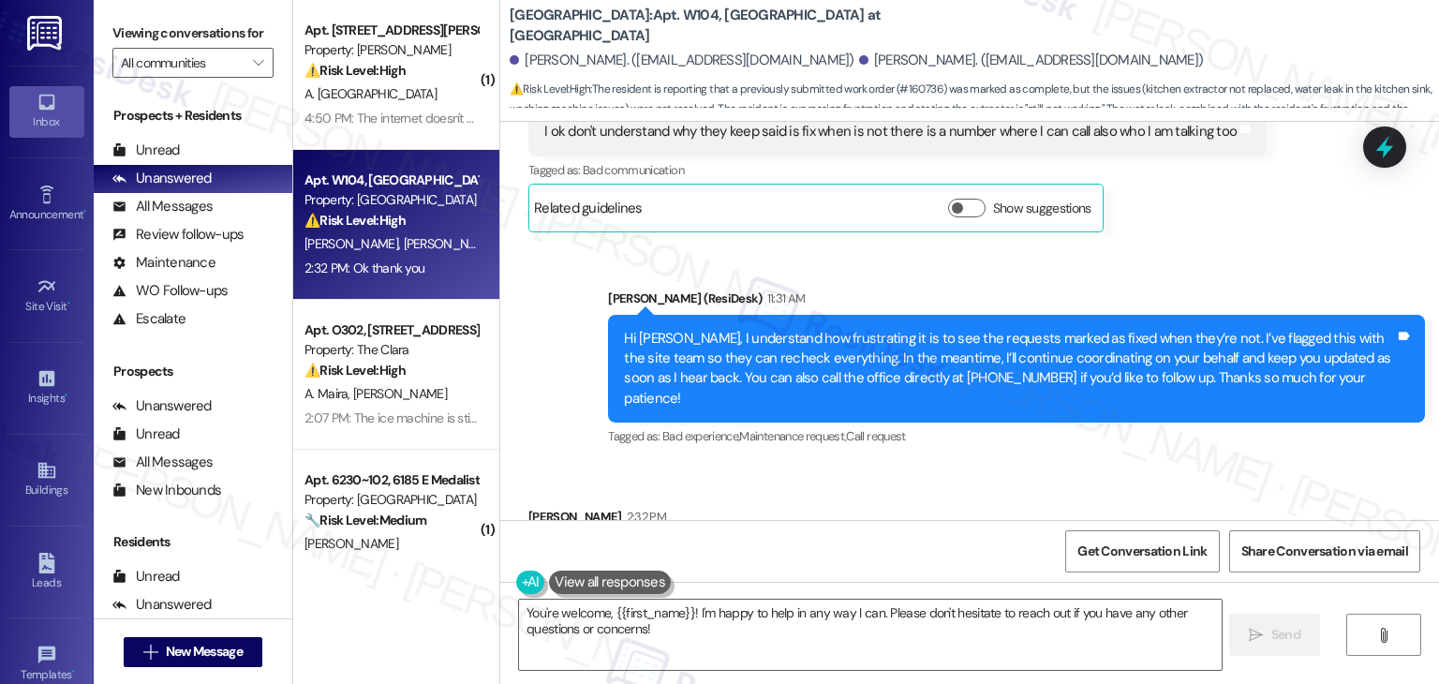
click at [926, 465] on div "Received via SMS Elena Gutierrez 2:32 PM Ok thank you Tags and notes Tagged as:…" at bounding box center [969, 544] width 939 height 158
click at [930, 465] on div "Received via SMS Elena Gutierrez 2:32 PM Ok thank you Tags and notes Tagged as:…" at bounding box center [969, 544] width 939 height 158
click at [928, 465] on div "Received via SMS Elena Gutierrez 2:32 PM Ok thank you Tags and notes Tagged as:…" at bounding box center [969, 544] width 939 height 158
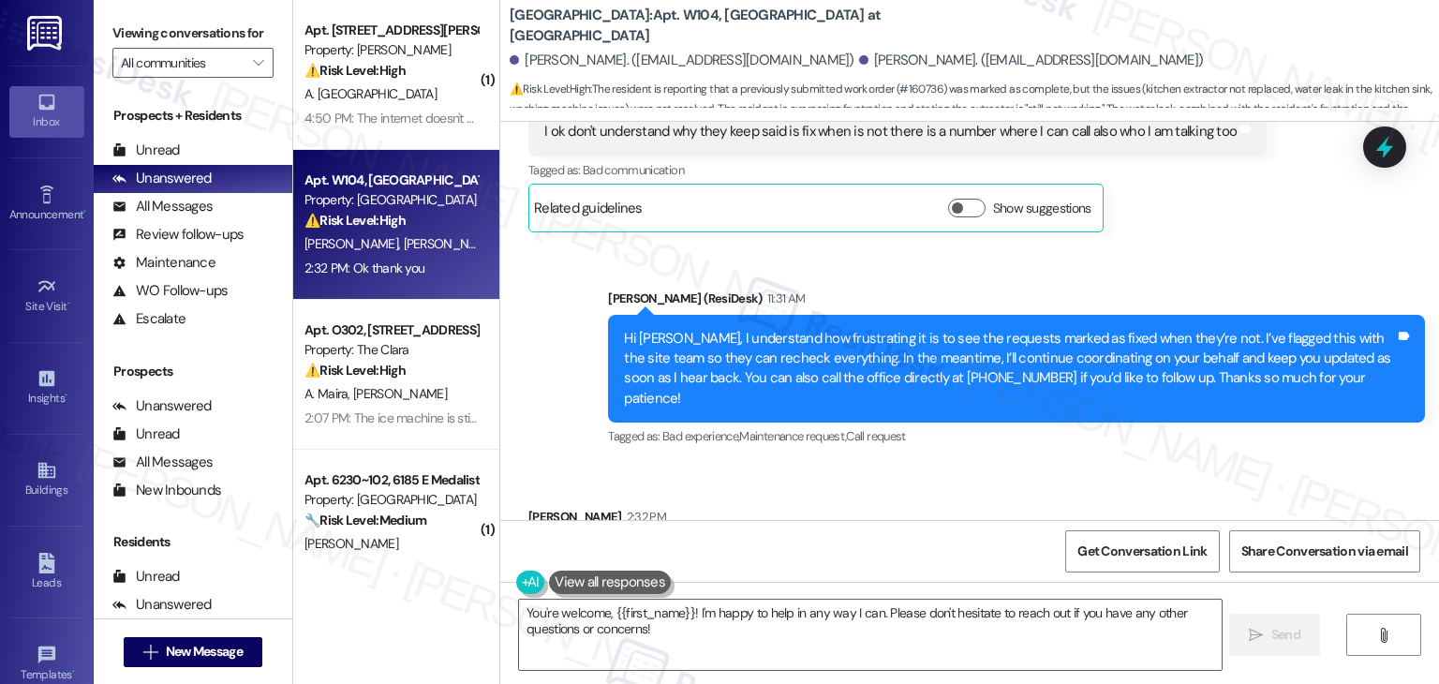
click at [928, 465] on div "Received via SMS Elena Gutierrez 2:32 PM Ok thank you Tags and notes Tagged as:…" at bounding box center [969, 544] width 939 height 158
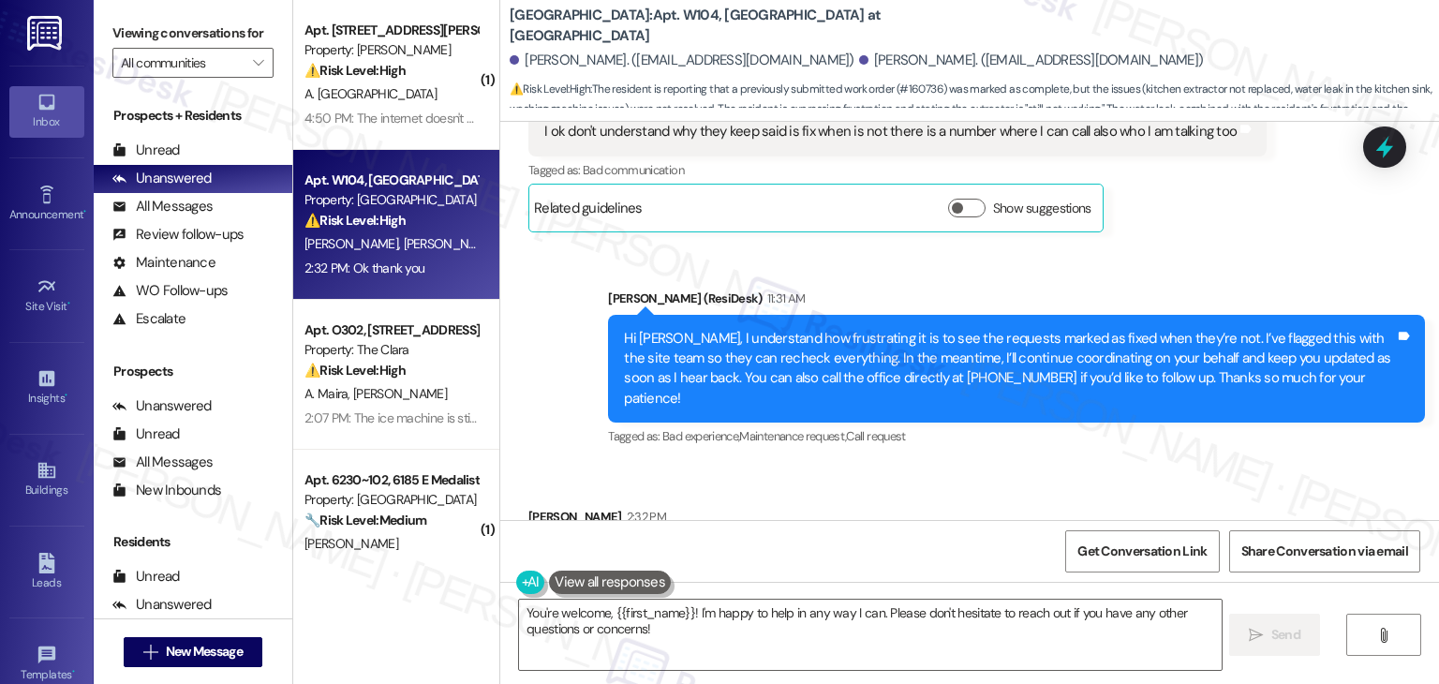
click at [928, 465] on div "Received via SMS Elena Gutierrez 2:32 PM Ok thank you Tags and notes Tagged as:…" at bounding box center [969, 544] width 939 height 158
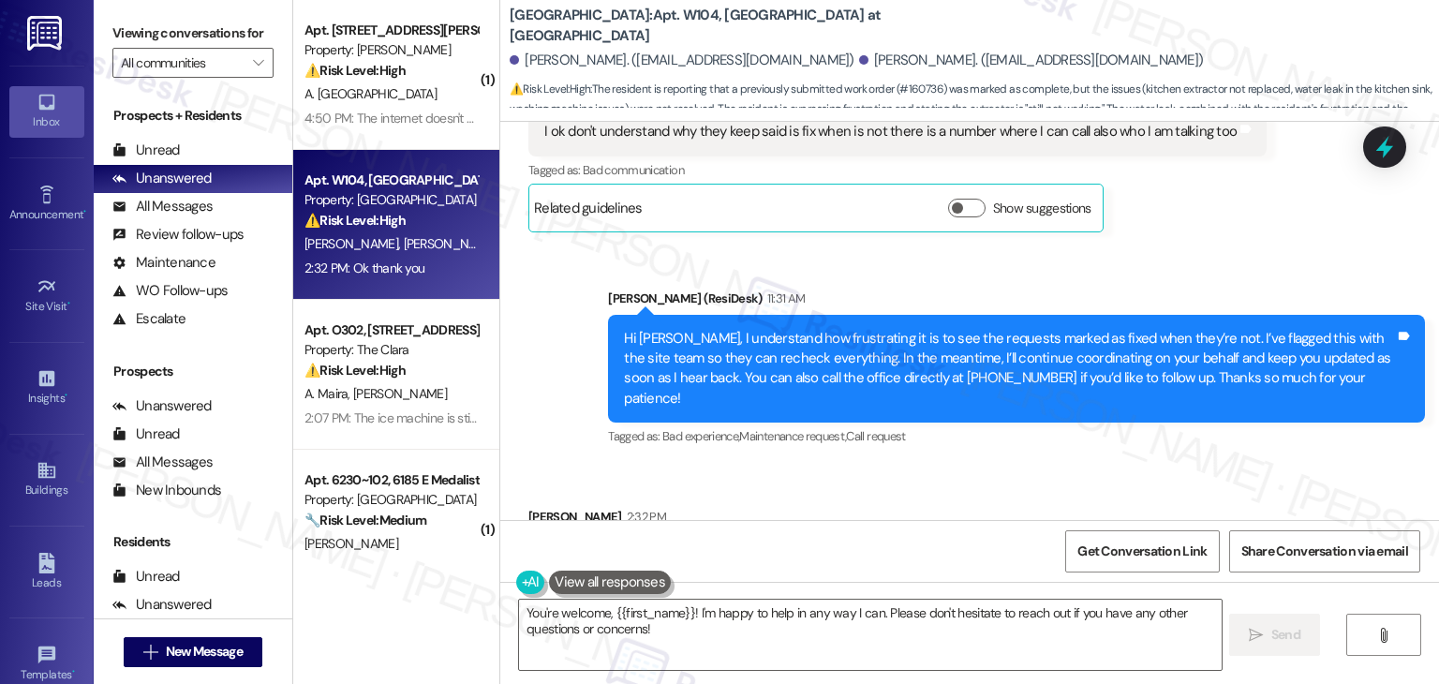
click at [928, 465] on div "Received via SMS Elena Gutierrez 2:32 PM Ok thank you Tags and notes Tagged as:…" at bounding box center [969, 544] width 939 height 158
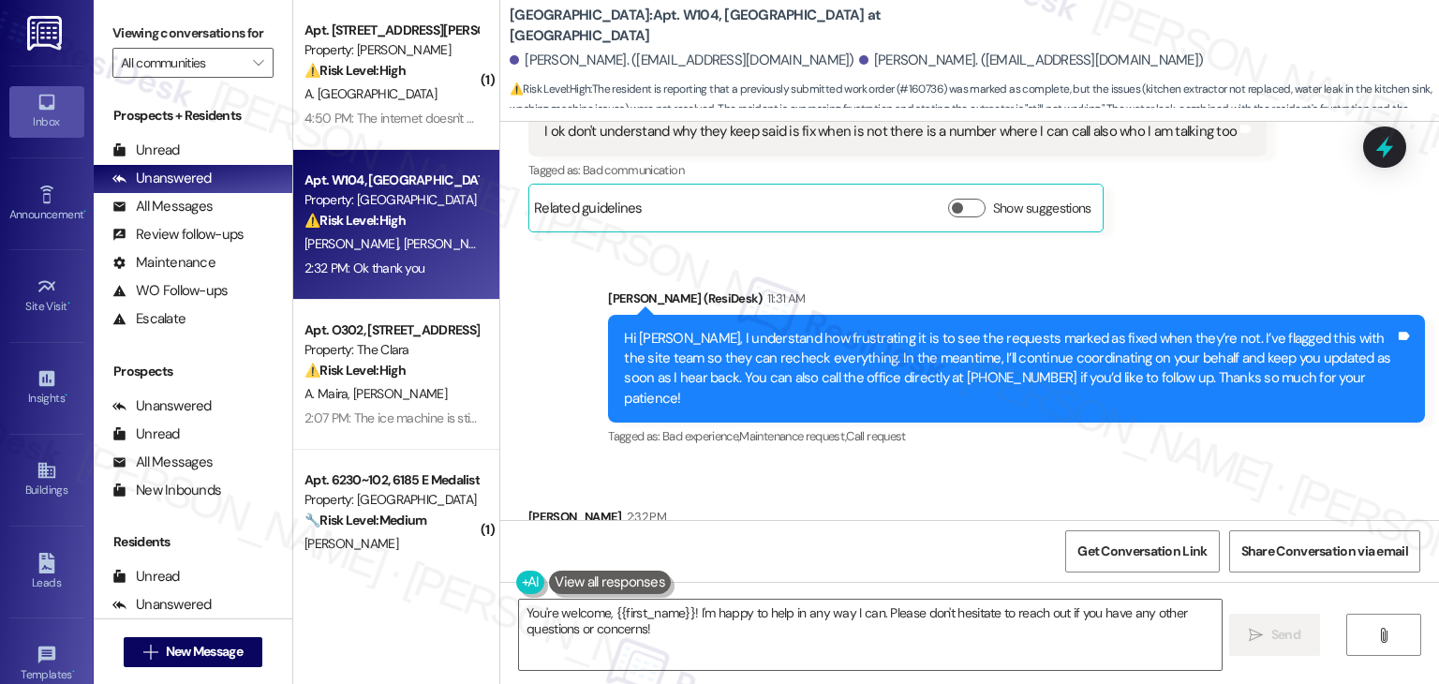
click at [924, 465] on div "Received via SMS Elena Gutierrez 2:32 PM Ok thank you Tags and notes Tagged as:…" at bounding box center [969, 544] width 939 height 158
click at [926, 465] on div "Received via SMS Elena Gutierrez 2:32 PM Ok thank you Tags and notes Tagged as:…" at bounding box center [969, 544] width 939 height 158
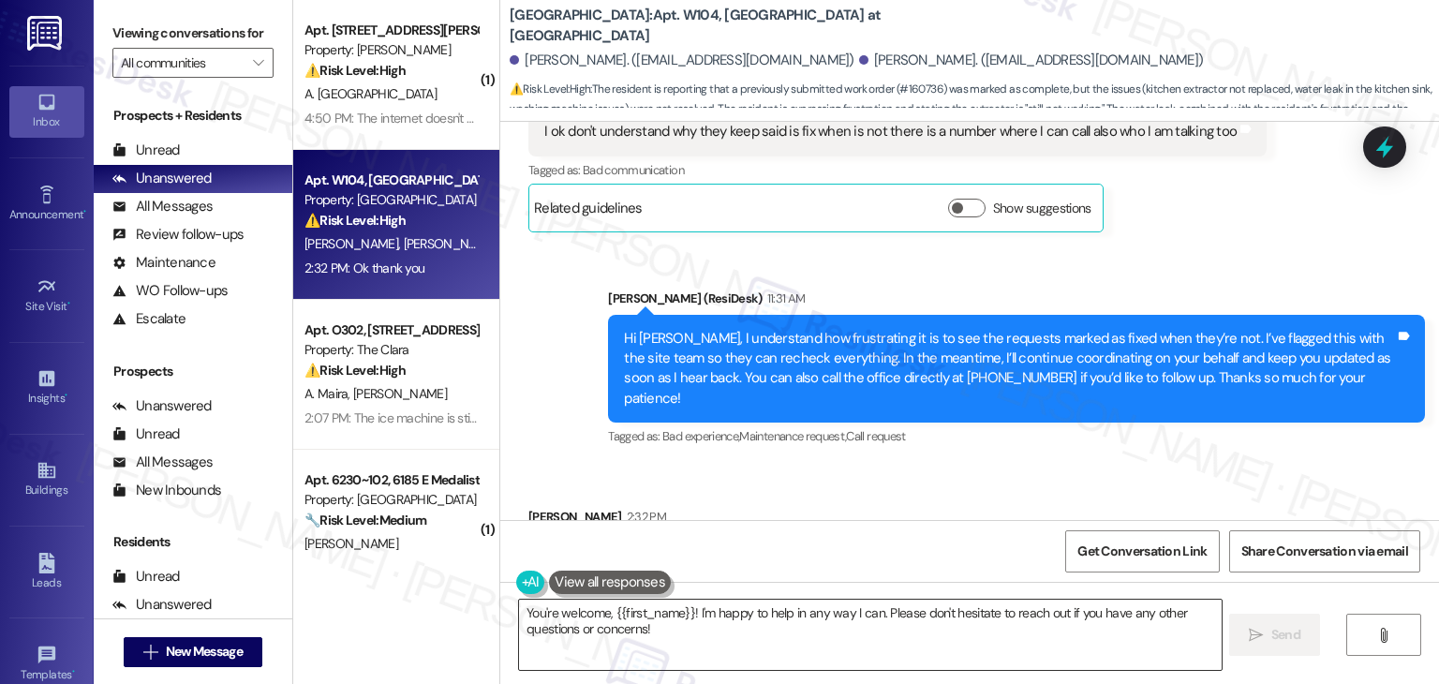
click at [1109, 638] on textarea "You're welcome, {{first_name}}! I'm happy to help in any way I can. Please don'…" at bounding box center [870, 635] width 702 height 70
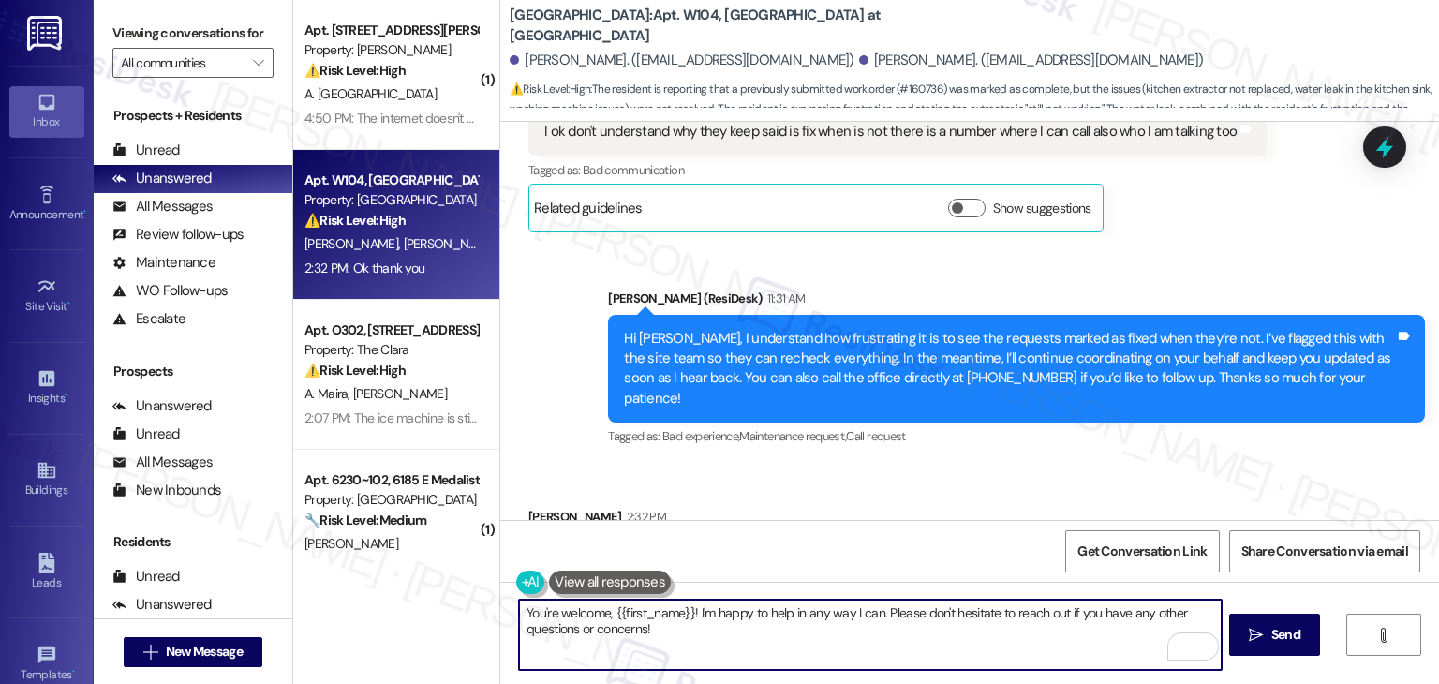
drag, startPoint x: 683, startPoint y: 614, endPoint x: 605, endPoint y: 604, distance: 78.3
click at [605, 604] on textarea "You're welcome, {{first_name}}! I'm happy to help in any way I can. Please don'…" at bounding box center [870, 635] width 702 height 70
type textarea "You're welcome, Elena! I'm happy to help in any way I can. Please don't hesitat…"
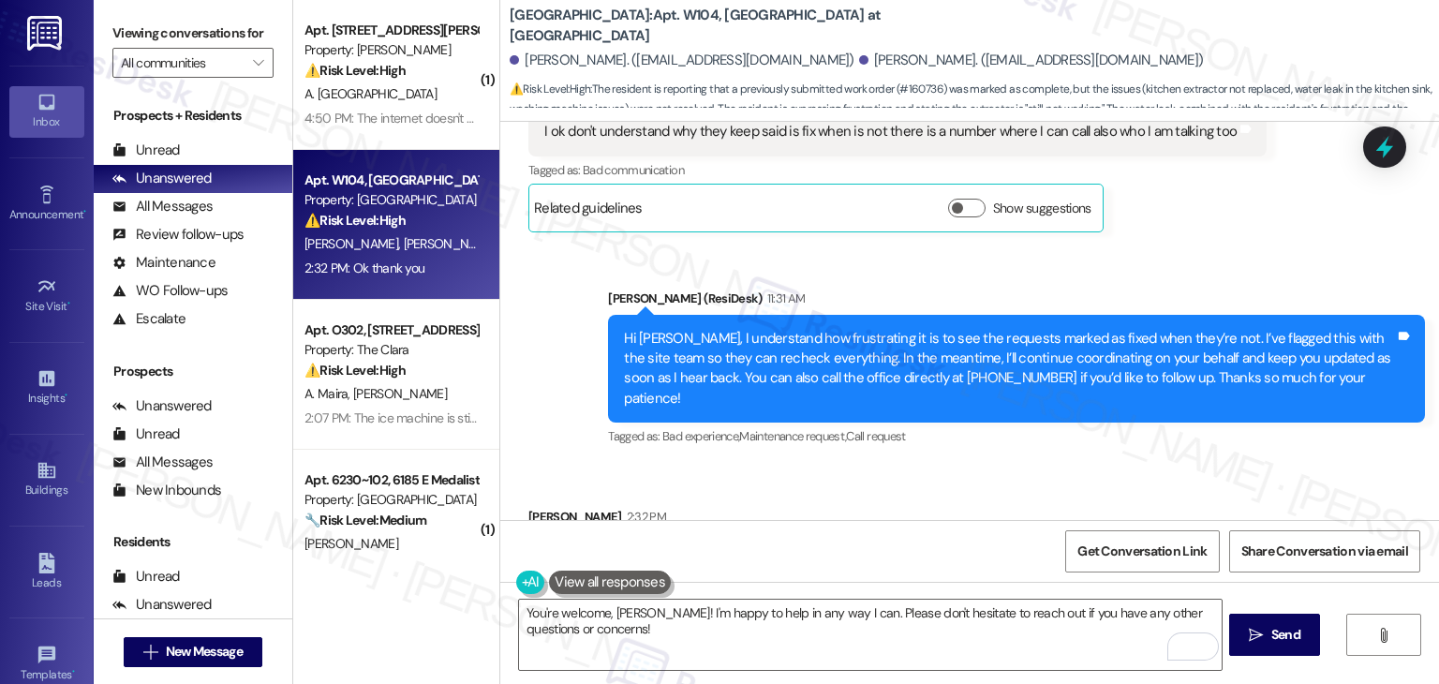
click at [830, 465] on div "Received via SMS Elena Gutierrez 2:32 PM Ok thank you Tags and notes Tagged as:…" at bounding box center [969, 544] width 939 height 158
click at [836, 466] on div "Received via SMS Elena Gutierrez 2:32 PM Ok thank you Tags and notes Tagged as:…" at bounding box center [969, 544] width 939 height 158
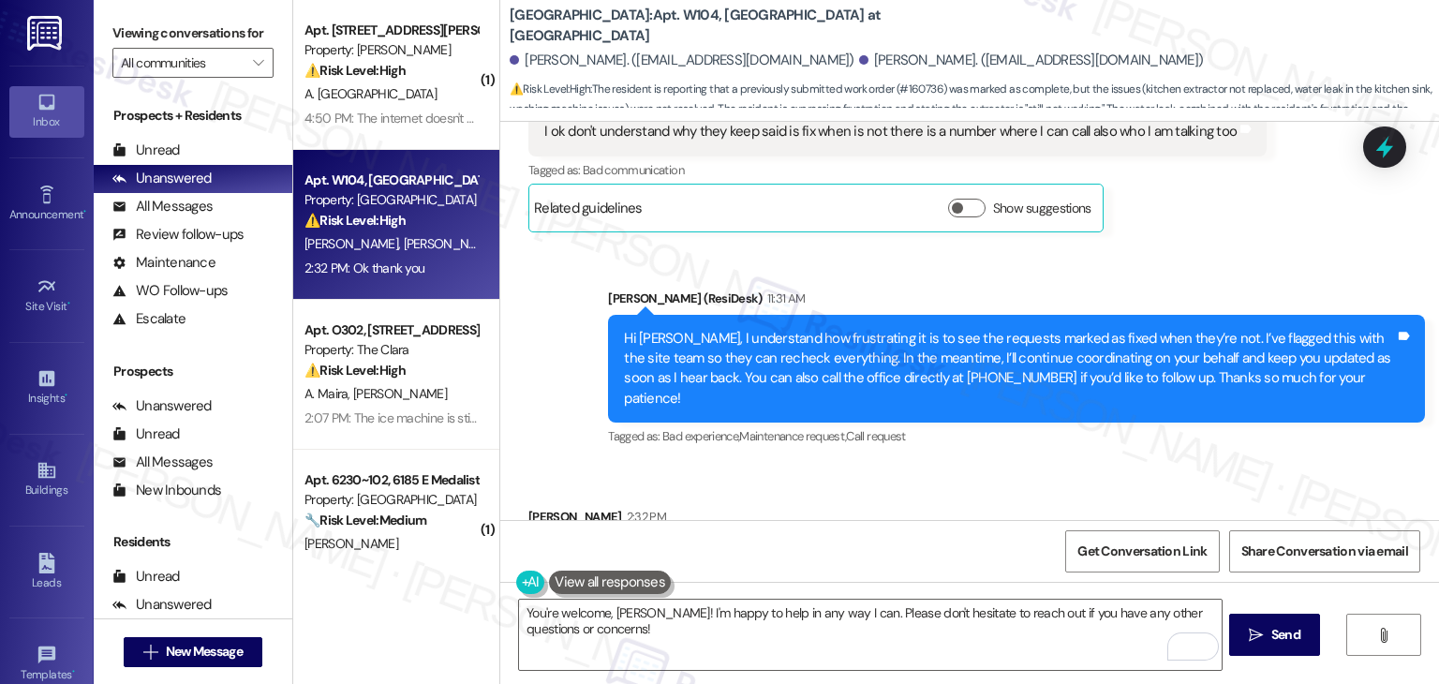
click at [836, 466] on div "Received via SMS Elena Gutierrez 2:32 PM Ok thank you Tags and notes Tagged as:…" at bounding box center [969, 544] width 939 height 158
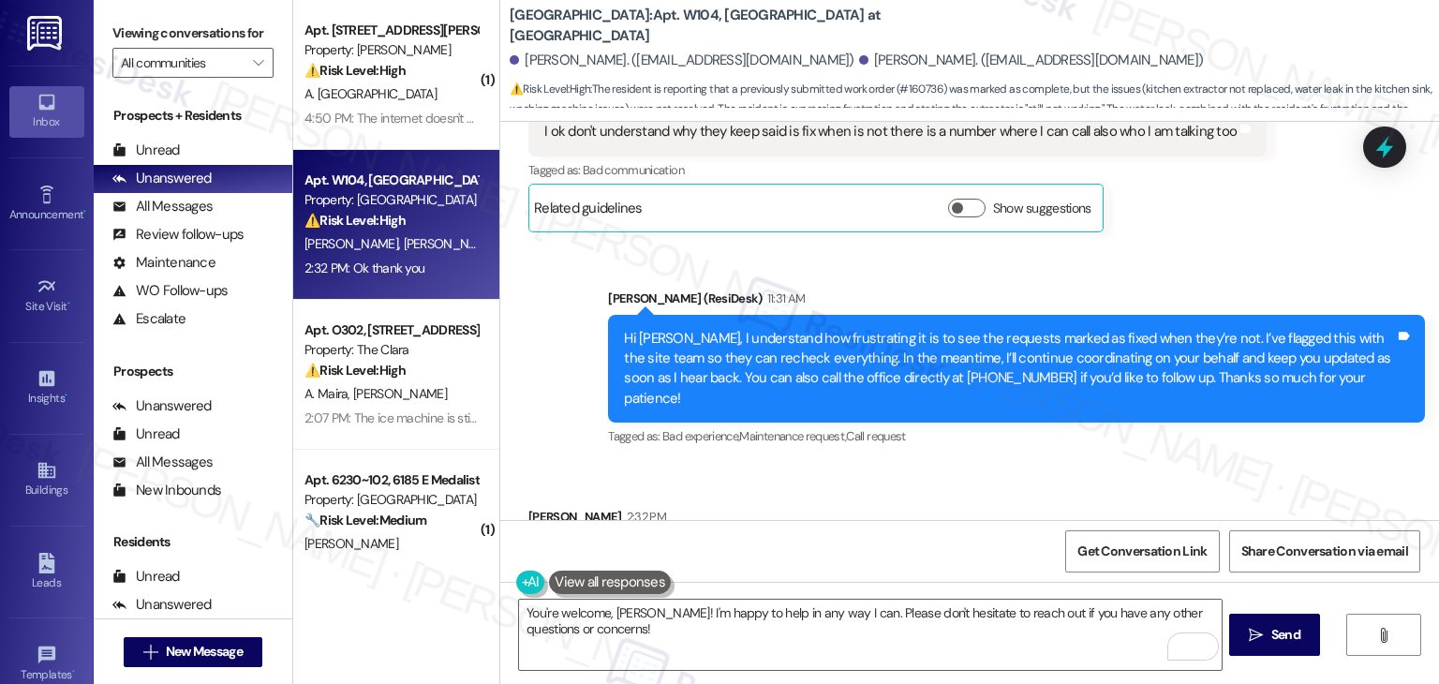
click at [836, 466] on div "Received via SMS Elena Gutierrez 2:32 PM Ok thank you Tags and notes Tagged as:…" at bounding box center [969, 544] width 939 height 158
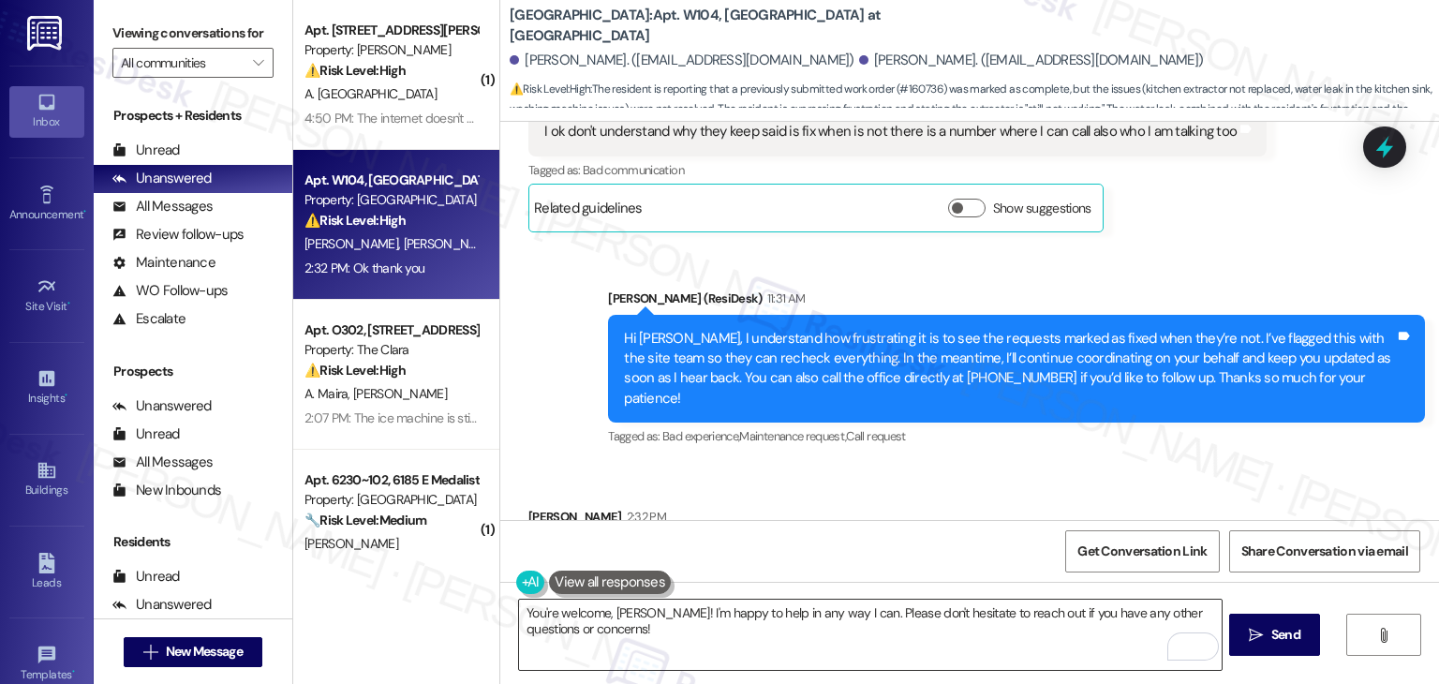
click at [890, 645] on textarea "You're welcome, Elena! I'm happy to help in any way I can. Please don't hesitat…" at bounding box center [870, 635] width 702 height 70
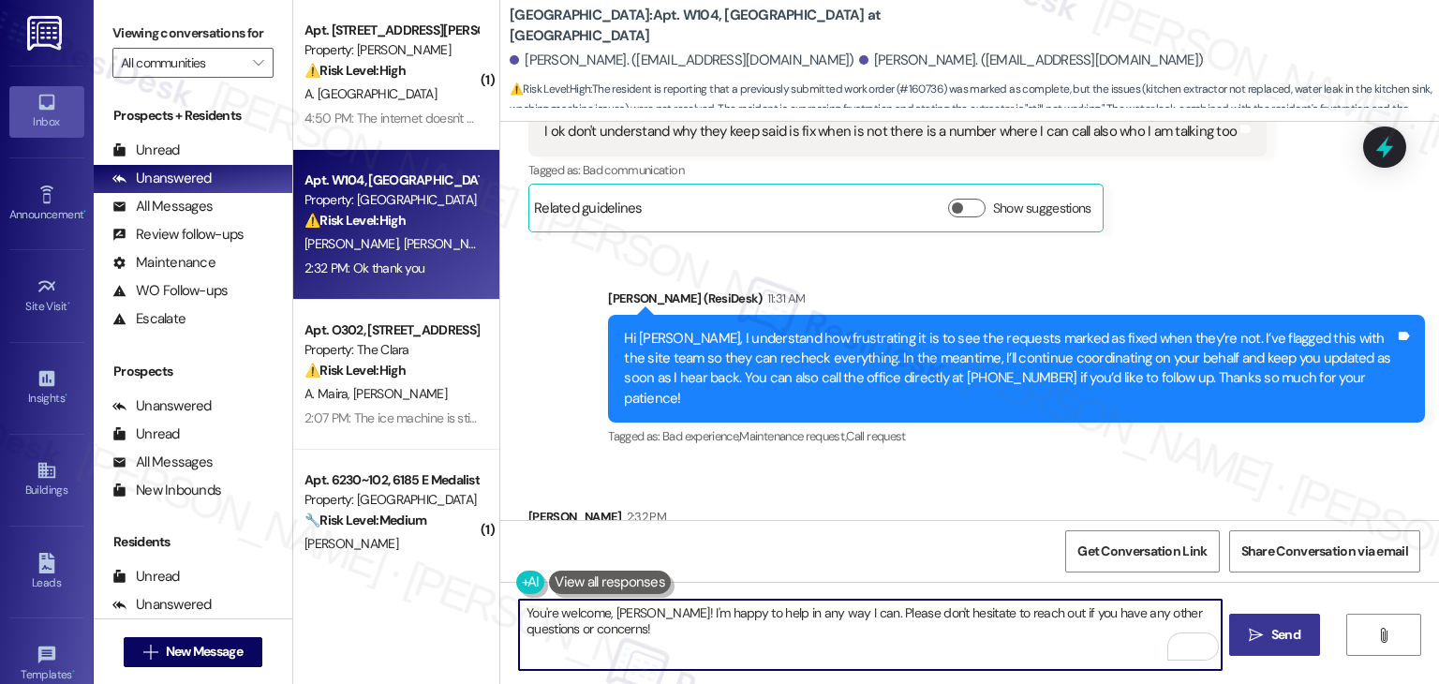
click at [1291, 633] on span "Send" at bounding box center [1286, 635] width 29 height 20
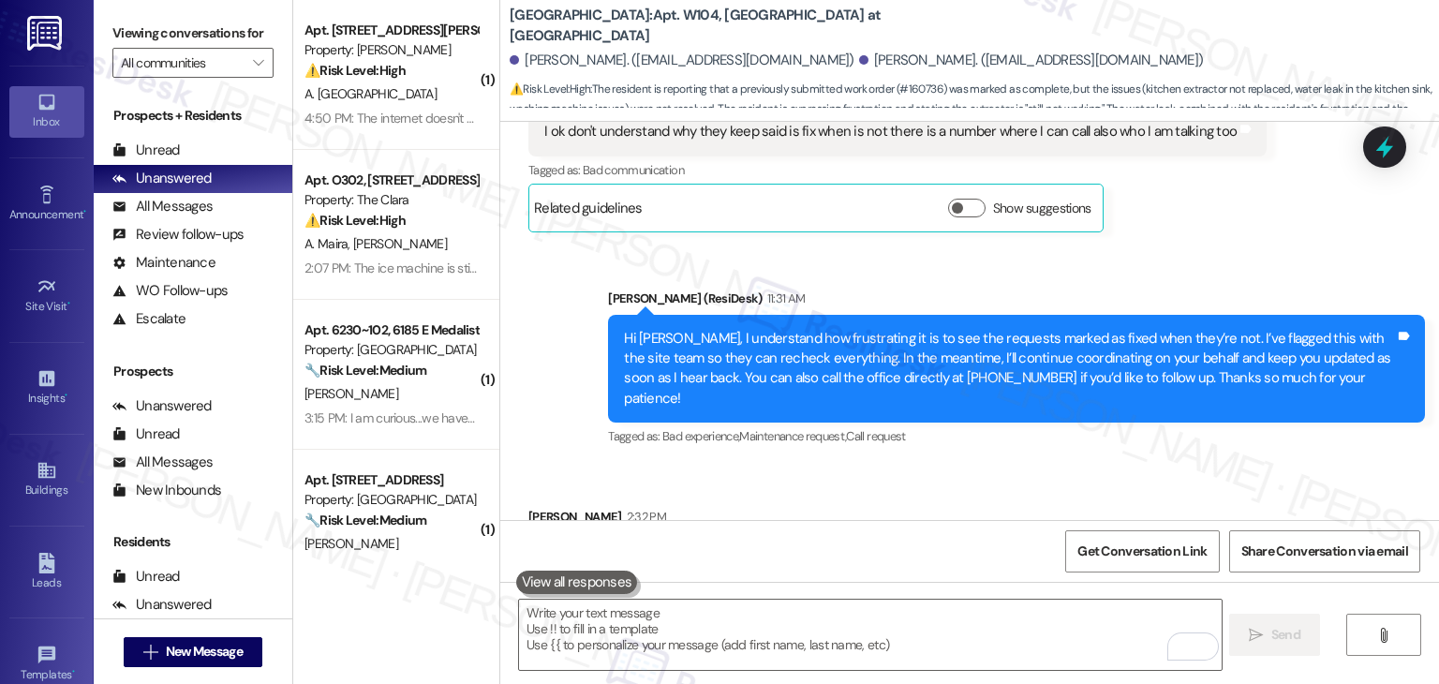
click at [1050, 465] on div "Received via SMS Elena Gutierrez 2:32 PM Ok thank you Tags and notes Tagged as:…" at bounding box center [969, 544] width 939 height 158
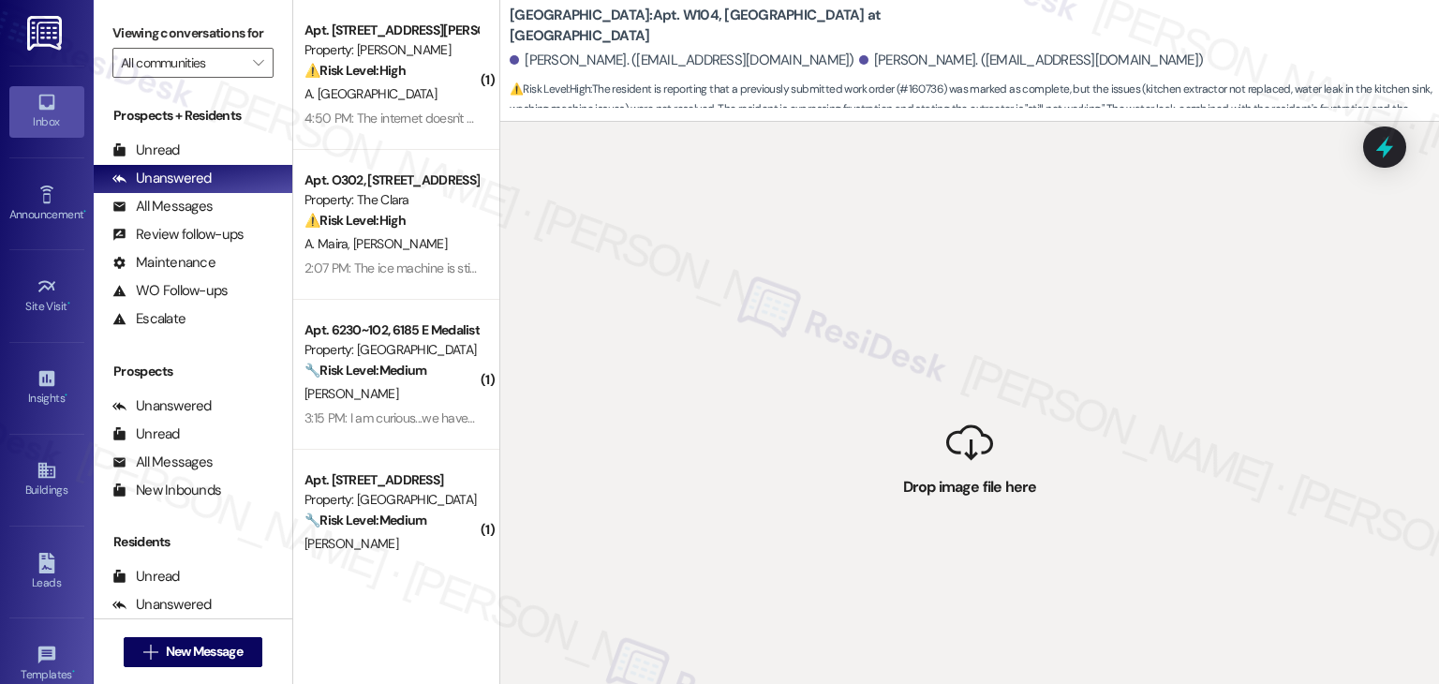
click at [945, 413] on div " Drop image file here" at bounding box center [969, 464] width 939 height 684
drag, startPoint x: 1043, startPoint y: 420, endPoint x: 944, endPoint y: 415, distance: 99.4
click at [945, 415] on div " Drop image file here" at bounding box center [969, 464] width 939 height 684
click at [941, 421] on div " Drop image file here" at bounding box center [969, 464] width 939 height 684
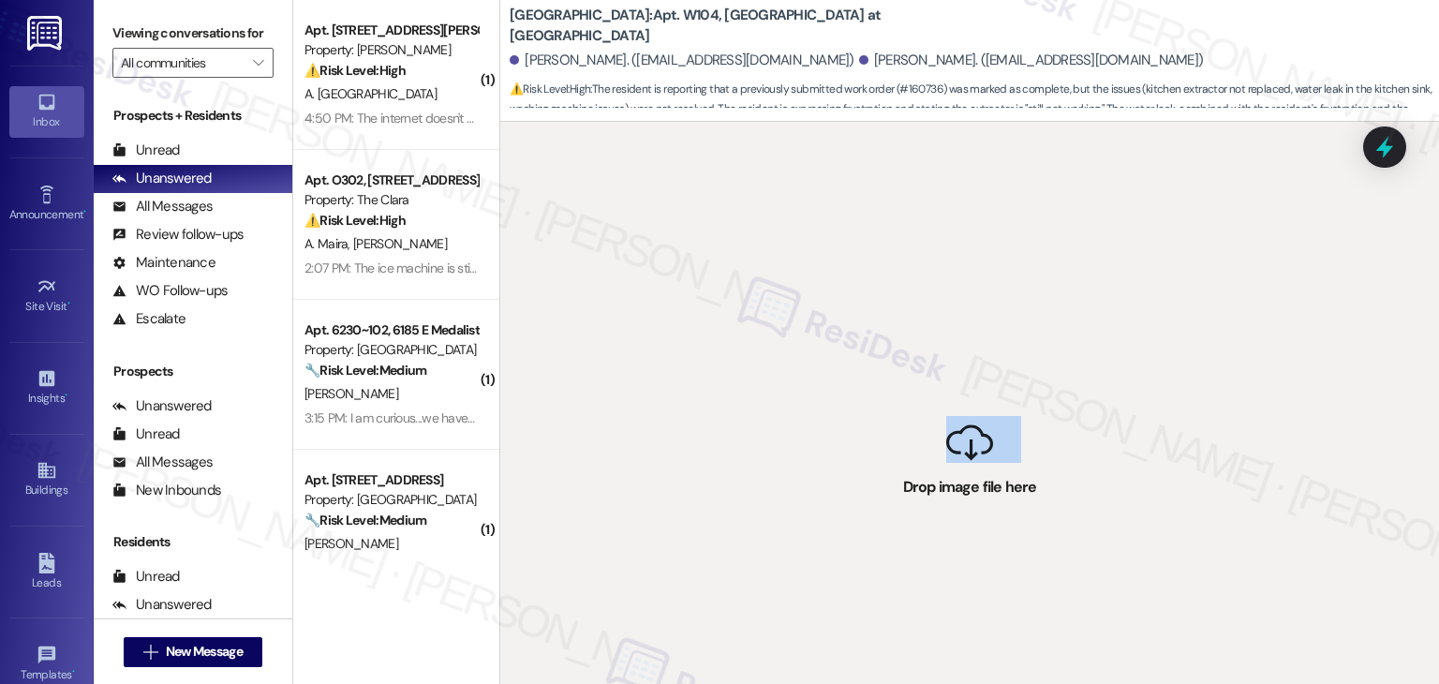
click at [752, 372] on div " Drop image file here" at bounding box center [969, 464] width 939 height 684
click at [751, 364] on div " Drop image file here" at bounding box center [969, 464] width 939 height 684
click at [749, 363] on div " Drop image file here" at bounding box center [969, 464] width 939 height 684
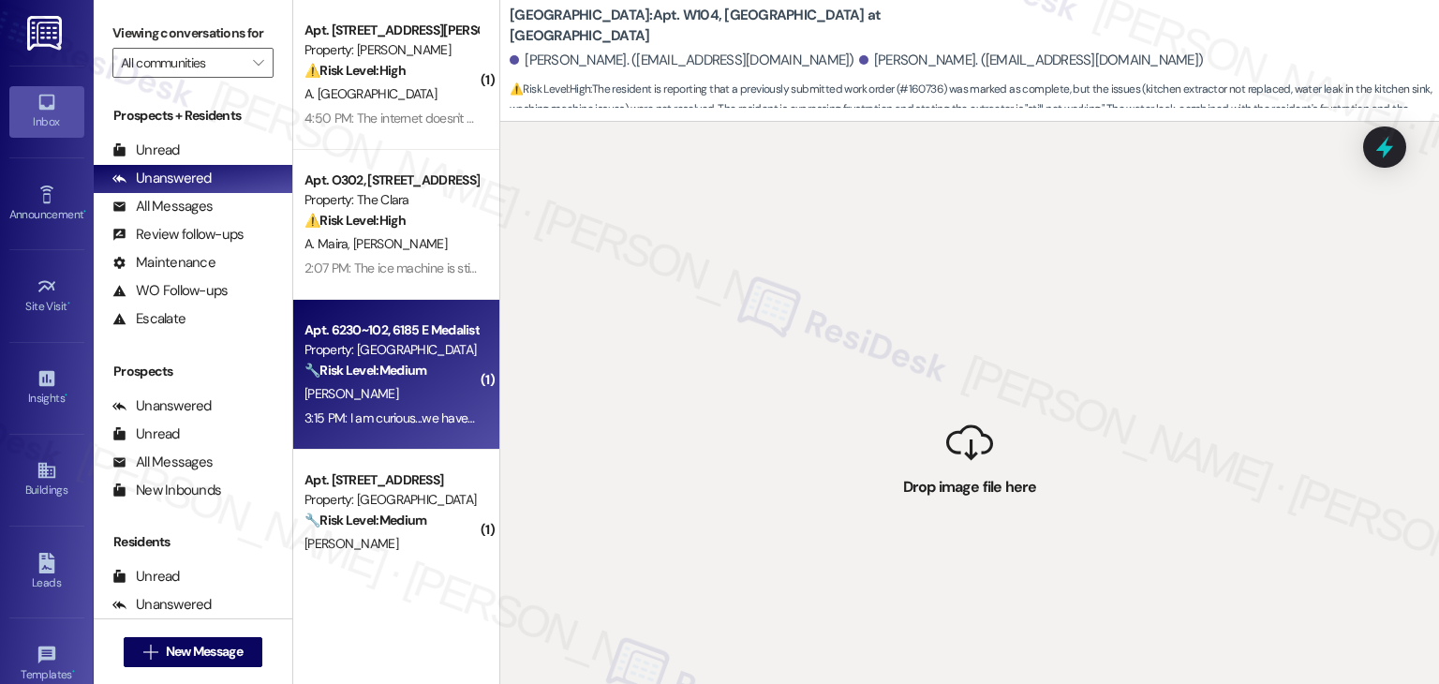
click at [358, 398] on span "C. Anderson" at bounding box center [352, 393] width 94 height 17
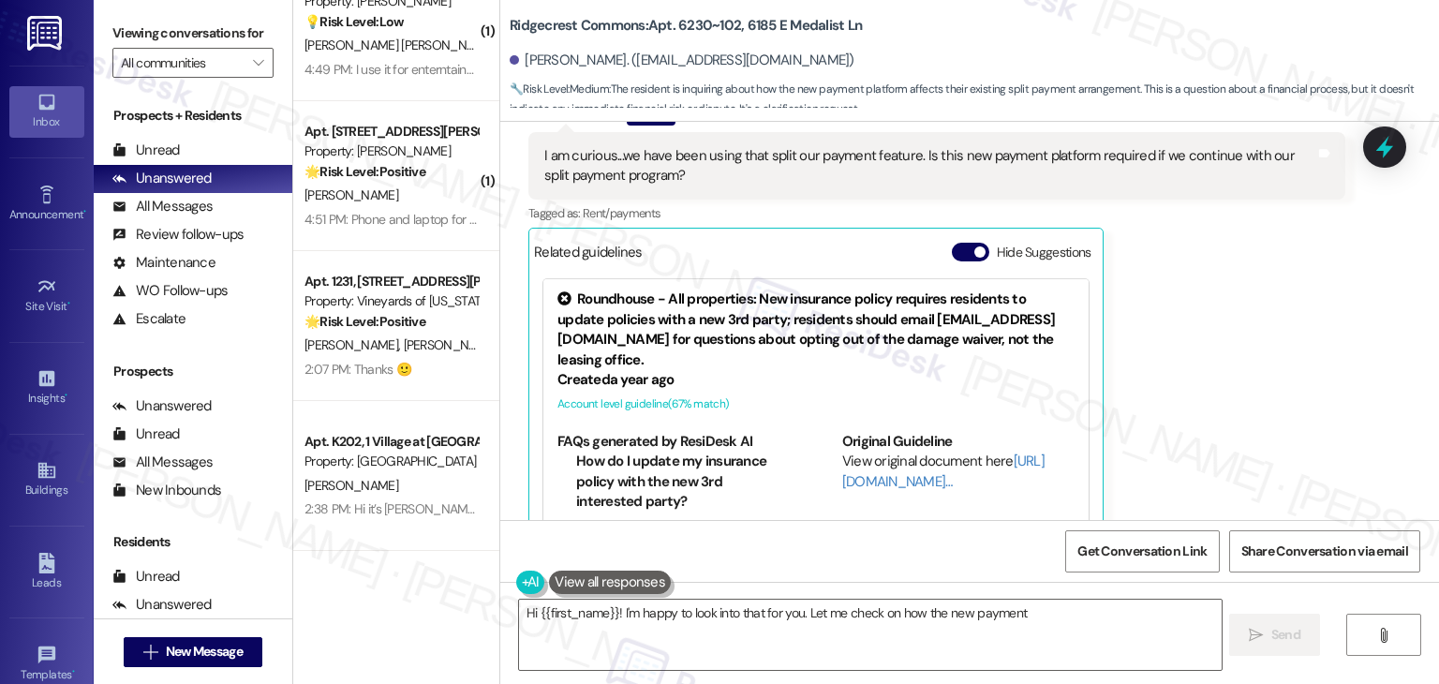
scroll to position [648, 0]
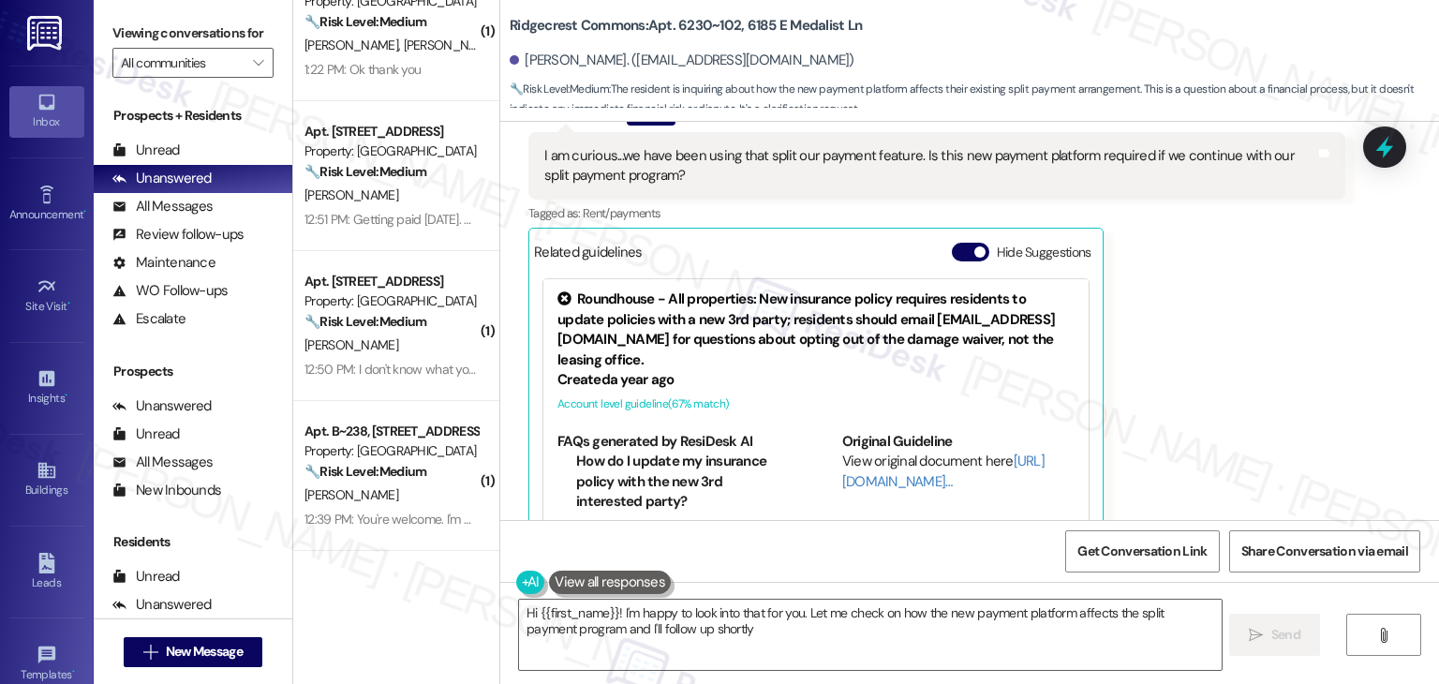
type textarea "Hi {{first_name}}! I'm happy to look into that for you. Let me check on how the…"
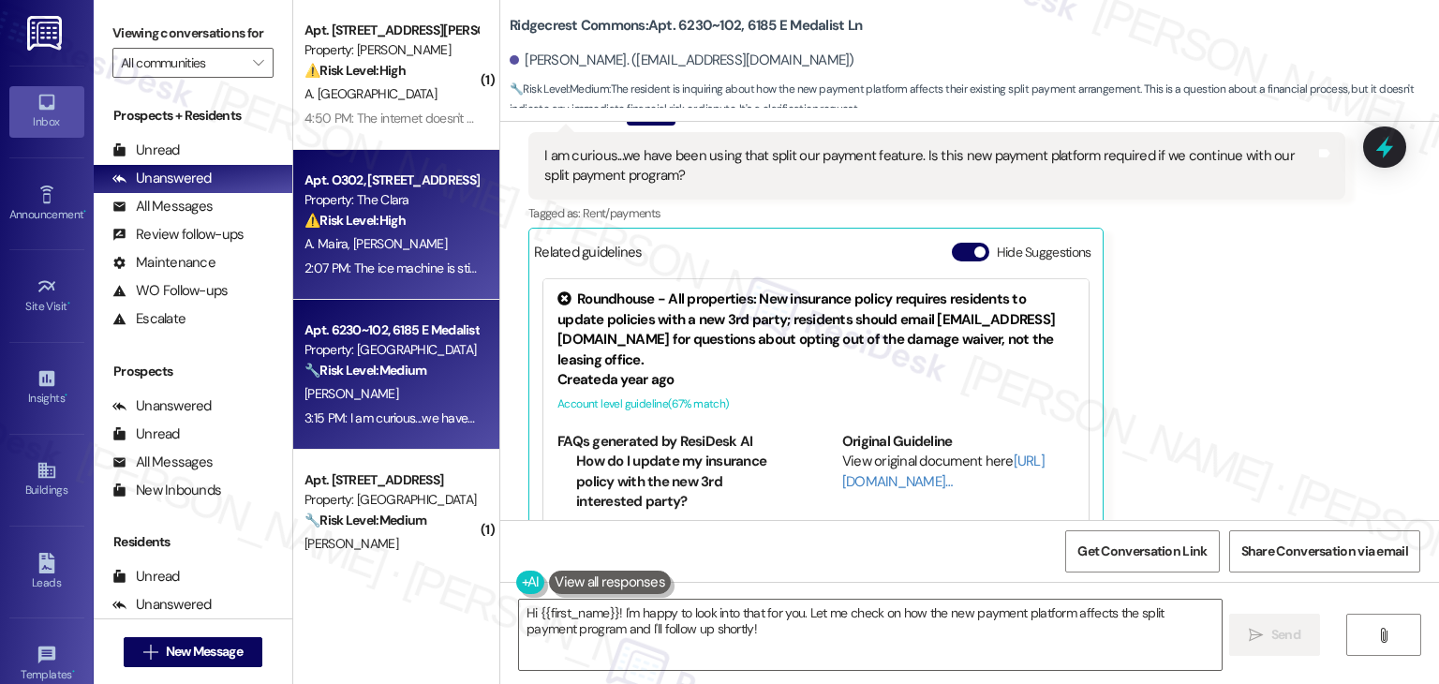
click at [393, 279] on div "2:07 PM: The ice machine is still spraying water into the freezer 2:07 PM: The …" at bounding box center [391, 268] width 177 height 23
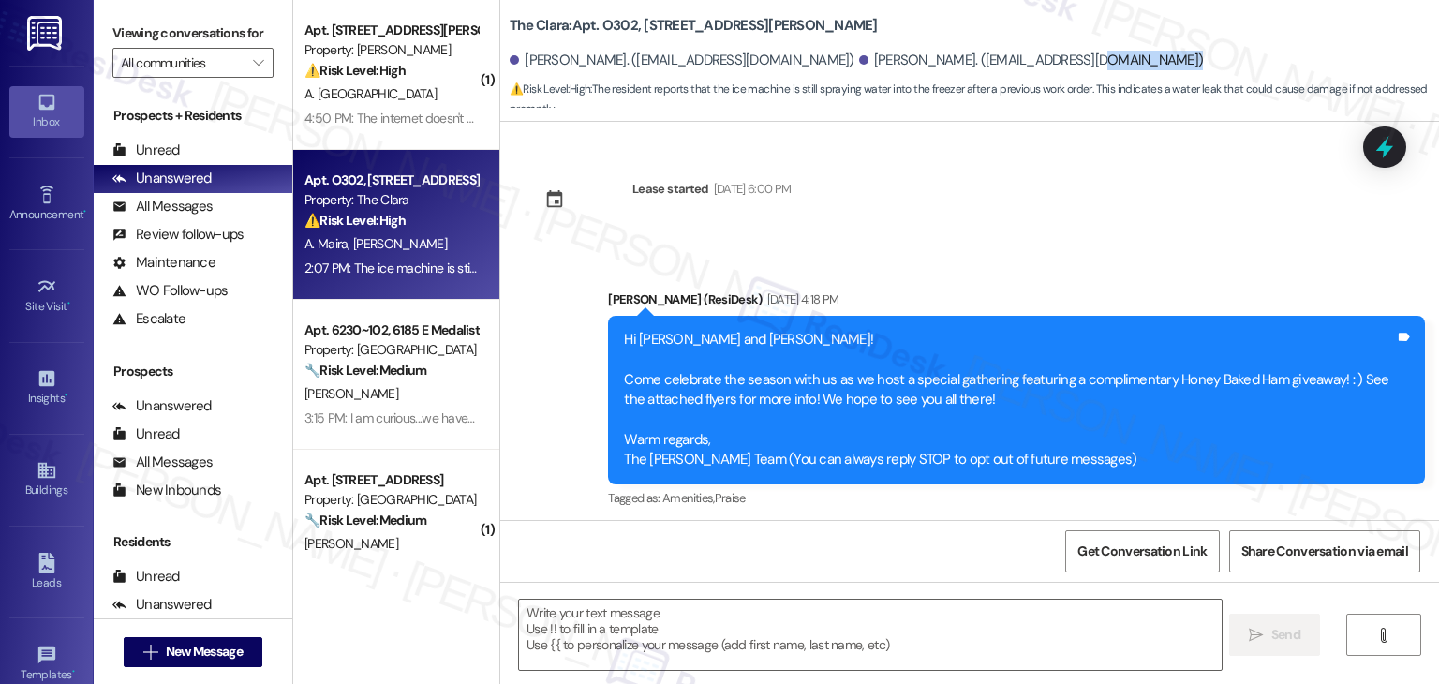
scroll to position [27448, 0]
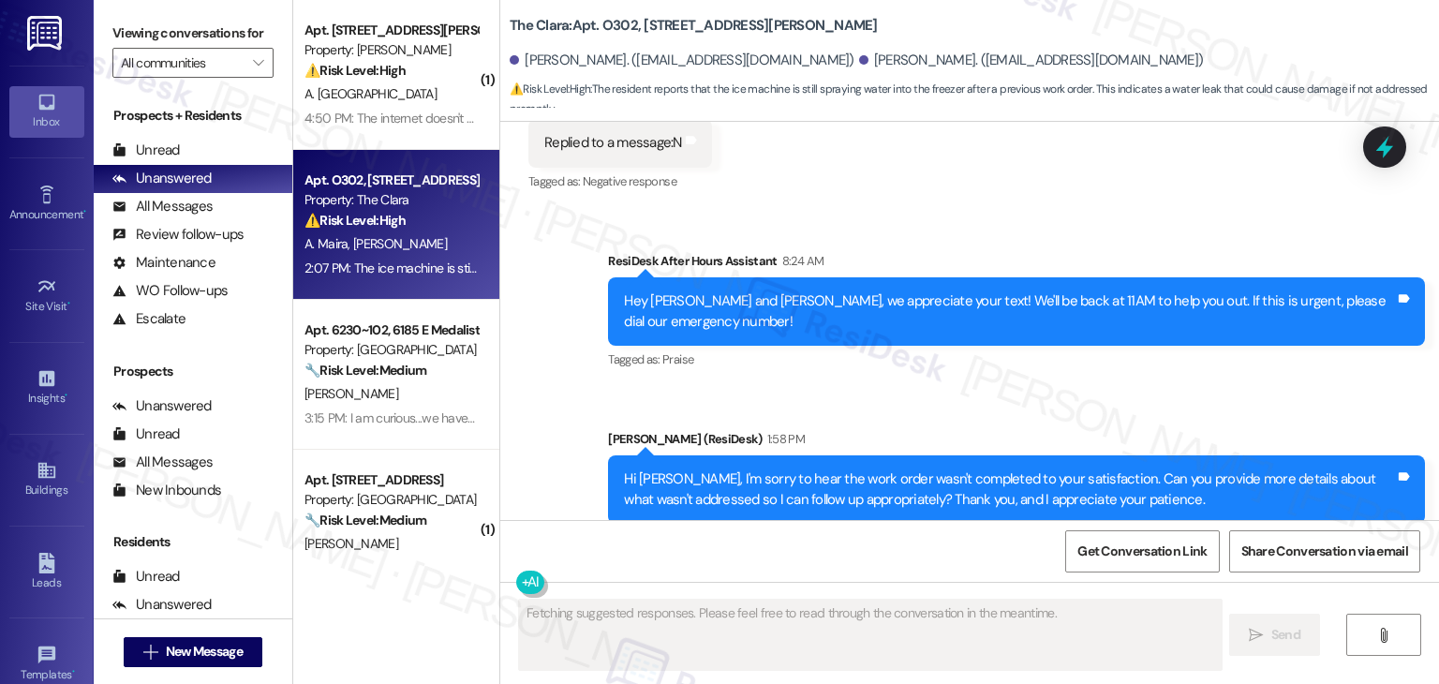
click at [1034, 566] on div "Received via SMS Aimee Maira 2:07 PM The ice machine is still spraying water in…" at bounding box center [969, 645] width 939 height 158
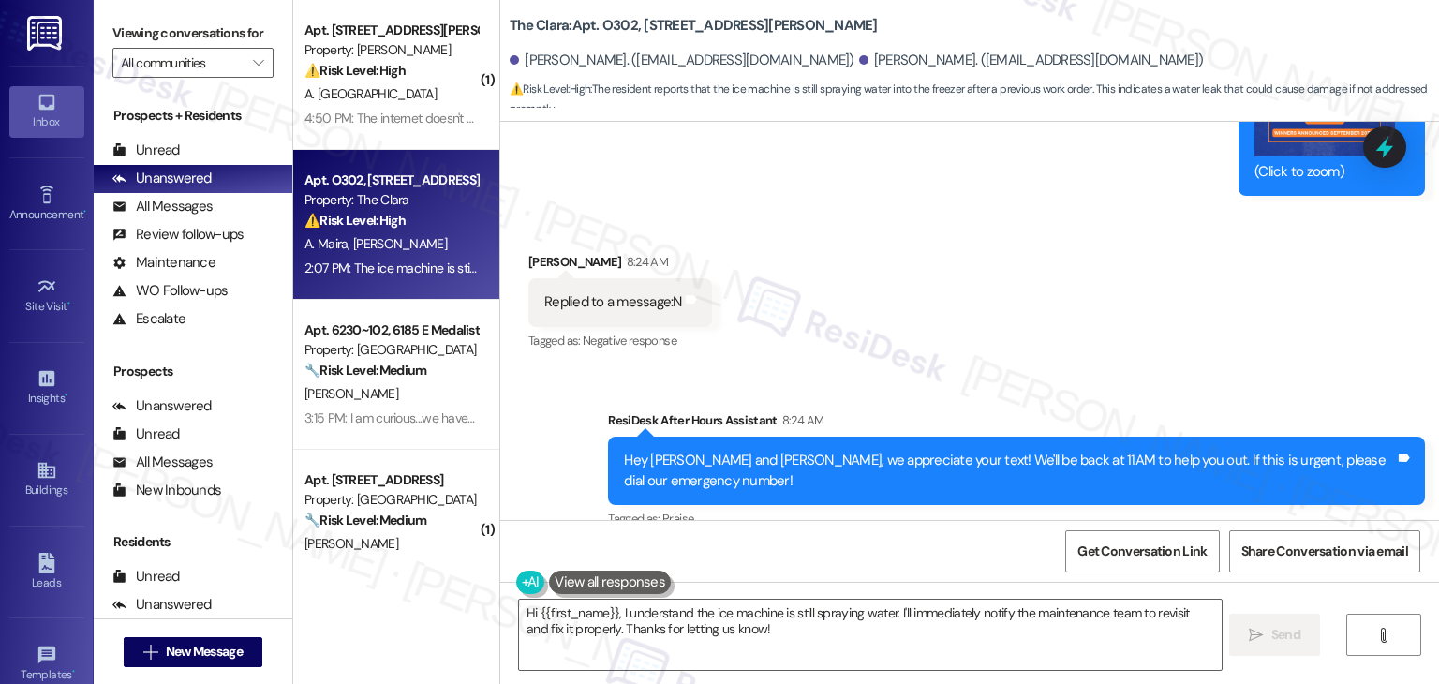
scroll to position [27261, 0]
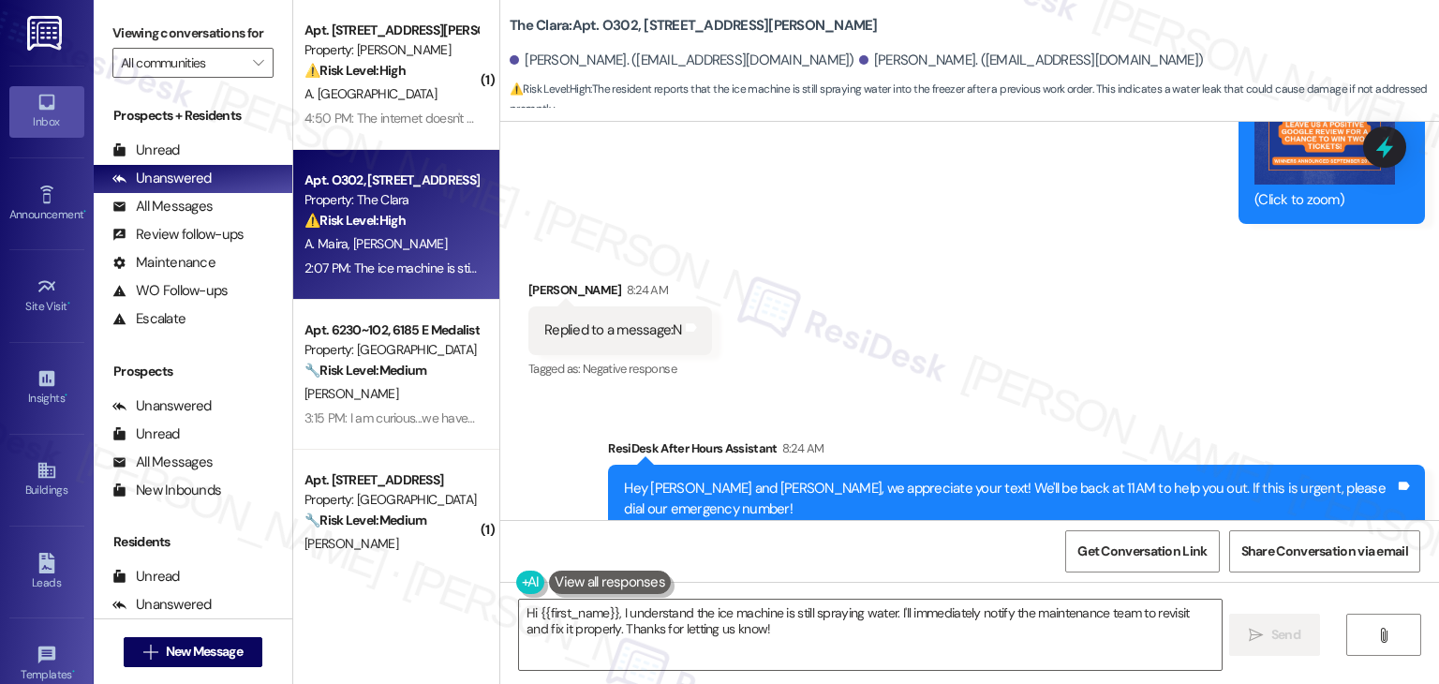
click at [994, 396] on div "Sent via SMS ResiDesk After Hours Assistant 8:24 AM Hey Aimee and Cooper, we ap…" at bounding box center [969, 574] width 939 height 356
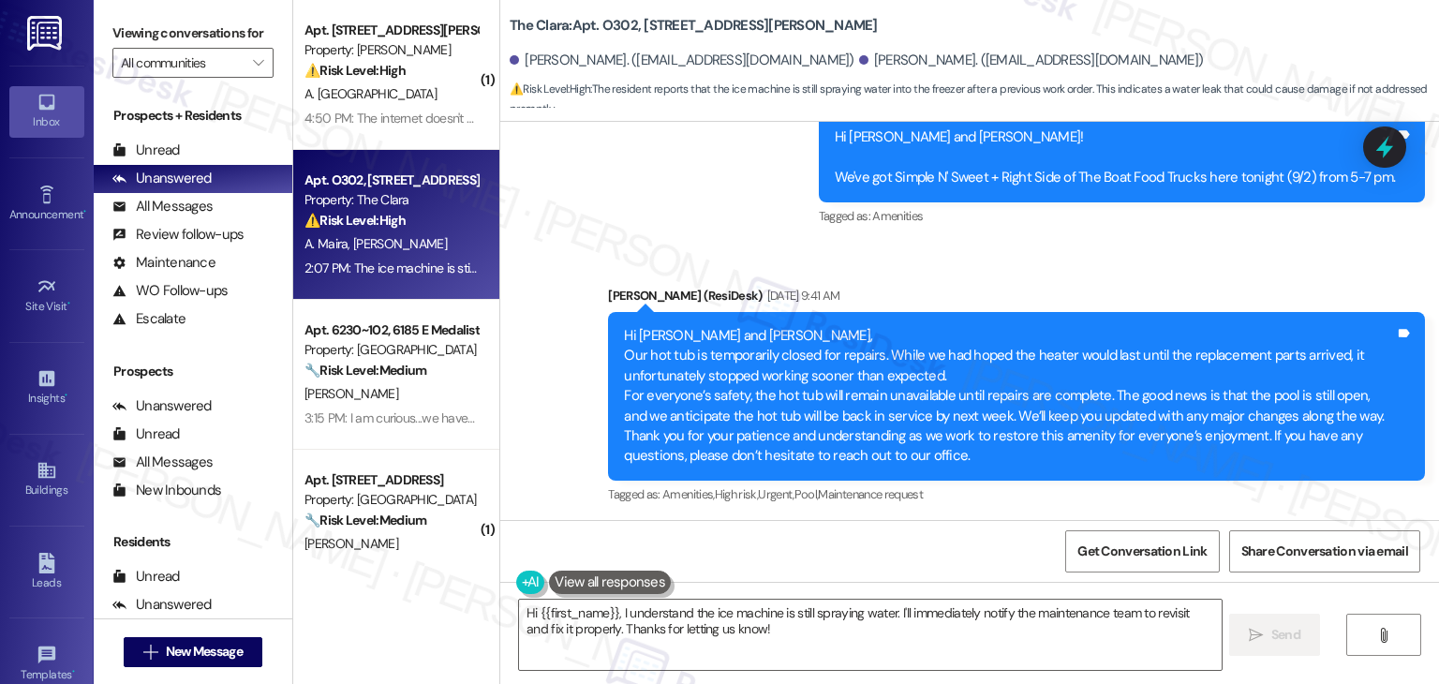
scroll to position [25950, 0]
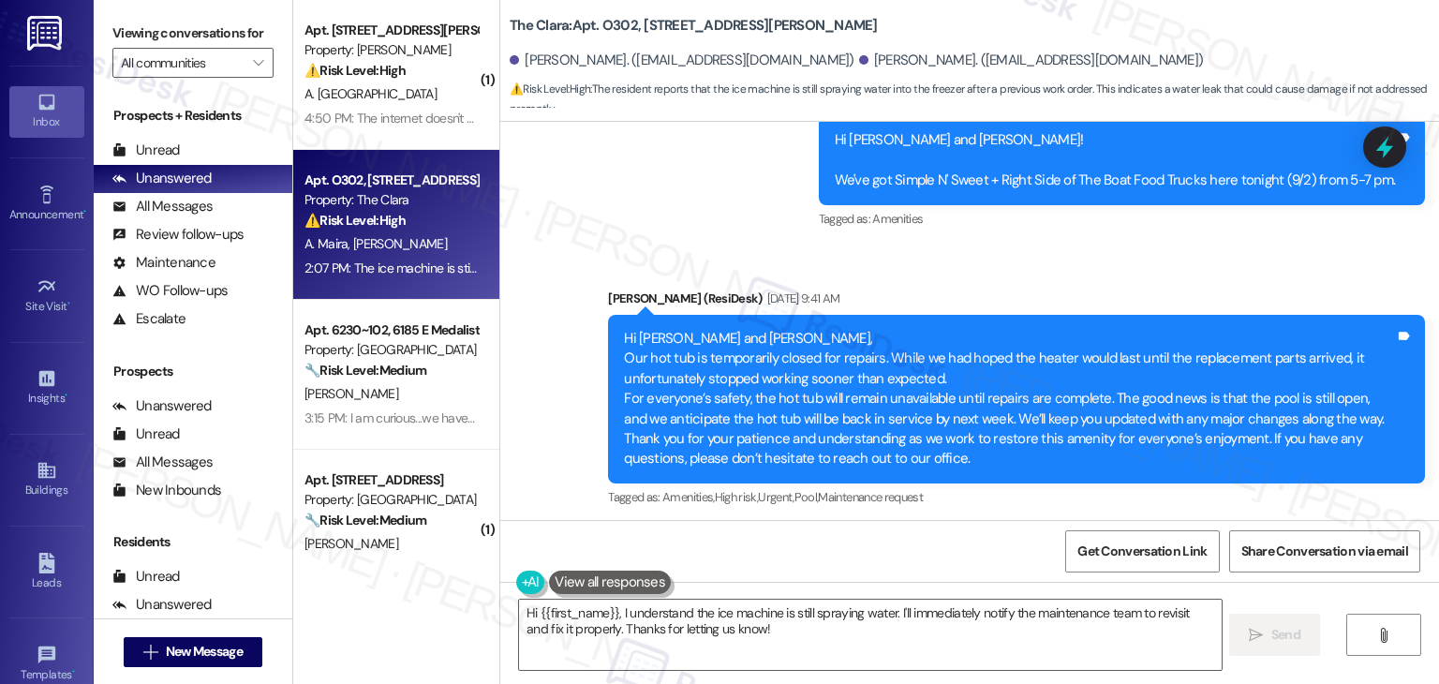
click at [986, 607] on div "Hi Aimee and Cooper! I'm checking in on your latest work order (Ice maker start…" at bounding box center [1009, 627] width 771 height 40
click at [894, 607] on div "Hi Aimee and Cooper! I'm checking in on your latest work order (Ice maker start…" at bounding box center [1009, 627] width 771 height 40
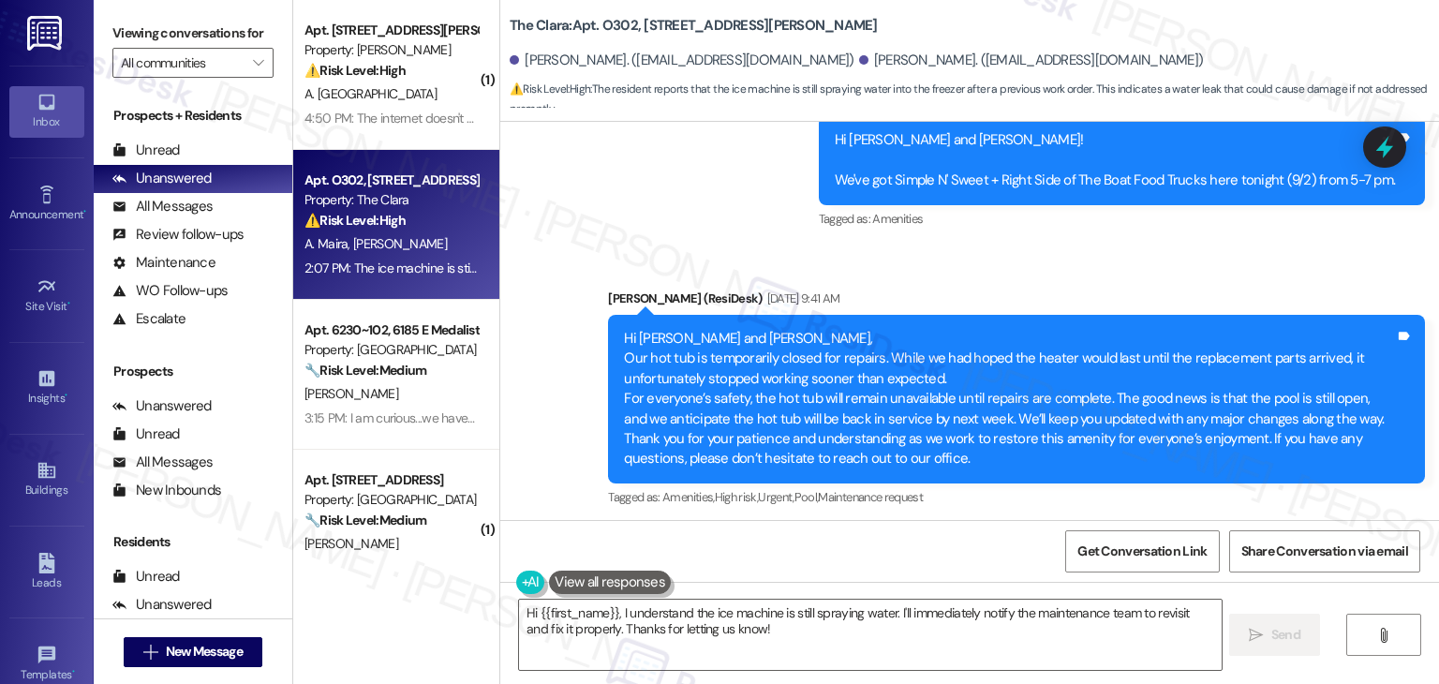
copy div "Hi Aimee and Cooper! I'm checking in on your latest work order (Ice maker start…"
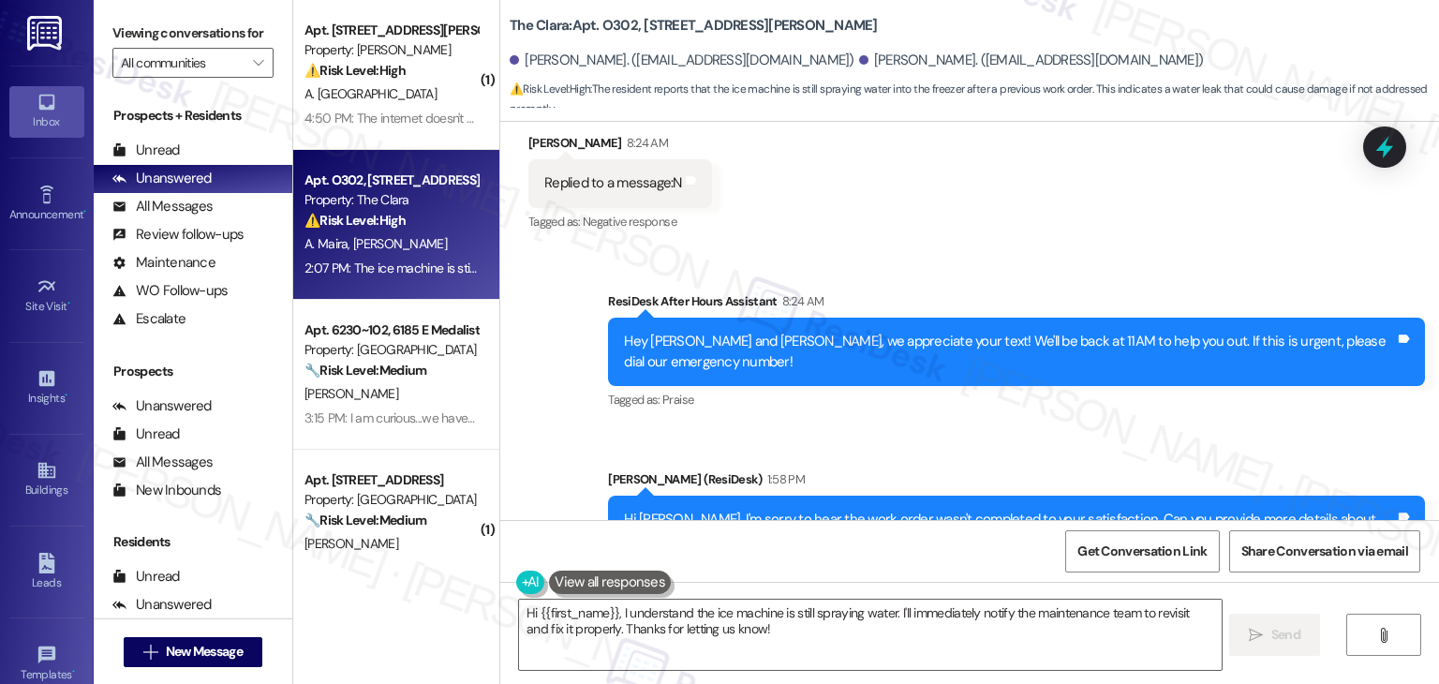
scroll to position [27449, 0]
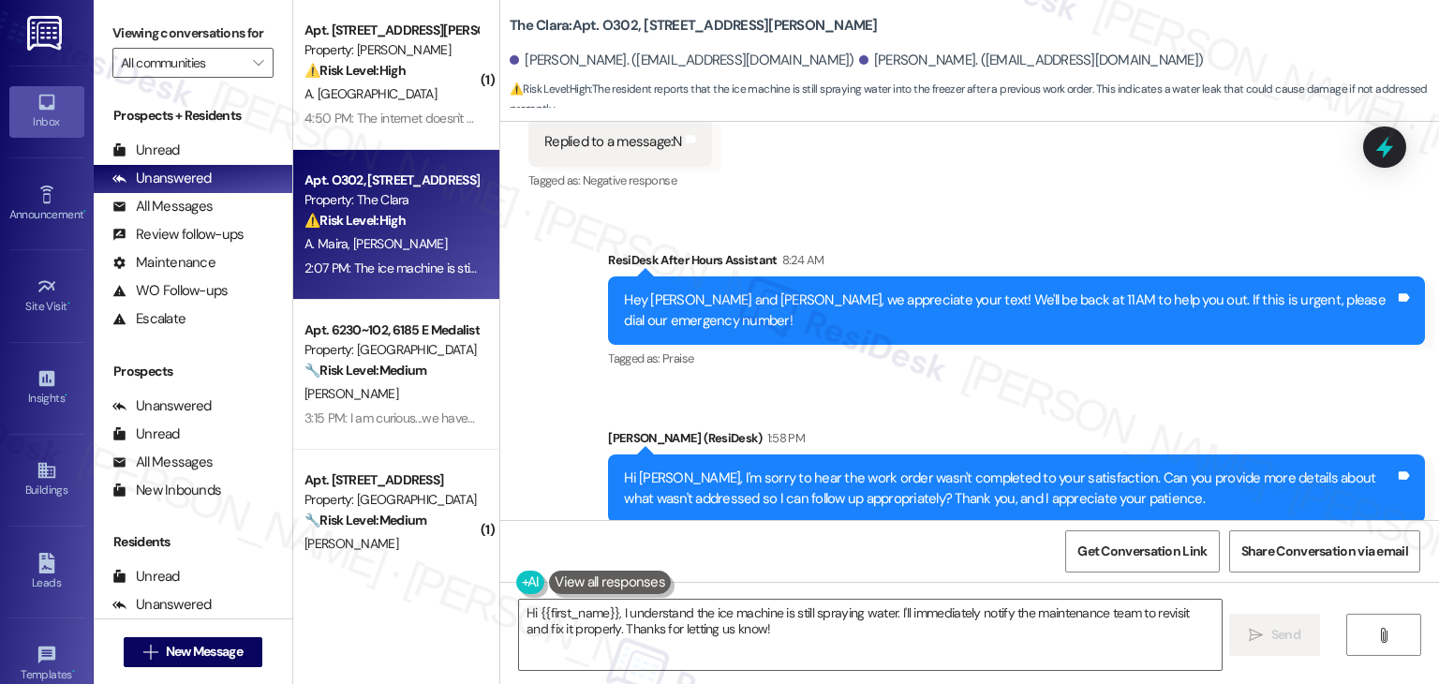
click at [787, 647] on div "The ice machine is still spraying water into the freezer" at bounding box center [704, 657] width 320 height 20
copy div "The ice machine is still spraying water into the freezer Tags and notes"
click at [686, 628] on textarea "Hi {{first_name}}, I understand the ice machine is still spraying water. I'll i…" at bounding box center [870, 635] width 702 height 70
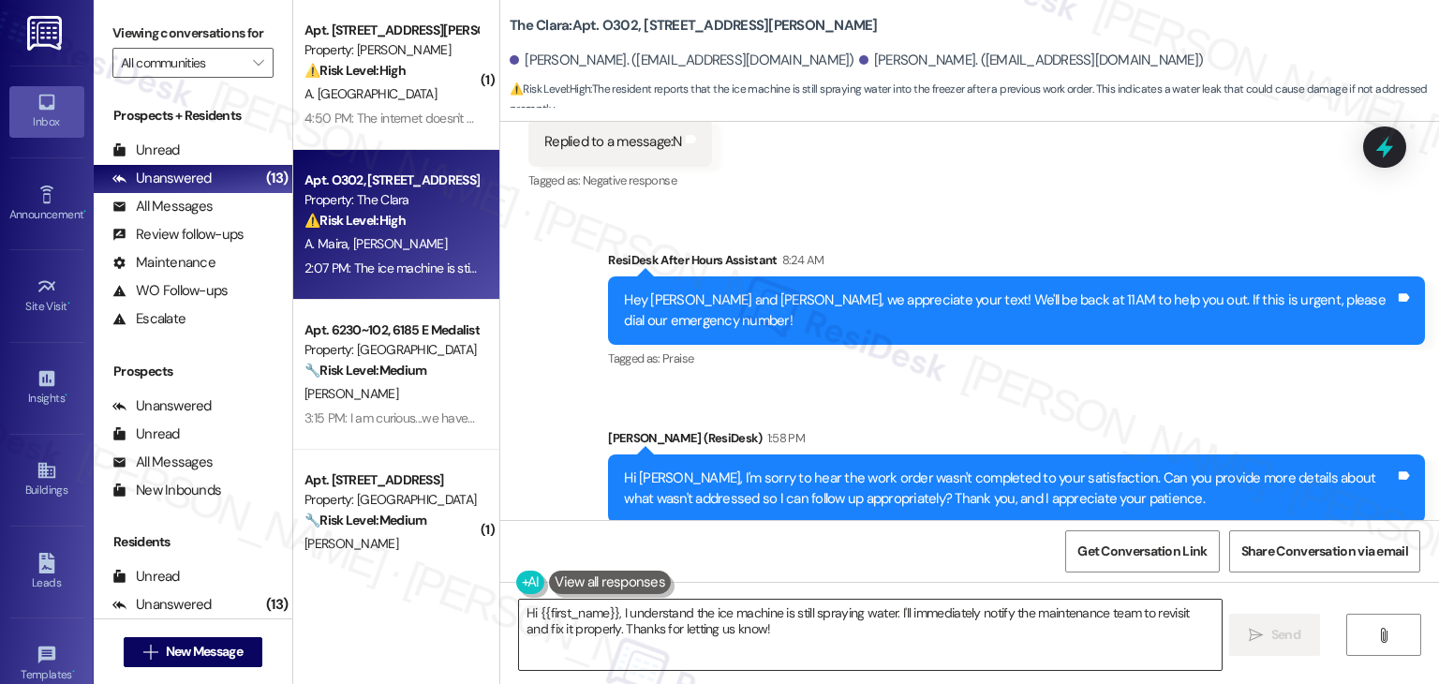
click at [686, 628] on textarea "Hi {{first_name}}, I understand the ice machine is still spraying water. I'll i…" at bounding box center [870, 635] width 702 height 70
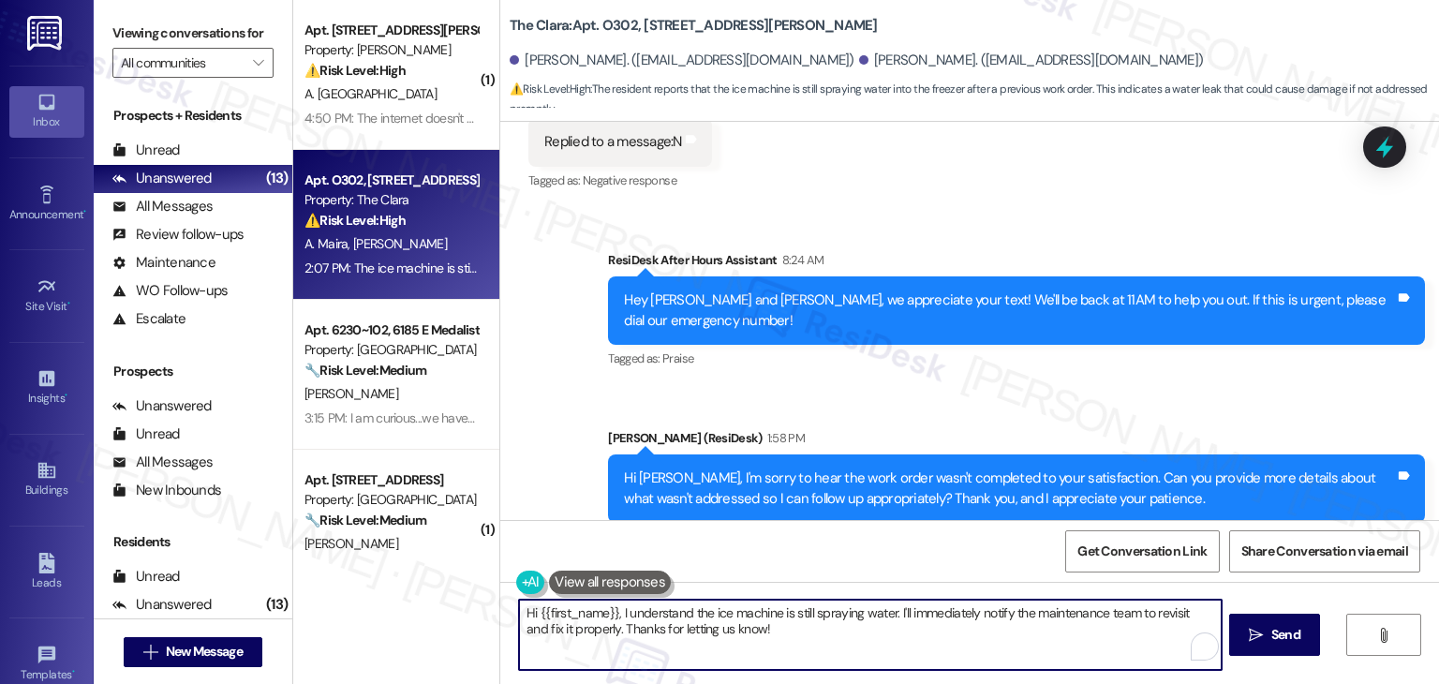
paste textarea "Aimee, I’m sorry the ice maker is still spraying water. I’ll flag this with the…"
type textarea "Hi Aimee, I’m sorry the ice maker is still spraying water. I’ll flag this with …"
click at [1288, 633] on span "Send" at bounding box center [1286, 635] width 29 height 20
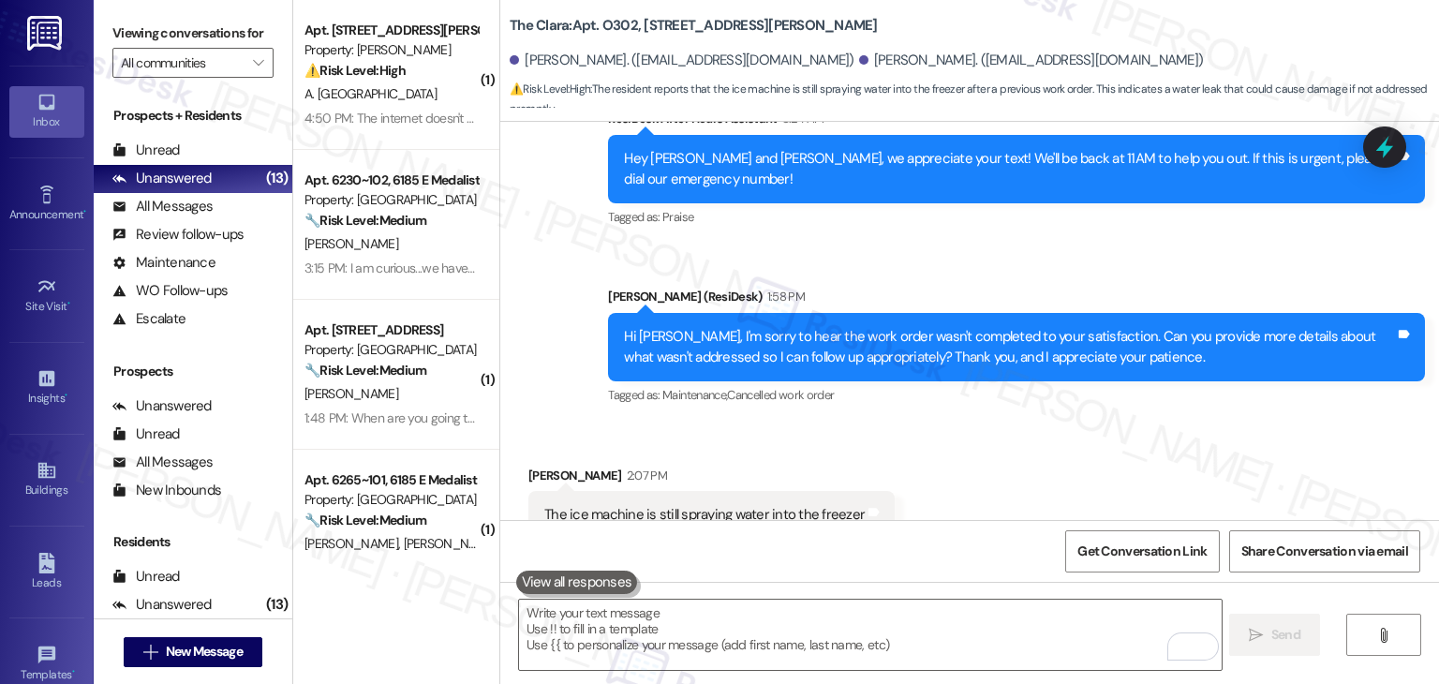
scroll to position [27600, 0]
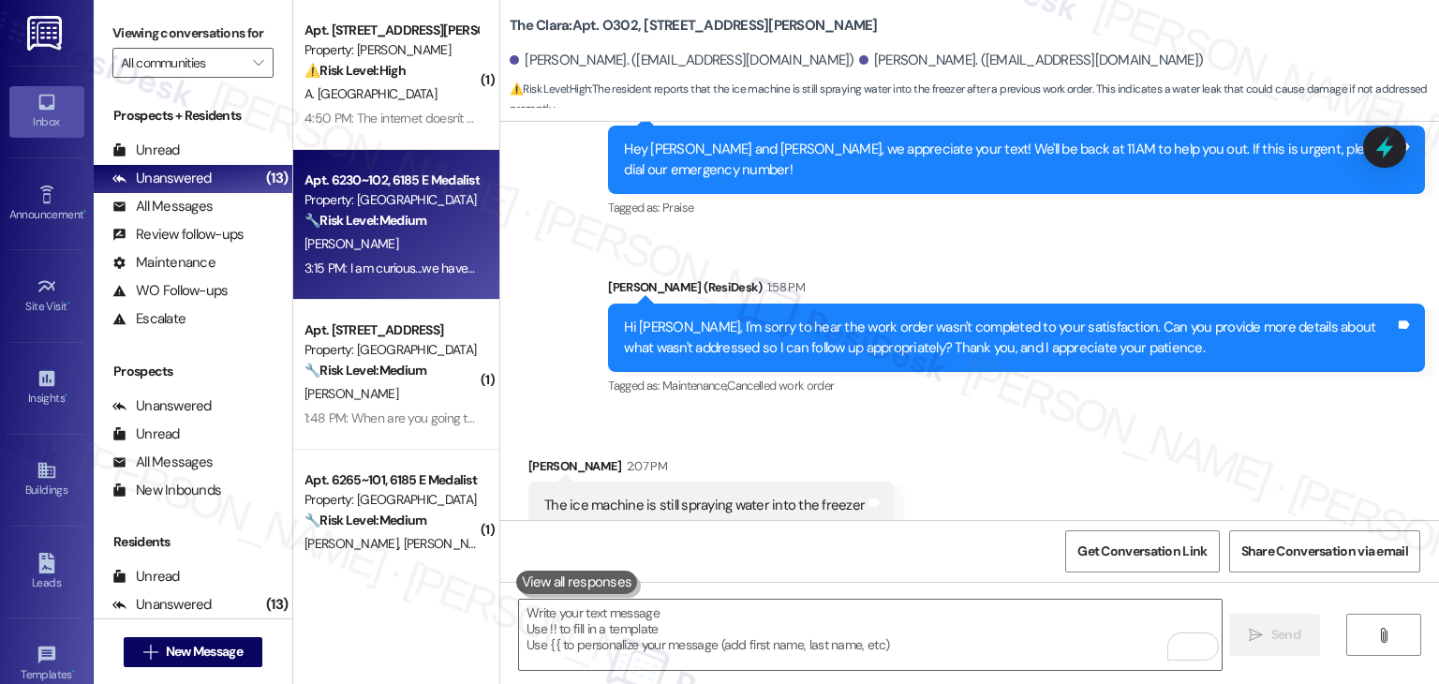
click at [405, 247] on div "C. Anderson" at bounding box center [391, 243] width 177 height 23
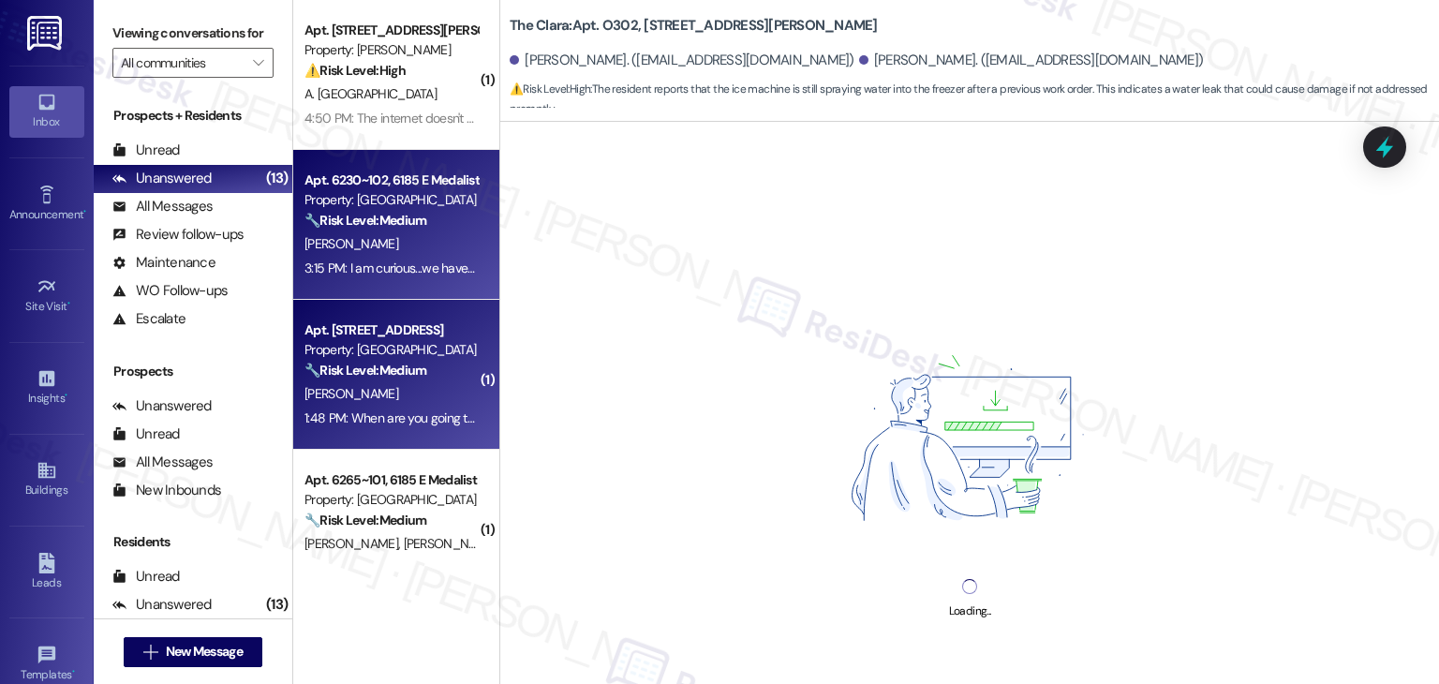
click at [389, 400] on div "D. Elvers" at bounding box center [391, 393] width 177 height 23
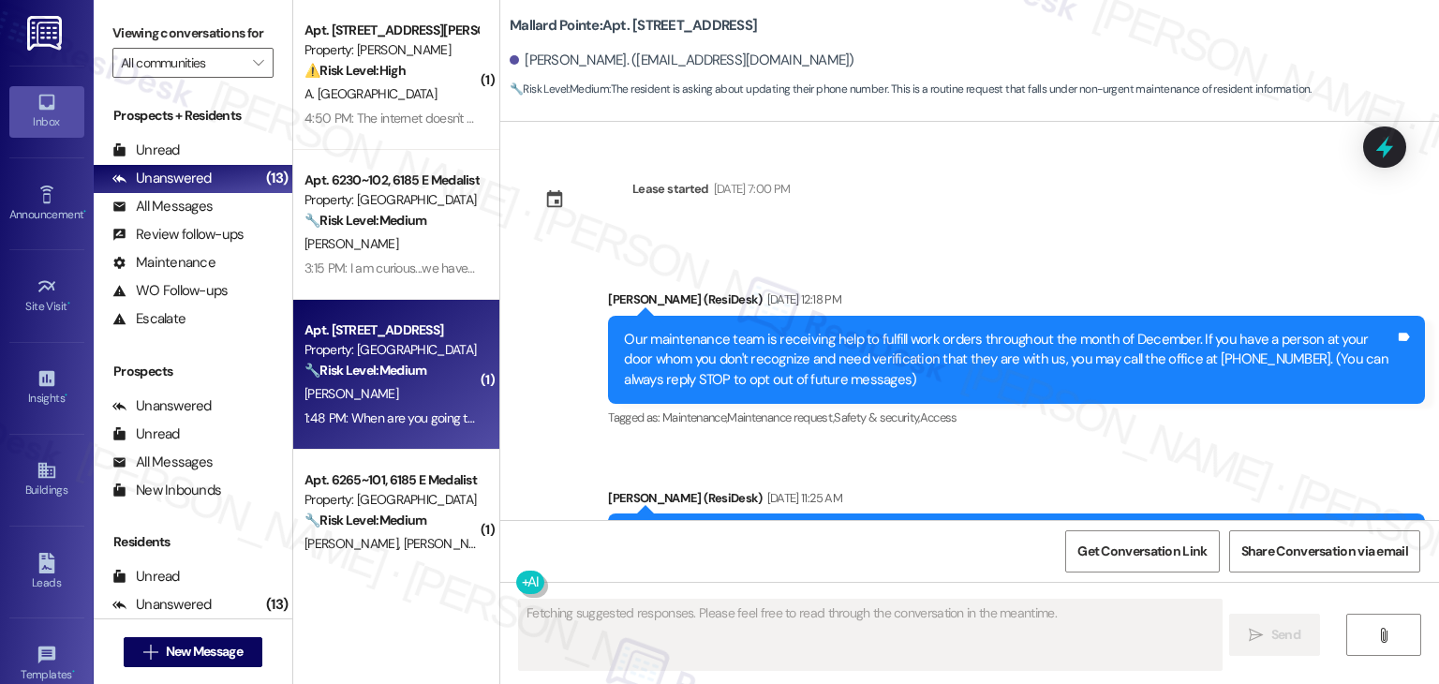
scroll to position [12032, 0]
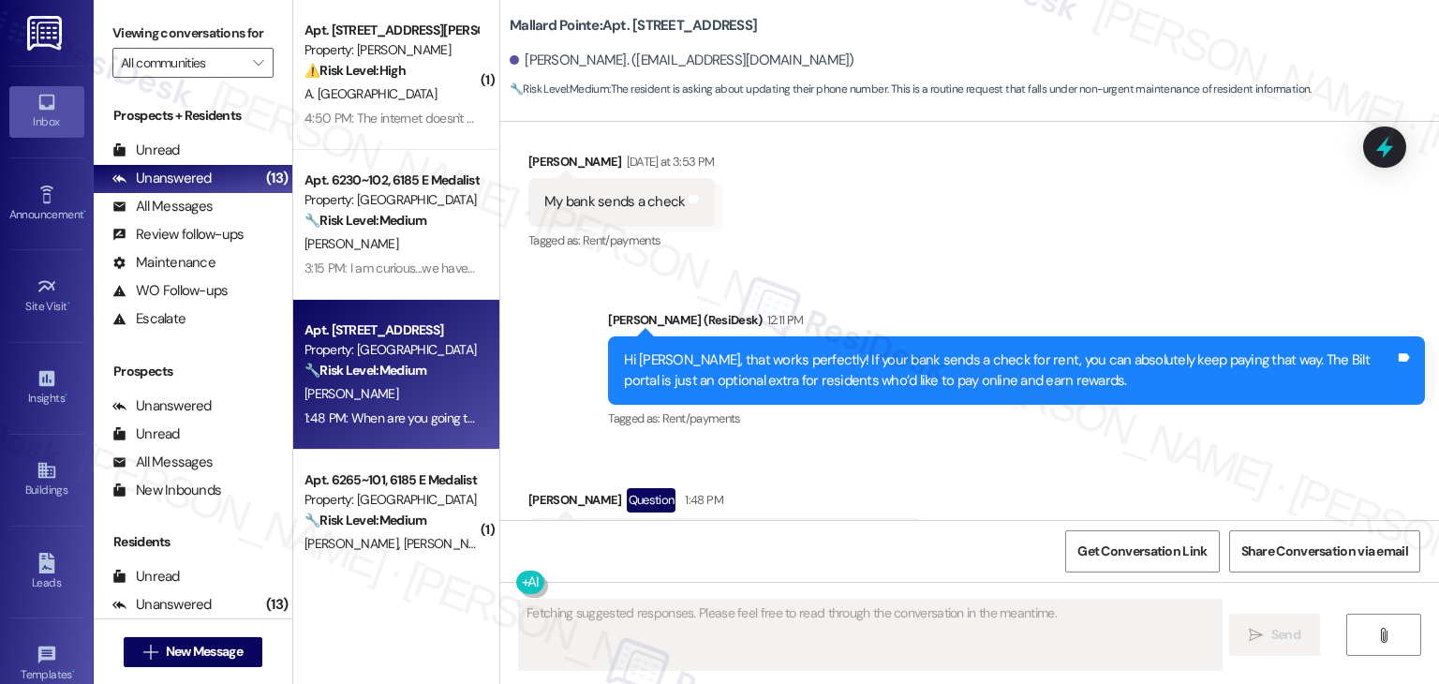
click at [843, 446] on div "Received via SMS [PERSON_NAME] Question 1:48 PM When are you going to change th…" at bounding box center [969, 513] width 939 height 134
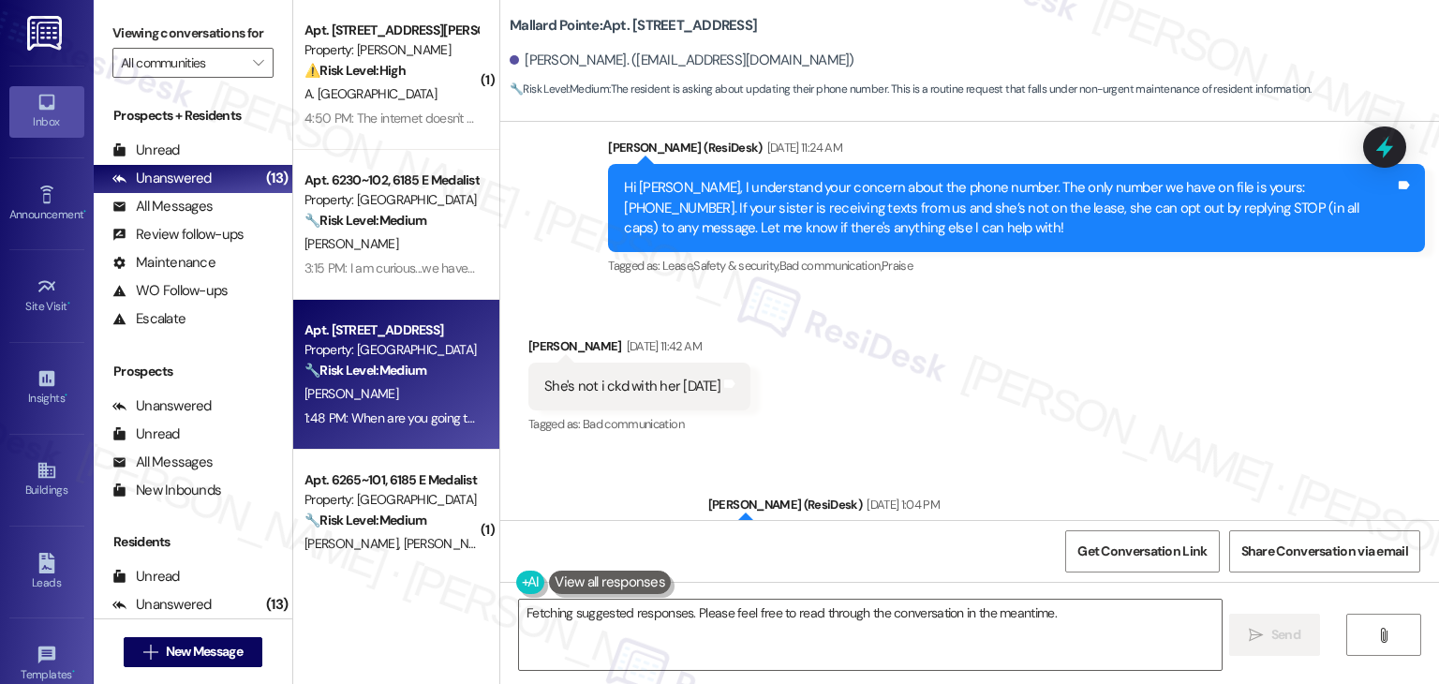
scroll to position [11001, 0]
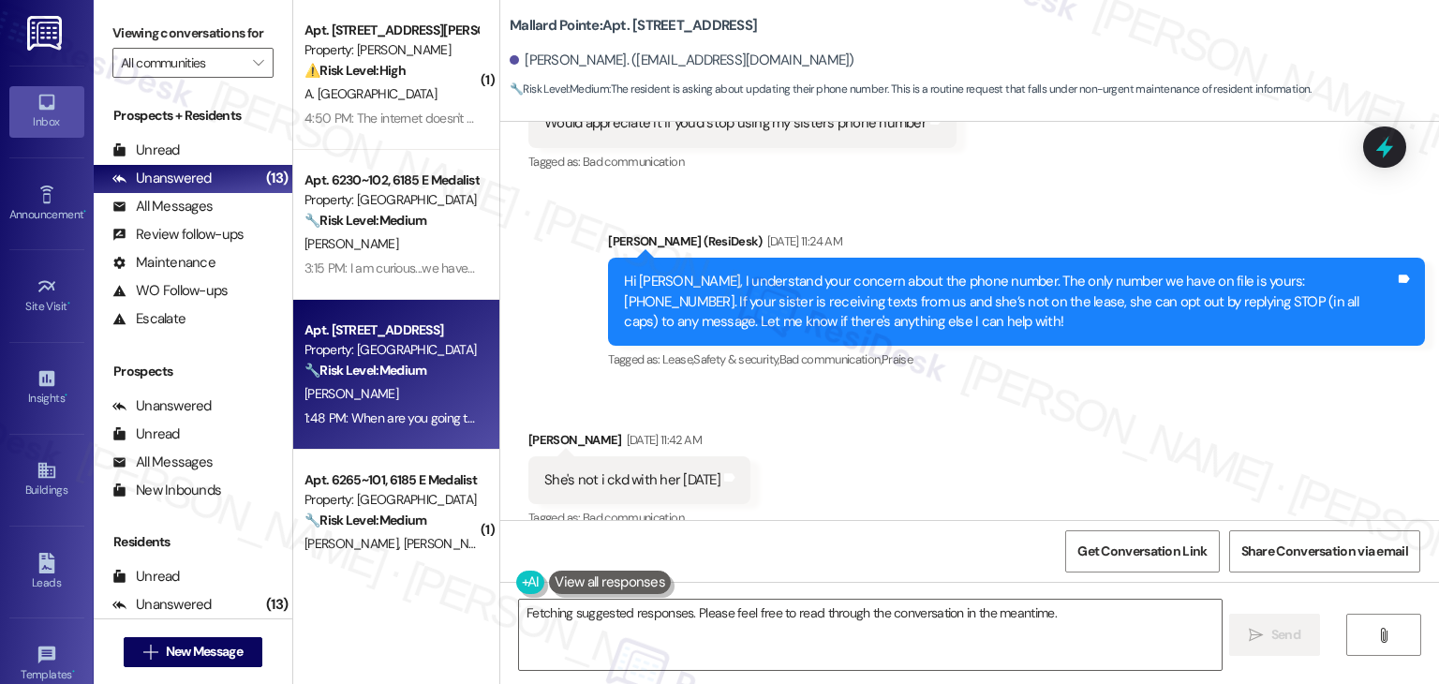
click at [919, 388] on div "Received via SMS David Elvers Sep 11, 2025 at 11:42 AM She's not i ckd with her…" at bounding box center [969, 467] width 939 height 158
click at [926, 388] on div "Received via SMS David Elvers Sep 11, 2025 at 11:42 AM She's not i ckd with her…" at bounding box center [969, 467] width 939 height 158
click at [912, 437] on div "Received via SMS David Elvers Sep 11, 2025 at 11:42 AM She's not i ckd with her…" at bounding box center [969, 467] width 939 height 158
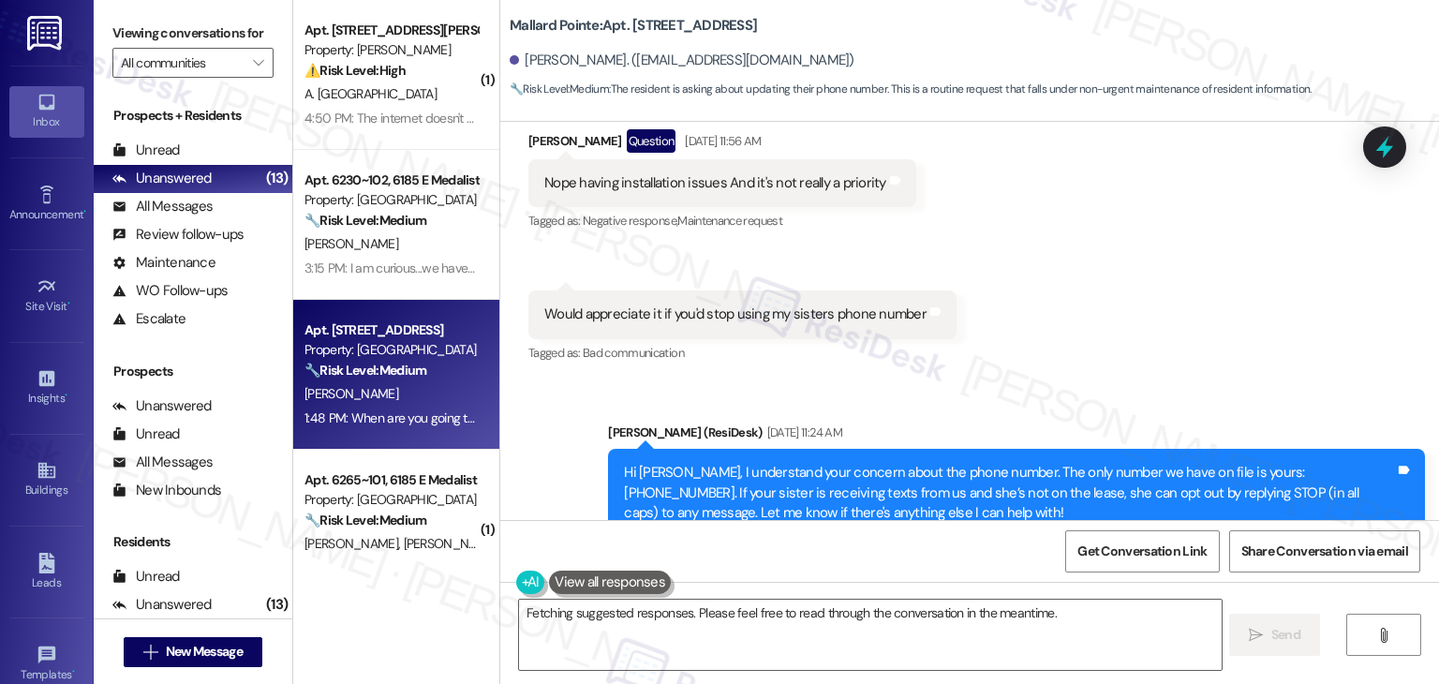
scroll to position [10907, 0]
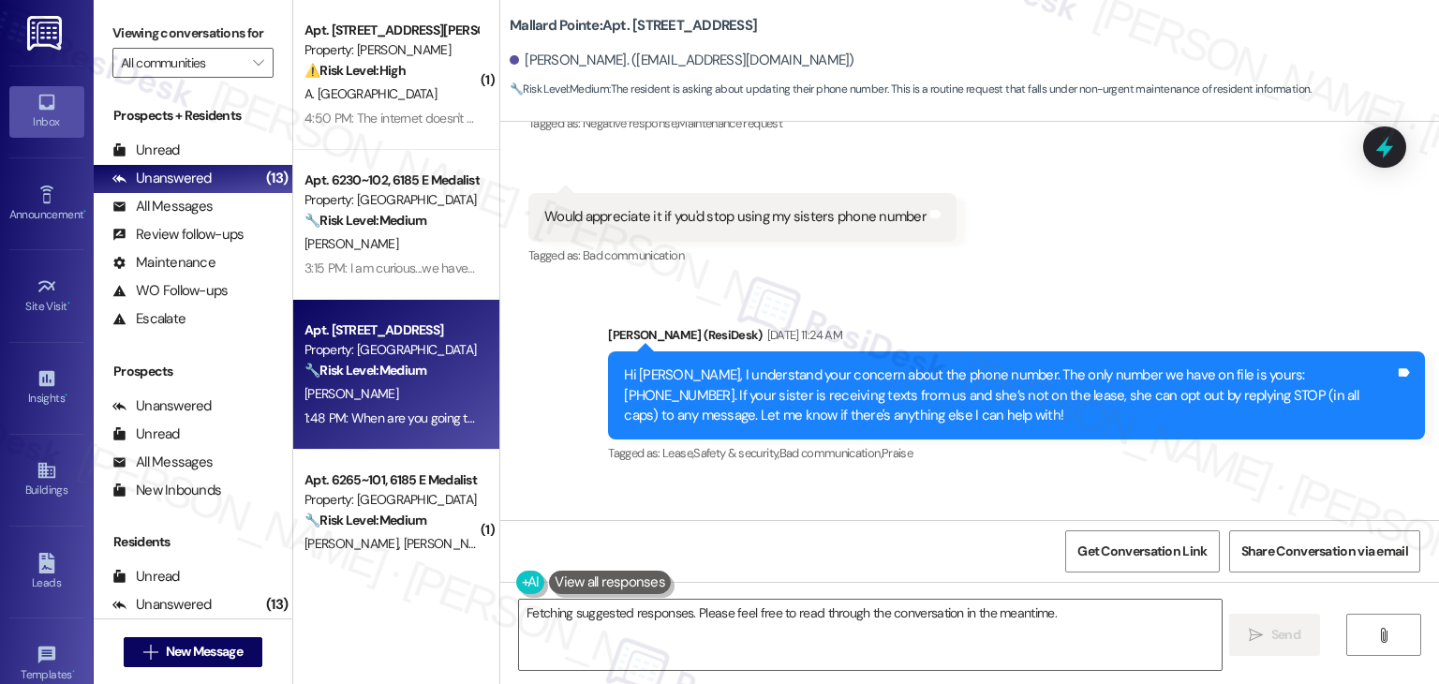
click at [911, 365] on div "Hi David, I understand your concern about the phone number. The only number we …" at bounding box center [1009, 395] width 771 height 60
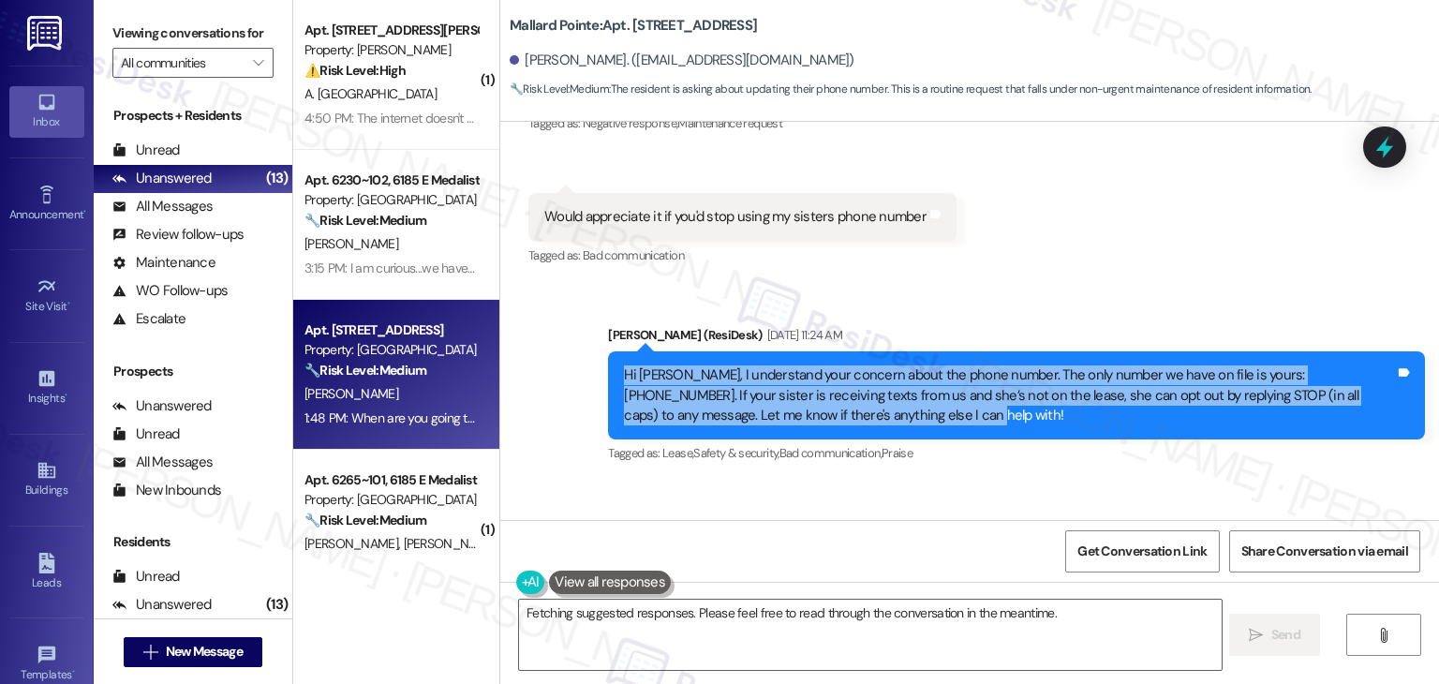
drag, startPoint x: 834, startPoint y: 355, endPoint x: 571, endPoint y: 301, distance: 268.9
click at [571, 301] on div "Sent via SMS Dottie (ResiDesk) Sep 11, 2025 at 11:24 AM Hi David, I understand …" at bounding box center [969, 382] width 939 height 199
copy div "Hi David, I understand your concern about the phone number. The only number we …"
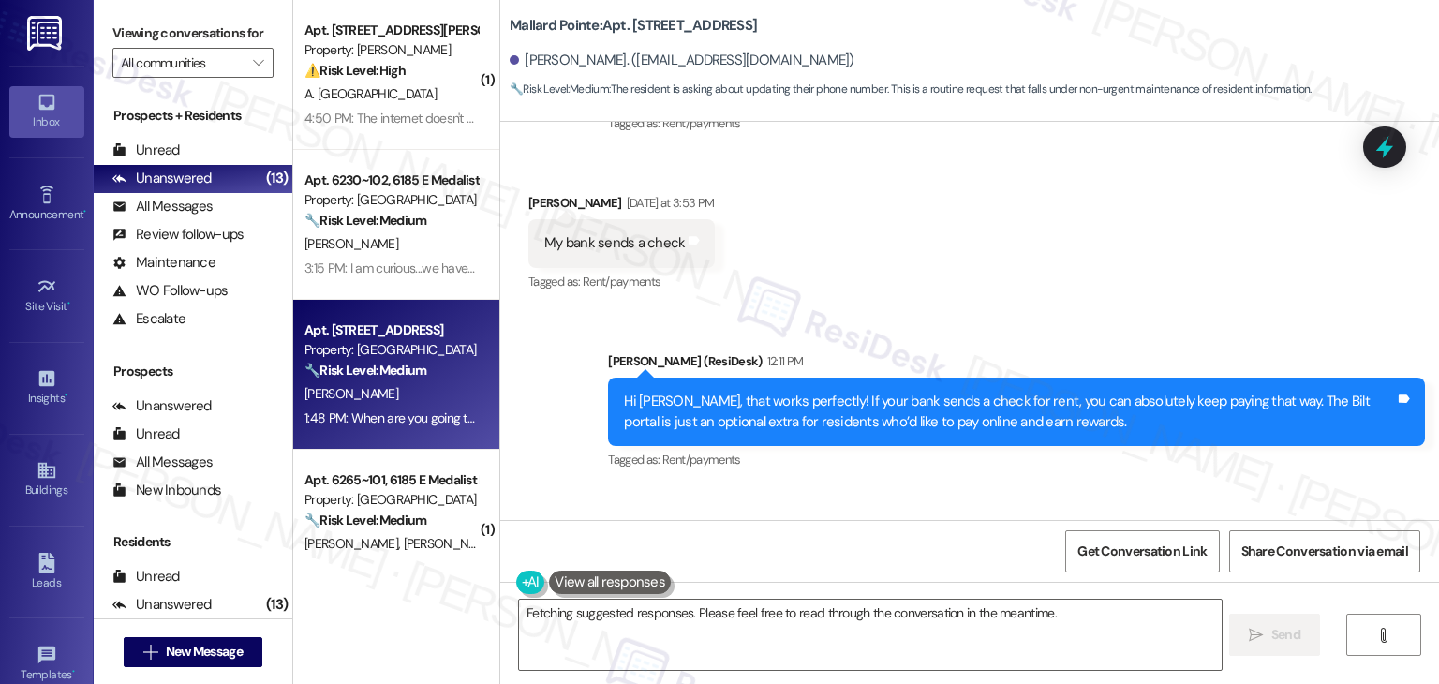
scroll to position [12032, 0]
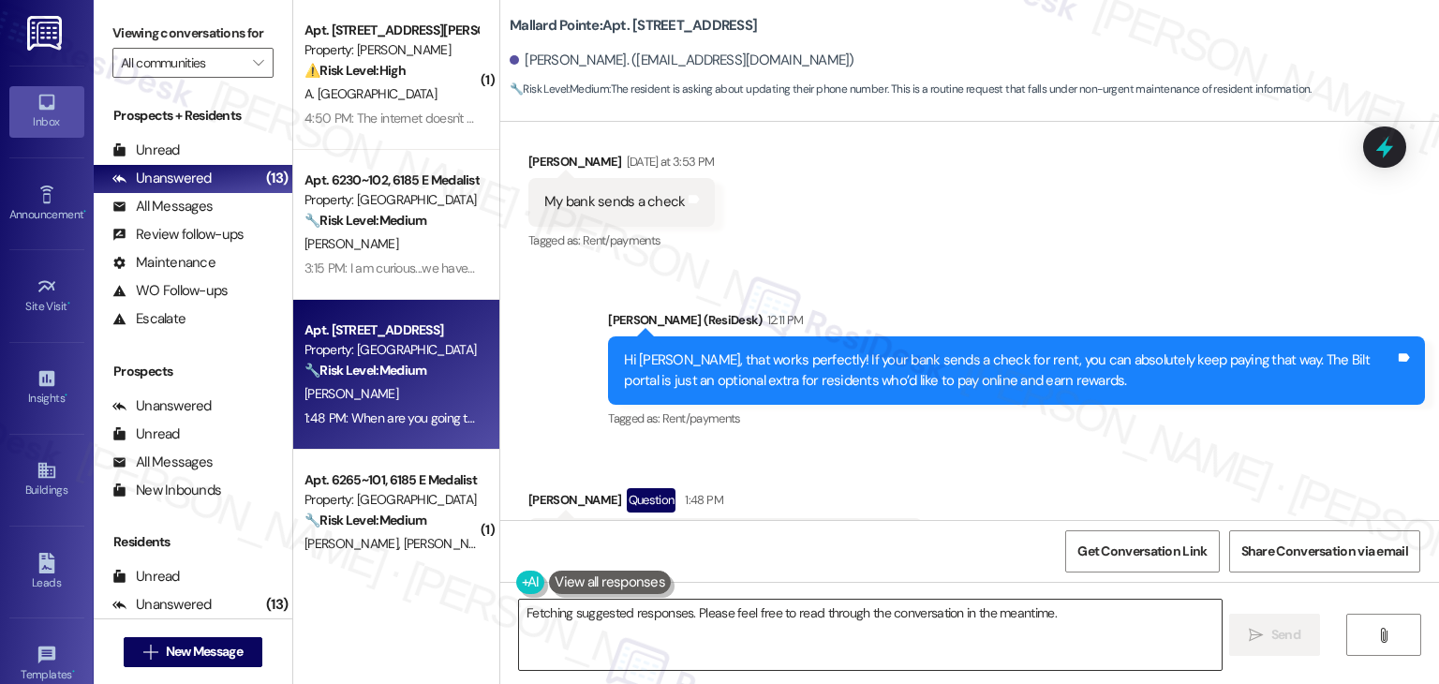
click at [707, 629] on textarea "Hi {{first_name}}, I understand your frustration. I'll ensure the phone number …" at bounding box center [870, 635] width 702 height 70
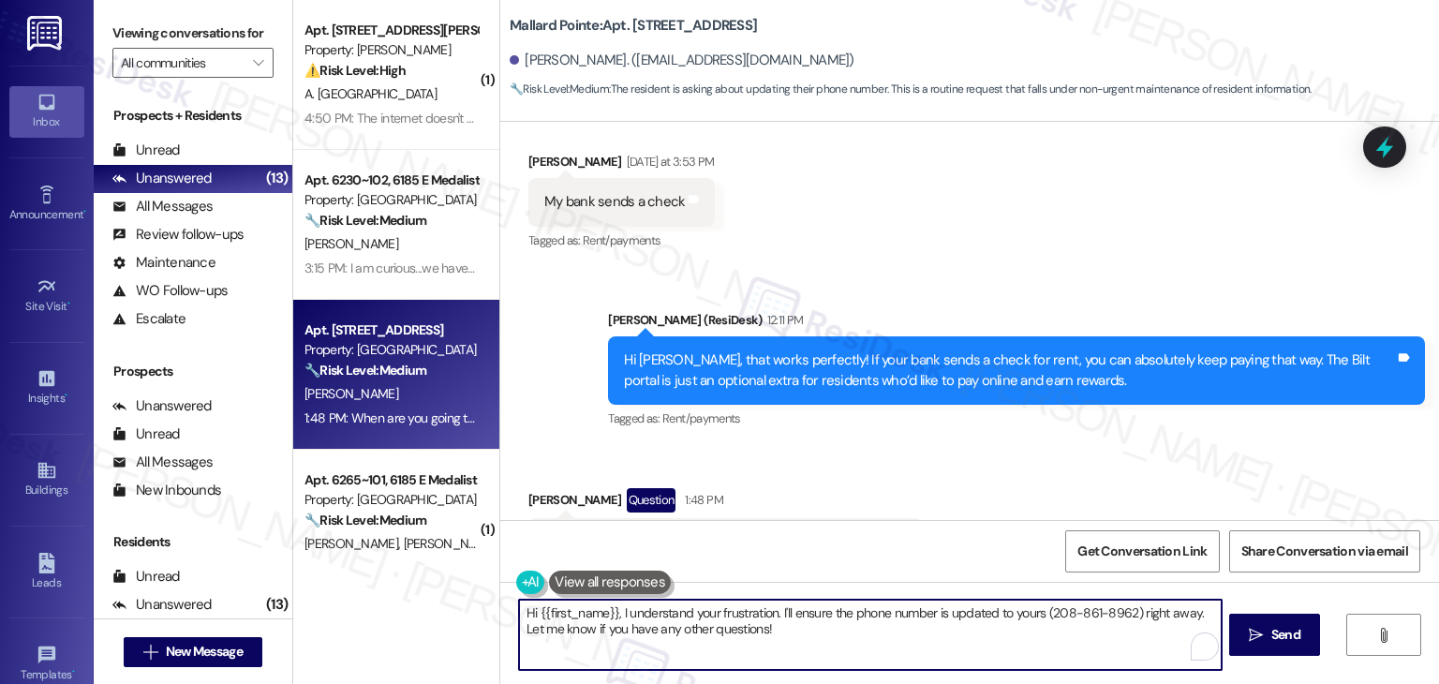
paste textarea "David, we’ve already updated your number, and the only one we have on file is 2…"
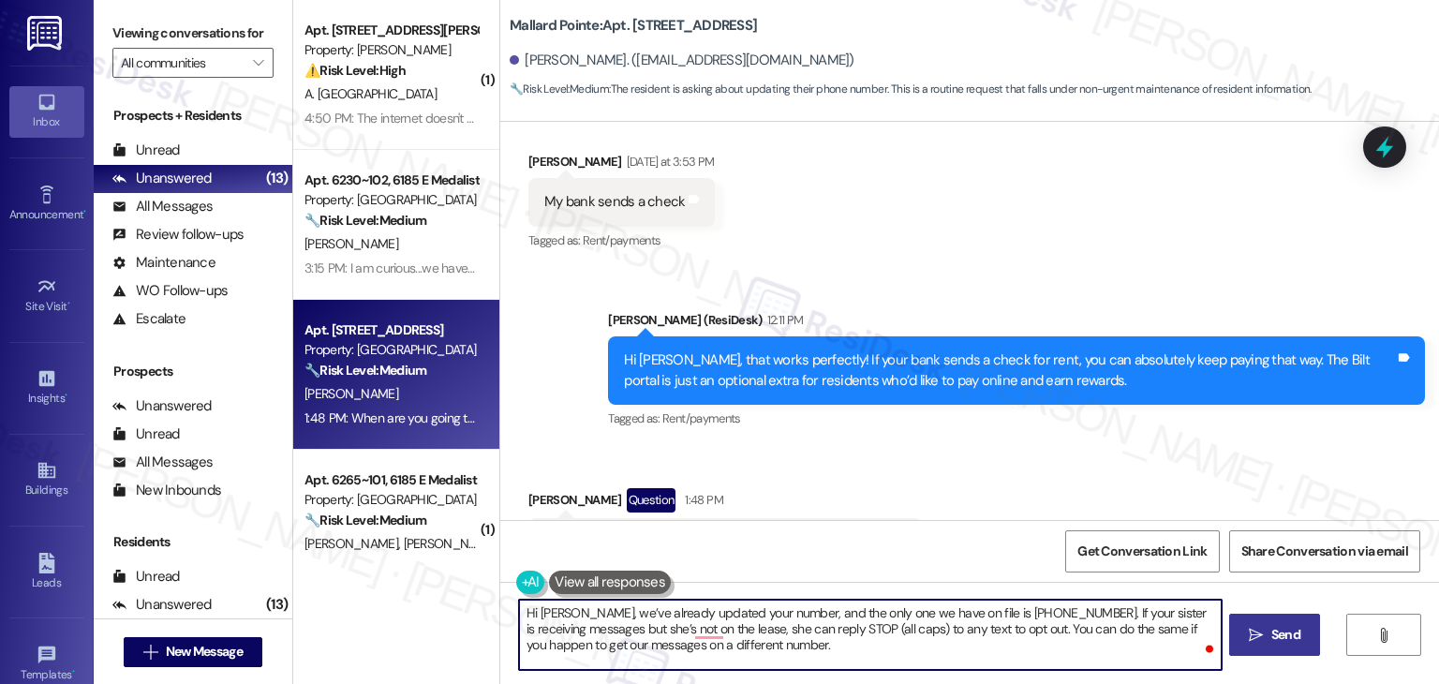
type textarea "Hi David, we’ve already updated your number, and the only one we have on file i…"
click at [1272, 634] on span "Send" at bounding box center [1286, 635] width 29 height 20
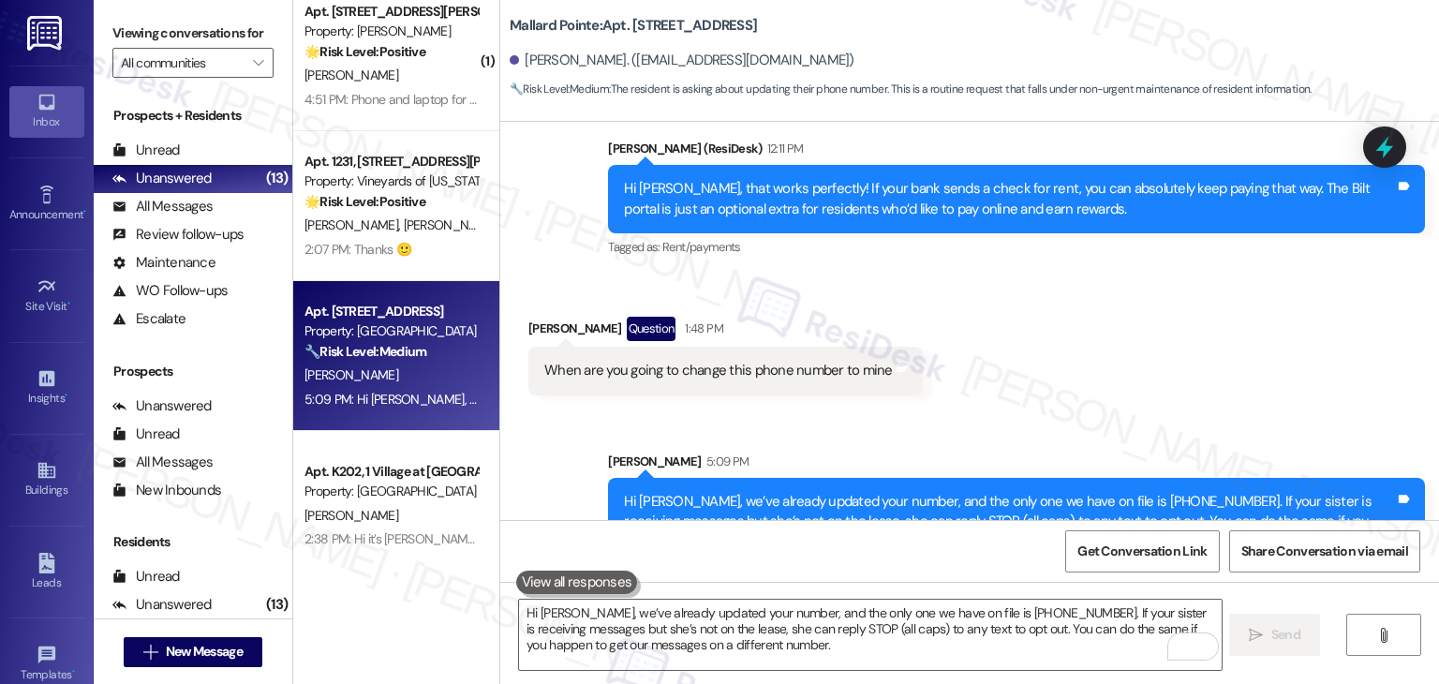
scroll to position [1398, 0]
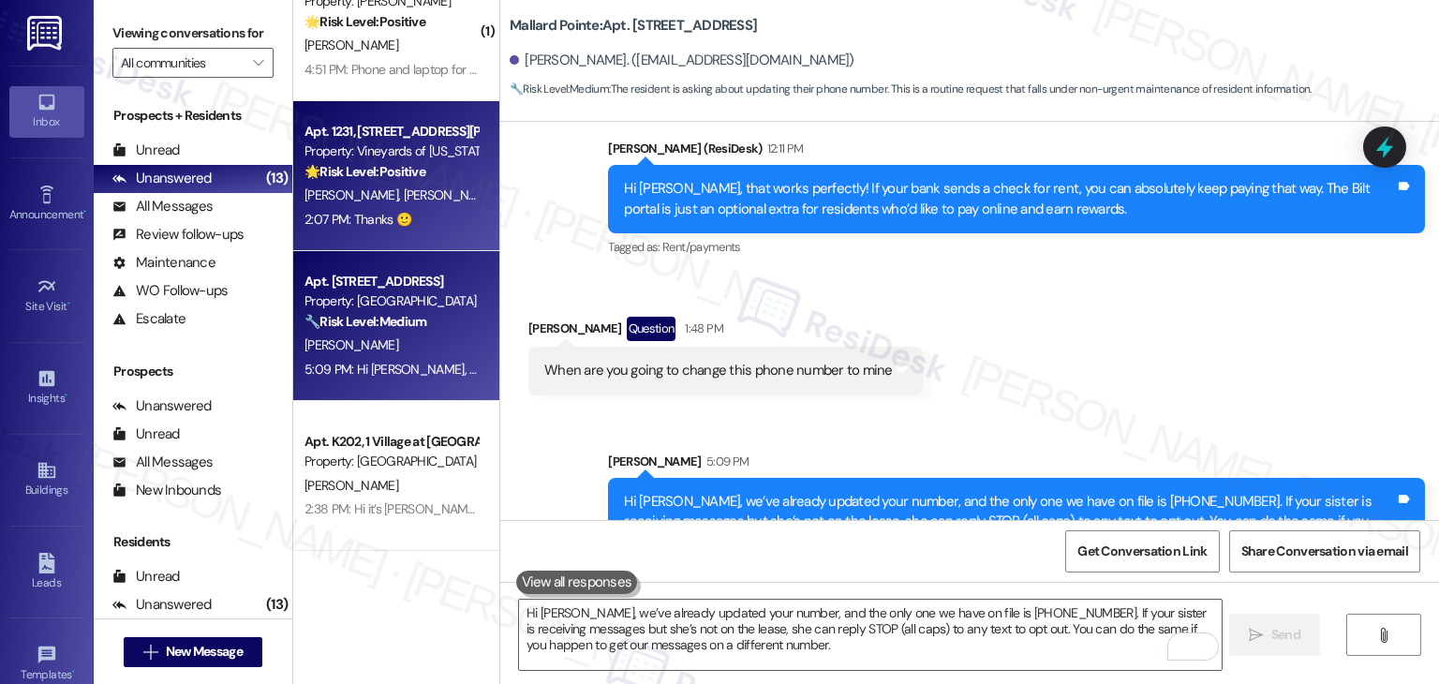
click at [386, 211] on div "2:07 PM: Thanks 🙂 2:07 PM: Thanks 🙂" at bounding box center [358, 219] width 107 height 17
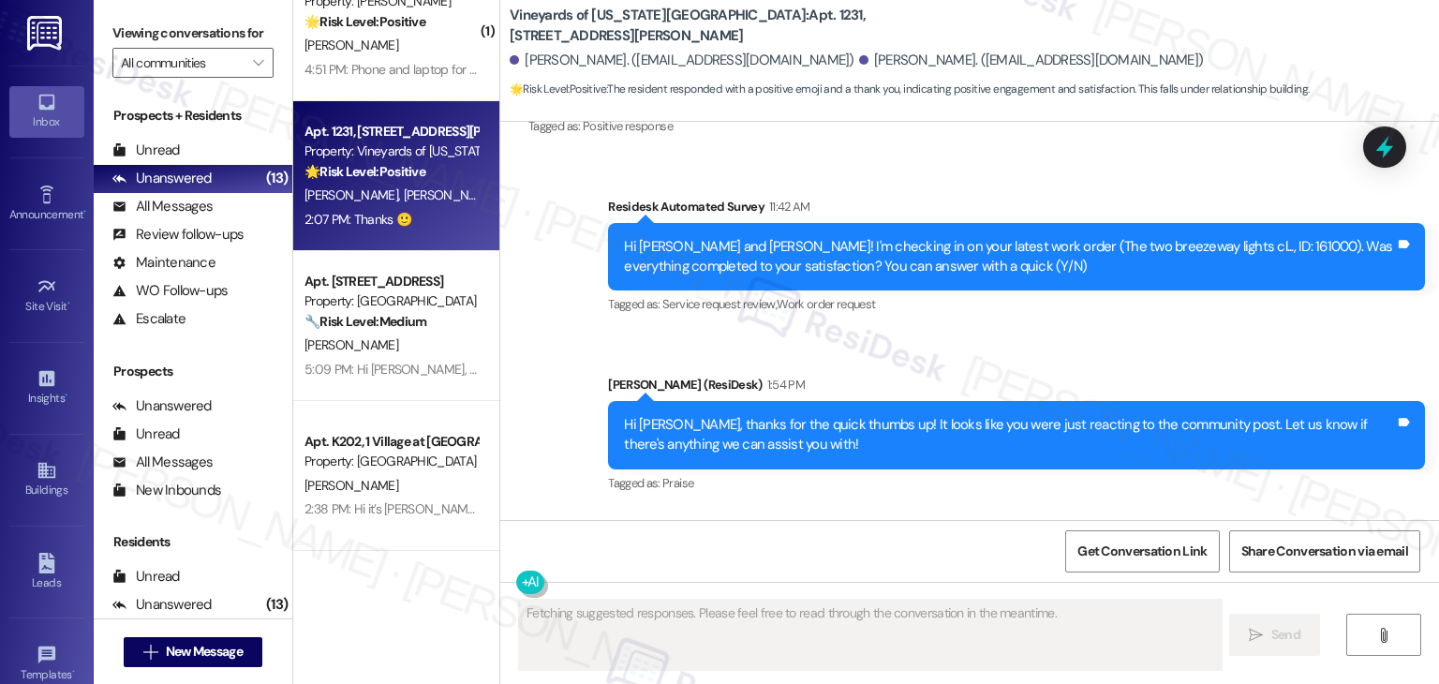
scroll to position [618, 0]
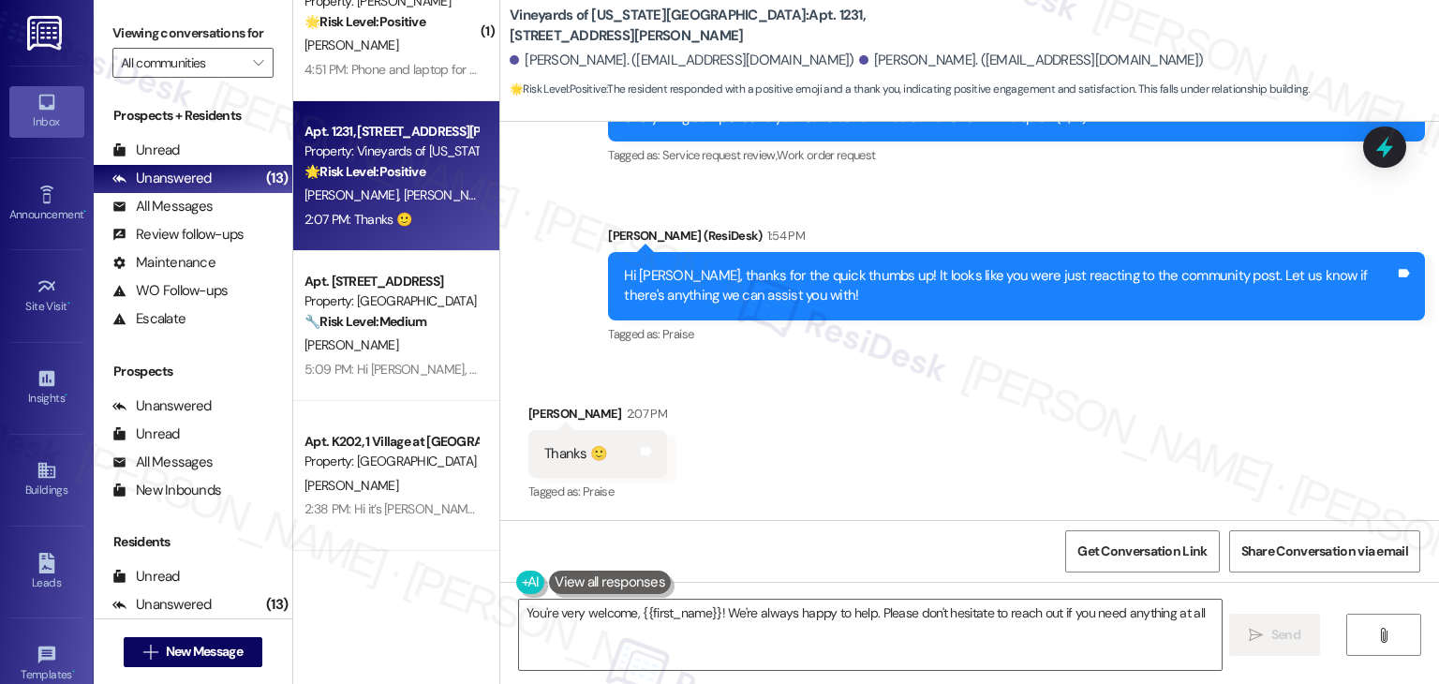
type textarea "You're very welcome, {{first_name}}! We're always happy to help. Please don't h…"
click at [871, 431] on div "Received via SMS Melvin Benavente Rubio 2:07 PM Thanks 🙂 Tags and notes Tagged …" at bounding box center [969, 441] width 939 height 158
click at [885, 469] on div "Received via SMS Melvin Benavente Rubio 2:07 PM Thanks 🙂 Tags and notes Tagged …" at bounding box center [969, 441] width 939 height 158
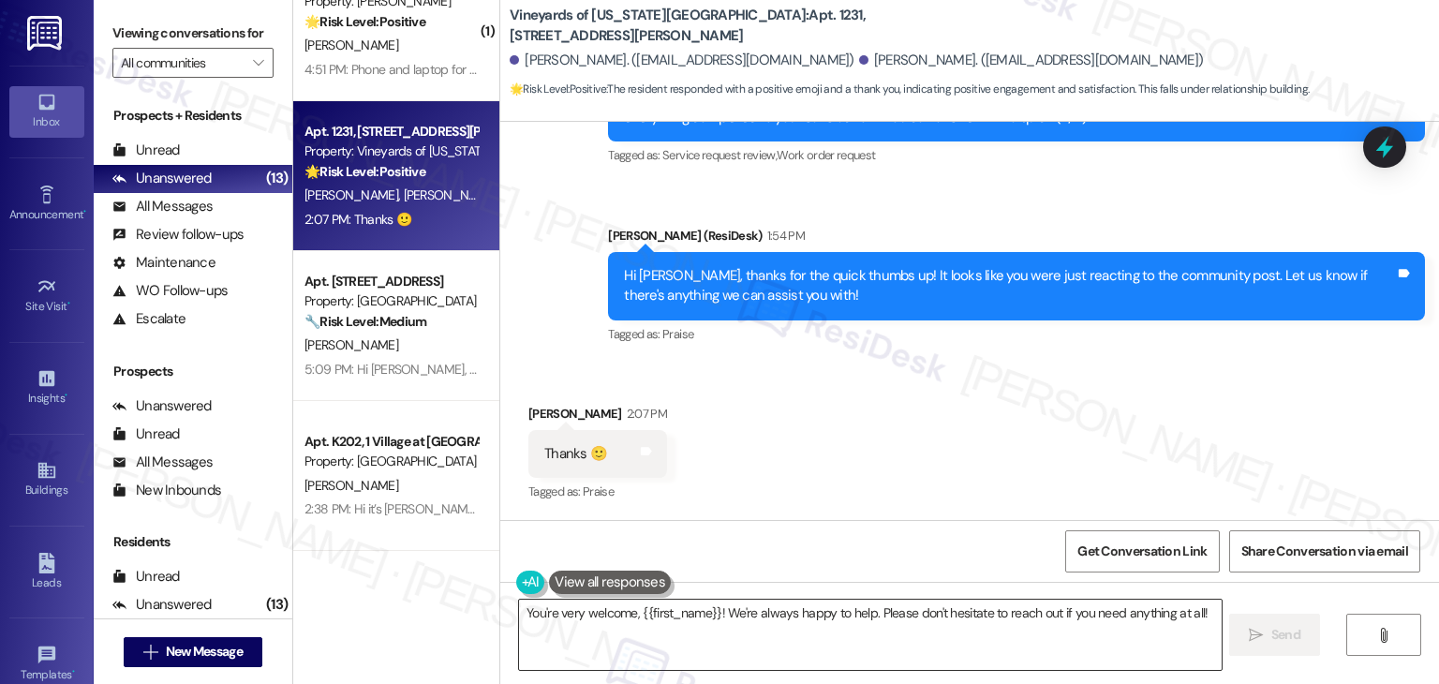
click at [1079, 619] on textarea "You're very welcome, {{first_name}}! We're always happy to help. Please don't h…" at bounding box center [870, 635] width 702 height 70
click at [1272, 633] on span "Send" at bounding box center [1286, 635] width 29 height 20
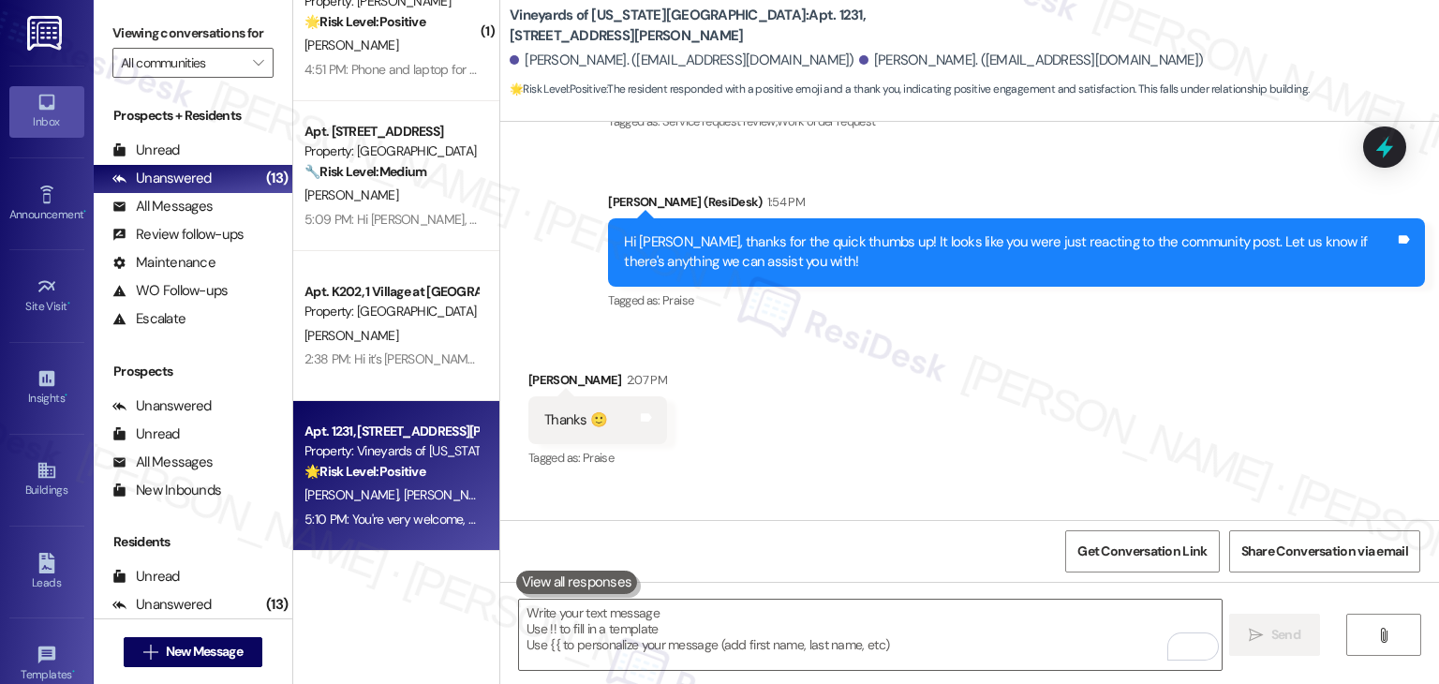
scroll to position [750, 0]
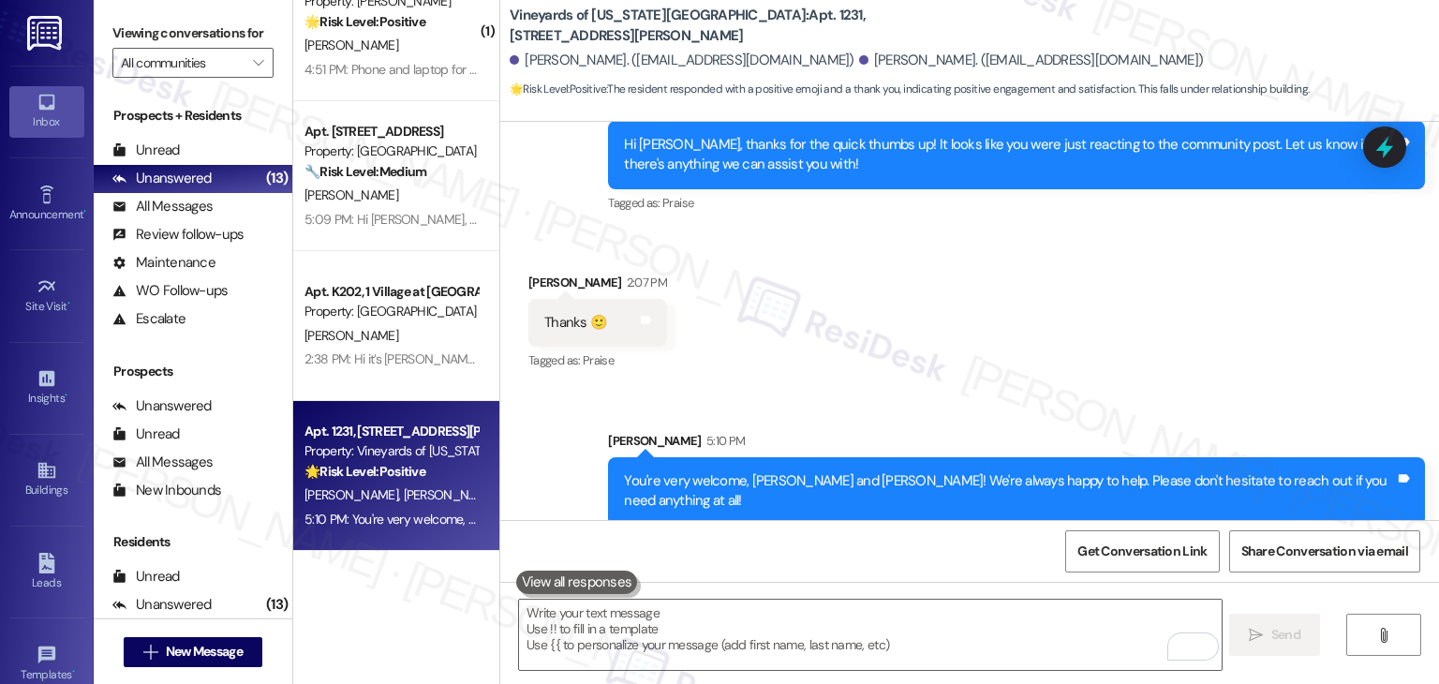
click at [1035, 302] on div "Received via SMS Melvin Benavente Rubio 2:07 PM Thanks 🙂 Tags and notes Tagged …" at bounding box center [969, 310] width 939 height 158
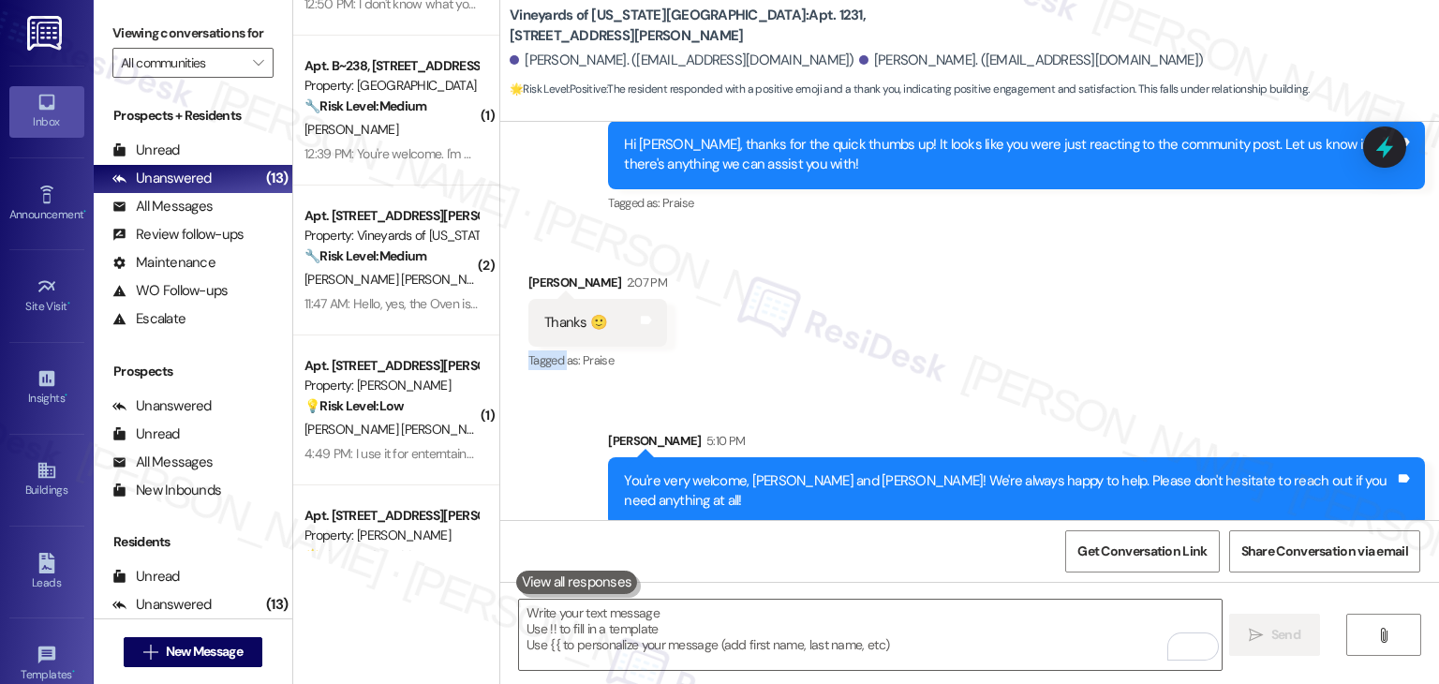
scroll to position [836, 0]
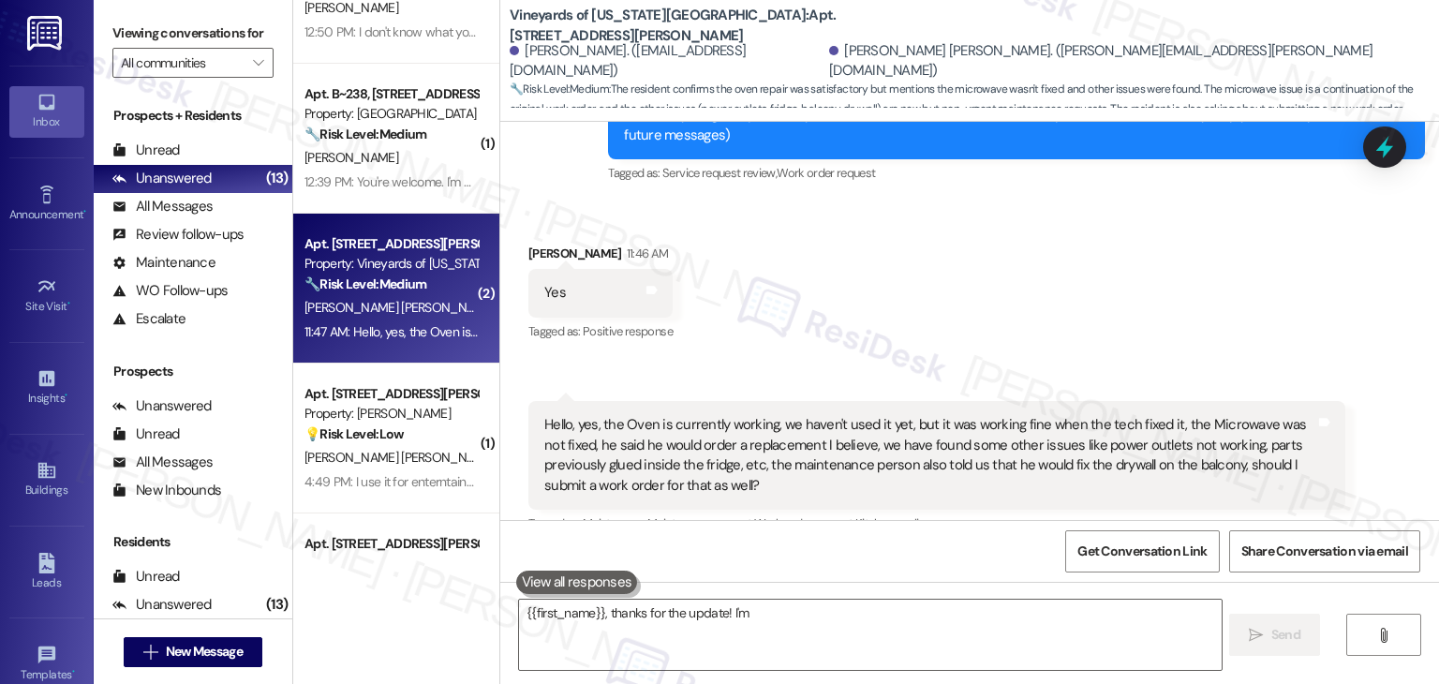
scroll to position [304, 0]
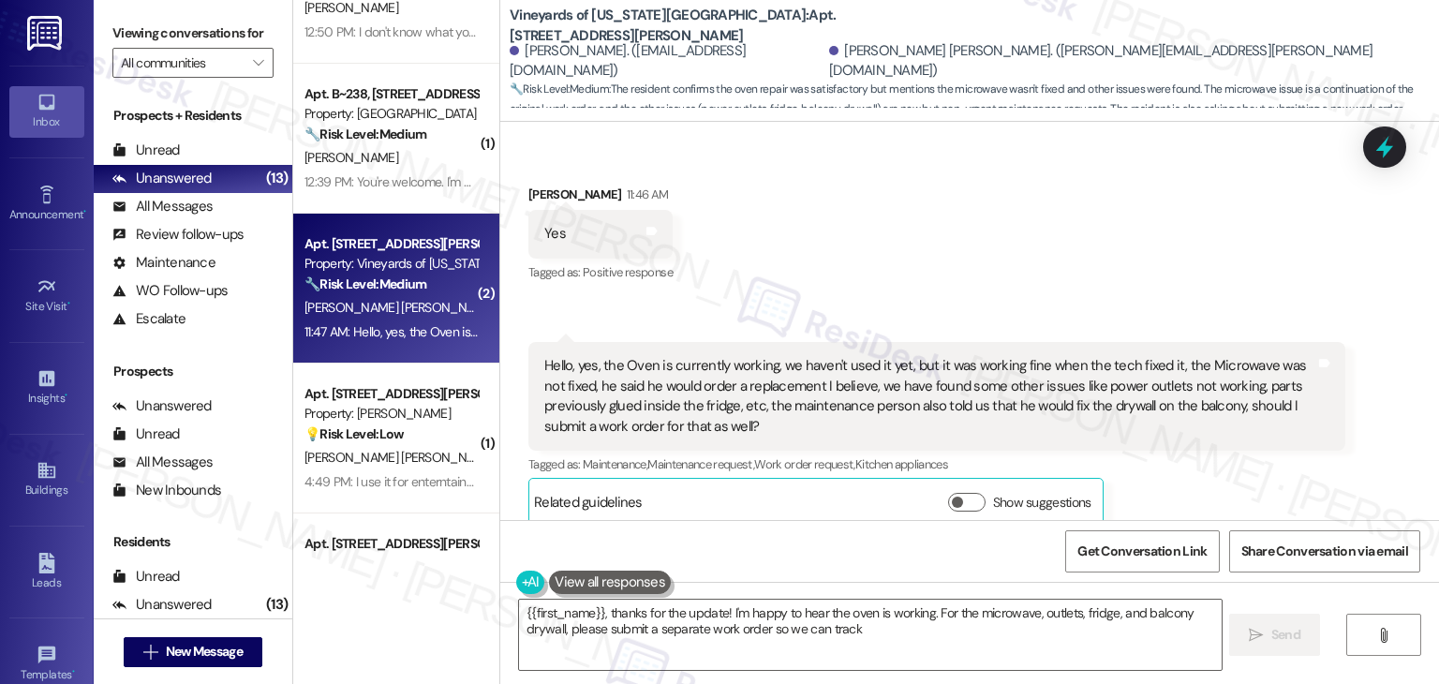
click at [1124, 233] on div "Received via SMS Juan Leon 11:46 AM Yes Tags and notes Tagged as: Positive resp…" at bounding box center [969, 341] width 939 height 398
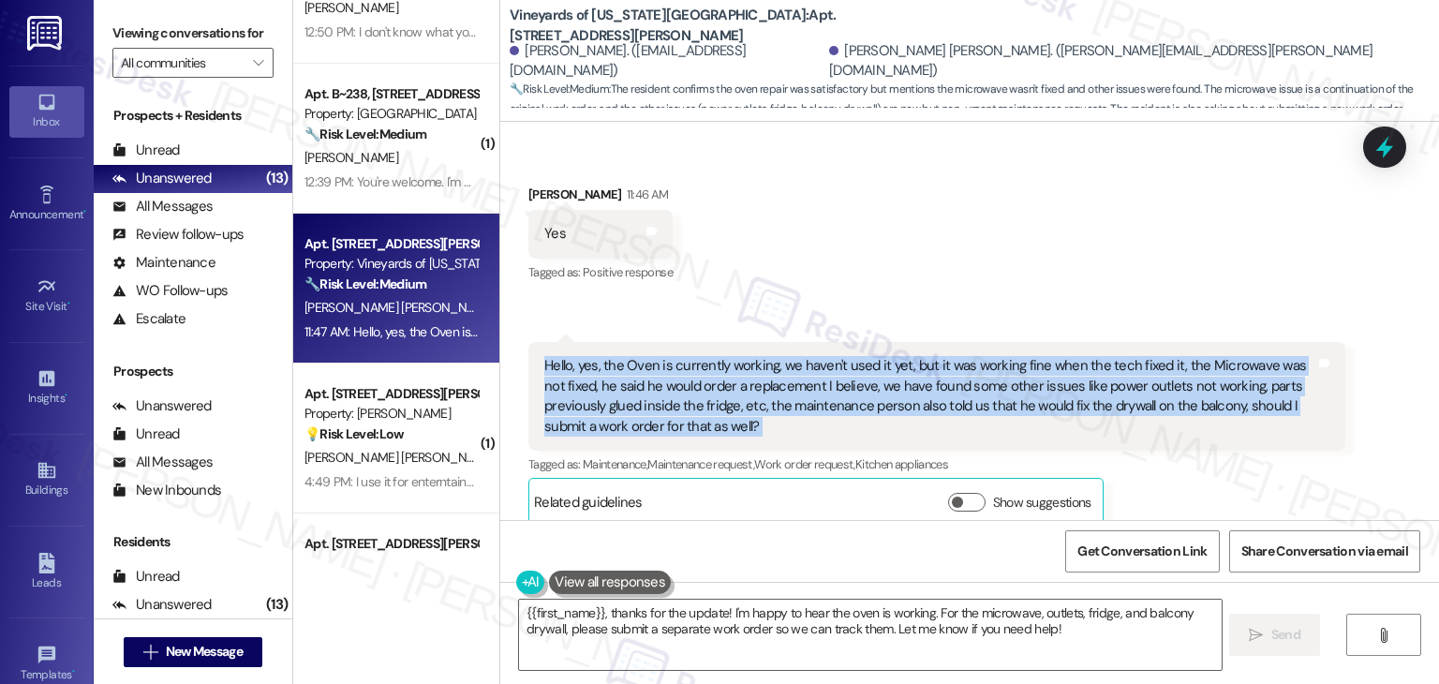
click at [1124, 233] on div "Received via SMS Juan Leon 11:46 AM Yes Tags and notes Tagged as: Positive resp…" at bounding box center [969, 341] width 939 height 398
click at [916, 254] on div "Received via SMS Juan Leon 11:46 AM Yes Tags and notes Tagged as: Positive resp…" at bounding box center [969, 341] width 939 height 398
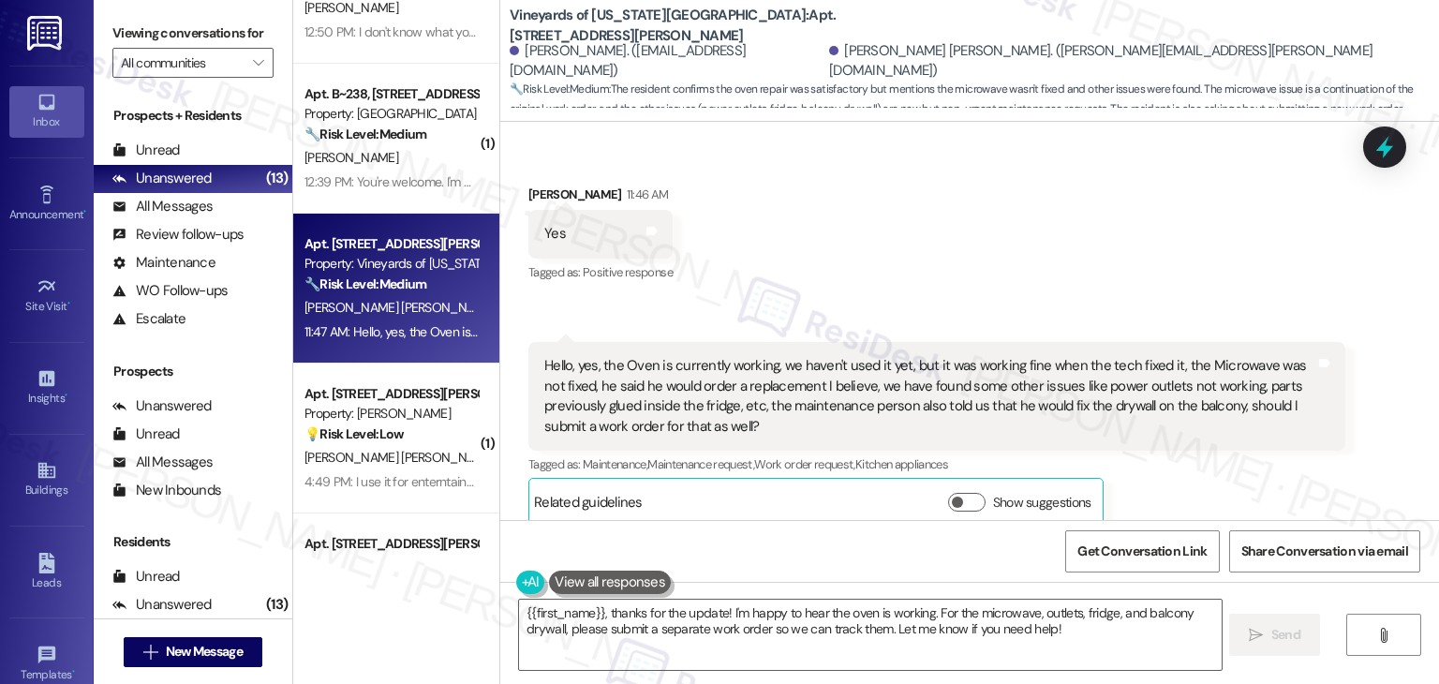
scroll to position [22, 0]
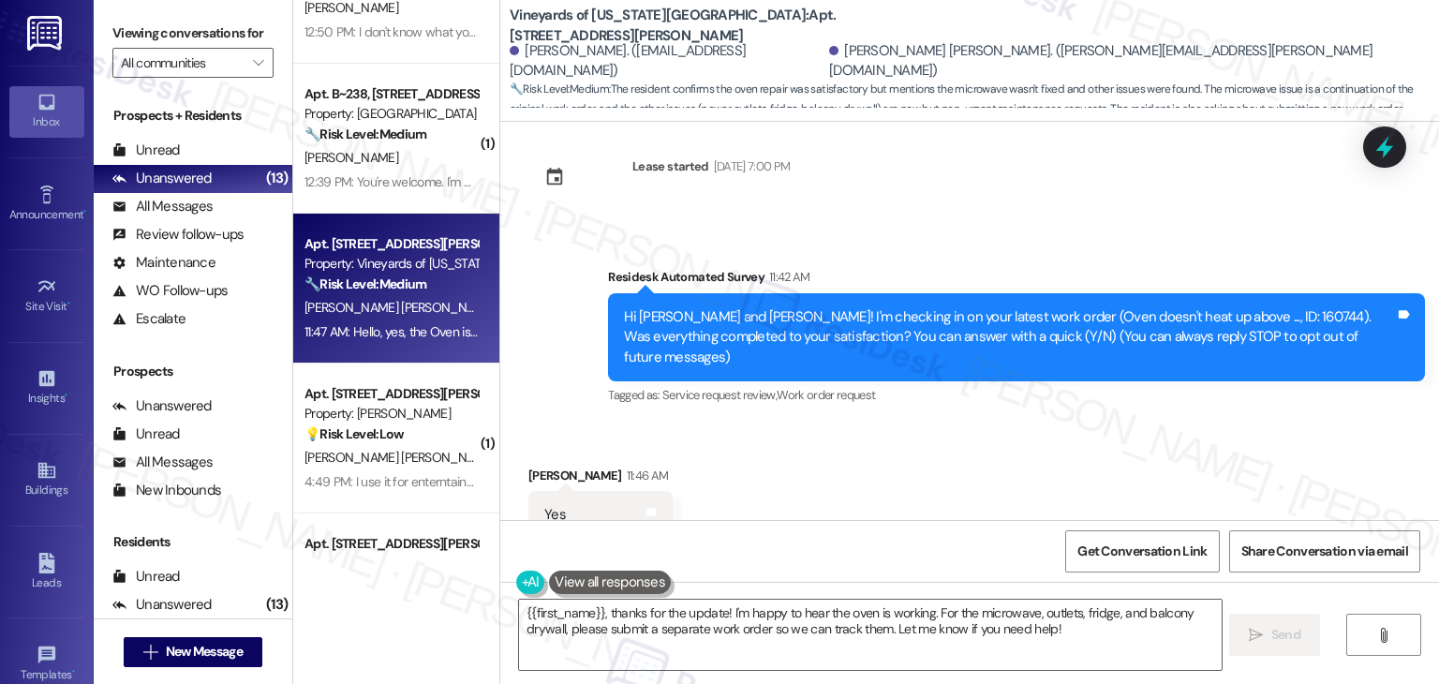
click at [984, 426] on div "Received via SMS Juan Leon 11:46 AM Yes Tags and notes Tagged as: Positive resp…" at bounding box center [969, 623] width 939 height 398
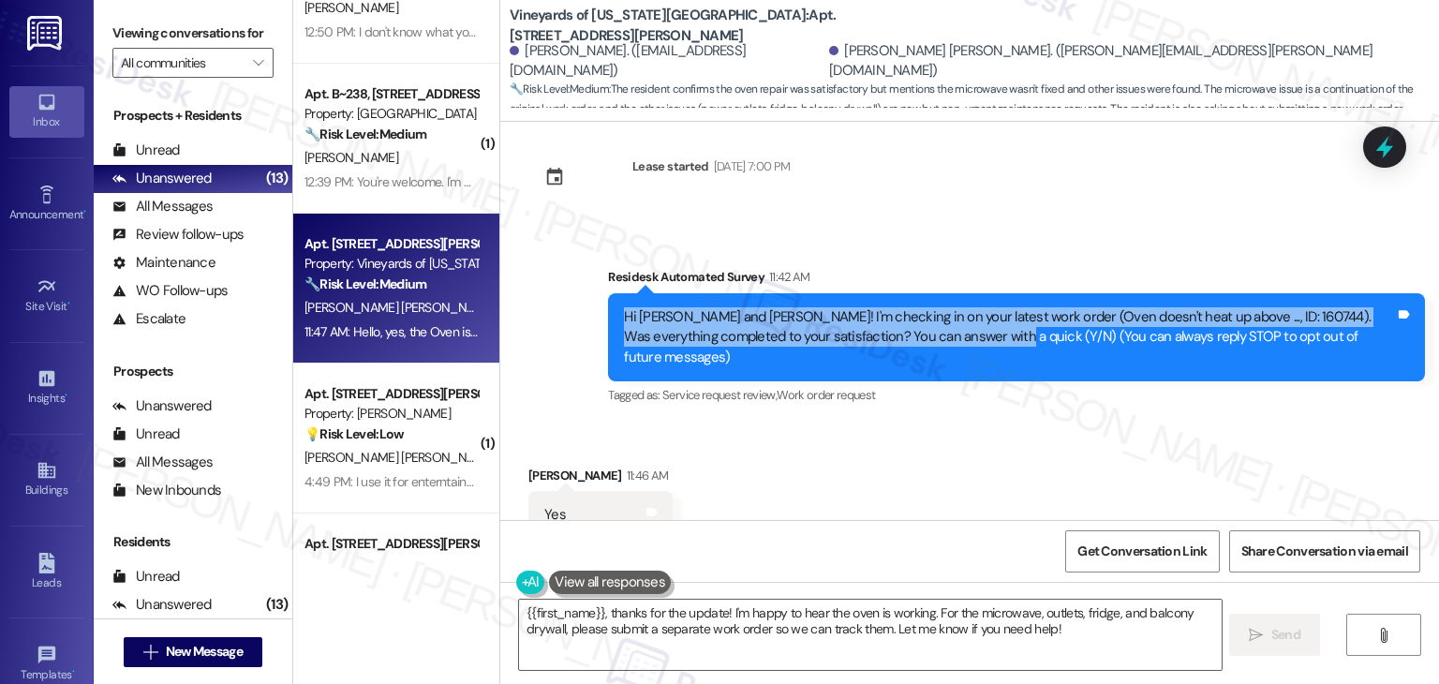
drag, startPoint x: 932, startPoint y: 339, endPoint x: 591, endPoint y: 322, distance: 341.5
click at [594, 322] on div "Survey, sent via SMS Residesk Automated Survey 11:42 AM Hi Juan and Mairelys! I…" at bounding box center [1016, 338] width 845 height 171
copy div "Hi Juan and Mairelys! I'm checking in on your latest work order (Oven doesn't h…"
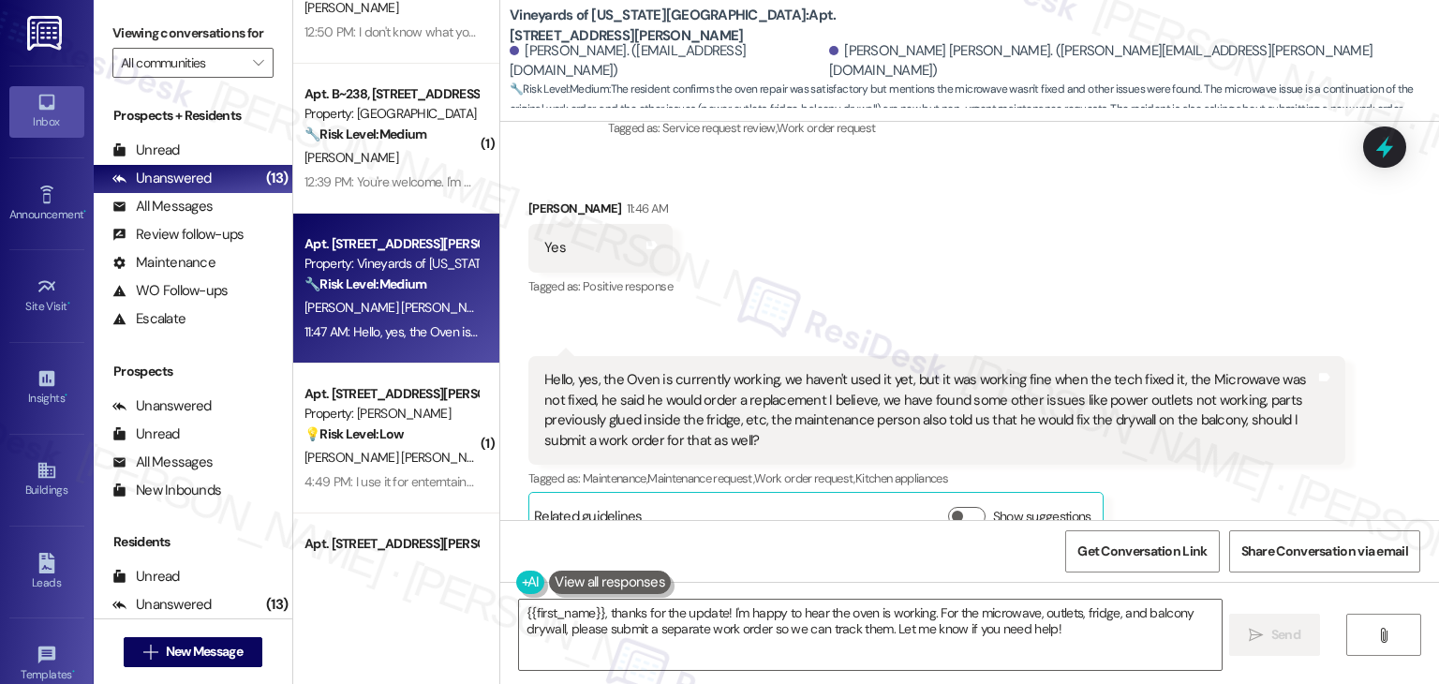
scroll to position [305, 0]
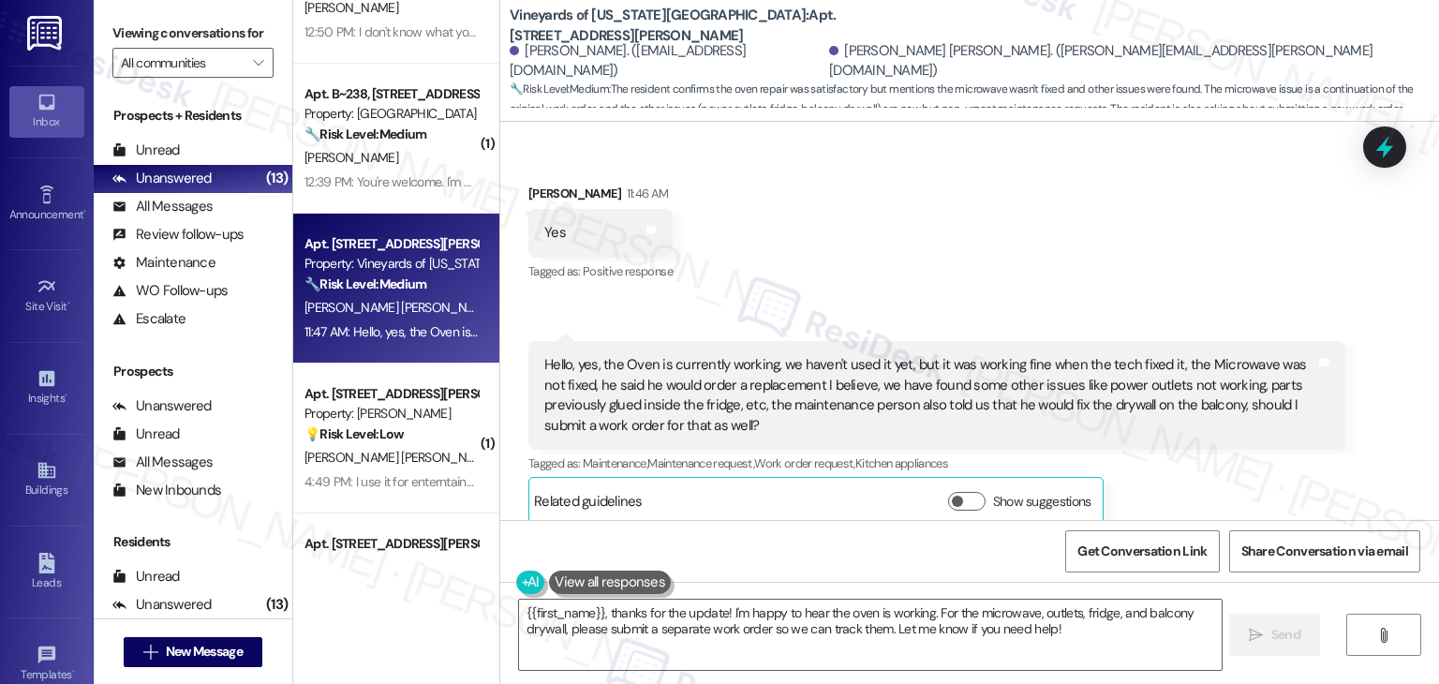
click at [701, 381] on div "Hello, yes, the Oven is currently working, we haven't used it yet, but it was w…" at bounding box center [929, 395] width 771 height 81
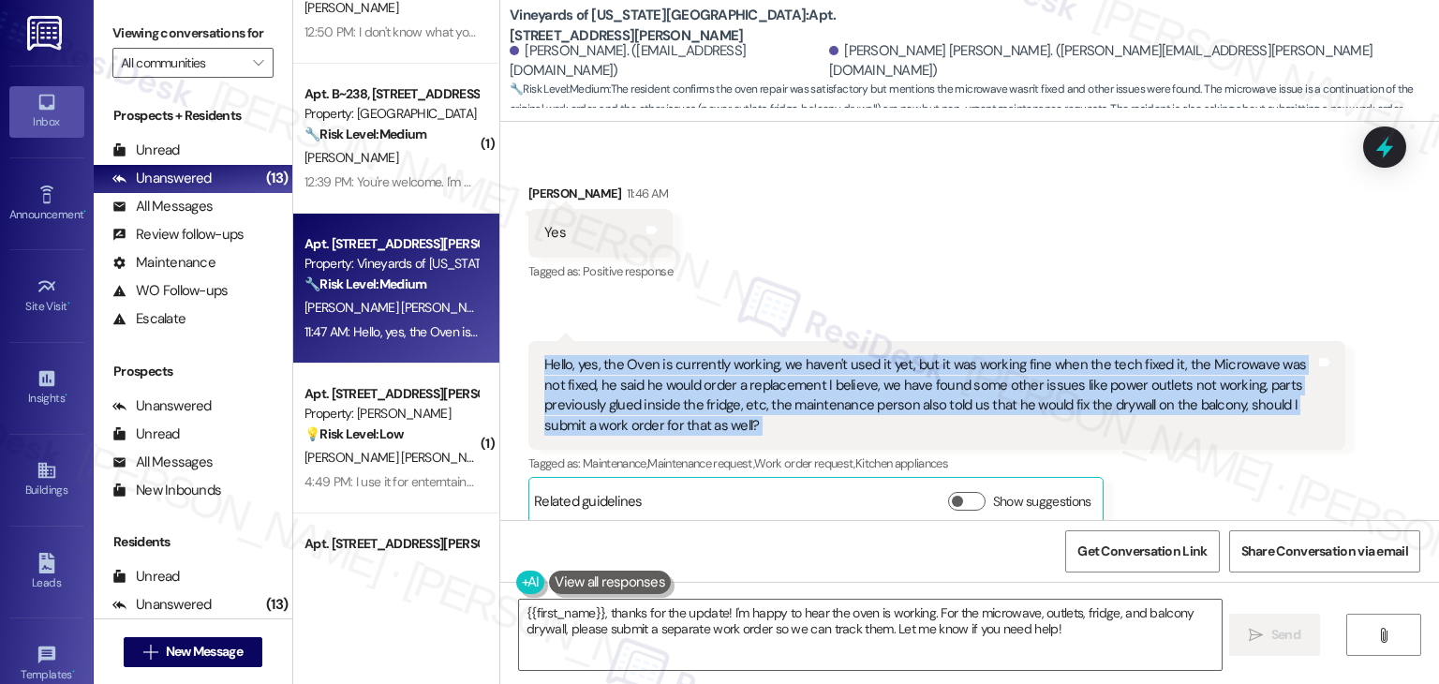
click at [701, 381] on div "Hello, yes, the Oven is currently working, we haven't used it yet, but it was w…" at bounding box center [929, 395] width 771 height 81
click at [720, 389] on div "Hello, yes, the Oven is currently working, we haven't used it yet, but it was w…" at bounding box center [929, 395] width 771 height 81
drag, startPoint x: 767, startPoint y: 402, endPoint x: 570, endPoint y: 346, distance: 204.7
click at [570, 355] on div "Hello, yes, the Oven is currently working, we haven't used it yet, but it was w…" at bounding box center [929, 395] width 771 height 81
copy div "yes, the Oven is currently working, we haven't used it yet, but it was working …"
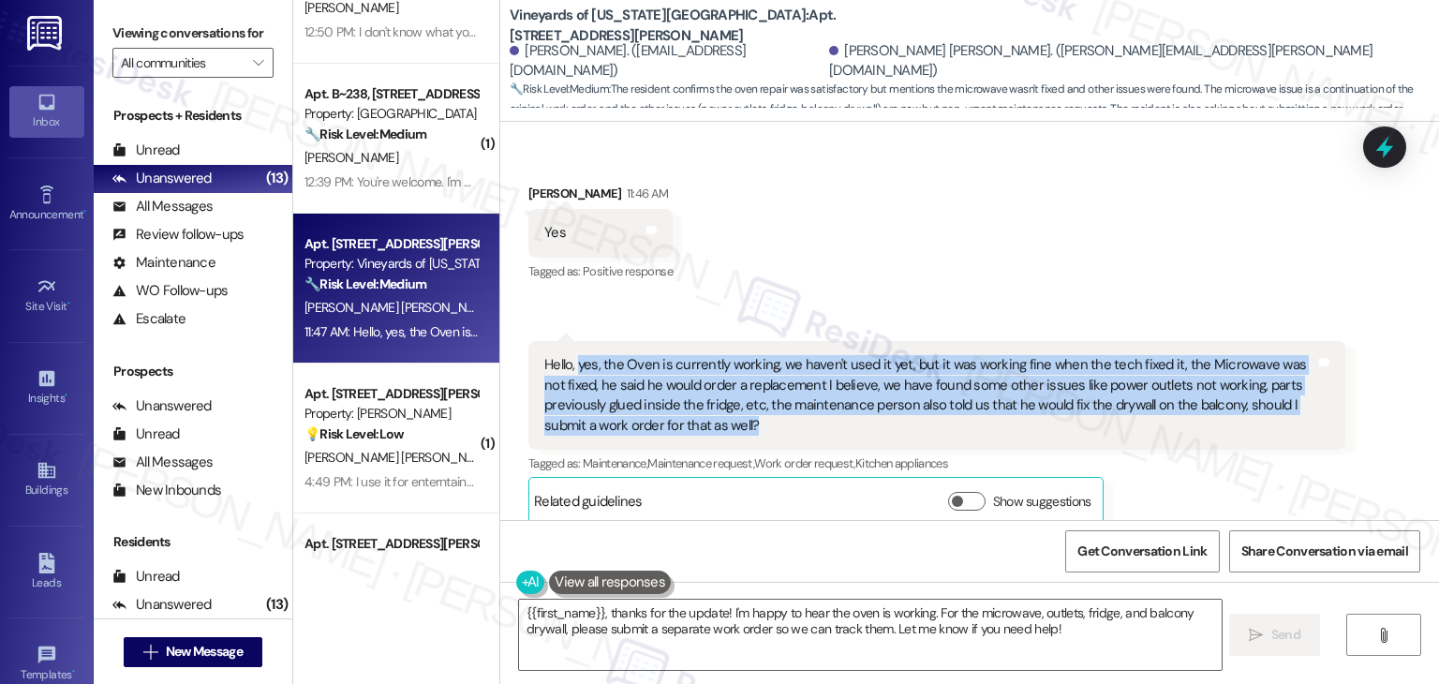
scroll to position [23, 0]
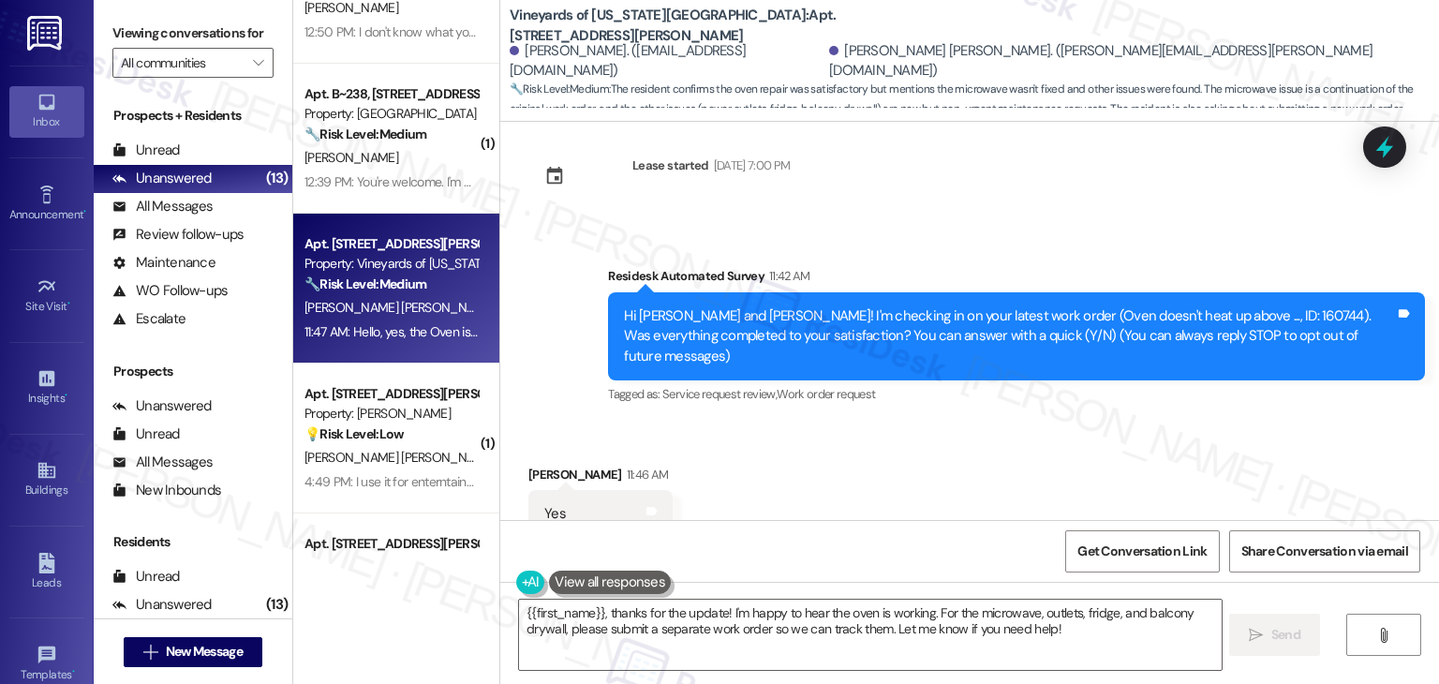
click at [1182, 308] on div "Hi Juan and Mairelys! I'm checking in on your latest work order (Oven doesn't h…" at bounding box center [1009, 336] width 771 height 60
copy div "160744"
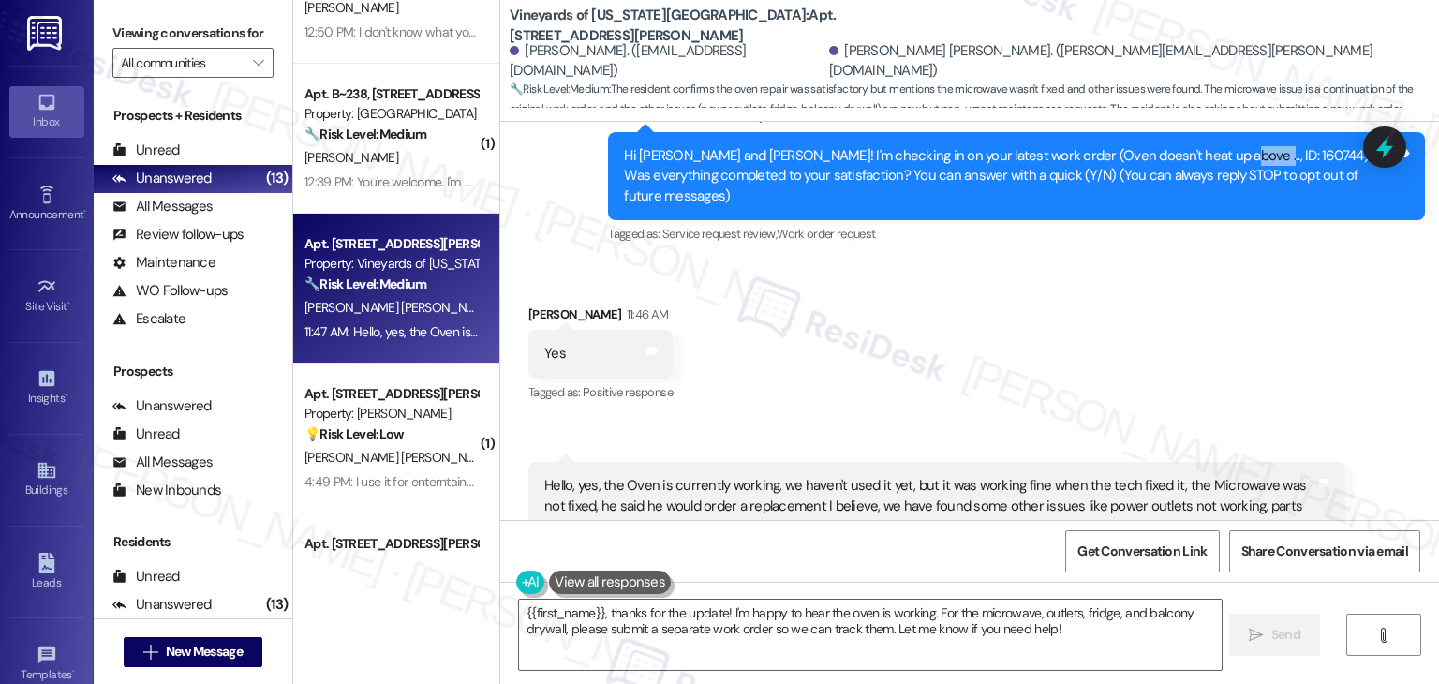
scroll to position [305, 0]
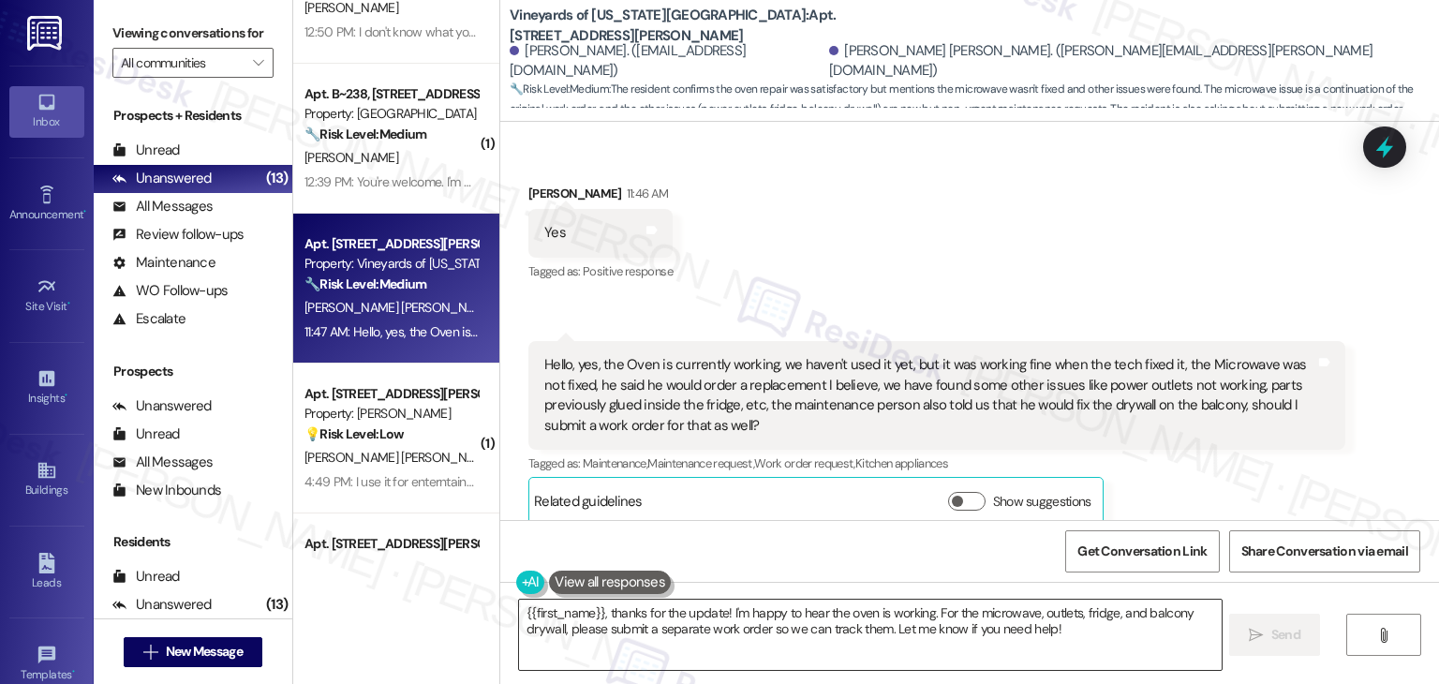
click at [716, 634] on textarea "{{first_name}}, thanks for the update! I'm happy to hear the oven is working. F…" at bounding box center [870, 635] width 702 height 70
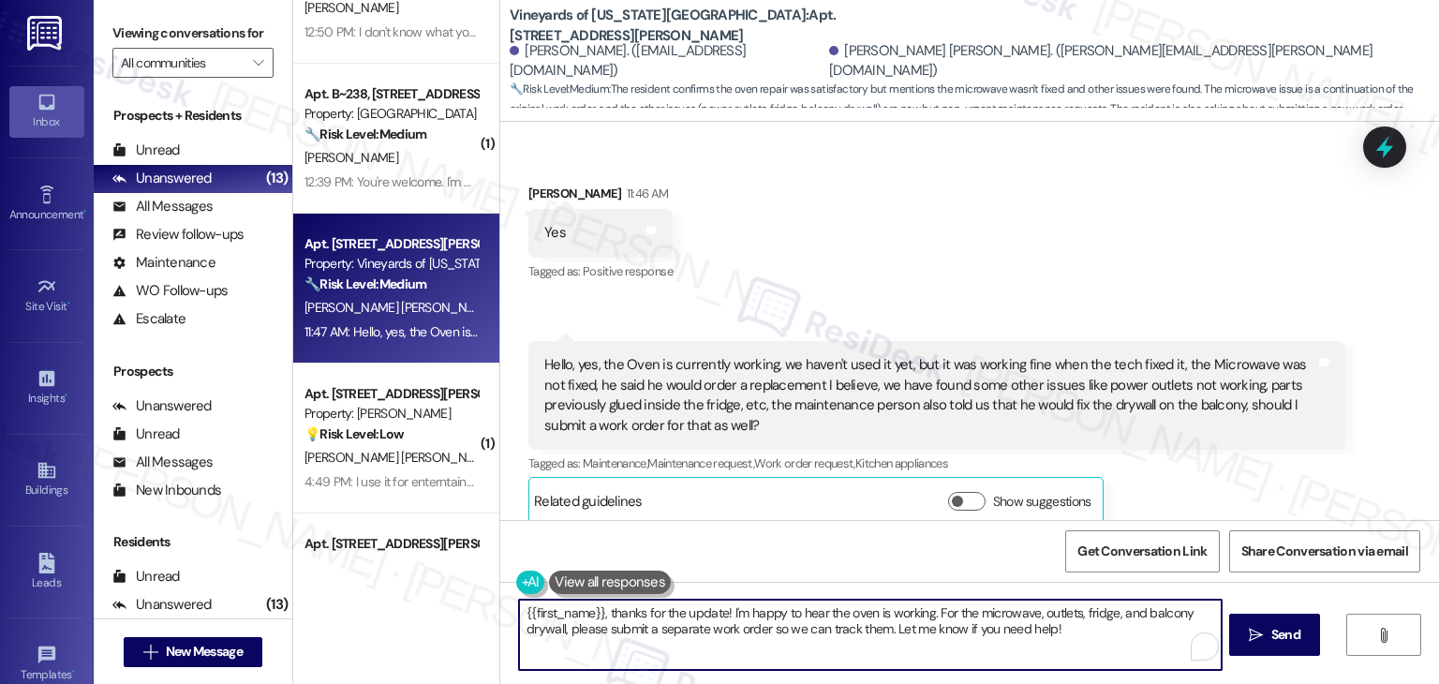
paste textarea "Hi Juan, thank you for the update! I’ve noted that the oven is now working, but…"
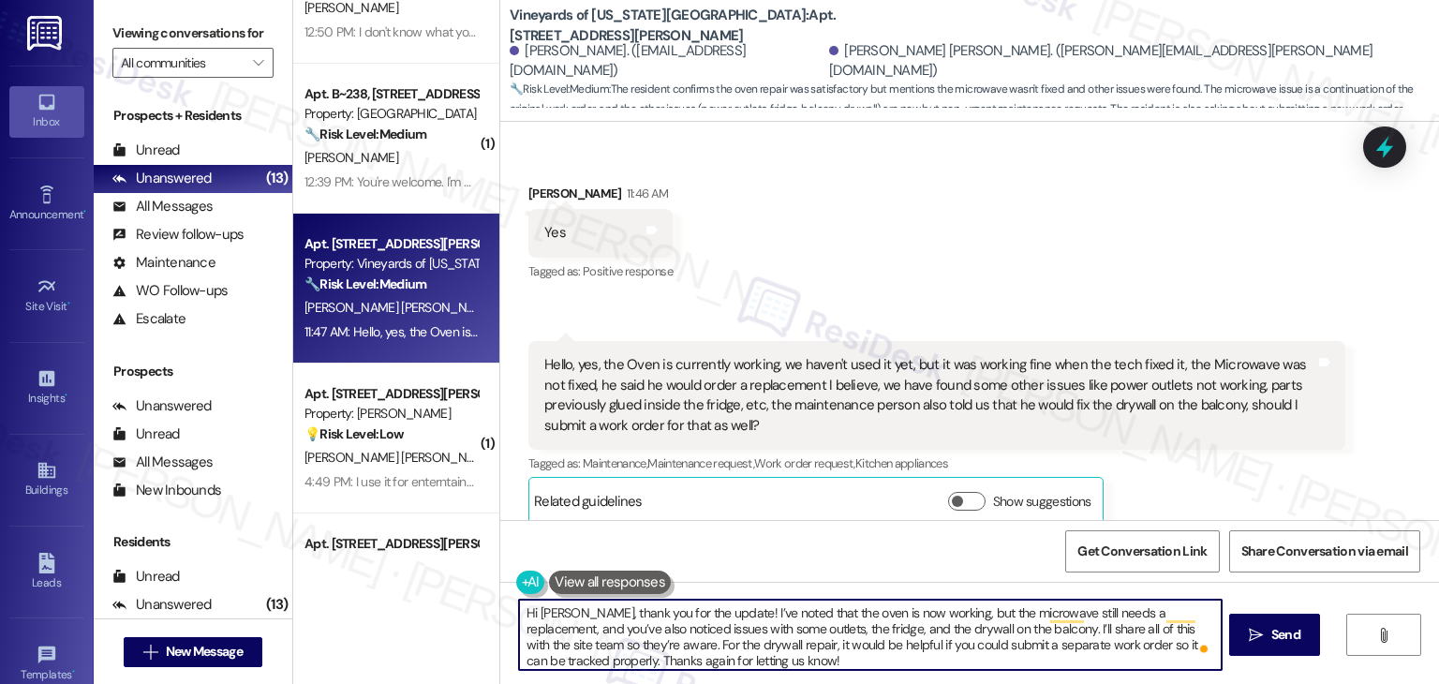
type textarea "Hi Juan, thank you for the update! I’ve noted that the oven is now working, but…"
click at [904, 624] on textarea "Hi Juan, thank you for the update! I’ve noted that the oven is now working, but…" at bounding box center [870, 635] width 702 height 70
click at [1274, 631] on span "Send" at bounding box center [1286, 635] width 29 height 20
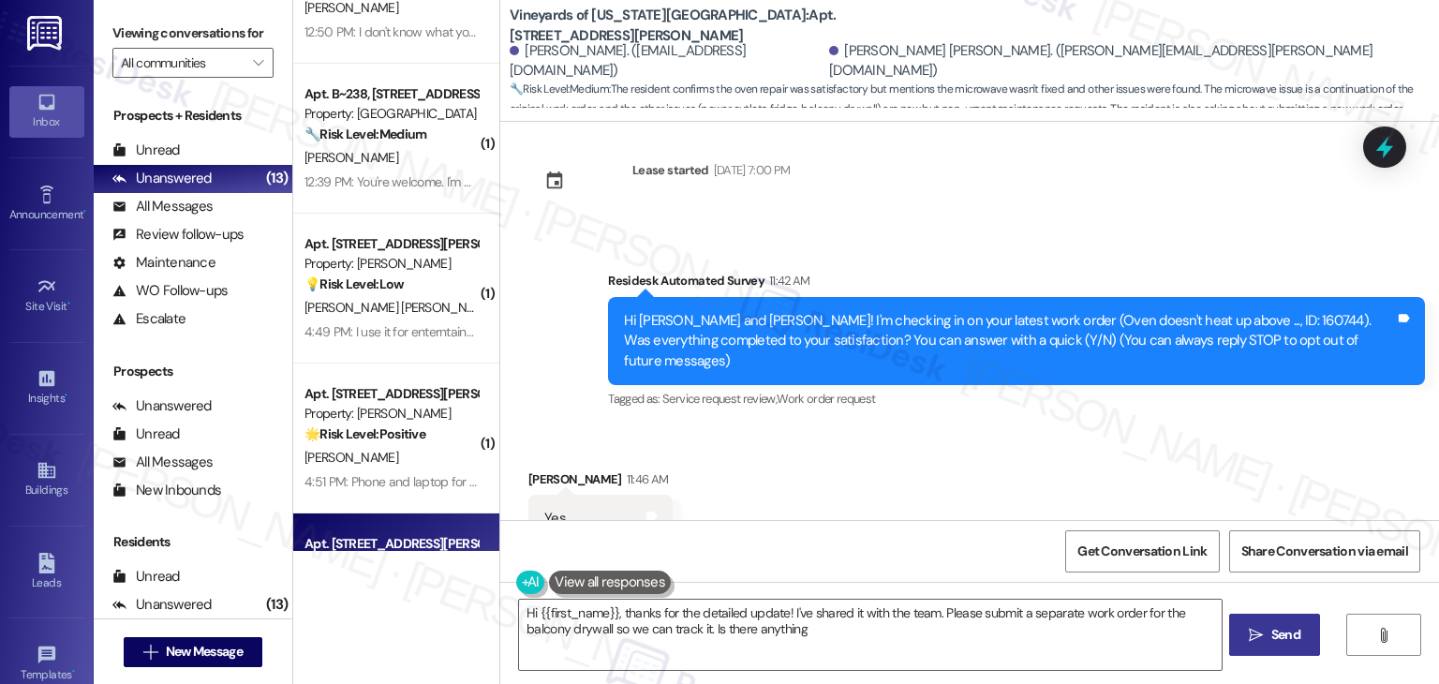
scroll to position [0, 0]
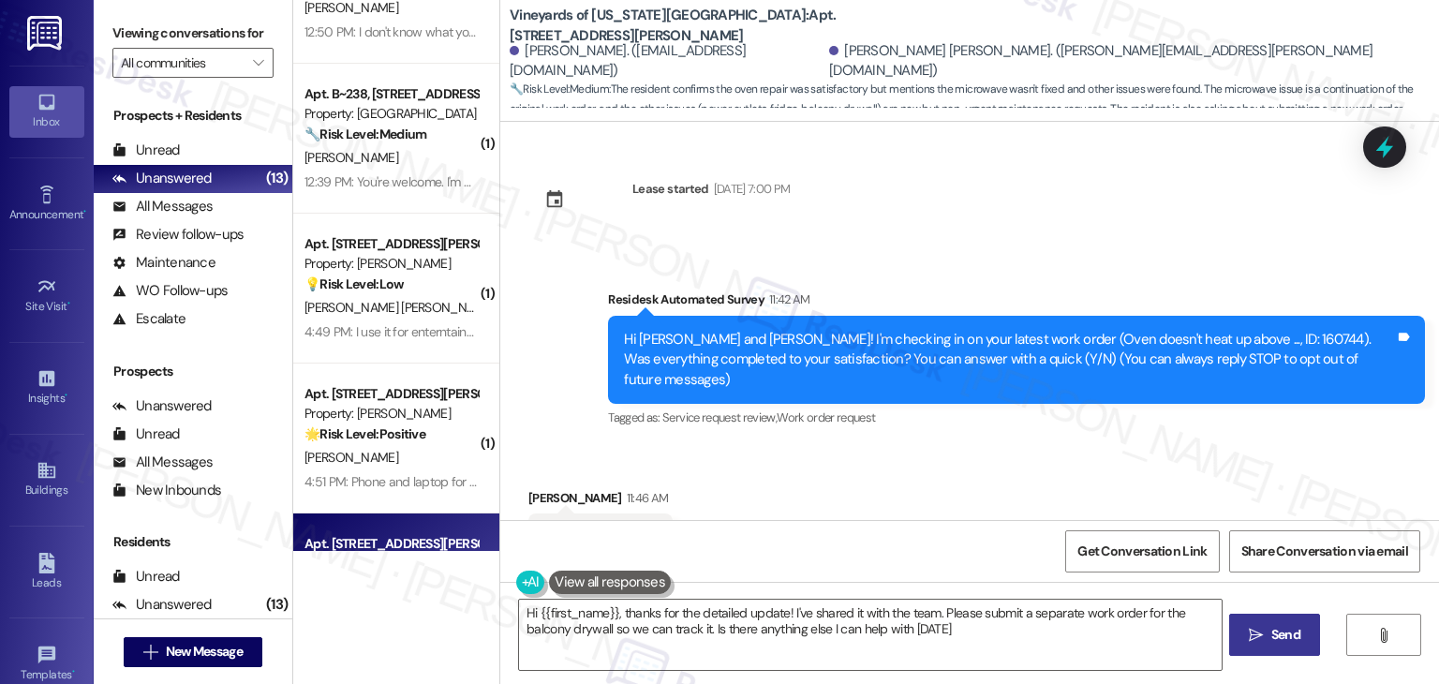
type textarea "Hi {{first_name}}, thanks for the detailed update! I've shared it with the team…"
click at [1188, 338] on div "Hi Juan and Mairelys! I'm checking in on your latest work order (Oven doesn't h…" at bounding box center [1009, 360] width 771 height 60
copy div "160744"
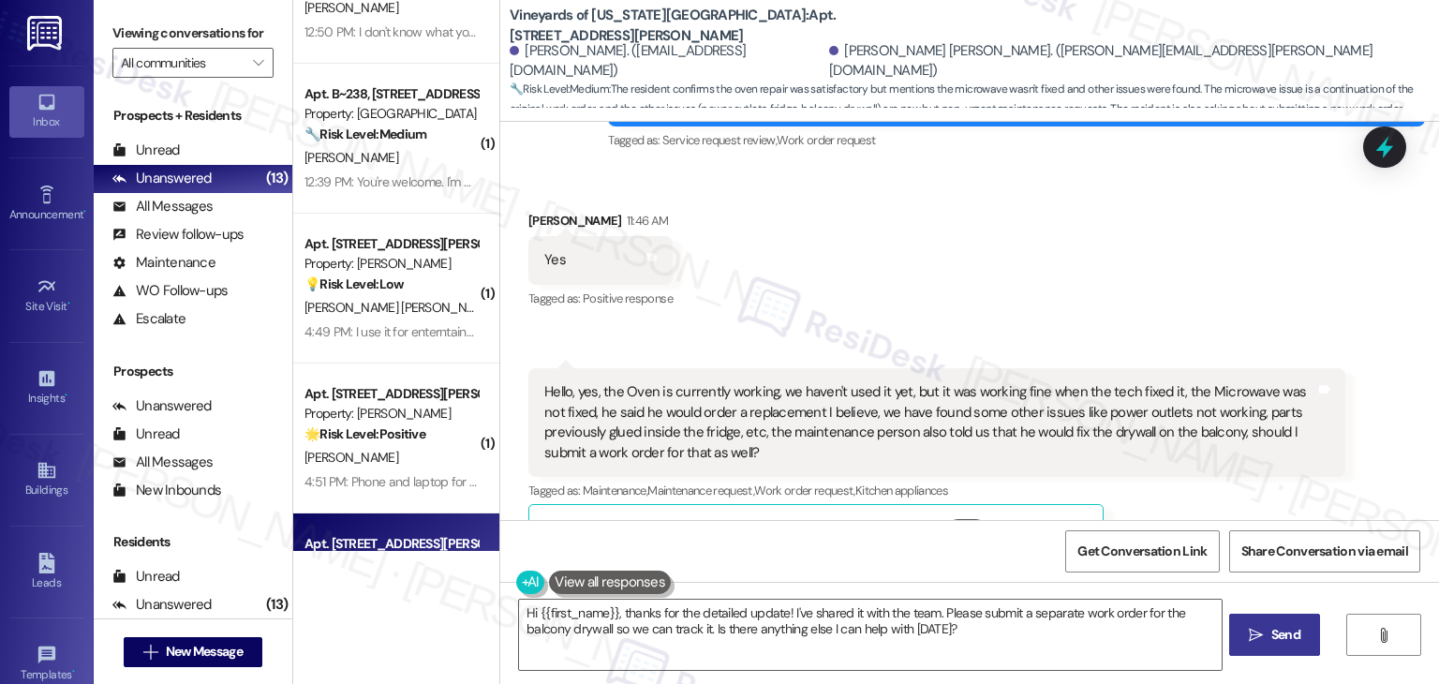
scroll to position [495, 0]
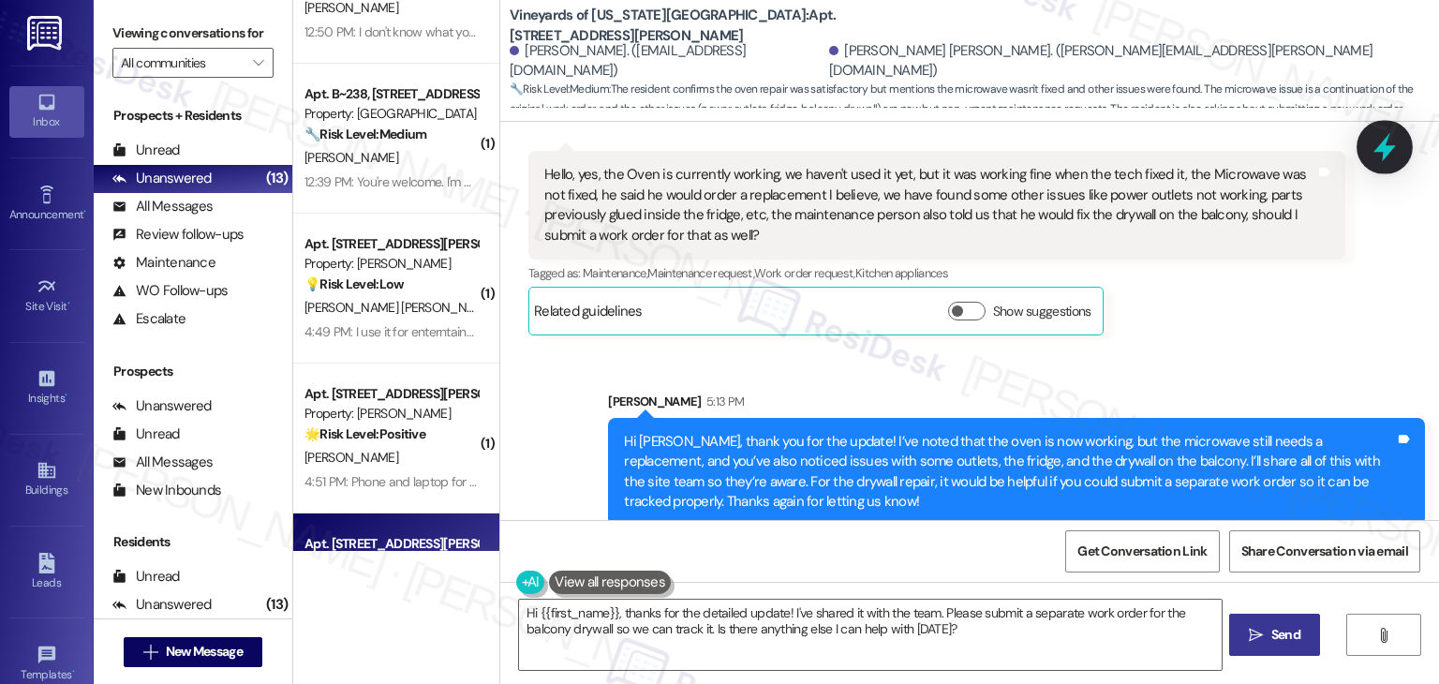
click at [1384, 137] on icon at bounding box center [1385, 147] width 32 height 32
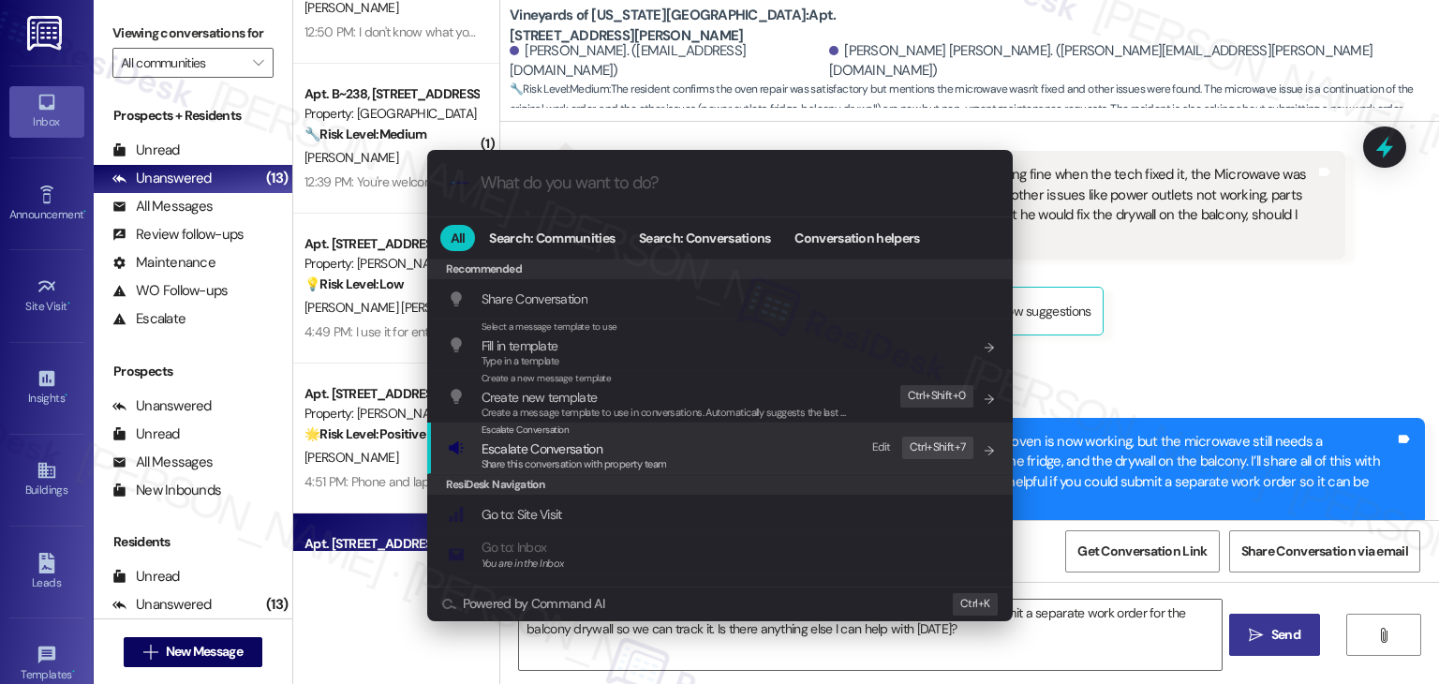
click at [575, 459] on span "Share this conversation with property team" at bounding box center [575, 463] width 186 height 13
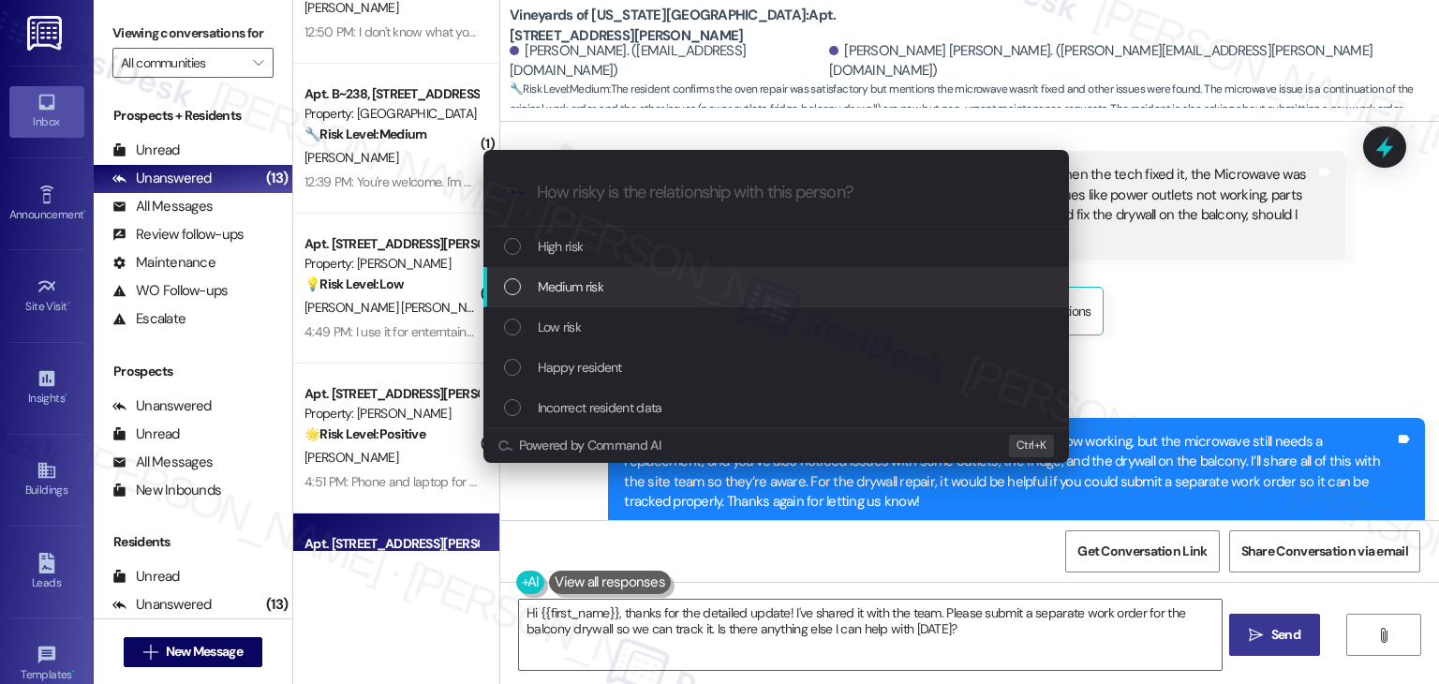
click at [515, 290] on div "List of options" at bounding box center [512, 286] width 17 height 17
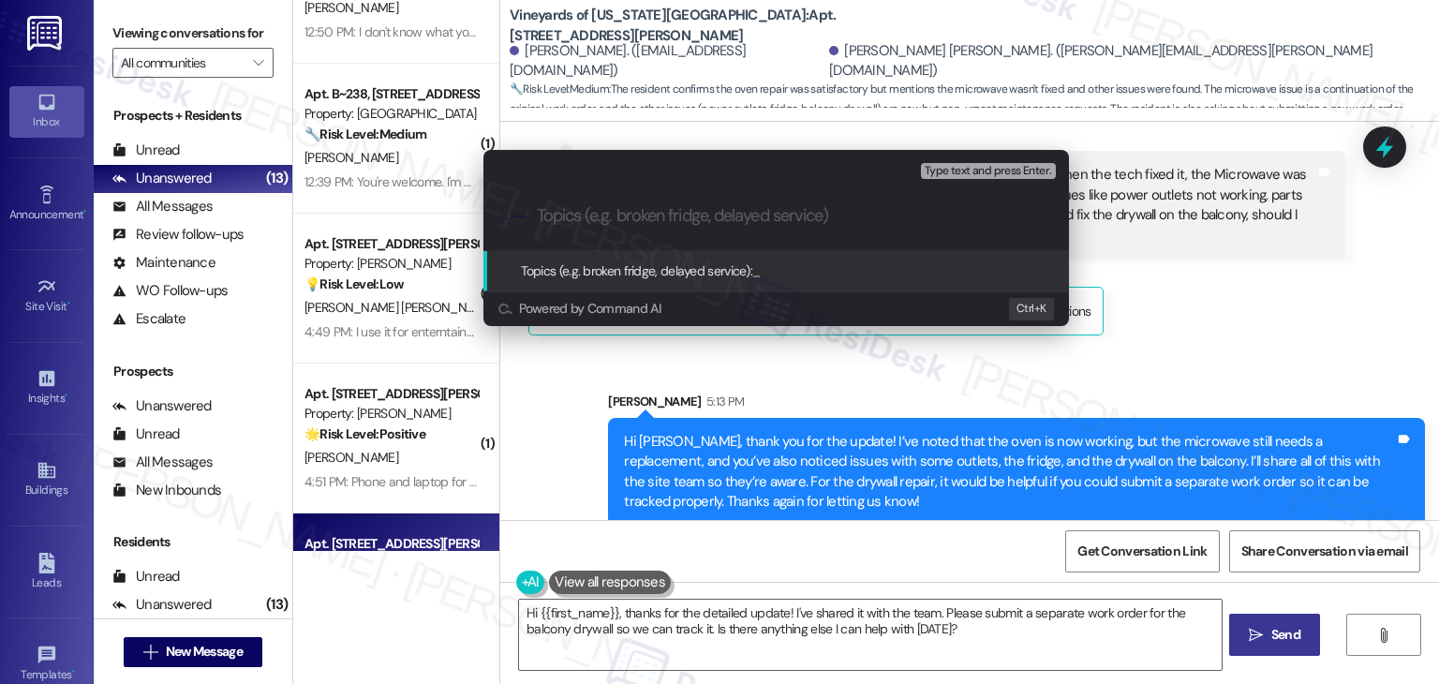
paste input "WO #160744 – Oven Fixed; Microwave Replacement Pending; Outlet/Fridge Issues"
type input "WO #160744 – Oven Fixed; Microwave Replacement Pending; Outlet/Fridge Issues"
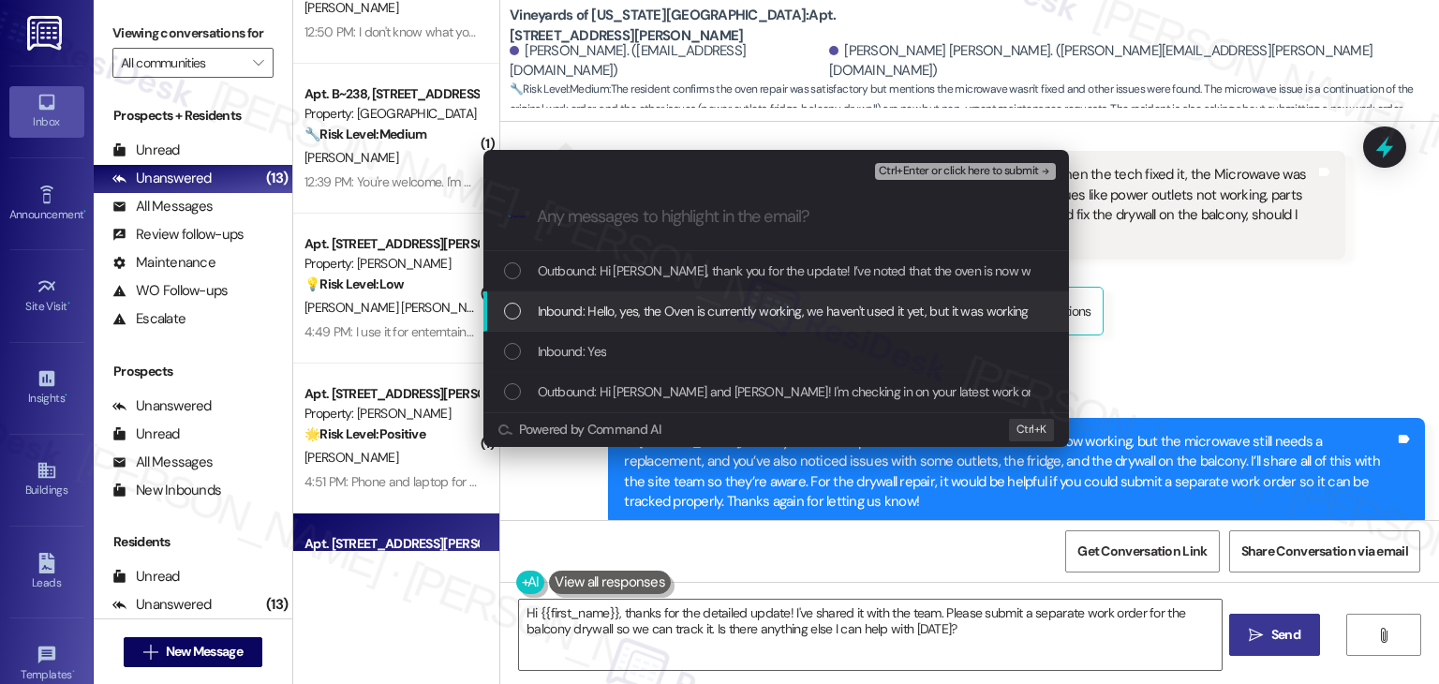
click at [506, 308] on div "List of options" at bounding box center [512, 311] width 17 height 17
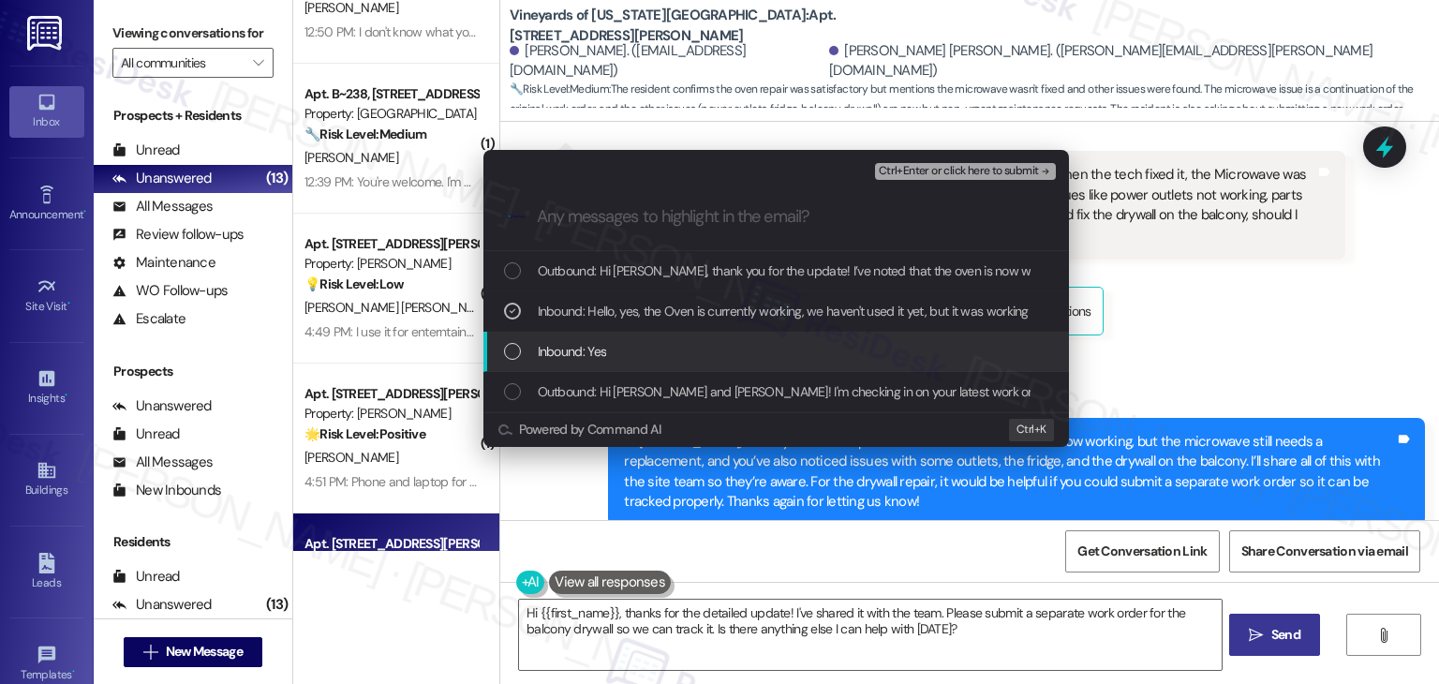
click at [513, 350] on div "List of options" at bounding box center [512, 351] width 17 height 17
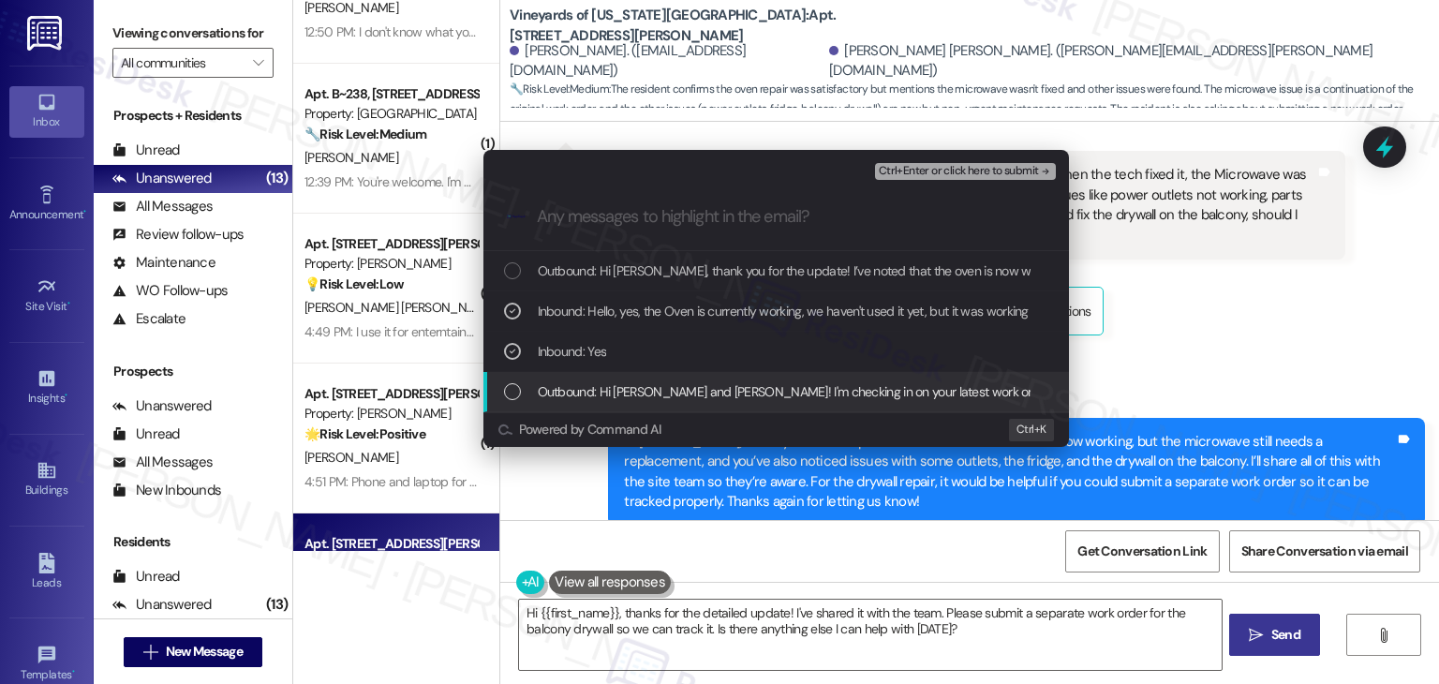
click at [513, 391] on div "List of options" at bounding box center [512, 391] width 17 height 17
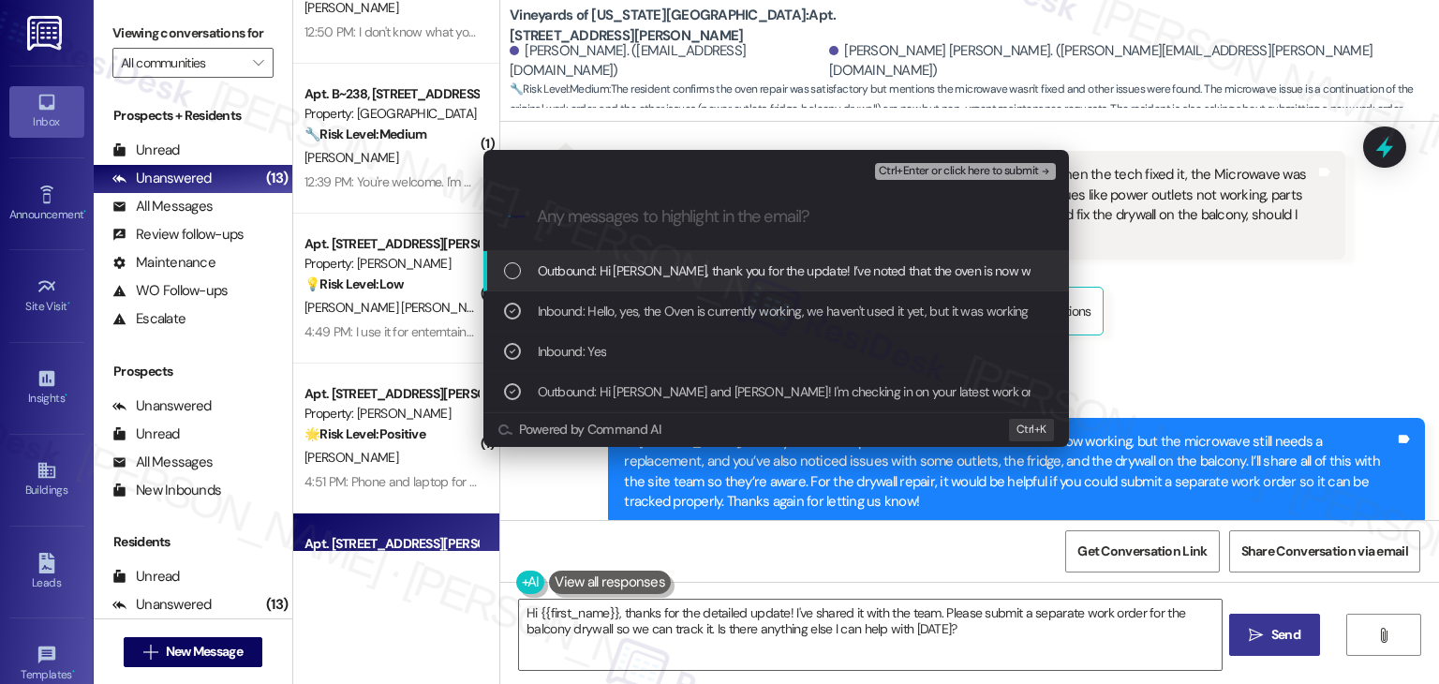
click at [933, 171] on span "Ctrl+Enter or click here to submit" at bounding box center [959, 171] width 160 height 13
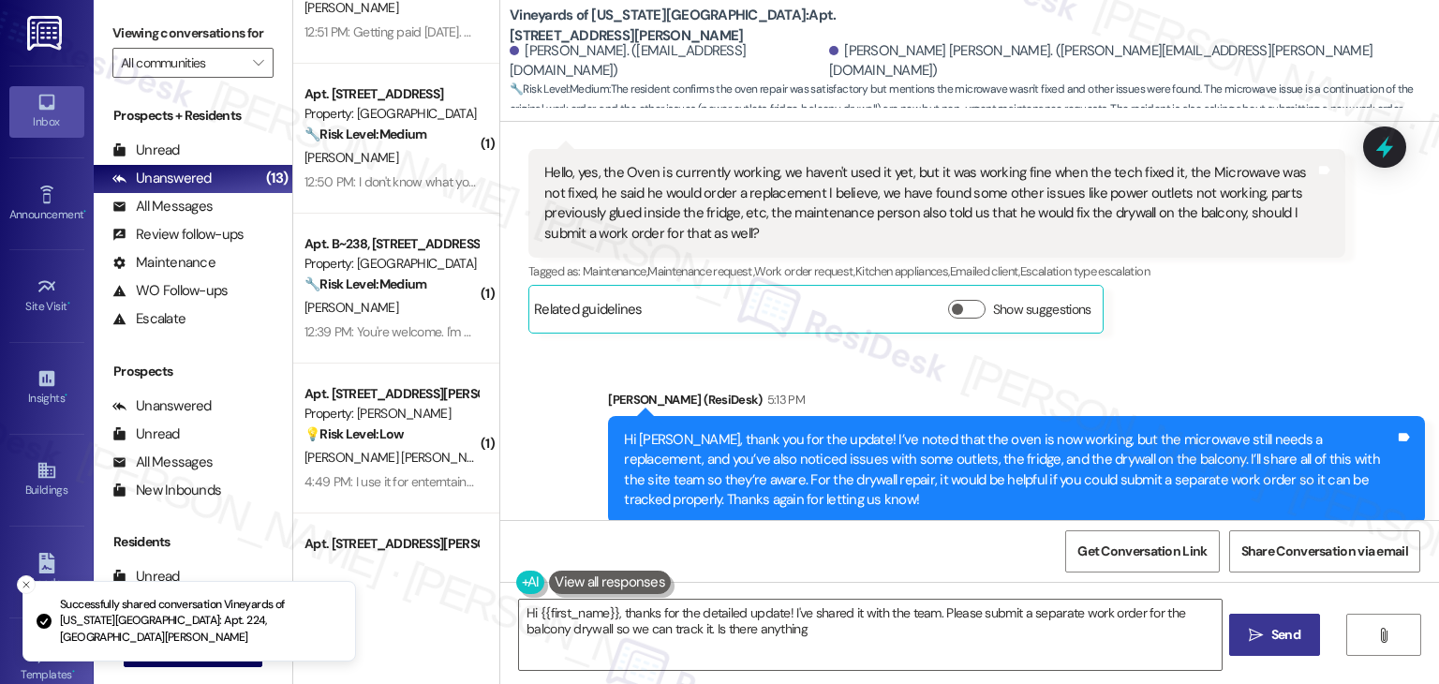
scroll to position [523, 0]
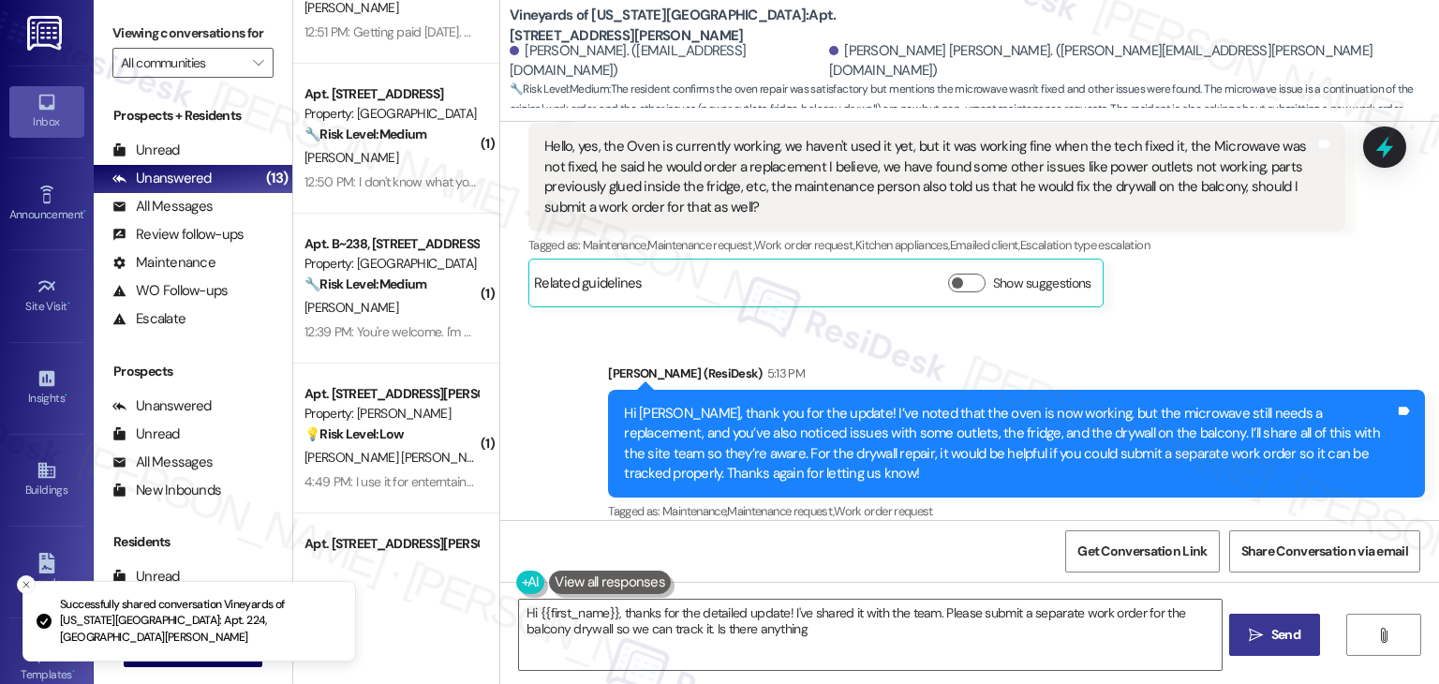
click at [1182, 321] on div "Sent via SMS Dottie (ResiDesk) 5:13 PM Hi Juan, thank you for the update! I’ve …" at bounding box center [969, 430] width 939 height 218
type textarea "Hi {{first_name}}, thanks for the detailed update! I've shared it with the team…"
click at [1182, 321] on div "Sent via SMS Dottie (ResiDesk) 5:13 PM Hi Juan, thank you for the update! I’ve …" at bounding box center [969, 430] width 939 height 218
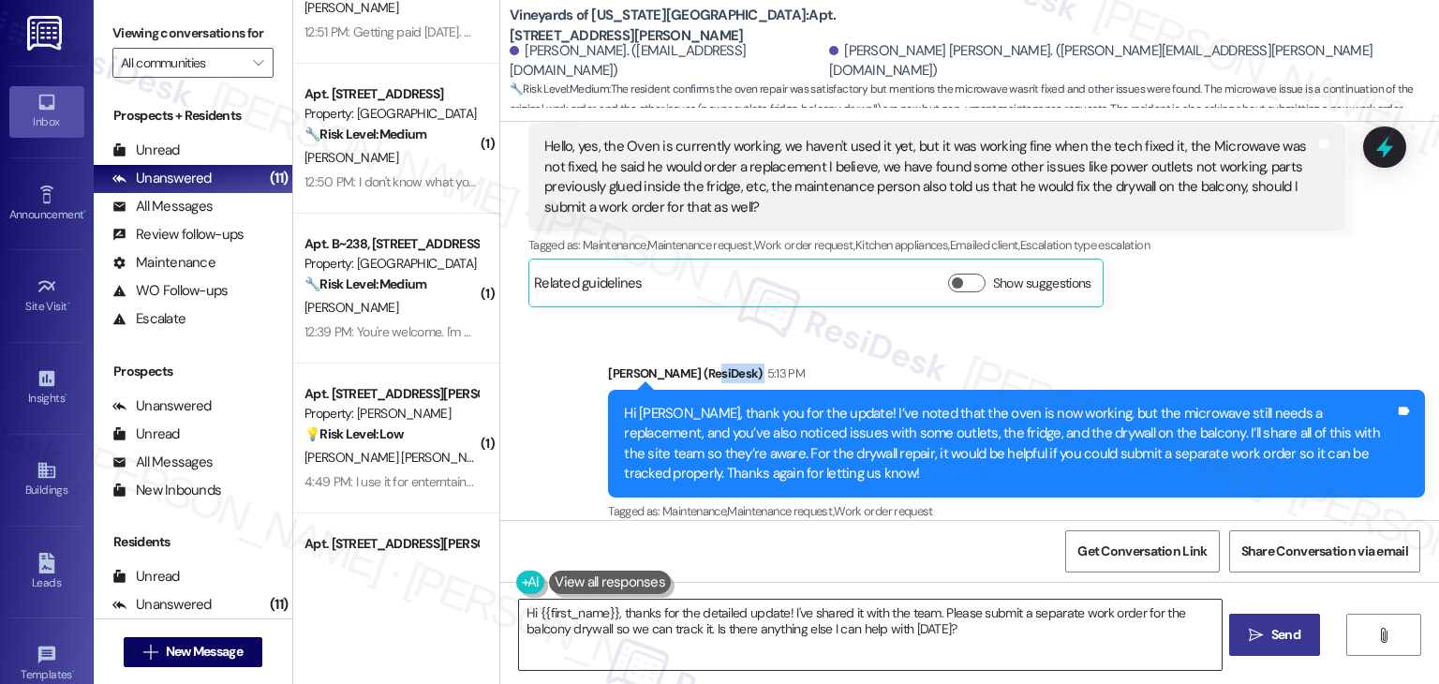
click at [840, 613] on textarea "Hi {{first_name}}, thanks for the detailed update! I've shared it with the team…" at bounding box center [870, 635] width 702 height 70
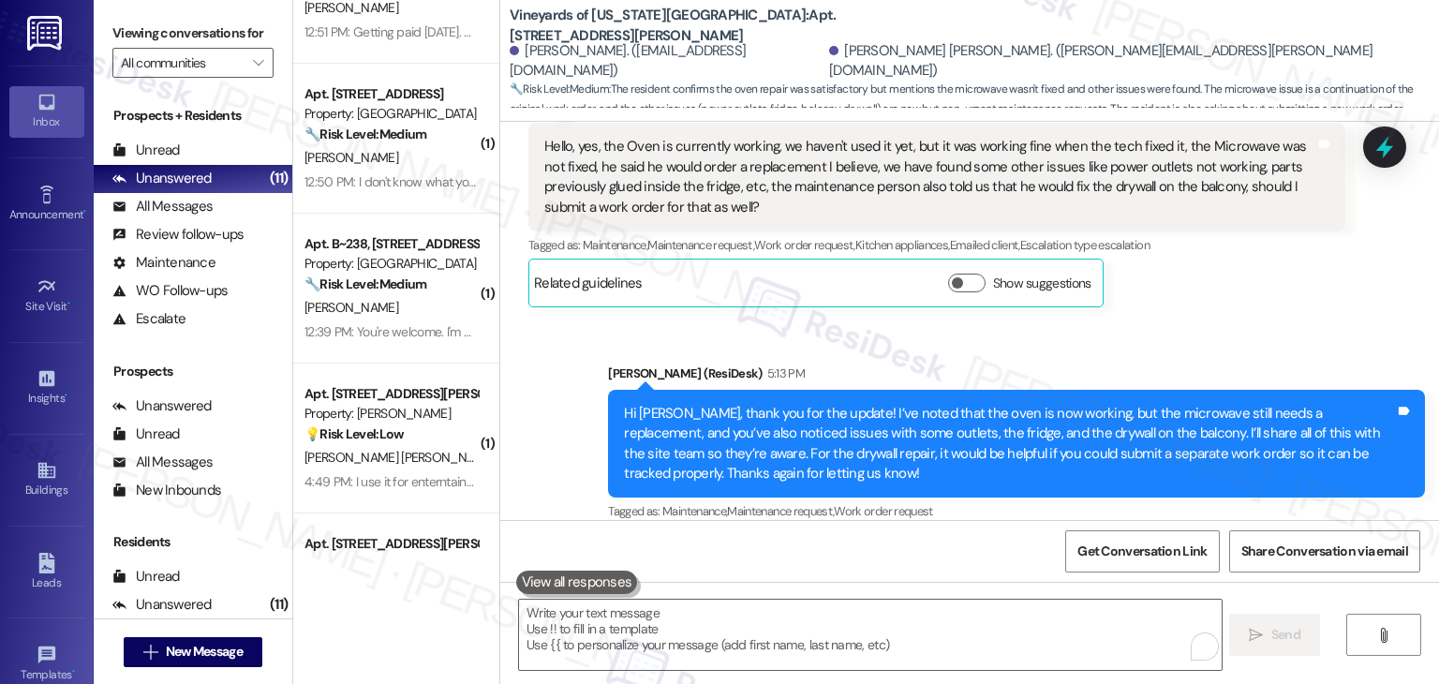
click at [526, 414] on div "Sent via SMS Dottie (ResiDesk) 5:13 PM Hi Juan, thank you for the update! I’ve …" at bounding box center [969, 430] width 939 height 218
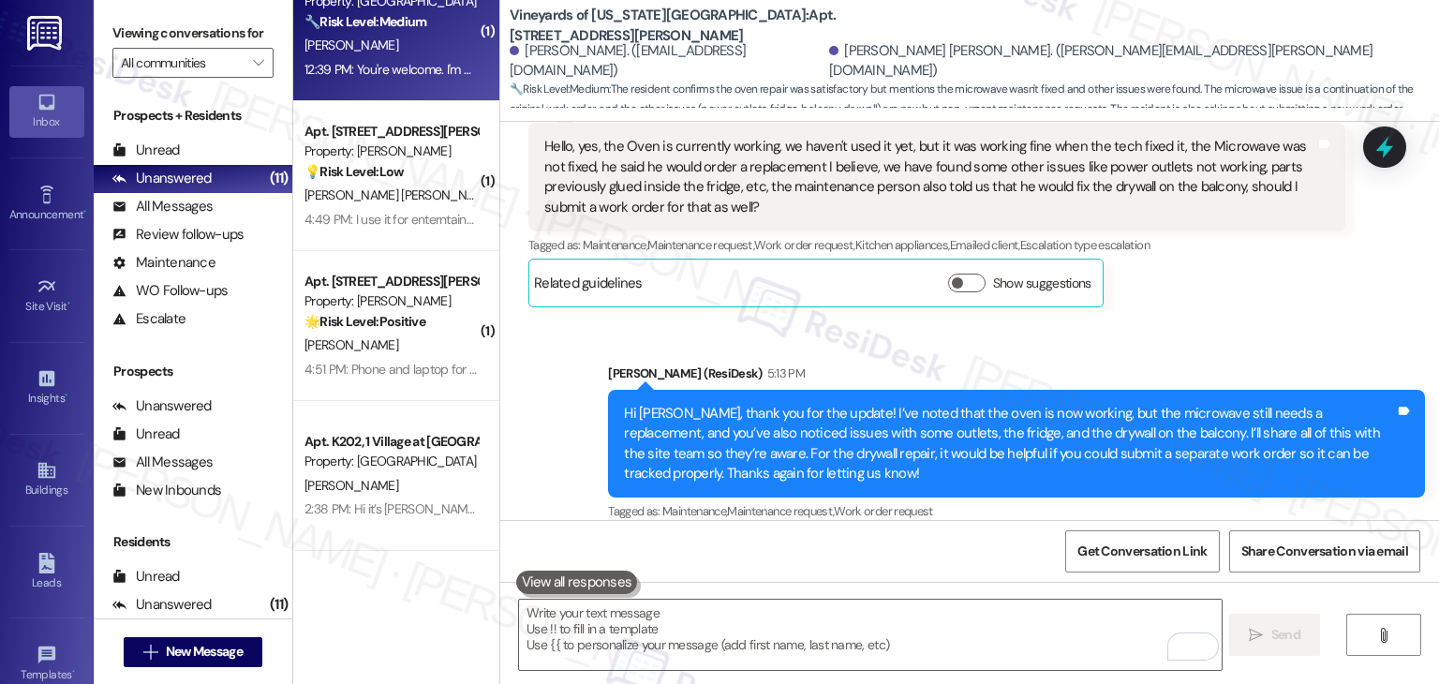
click at [409, 83] on div "Apt. B~238, 244 N Allumbaugh St Property: Towne Square 🔧 Risk Level: Medium The…" at bounding box center [396, 26] width 206 height 150
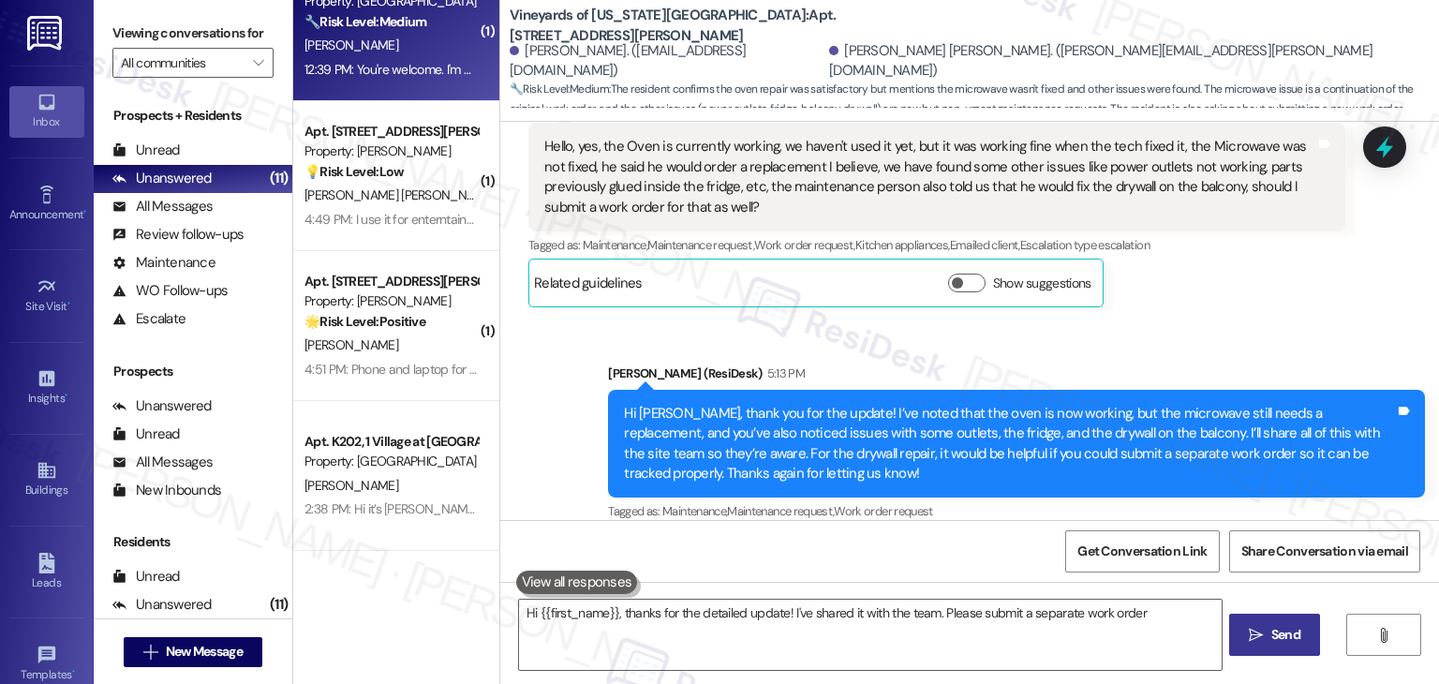
type textarea "Hi {{first_name}}, thanks for the detailed update! I've shared it with the team…"
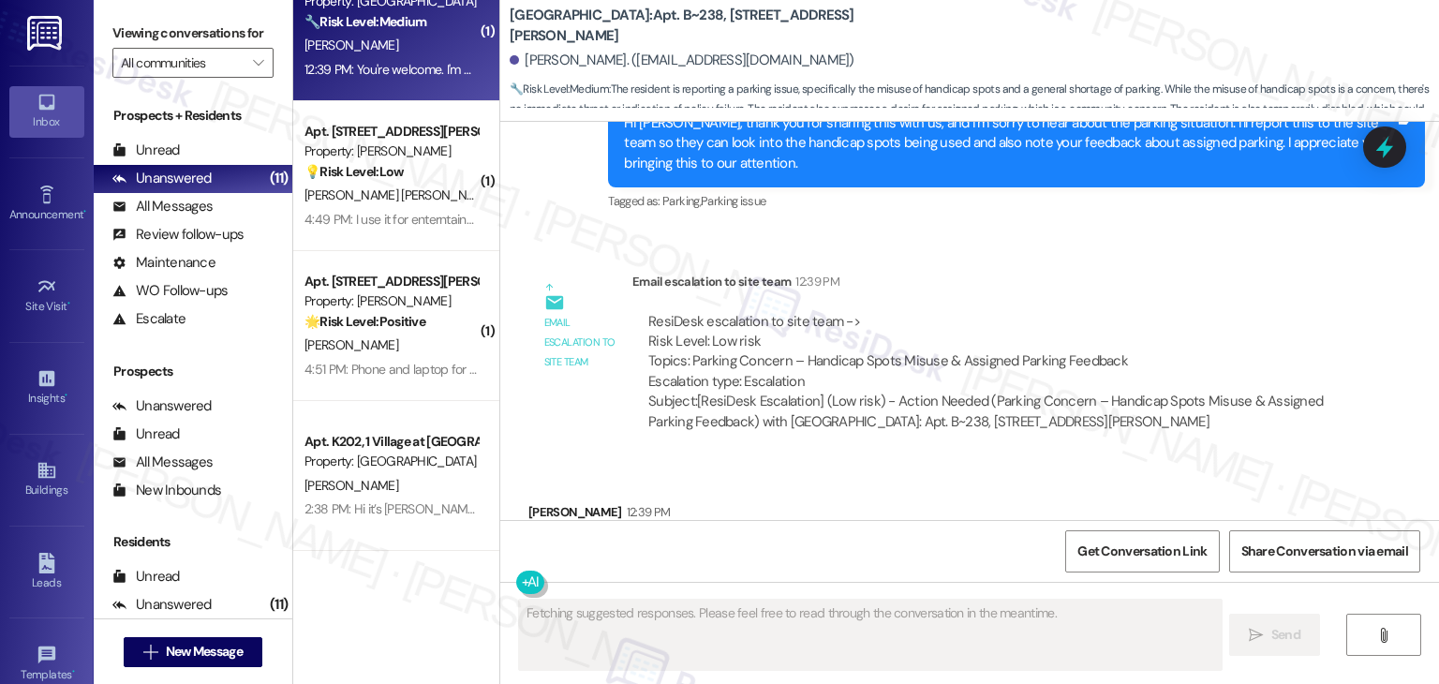
scroll to position [9206, 0]
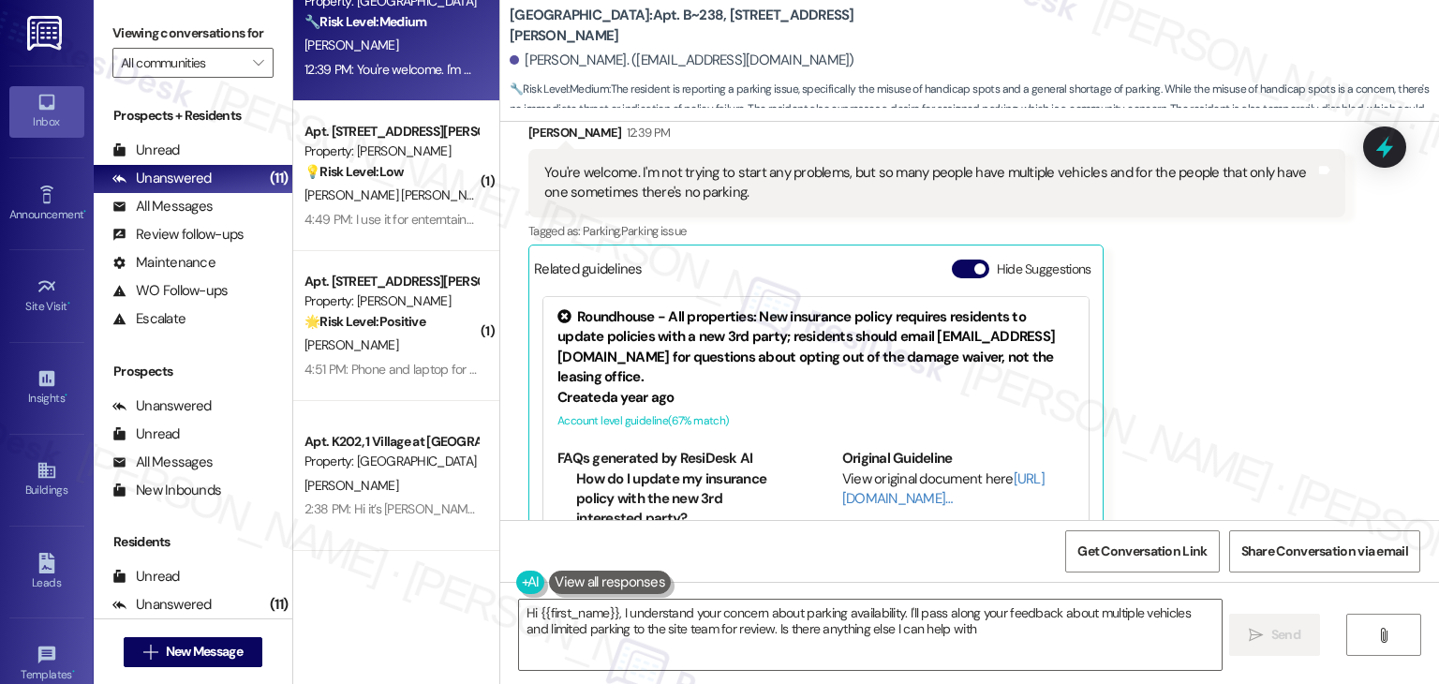
type textarea "Hi {{first_name}}, I understand your concern about parking availability. I'll p…"
click at [1181, 361] on div "Tina Yergeau 12:39 PM You're welcome. I'm not trying to start any problems, but…" at bounding box center [937, 345] width 817 height 444
click at [1193, 293] on div "Tina Yergeau 12:39 PM You're welcome. I'm not trying to start any problems, but…" at bounding box center [937, 345] width 817 height 444
click at [254, 68] on span "" at bounding box center [258, 63] width 18 height 30
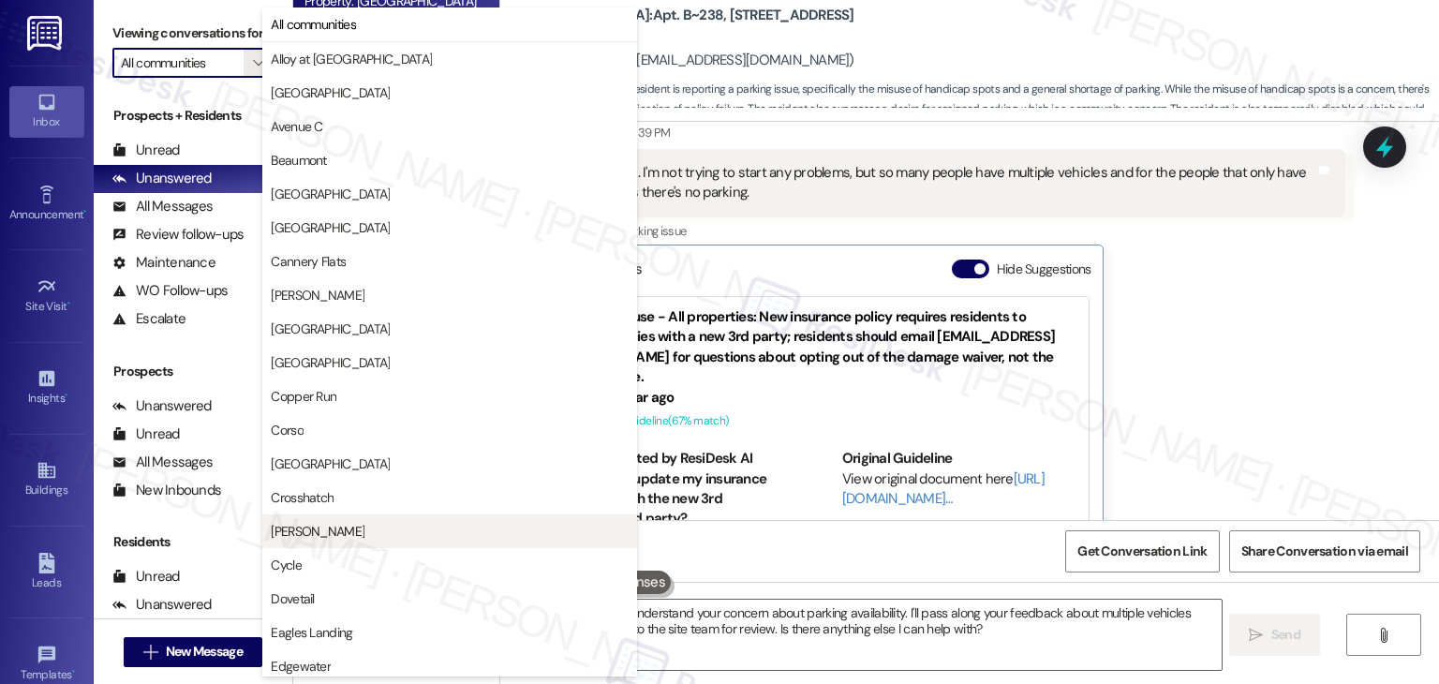
click at [326, 535] on span "CW Moore" at bounding box center [318, 531] width 94 height 19
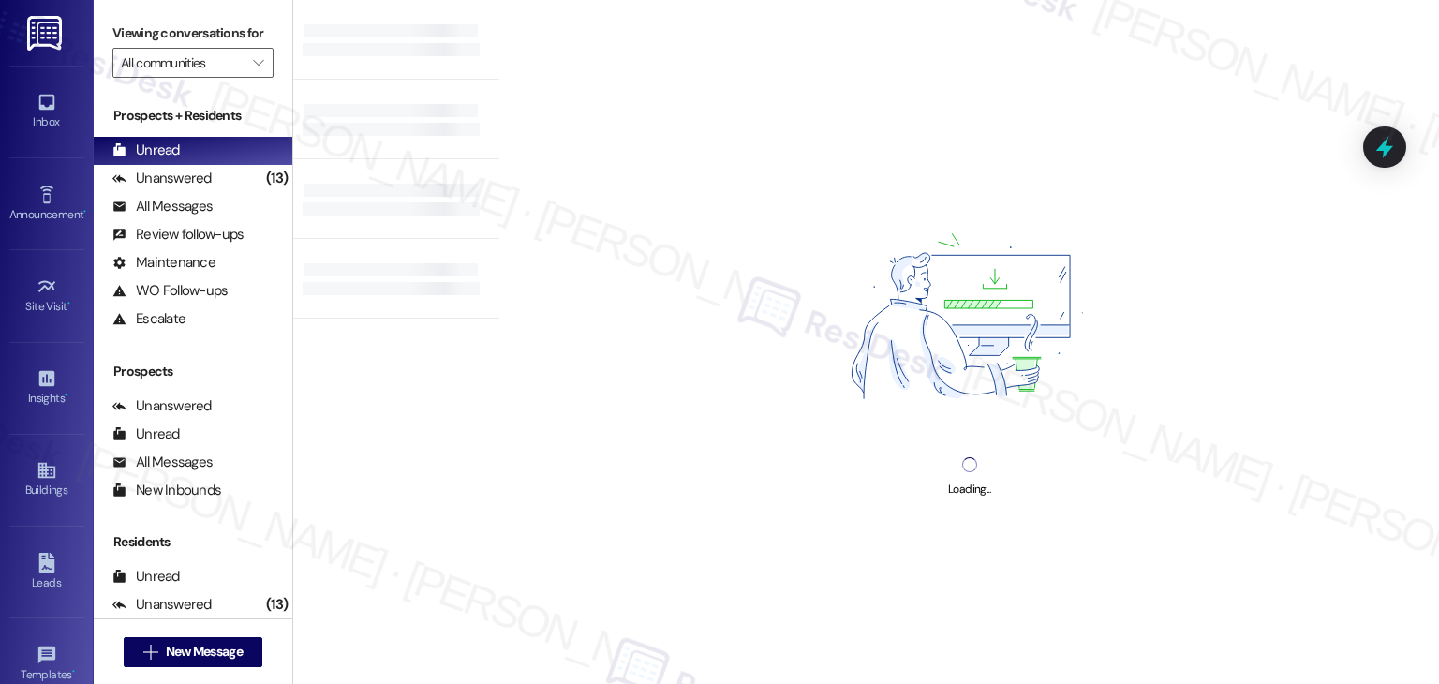
type input "CW Moore"
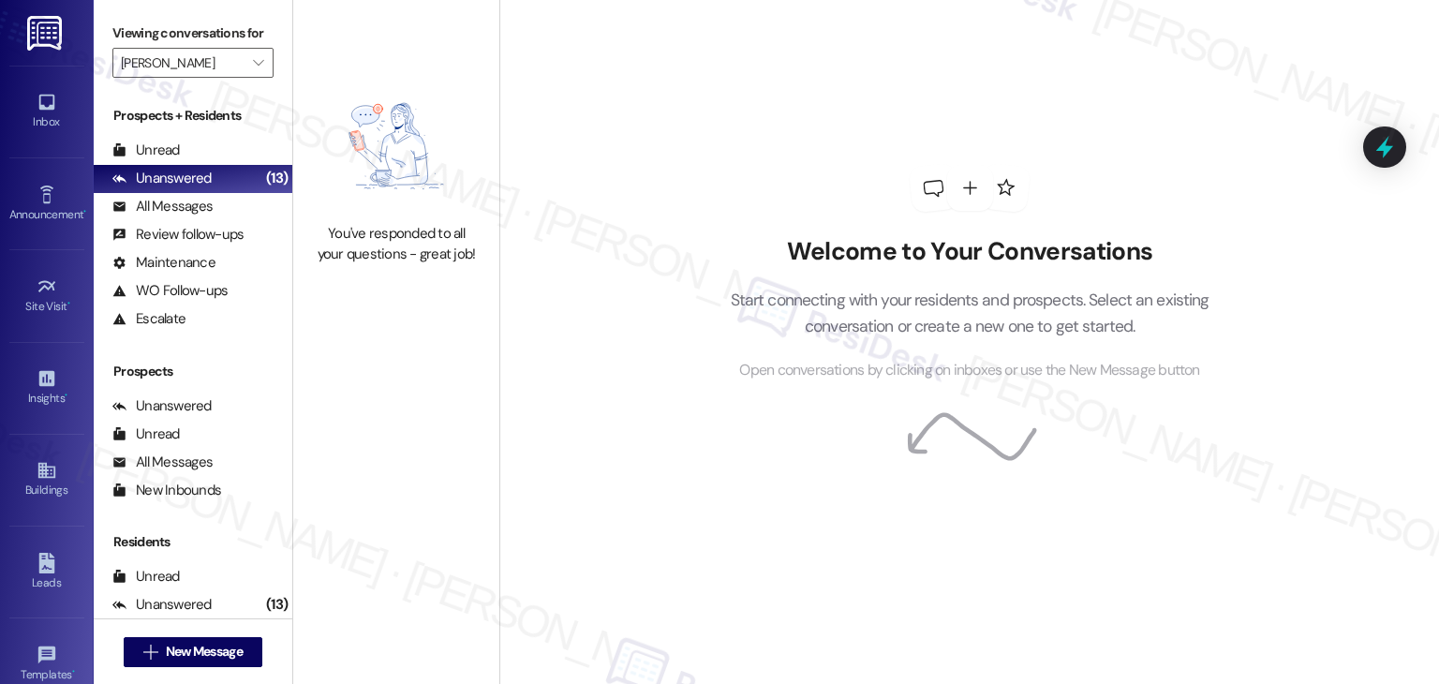
click at [596, 177] on div "Welcome to Your Conversations Start connecting with your residents and prospect…" at bounding box center [969, 342] width 940 height 684
click at [210, 216] on div "All Messages" at bounding box center [162, 207] width 100 height 20
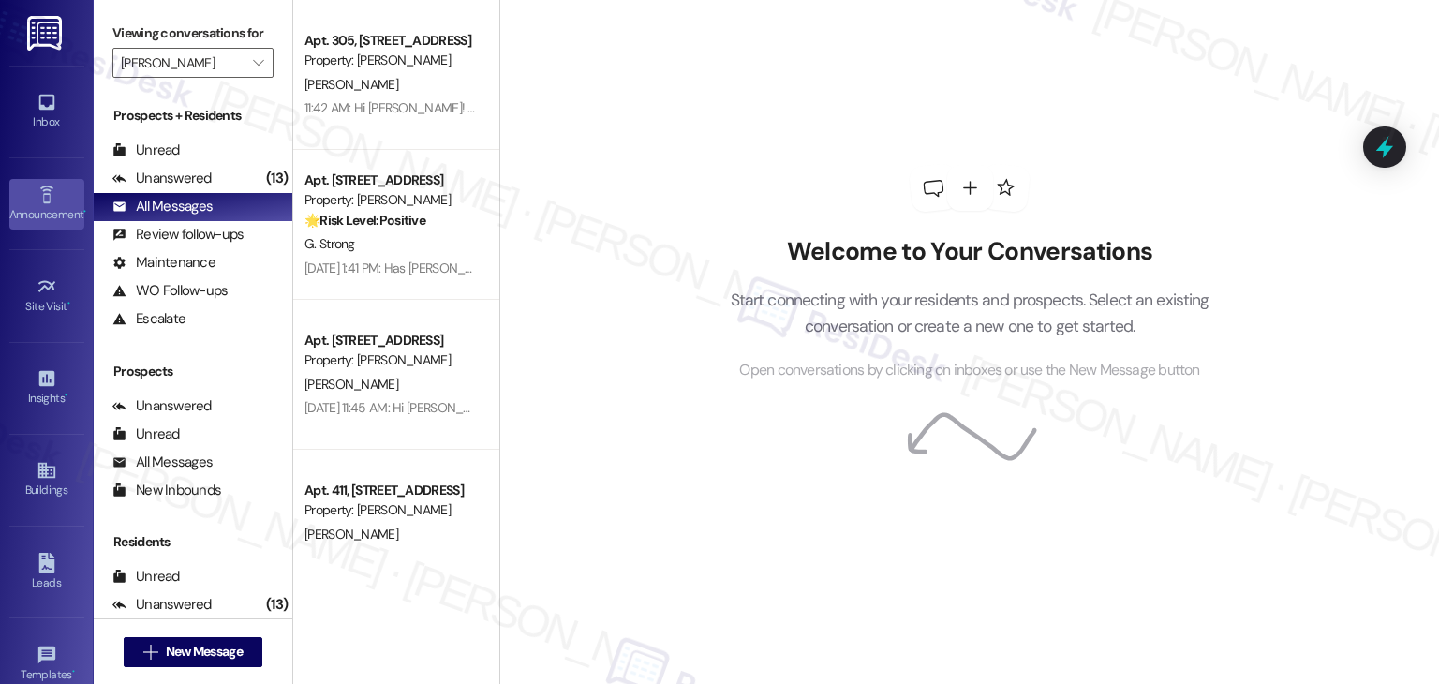
click at [37, 201] on icon at bounding box center [47, 195] width 21 height 21
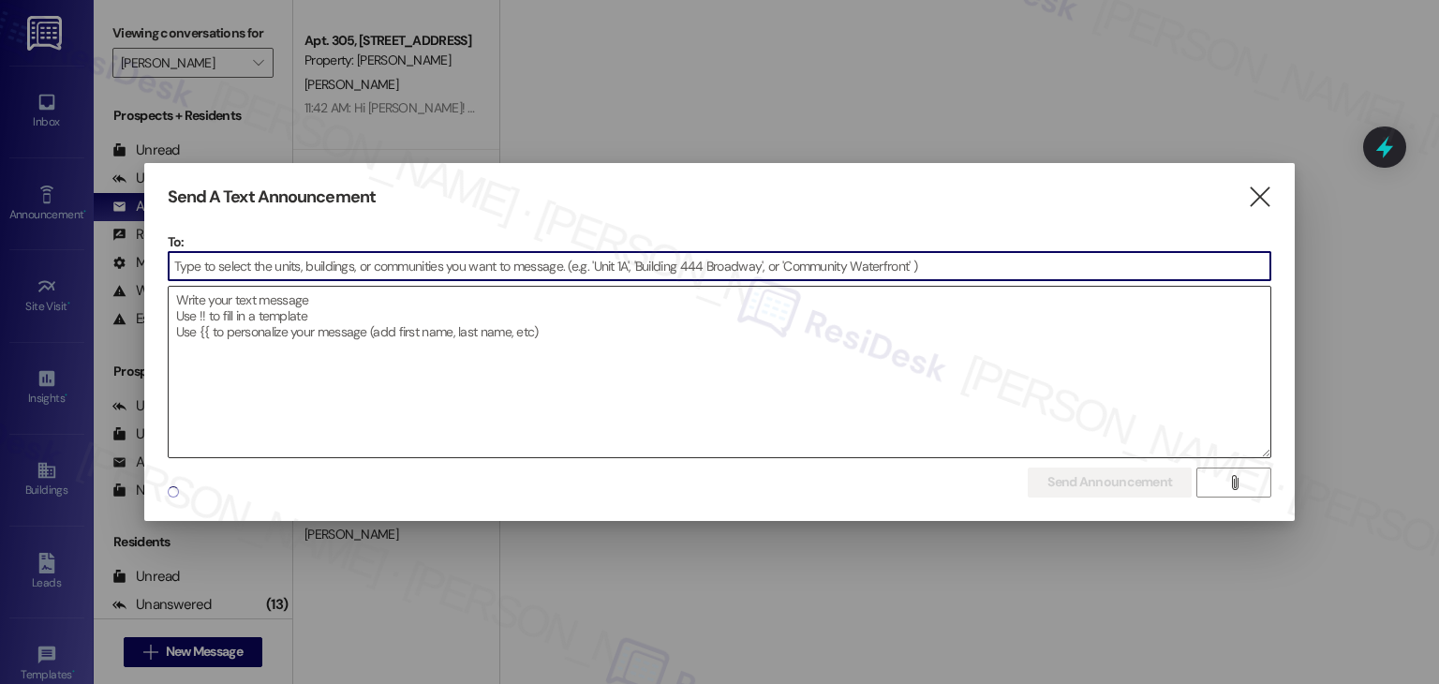
click at [372, 320] on textarea at bounding box center [720, 372] width 1103 height 171
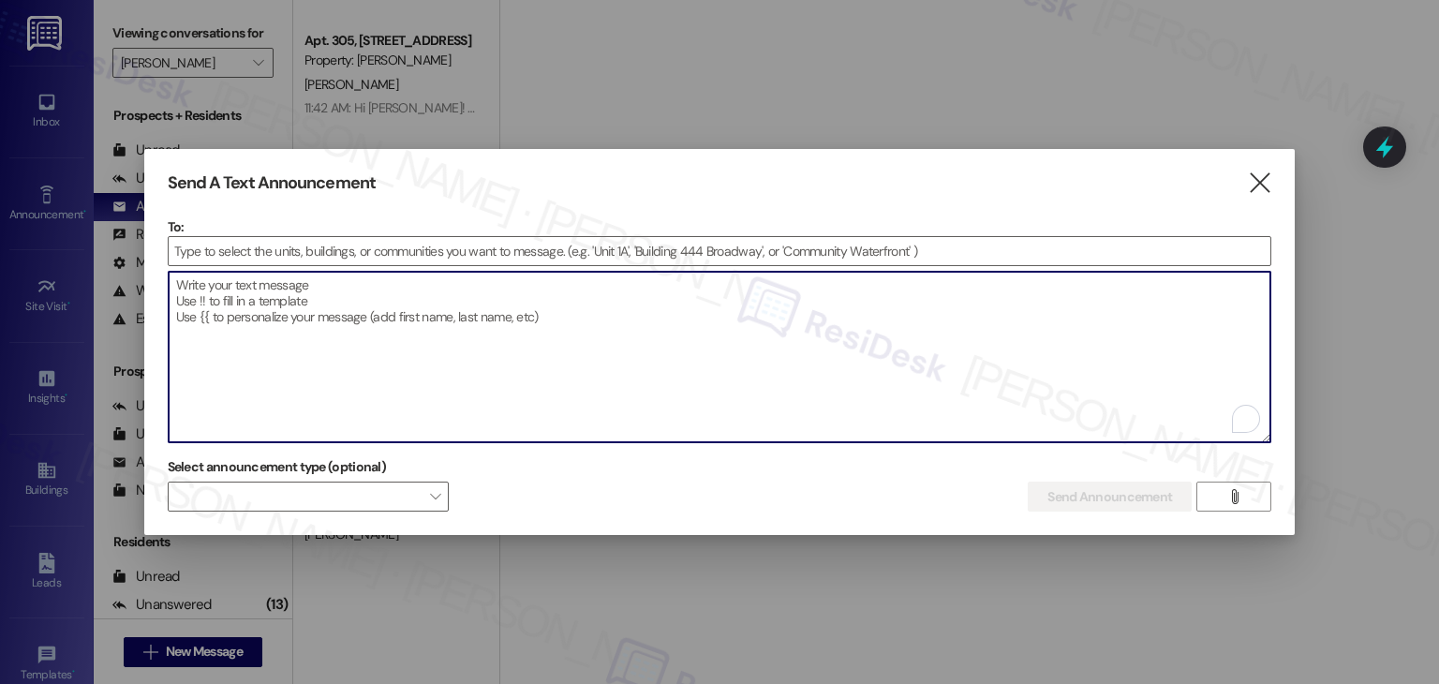
paste textarea "Hi {{first_name}}, I'm working with {{property}} on a survey to understand how …"
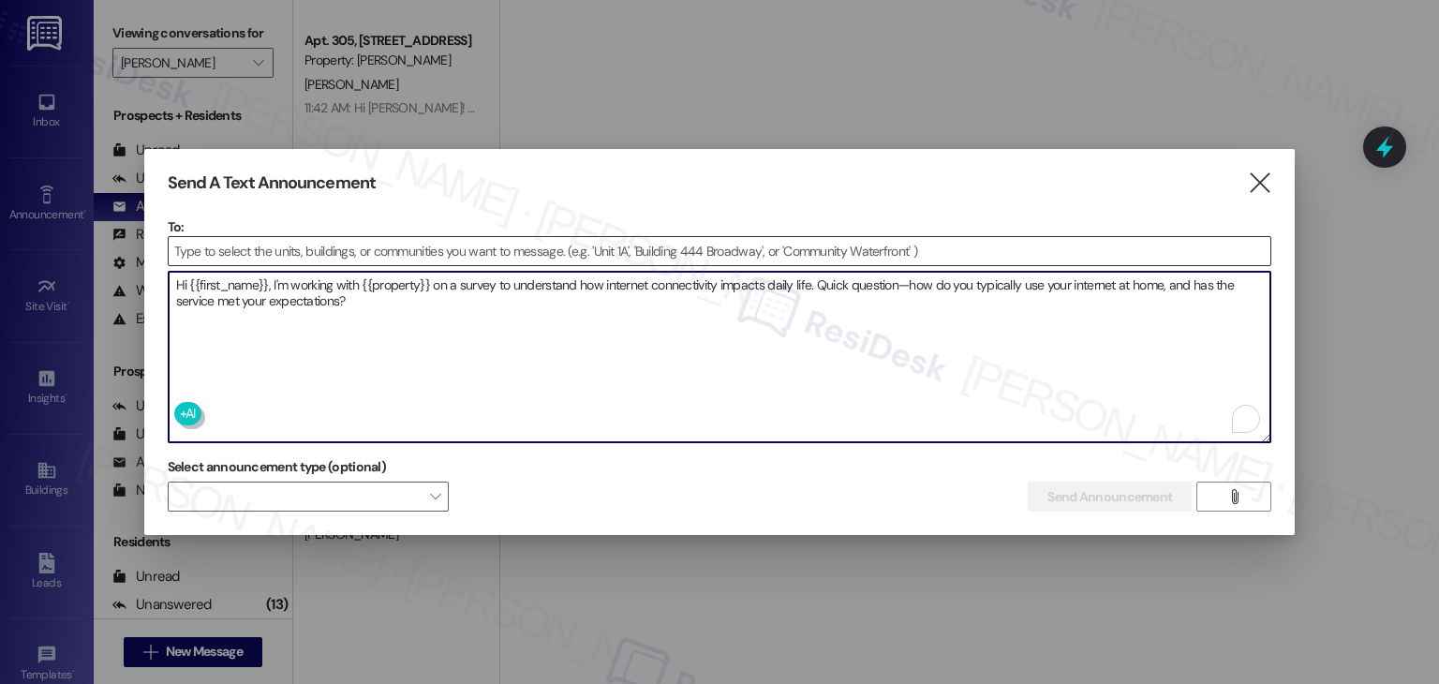
type textarea "Hi {{first_name}}, I'm working with {{property}} on a survey to understand how …"
click at [229, 248] on input at bounding box center [720, 251] width 1103 height 28
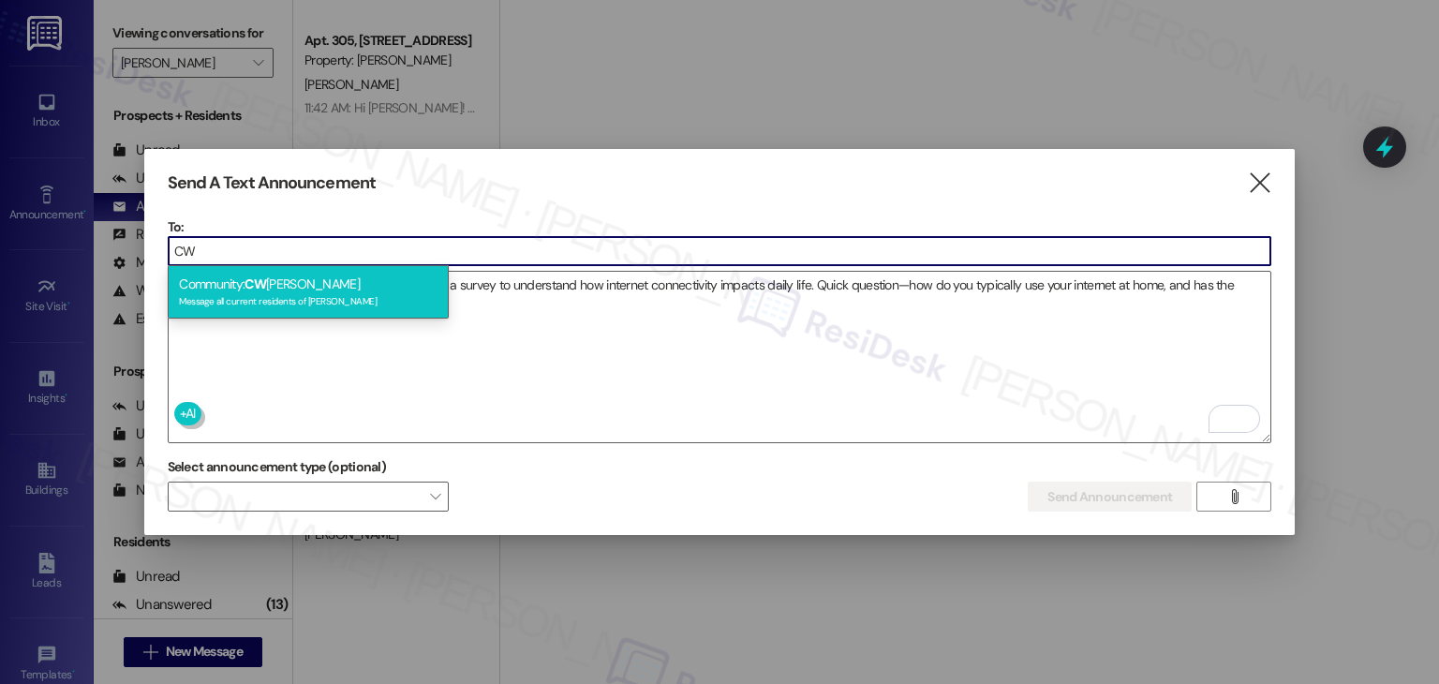
type input "CW"
click at [240, 293] on div "Message all current residents of CW Moore" at bounding box center [308, 299] width 259 height 16
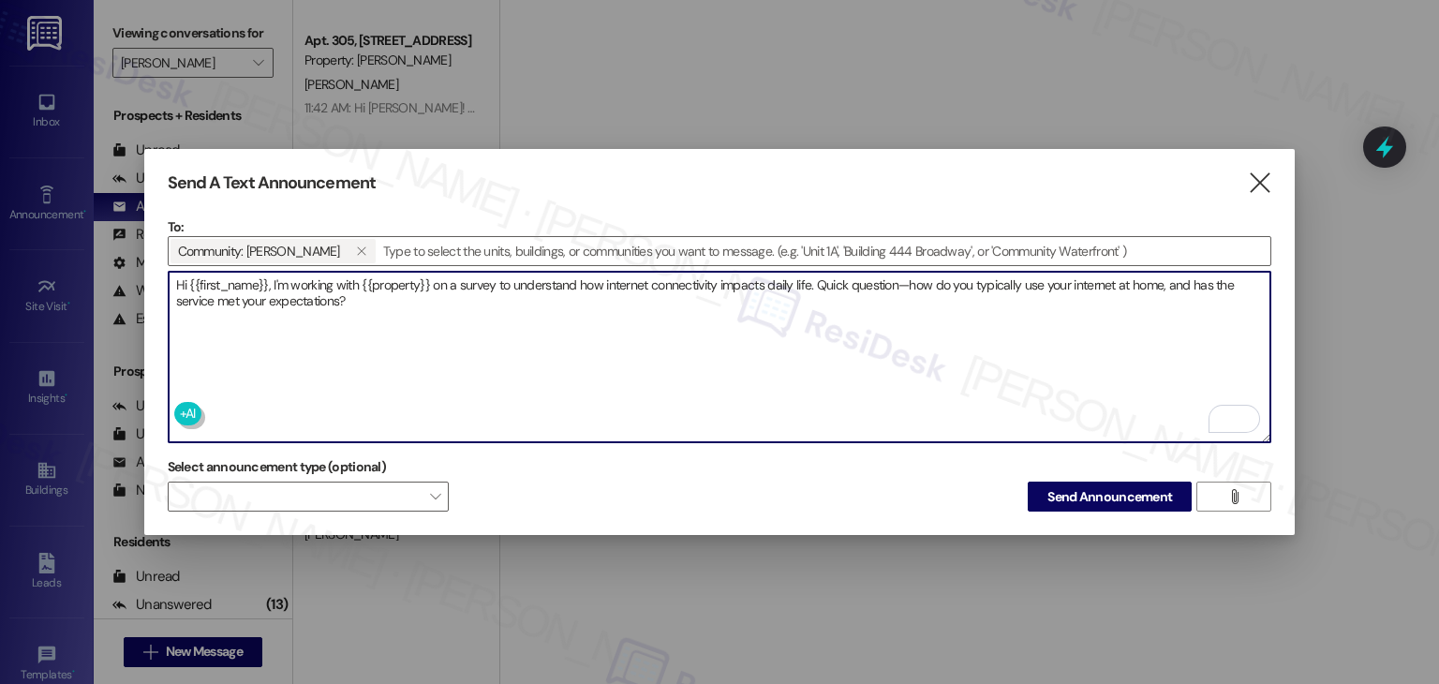
click at [395, 295] on textarea "Hi {{first_name}}, I'm working with {{property}} on a survey to understand how …" at bounding box center [720, 357] width 1103 height 171
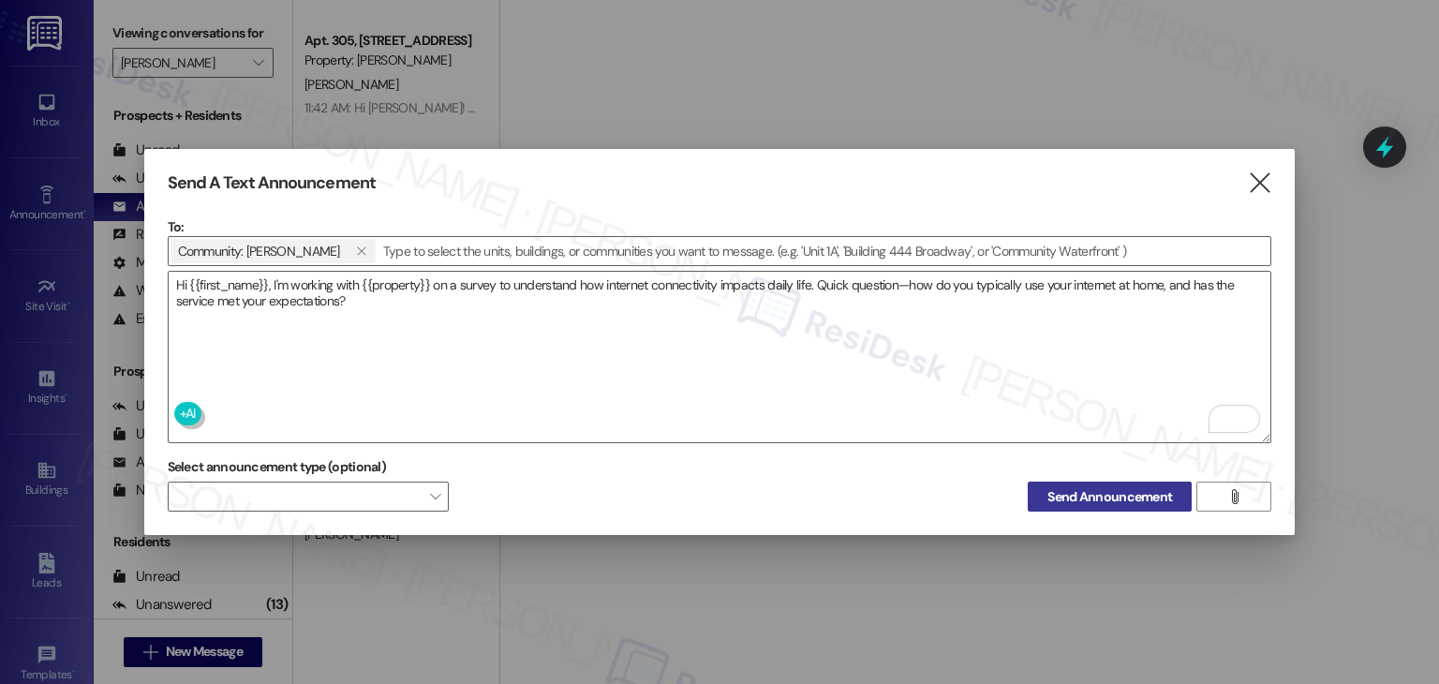
click at [1072, 491] on span "Send Announcement" at bounding box center [1110, 497] width 125 height 20
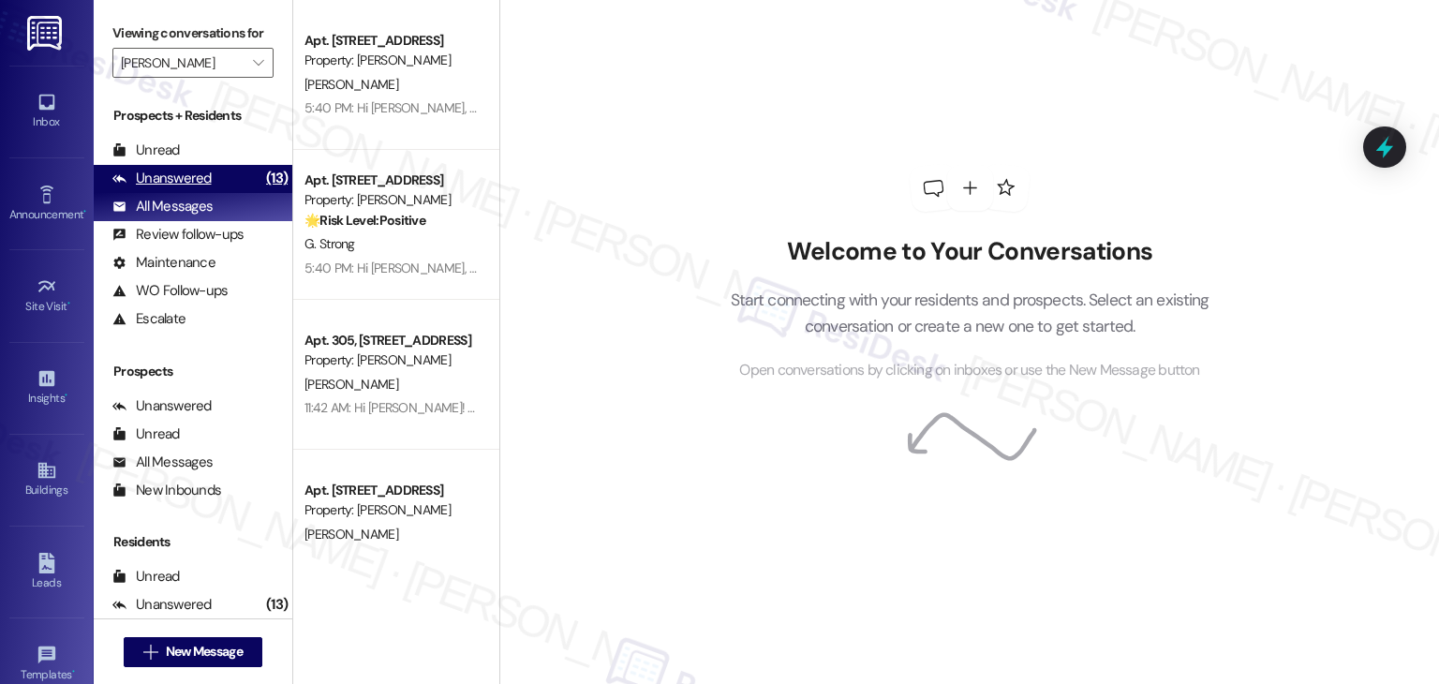
click at [654, 379] on div "Welcome to Your Conversations Start connecting with your residents and prospect…" at bounding box center [969, 342] width 940 height 684
click at [184, 177] on div "Unanswered" at bounding box center [161, 179] width 99 height 20
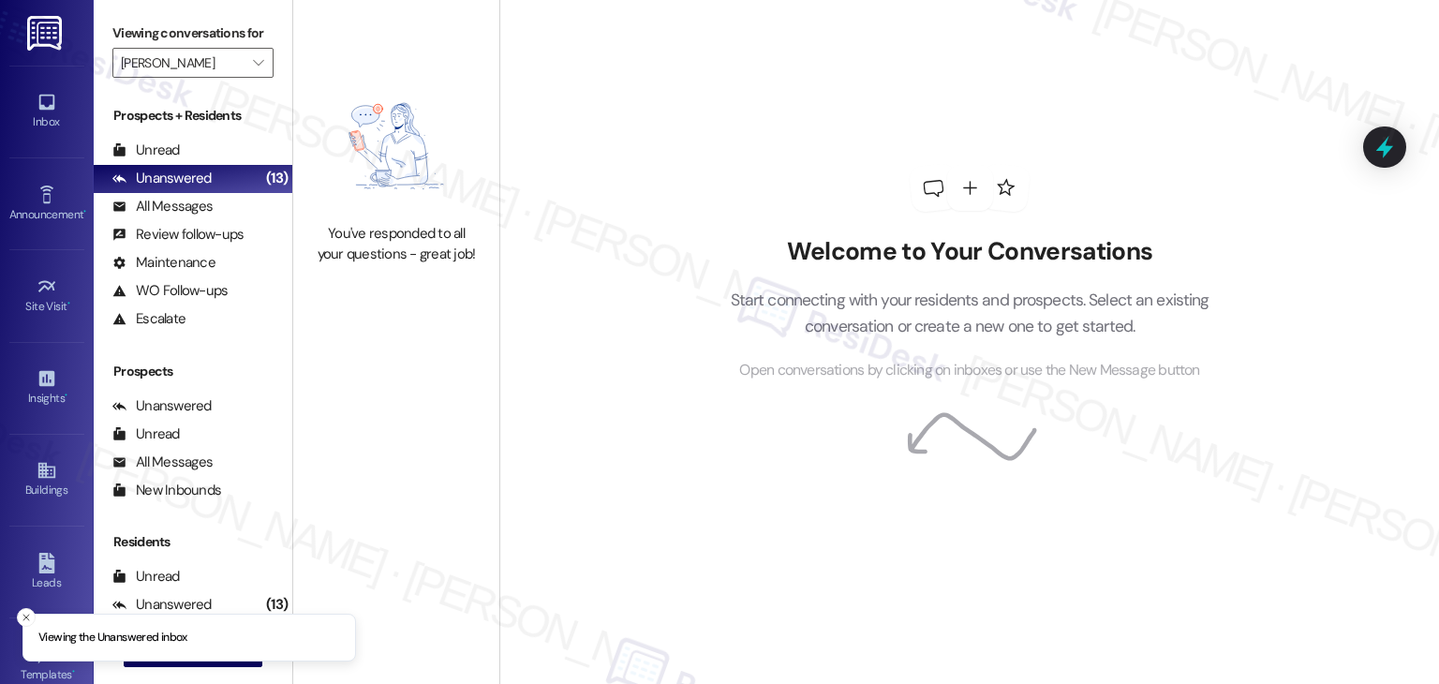
click at [624, 400] on div "Welcome to Your Conversations Start connecting with your residents and prospect…" at bounding box center [969, 342] width 940 height 684
click at [623, 400] on div "Welcome to Your Conversations Start connecting with your residents and prospect…" at bounding box center [969, 342] width 940 height 684
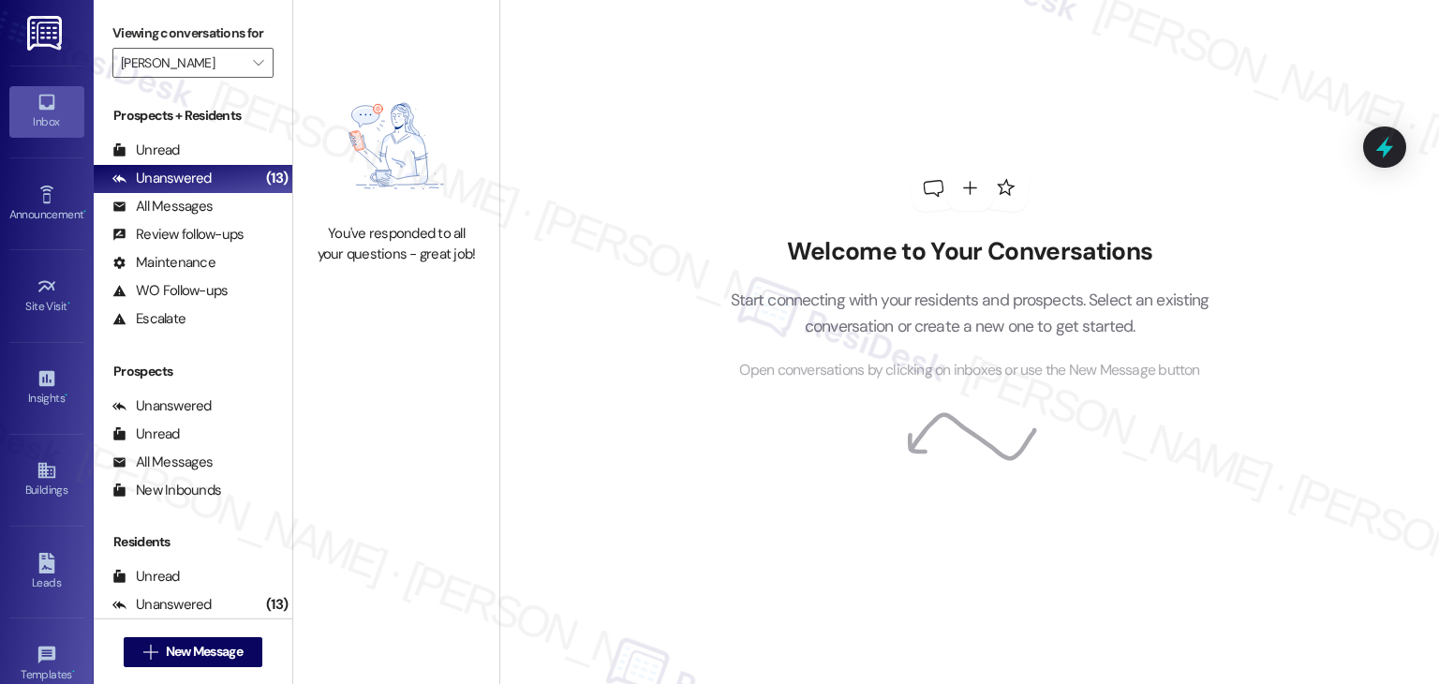
click at [69, 98] on link "Inbox" at bounding box center [46, 111] width 75 height 51
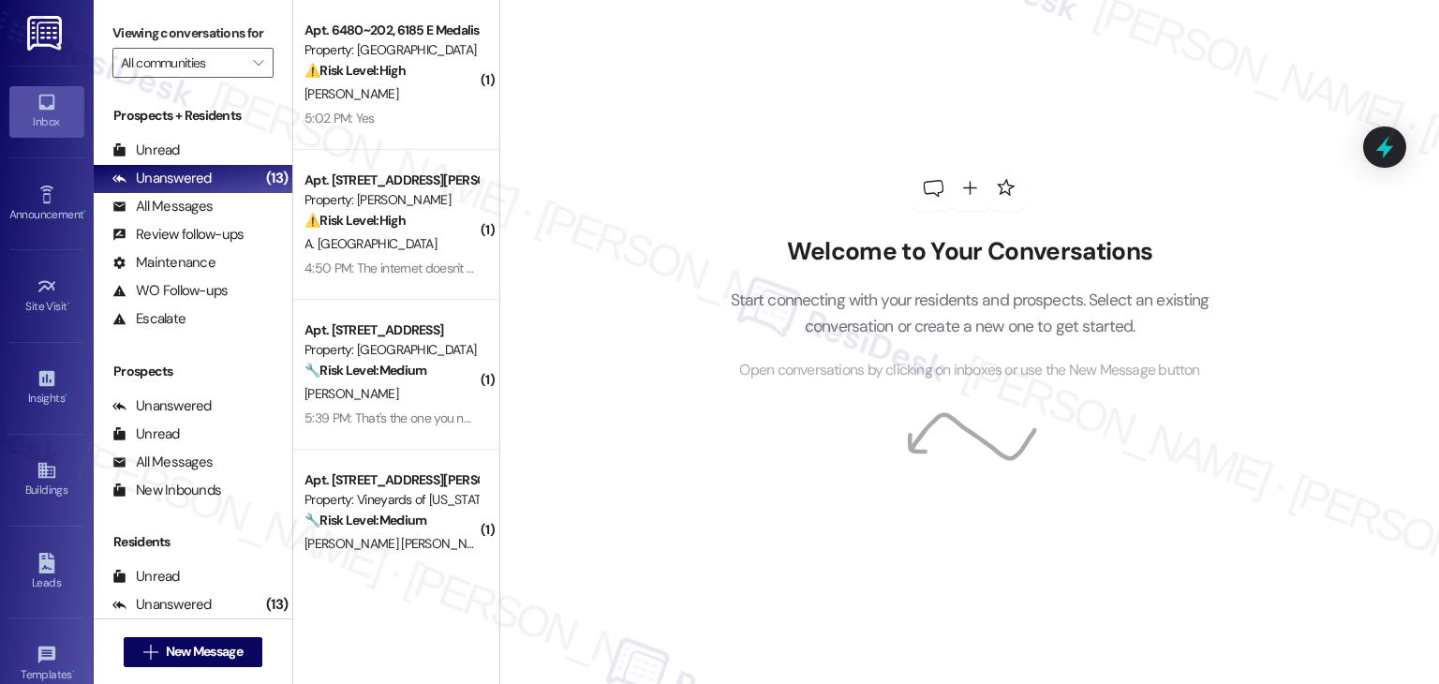
click at [611, 423] on div "Welcome to Your Conversations Start connecting with your residents and prospect…" at bounding box center [969, 342] width 940 height 684
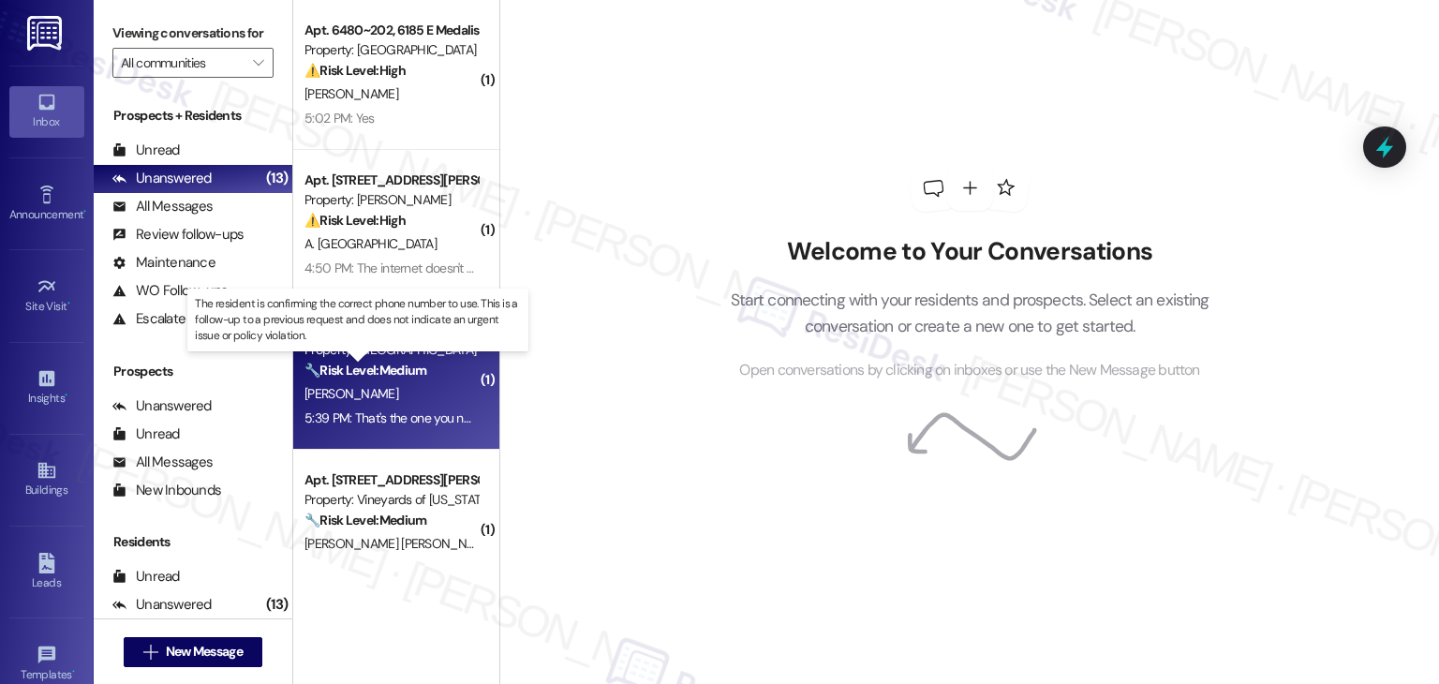
click at [395, 373] on strong "🔧 Risk Level: Medium" at bounding box center [366, 370] width 122 height 17
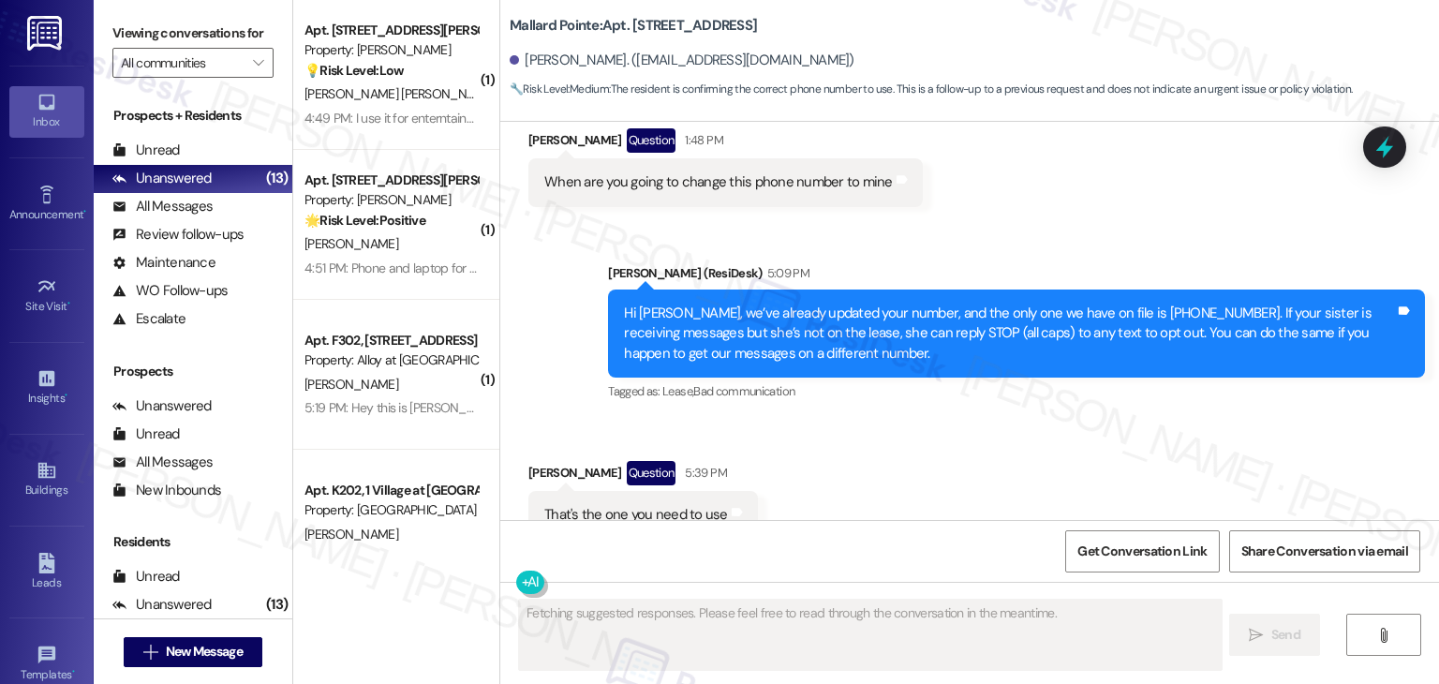
scroll to position [1698, 0]
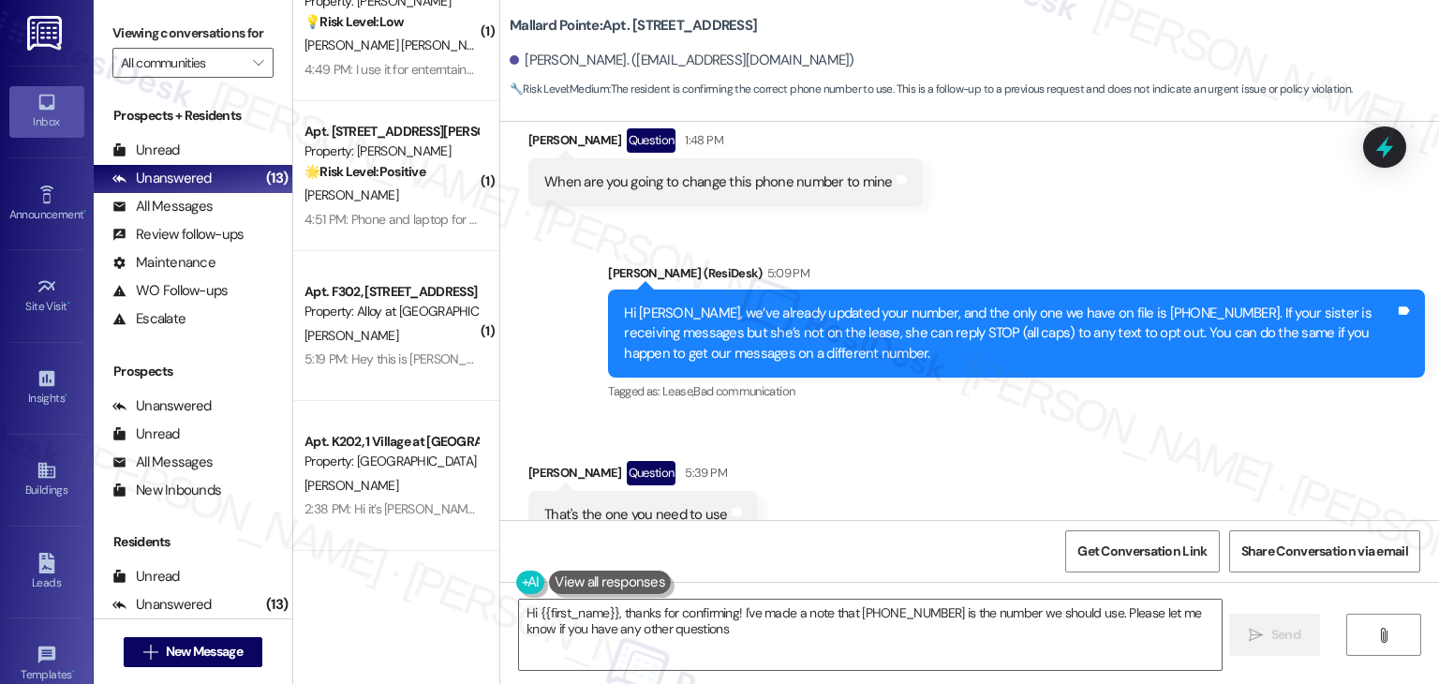
type textarea "Hi {{first_name}}, thanks for confirming! I've made a note that 208-861-8962 is…"
click at [948, 457] on div "Received via SMS David Elvers Question 5:39 PM That's the one you need to use T…" at bounding box center [969, 500] width 939 height 162
click at [963, 419] on div "Received via SMS David Elvers Question 5:39 PM That's the one you need to use T…" at bounding box center [969, 500] width 939 height 162
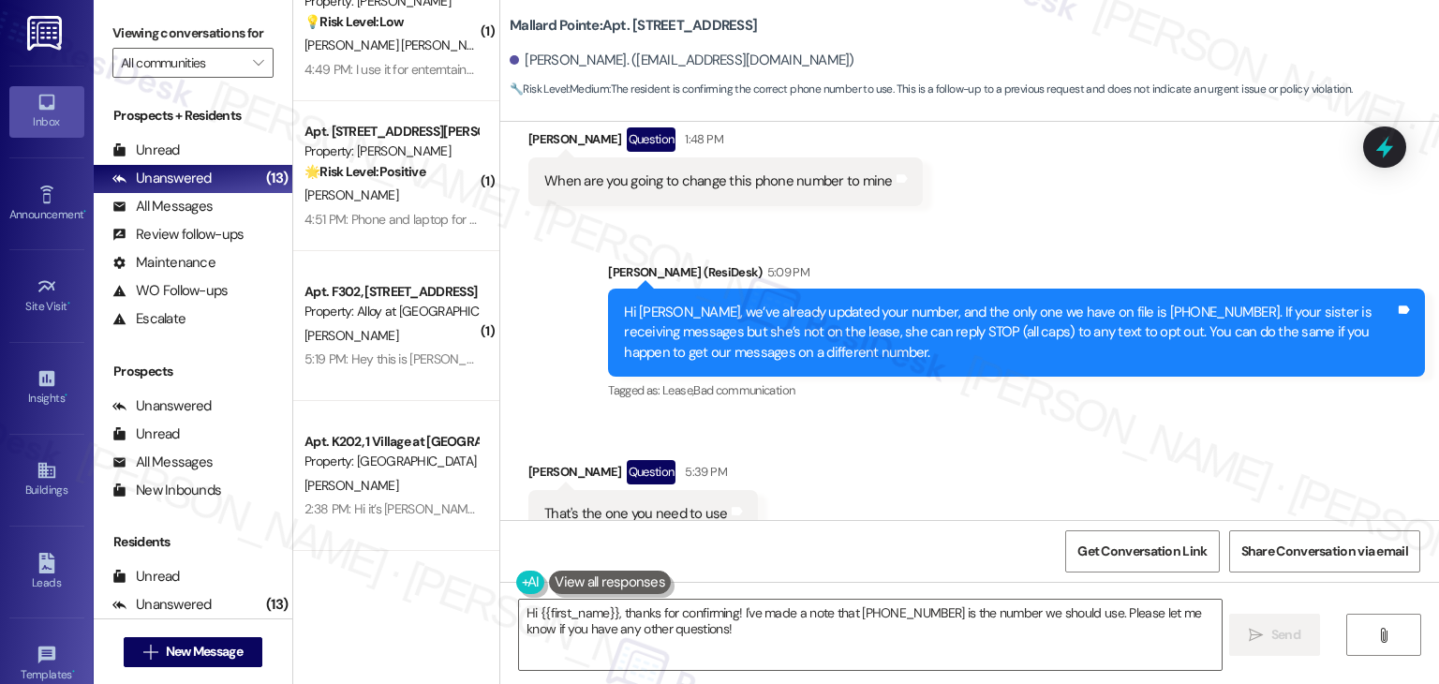
click at [963, 418] on div "Received via SMS David Elvers Question 5:39 PM That's the one you need to use T…" at bounding box center [969, 499] width 939 height 162
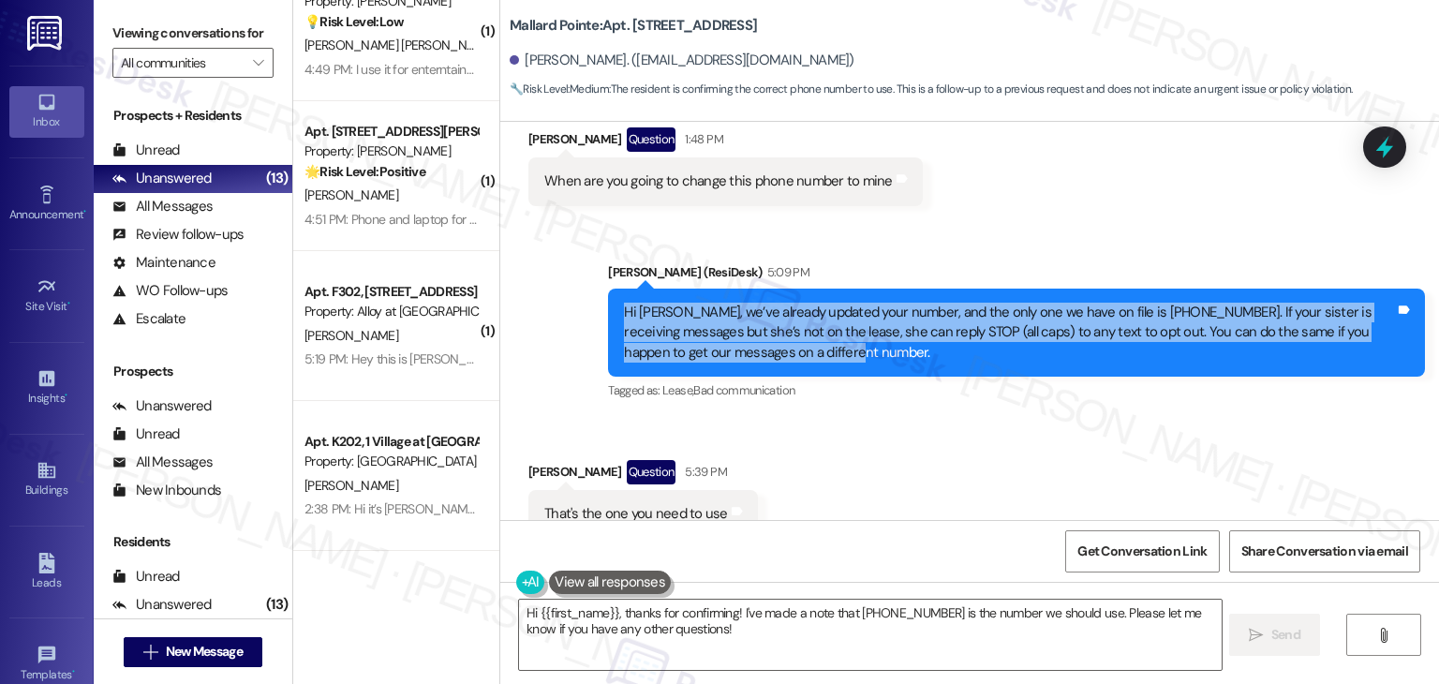
drag, startPoint x: 821, startPoint y: 293, endPoint x: 594, endPoint y: 251, distance: 230.7
click at [594, 251] on div "Sent via SMS Dottie (ResiDesk) 5:09 PM Hi David, we’ve already updated your num…" at bounding box center [1016, 333] width 845 height 171
copy div "Hi David, we’ve already updated your number, and the only one we have on file i…"
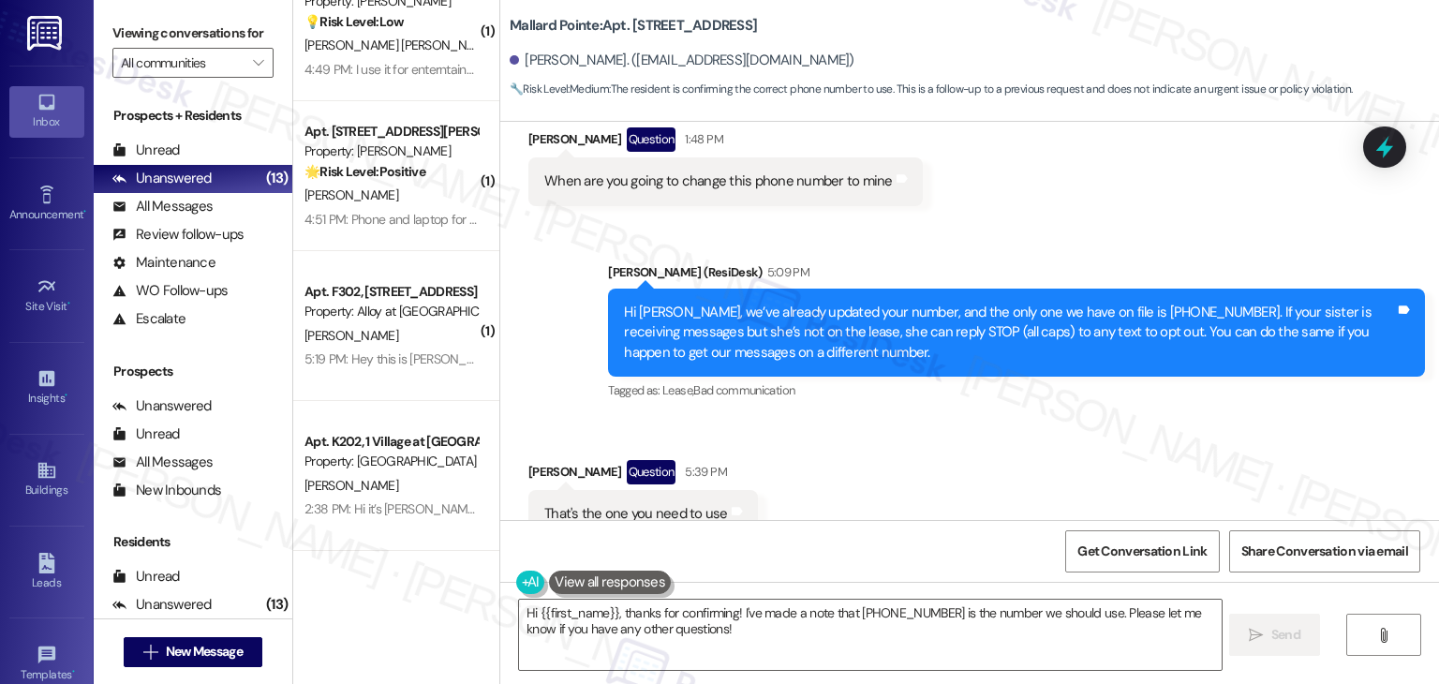
click at [1095, 377] on div "Tagged as: Lease , Click to highlight conversations about Lease Bad communicati…" at bounding box center [1016, 390] width 817 height 27
drag, startPoint x: 1083, startPoint y: 249, endPoint x: 1170, endPoint y: 246, distance: 87.2
click at [1170, 303] on div "Hi David, we’ve already updated your number, and the only one we have on file i…" at bounding box center [1009, 333] width 771 height 60
copy div "208-861-8962"
click at [38, 501] on link "Buildings" at bounding box center [46, 479] width 75 height 51
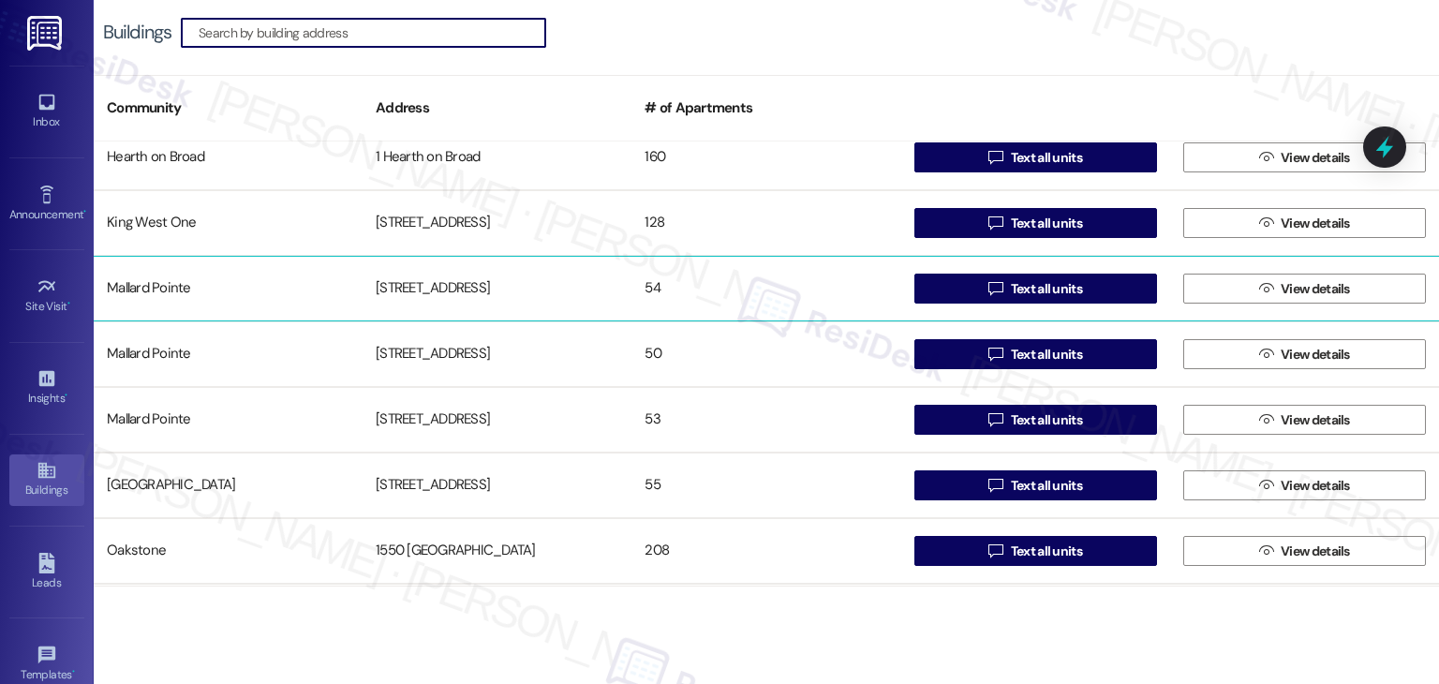
scroll to position [1499, 0]
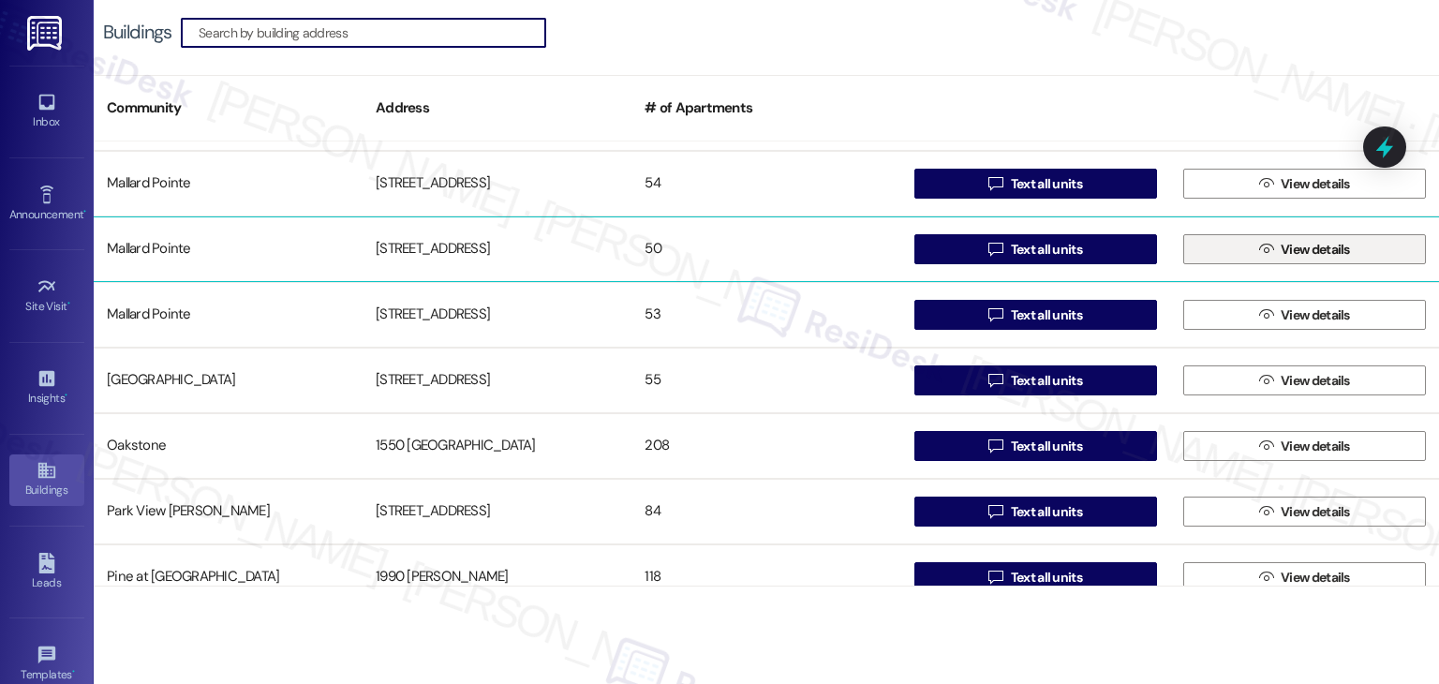
click at [1266, 260] on span " View details" at bounding box center [1305, 249] width 98 height 28
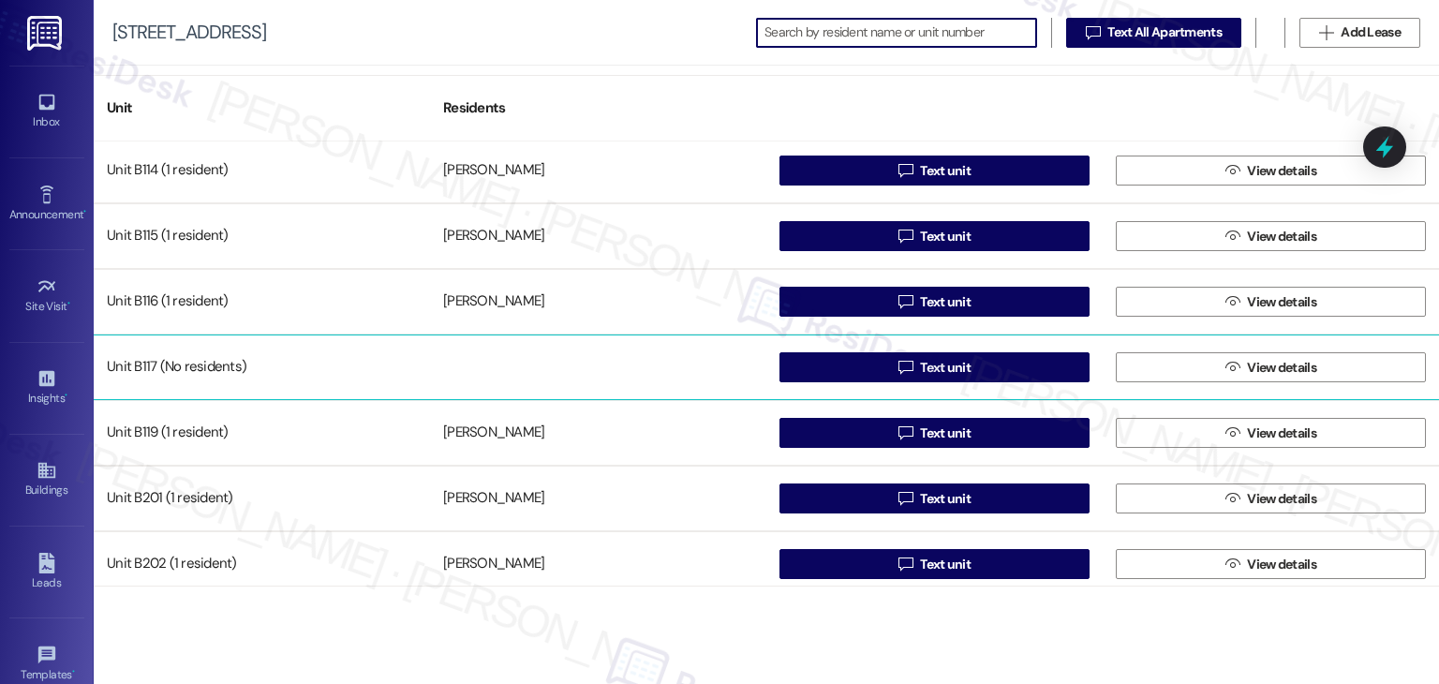
scroll to position [562, 0]
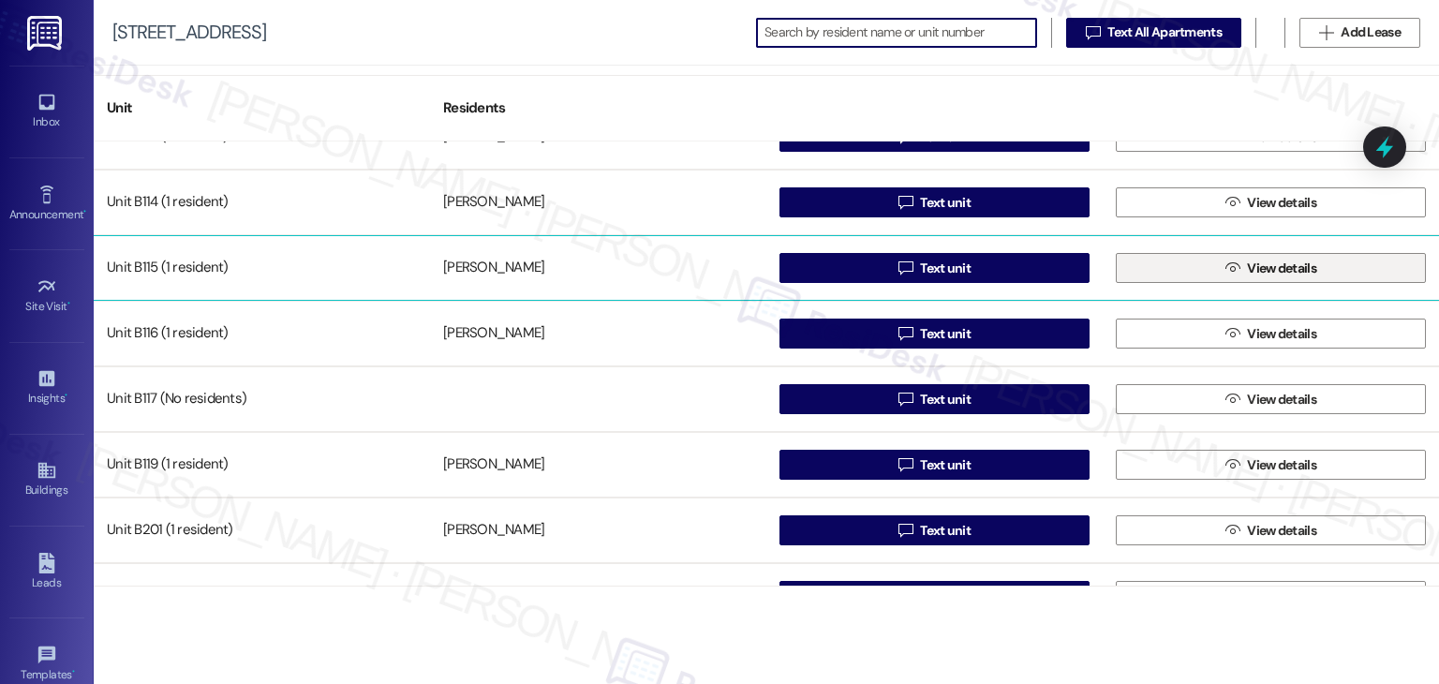
click at [1196, 272] on button " View details" at bounding box center [1271, 268] width 310 height 30
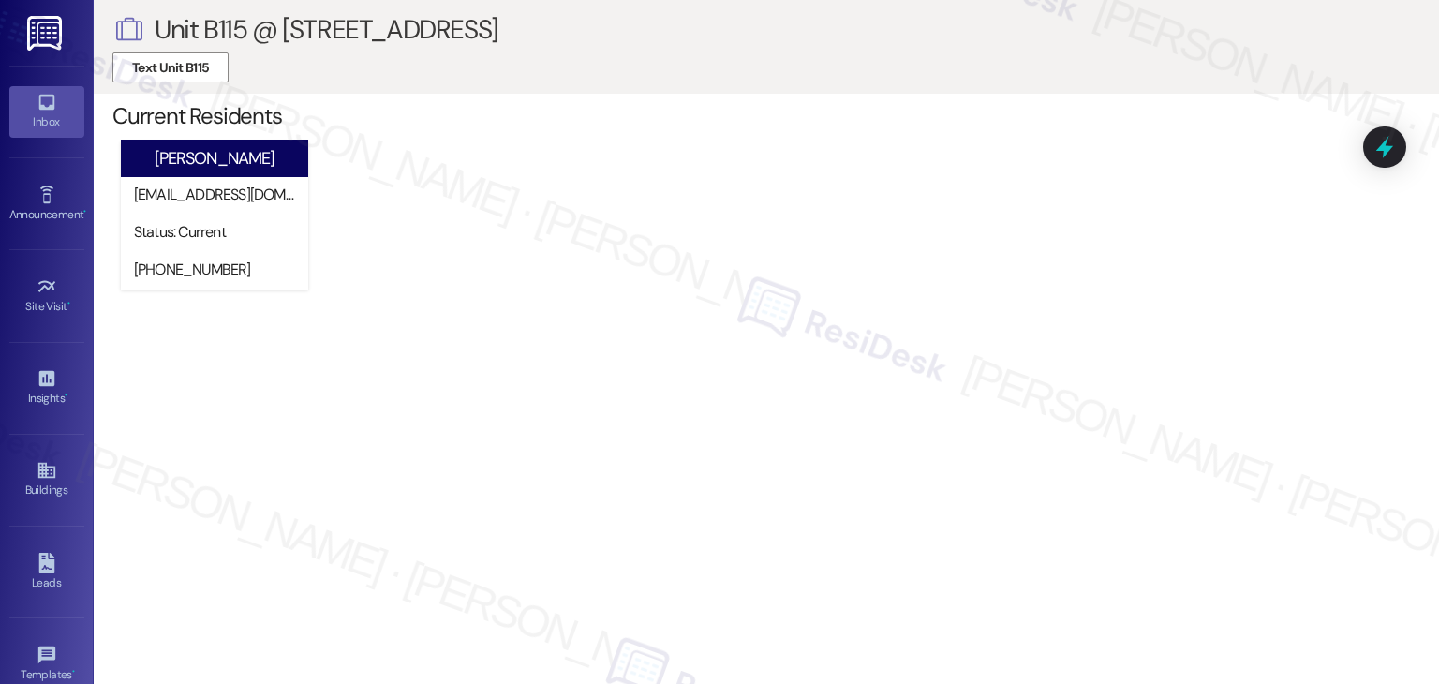
click at [39, 128] on div "Inbox" at bounding box center [47, 121] width 94 height 19
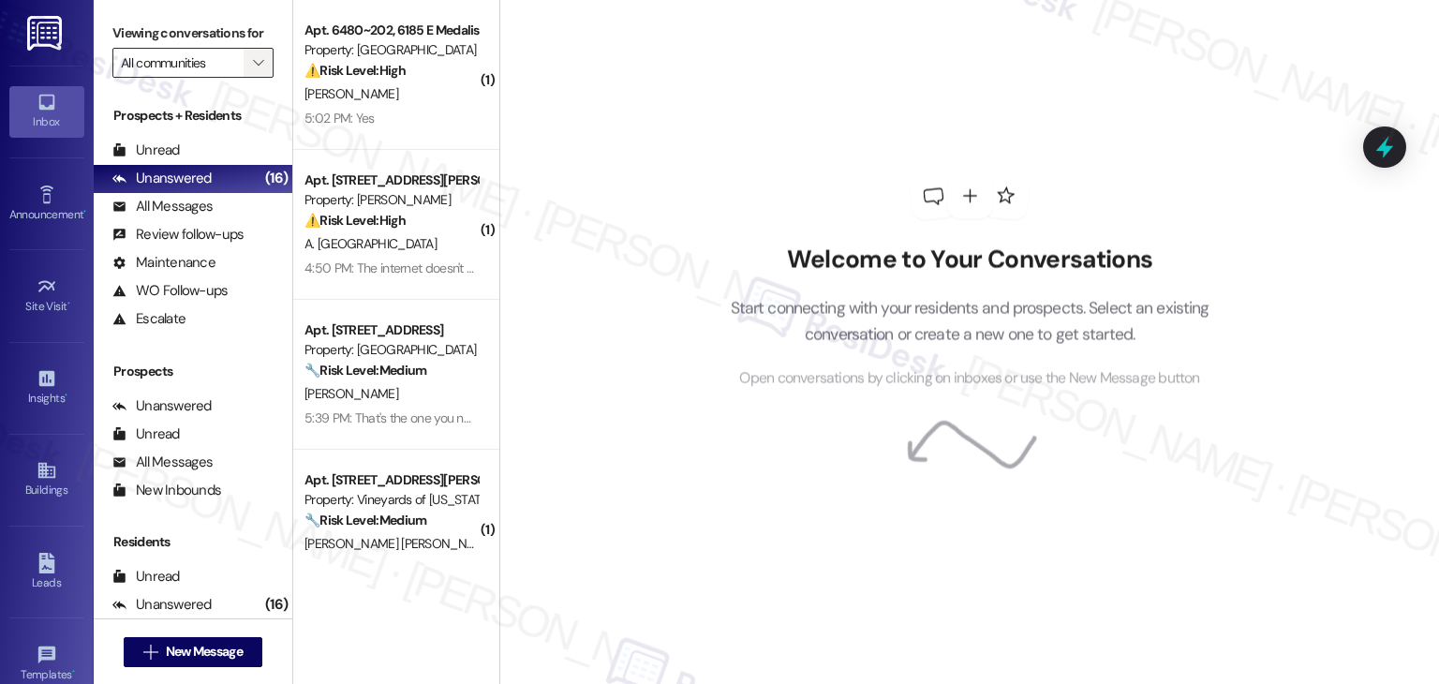
click at [253, 68] on span "" at bounding box center [258, 63] width 18 height 30
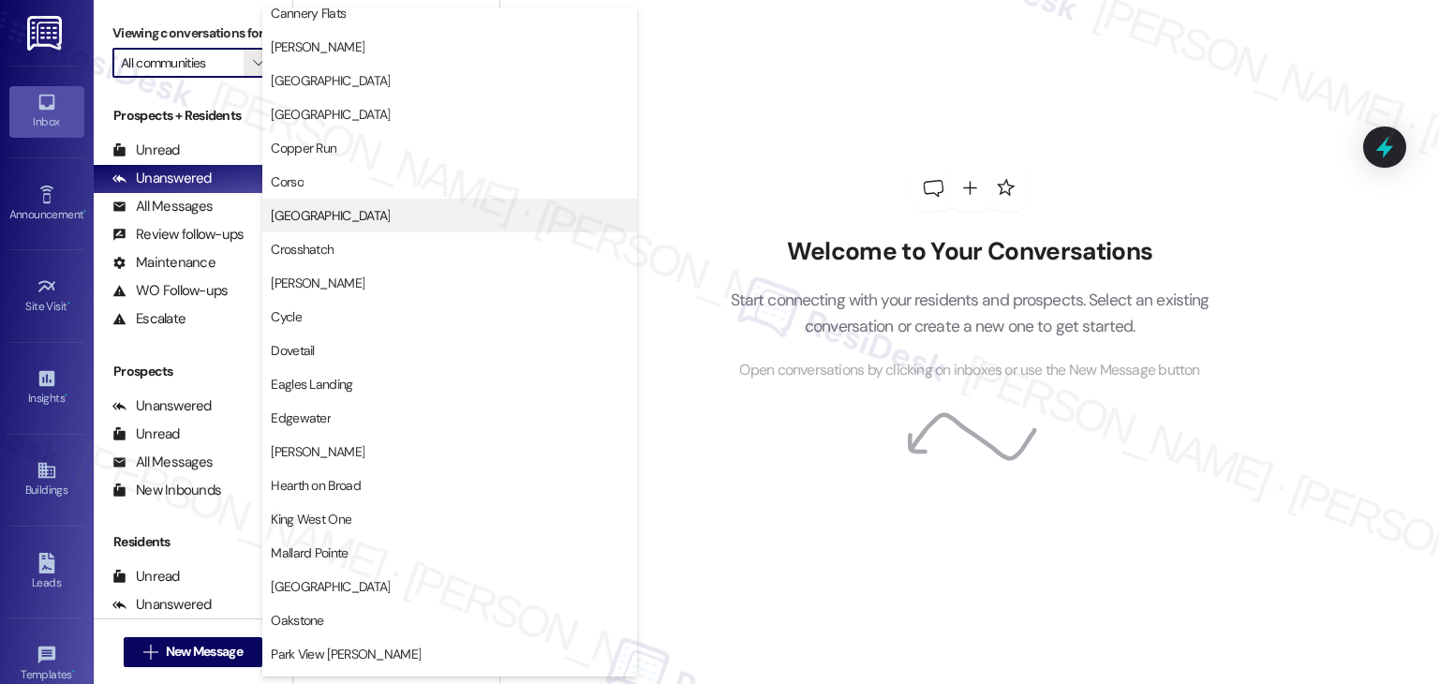
scroll to position [375, 0]
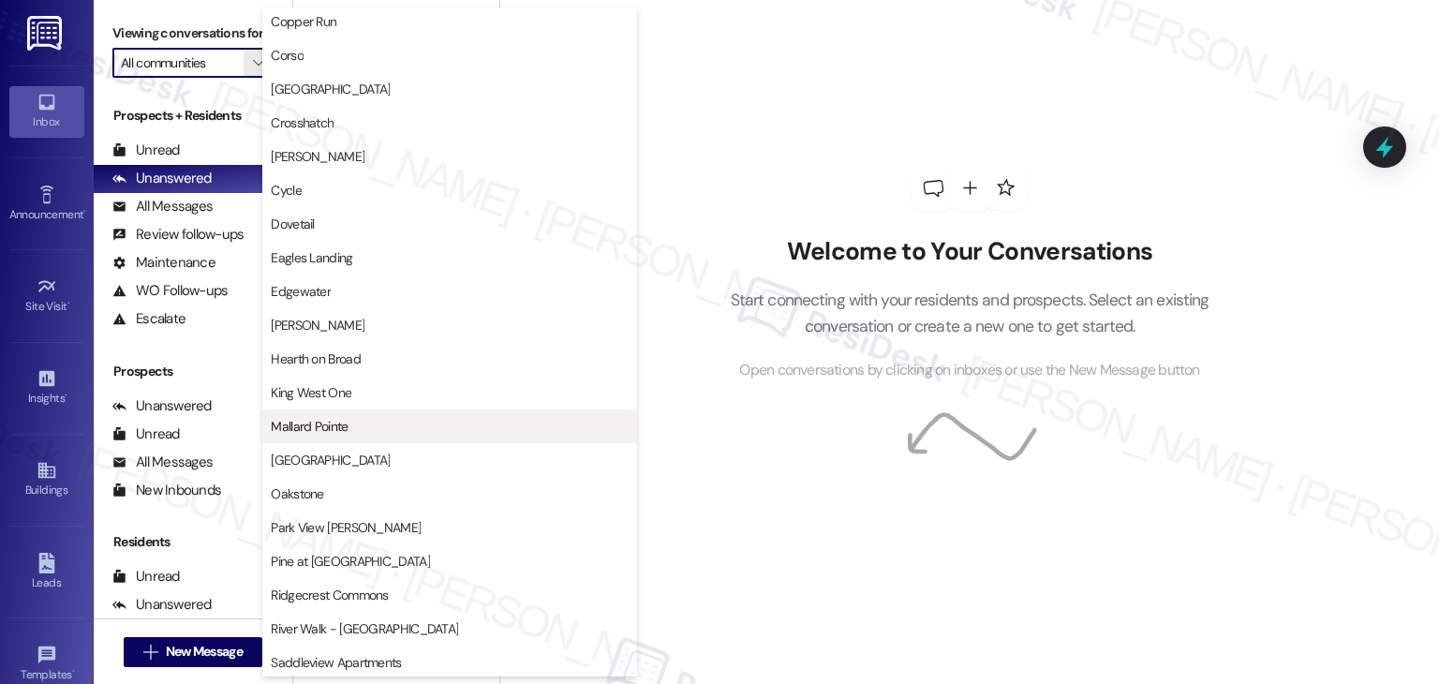
click at [368, 431] on span "Mallard Pointe" at bounding box center [450, 426] width 358 height 19
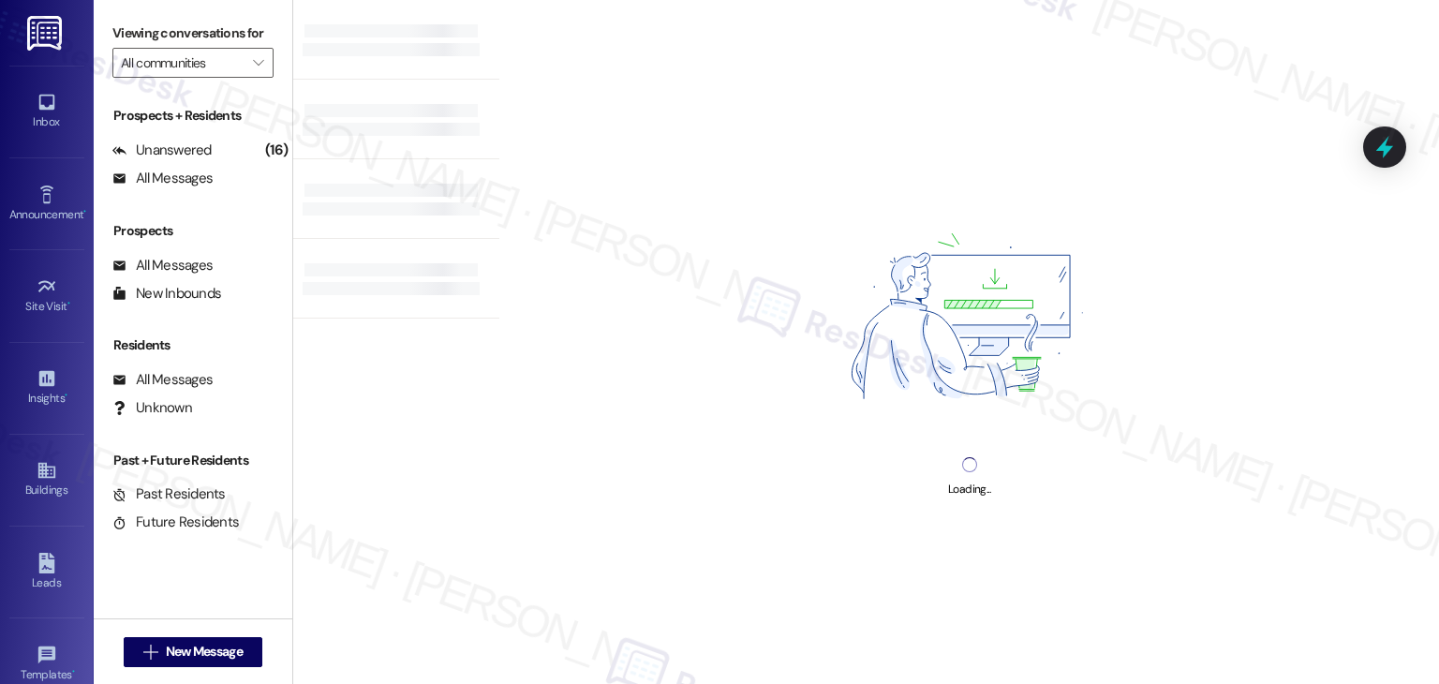
type input "Mallard Pointe"
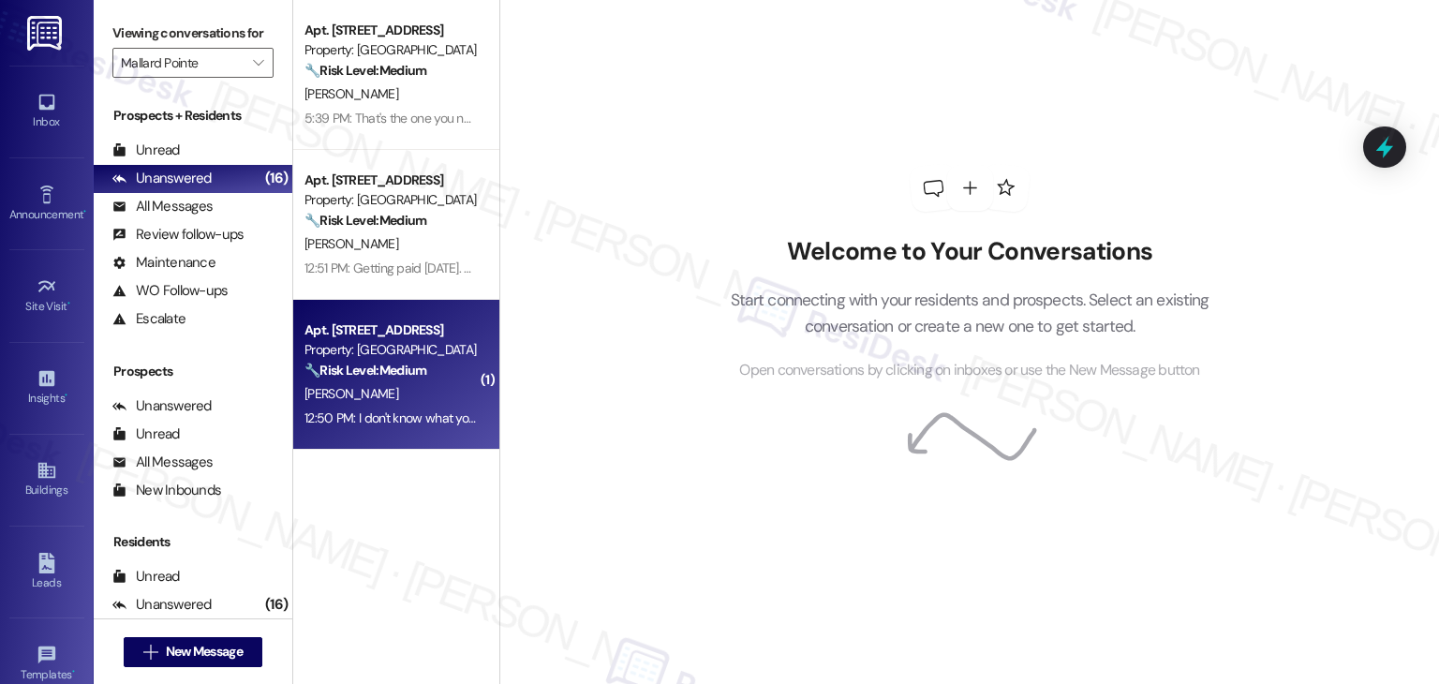
click at [394, 439] on div "Apt. A208, 508 Bldg A E 50th St Property: Mallard Pointe 🔧 Risk Level: Medium T…" at bounding box center [396, 375] width 206 height 150
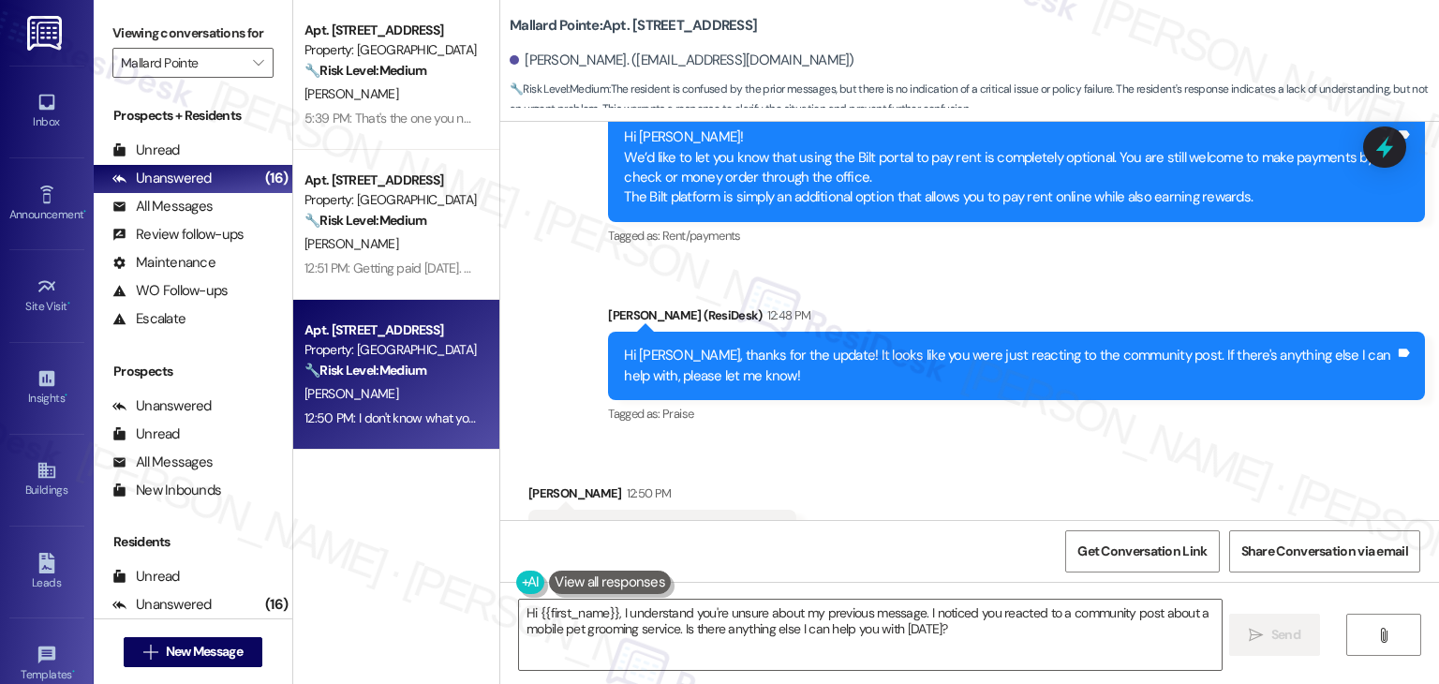
scroll to position [6782, 0]
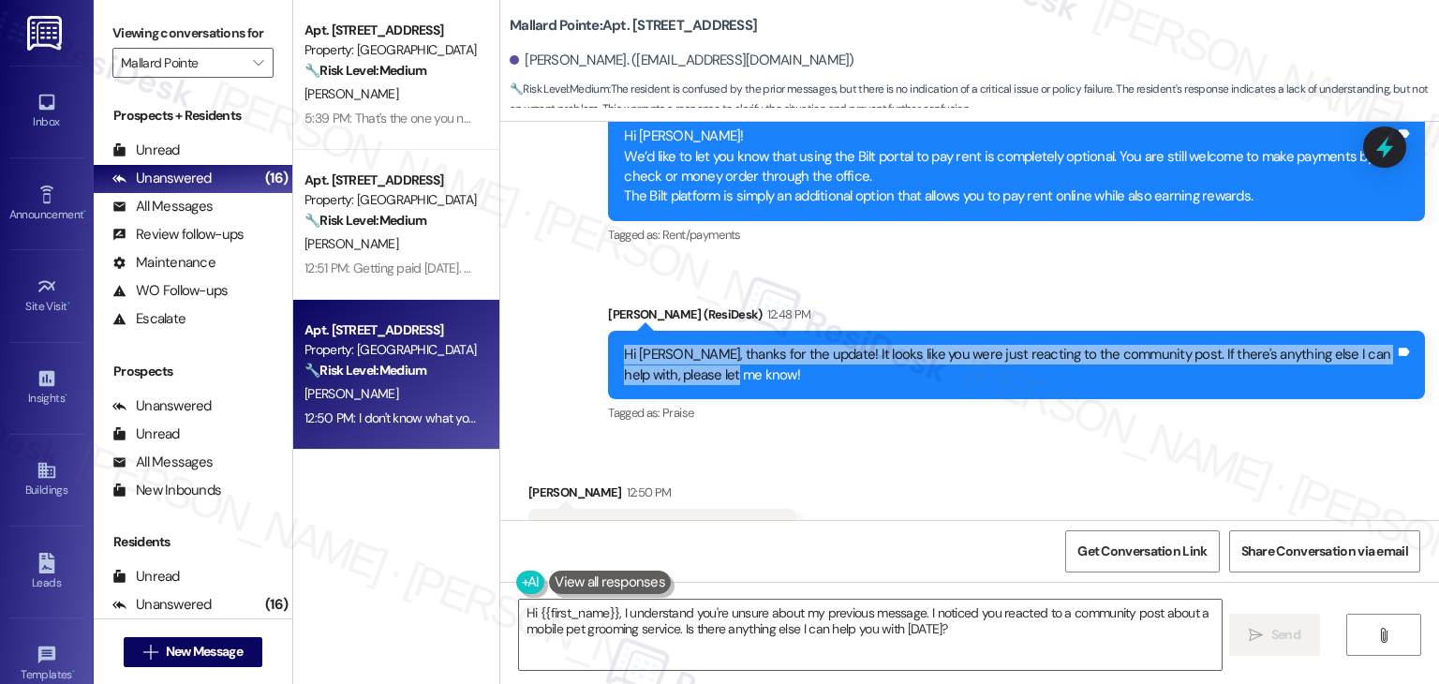
drag, startPoint x: 701, startPoint y: 305, endPoint x: 578, endPoint y: 278, distance: 125.5
click at [578, 278] on div "Announcement, sent via SMS Dottie (ResiDesk) Yesterday at 3:08 PM Hi John! We’d…" at bounding box center [969, 242] width 939 height 396
copy div "Hi John, thanks for the update! It looks like you were just reacting to the com…"
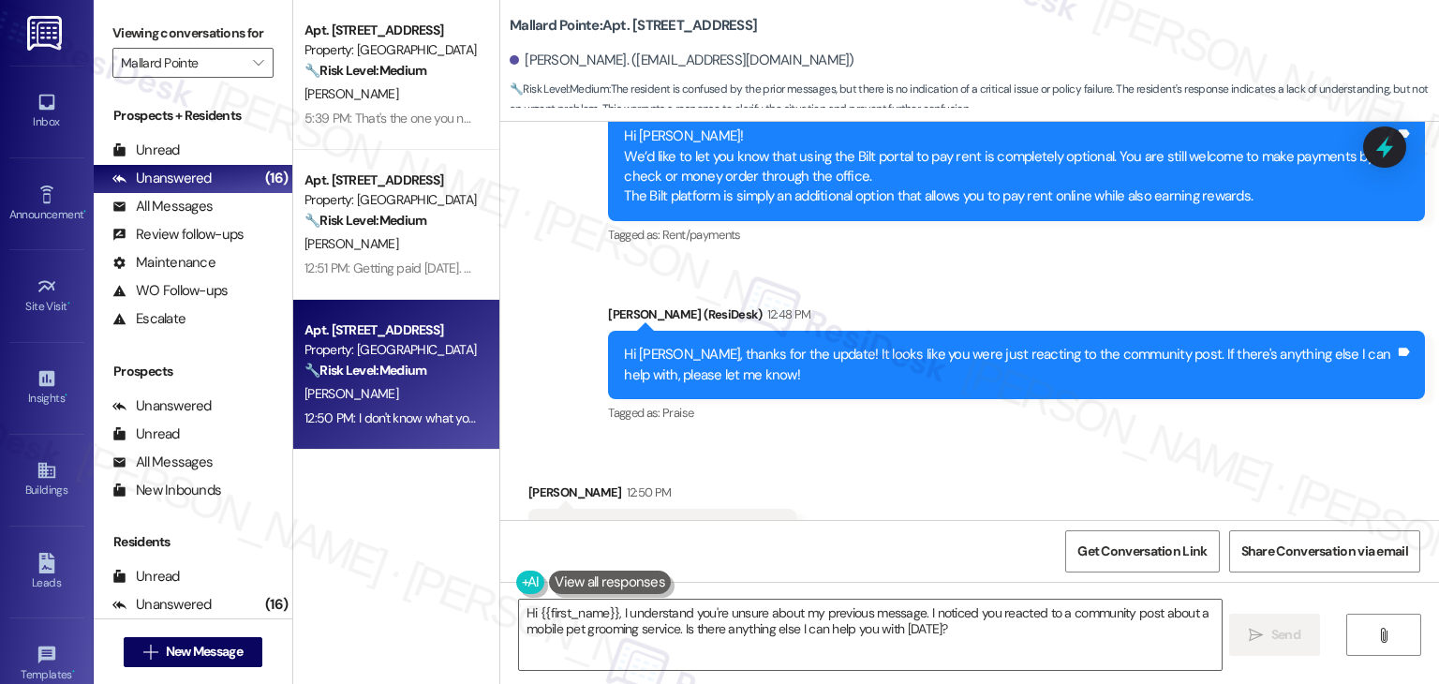
click at [626, 523] on div "I don't know what you're talking about!" at bounding box center [655, 533] width 222 height 20
copy div "I don't know what you're talking about! Tags and notes"
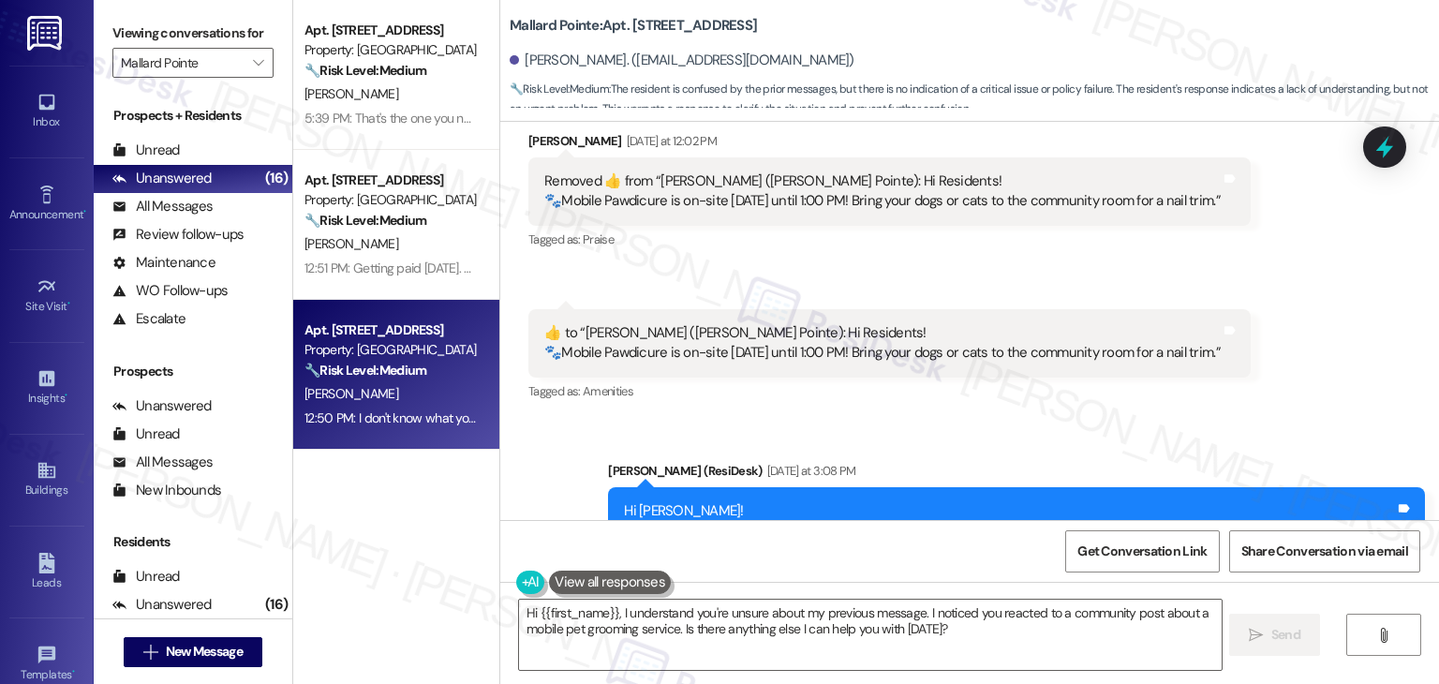
scroll to position [6314, 0]
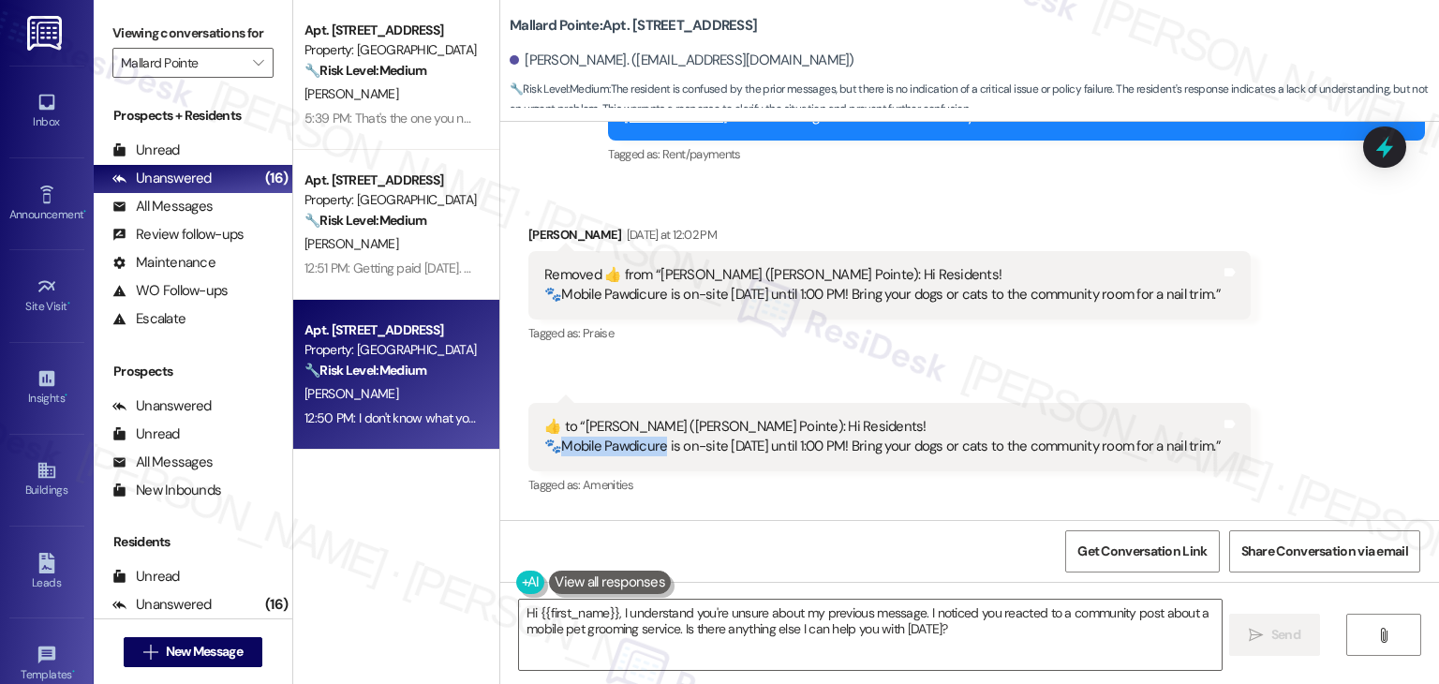
drag, startPoint x: 656, startPoint y: 372, endPoint x: 555, endPoint y: 374, distance: 101.2
click at [555, 417] on div "​👍​ to “ Dottie (Mallard Pointe): Hi Residents! 🐾Mobile Pawdicure is on-site to…" at bounding box center [882, 437] width 677 height 40
copy div "obile Pawdicure"
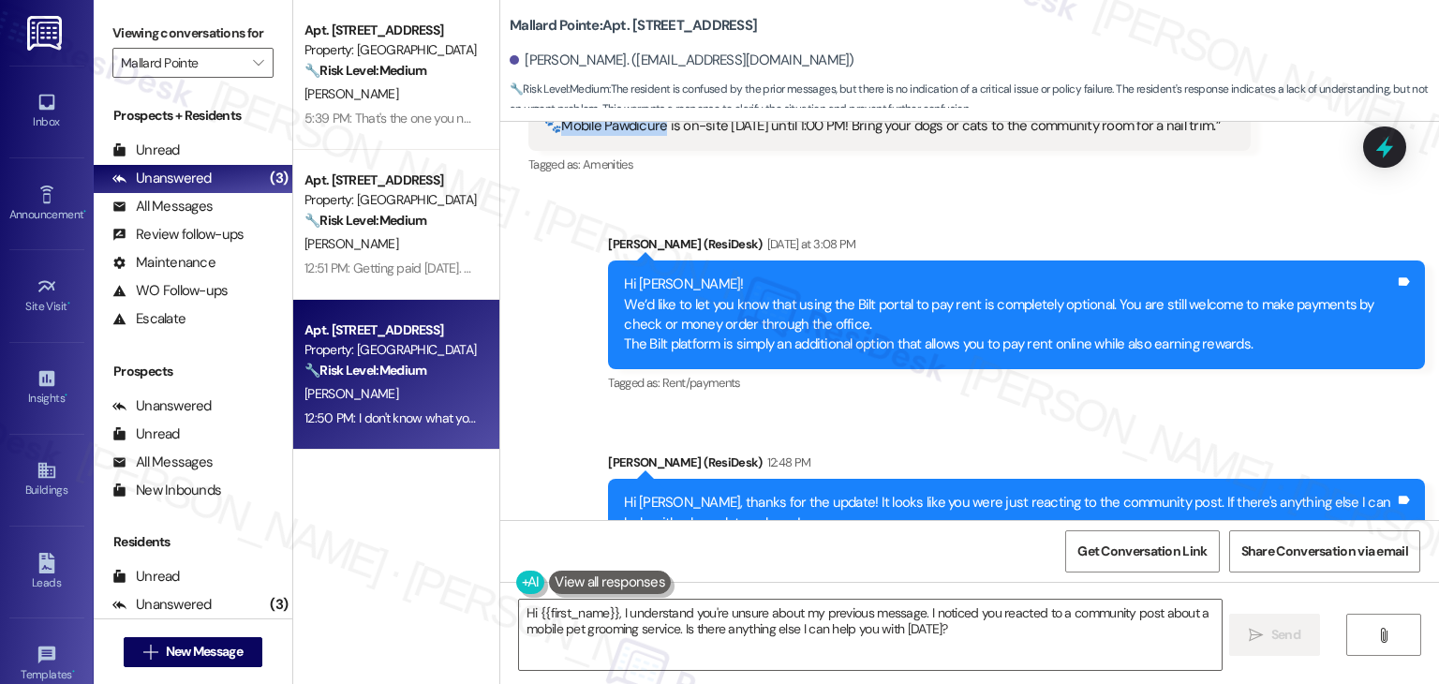
scroll to position [6782, 0]
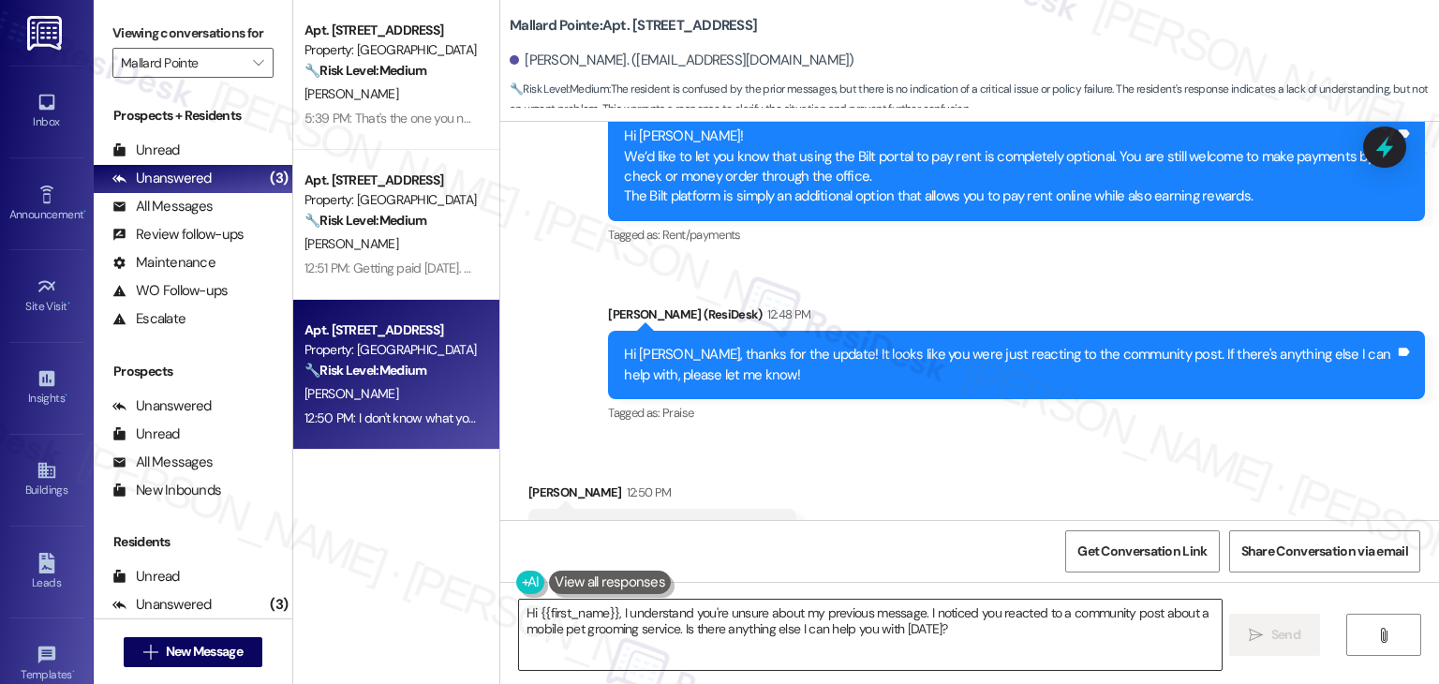
click at [756, 616] on textarea "Hi {{first_name}}, I understand you're unsure about my previous message. I noti…" at bounding box center [870, 635] width 702 height 70
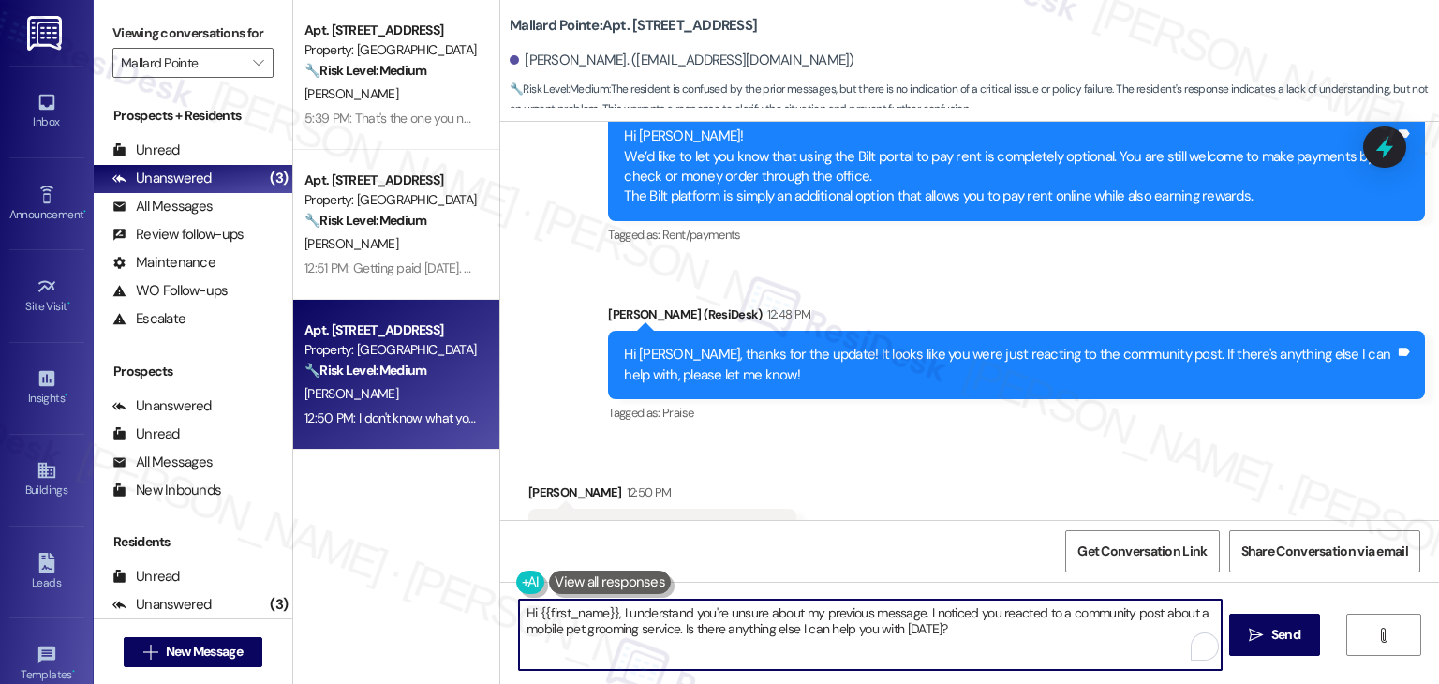
click at [756, 616] on textarea "Hi {{first_name}}, I understand you're unsure about my previous message. I noti…" at bounding box center [870, 635] width 702 height 70
paste textarea "John, no worries! We were just referring to the 👍 reaction you gave on our rece…"
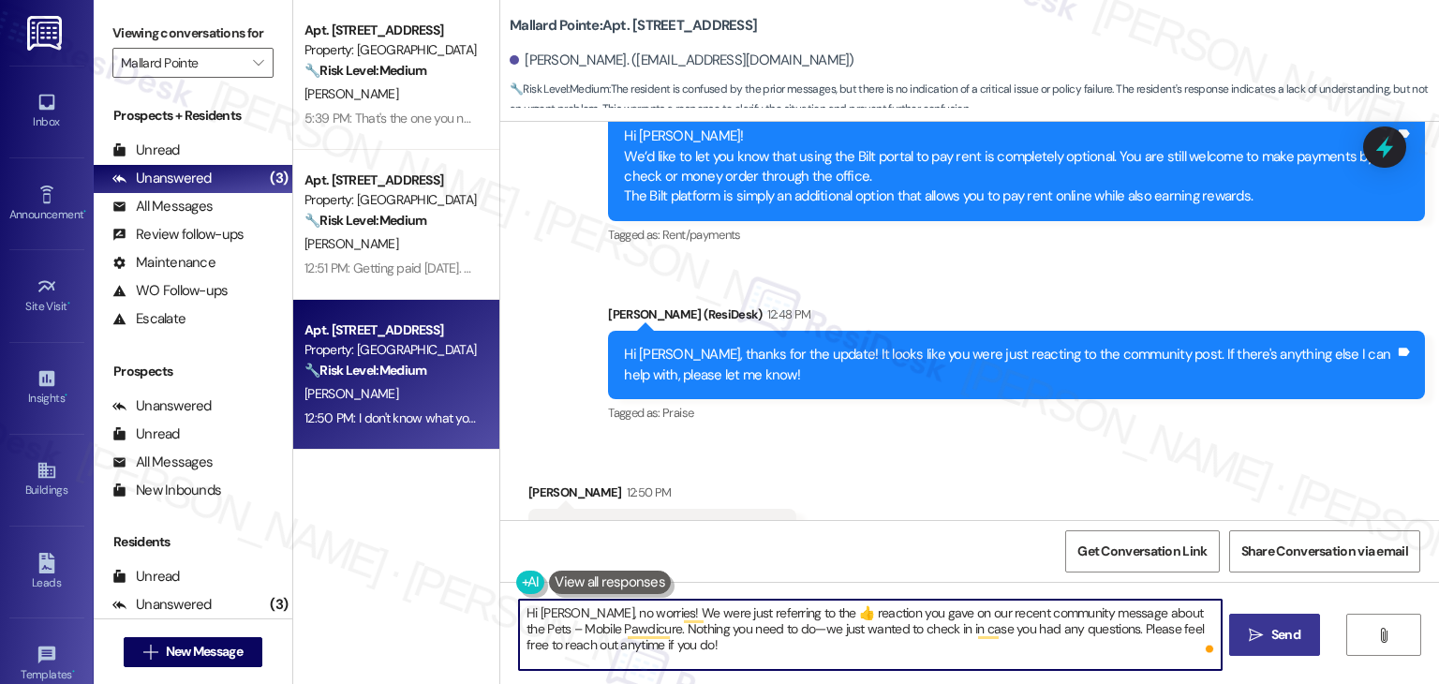
type textarea "Hi John, no worries! We were just referring to the 👍 reaction you gave on our r…"
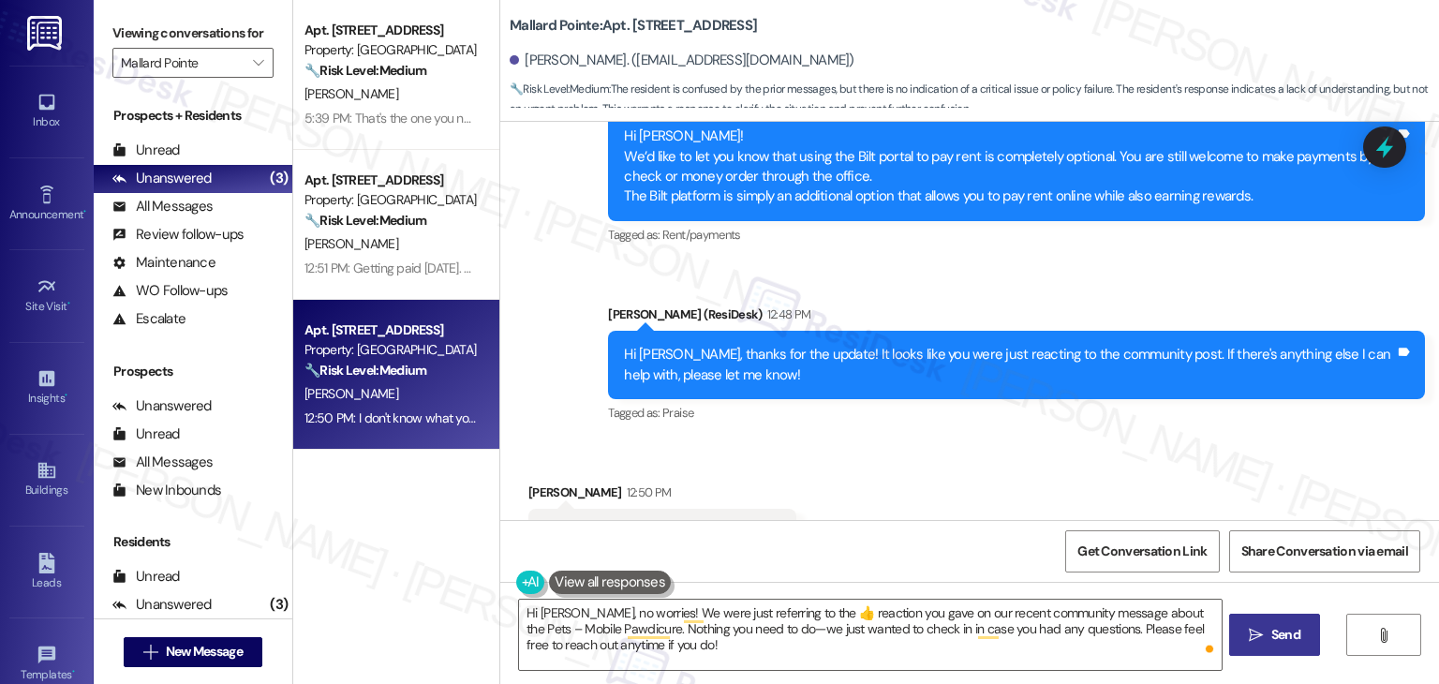
click at [1274, 642] on span "Send" at bounding box center [1286, 635] width 29 height 20
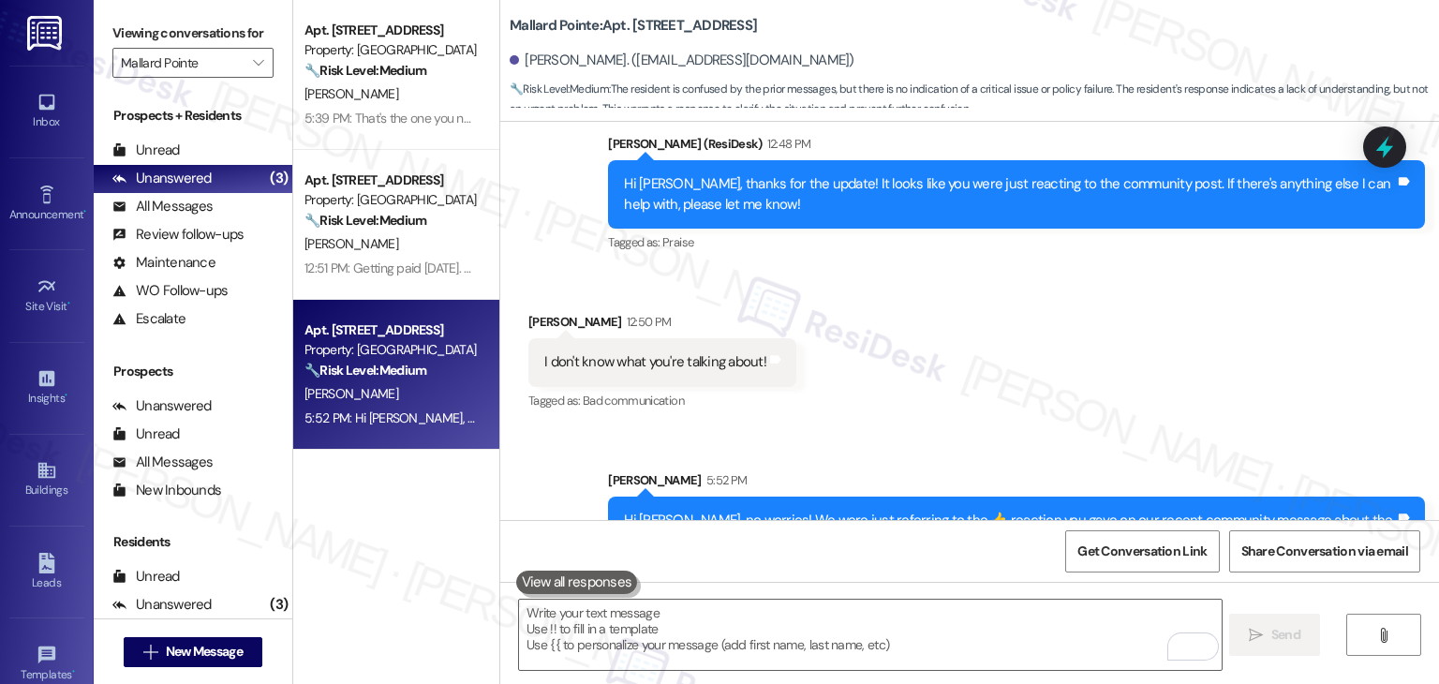
scroll to position [6953, 0]
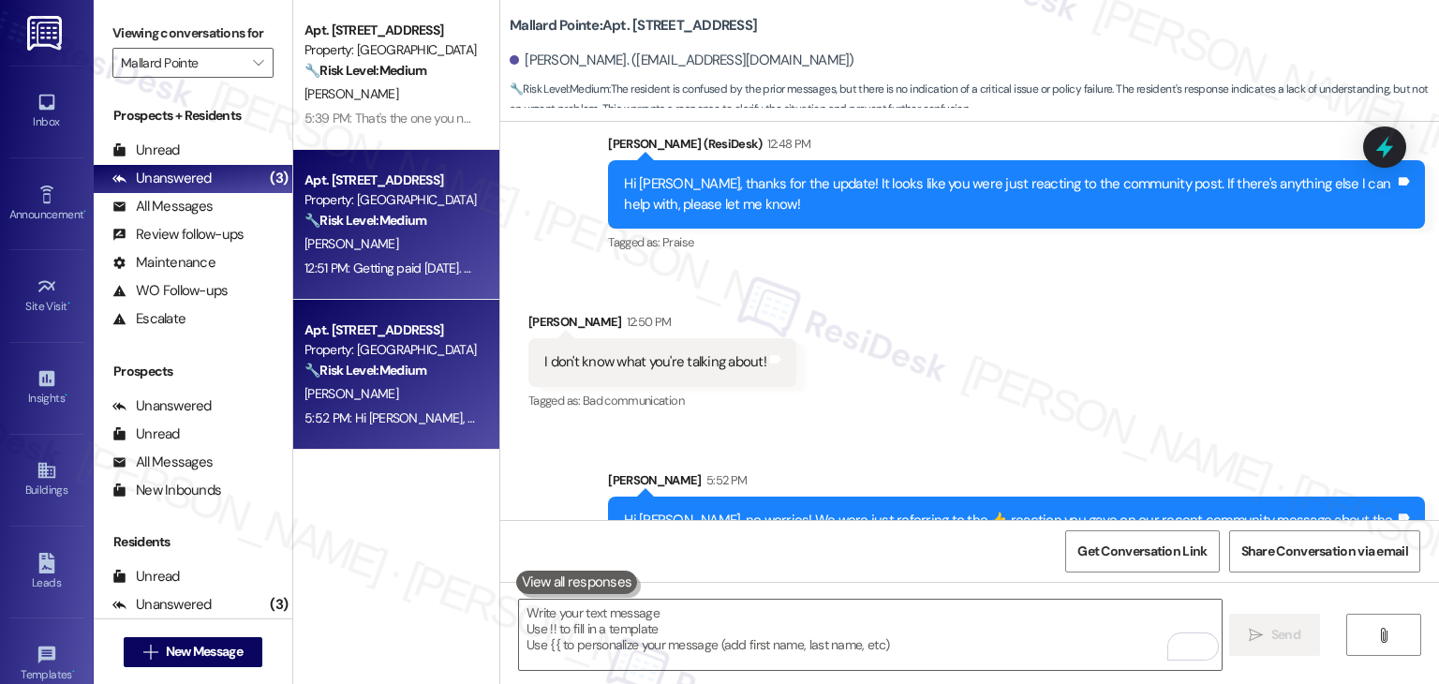
click at [394, 249] on div "M. Adams" at bounding box center [391, 243] width 177 height 23
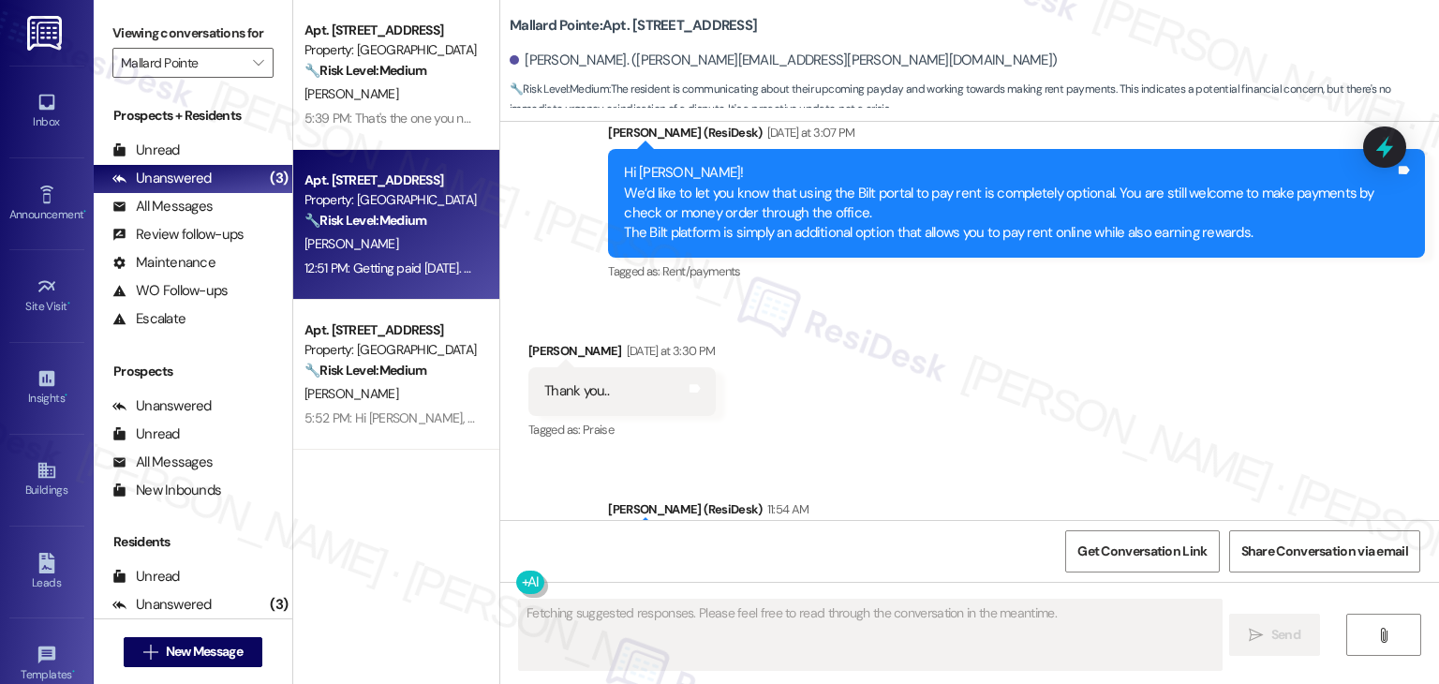
scroll to position [1779, 0]
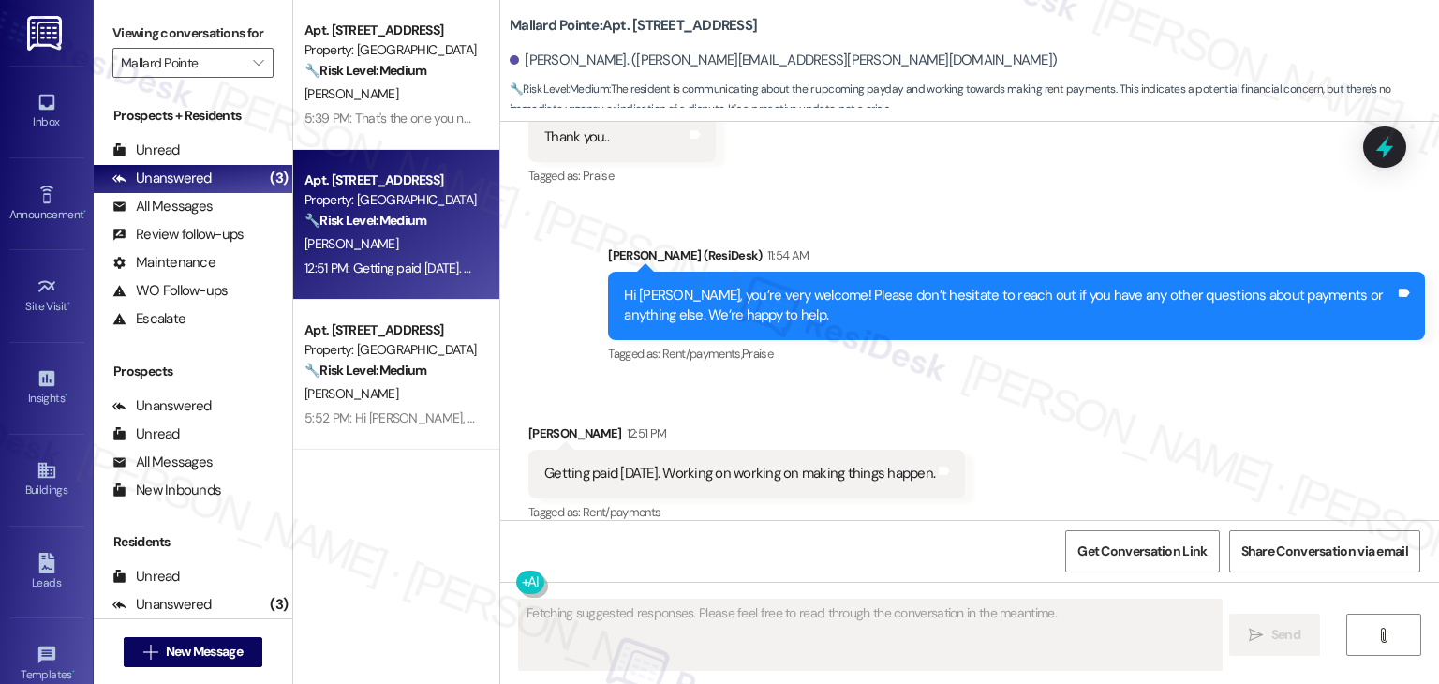
click at [1114, 402] on div "Received via SMS [PERSON_NAME] 12:51 PM Getting paid [DATE]. Working on working…" at bounding box center [969, 460] width 939 height 158
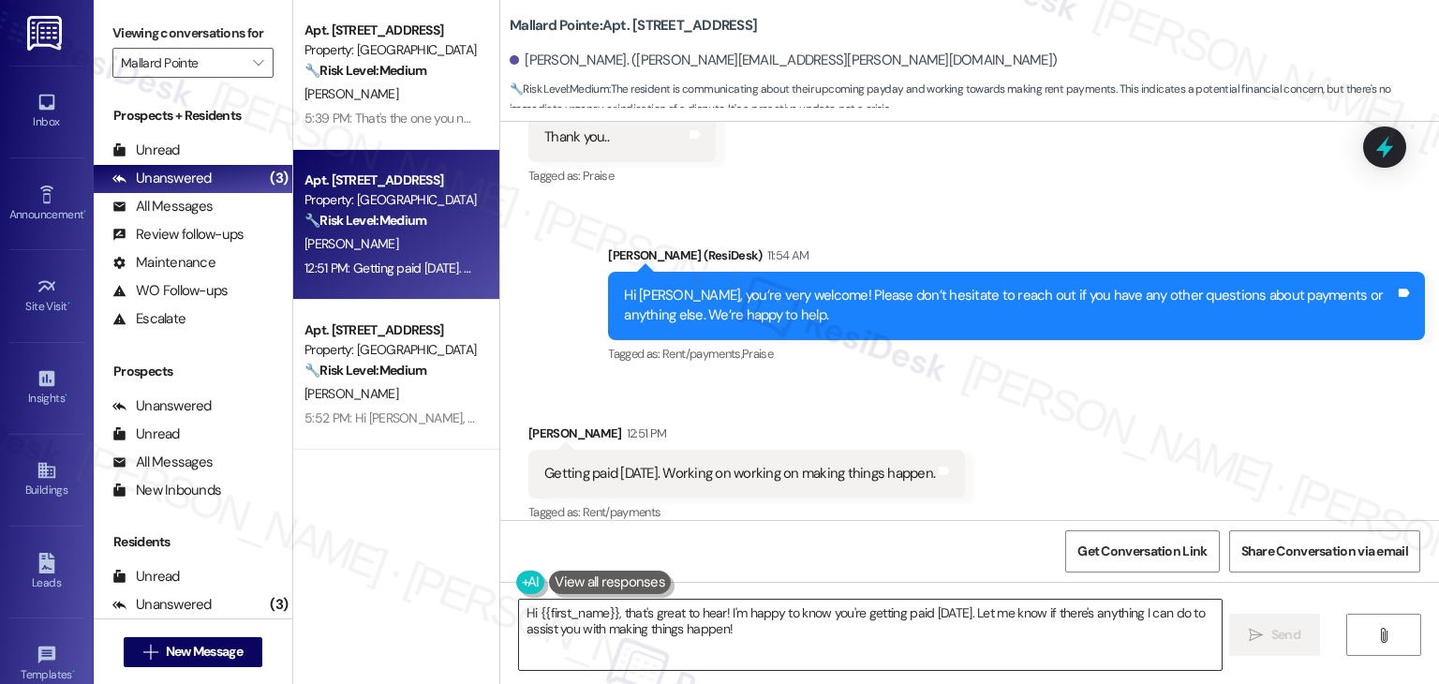
click at [746, 626] on textarea "Hi {{first_name}}, that's great to hear! I'm happy to know you're getting paid …" at bounding box center [870, 635] width 702 height 70
click at [993, 625] on textarea "Hi {{first_name}}, that's great to hear! I'm happy to know you're getting paid …" at bounding box center [870, 635] width 702 height 70
click at [828, 631] on textarea "Hi {{first_name}}, that's great to hear! I'm happy to know you're getting paid …" at bounding box center [870, 635] width 702 height 70
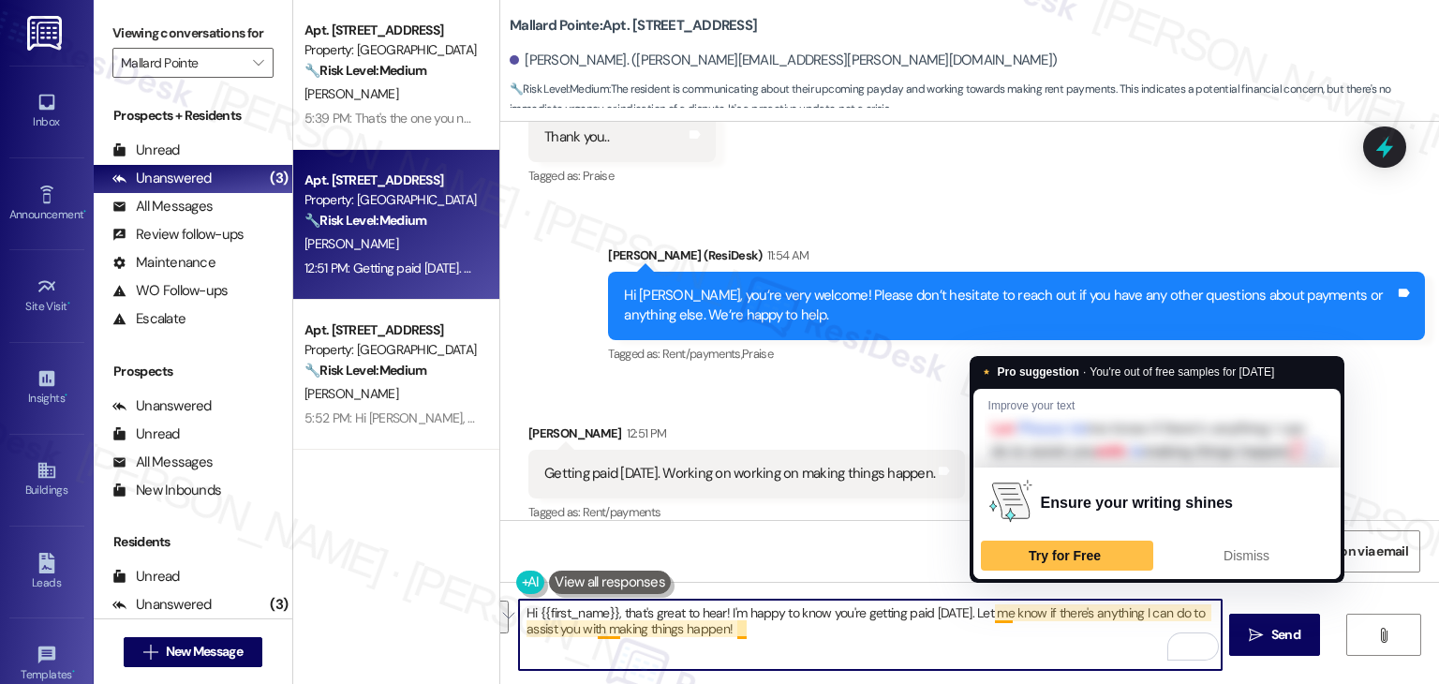
drag, startPoint x: 1004, startPoint y: 634, endPoint x: 987, endPoint y: 618, distance: 23.9
click at [987, 618] on textarea "Hi {{first_name}}, that's great to hear! I'm happy to know you're getting paid …" at bounding box center [870, 635] width 702 height 70
paste textarea "us know if there's anything else we can assist you with!"
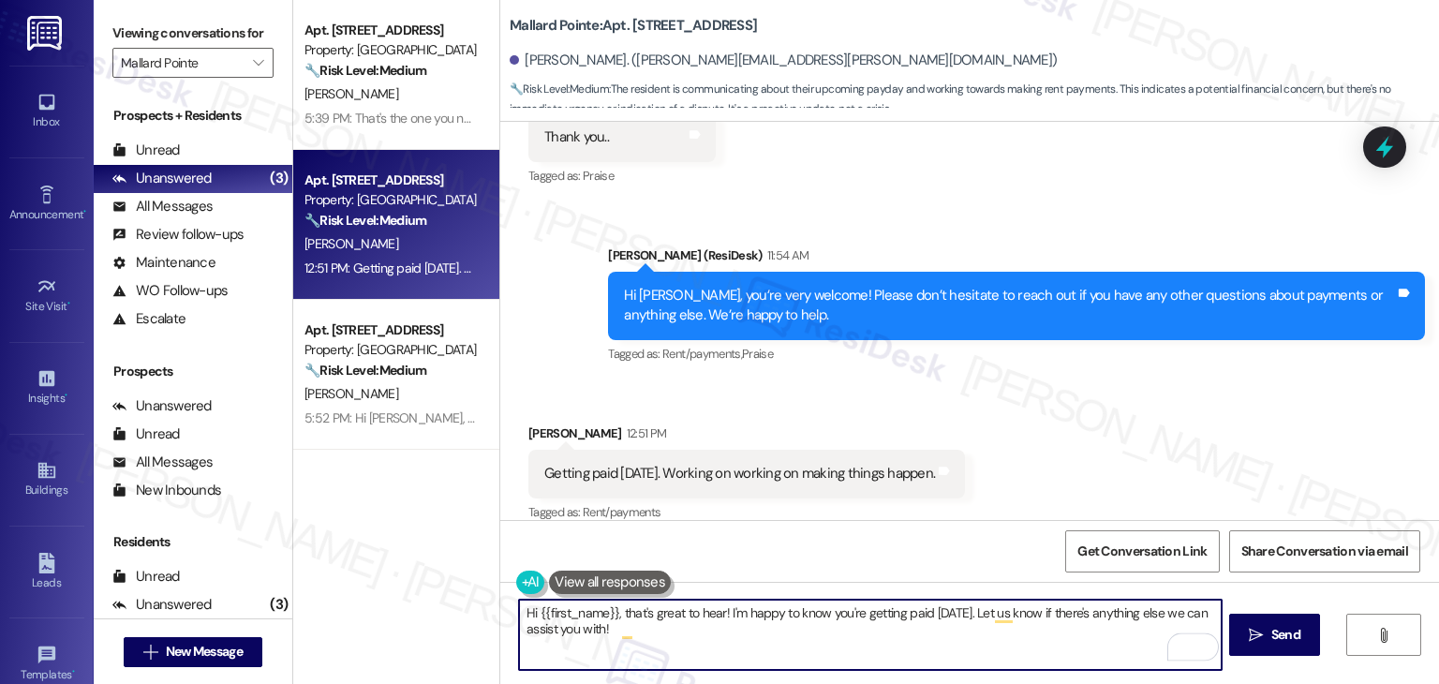
type textarea "Hi {{first_name}}, that's great to hear! I'm happy to know you're getting paid …"
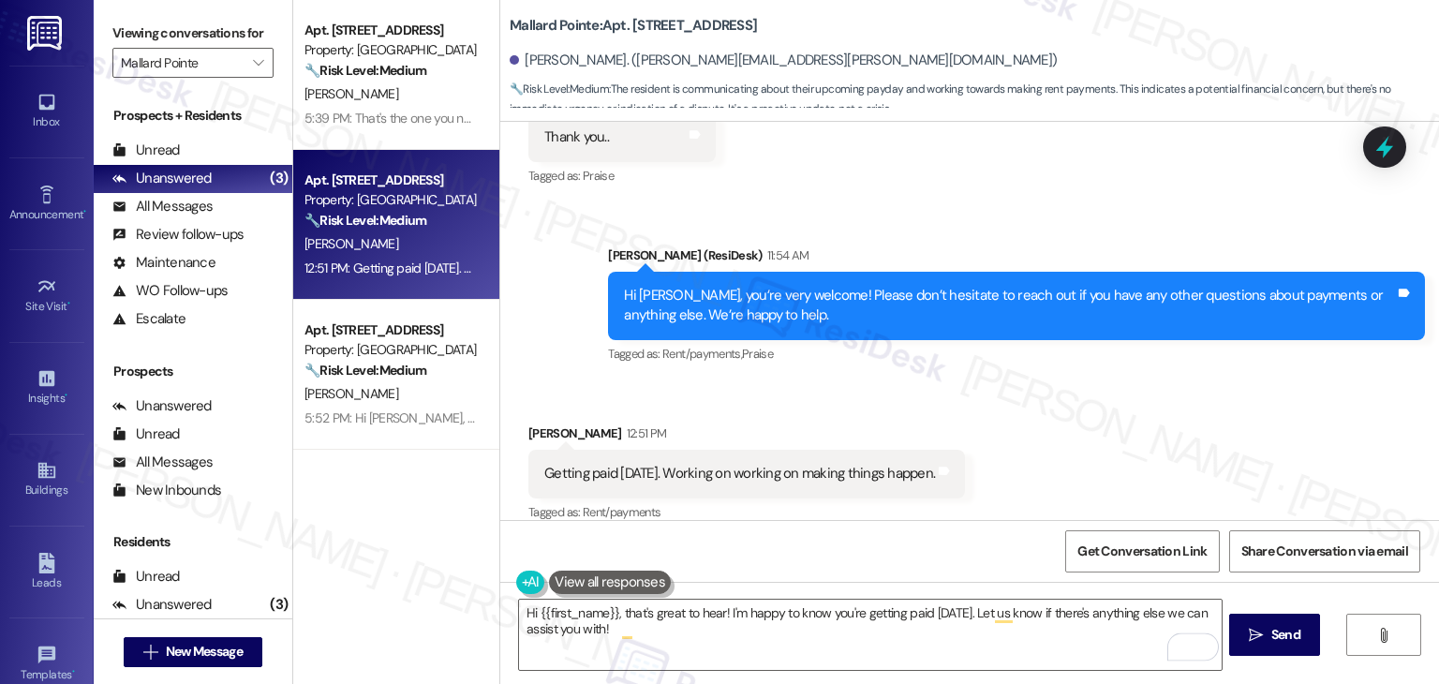
click at [1036, 469] on div "Received via SMS [PERSON_NAME] 12:51 PM Getting paid [DATE]. Working on working…" at bounding box center [969, 460] width 939 height 158
click at [1276, 633] on span "Send" at bounding box center [1286, 635] width 29 height 20
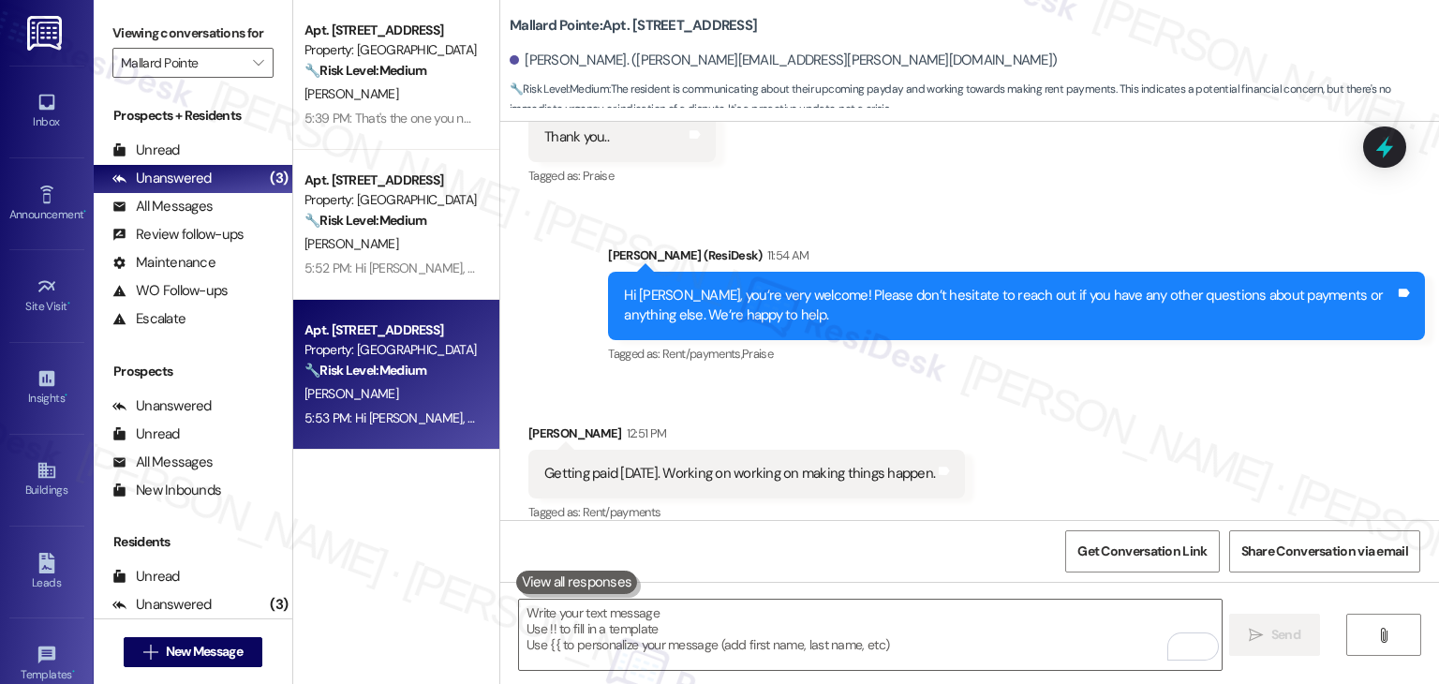
click at [966, 203] on div "Sent via SMS Dottie (ResiDesk) 11:54 AM Hi Michael, you’re very welcome! Please…" at bounding box center [969, 292] width 939 height 178
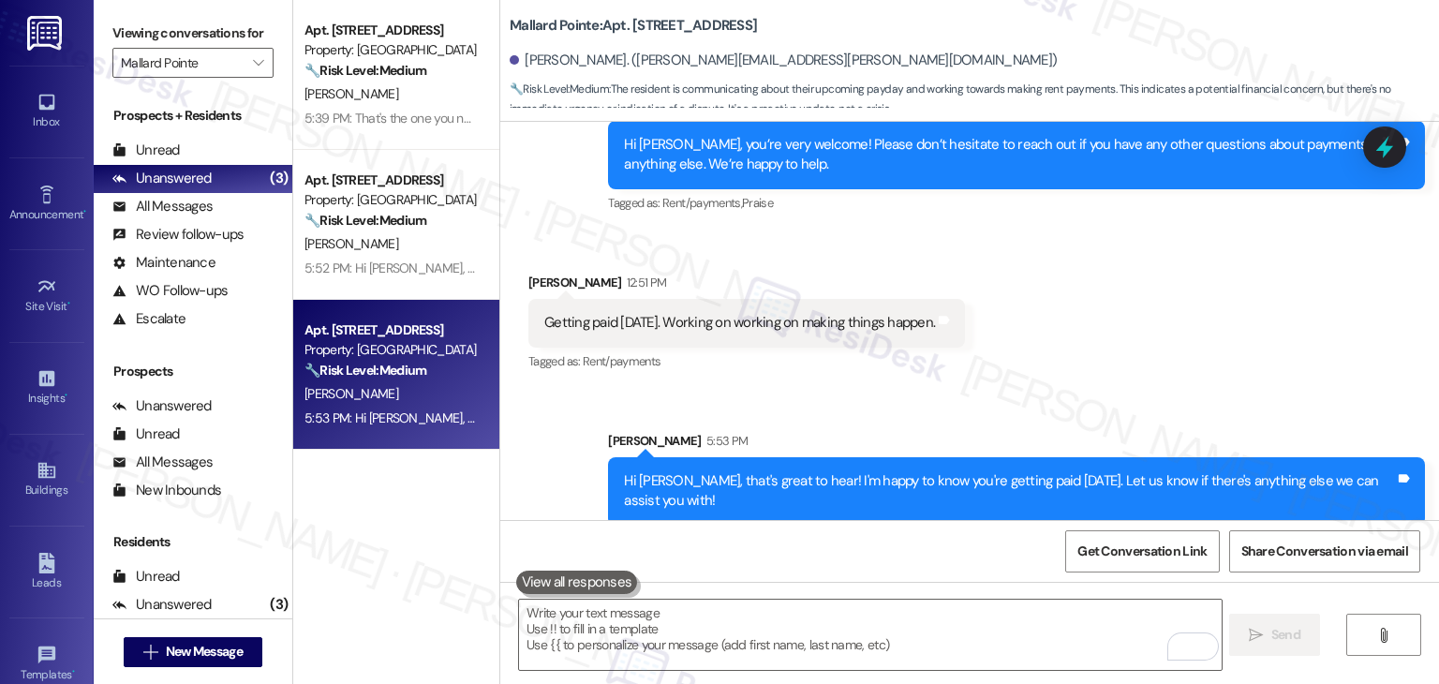
click at [1058, 300] on div "Received via SMS Michael Adams 12:51 PM Getting paid this Friday. Working on wo…" at bounding box center [969, 310] width 939 height 158
click at [399, 529] on div "Apt. B115, 508 Bldg B E 50th St Property: Mallard Pointe 🔧 Risk Level: Medium T…" at bounding box center [396, 275] width 206 height 551
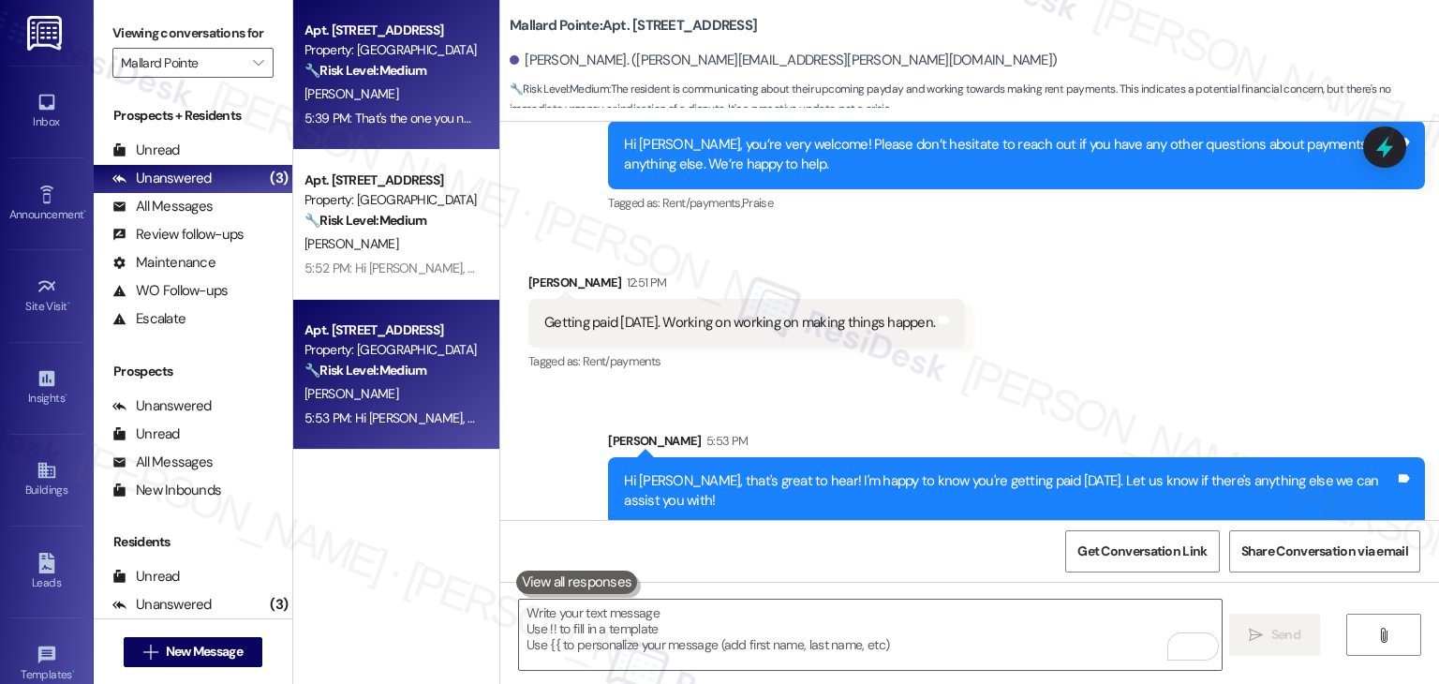
click at [397, 137] on div "Apt. B115, 508 Bldg B E 50th St Property: Mallard Pointe 🔧 Risk Level: Medium T…" at bounding box center [396, 75] width 206 height 150
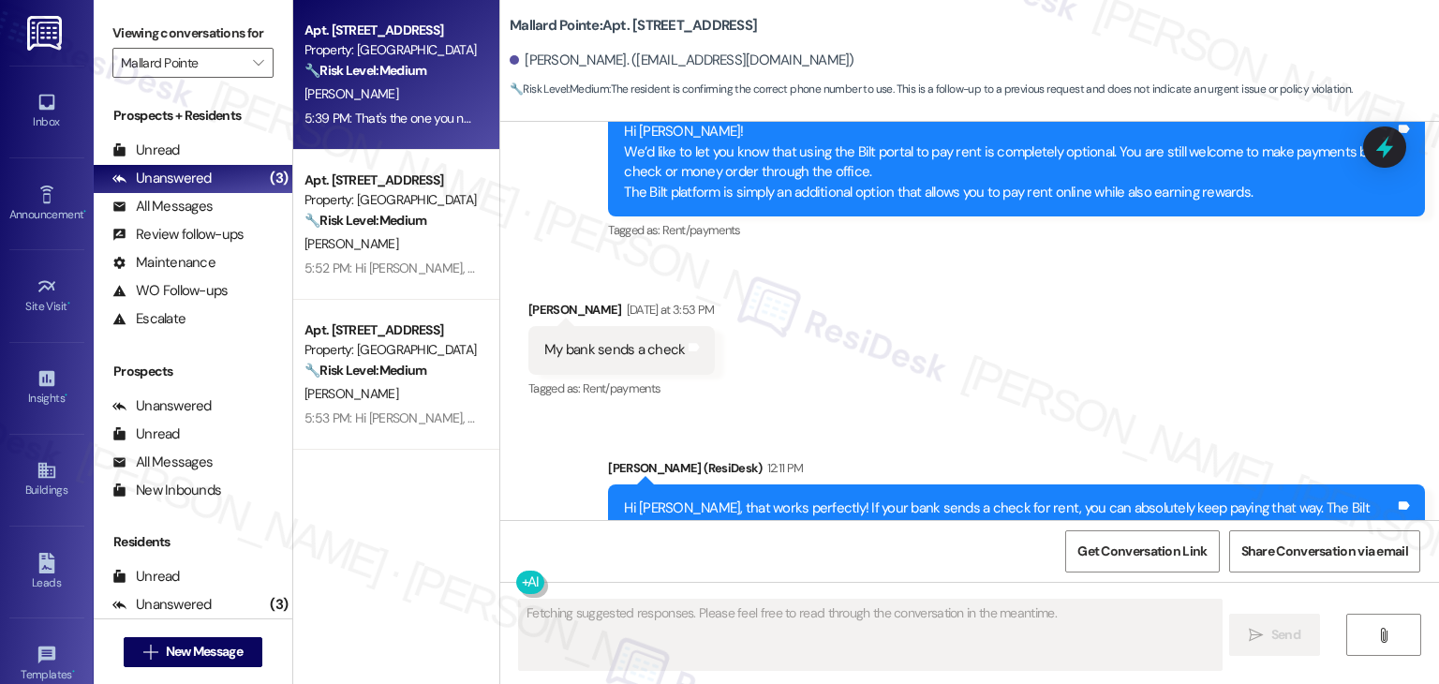
scroll to position [12392, 0]
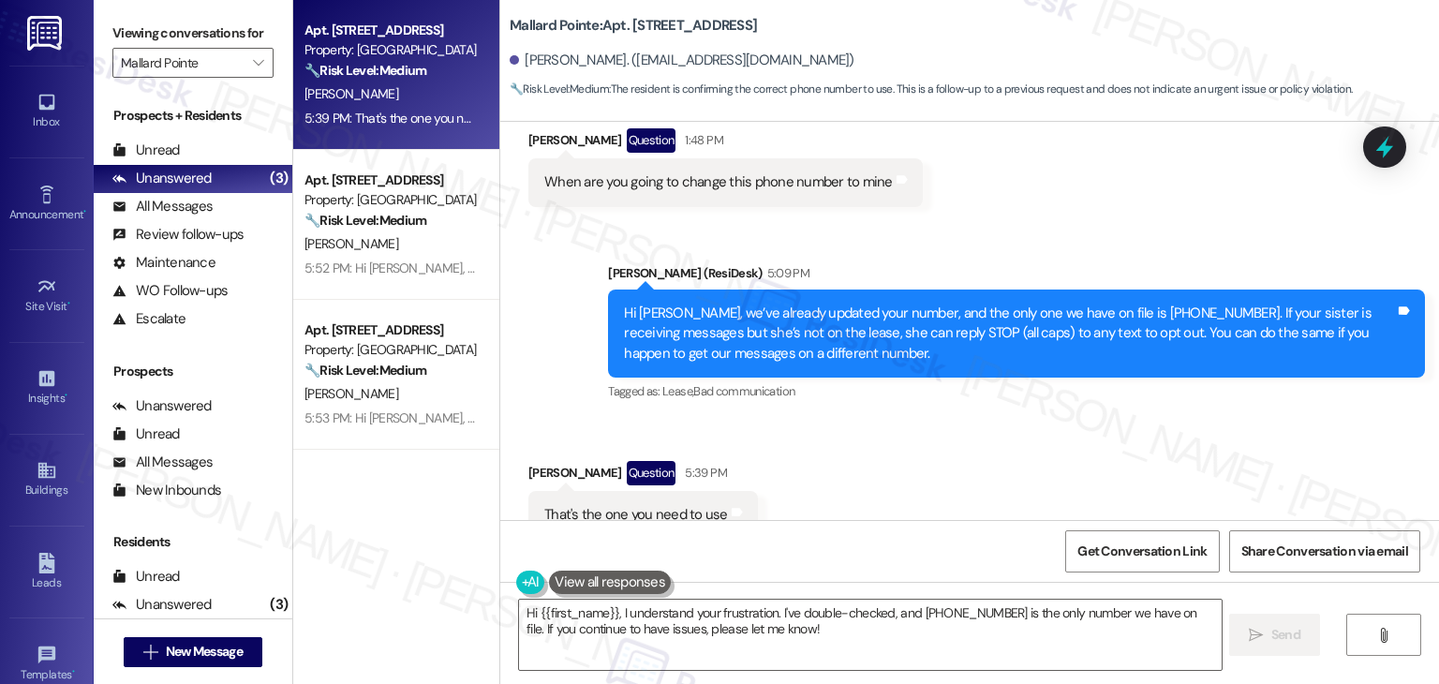
click at [698, 304] on div "Hi David, we’ve already updated your number, and the only one we have on file i…" at bounding box center [1009, 334] width 771 height 60
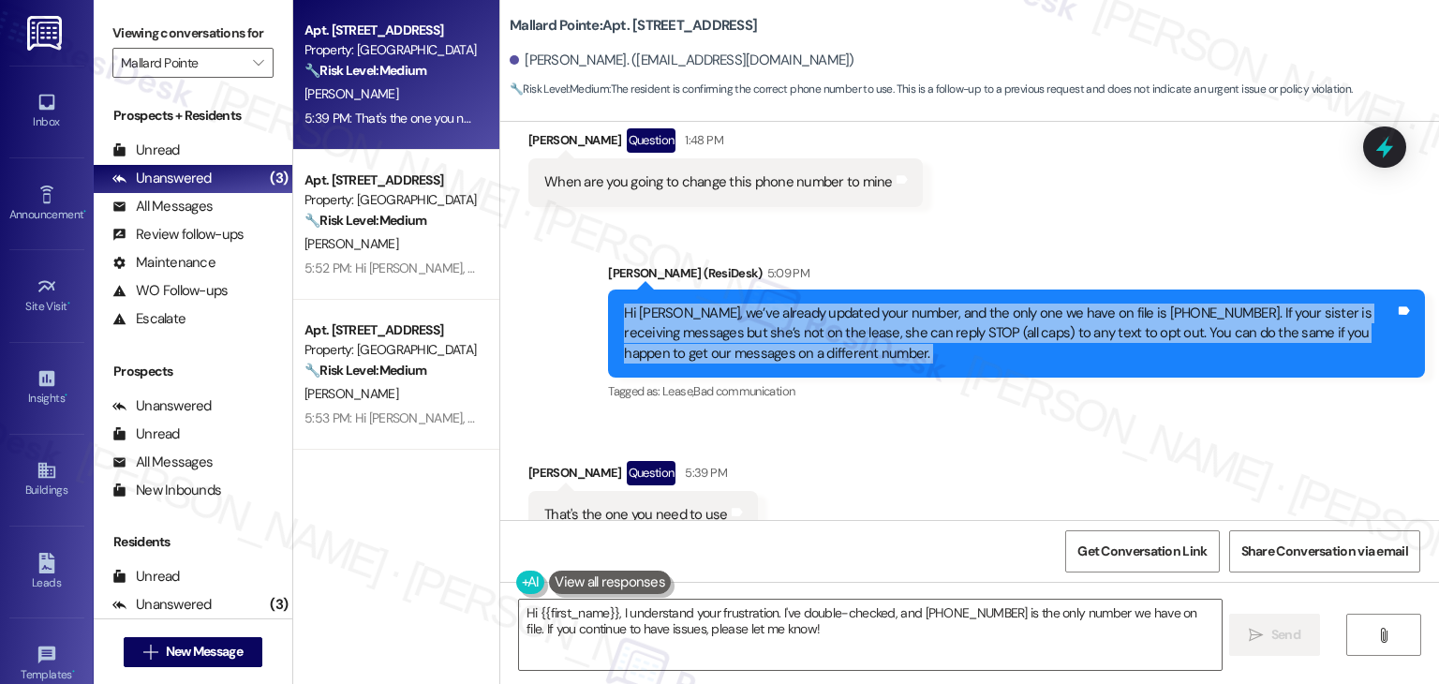
click at [698, 304] on div "Hi David, we’ve already updated your number, and the only one we have on file i…" at bounding box center [1009, 334] width 771 height 60
copy div "Hi David, we’ve already updated your number, and the only one we have on file i…"
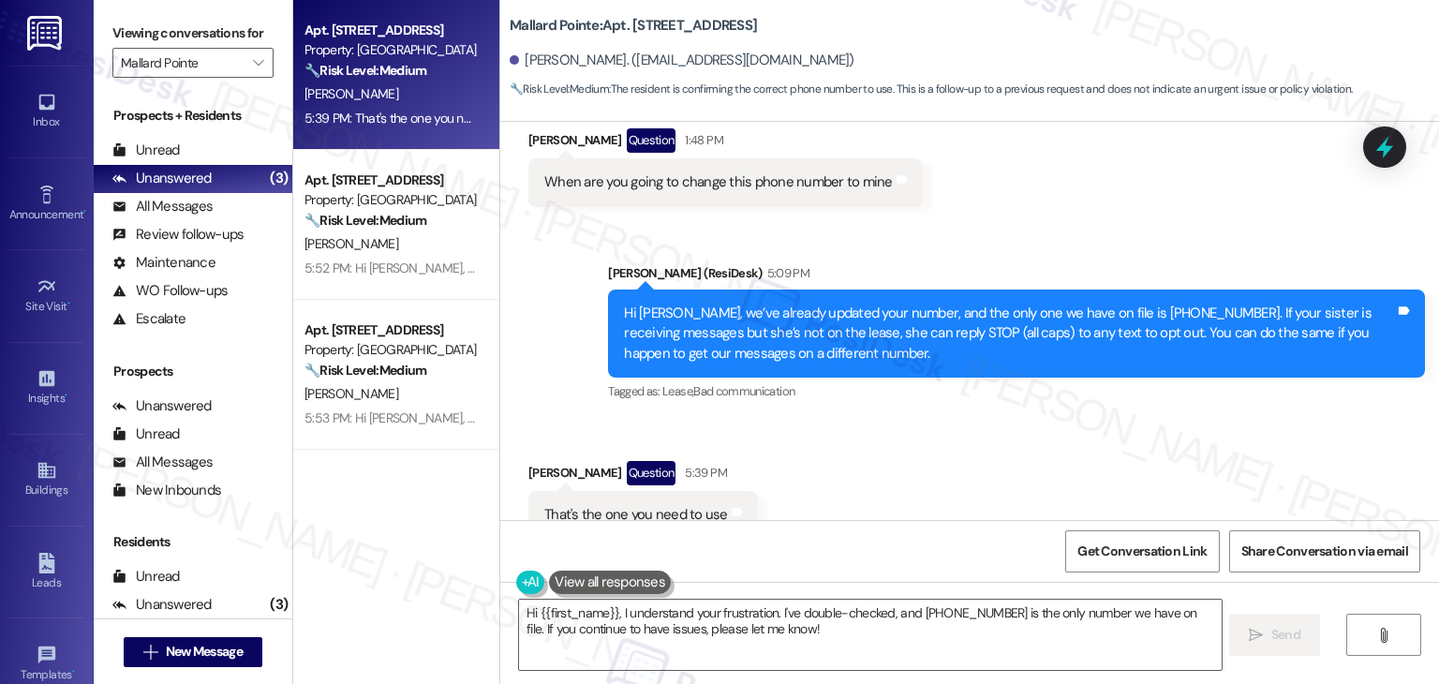
click at [649, 505] on div "That's the one you need to use" at bounding box center [636, 515] width 184 height 20
copy div "That's the one you need to use Tags and notes"
click at [1132, 419] on div "Received via SMS David Elvers Question 5:39 PM That's the one you need to use T…" at bounding box center [969, 500] width 939 height 162
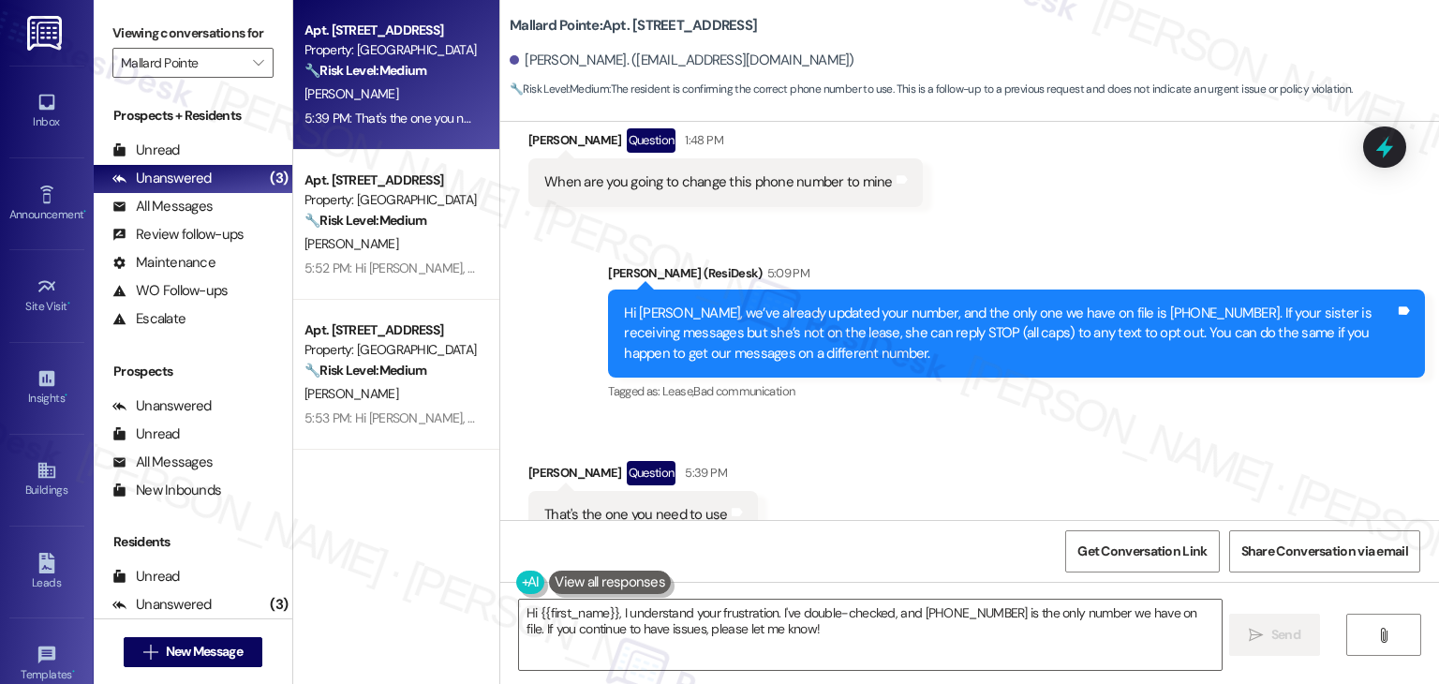
click at [903, 506] on div "Received via SMS David Elvers Question 5:39 PM That's the one you need to use T…" at bounding box center [969, 500] width 939 height 162
click at [873, 559] on div "Get Conversation Link Share Conversation via email" at bounding box center [969, 551] width 939 height 62
click at [903, 481] on div "Received via SMS David Elvers Question 5:39 PM That's the one you need to use T…" at bounding box center [969, 500] width 939 height 162
click at [896, 479] on div "Received via SMS David Elvers Question 5:39 PM That's the one you need to use T…" at bounding box center [969, 500] width 939 height 162
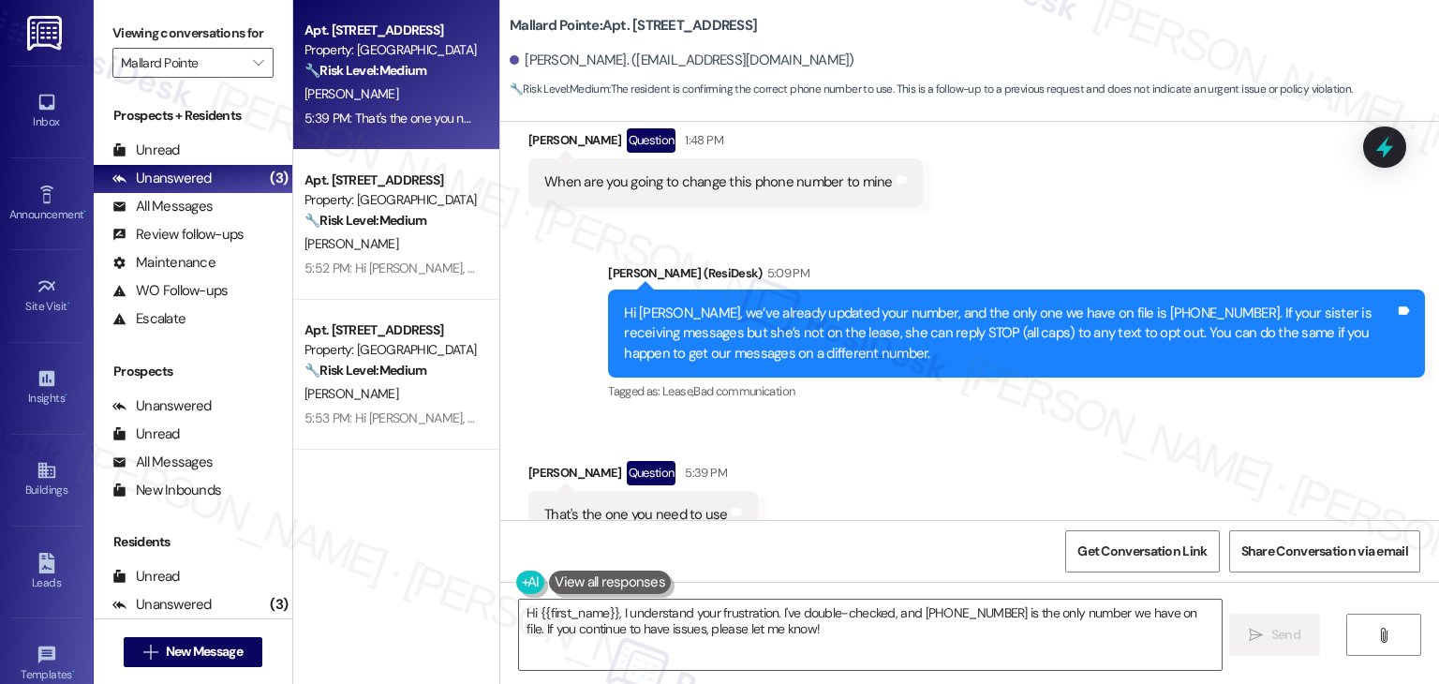
click at [889, 454] on div "Received via SMS David Elvers Question 5:39 PM That's the one you need to use T…" at bounding box center [969, 500] width 939 height 162
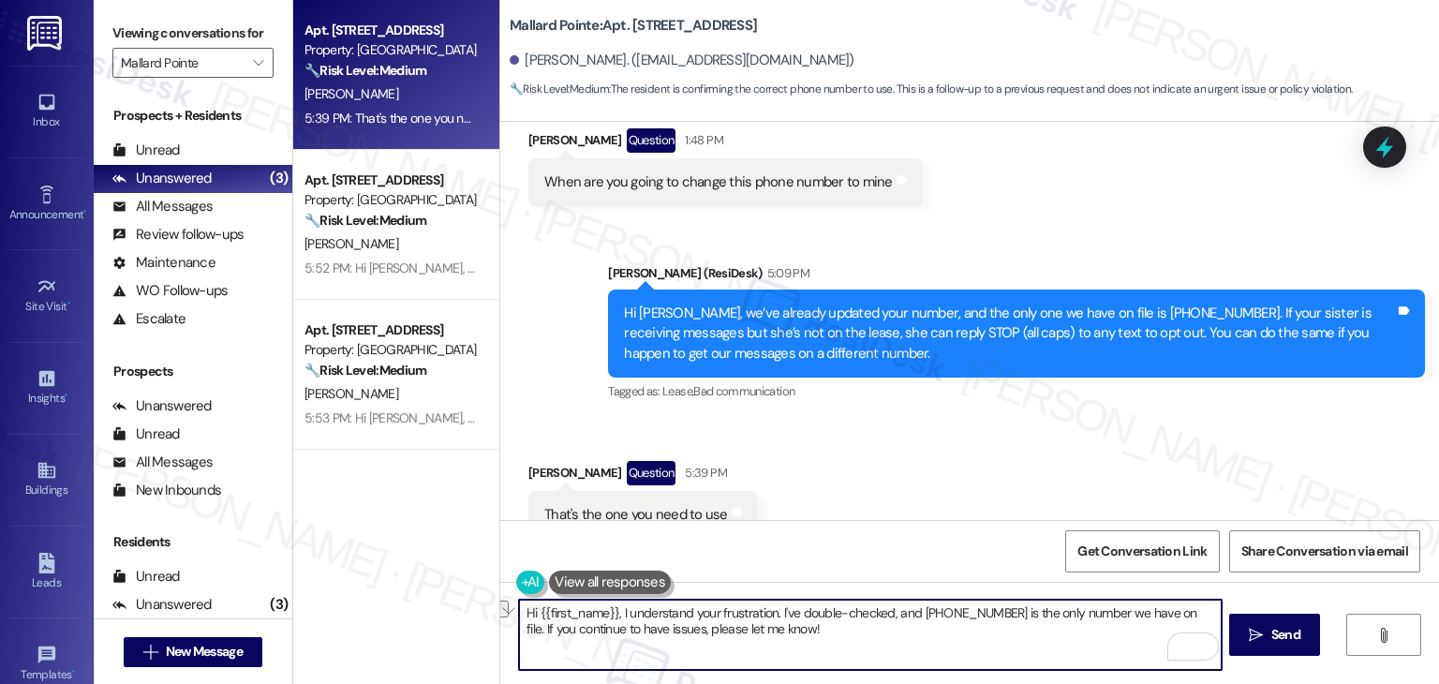
drag, startPoint x: 770, startPoint y: 609, endPoint x: 1182, endPoint y: 611, distance: 411.4
click at [1182, 611] on textarea "Hi {{first_name}}, I understand your frustration. I've double-checked, and 208-…" at bounding box center [870, 635] width 702 height 70
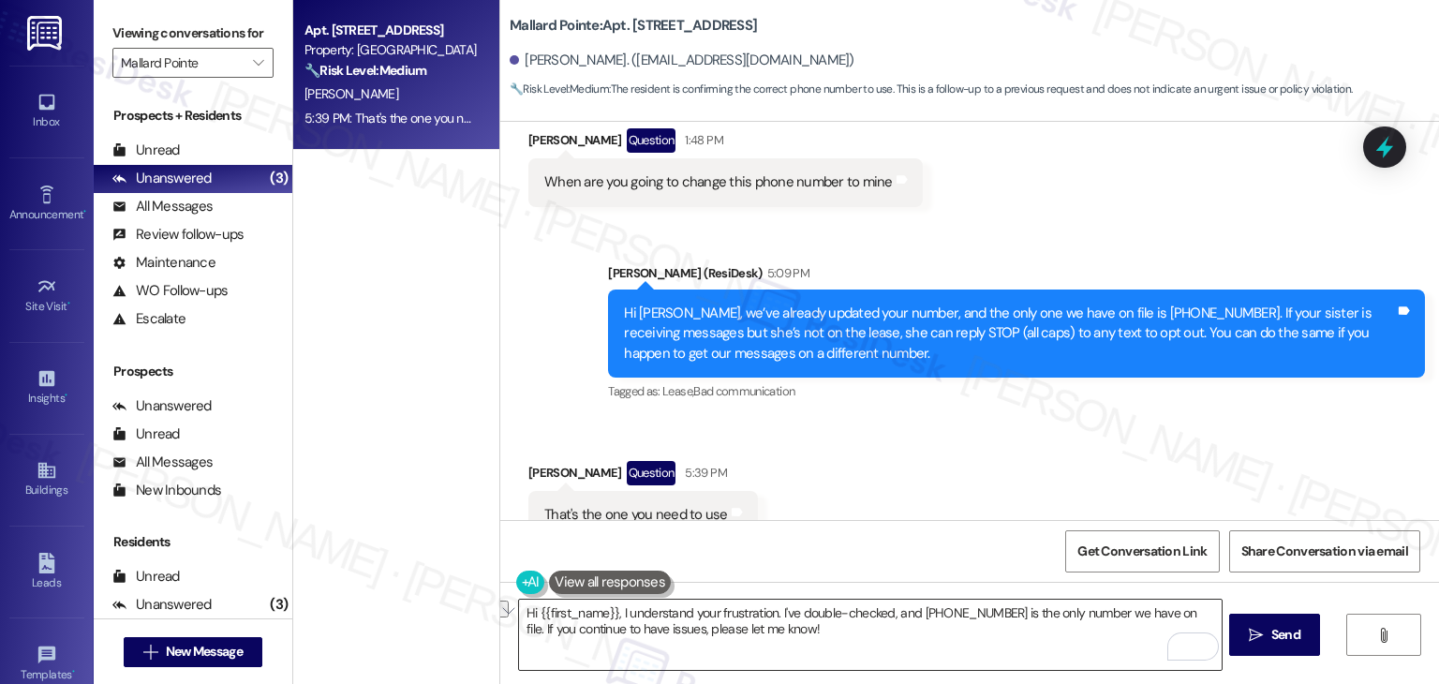
click at [706, 621] on textarea "Hi {{first_name}}, I understand your frustration. I've double-checked, and 208-…" at bounding box center [870, 635] width 702 height 70
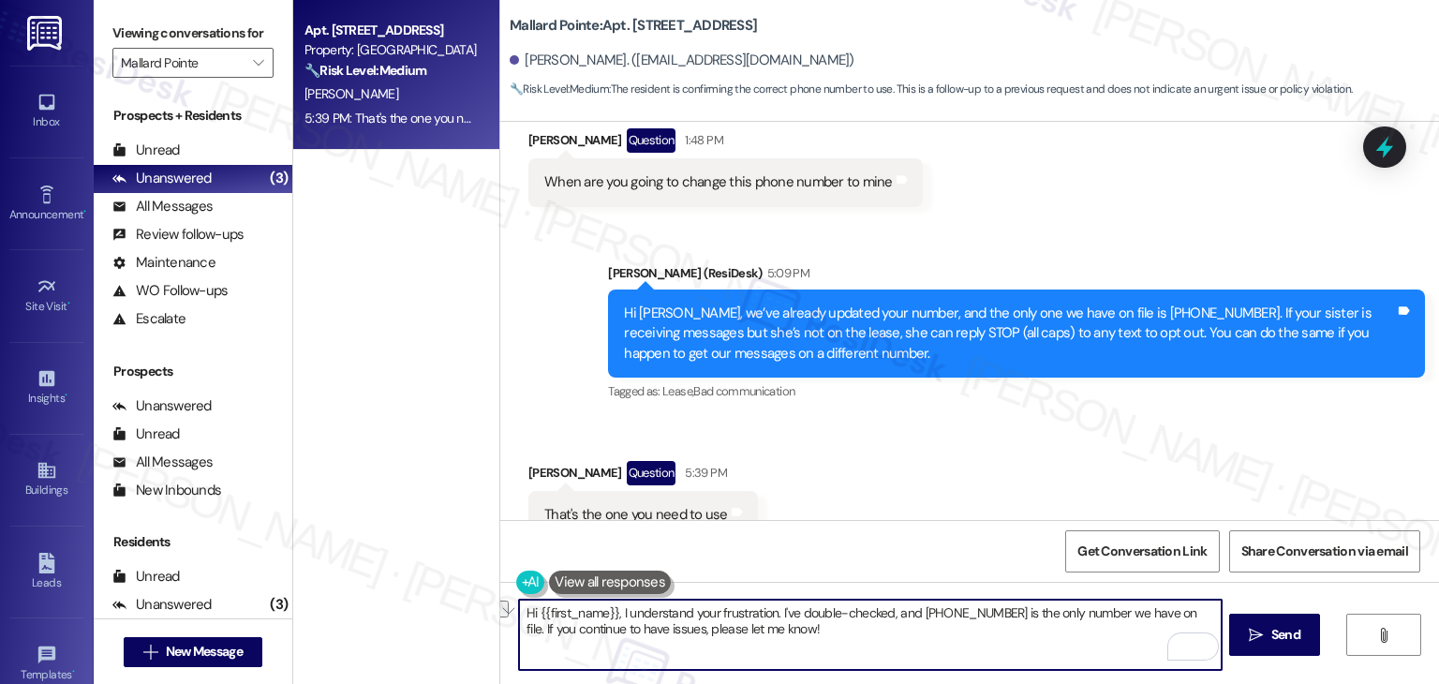
click at [706, 621] on textarea "Hi {{first_name}}, I understand your frustration. I've double-checked, and 208-…" at bounding box center [870, 635] width 702 height 70
paste textarea "David, thanks for confirming that! Since 208-861-8962 is the only number we hav…"
type textarea "Hi David, thanks for confirming that! Since 208-861-8962 is the only number we …"
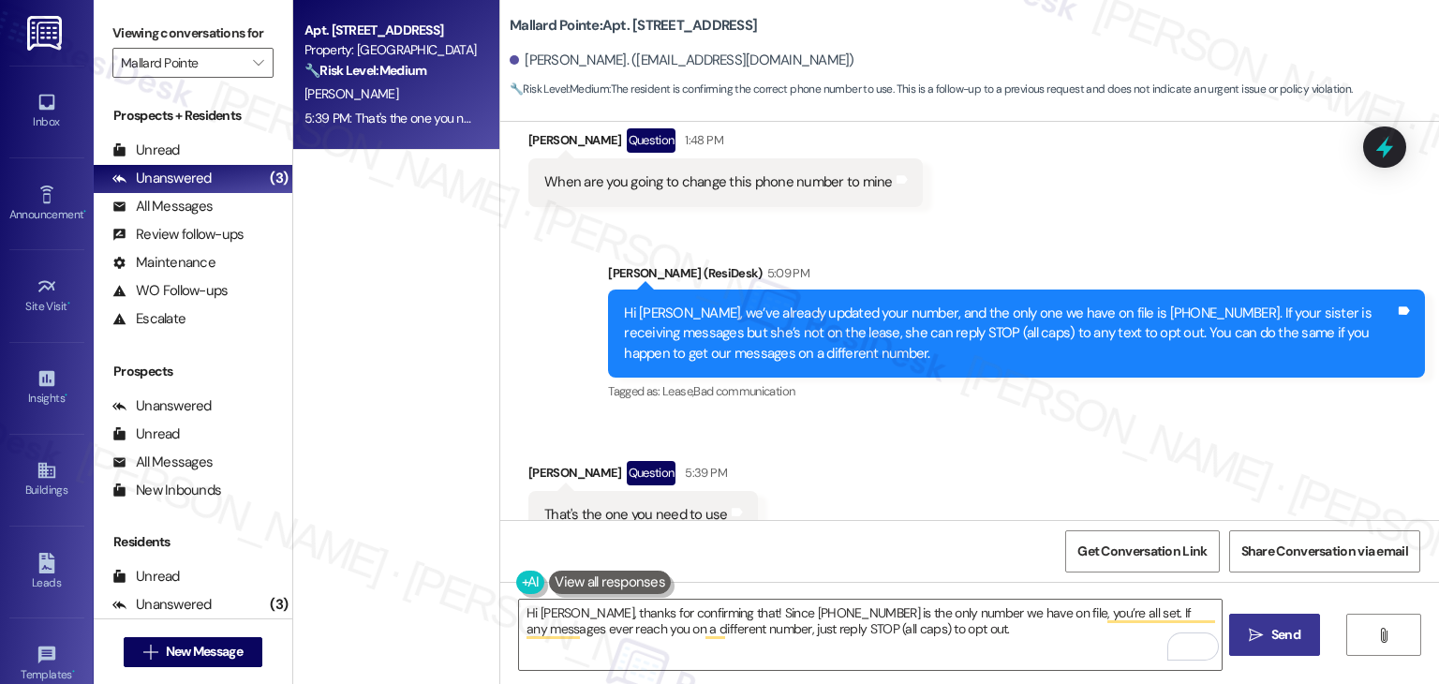
click at [1282, 631] on span "Send" at bounding box center [1286, 635] width 29 height 20
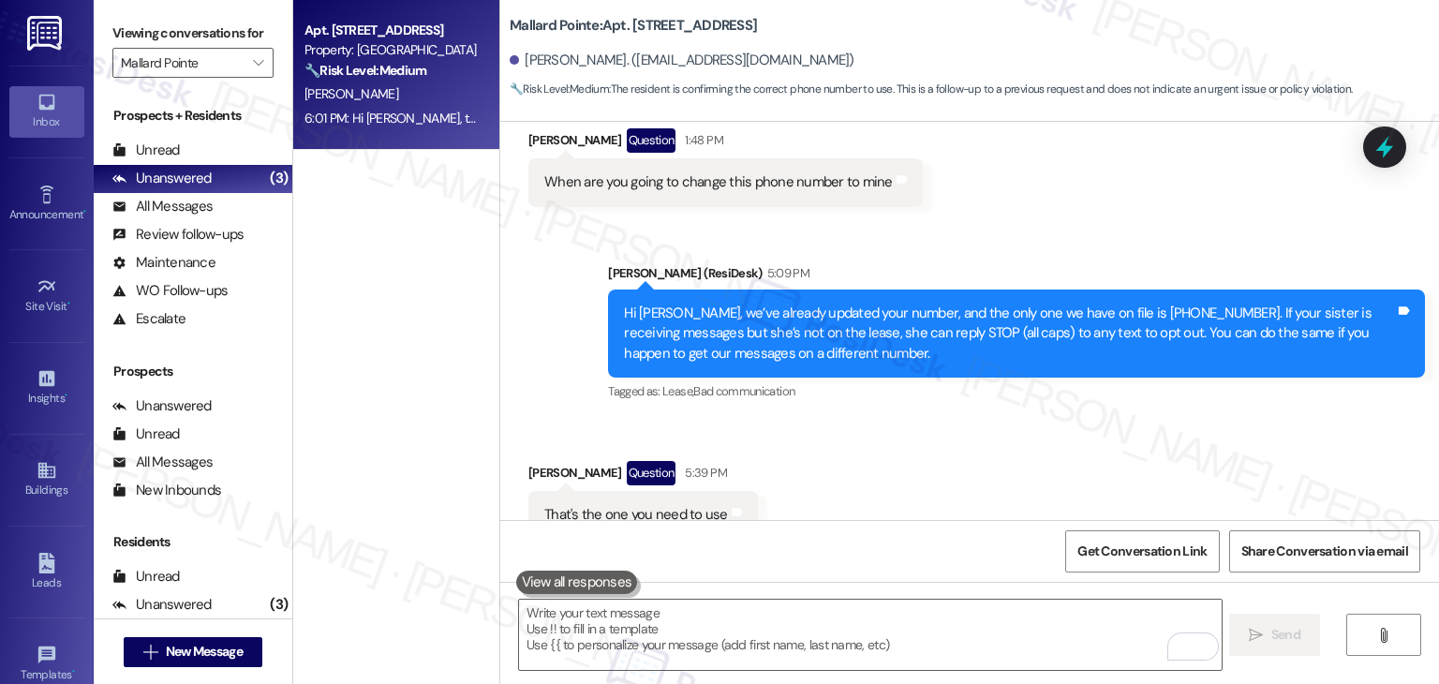
click at [45, 111] on icon at bounding box center [47, 102] width 21 height 21
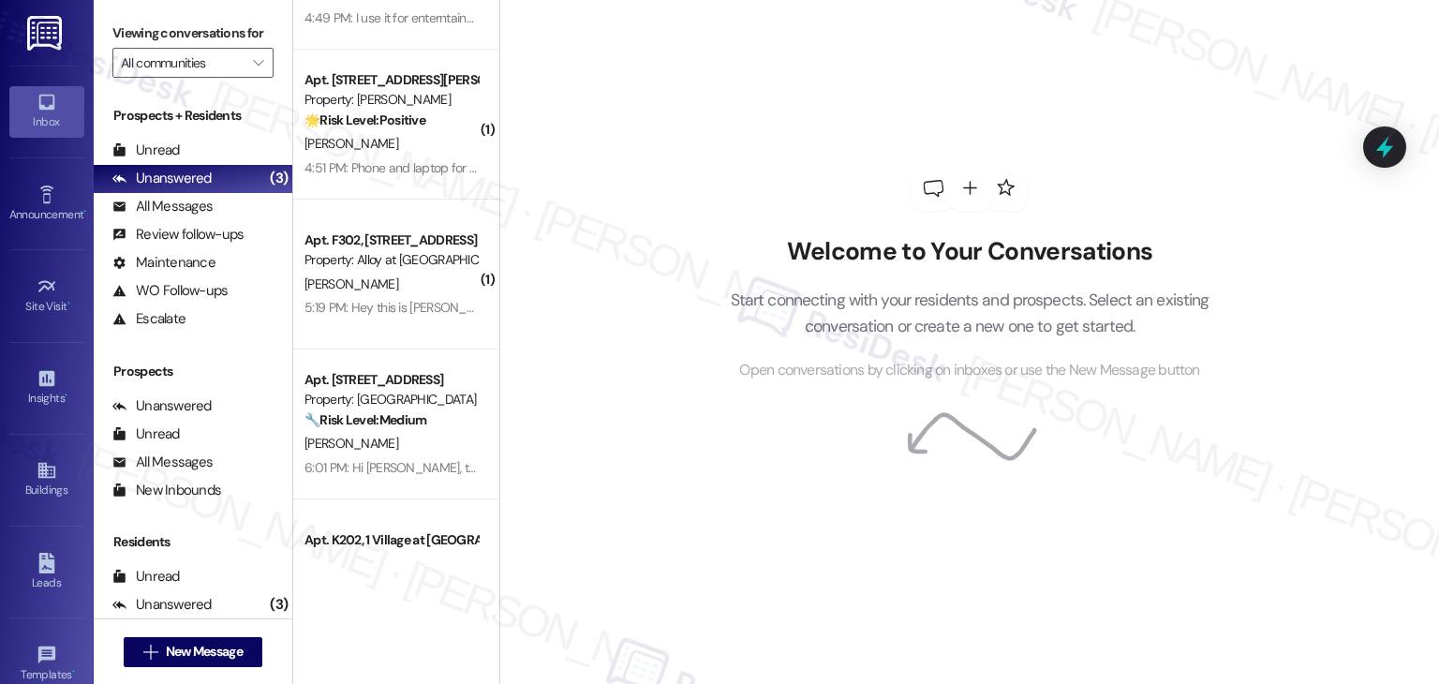
scroll to position [1548, 0]
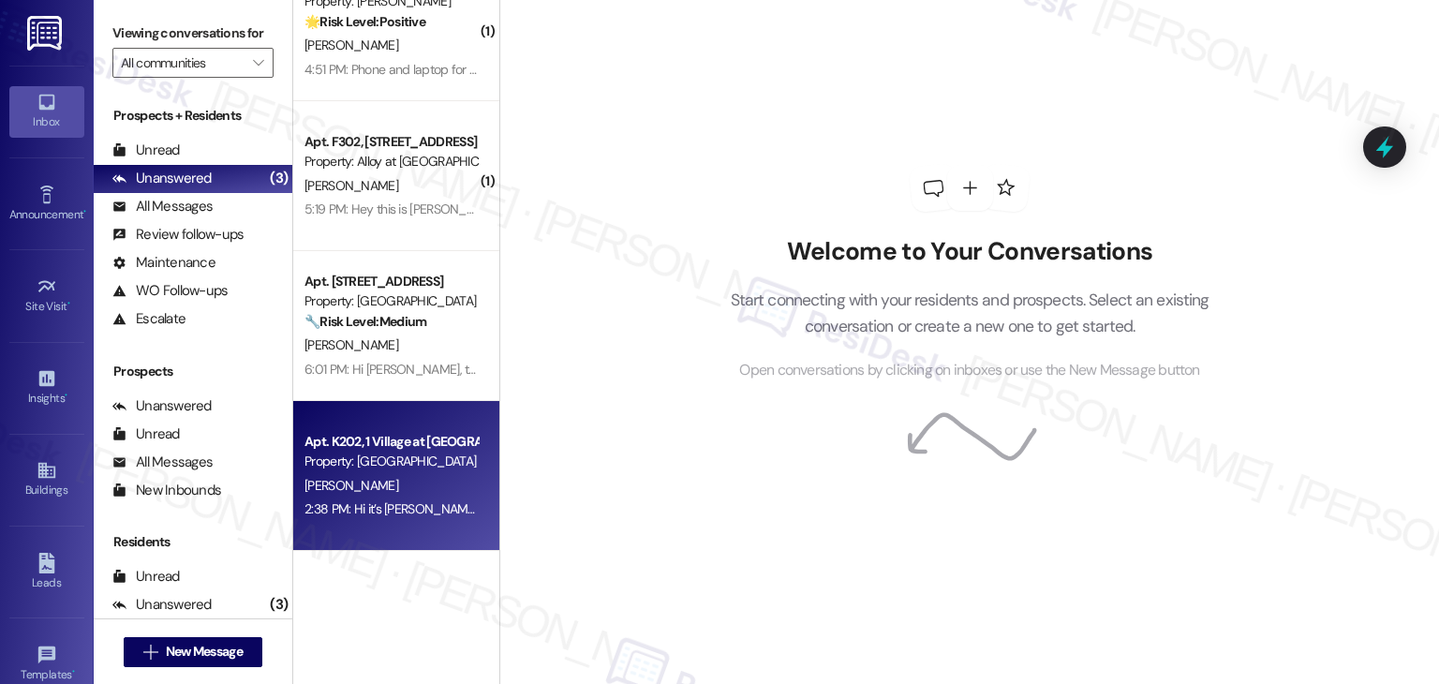
click at [417, 494] on div "L. Rodriguez" at bounding box center [391, 485] width 177 height 23
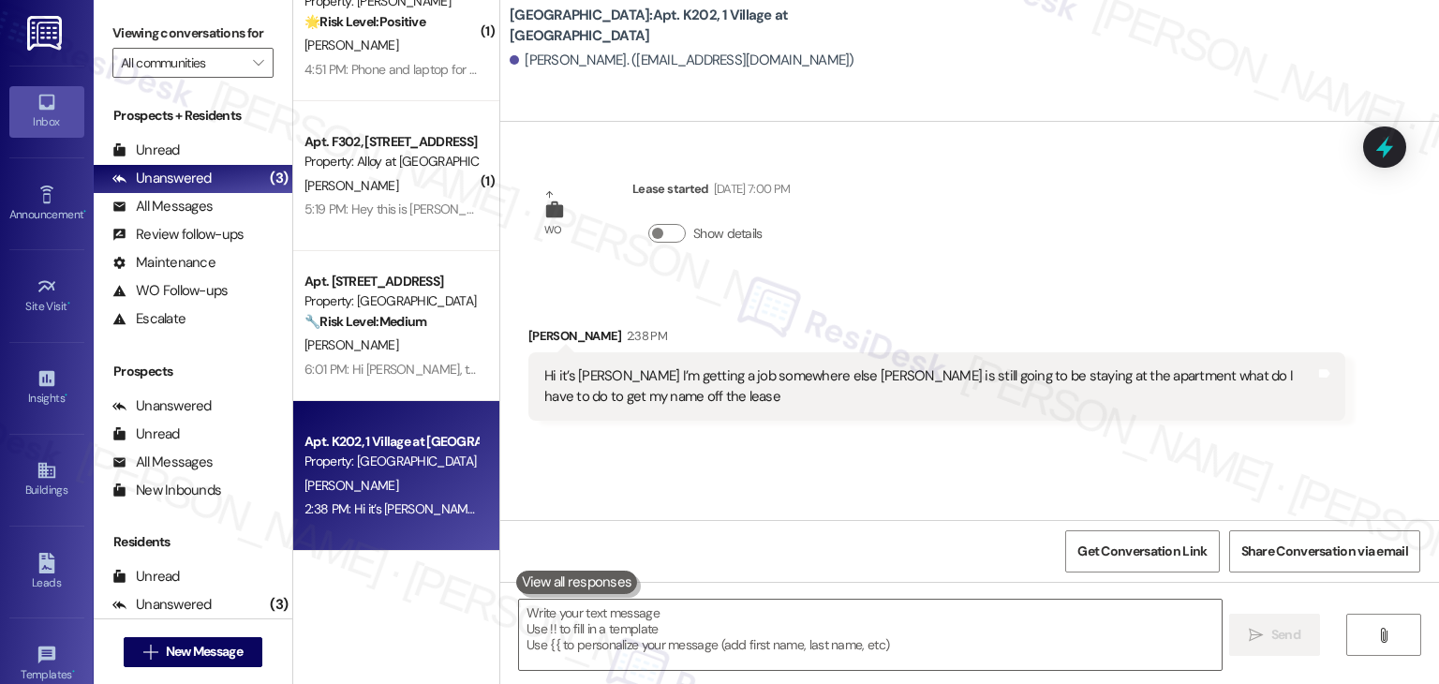
click at [873, 256] on div "WO Lease started Jun 15, 2025 at 7:00 PM Show details Received via SMS Leslie R…" at bounding box center [969, 321] width 939 height 398
click at [888, 256] on div "WO Lease started Jun 15, 2025 at 7:00 PM Show details Received via SMS Leslie R…" at bounding box center [969, 321] width 939 height 398
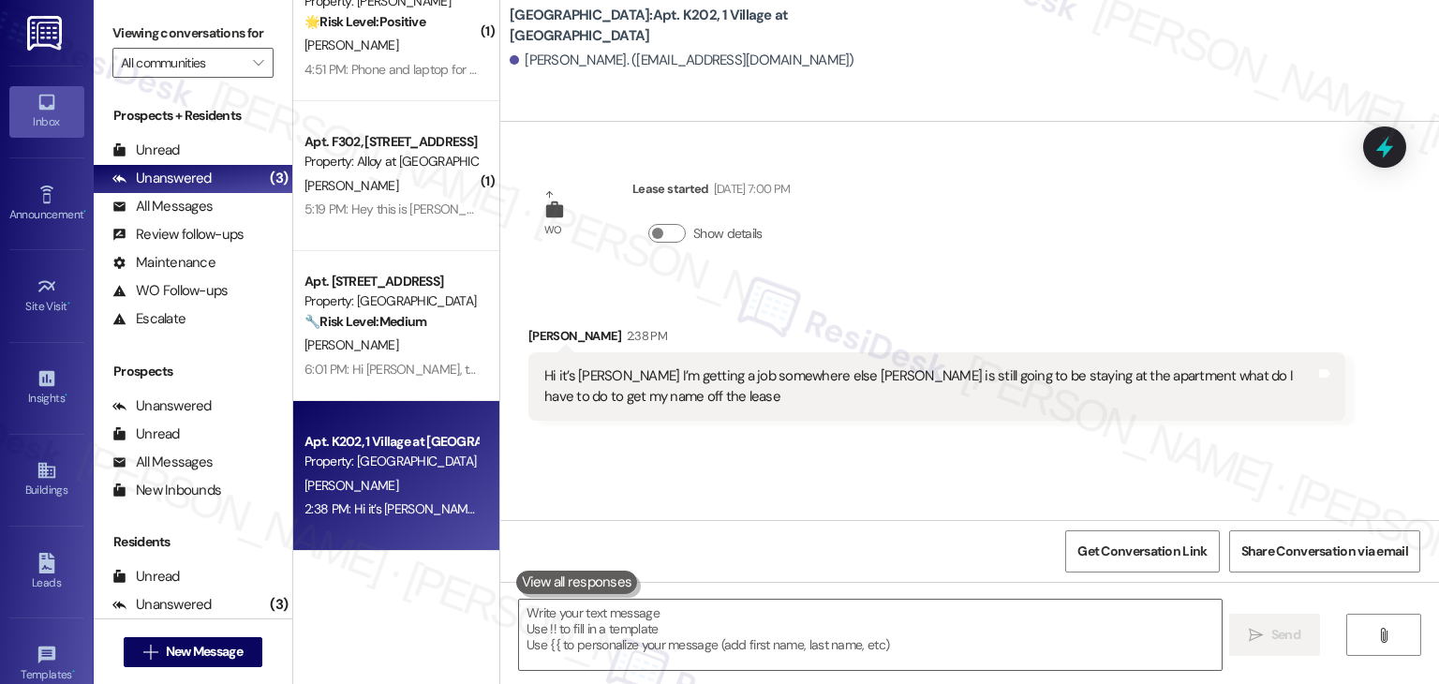
click at [888, 256] on div "WO Lease started Jun 15, 2025 at 7:00 PM Show details Received via SMS Leslie R…" at bounding box center [969, 321] width 939 height 398
click at [626, 387] on div "Hi it’s Leslie Rodriguez I’m getting a job somewhere else Jesse is still going …" at bounding box center [929, 386] width 771 height 40
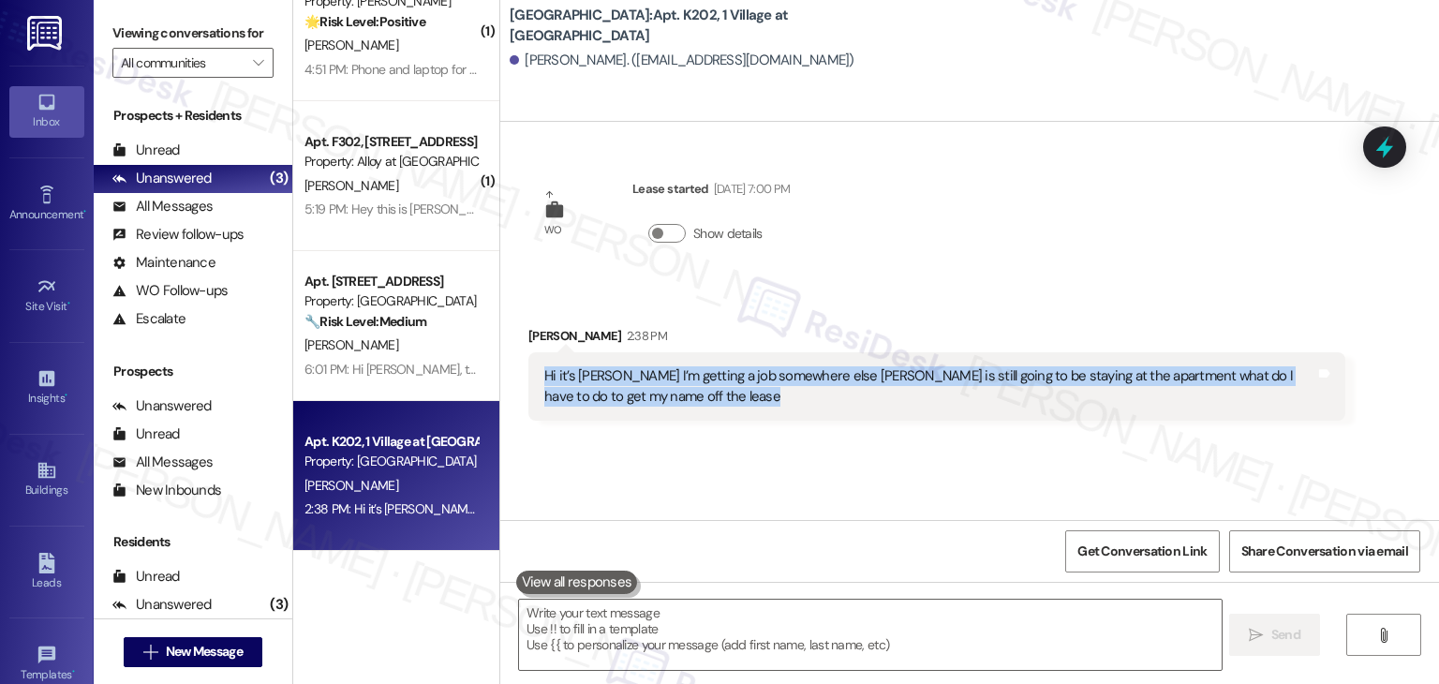
click at [626, 387] on div "Hi it’s Leslie Rodriguez I’m getting a job somewhere else Jesse is still going …" at bounding box center [929, 386] width 771 height 40
copy div "Hi it’s Leslie Rodriguez I’m getting a job somewhere else Jesse is still going …"
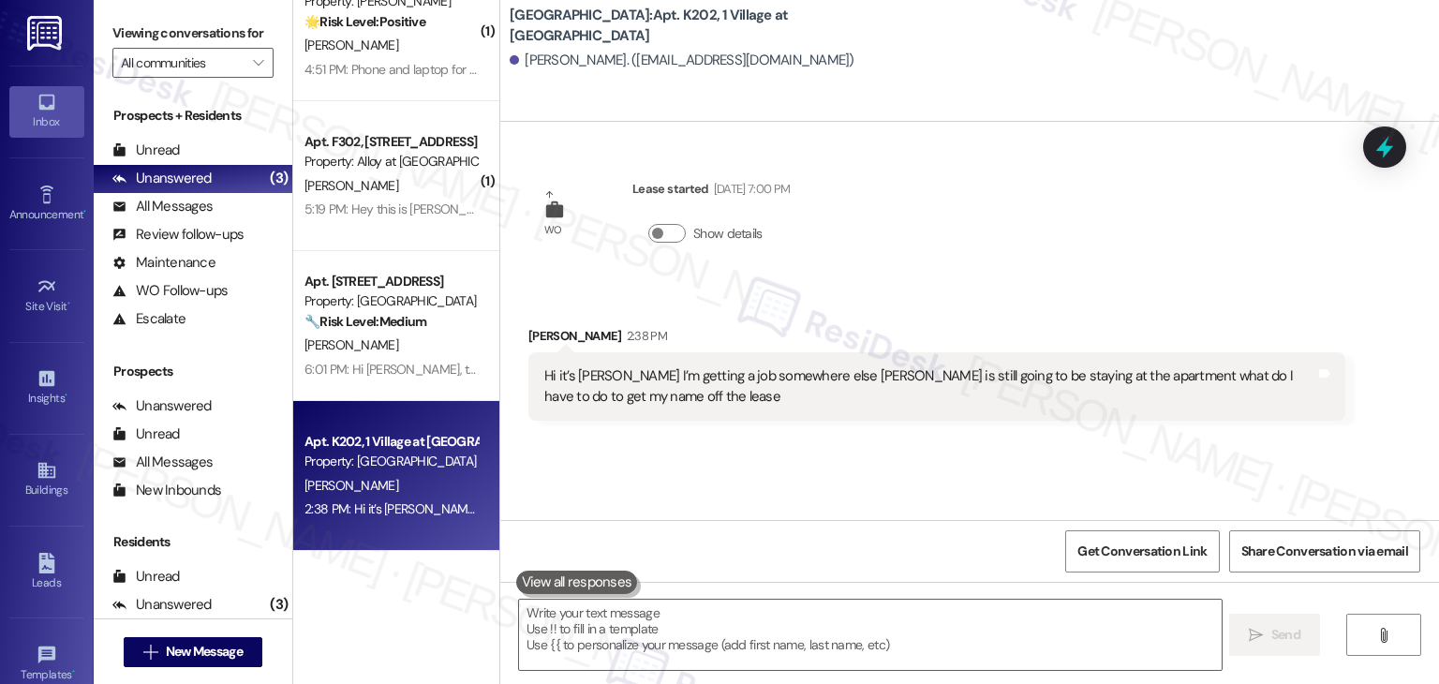
click at [529, 323] on div "Received via SMS Leslie Rodriguez 2:38 PM Hi it’s Leslie Rodriguez I’m getting …" at bounding box center [936, 373] width 845 height 123
copy div "Leslie"
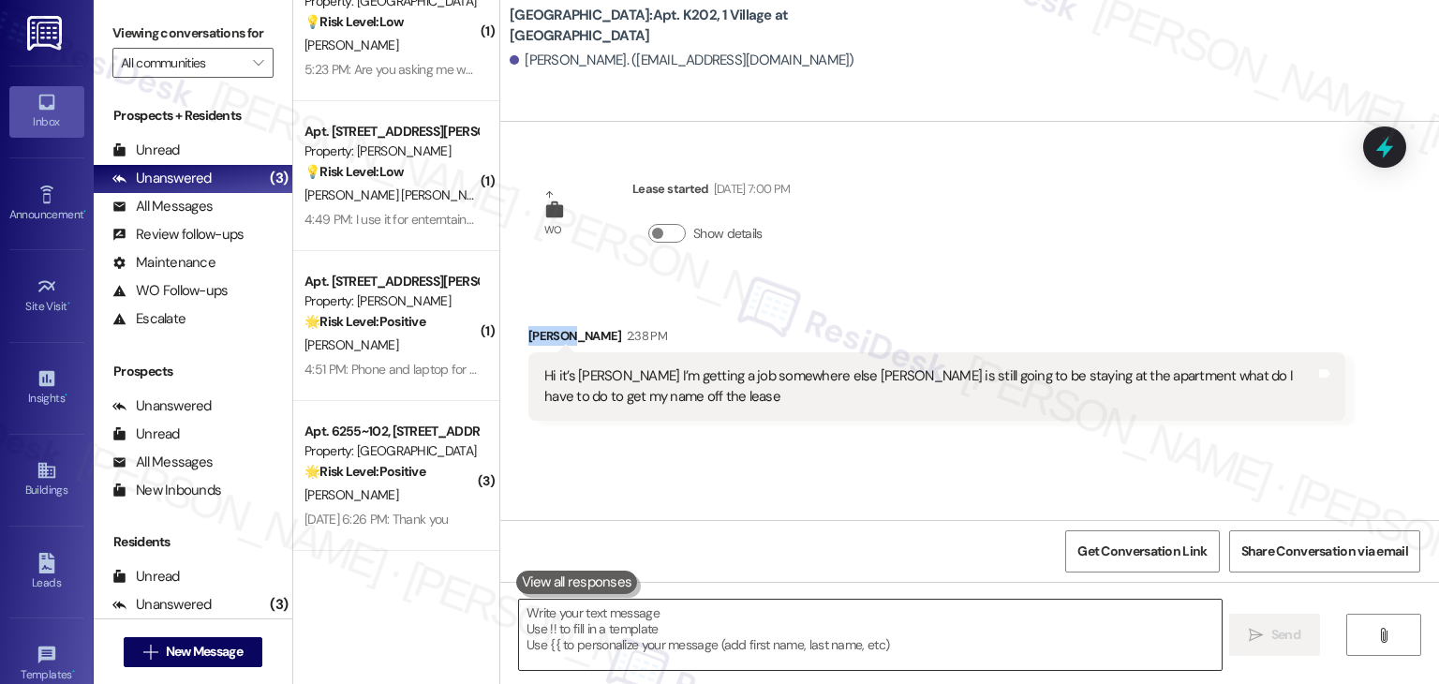
click at [690, 642] on textarea at bounding box center [870, 635] width 702 height 70
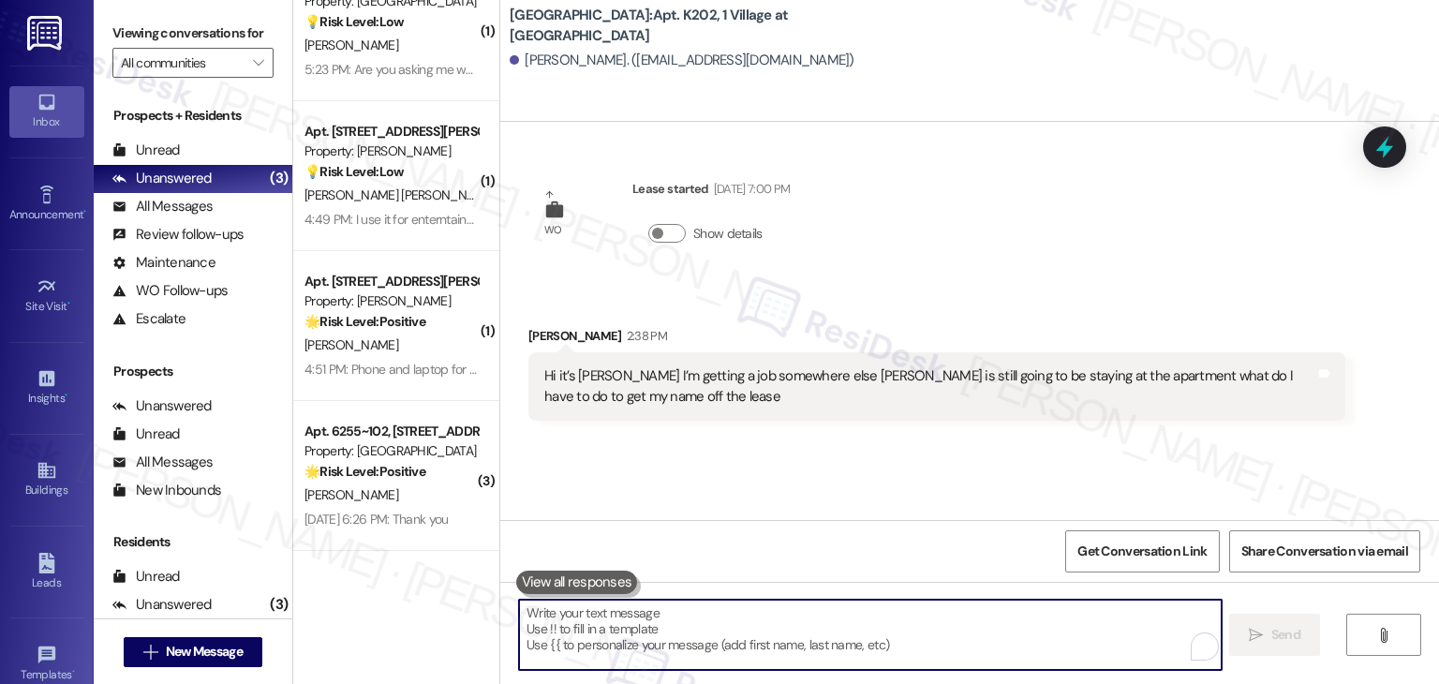
paste textarea "Hi Leslie, thanks for letting me know! To remove your name from the lease, you’…"
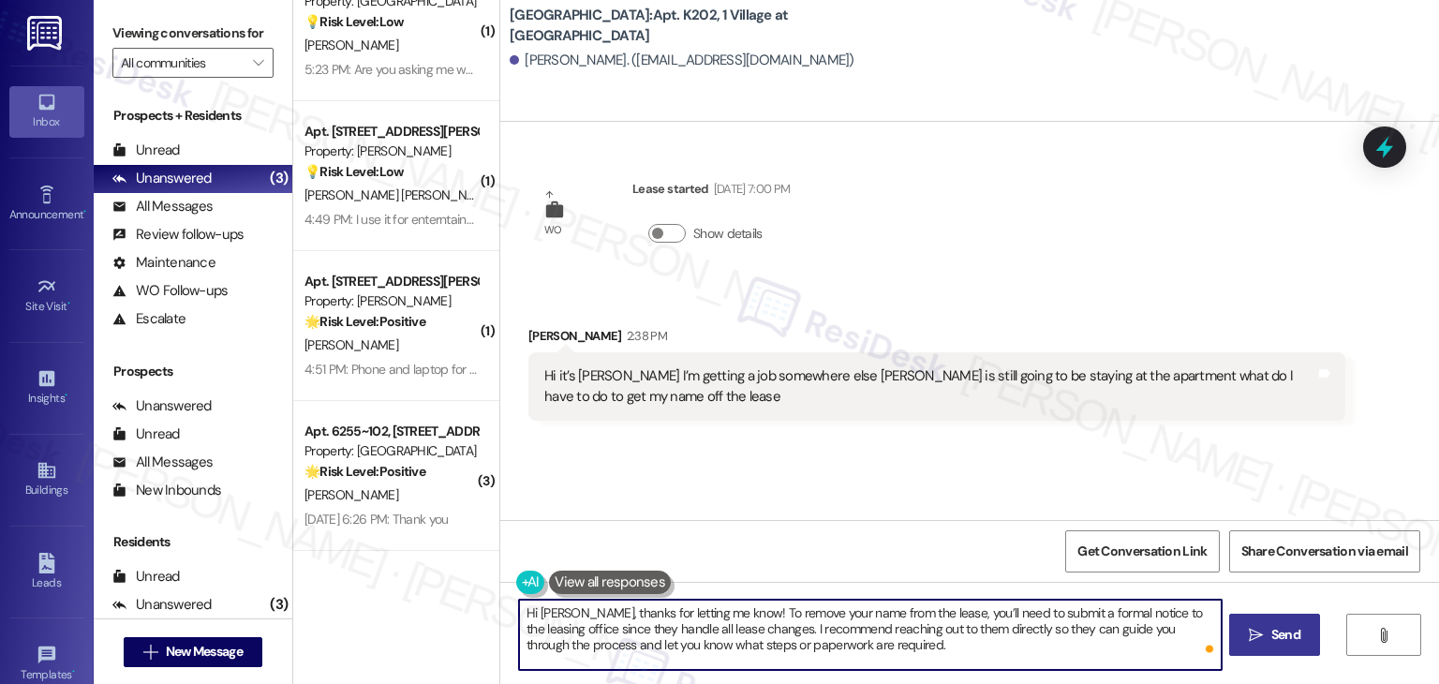
click at [1289, 629] on span "Send" at bounding box center [1286, 635] width 29 height 20
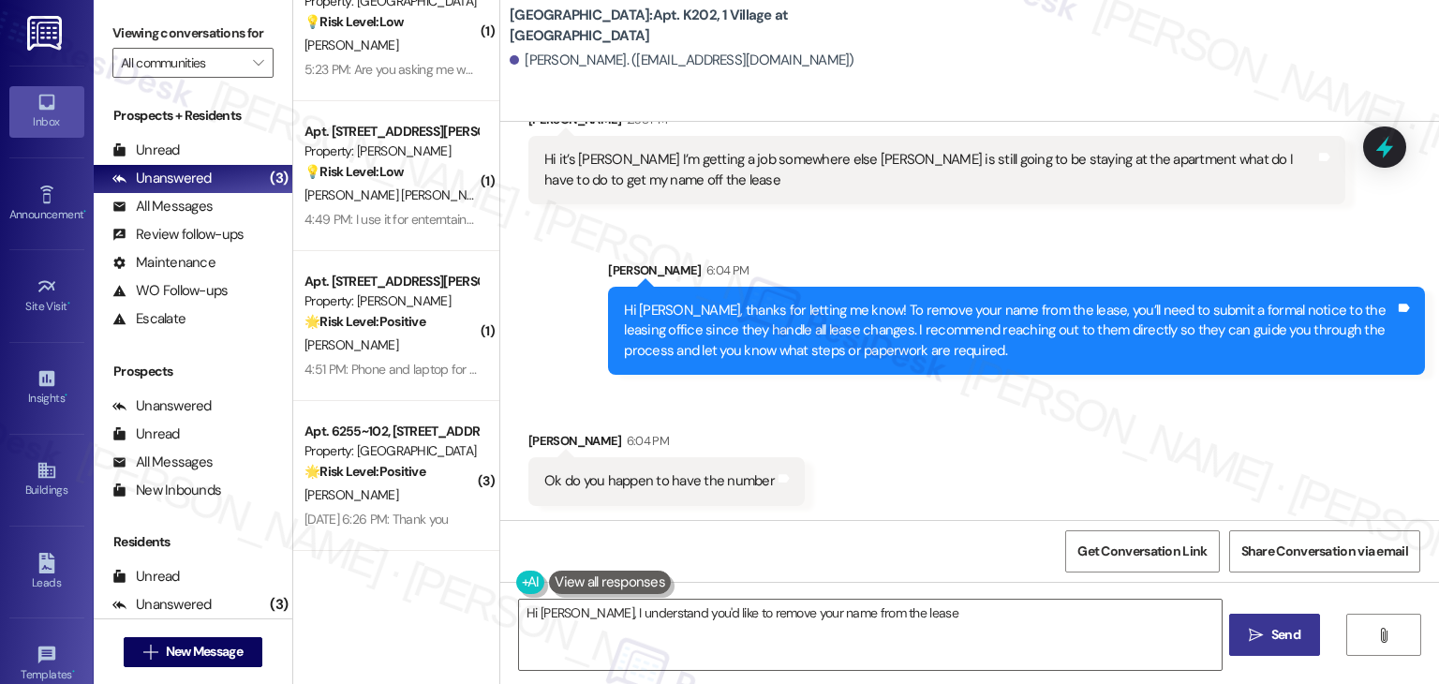
scroll to position [310, 0]
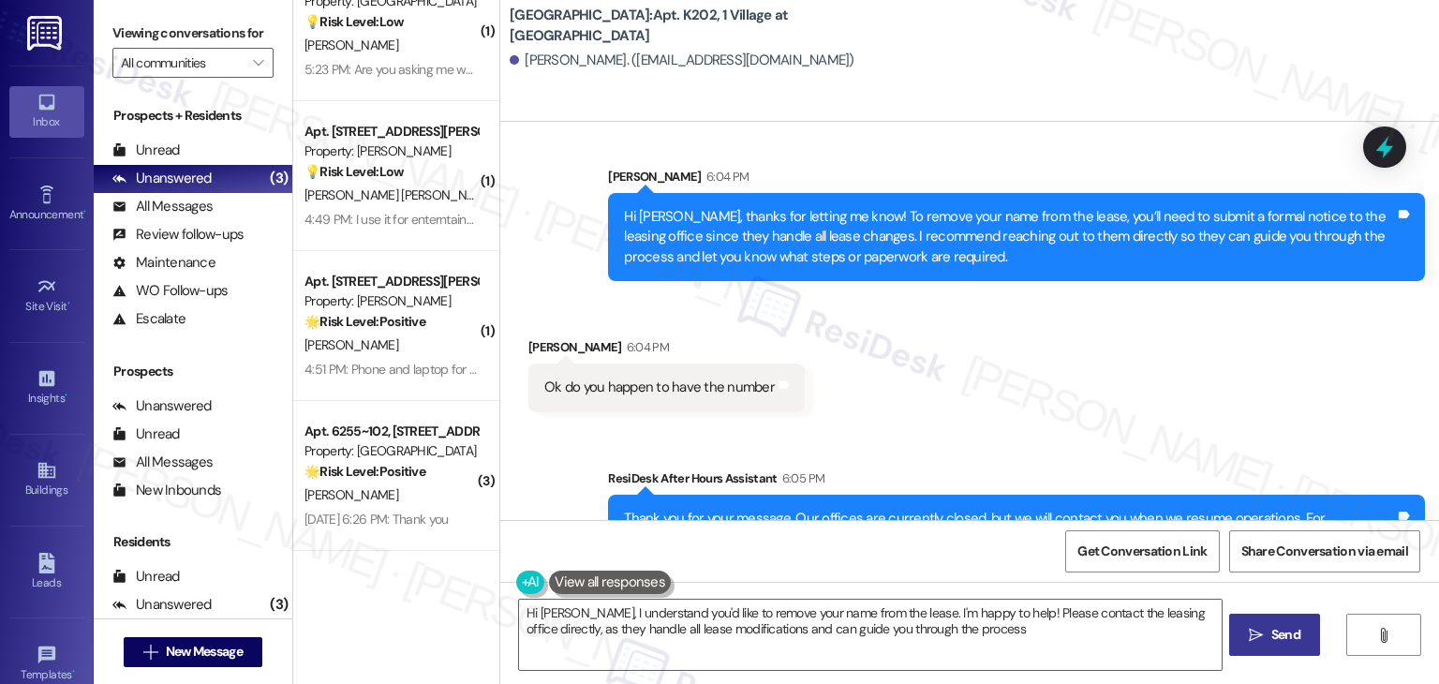
type textarea "Hi Leslie, I understand you'd like to remove your name from the lease. I'm happ…"
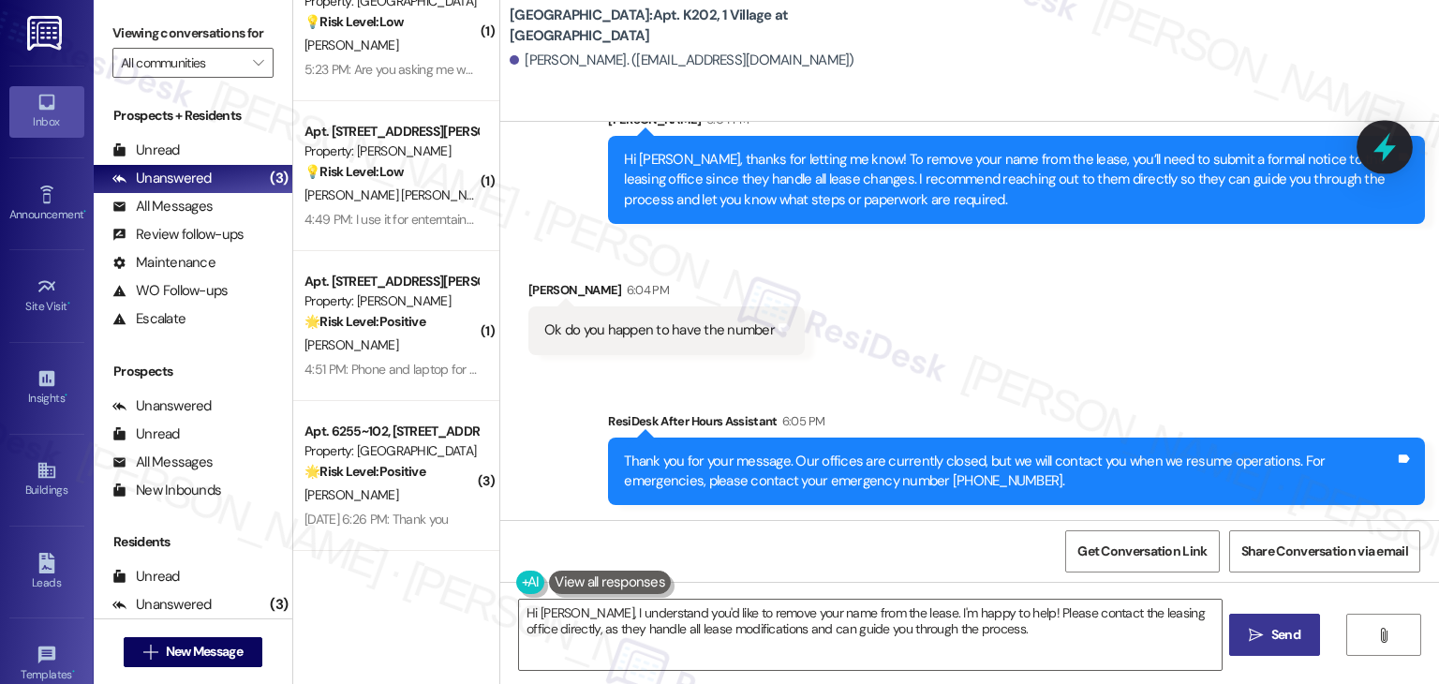
click at [1379, 141] on icon at bounding box center [1385, 147] width 32 height 32
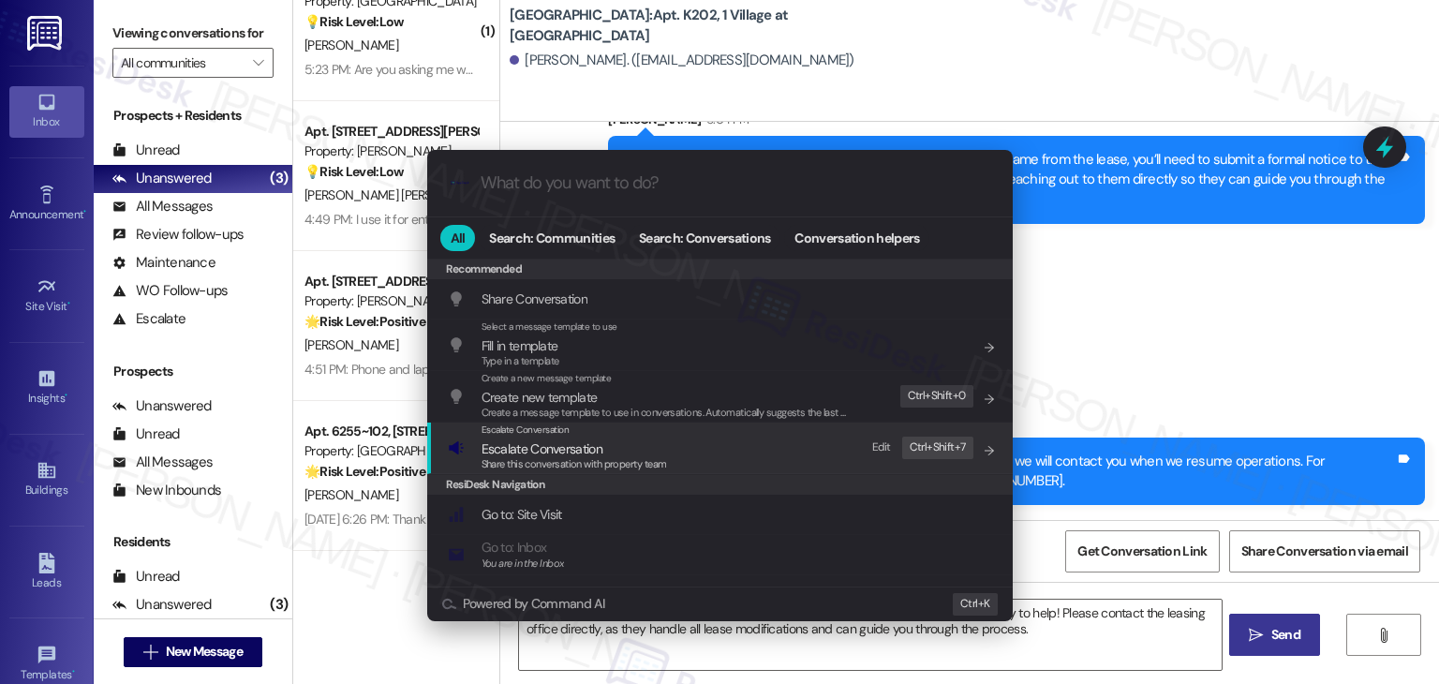
click at [617, 464] on span "Share this conversation with property team" at bounding box center [575, 463] width 186 height 13
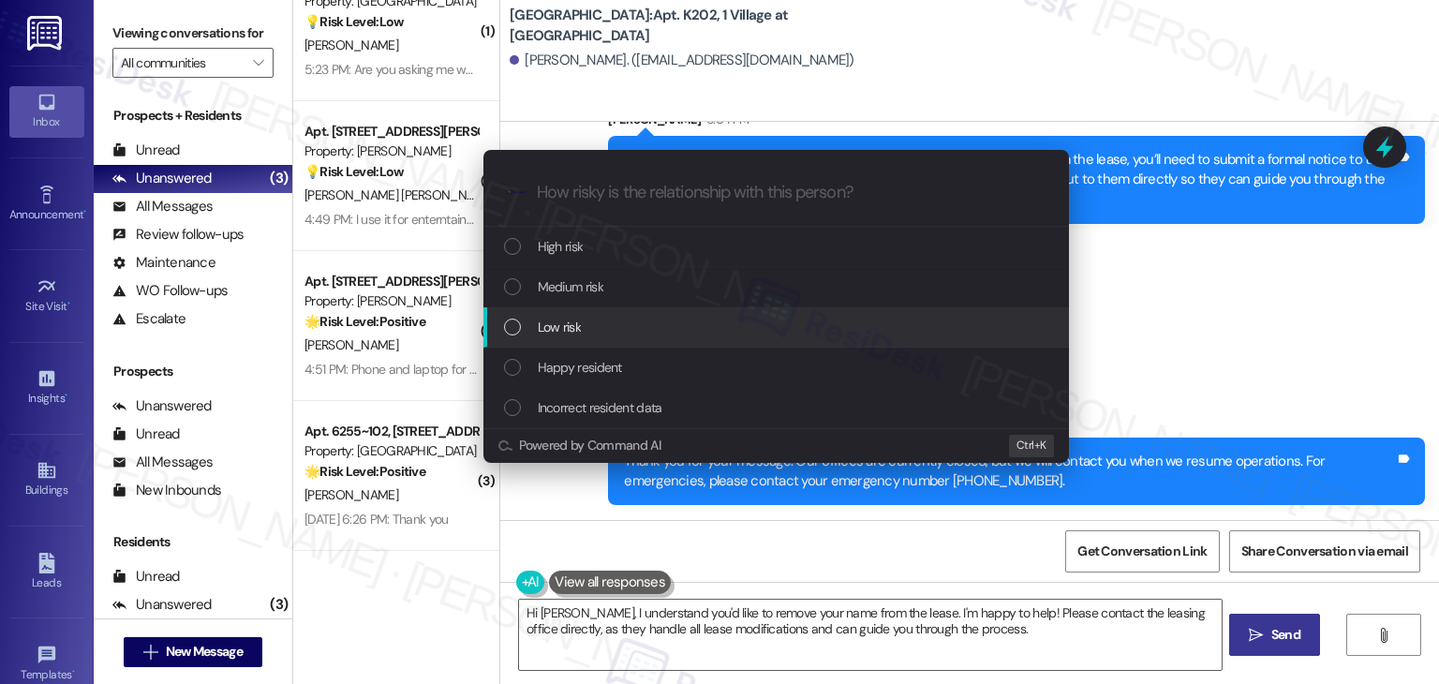
click at [517, 328] on div "List of options" at bounding box center [512, 327] width 17 height 17
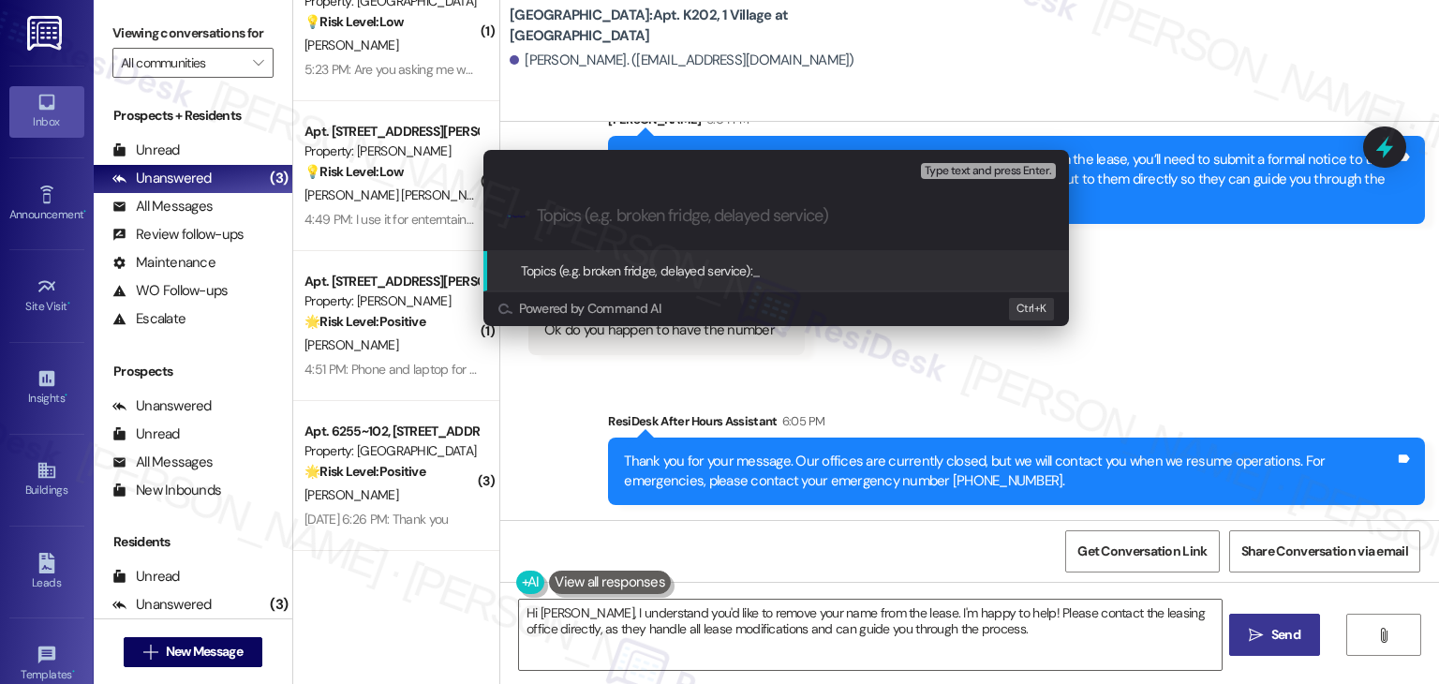
paste input "Lease Change Request – Remove Leslie Rodriguez from Lease"
type input "Lease Change Request – Remove Leslie Rodriguez from Lease"
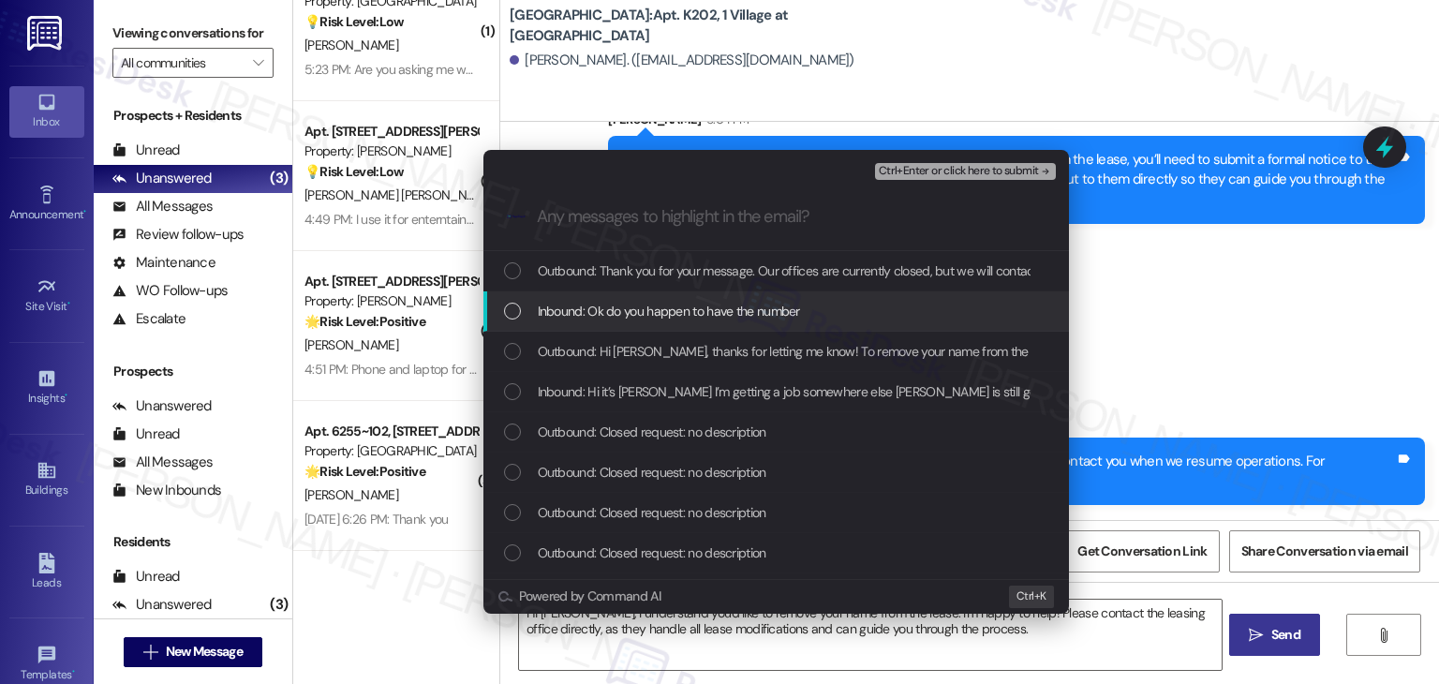
click at [510, 312] on div "List of options" at bounding box center [512, 311] width 17 height 17
click at [515, 308] on icon "List of options" at bounding box center [512, 311] width 13 height 13
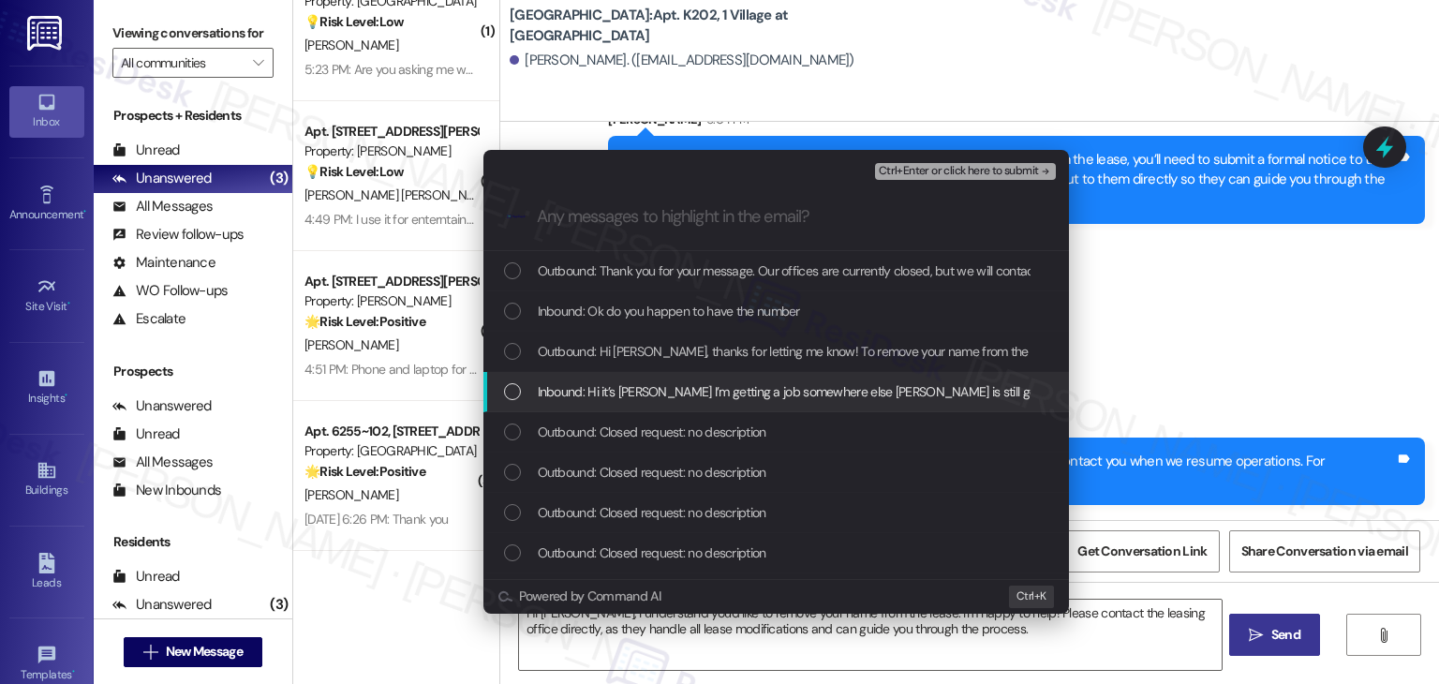
click at [513, 388] on div "List of options" at bounding box center [512, 391] width 17 height 17
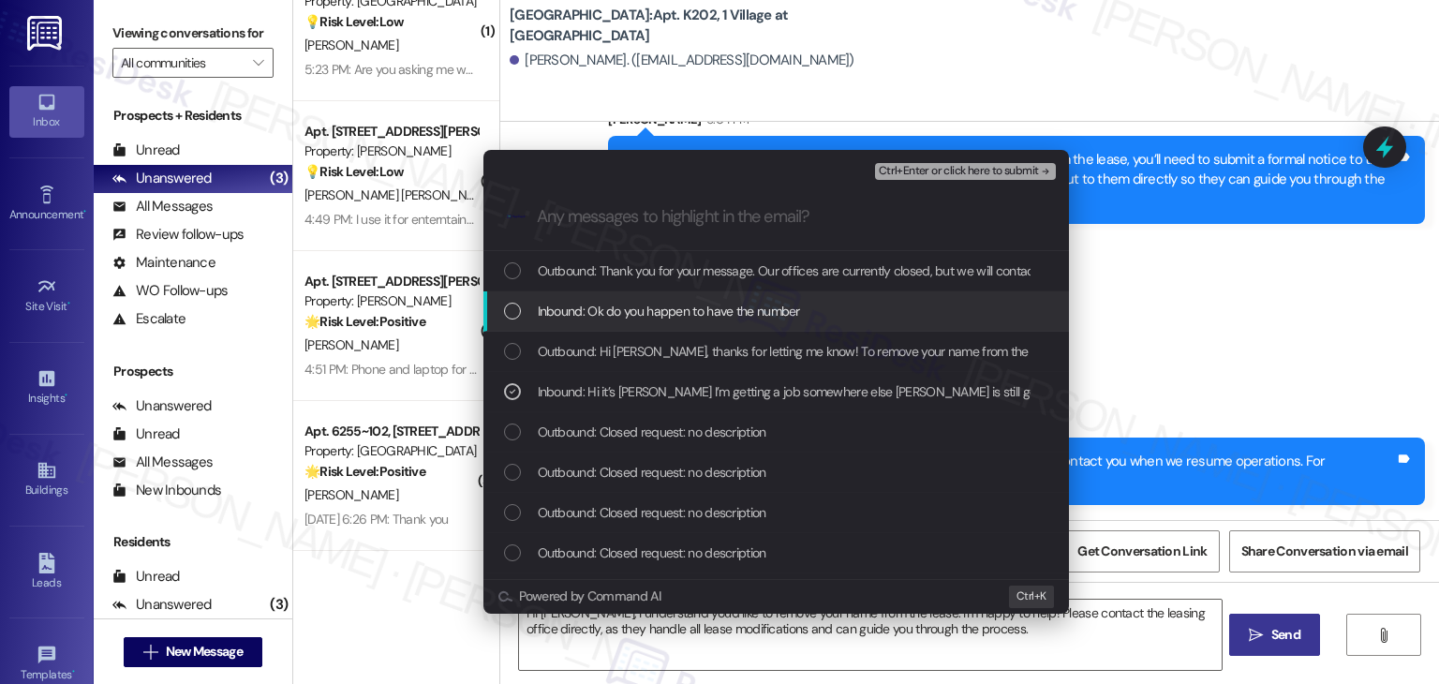
click at [512, 310] on div "List of options" at bounding box center [512, 311] width 17 height 17
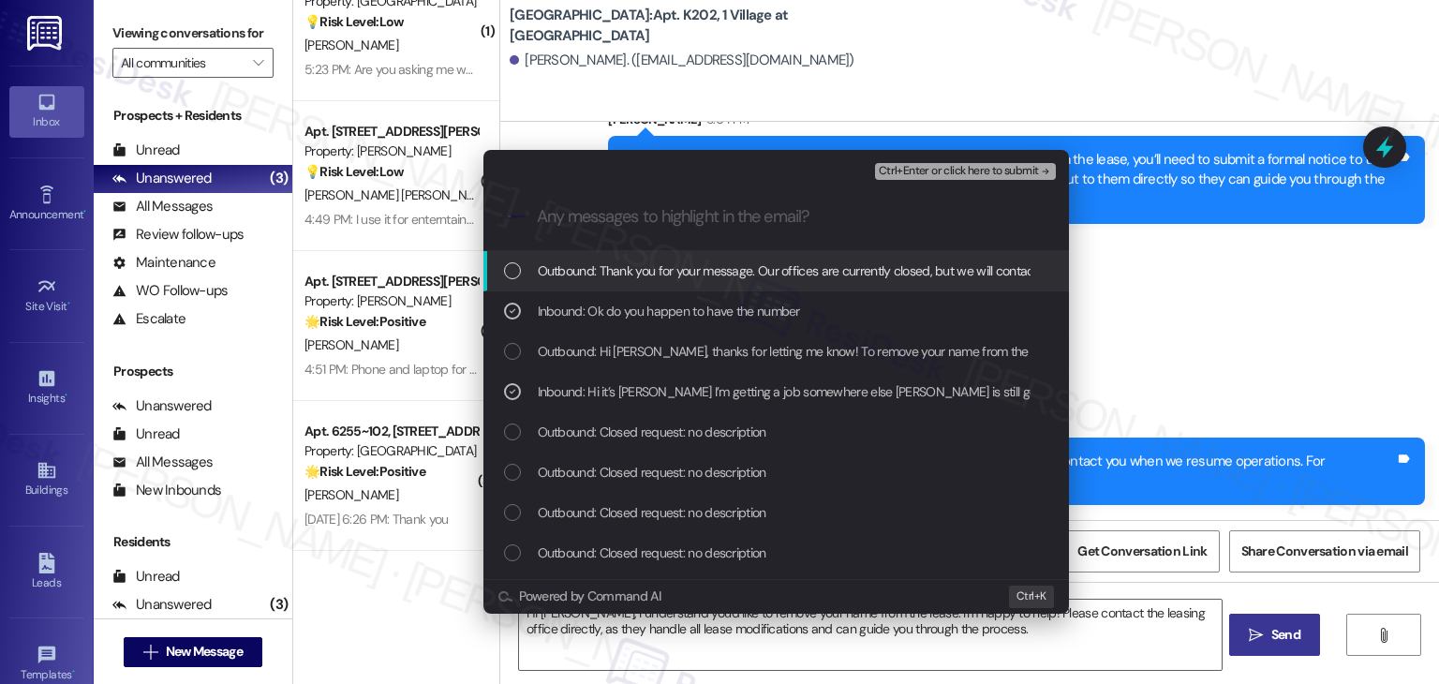
click at [978, 171] on span "Ctrl+Enter or click here to submit" at bounding box center [959, 171] width 160 height 13
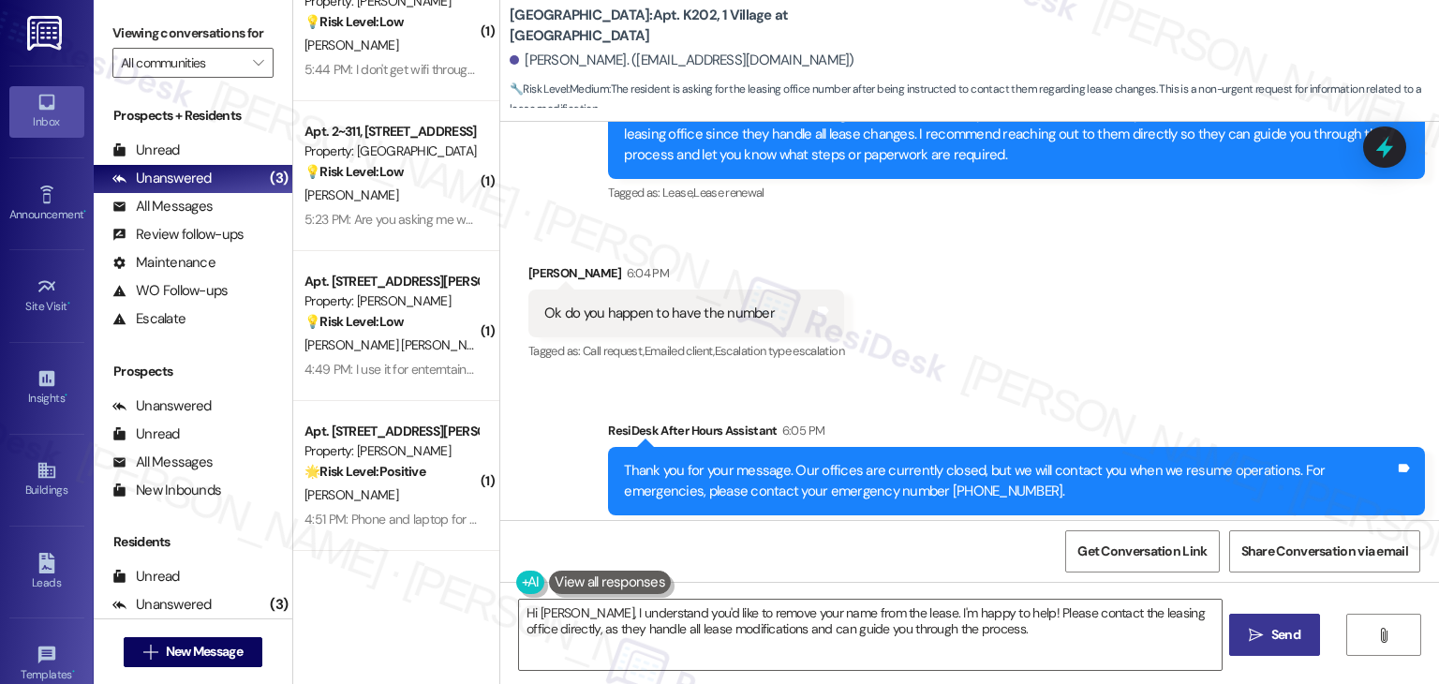
scroll to position [450, 0]
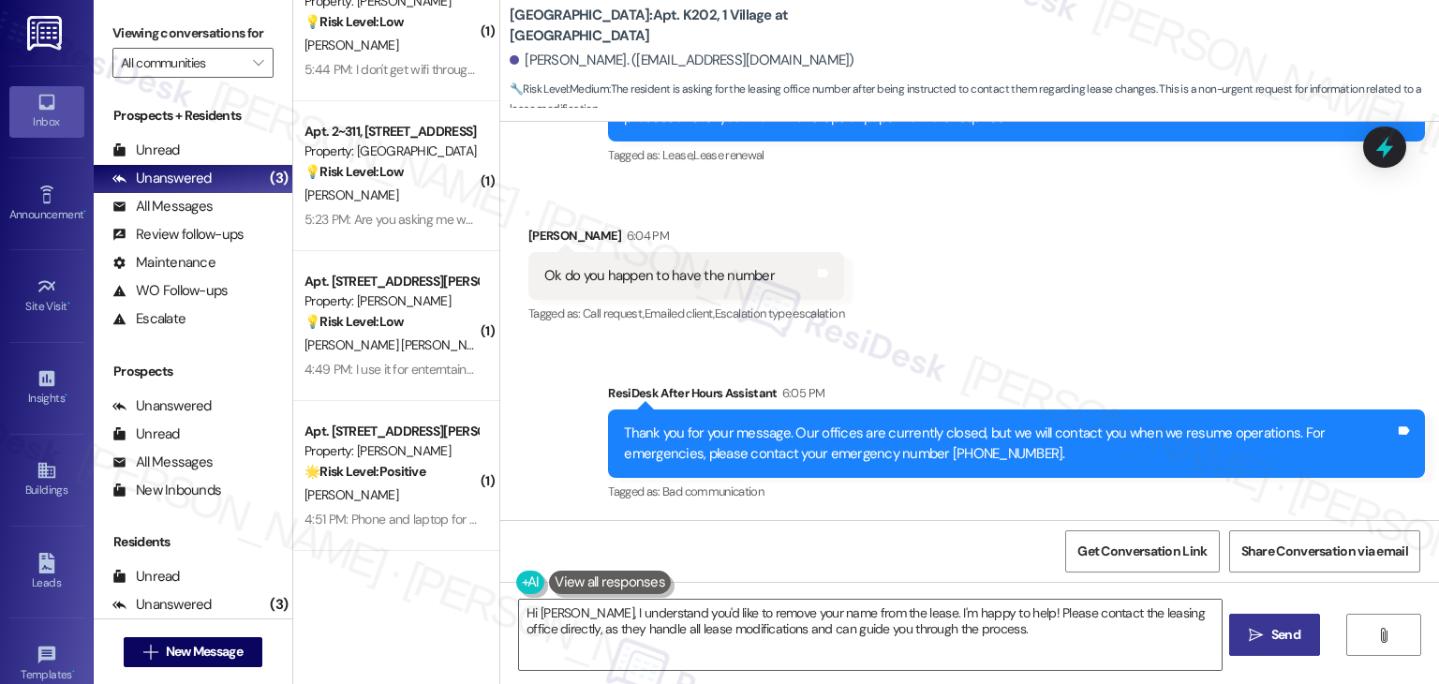
click at [1053, 275] on div "Received via SMS Leslie Rodriguez 6:04 PM Ok do you happen to have the number T…" at bounding box center [969, 263] width 939 height 158
drag, startPoint x: 937, startPoint y: 454, endPoint x: 853, endPoint y: 453, distance: 84.3
click at [853, 453] on div "Thank you for your message. Our offices are currently closed, but we will conta…" at bounding box center [1009, 444] width 771 height 40
copy div "208-331-8439"
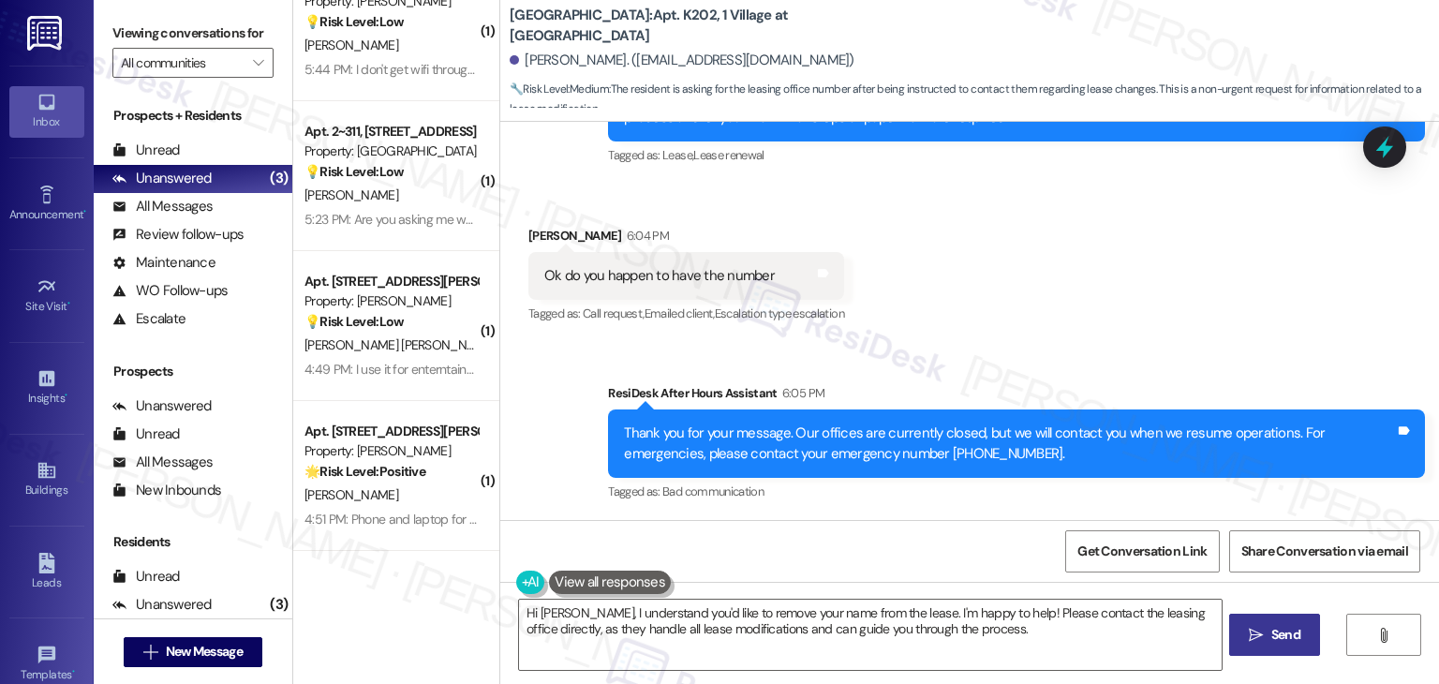
click at [1035, 290] on div "Received via SMS Leslie Rodriguez 6:04 PM Ok do you happen to have the number T…" at bounding box center [969, 263] width 939 height 158
drag, startPoint x: 937, startPoint y: 447, endPoint x: 854, endPoint y: 453, distance: 83.6
click at [854, 453] on div "Thank you for your message. Our offices are currently closed, but we will conta…" at bounding box center [1009, 444] width 771 height 40
copy div "208-331-8439"
click at [689, 632] on textarea "Hi Leslie, I understand you'd like to remove your name from the lease. I'm happ…" at bounding box center [870, 635] width 702 height 70
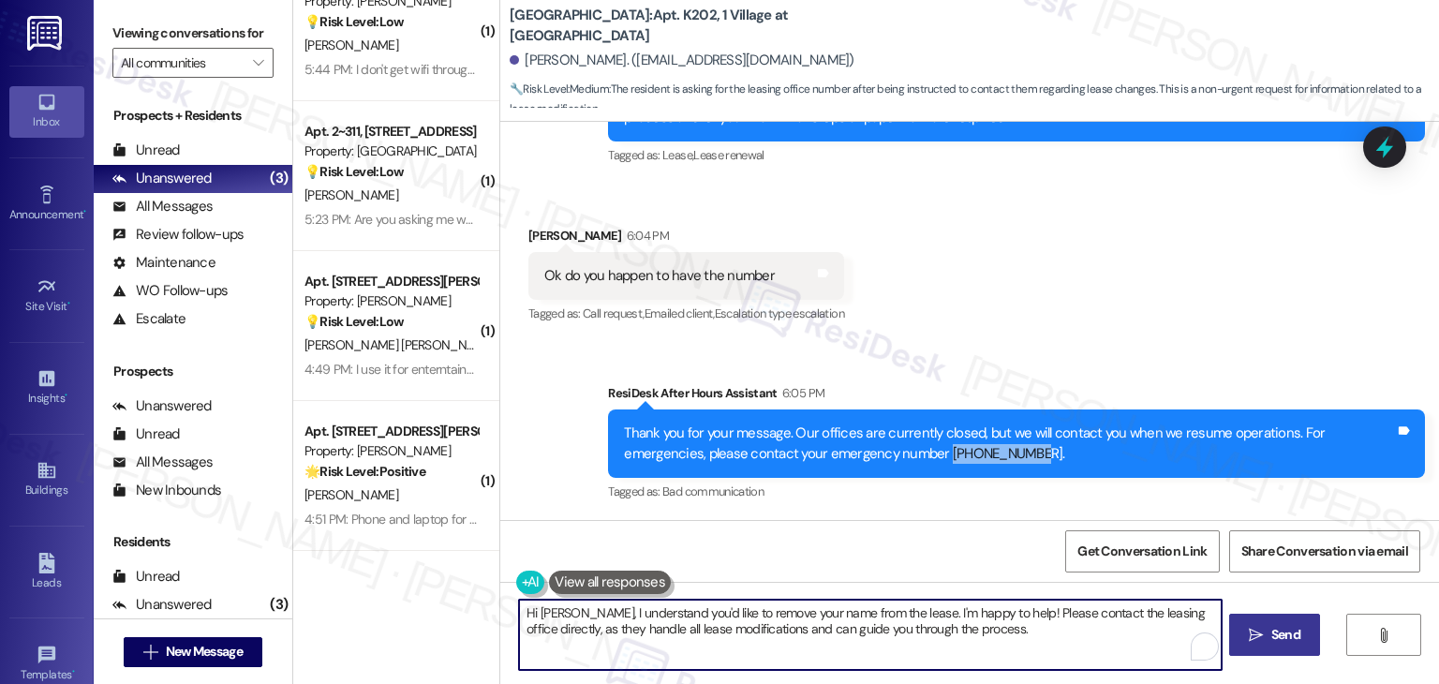
click at [689, 632] on textarea "Hi Leslie, I understand you'd like to remove your name from the lease. I'm happ…" at bounding box center [870, 635] width 702 height 70
paste textarea "You can reach the office by calling 208-331-8439 or stopping by in person"
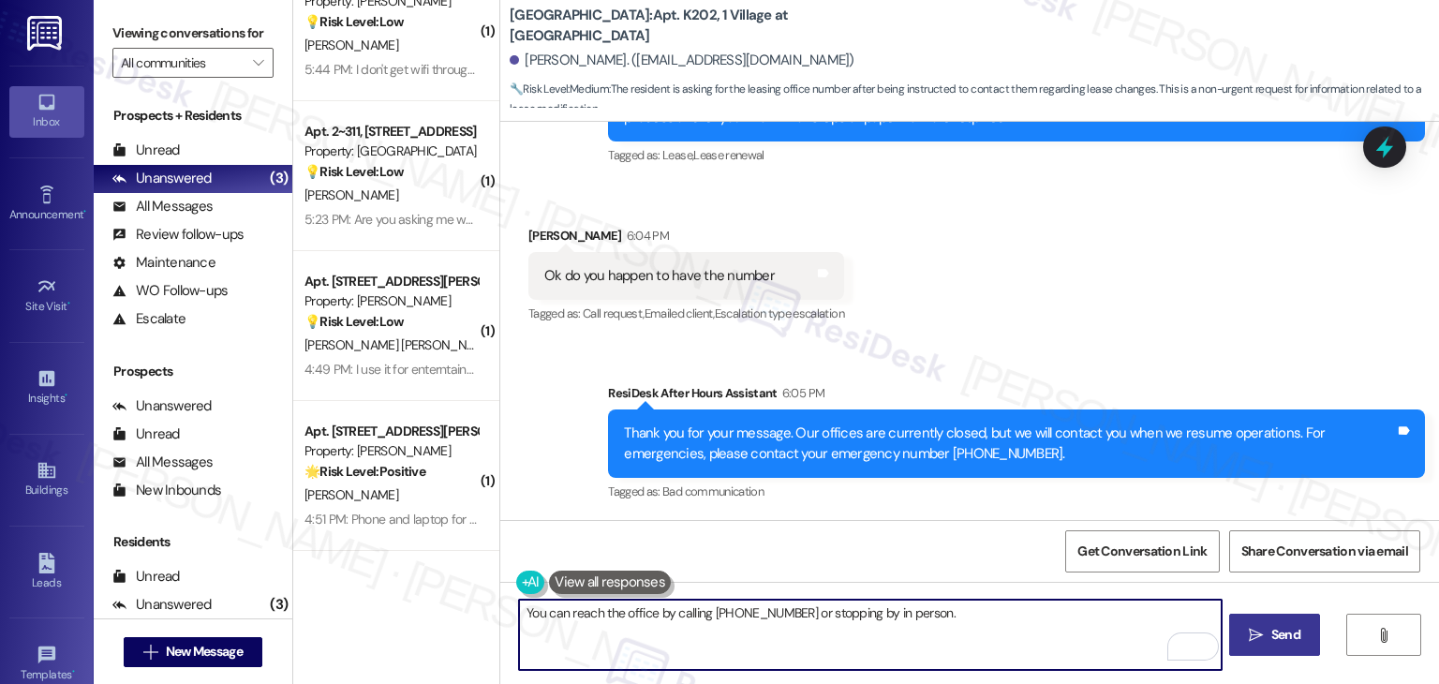
type textarea "You can reach the office by calling 208-331-8439 or stopping by in person."
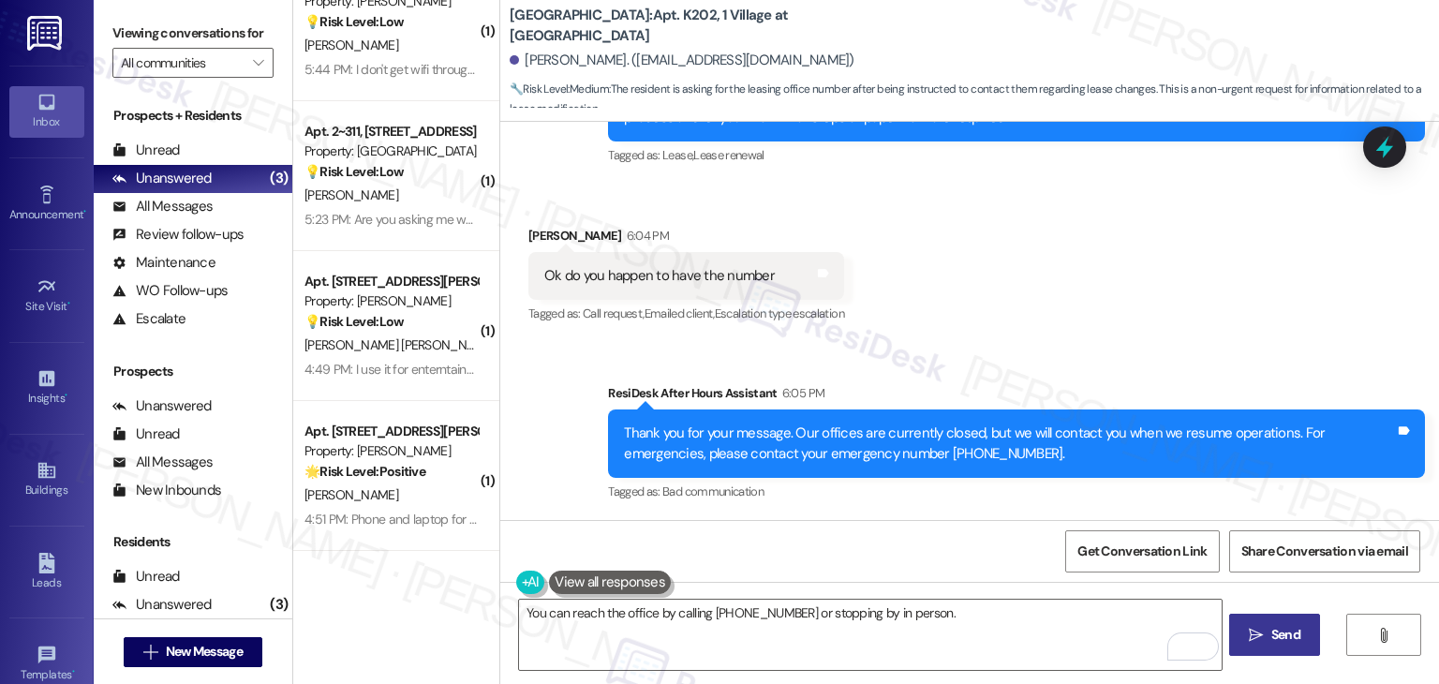
click at [1262, 643] on span " Send" at bounding box center [1274, 635] width 59 height 20
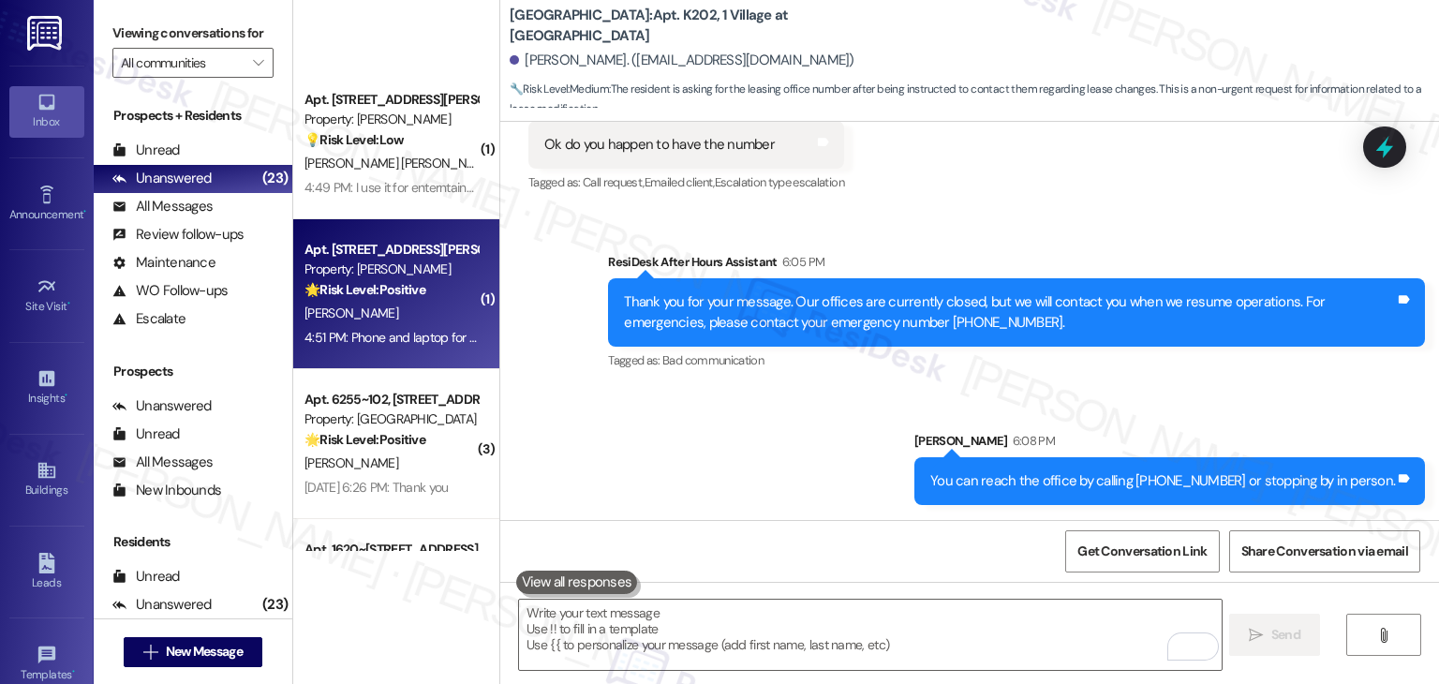
scroll to position [2110, 0]
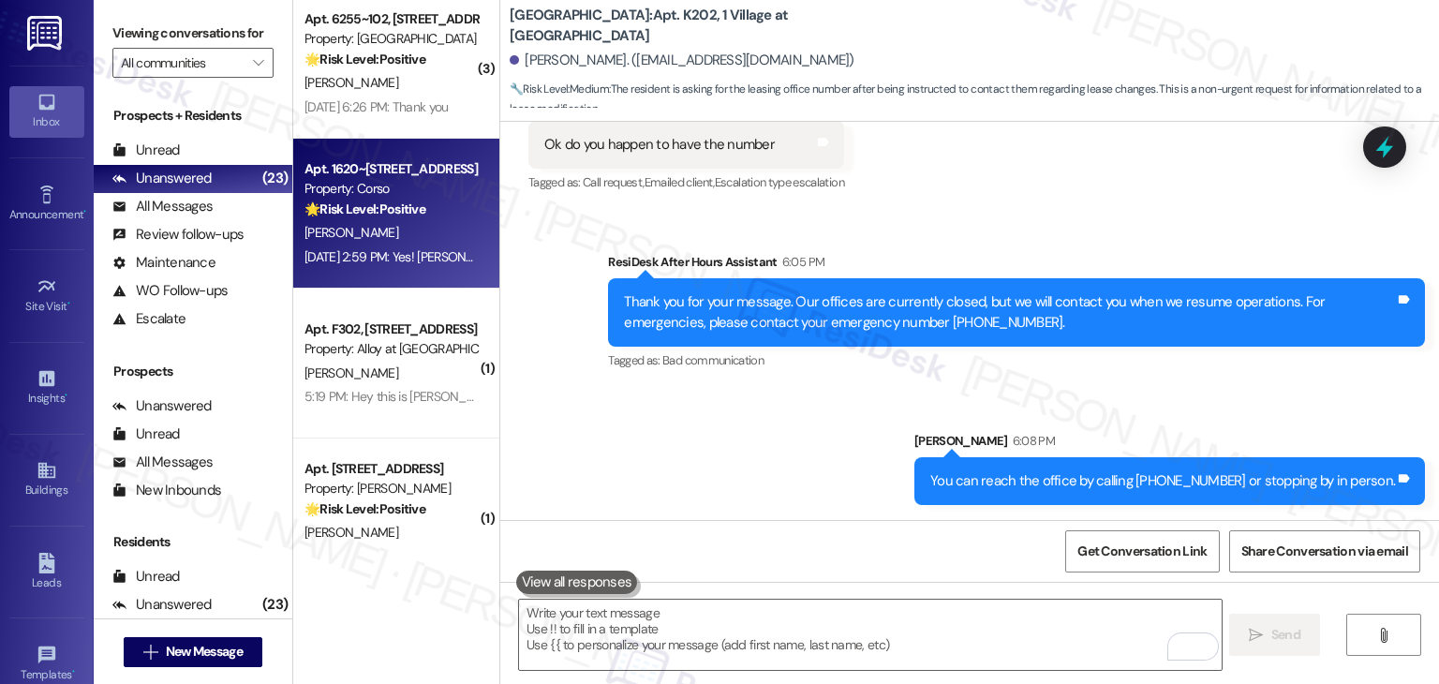
click at [353, 246] on div "Sep 10, 2025 at 2:59 PM: Yes! Steve is awesome and fixed it. Thank you Sep 10, …" at bounding box center [391, 257] width 177 height 23
type textarea "Fetching suggested responses. Please feel free to read through the conversation…"
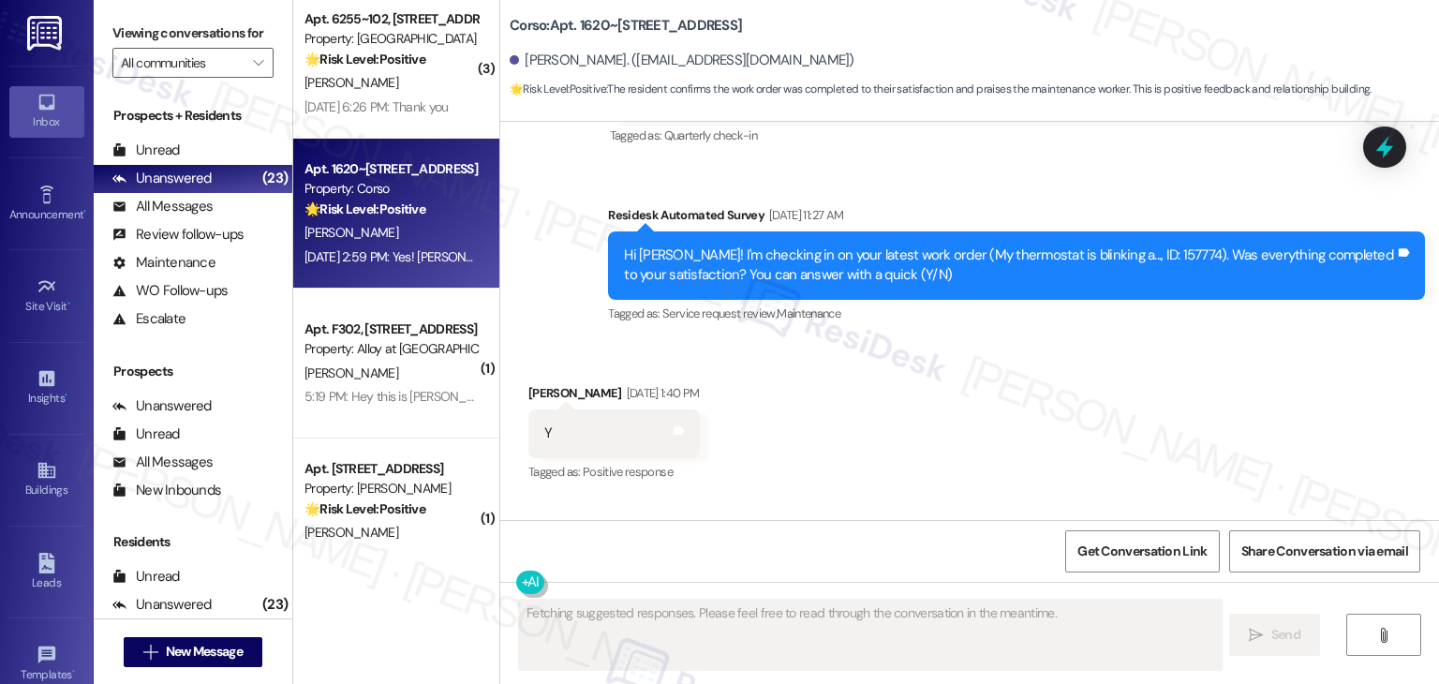
scroll to position [3791, 0]
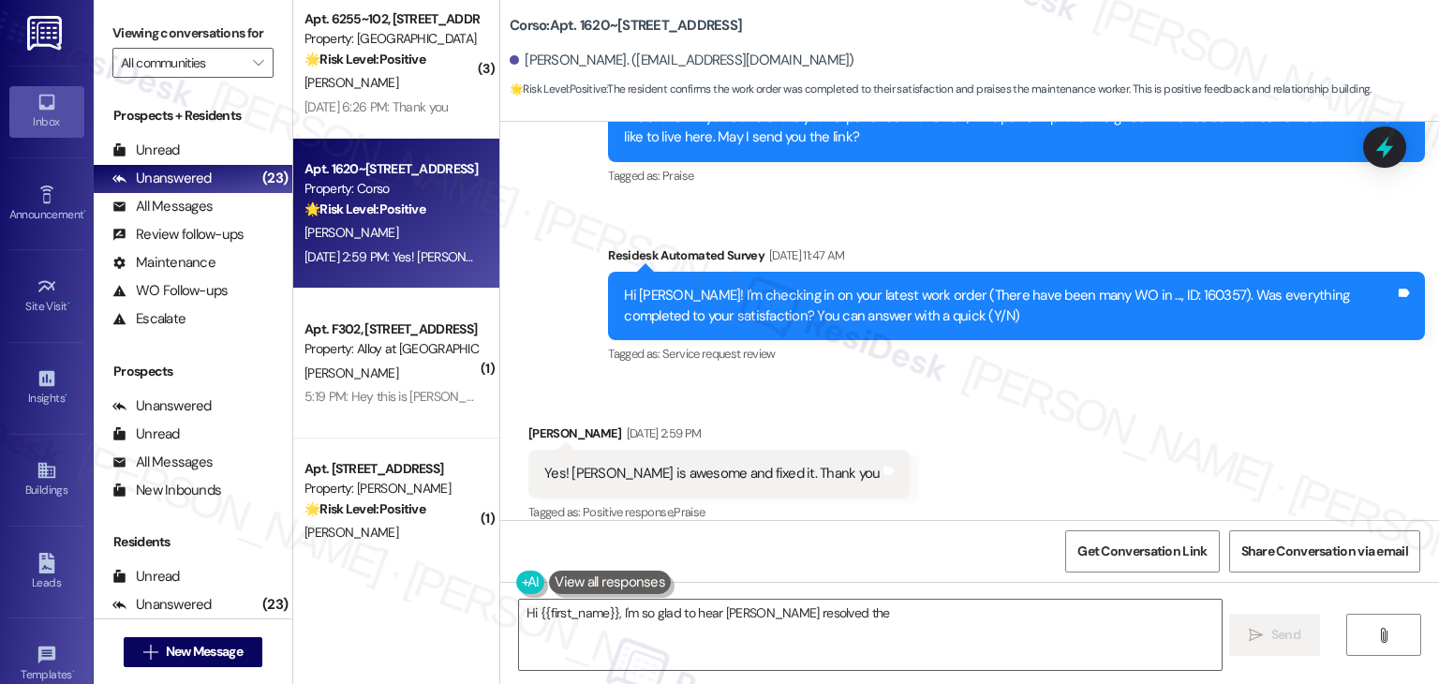
click at [990, 413] on div "Received via SMS Sara Wiegert Sep 10, 2025 at 2:59 PM Yes! Steve is awesome and…" at bounding box center [969, 460] width 939 height 158
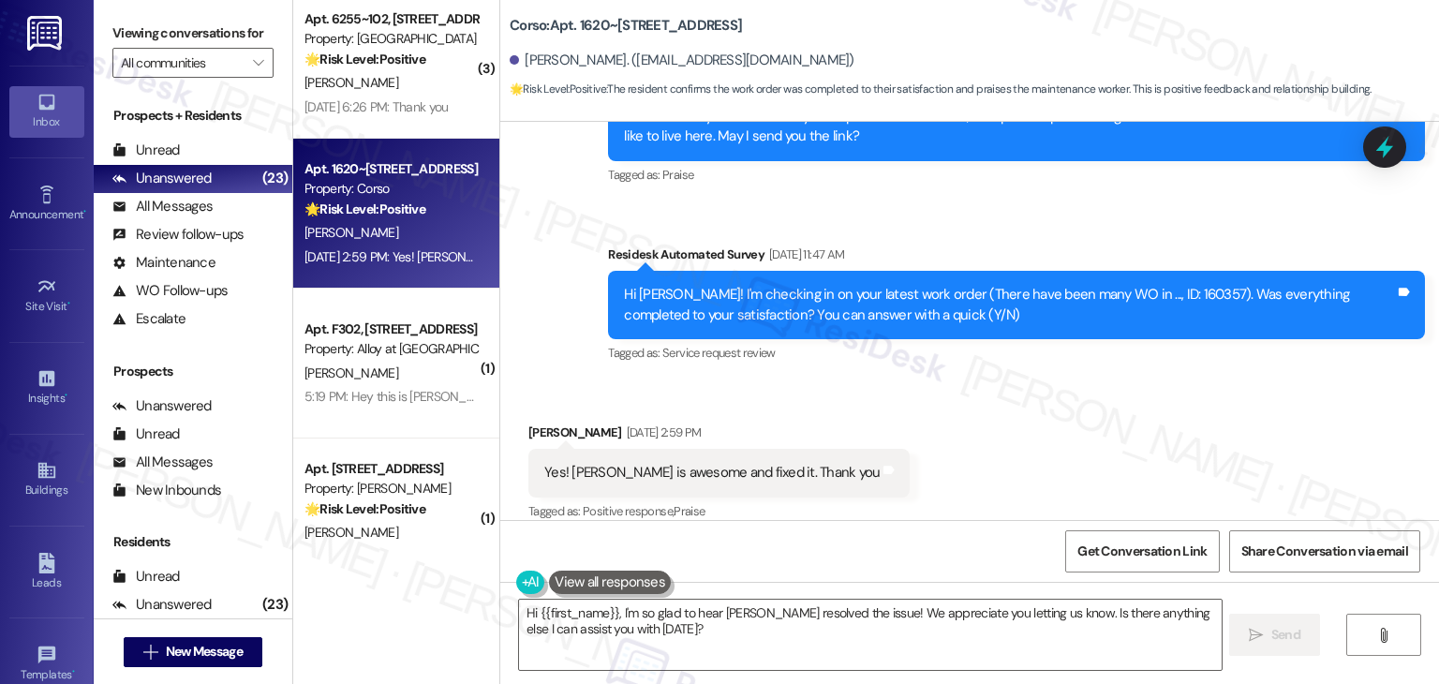
click at [990, 414] on div "Received via SMS Sara Wiegert Sep 10, 2025 at 2:59 PM Yes! Steve is awesome and…" at bounding box center [969, 459] width 939 height 158
click at [966, 419] on div "Received via SMS Sara Wiegert Sep 10, 2025 at 2:59 PM Yes! Steve is awesome and…" at bounding box center [969, 459] width 939 height 158
click at [966, 409] on div "Received via SMS Sara Wiegert Sep 10, 2025 at 2:59 PM Yes! Steve is awesome and…" at bounding box center [969, 459] width 939 height 158
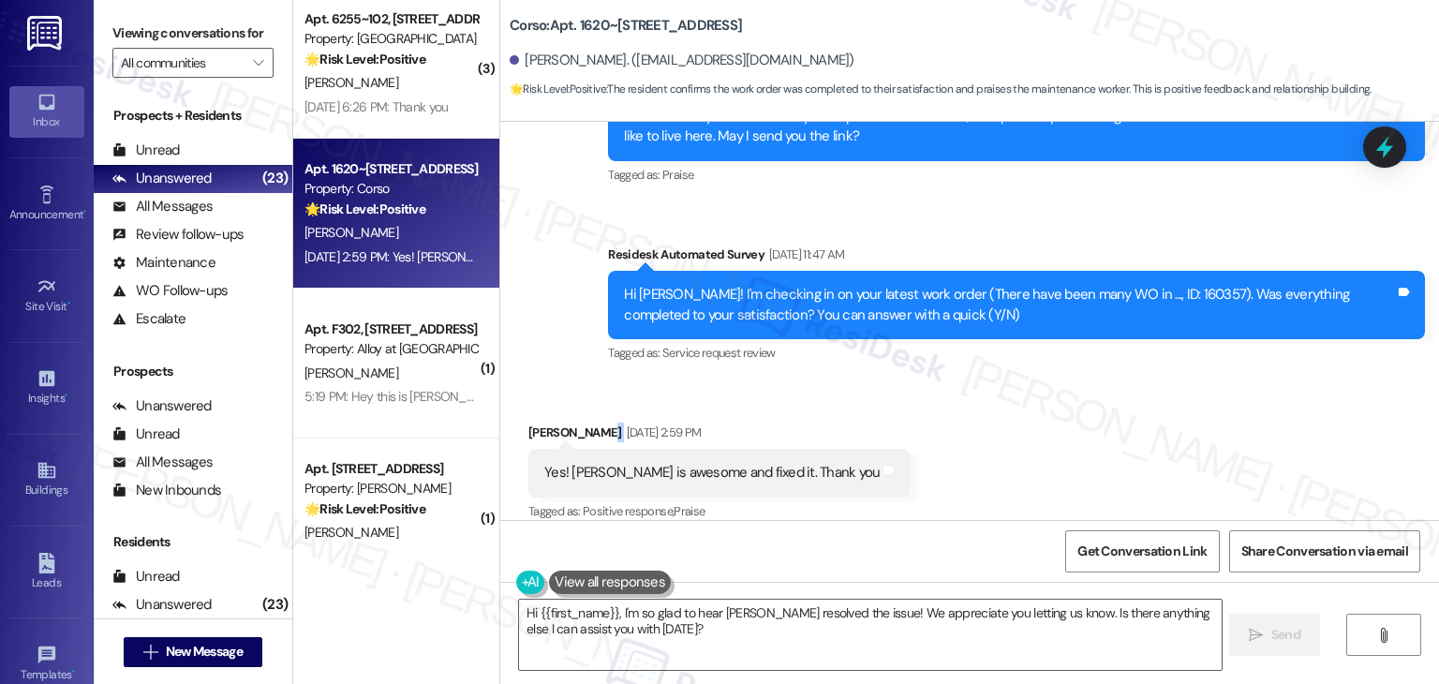
click at [966, 409] on div "Received via SMS Sara Wiegert Sep 10, 2025 at 2:59 PM Yes! Steve is awesome and…" at bounding box center [969, 459] width 939 height 158
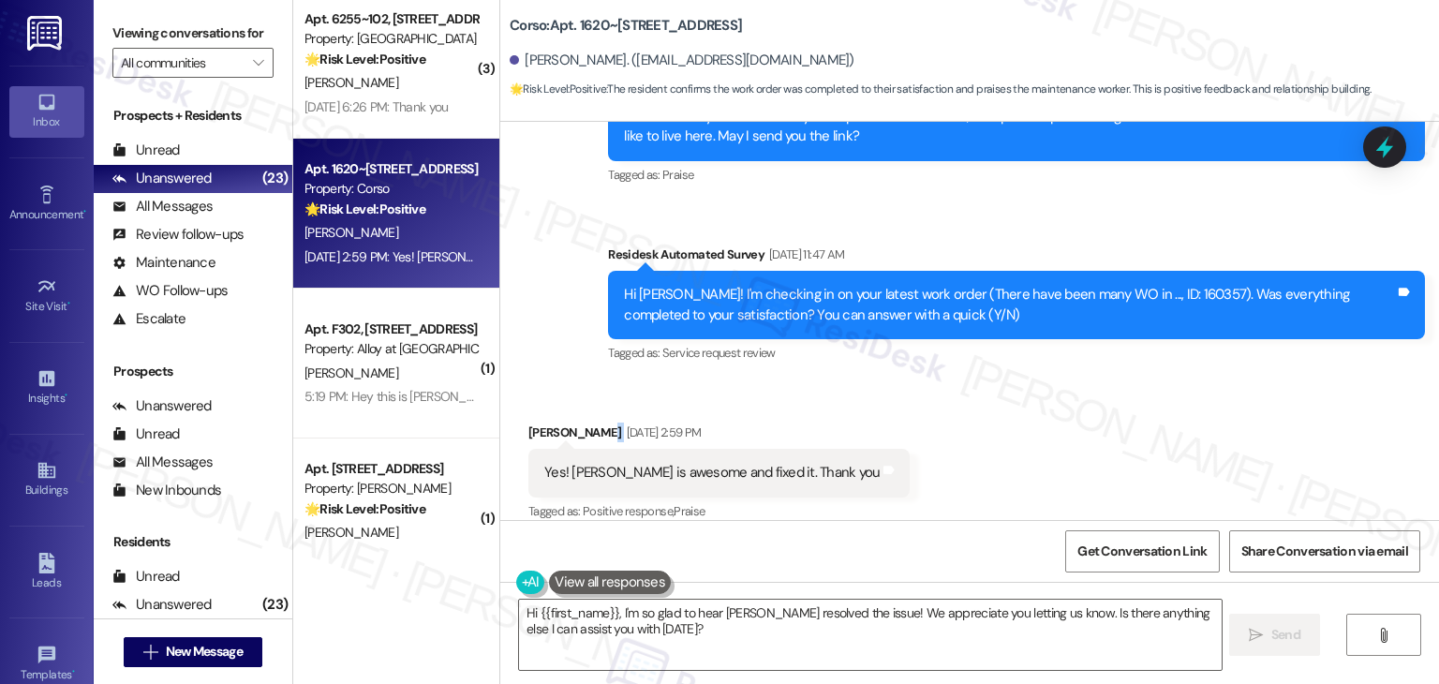
click at [966, 409] on div "Received via SMS Sara Wiegert Sep 10, 2025 at 2:59 PM Yes! Steve is awesome and…" at bounding box center [969, 459] width 939 height 158
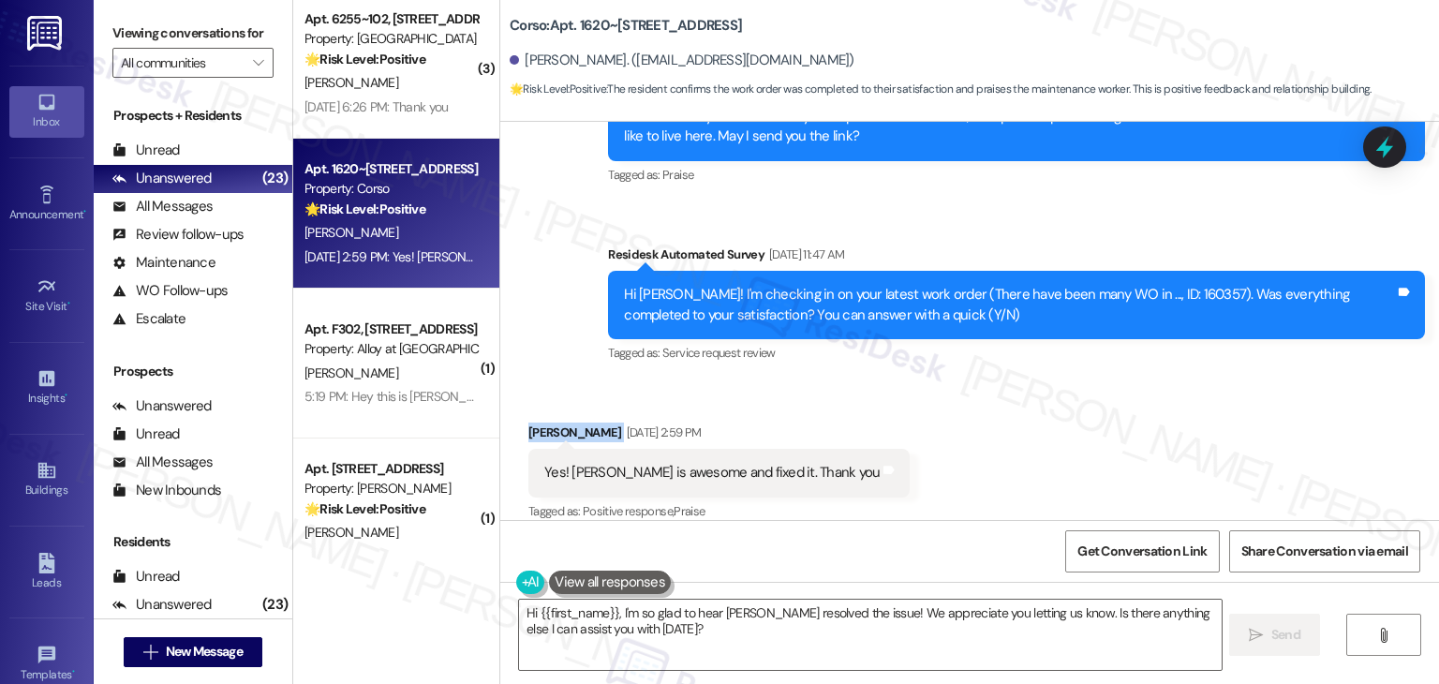
click at [966, 409] on div "Received via SMS Sara Wiegert Sep 10, 2025 at 2:59 PM Yes! Steve is awesome and…" at bounding box center [969, 459] width 939 height 158
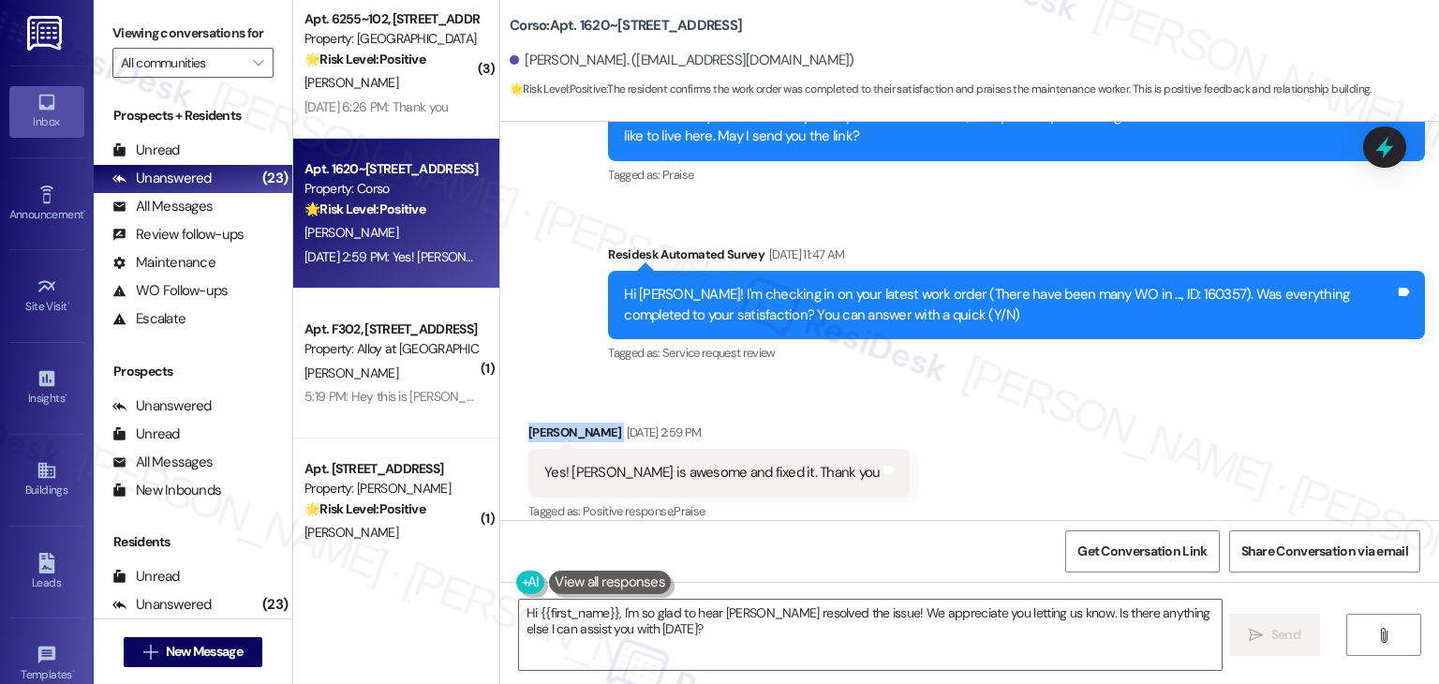
click at [966, 409] on div "Received via SMS Sara Wiegert Sep 10, 2025 at 2:59 PM Yes! Steve is awesome and…" at bounding box center [969, 459] width 939 height 158
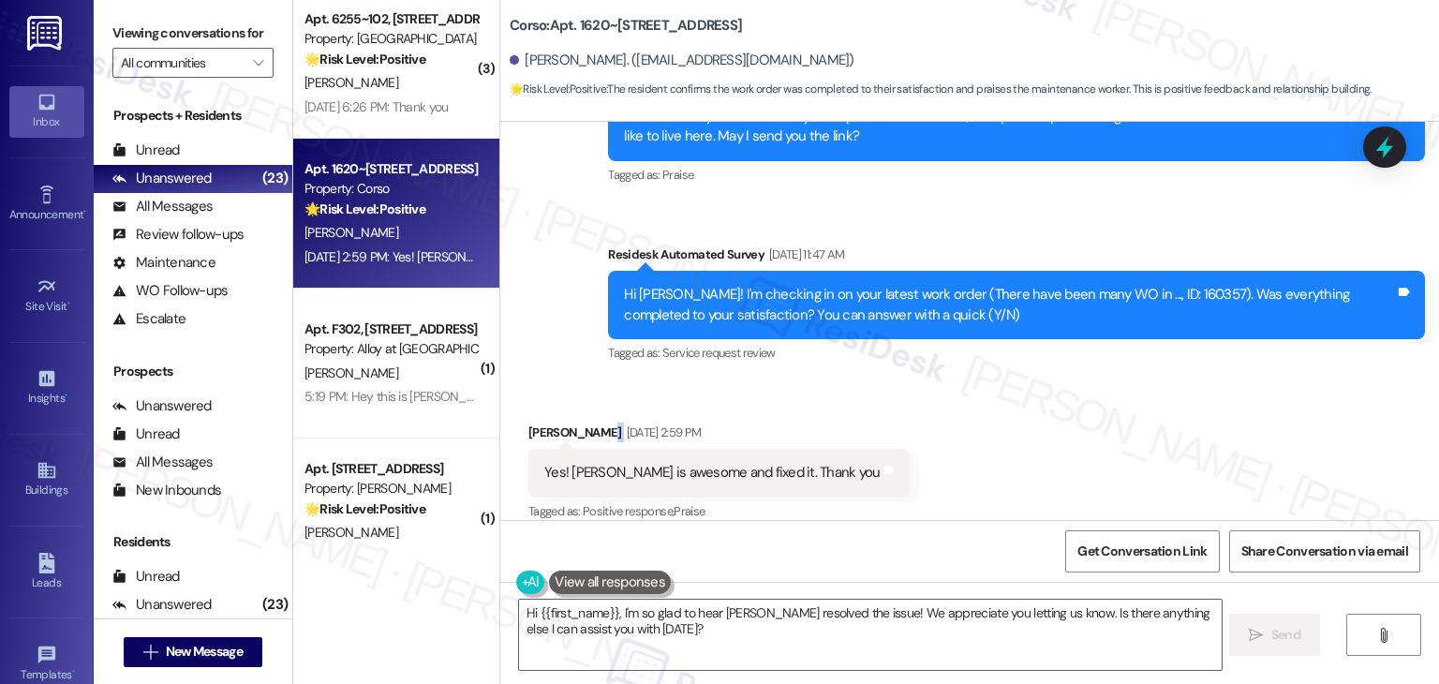
click at [966, 409] on div "Received via SMS Sara Wiegert Sep 10, 2025 at 2:59 PM Yes! Steve is awesome and…" at bounding box center [969, 459] width 939 height 158
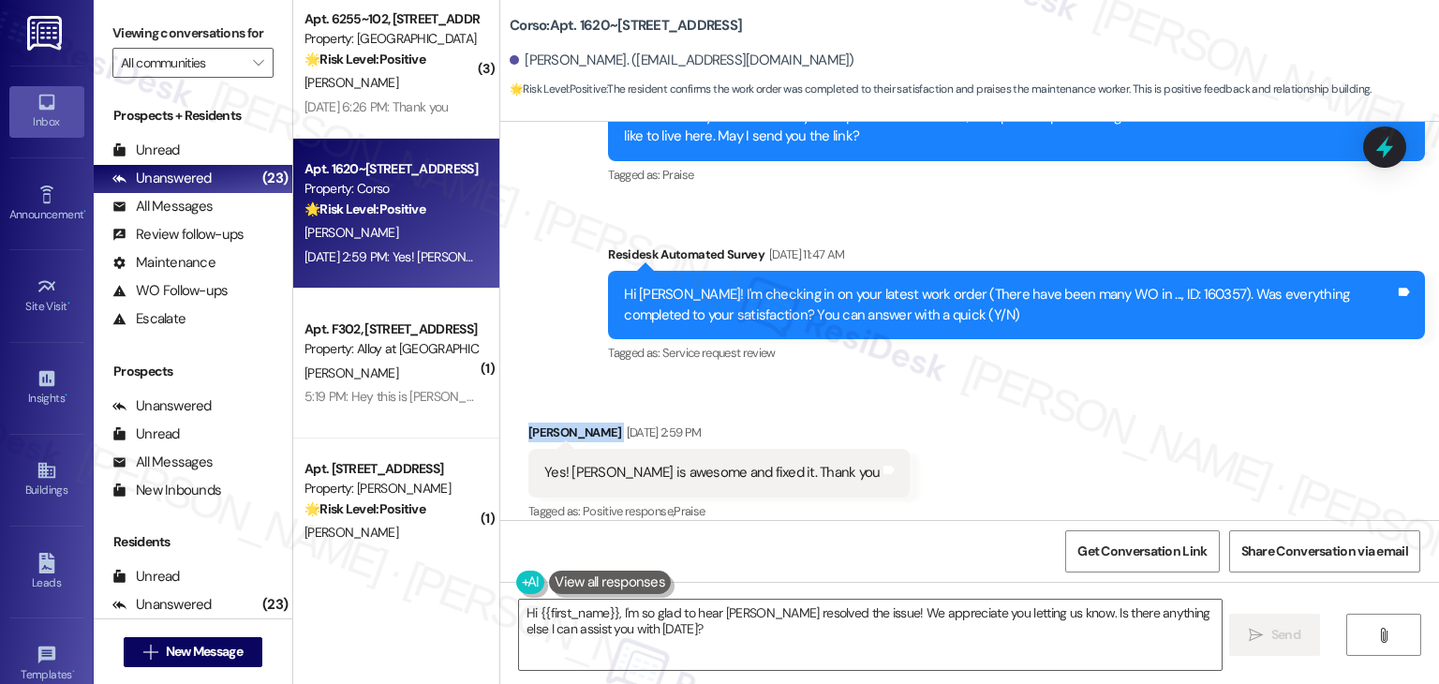
click at [966, 409] on div "Received via SMS Sara Wiegert Sep 10, 2025 at 2:59 PM Yes! Steve is awesome and…" at bounding box center [969, 459] width 939 height 158
click at [1107, 636] on textarea "Hi {{first_name}}, I'm so glad to hear Steve resolved the issue! We appreciate …" at bounding box center [870, 635] width 702 height 70
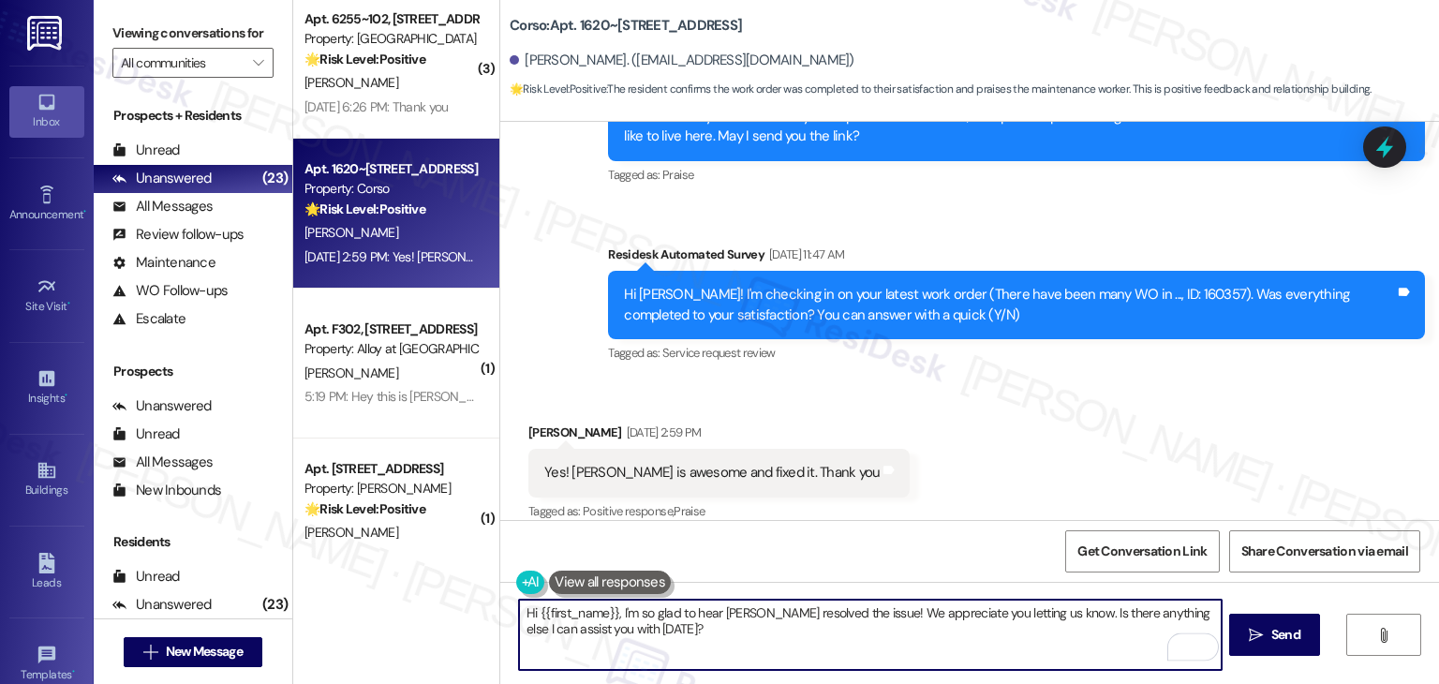
drag, startPoint x: 1057, startPoint y: 631, endPoint x: 1060, endPoint y: 619, distance: 11.6
click at [1060, 619] on textarea "Hi {{first_name}}, I'm so glad to hear Steve resolved the issue! We appreciate …" at bounding box center [870, 635] width 702 height 70
paste textarea "If anything else comes up, please don't hesitate to reach out. We're happy to h…"
type textarea "Hi {{first_name}}, I'm so glad to hear Steve resolved the issue! We appreciate …"
click at [1288, 640] on span "Send" at bounding box center [1286, 635] width 29 height 20
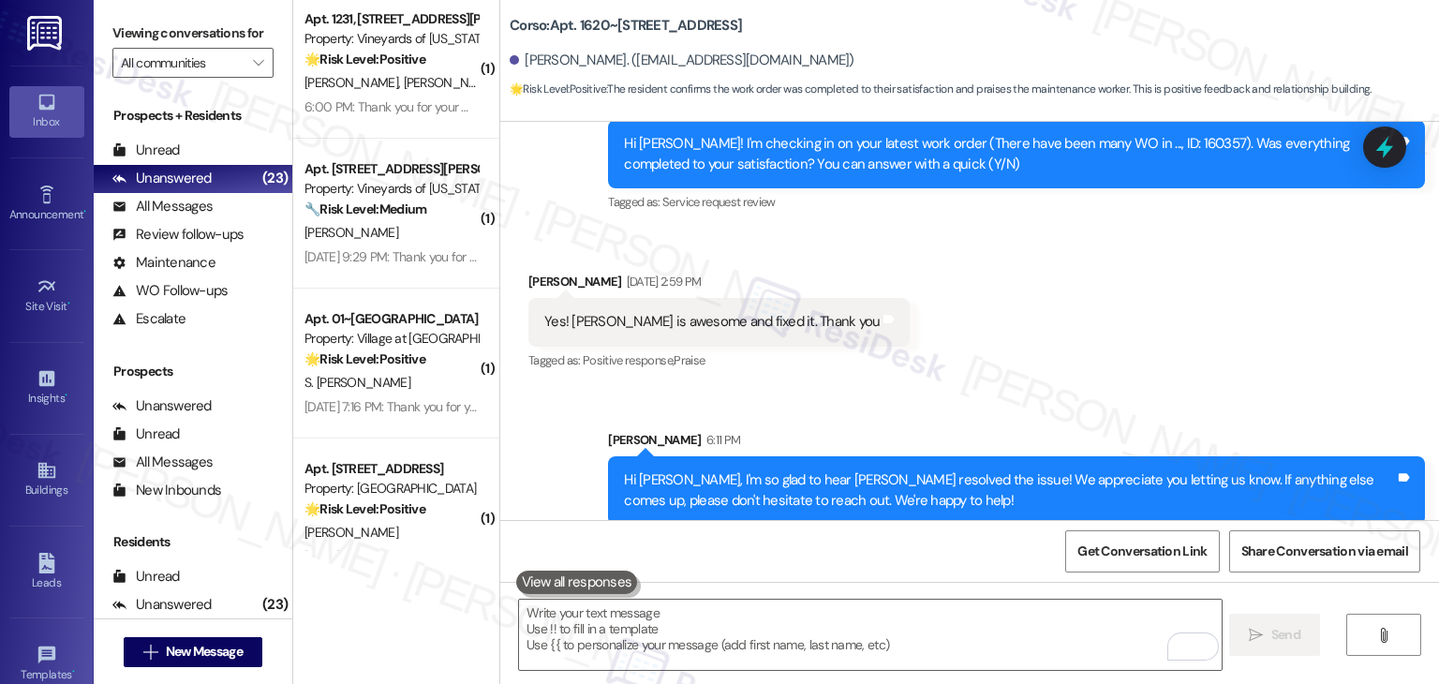
scroll to position [2897, 0]
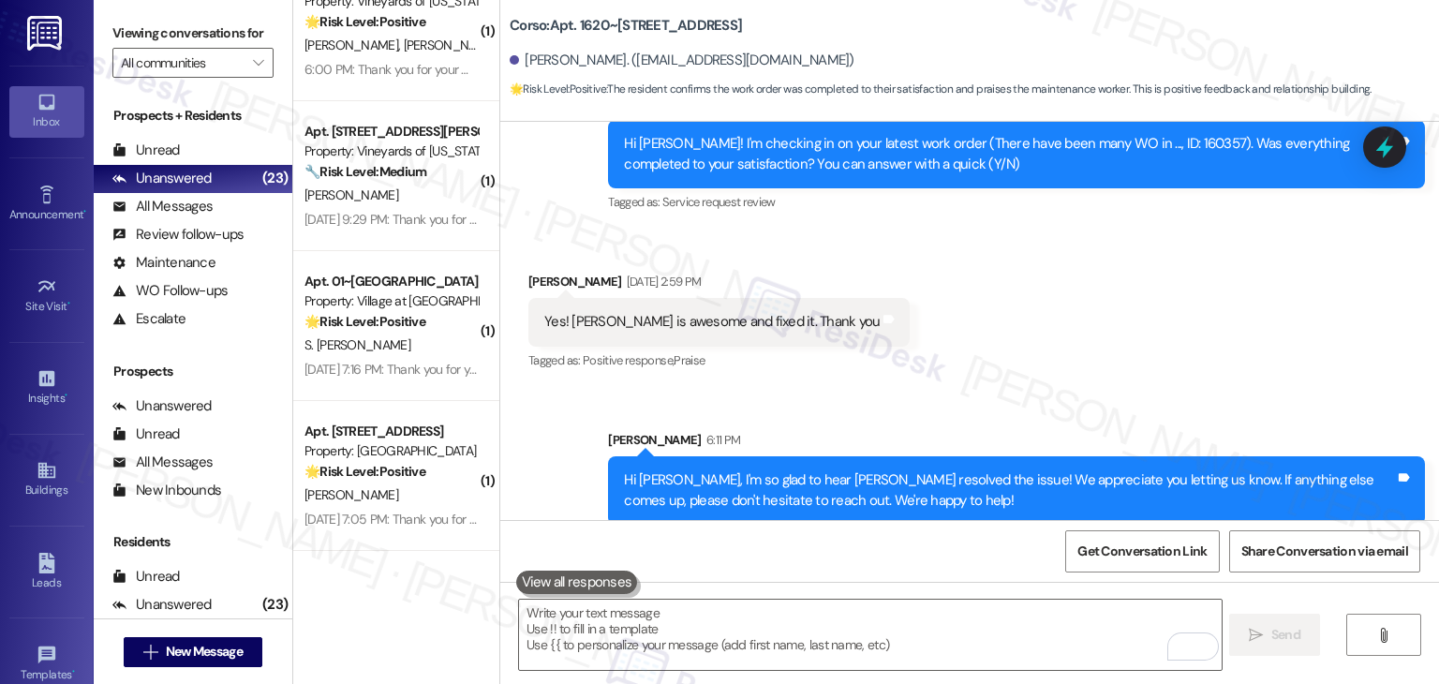
click at [1041, 352] on div "Received via SMS Sara Wiegert Sep 10, 2025 at 2:59 PM Yes! Steve is awesome and…" at bounding box center [969, 309] width 939 height 158
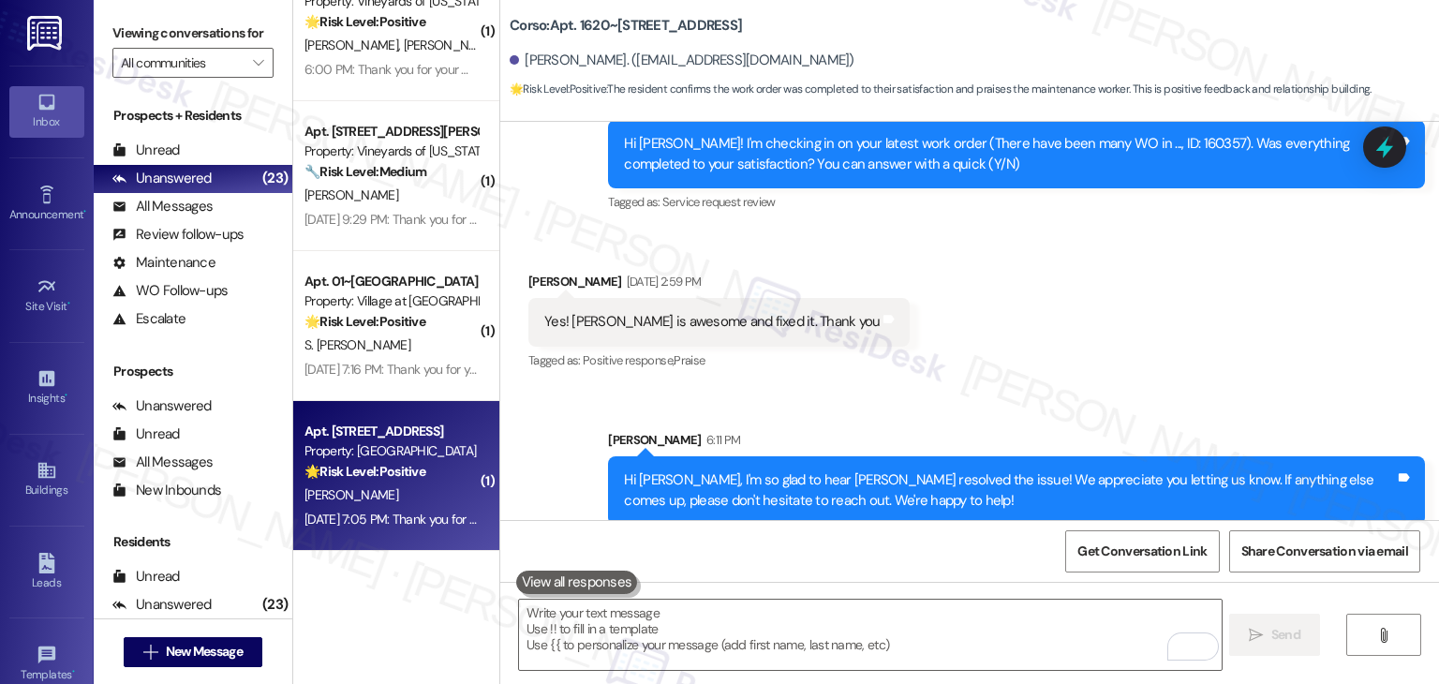
click at [379, 493] on div "[PERSON_NAME]" at bounding box center [391, 495] width 177 height 23
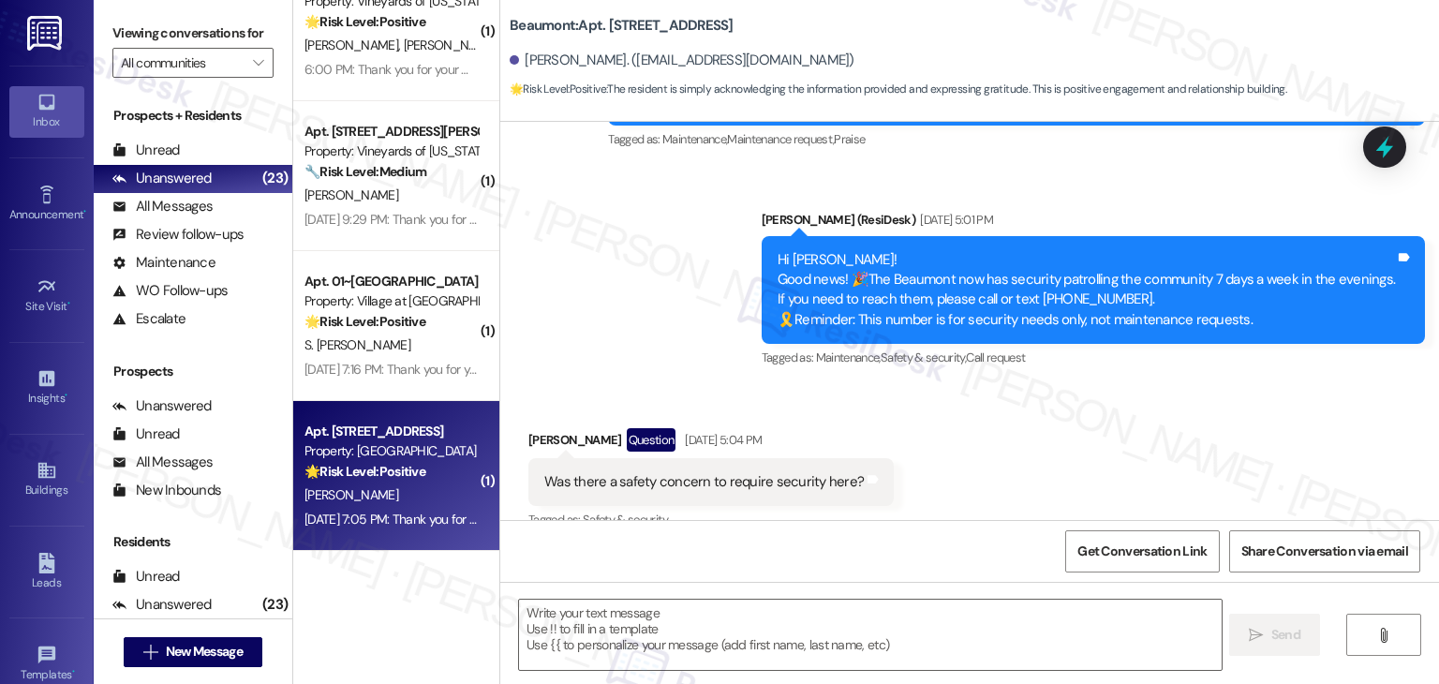
type textarea "Fetching suggested responses. Please feel free to read through the conversation…"
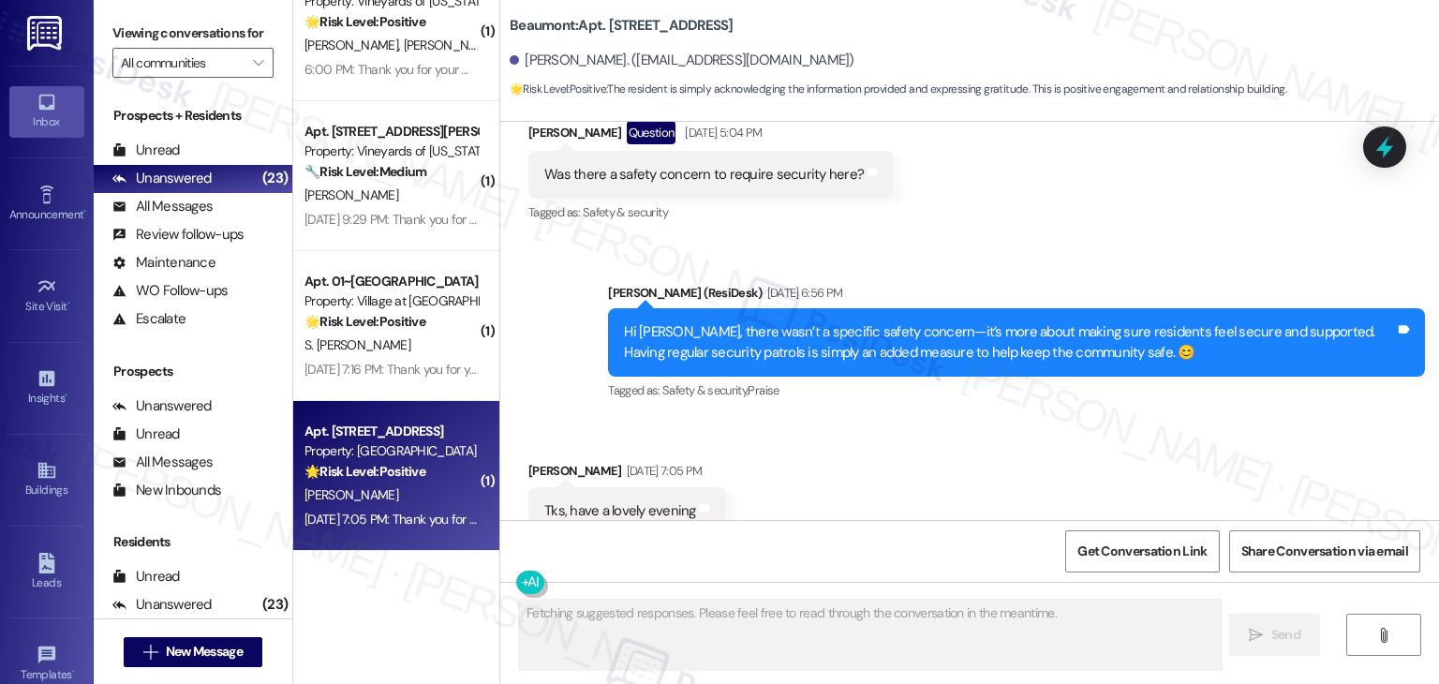
scroll to position [821, 0]
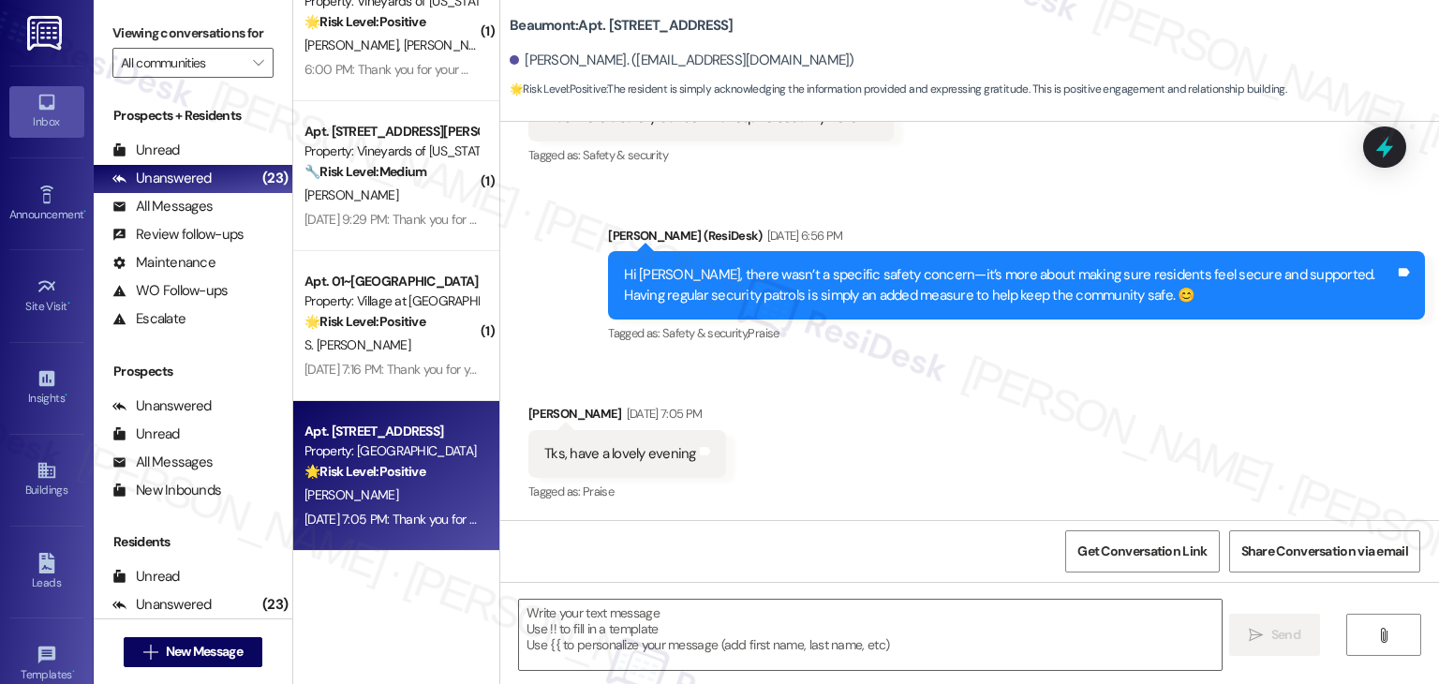
click at [924, 454] on div "Received via SMS Donna Goodwin Sep 10, 2025 at 7:05 PM Tks, have a lovely eveni…" at bounding box center [969, 441] width 939 height 158
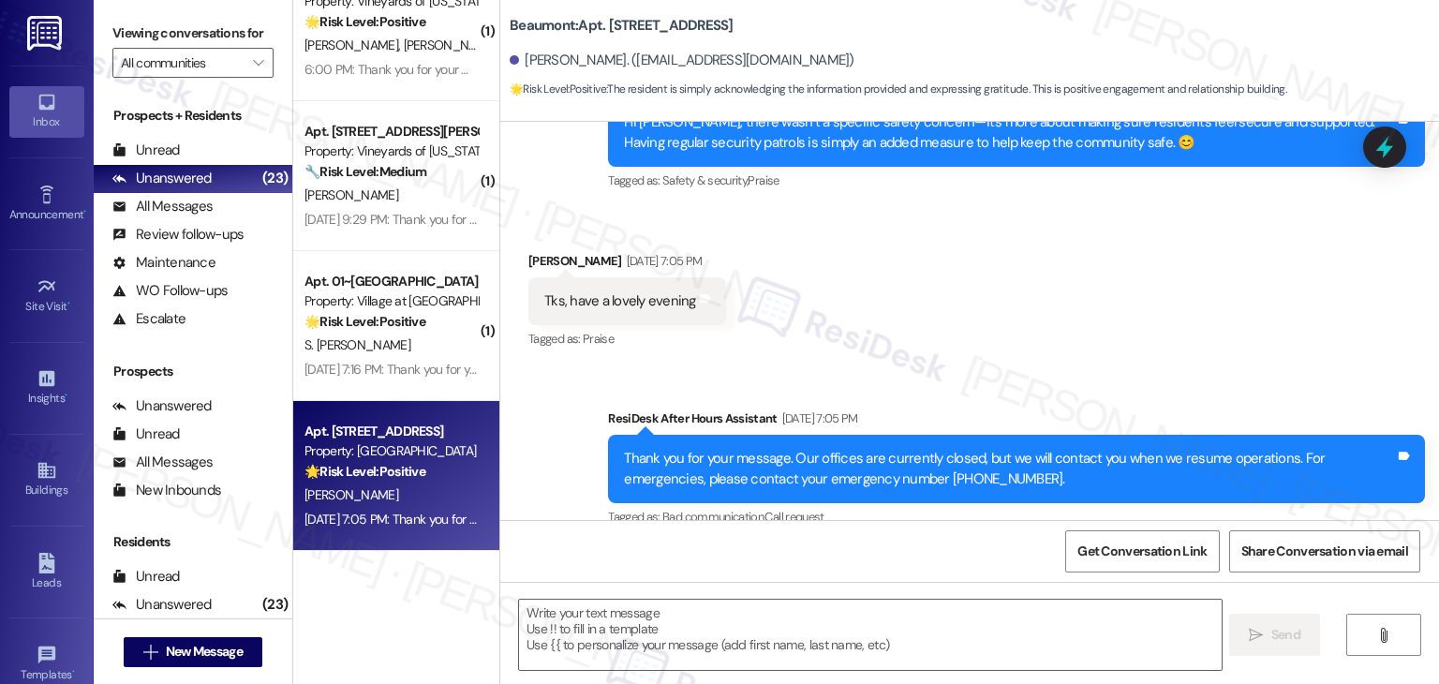
scroll to position [1000, 0]
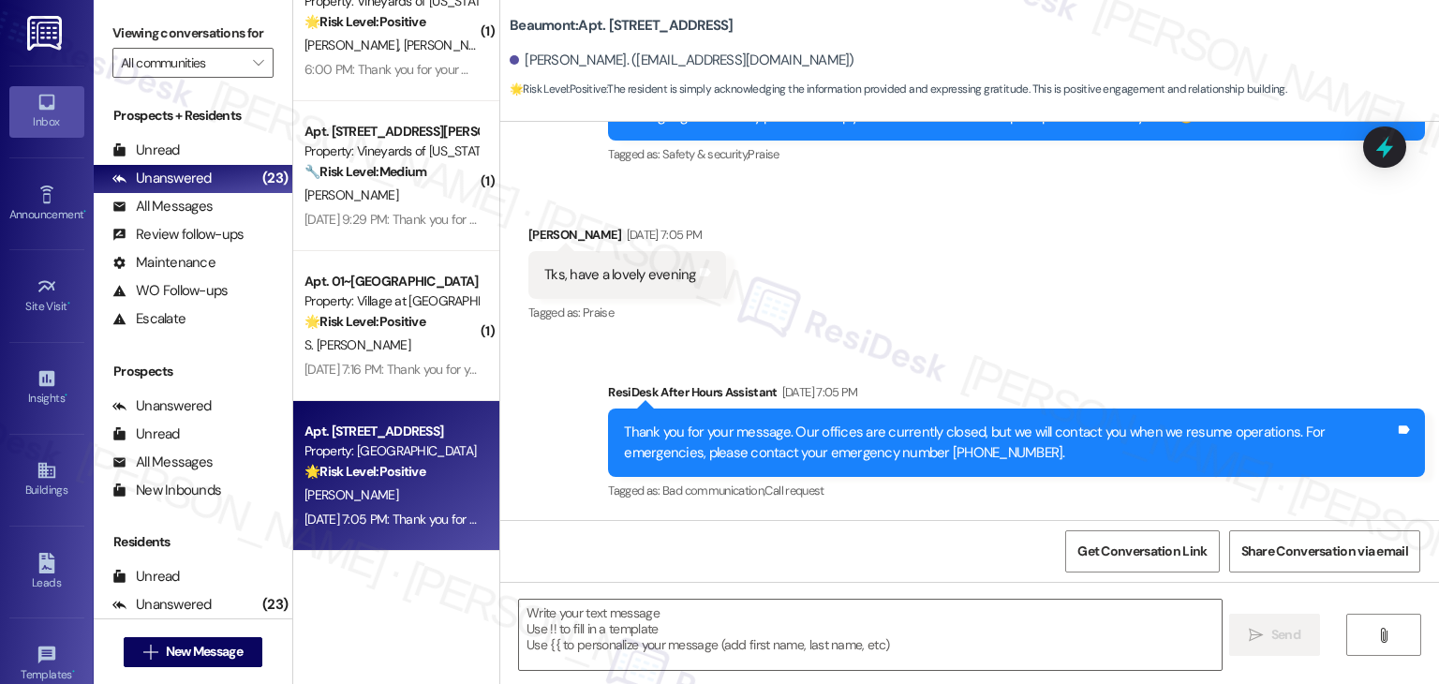
click at [1042, 316] on div "Received via SMS Donna Goodwin Sep 10, 2025 at 7:05 PM Tks, have a lovely eveni…" at bounding box center [969, 262] width 939 height 158
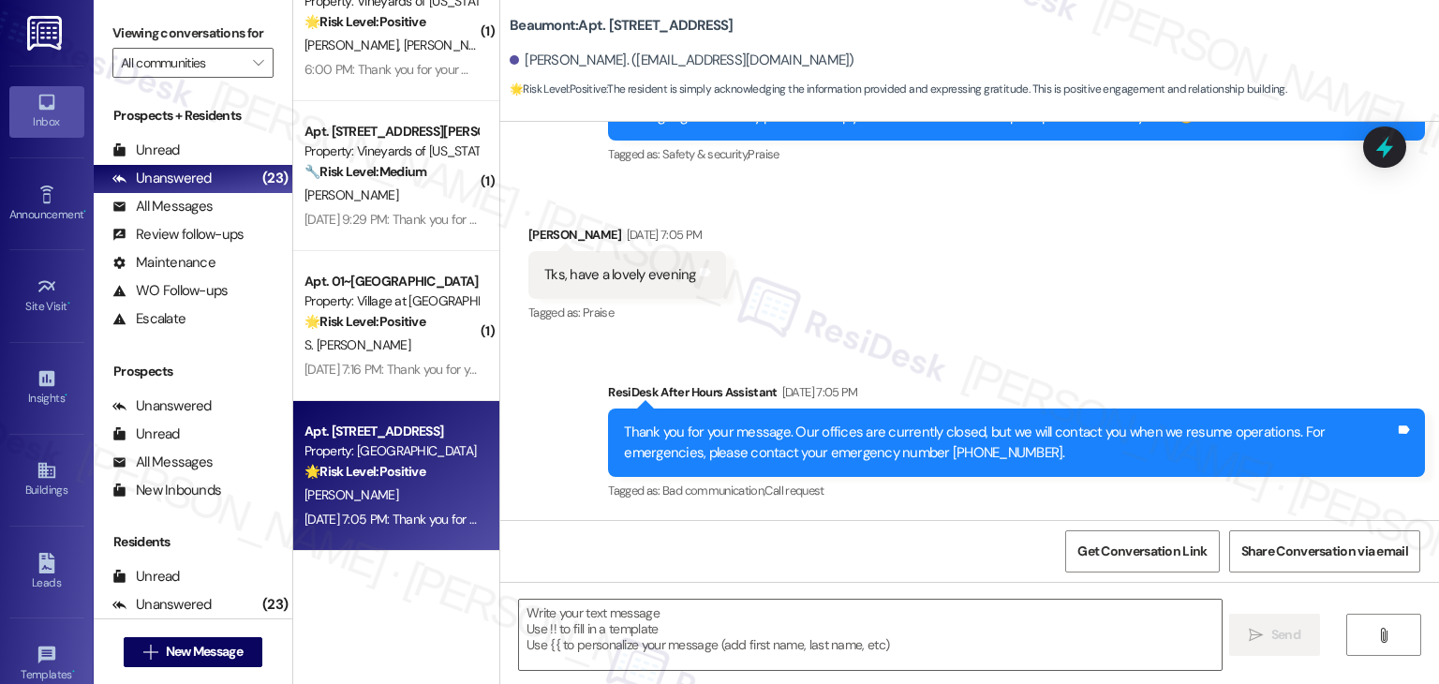
click at [1042, 316] on div "Received via SMS Donna Goodwin Sep 10, 2025 at 7:05 PM Tks, have a lovely eveni…" at bounding box center [969, 262] width 939 height 158
click at [1031, 324] on div "Received via SMS Donna Goodwin Sep 10, 2025 at 7:05 PM Tks, have a lovely eveni…" at bounding box center [969, 262] width 939 height 158
click at [647, 623] on textarea at bounding box center [870, 635] width 702 height 70
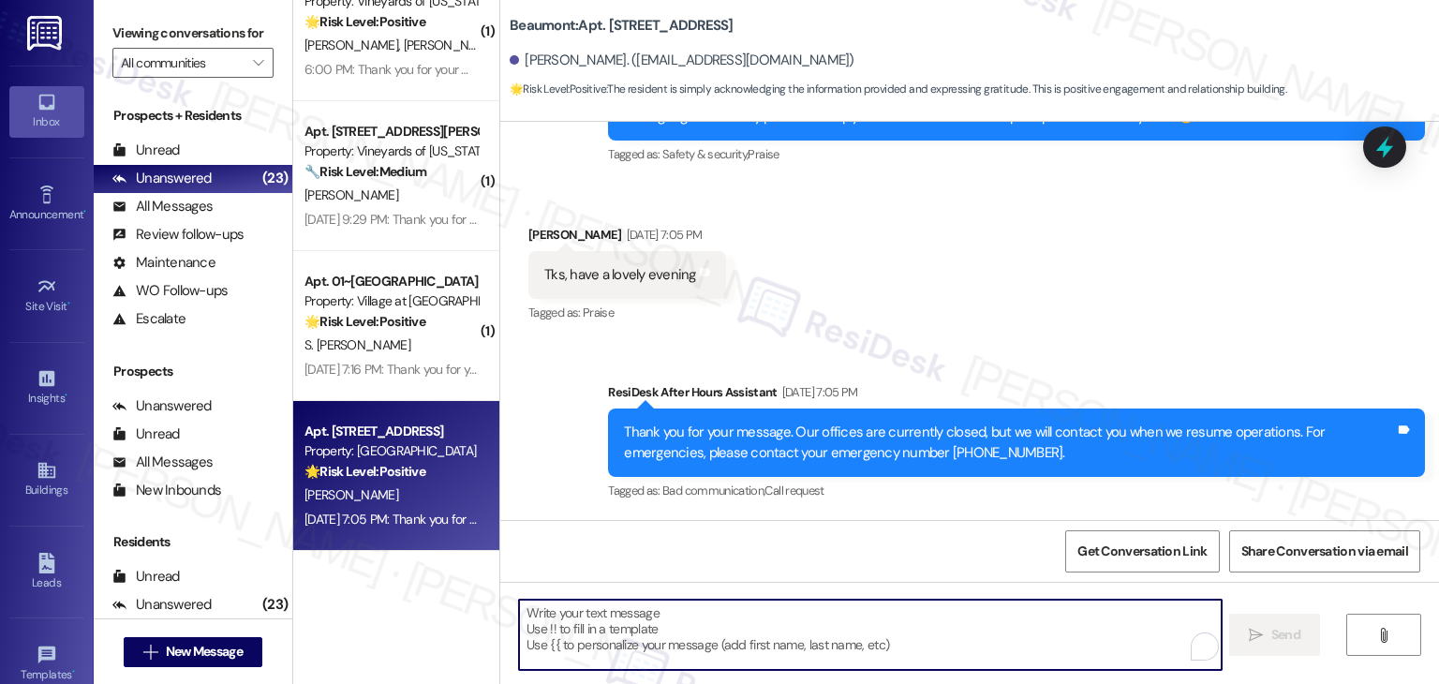
paste textarea "Hey {{first_name}}, just checking in! So, you’re all set with everything? If yo…"
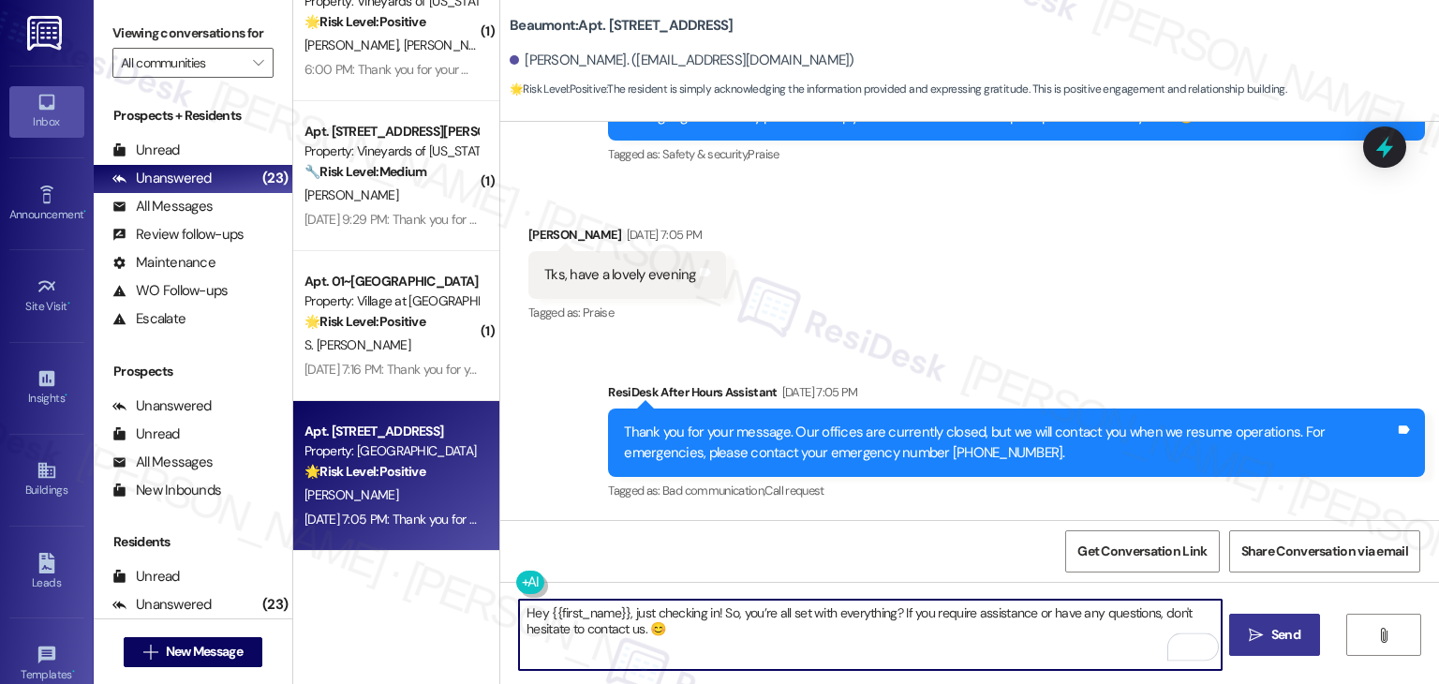
type textarea "Hey {{first_name}}, just checking in! So, you’re all set with everything? If yo…"
click at [1278, 634] on span "Send" at bounding box center [1286, 635] width 29 height 20
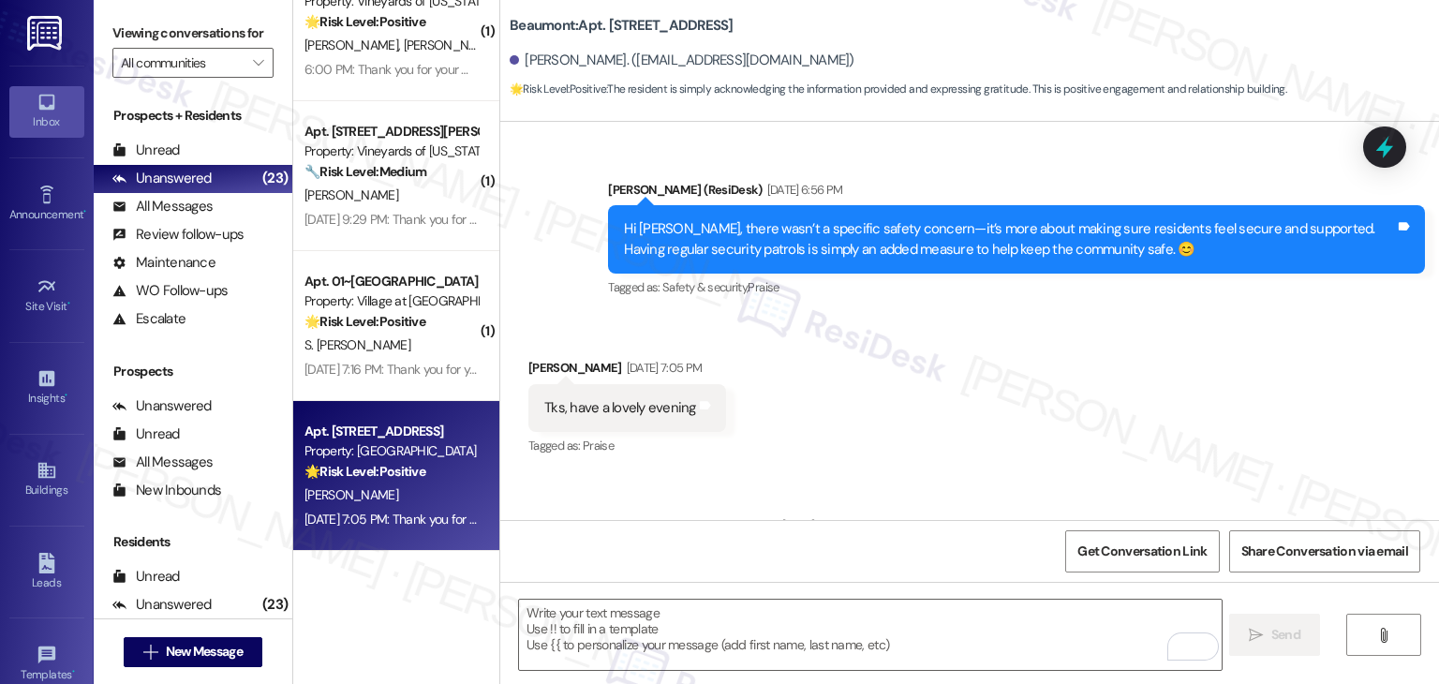
scroll to position [821, 0]
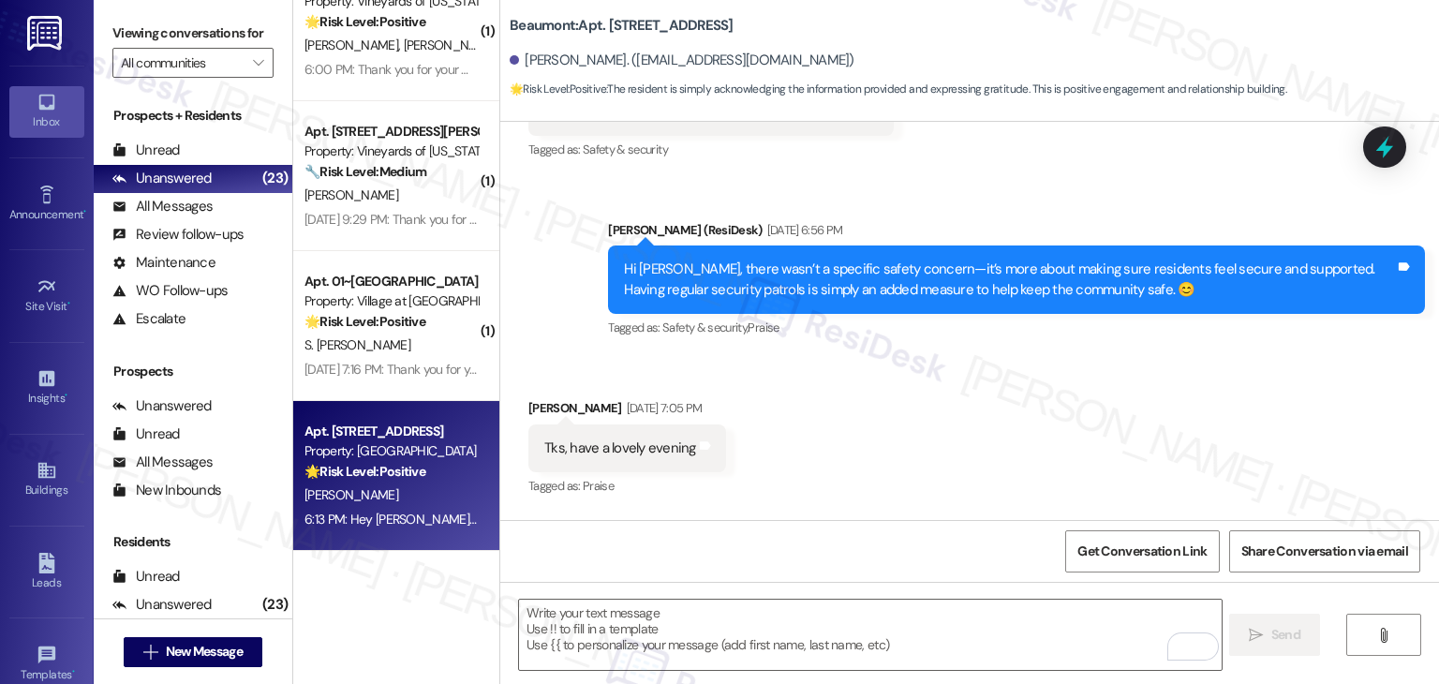
scroll to position [1151, 0]
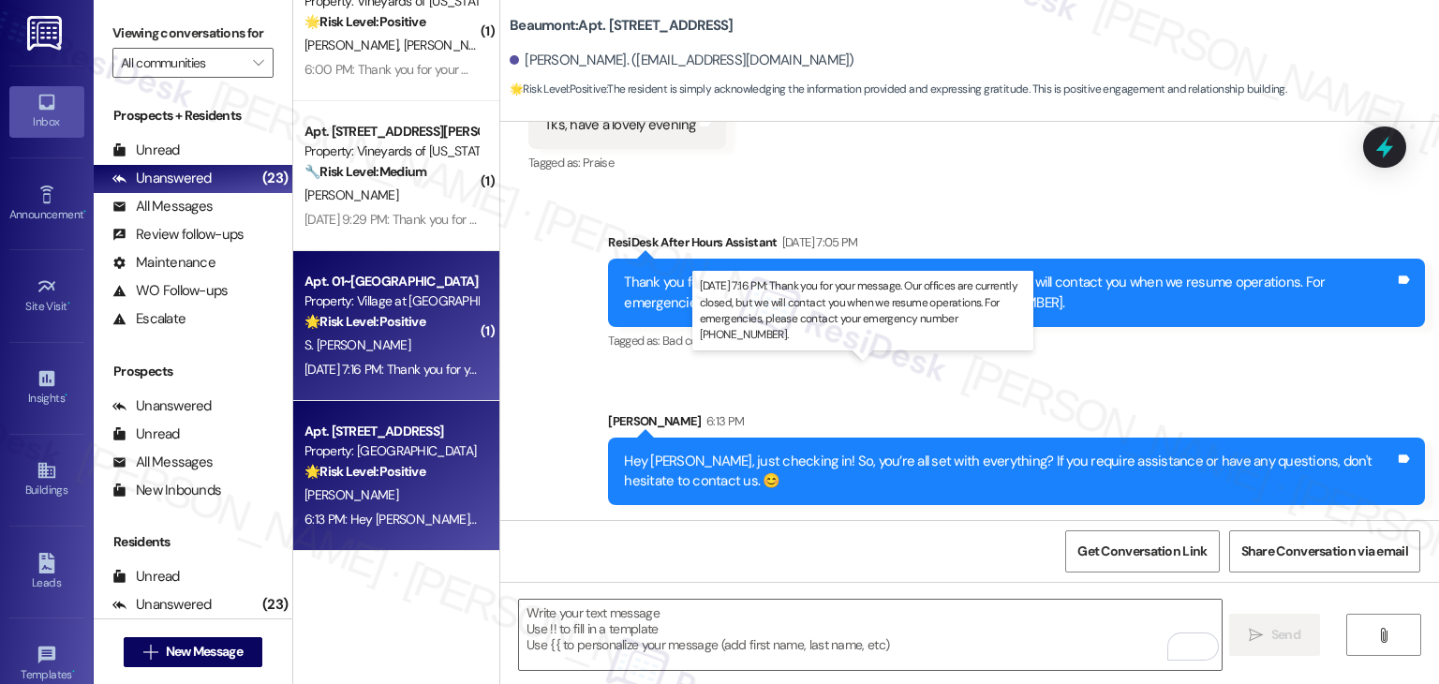
click at [408, 372] on div "[DATE] 7:16 PM: Thank you for your message. Our offices are currently closed, b…" at bounding box center [870, 369] width 1130 height 17
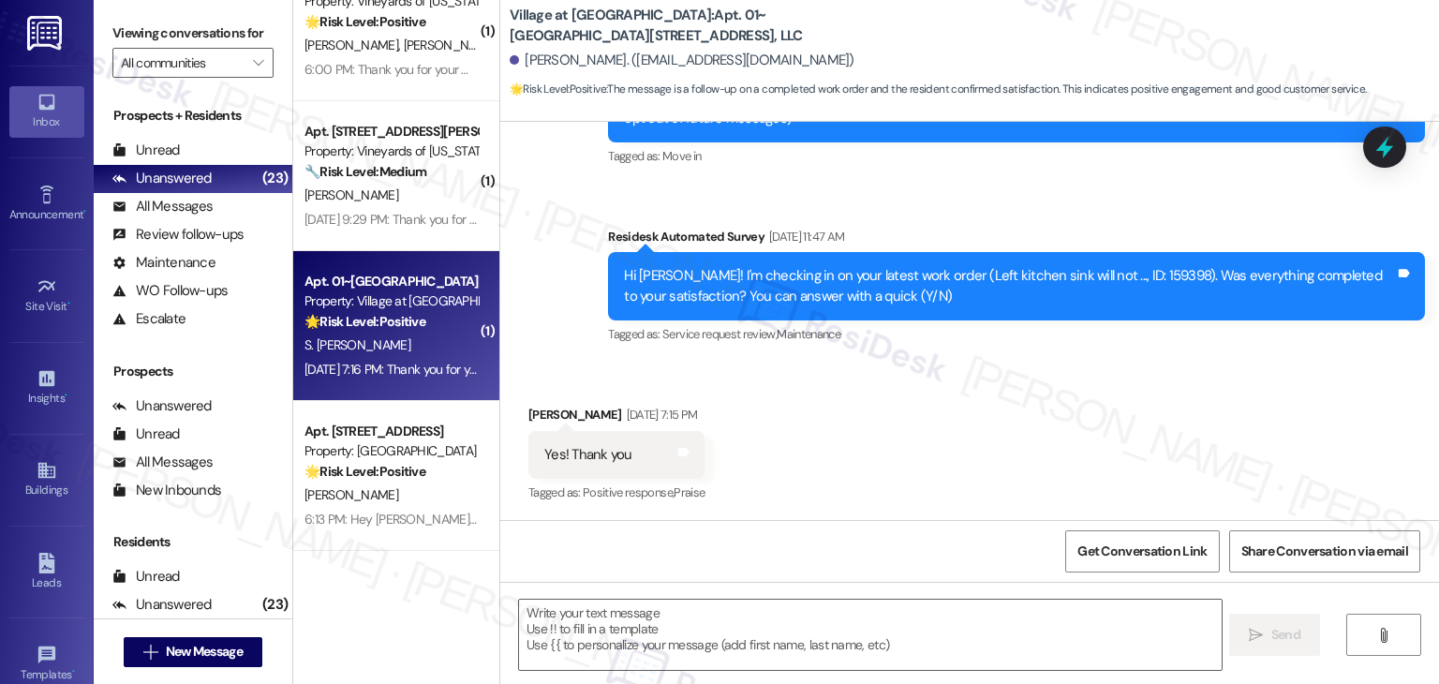
type textarea "Fetching suggested responses. Please feel free to read through the conversation…"
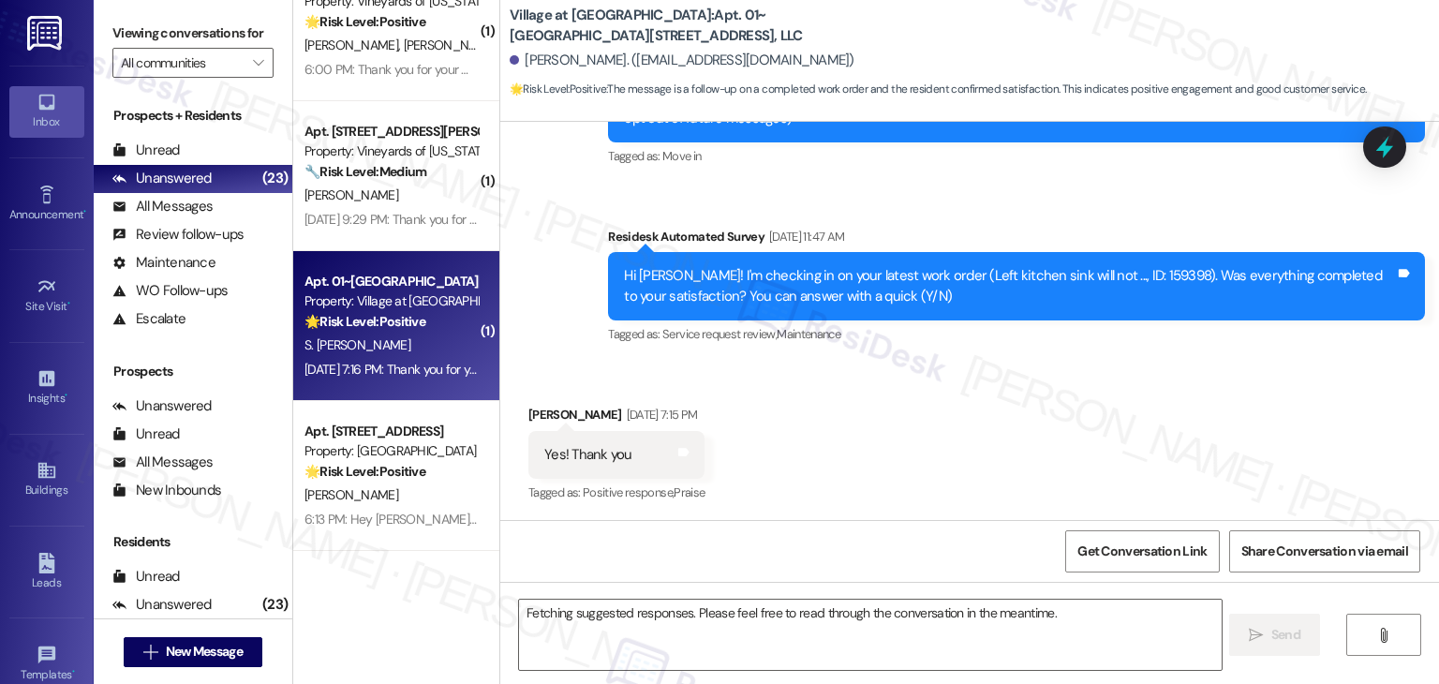
scroll to position [262, 0]
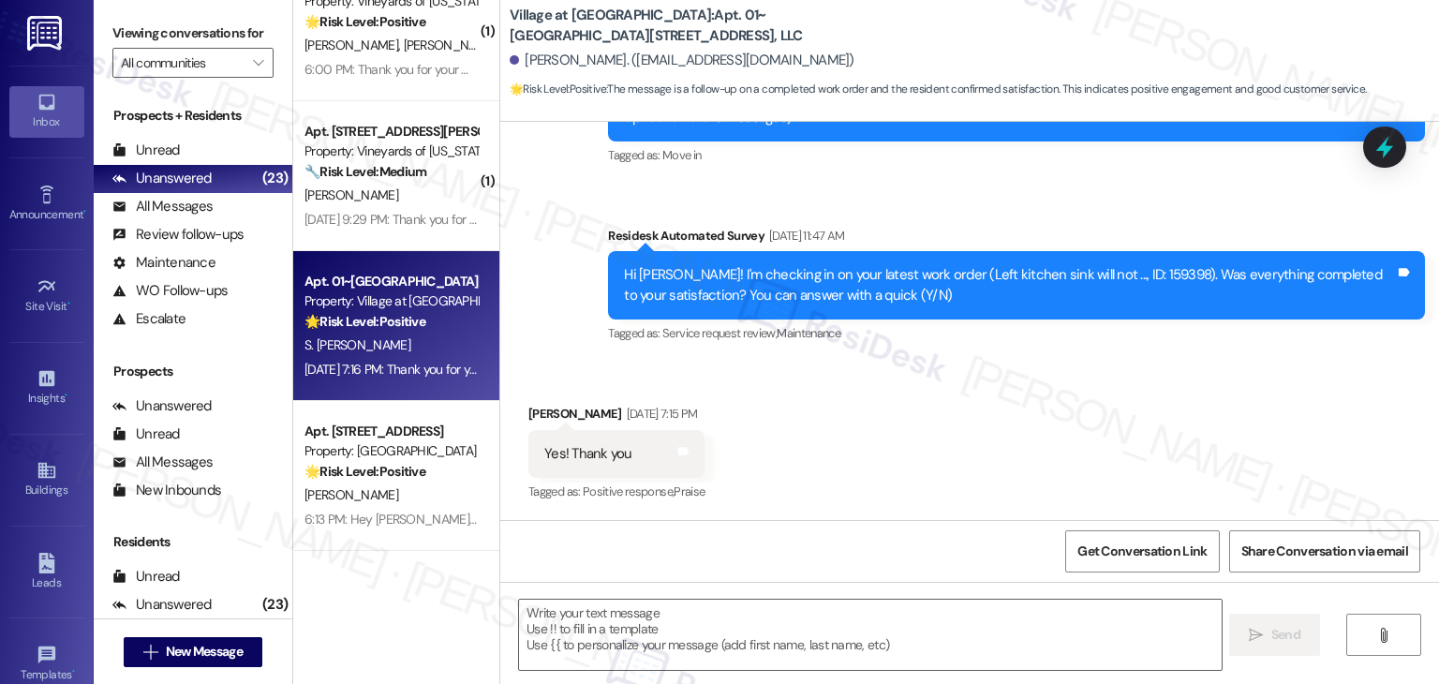
click at [935, 426] on div "Received via SMS [PERSON_NAME] [DATE] 7:15 PM Yes! Thank you Tags and notes Tag…" at bounding box center [969, 441] width 939 height 158
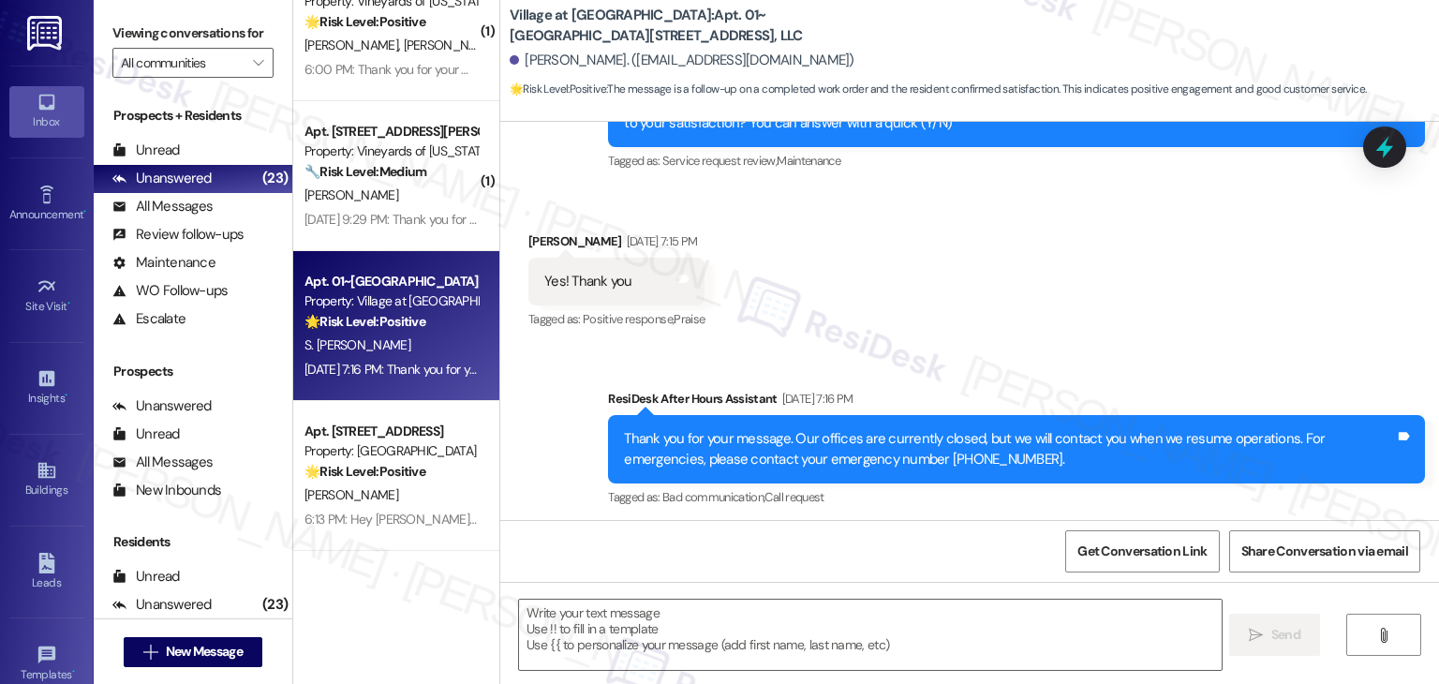
scroll to position [441, 0]
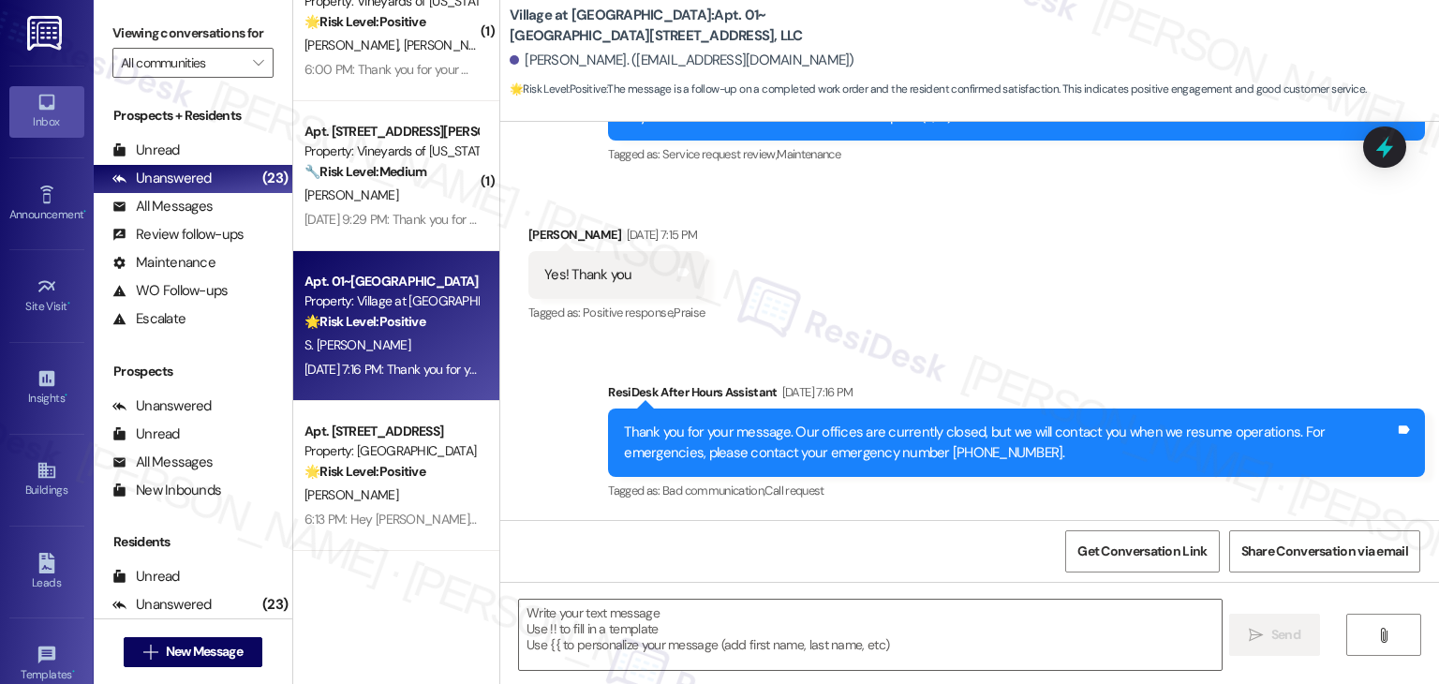
click at [999, 275] on div "Received via SMS [PERSON_NAME] [DATE] 7:15 PM Yes! Thank you Tags and notes Tag…" at bounding box center [969, 262] width 939 height 158
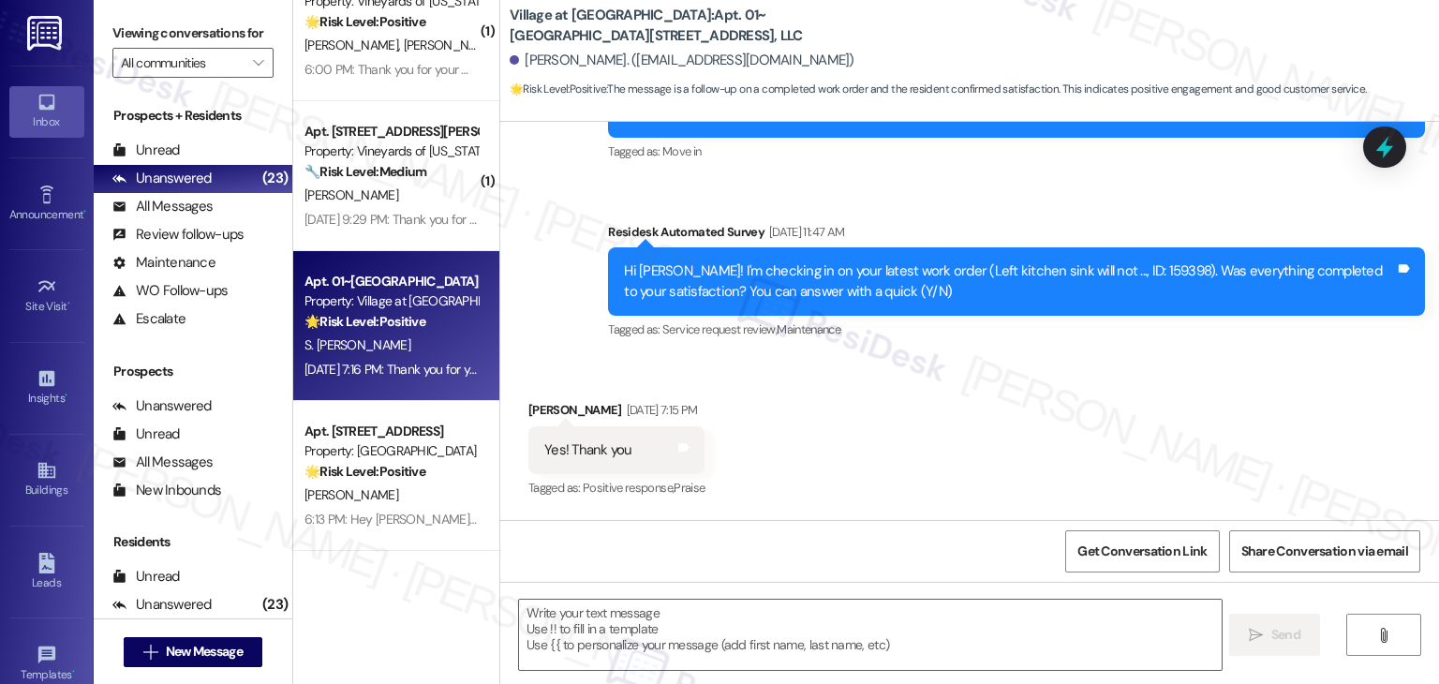
scroll to position [254, 0]
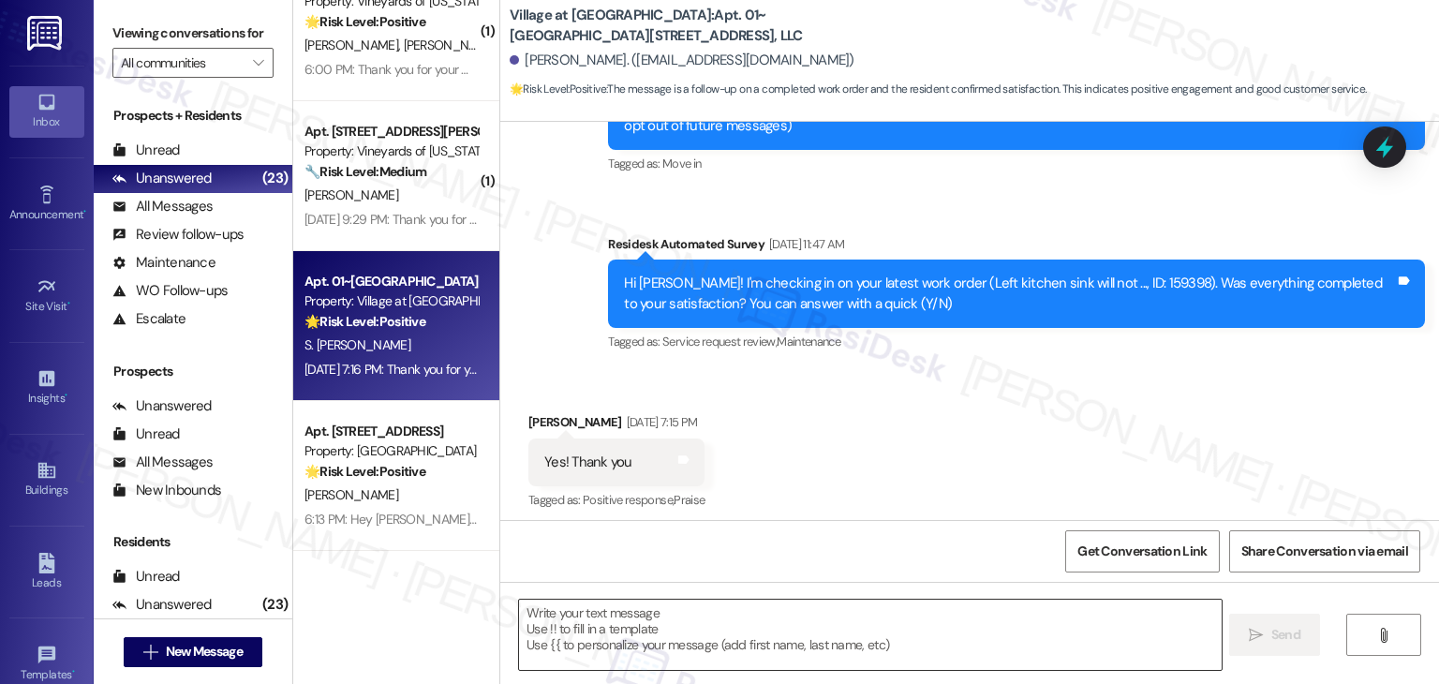
click at [688, 623] on textarea at bounding box center [870, 635] width 702 height 70
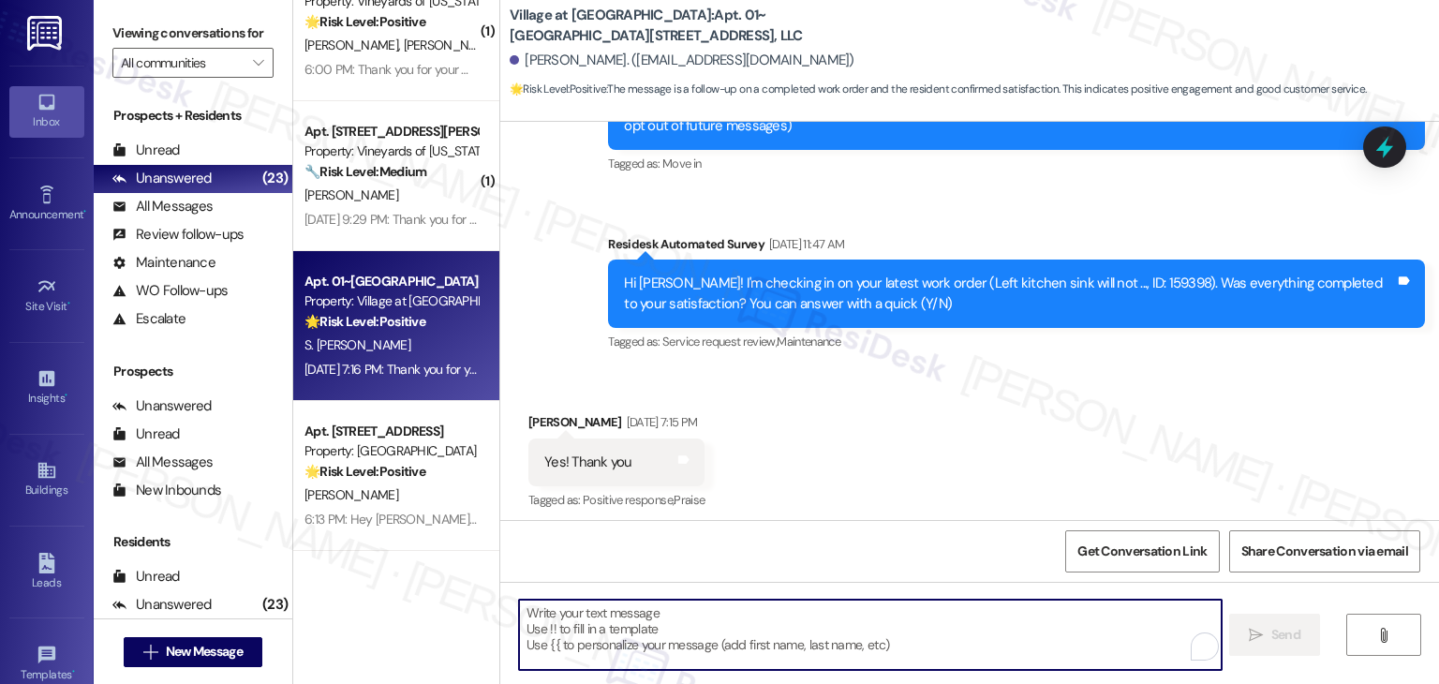
paste textarea "Hi {{first_name}}, thanks for confirming! Glad to hear the work order — was res…"
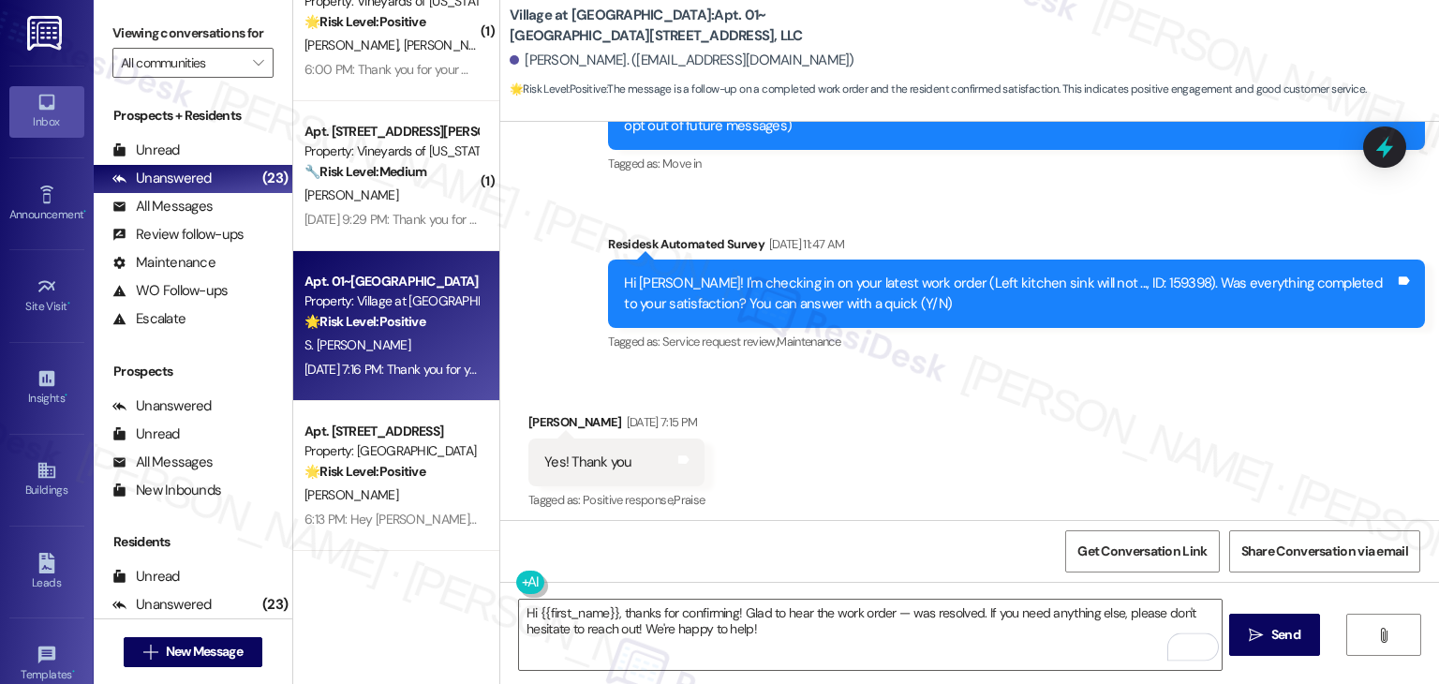
click at [1090, 286] on div "Hi [PERSON_NAME]! I'm checking in on your latest work order (Left kitchen sink …" at bounding box center [1009, 294] width 771 height 40
copy div "159398"
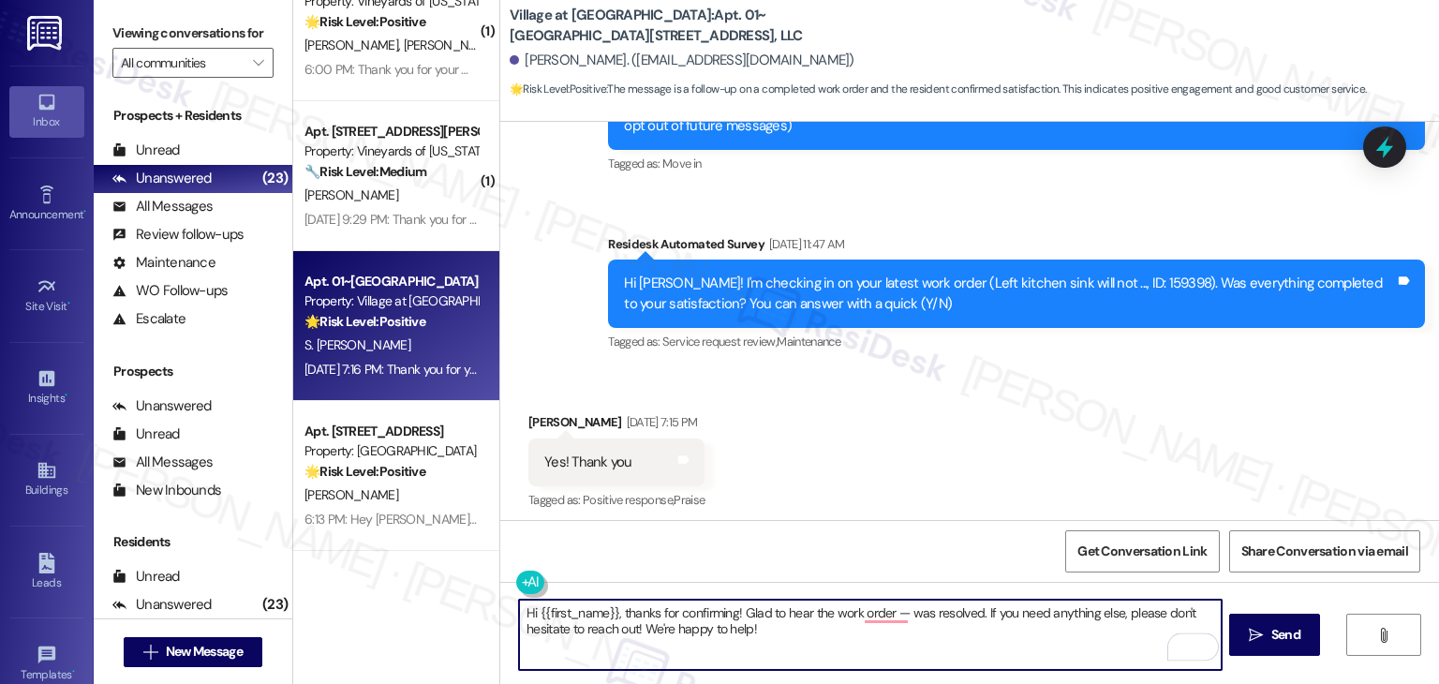
click at [899, 631] on textarea "Hi {{first_name}}, thanks for confirming! Glad to hear the work order — was res…" at bounding box center [870, 635] width 702 height 70
click at [896, 608] on textarea "Hi {{first_name}}, thanks for confirming! Glad to hear the work order — was res…" at bounding box center [870, 635] width 702 height 70
paste textarea "159398"
type textarea "Hi {{first_name}}, thanks for confirming! Glad to hear the work order 159398 wa…"
click at [865, 634] on textarea "Hi {{first_name}}, thanks for confirming! Glad to hear the work order 159398 wa…" at bounding box center [870, 635] width 702 height 70
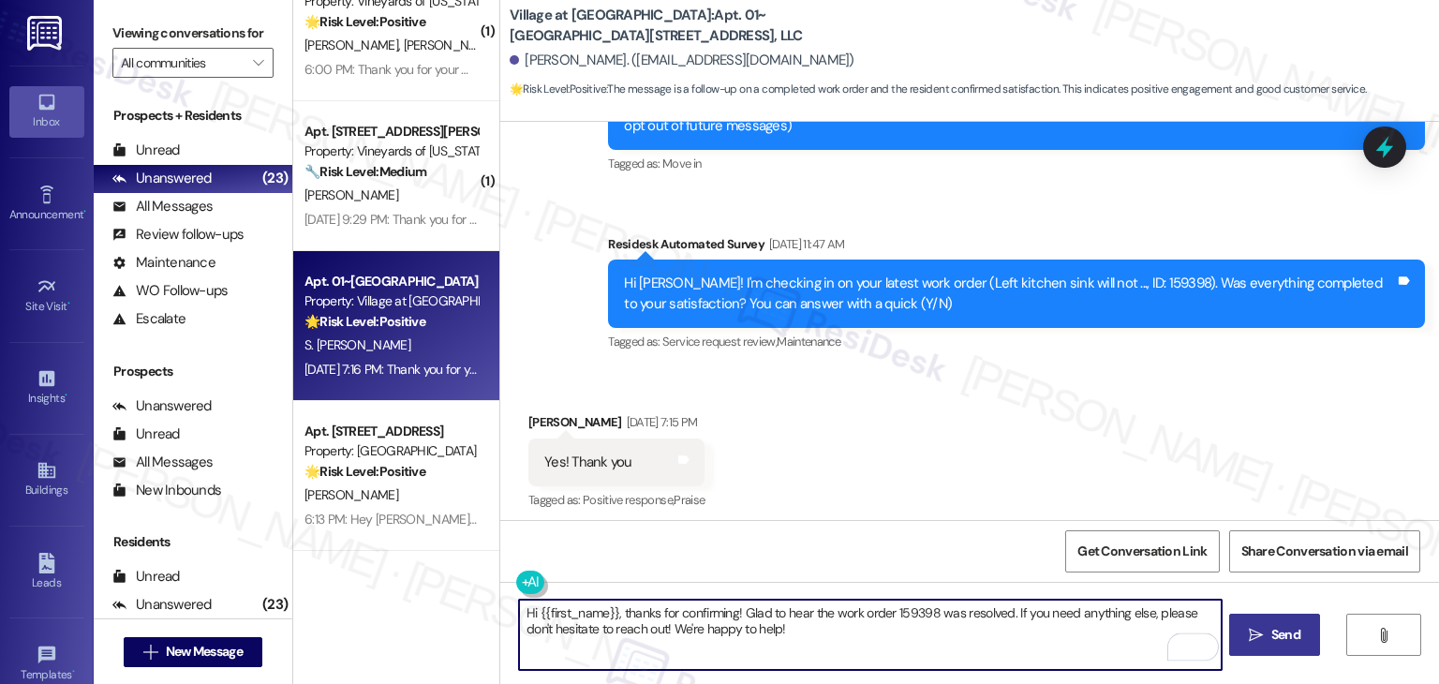
click at [1279, 631] on span "Send" at bounding box center [1286, 635] width 29 height 20
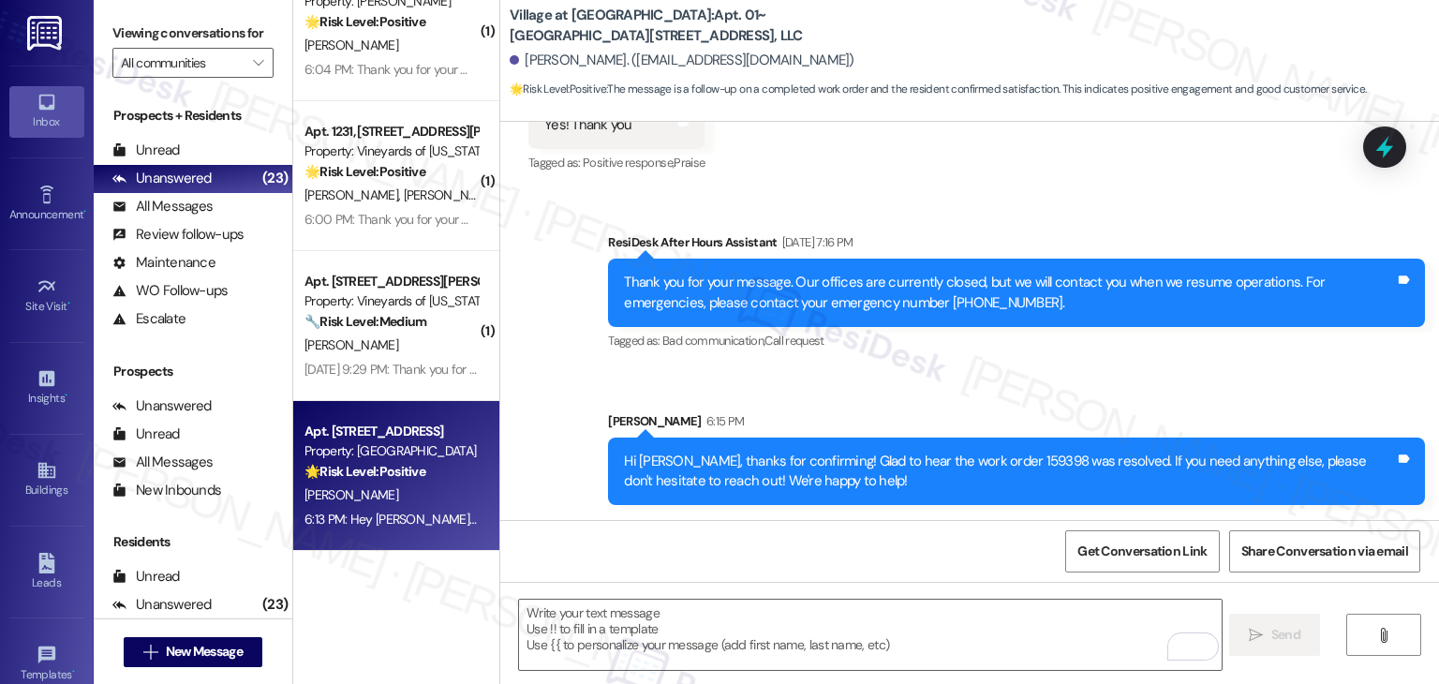
scroll to position [2804, 0]
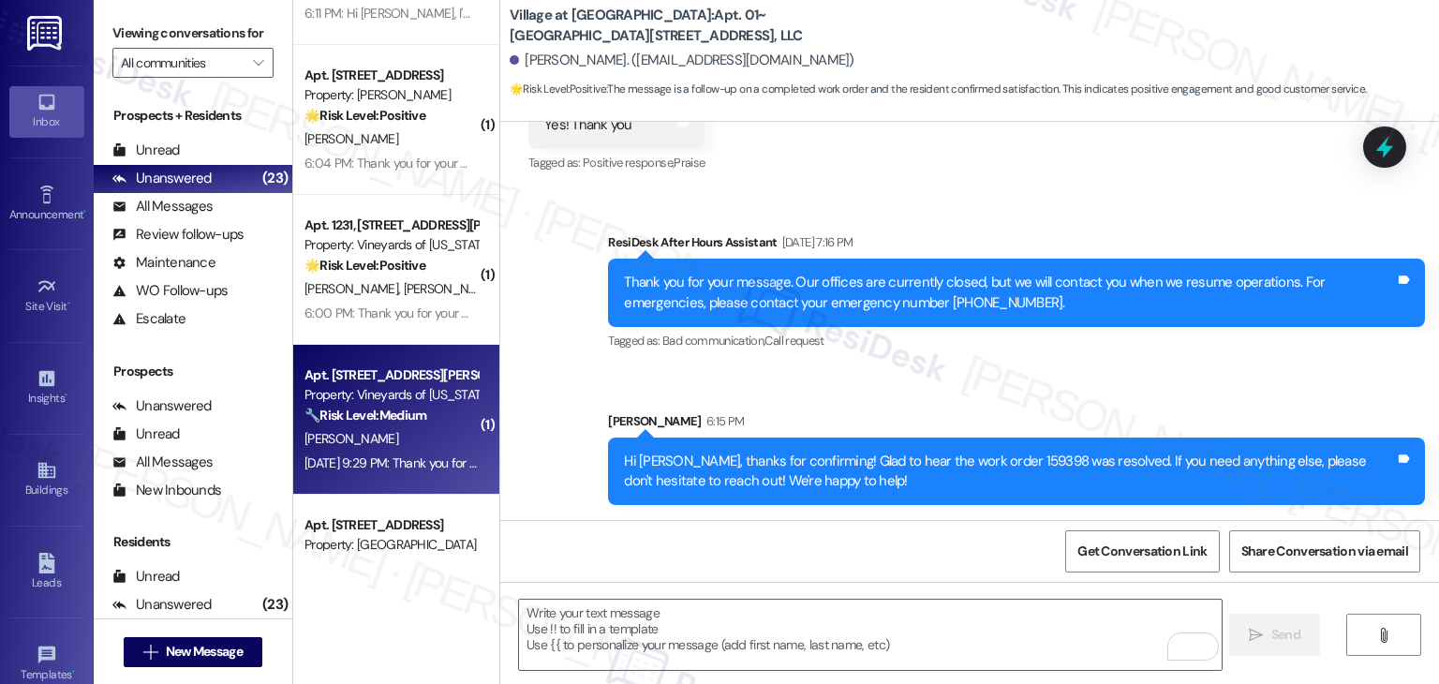
click at [394, 454] on div "[DATE] 9:29 PM: Thank you for your message. Our offices are currently closed, b…" at bounding box center [873, 462] width 1136 height 17
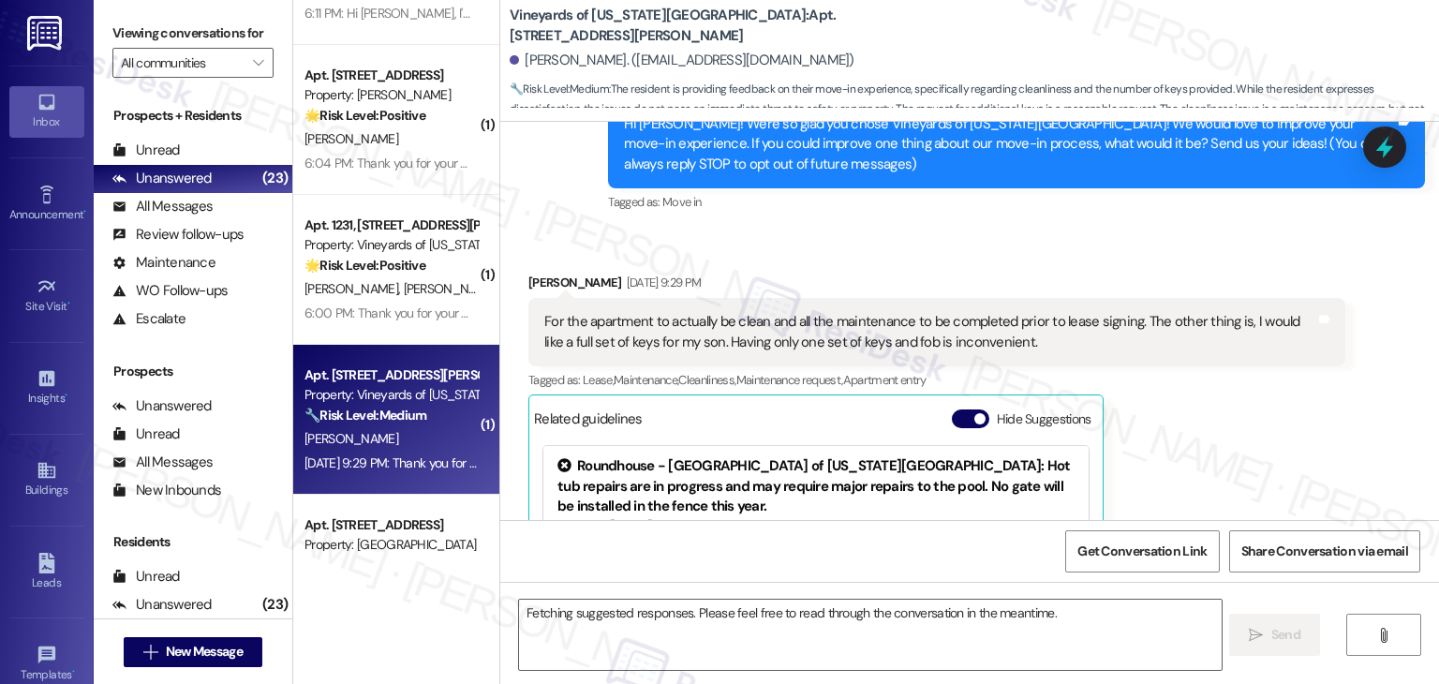
scroll to position [425, 0]
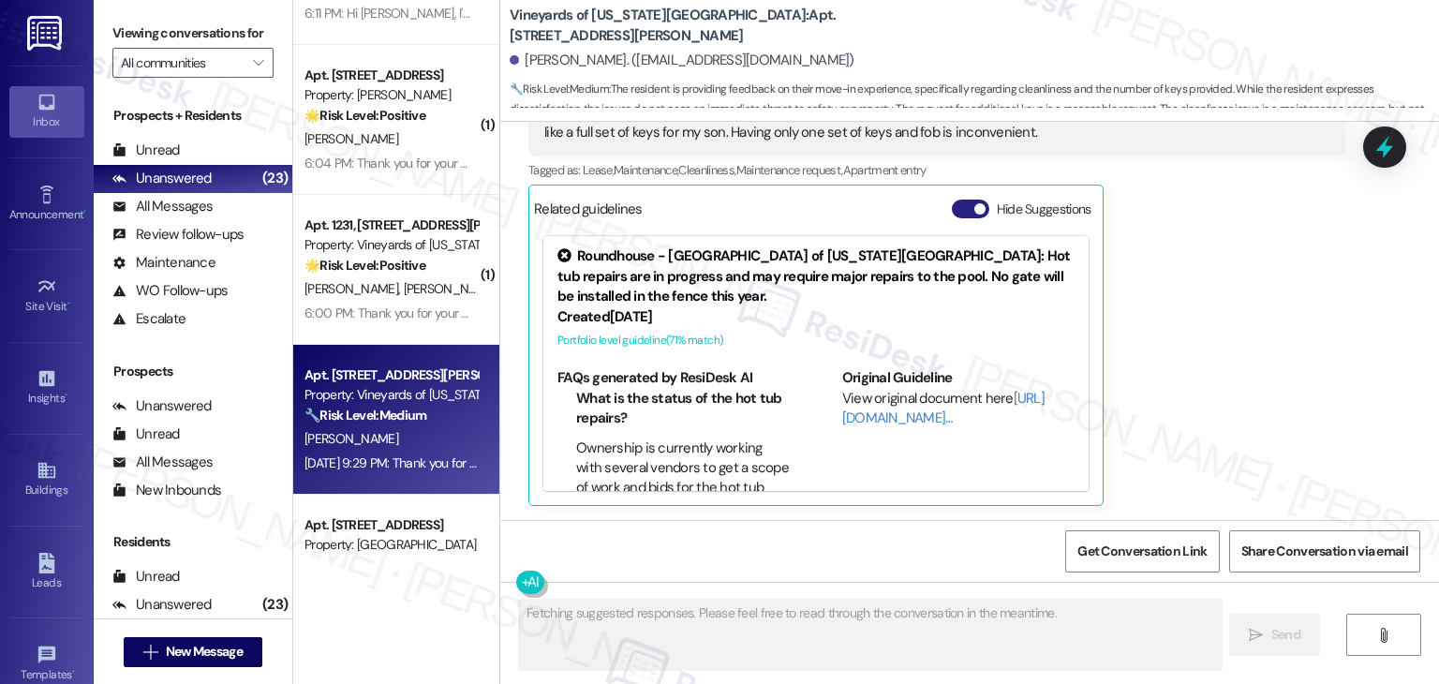
click at [960, 201] on button "Hide Suggestions" at bounding box center [970, 209] width 37 height 19
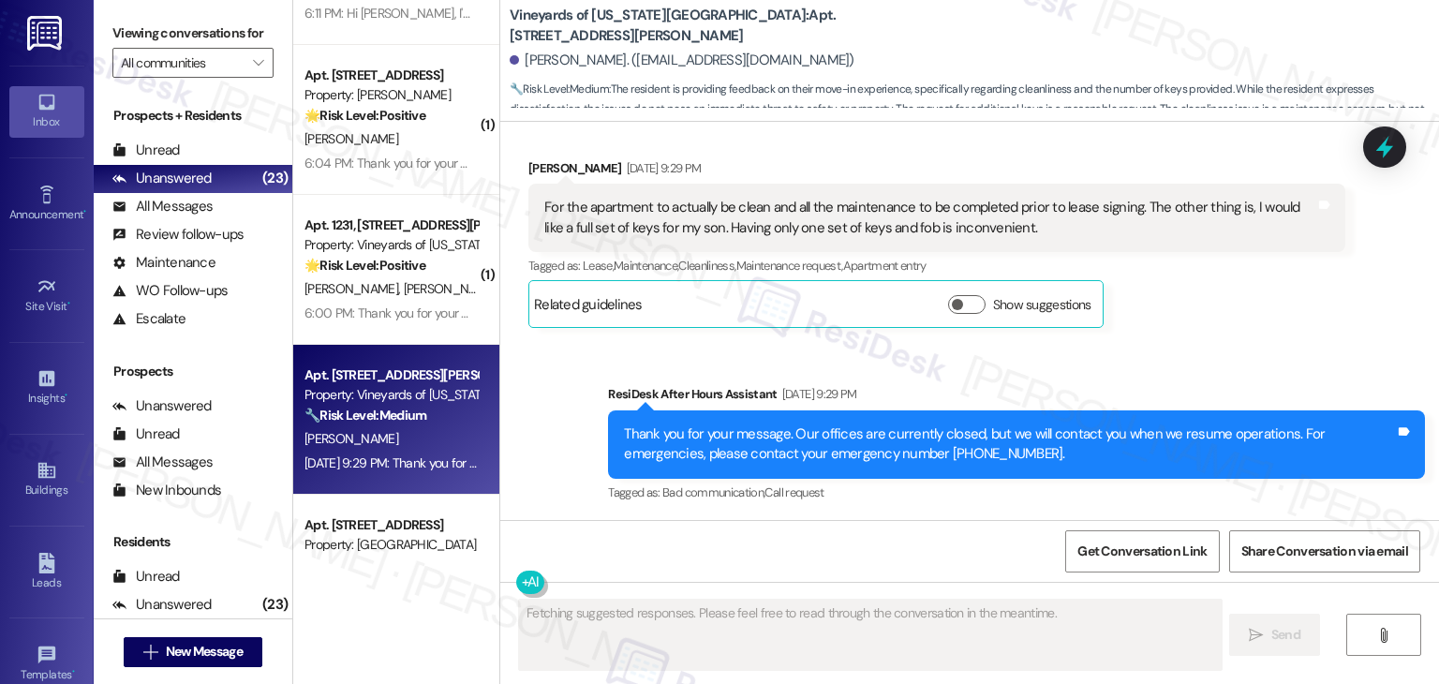
click at [1210, 332] on div "Received via SMS [PERSON_NAME] [DATE] 9:29 PM For the apartment to actually be …" at bounding box center [936, 243] width 845 height 199
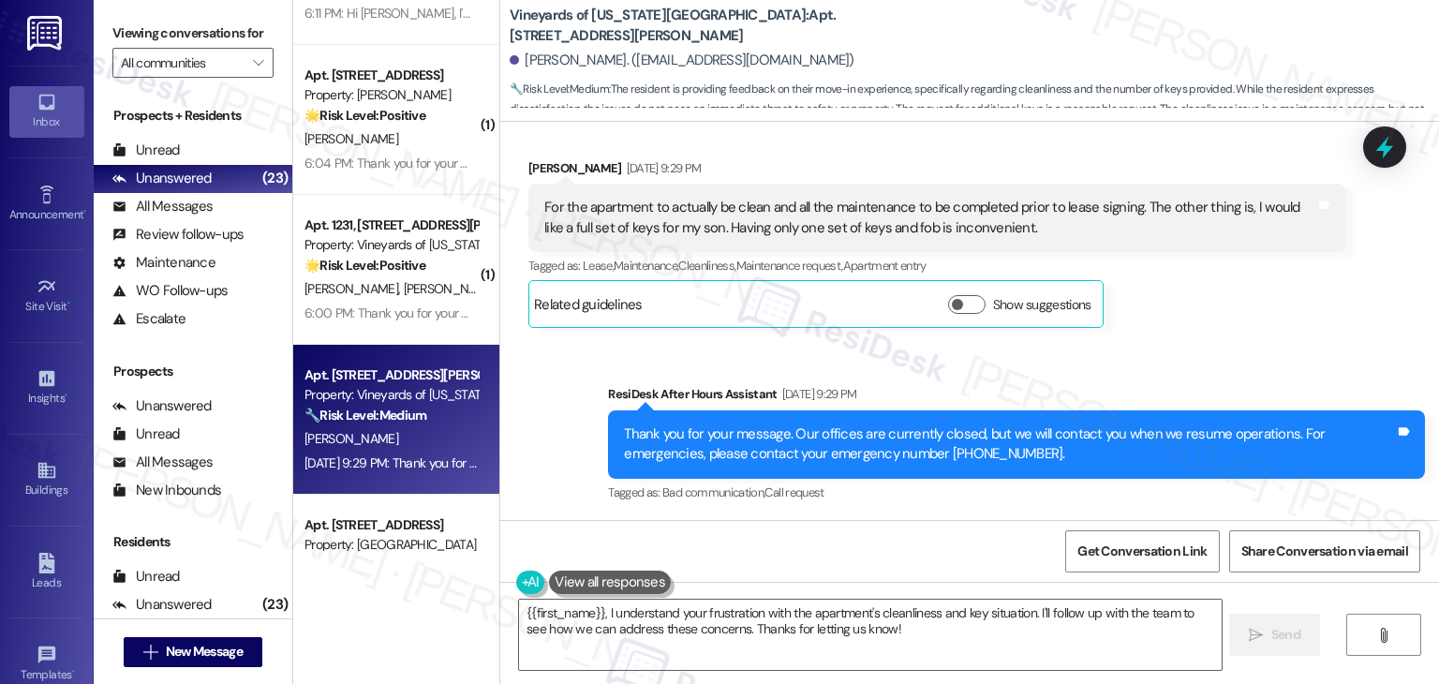
drag, startPoint x: 1210, startPoint y: 332, endPoint x: 1208, endPoint y: 350, distance: 18.8
click at [1210, 333] on div "Received via SMS [PERSON_NAME] [DATE] 9:29 PM For the apartment to actually be …" at bounding box center [936, 243] width 845 height 199
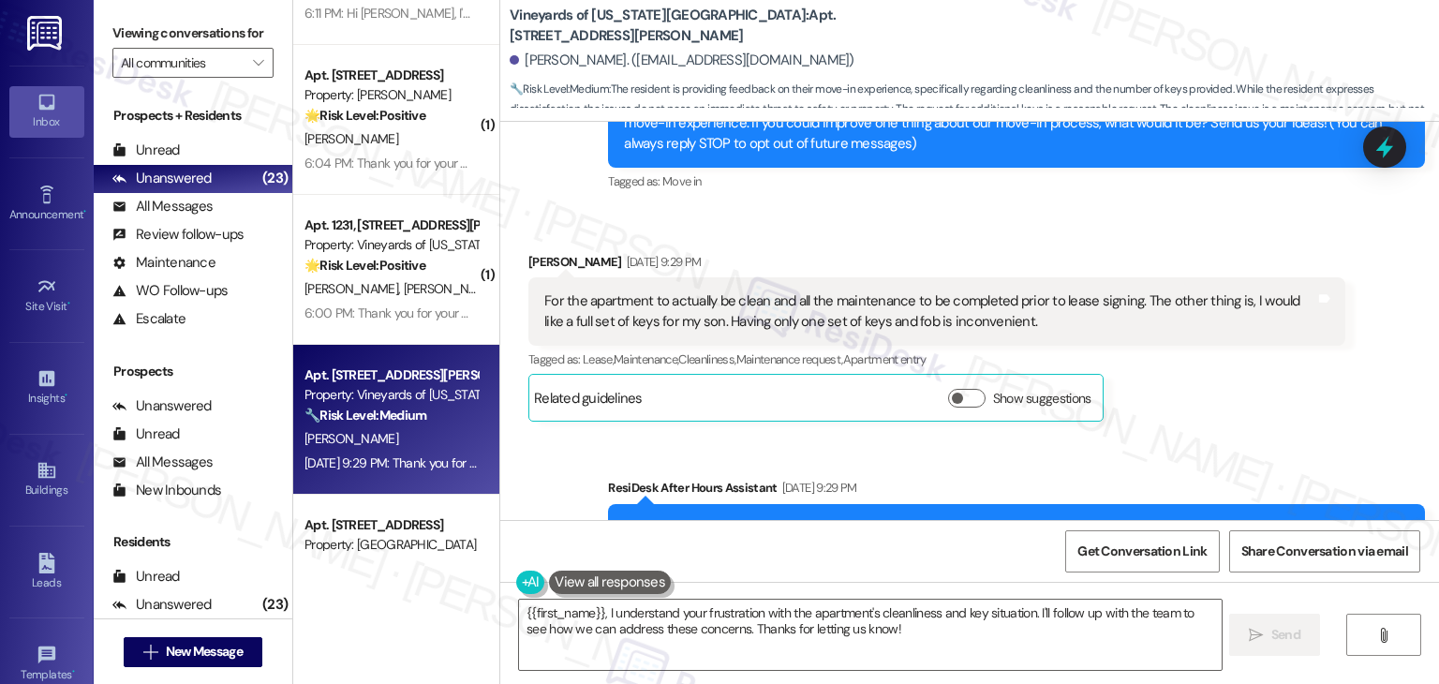
scroll to position [142, 0]
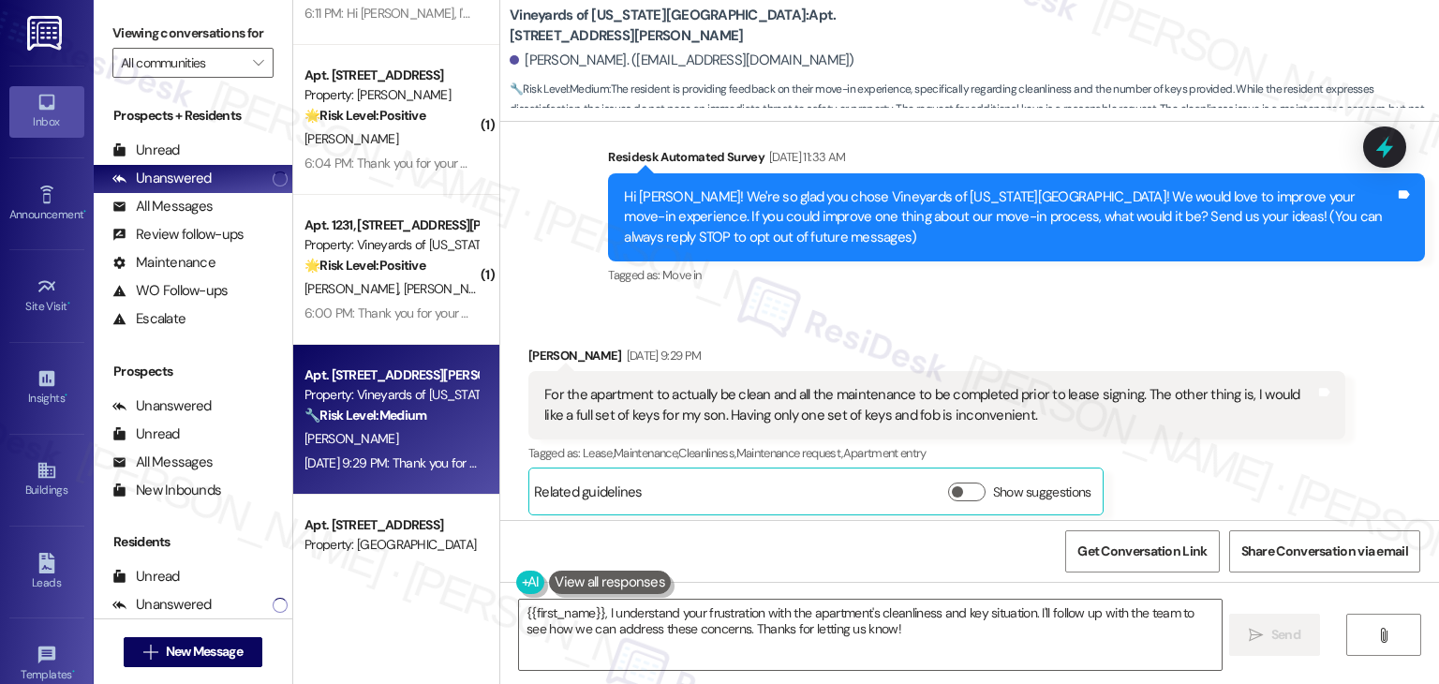
click at [1123, 297] on div "Survey, sent via SMS Residesk Automated Survey [DATE] 11:33 AM Hi [PERSON_NAME]…" at bounding box center [1016, 218] width 845 height 171
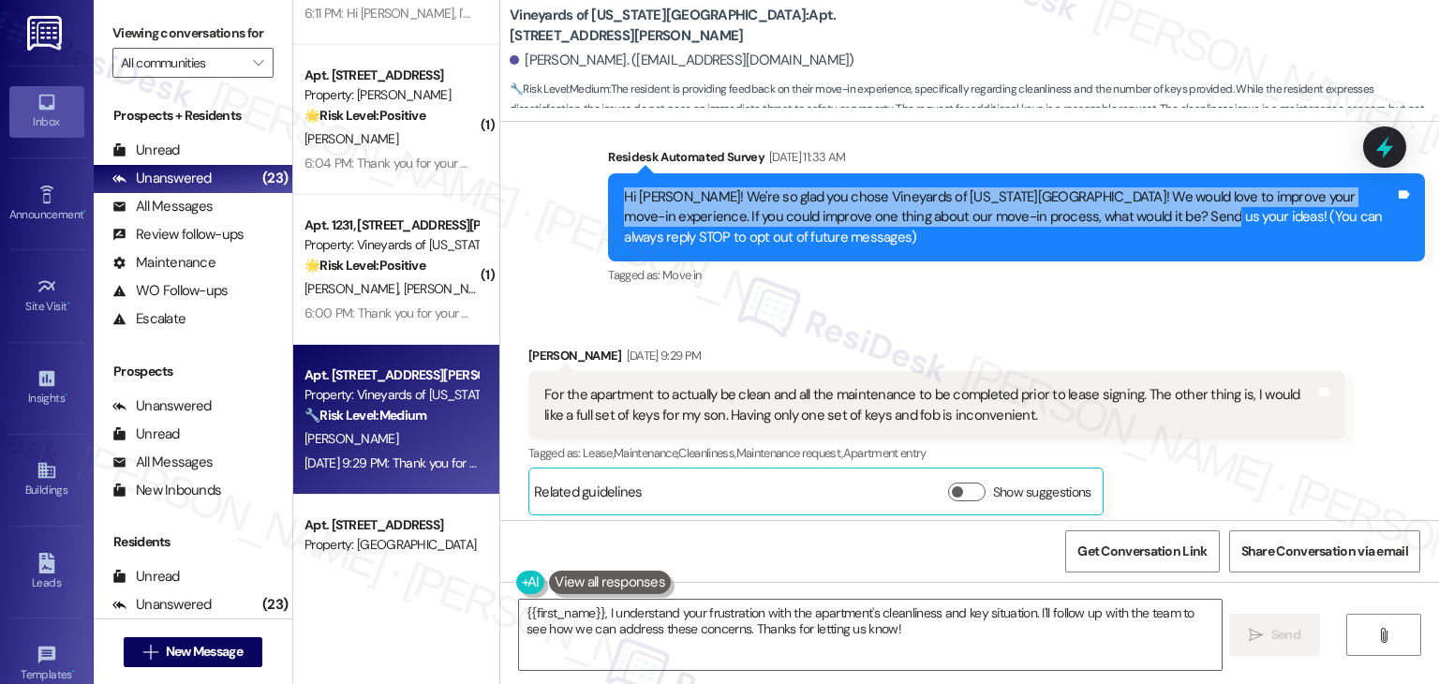
drag, startPoint x: 1109, startPoint y: 217, endPoint x: 608, endPoint y: 203, distance: 501.5
click at [608, 203] on div "Hi [PERSON_NAME]! We're so glad you chose Vineyards of [US_STATE][GEOGRAPHIC_DA…" at bounding box center [1016, 217] width 817 height 88
copy div "Hi [PERSON_NAME]! We're so glad you chose Vineyards of [US_STATE][GEOGRAPHIC_DA…"
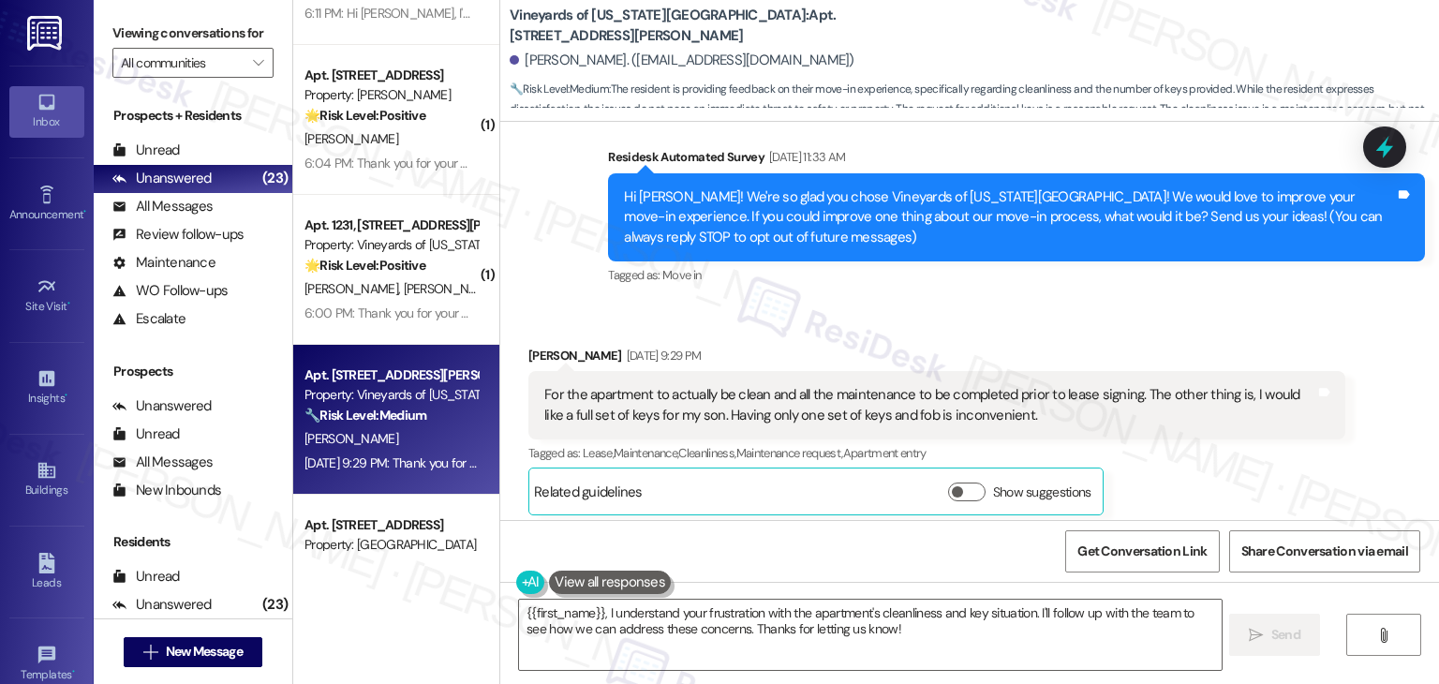
click at [991, 305] on div "Received via SMS [PERSON_NAME] [DATE] 9:29 PM For the apartment to actually be …" at bounding box center [969, 417] width 939 height 227
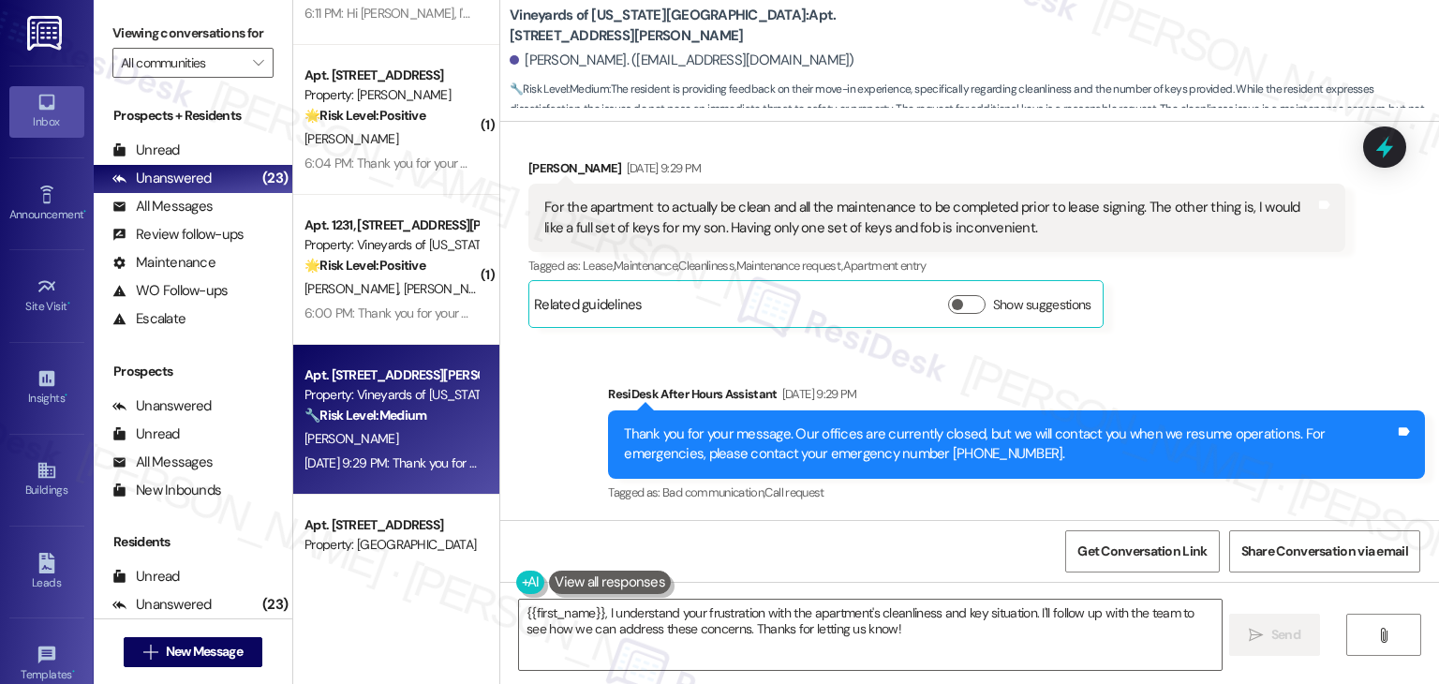
click at [746, 226] on div "For the apartment to actually be clean and all the maintenance to be completed …" at bounding box center [929, 218] width 771 height 40
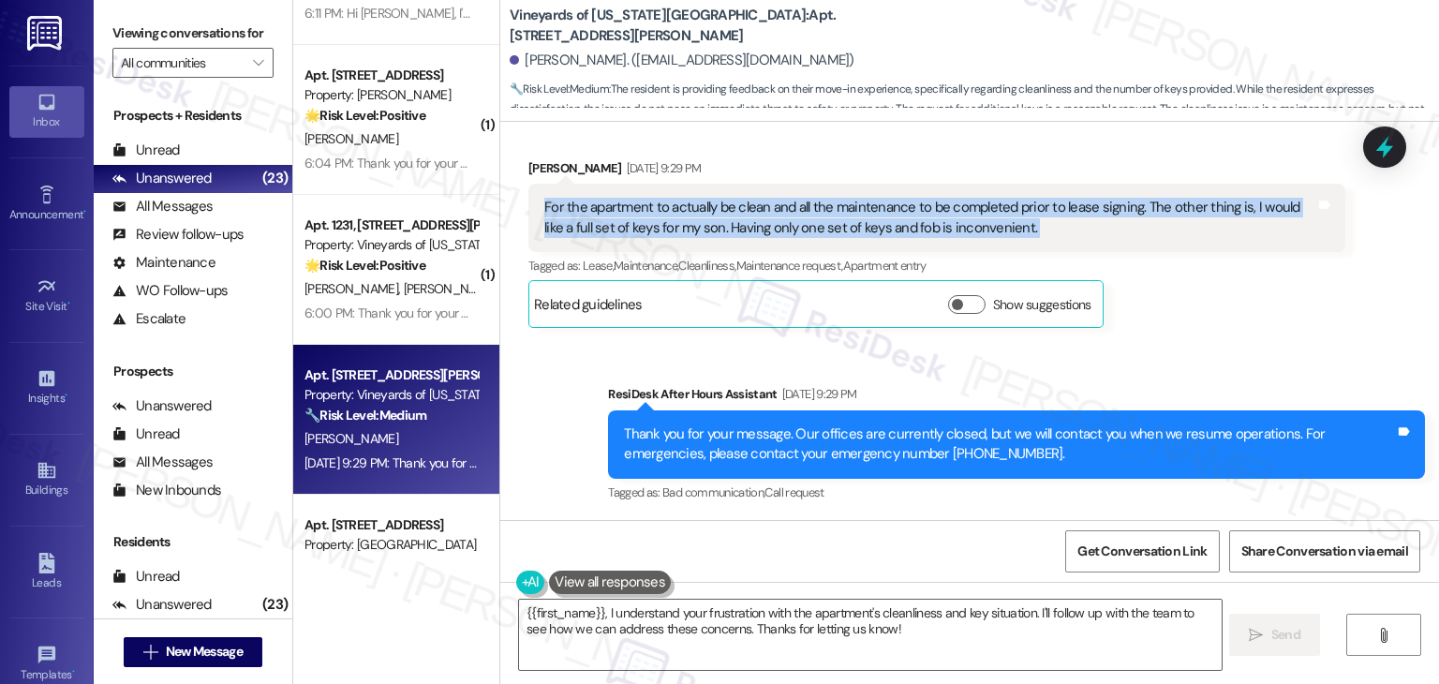
copy div "For the apartment to actually be clean and all the maintenance to be completed …"
click at [1169, 342] on div "Sent via SMS ResiDesk After Hours Assistant [DATE] 9:29 PM Thank you for your m…" at bounding box center [969, 431] width 939 height 178
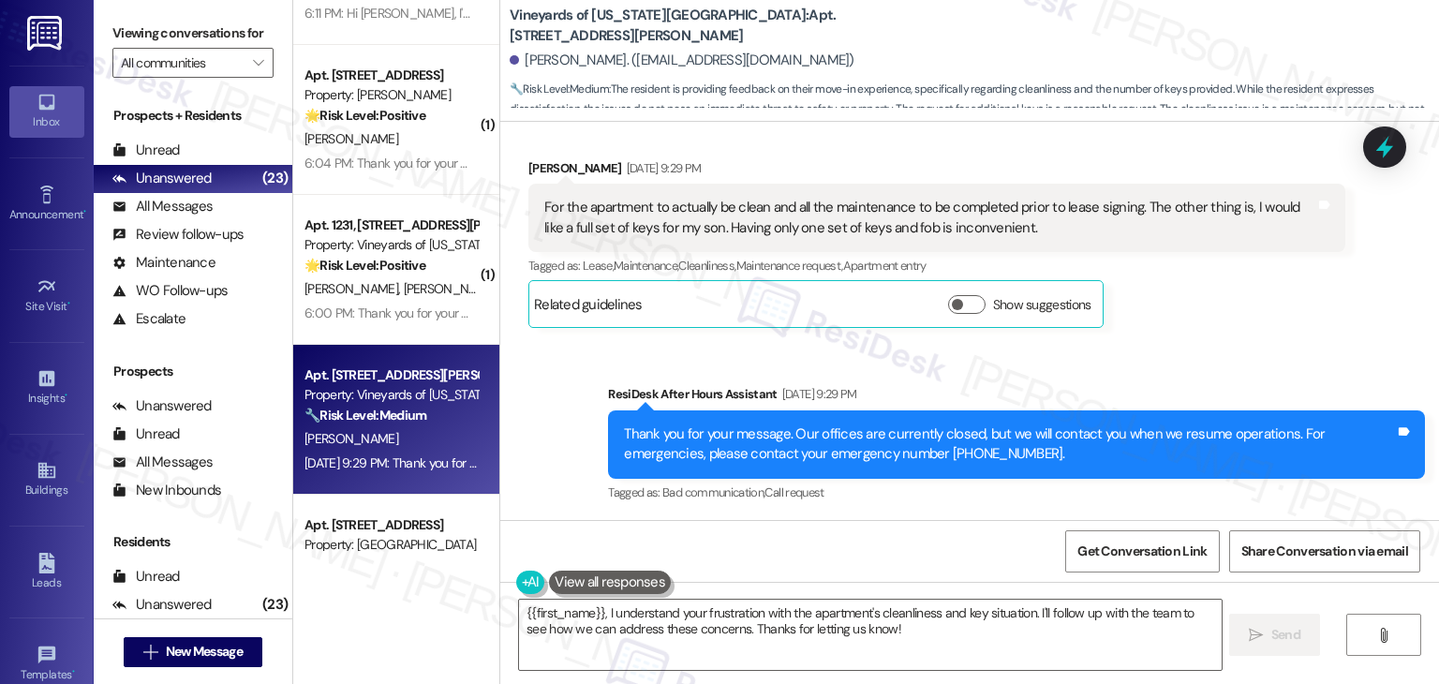
click at [1169, 342] on div "Sent via SMS ResiDesk After Hours Assistant [DATE] 9:29 PM Thank you for your m…" at bounding box center [969, 431] width 939 height 178
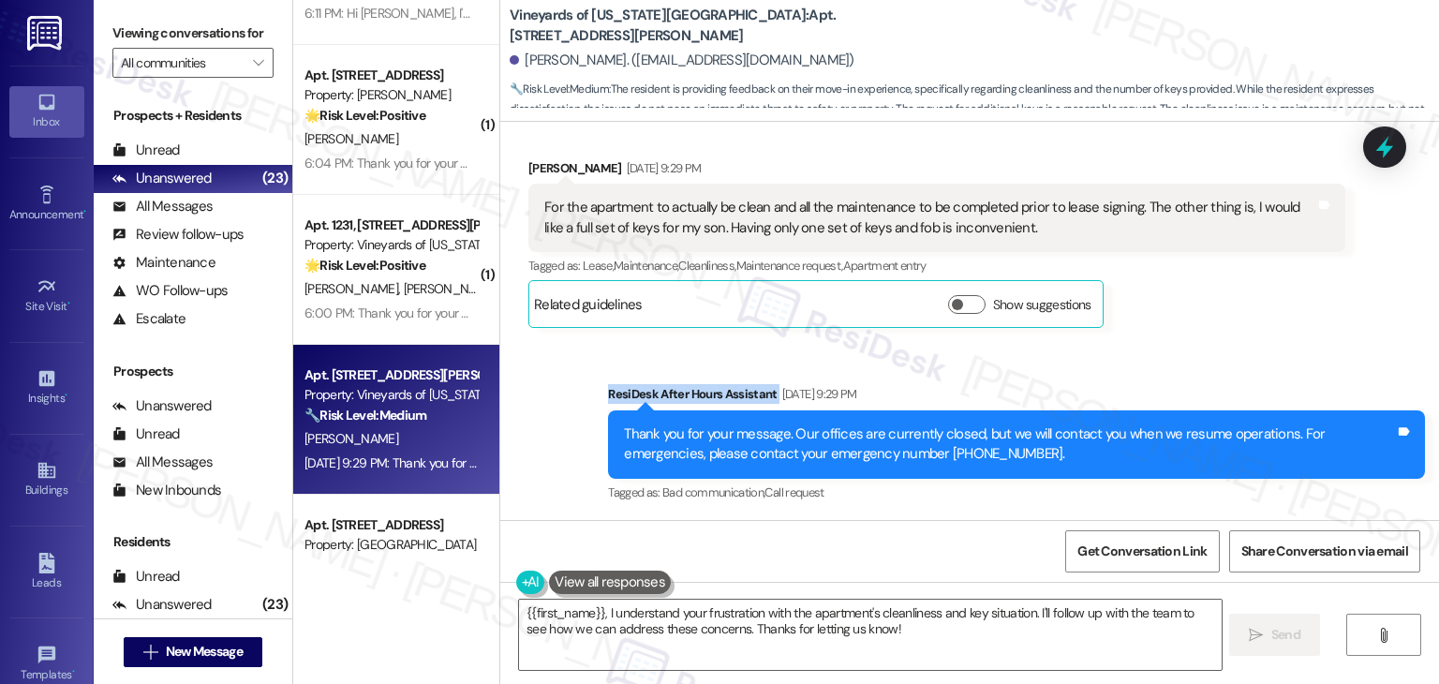
click at [1169, 342] on div "Sent via SMS ResiDesk After Hours Assistant [DATE] 9:29 PM Thank you for your m…" at bounding box center [969, 431] width 939 height 178
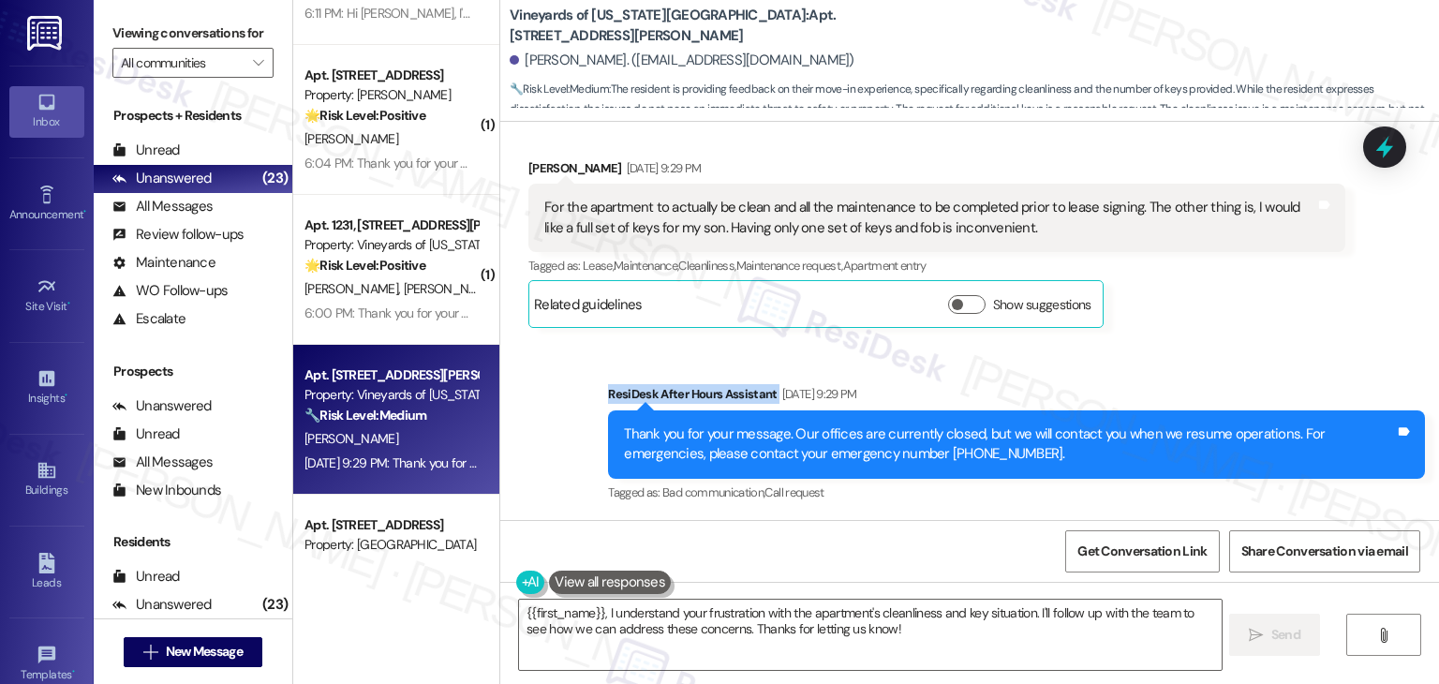
click at [1169, 342] on div "Sent via SMS ResiDesk After Hours Assistant [DATE] 9:29 PM Thank you for your m…" at bounding box center [969, 431] width 939 height 178
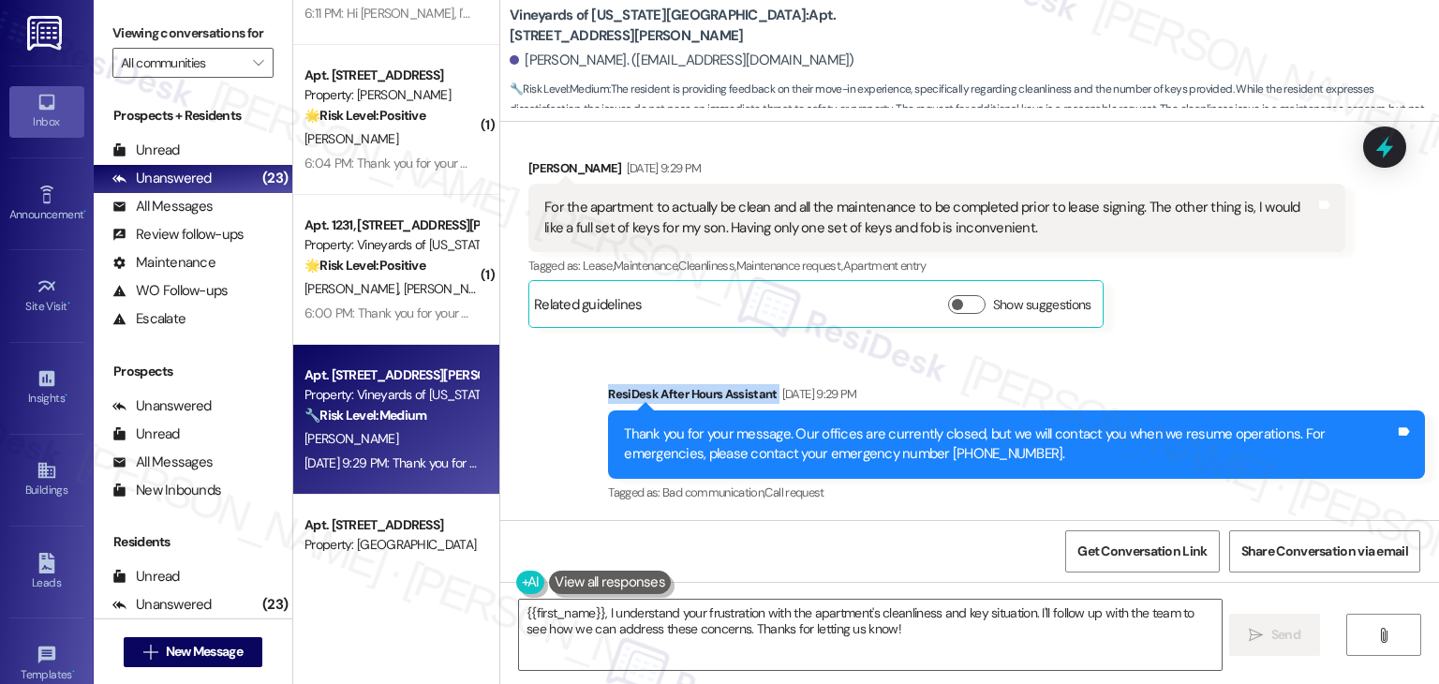
click at [1169, 342] on div "Sent via SMS ResiDesk After Hours Assistant [DATE] 9:29 PM Thank you for your m…" at bounding box center [969, 431] width 939 height 178
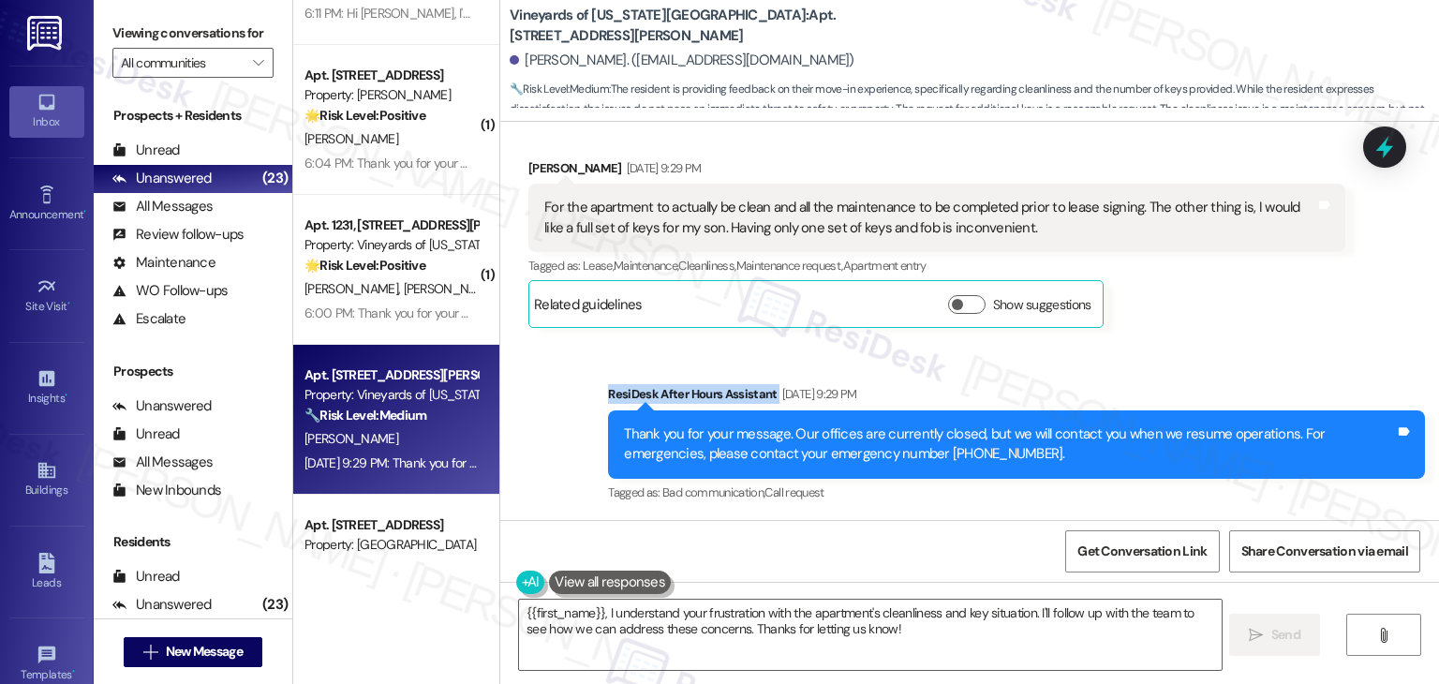
click at [1169, 342] on div "Sent via SMS ResiDesk After Hours Assistant [DATE] 9:29 PM Thank you for your m…" at bounding box center [969, 431] width 939 height 178
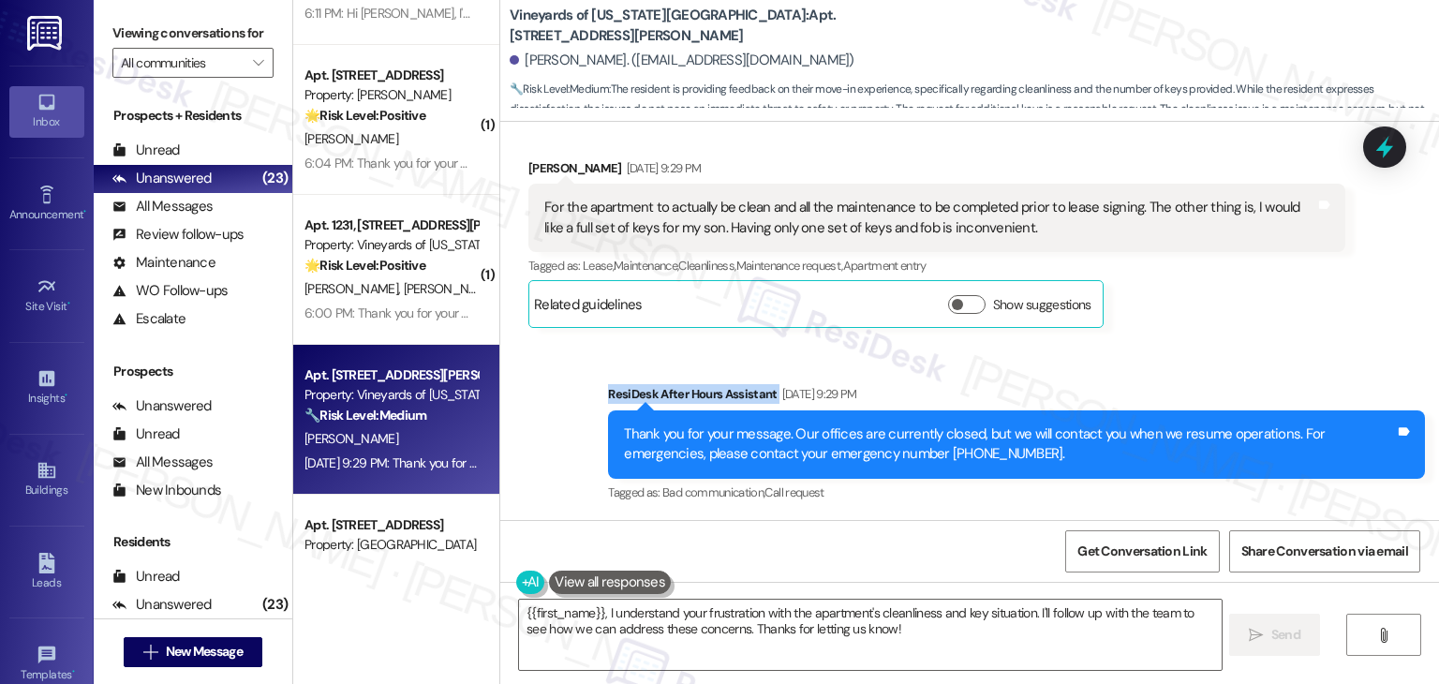
click at [1169, 342] on div "Sent via SMS ResiDesk After Hours Assistant [DATE] 9:29 PM Thank you for your m…" at bounding box center [969, 431] width 939 height 178
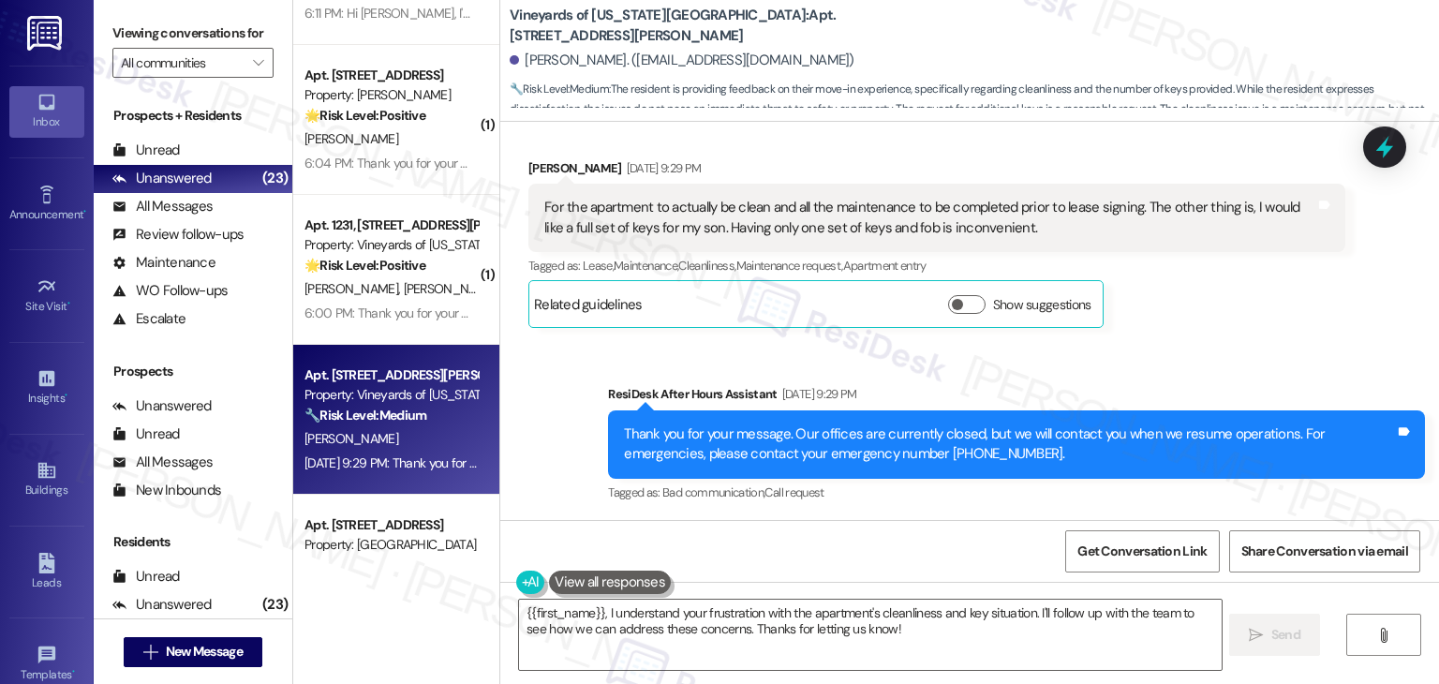
click at [1169, 342] on div "Sent via SMS ResiDesk After Hours Assistant [DATE] 9:29 PM Thank you for your m…" at bounding box center [969, 431] width 939 height 178
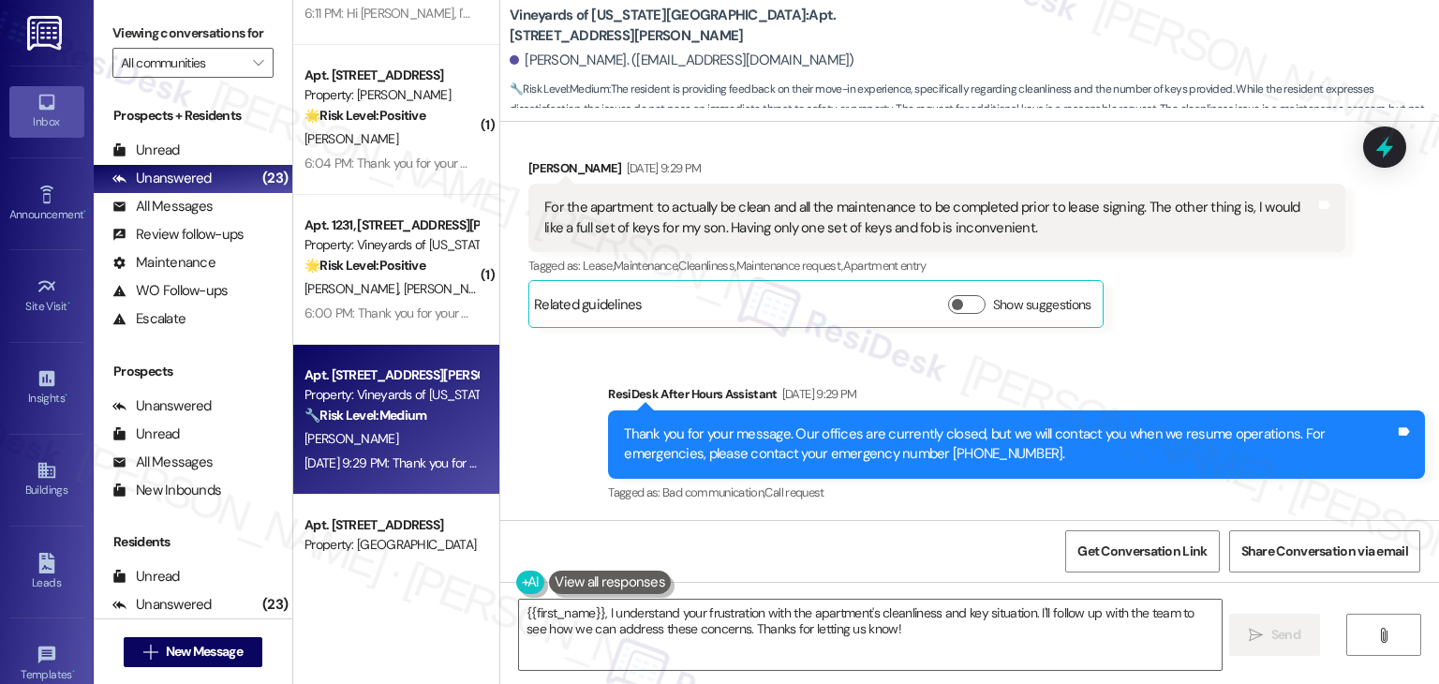
click at [1169, 342] on div "Sent via SMS ResiDesk After Hours Assistant [DATE] 9:29 PM Thank you for your m…" at bounding box center [969, 431] width 939 height 178
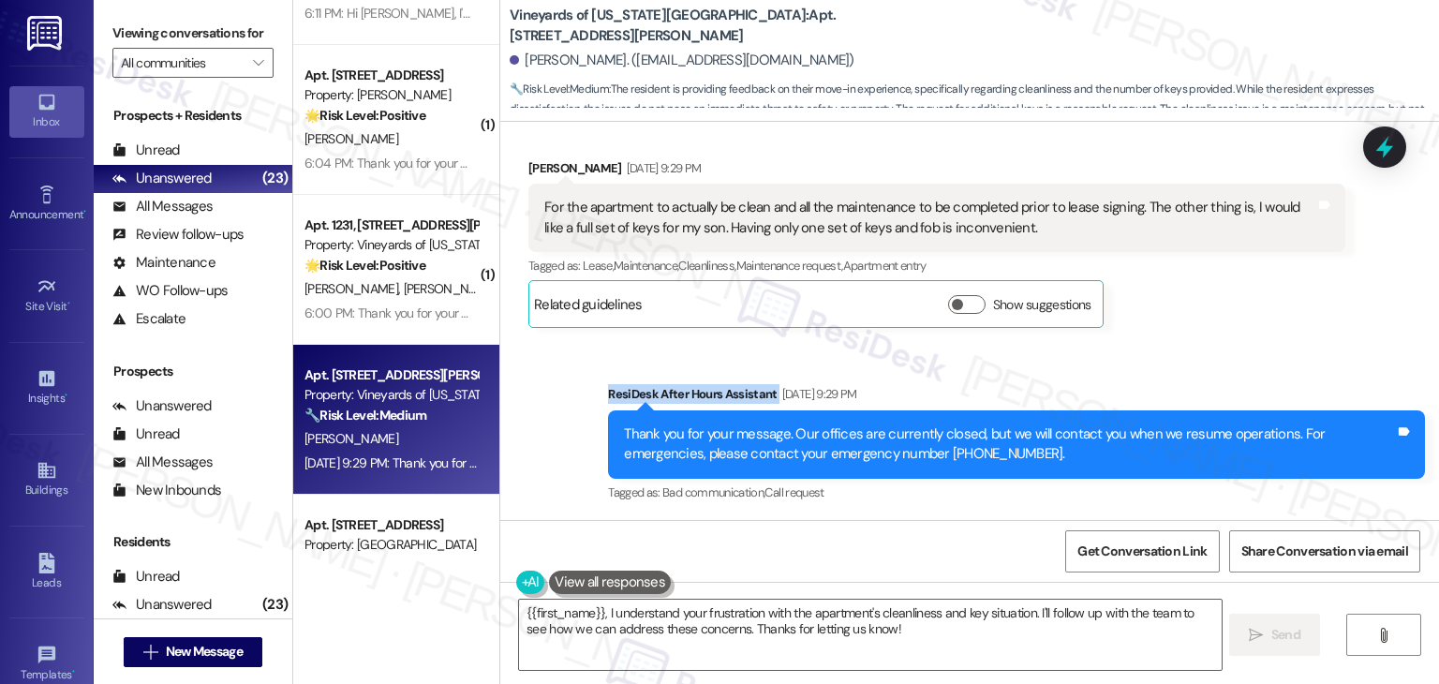
click at [1169, 342] on div "Sent via SMS ResiDesk After Hours Assistant [DATE] 9:29 PM Thank you for your m…" at bounding box center [969, 431] width 939 height 178
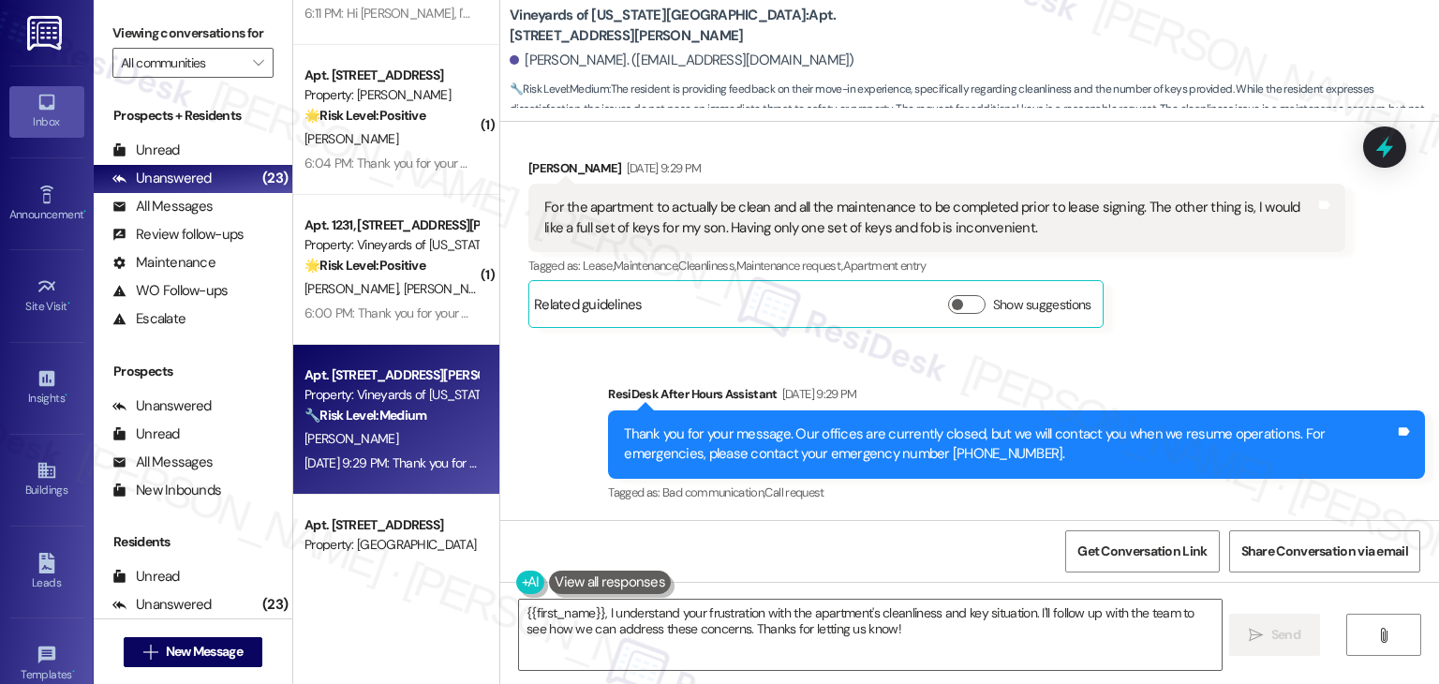
click at [1169, 342] on div "Sent via SMS ResiDesk After Hours Assistant [DATE] 9:29 PM Thank you for your m…" at bounding box center [969, 431] width 939 height 178
click at [783, 618] on textarea "{{first_name}}, I understand your frustration with the apartment's cleanliness …" at bounding box center [870, 635] width 702 height 70
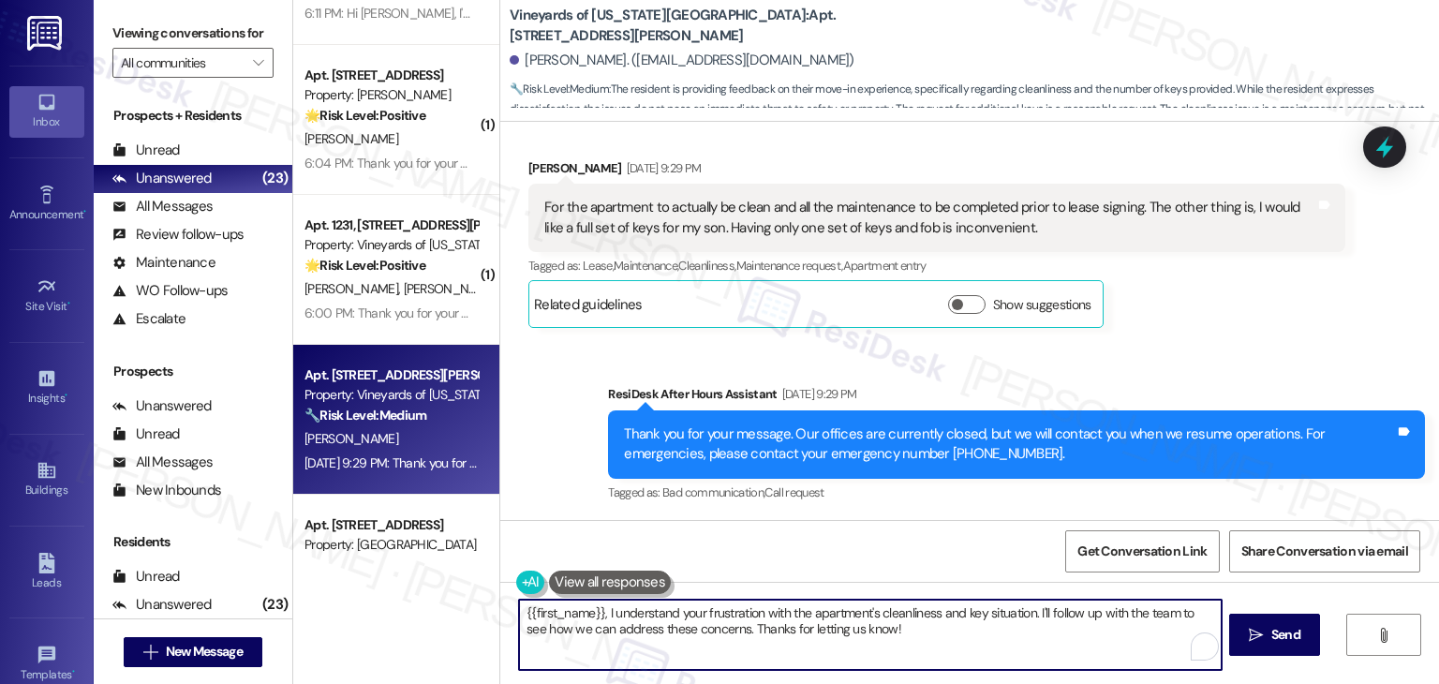
click at [783, 618] on textarea "{{first_name}}, I understand your frustration with the apartment's cleanliness …" at bounding box center [870, 635] width 702 height 70
paste textarea "Hi [PERSON_NAME], thank you so much for sharing your feedback. I’m sorry to hea…"
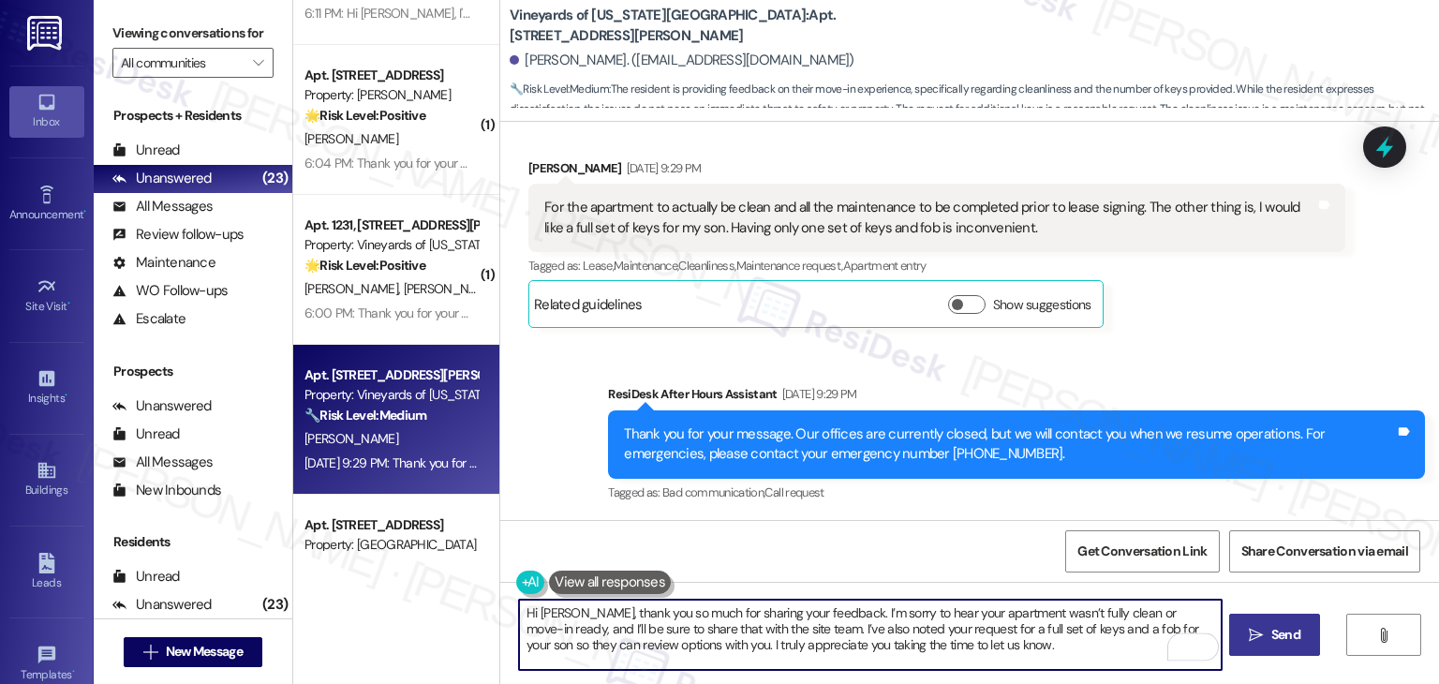
type textarea "Hi [PERSON_NAME], thank you so much for sharing your feedback. I’m sorry to hea…"
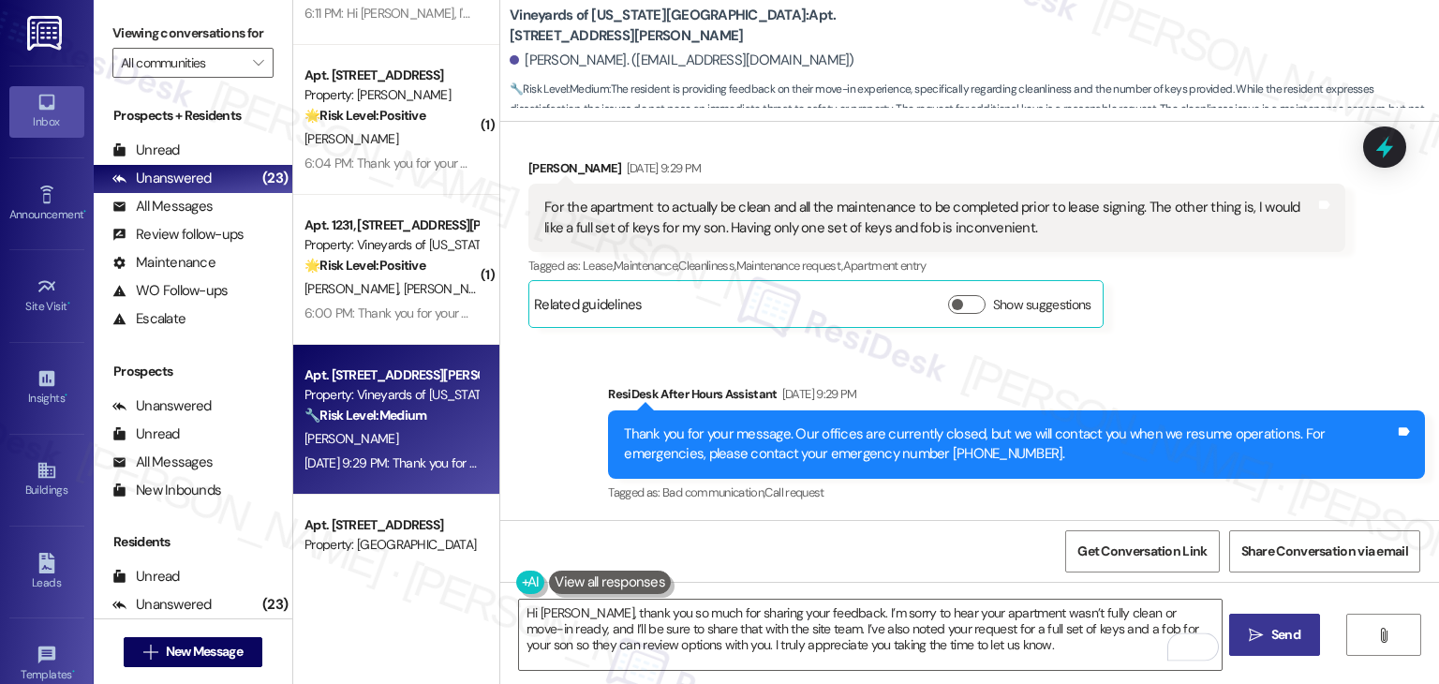
click at [1276, 634] on span "Send" at bounding box center [1286, 635] width 29 height 20
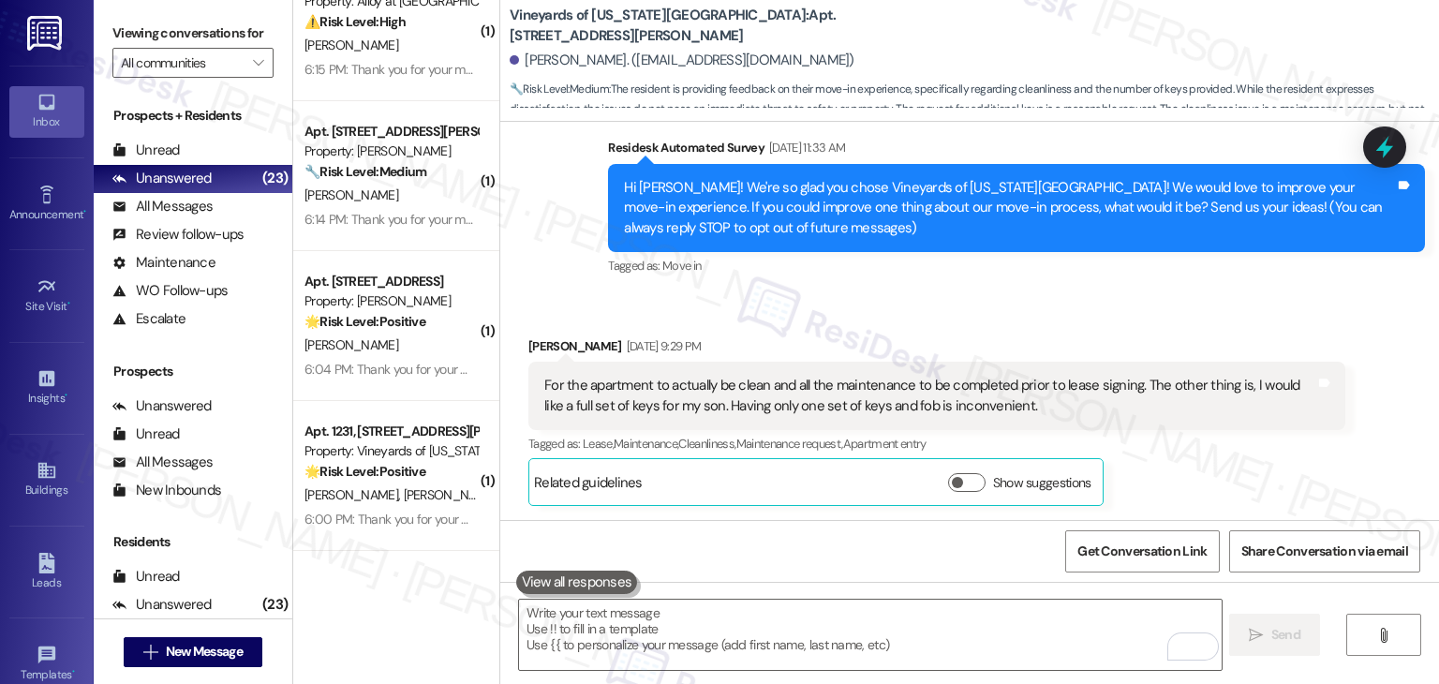
scroll to position [501, 0]
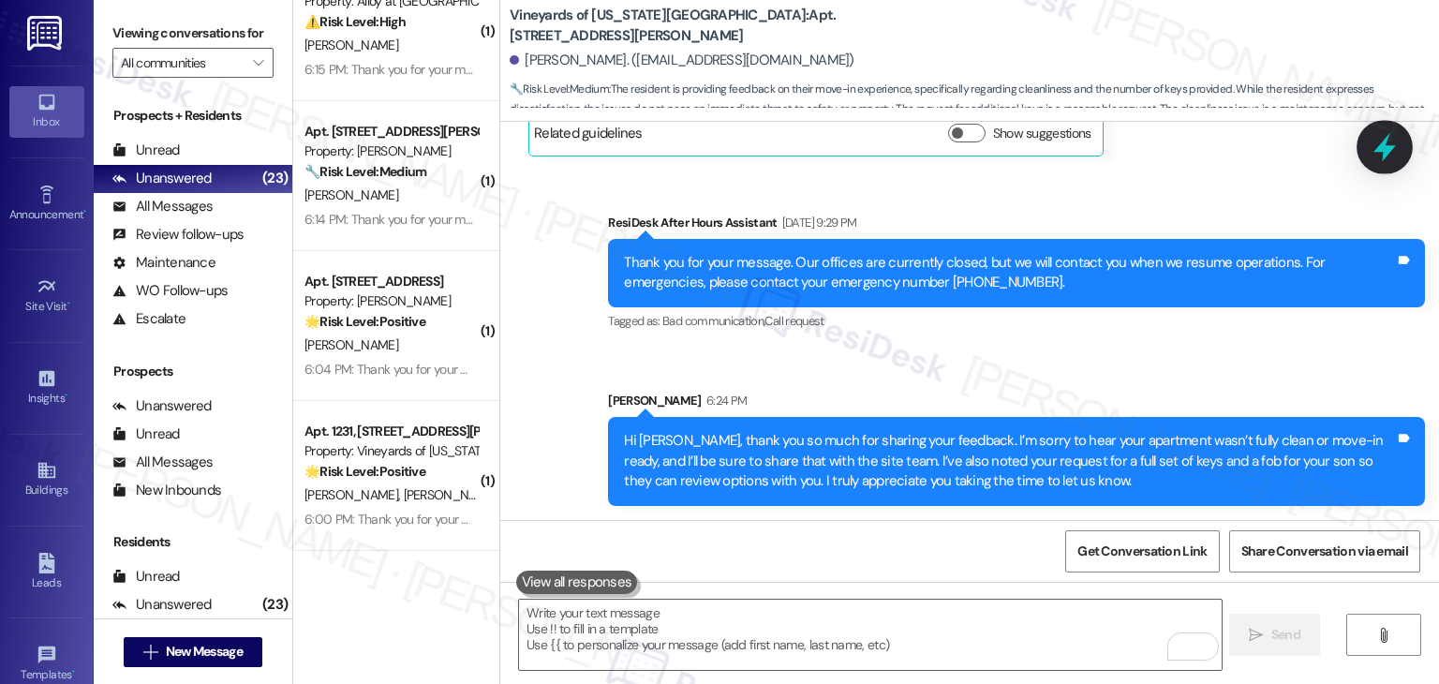
click at [1390, 143] on icon at bounding box center [1385, 147] width 32 height 32
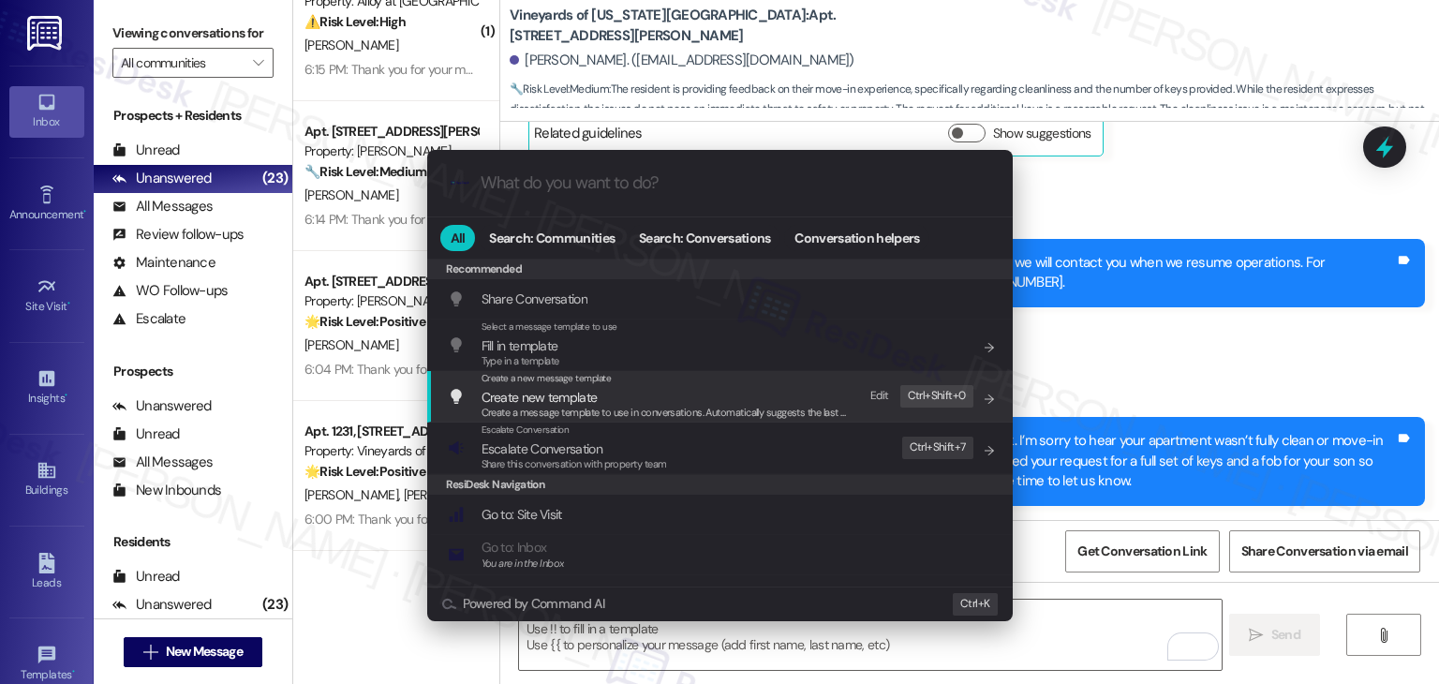
click at [617, 449] on span "Escalate Conversation" at bounding box center [575, 449] width 186 height 21
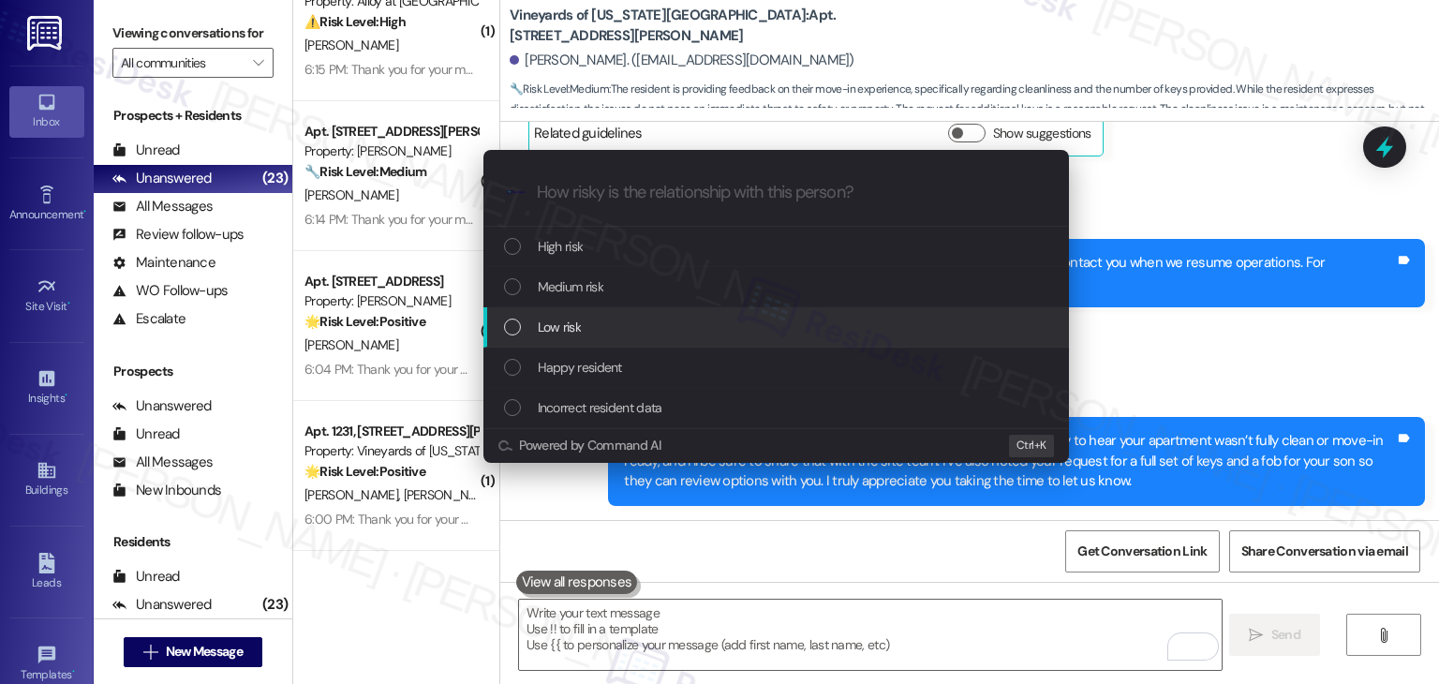
click at [519, 326] on div "List of options" at bounding box center [512, 327] width 17 height 17
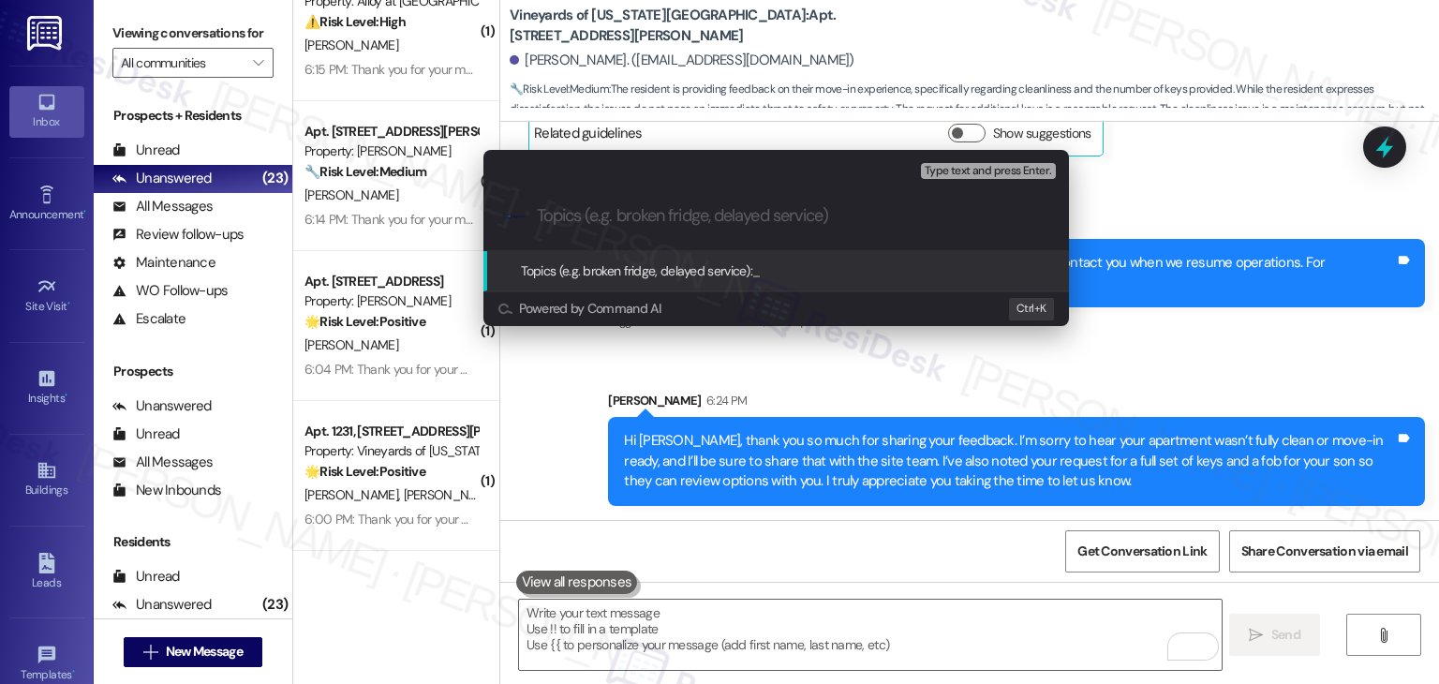
paste input "Move-In Feedback – Cleaning/Maintenance Incomplete & Request for Additional Key…"
type input "Move-In Feedback – Cleaning/Maintenance Incomplete & Request for Additional Key…"
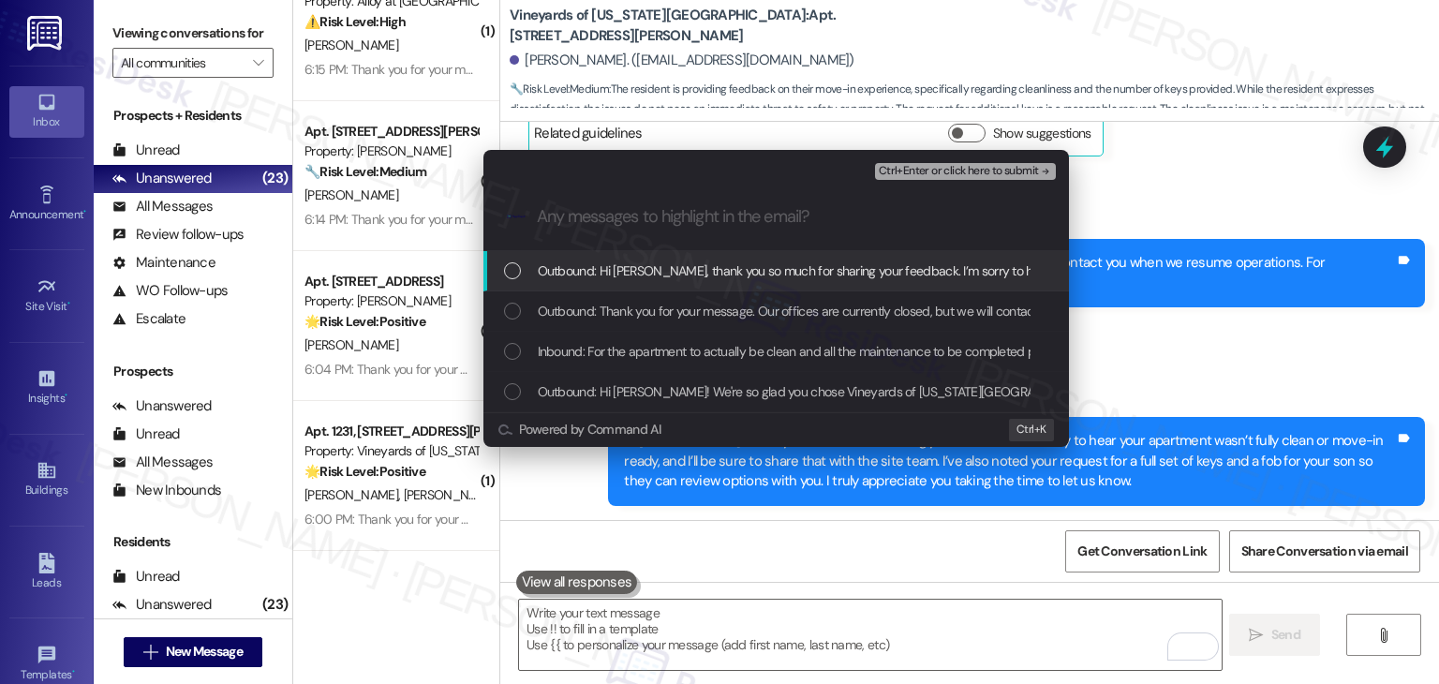
scroll to position [0, 0]
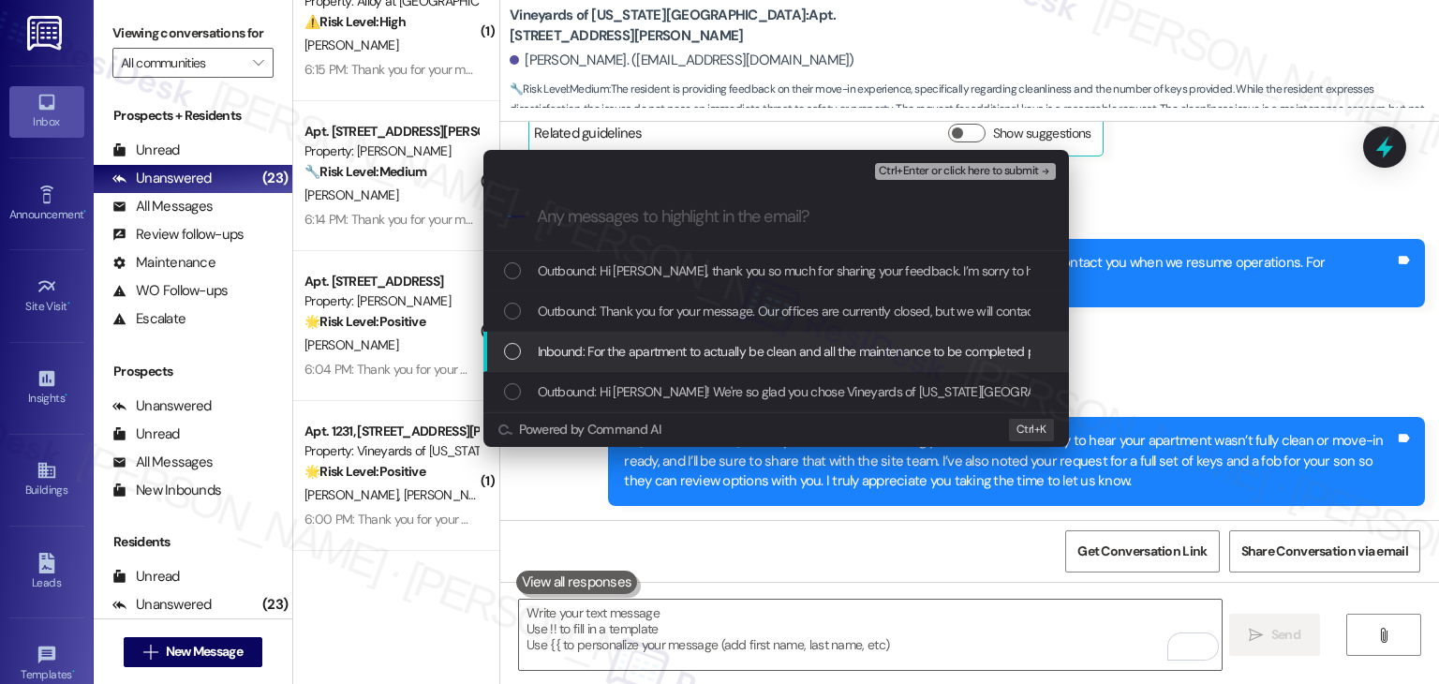
click at [518, 350] on div "List of options" at bounding box center [512, 351] width 17 height 17
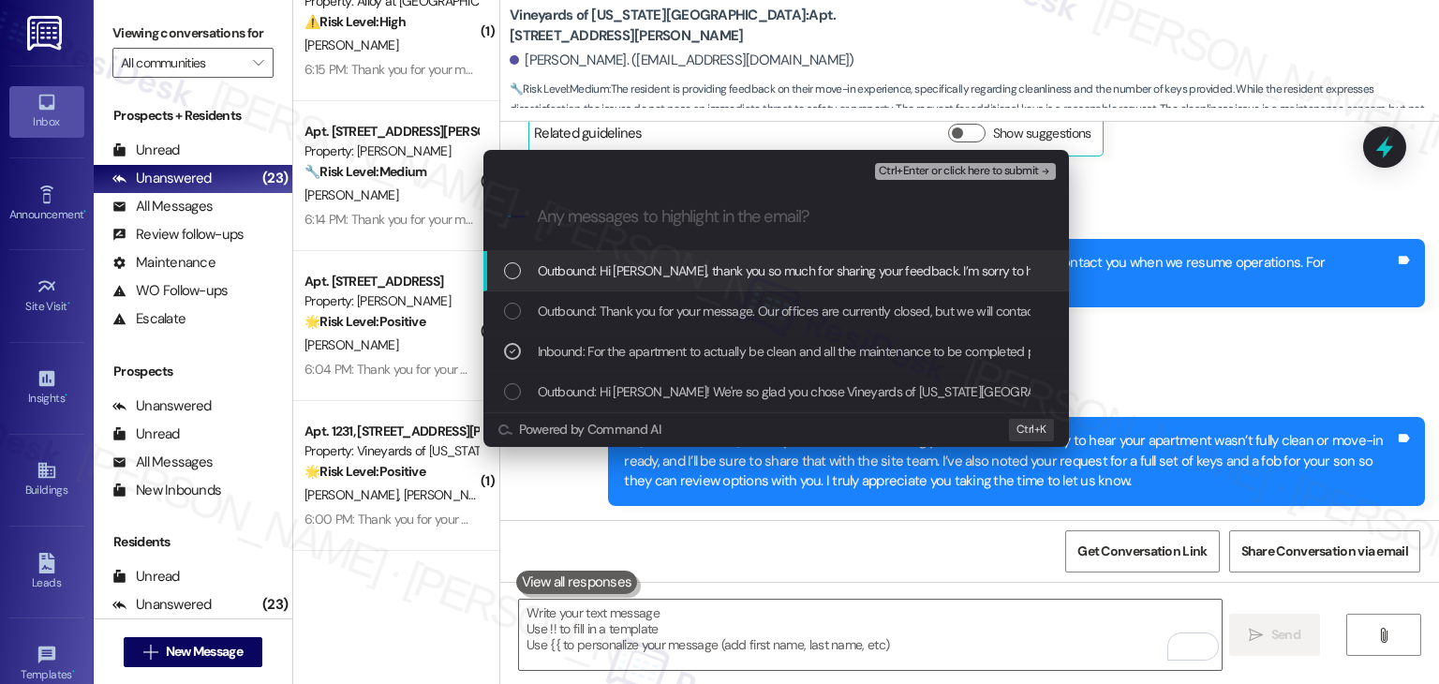
click at [991, 170] on span "Ctrl+Enter or click here to submit" at bounding box center [959, 171] width 160 height 13
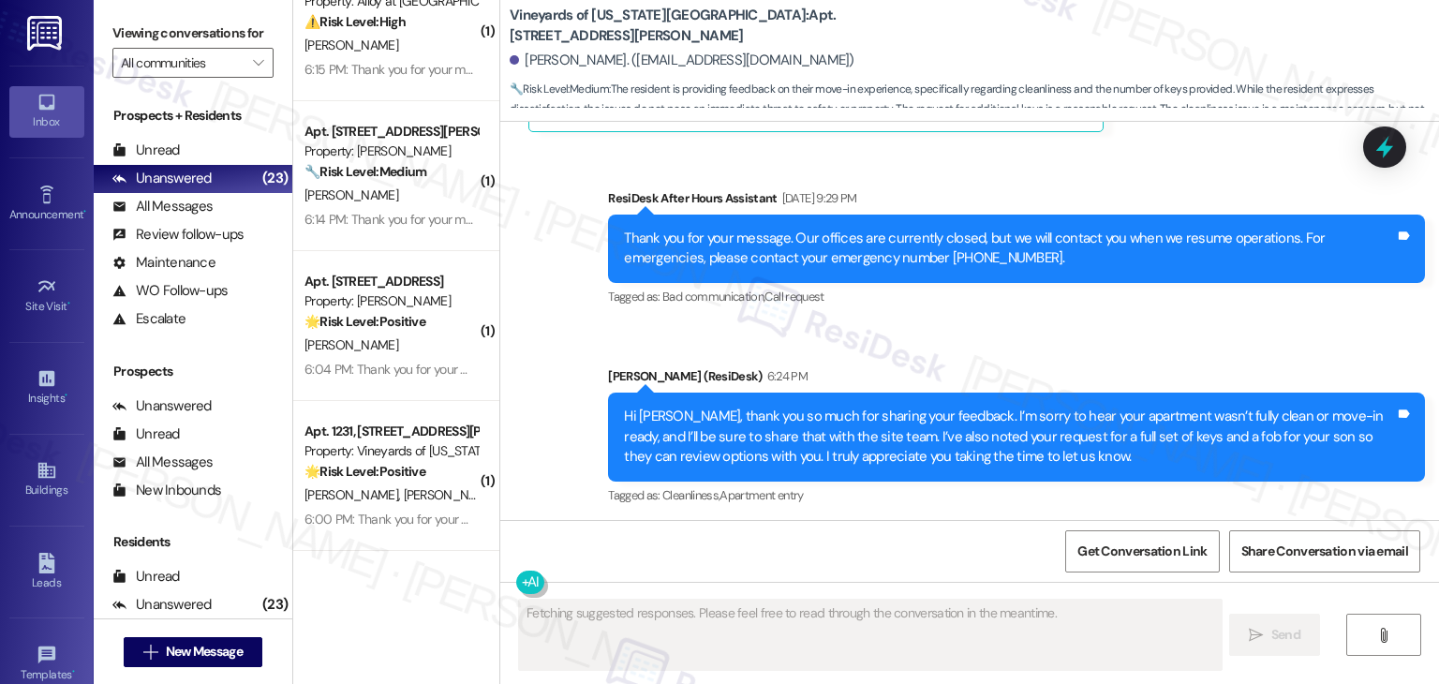
scroll to position [802, 0]
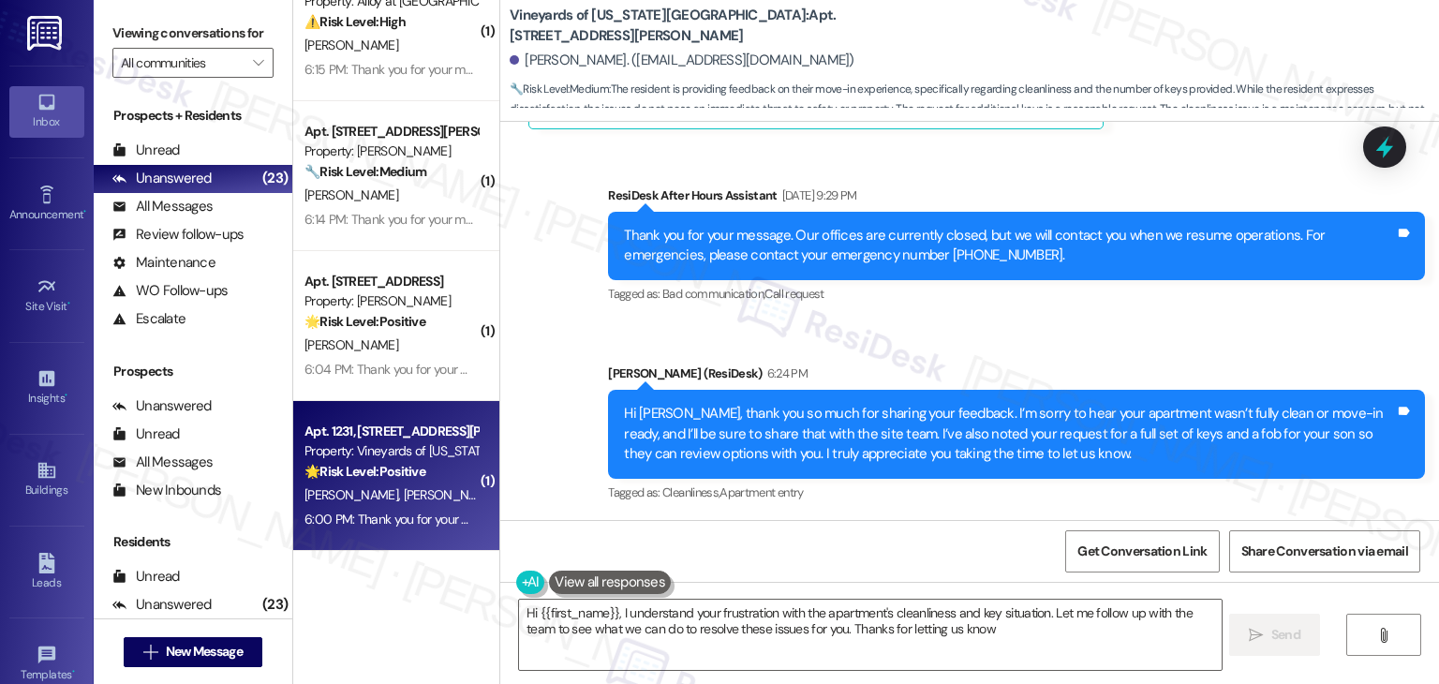
type textarea "Hi {{first_name}}, I understand your frustration with the apartment's cleanline…"
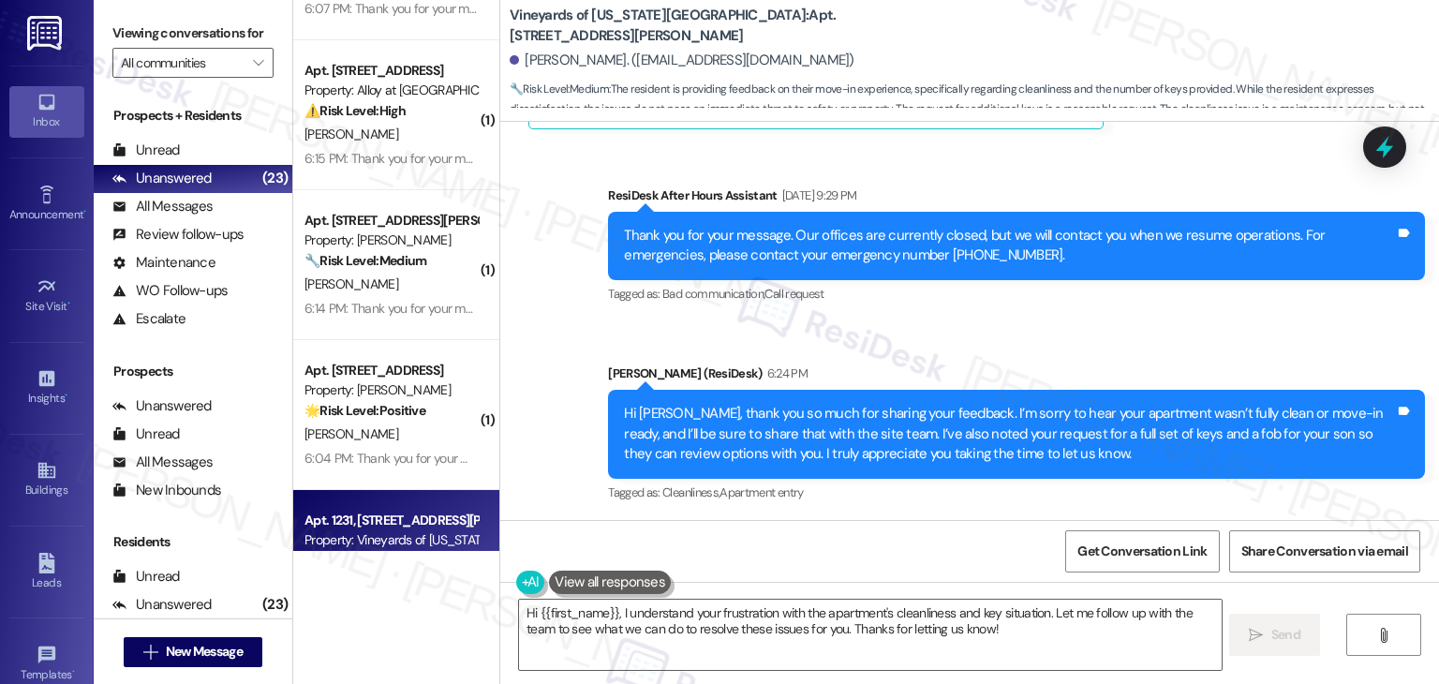
scroll to position [2560, 0]
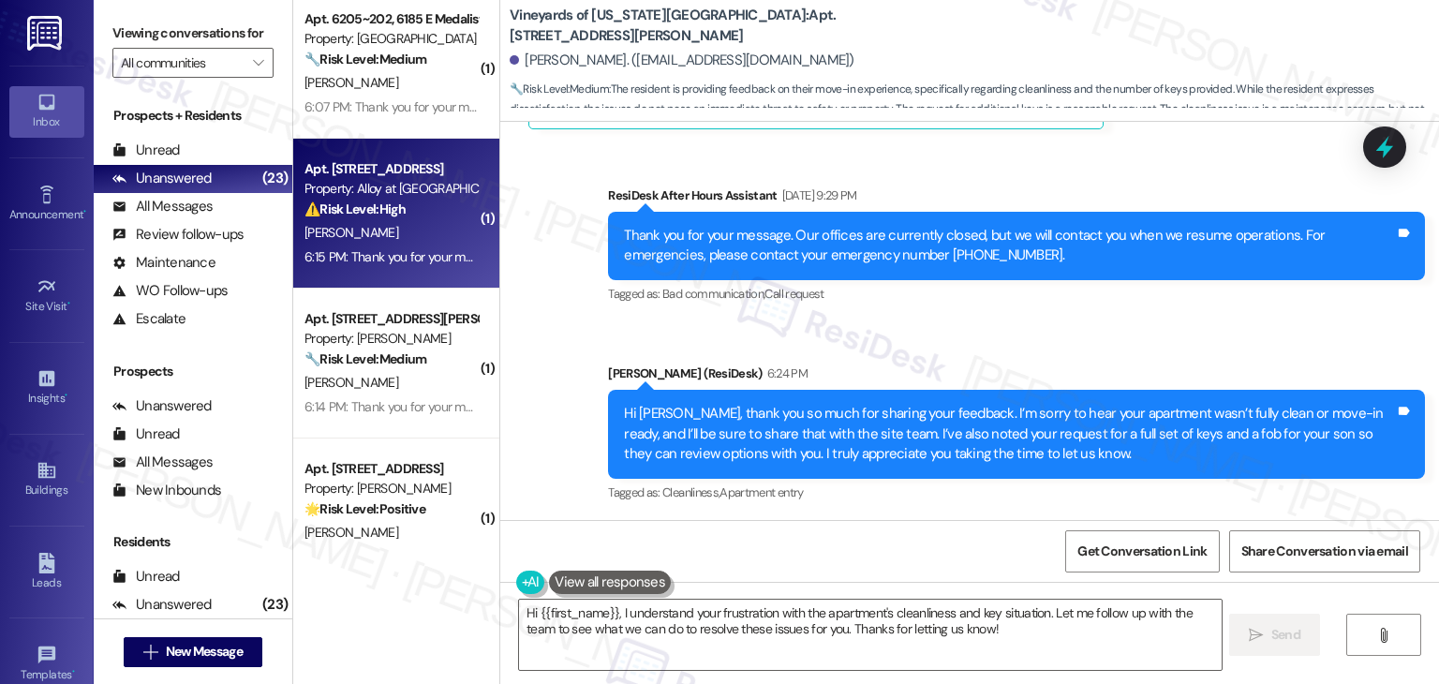
click at [418, 246] on div "6:15 PM: Thank you for your message. Our offices are currently closed, but we w…" at bounding box center [391, 257] width 177 height 23
type textarea "Fetching suggested responses. Please feel free to read through the conversation…"
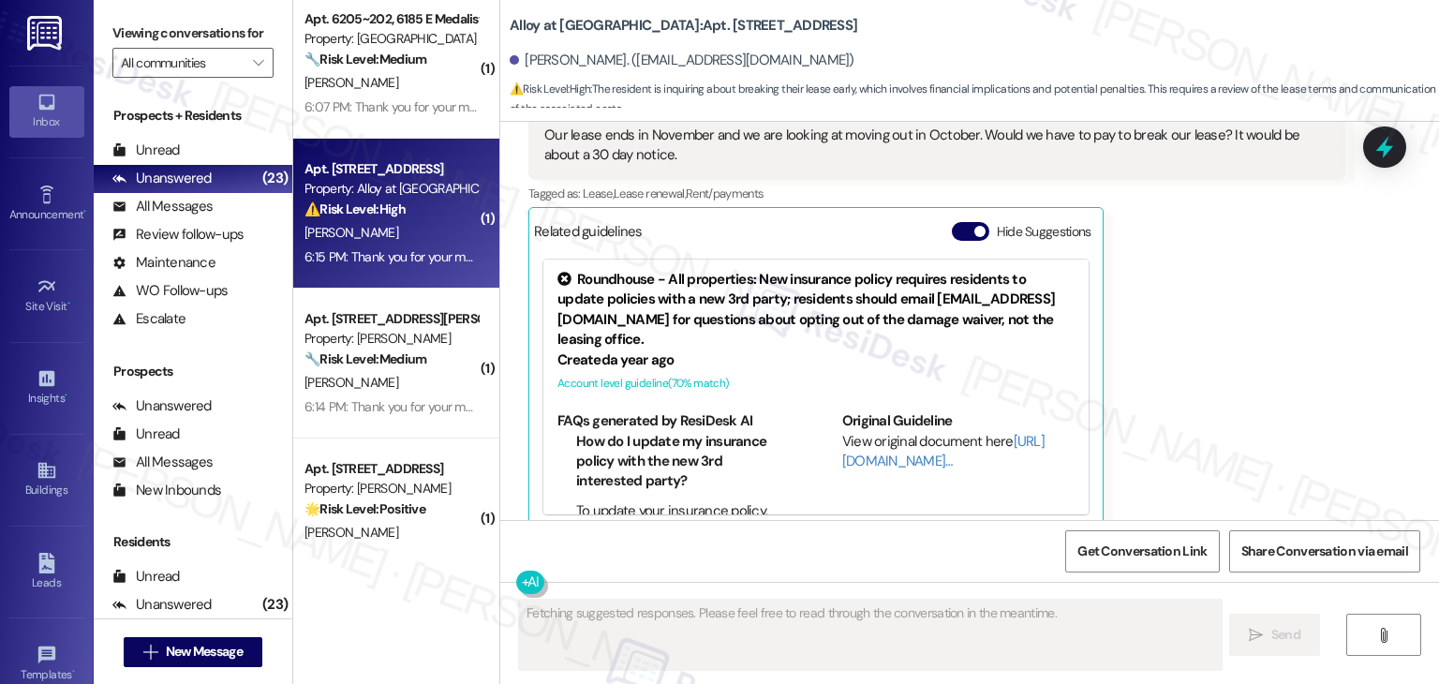
scroll to position [1687, 0]
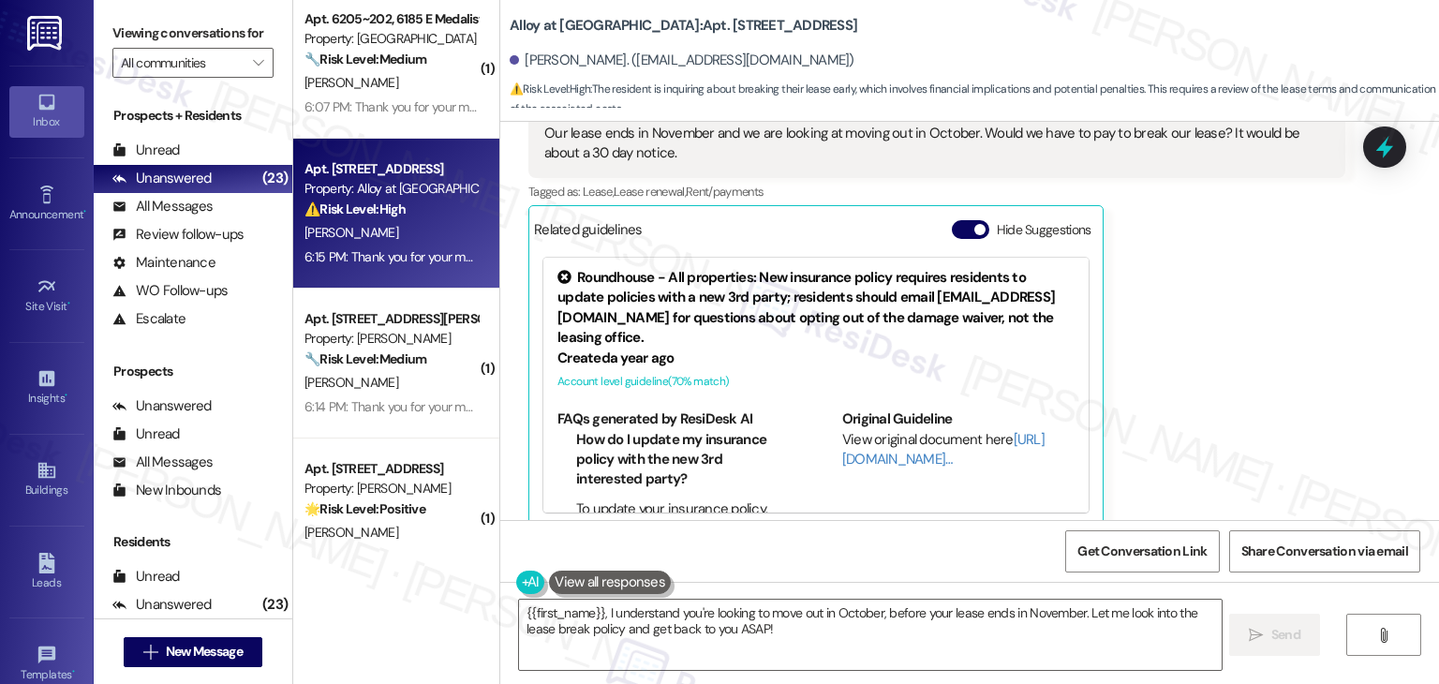
drag, startPoint x: 418, startPoint y: 245, endPoint x: 1304, endPoint y: 370, distance: 895.3
click at [1307, 370] on div "[PERSON_NAME] Question 6:15 PM Hello! Our lease ends in November and we are loo…" at bounding box center [937, 294] width 817 height 468
click at [959, 220] on button "Hide Suggestions" at bounding box center [970, 229] width 37 height 19
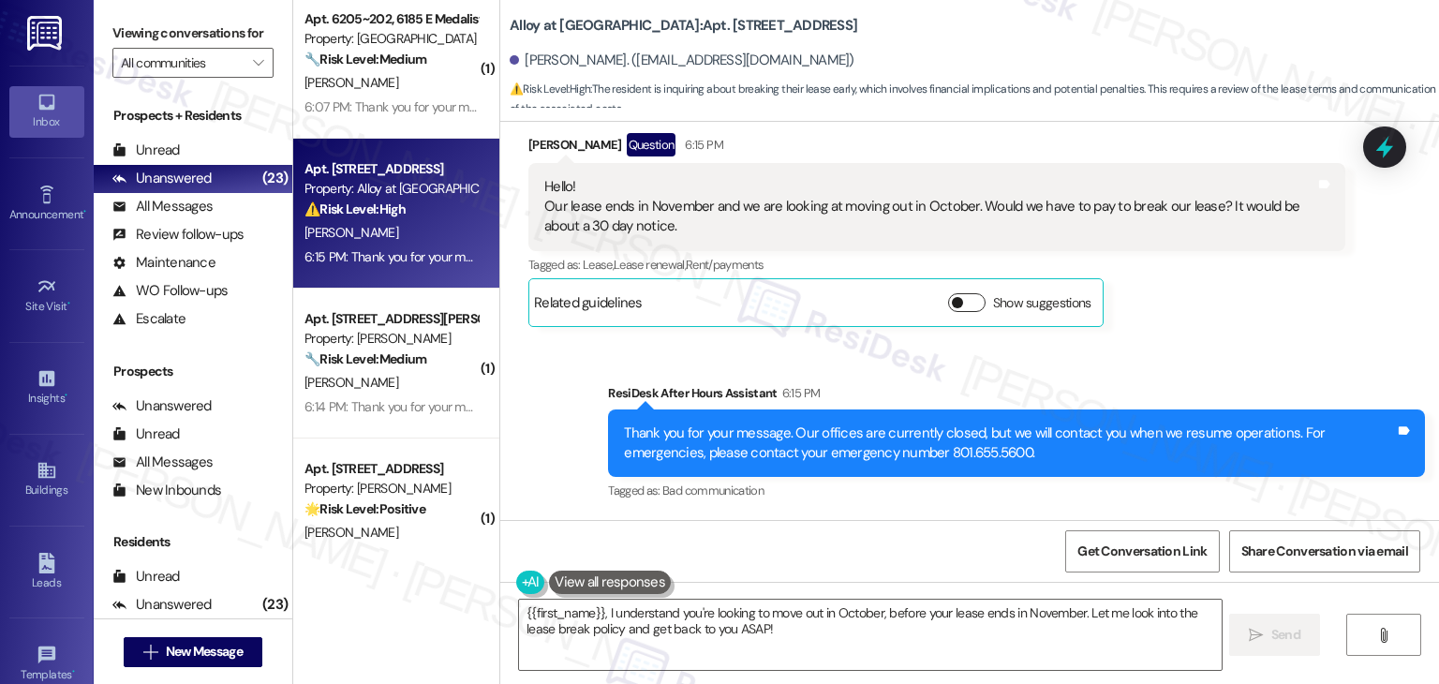
scroll to position [1592, 0]
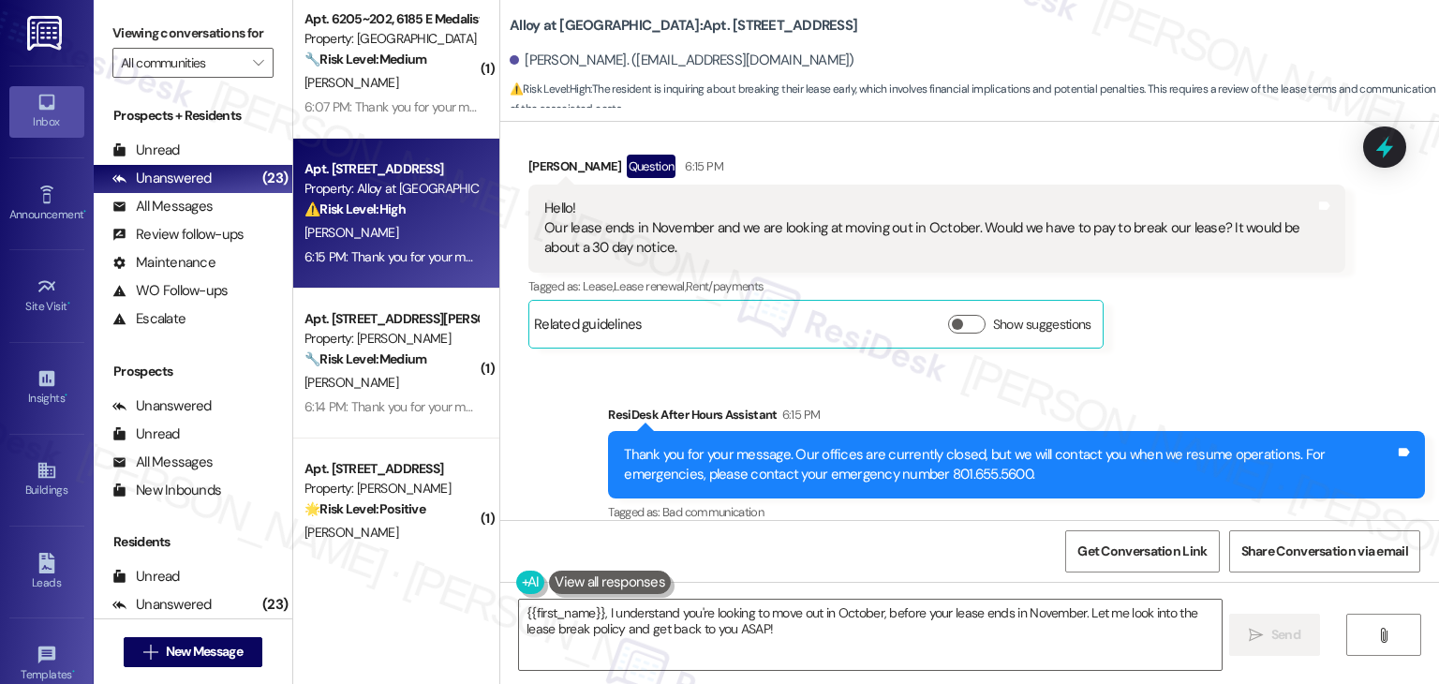
click at [1256, 304] on div "[PERSON_NAME] Question 6:15 PM Hello! Our lease ends in November and we are loo…" at bounding box center [937, 252] width 817 height 194
click at [1215, 321] on div "[PERSON_NAME] Question 6:15 PM Hello! Our lease ends in November and we are loo…" at bounding box center [937, 252] width 817 height 194
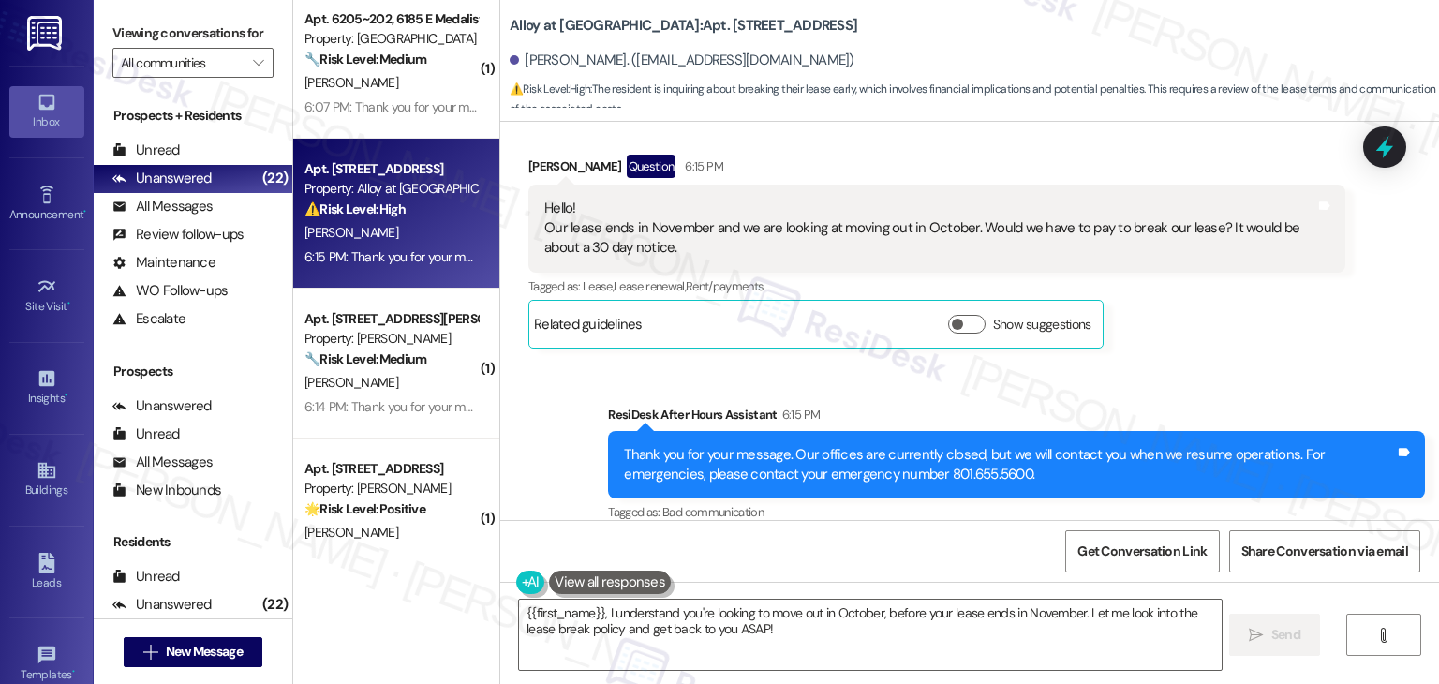
click at [1215, 321] on div "[PERSON_NAME] Question 6:15 PM Hello! Our lease ends in November and we are loo…" at bounding box center [937, 252] width 817 height 194
click at [1215, 322] on div "[PERSON_NAME] Question 6:15 PM Hello! Our lease ends in November and we are loo…" at bounding box center [937, 252] width 817 height 194
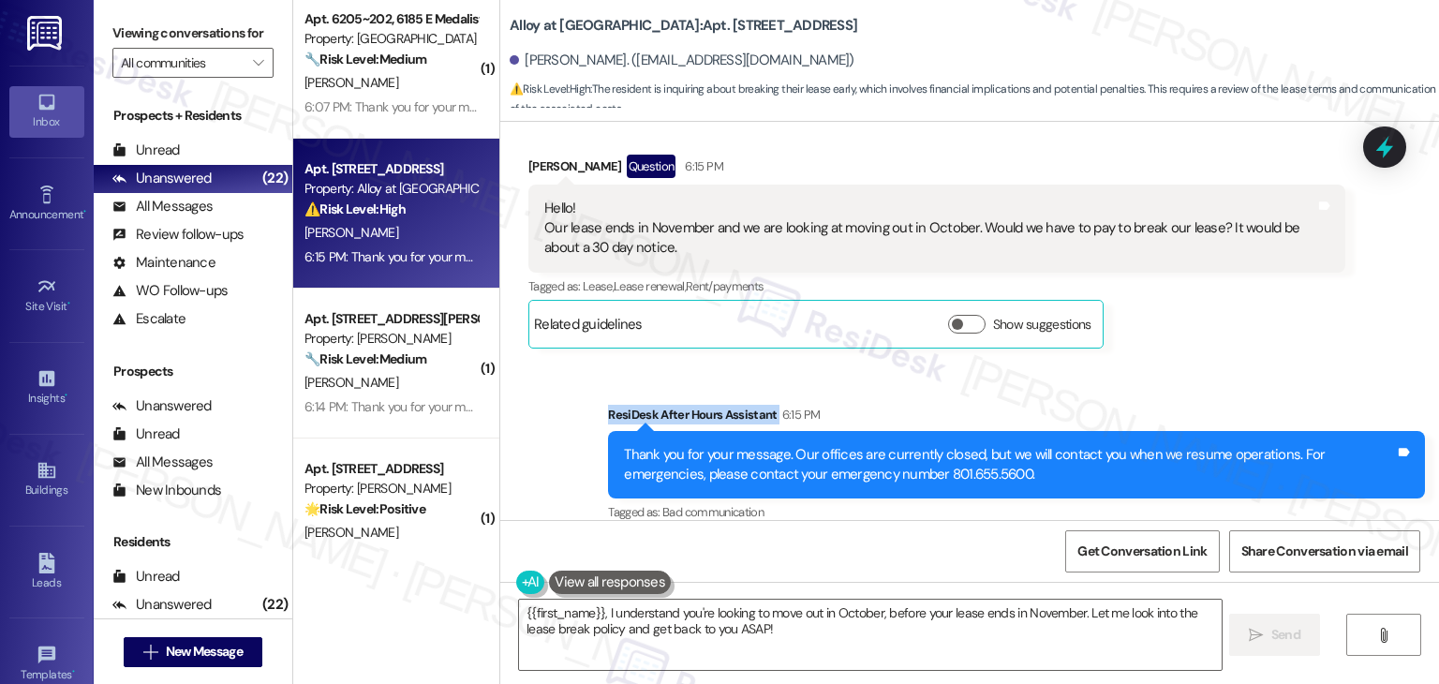
click at [1215, 322] on div "[PERSON_NAME] Question 6:15 PM Hello! Our lease ends in November and we are loo…" at bounding box center [937, 252] width 817 height 194
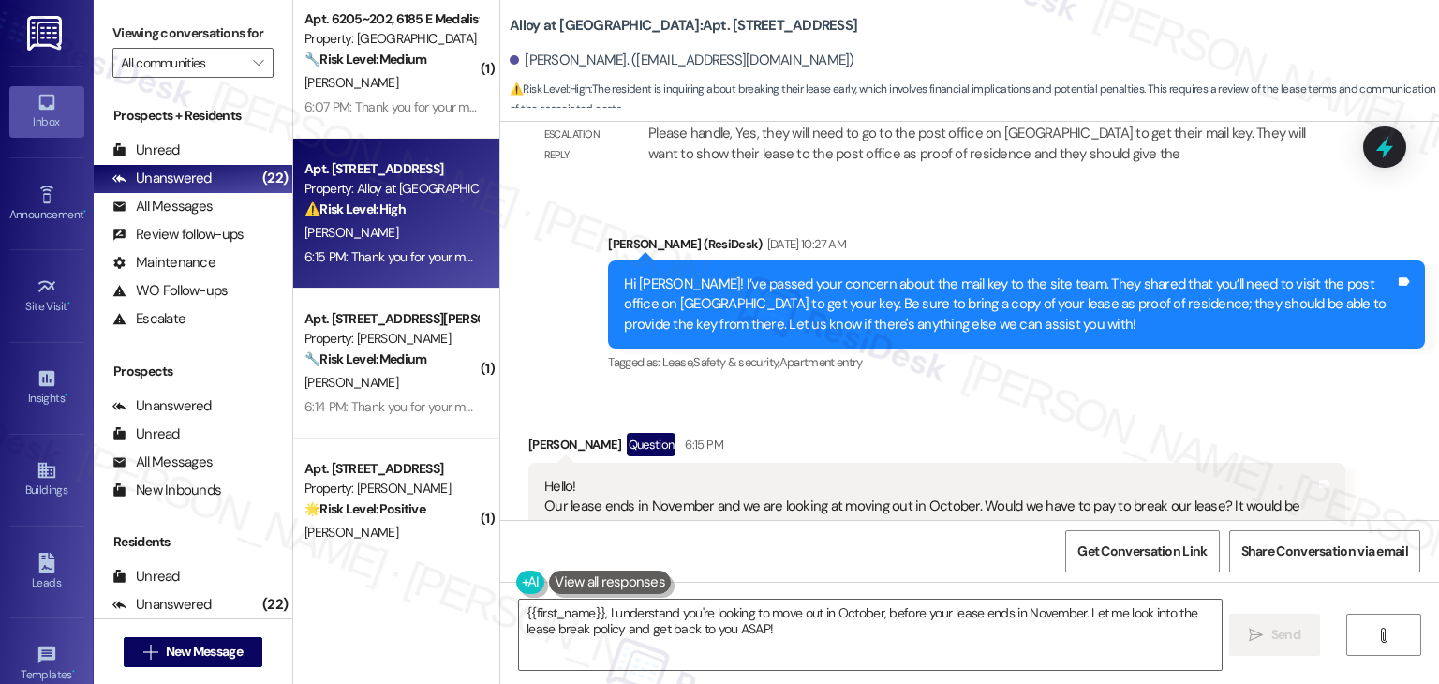
scroll to position [1311, 0]
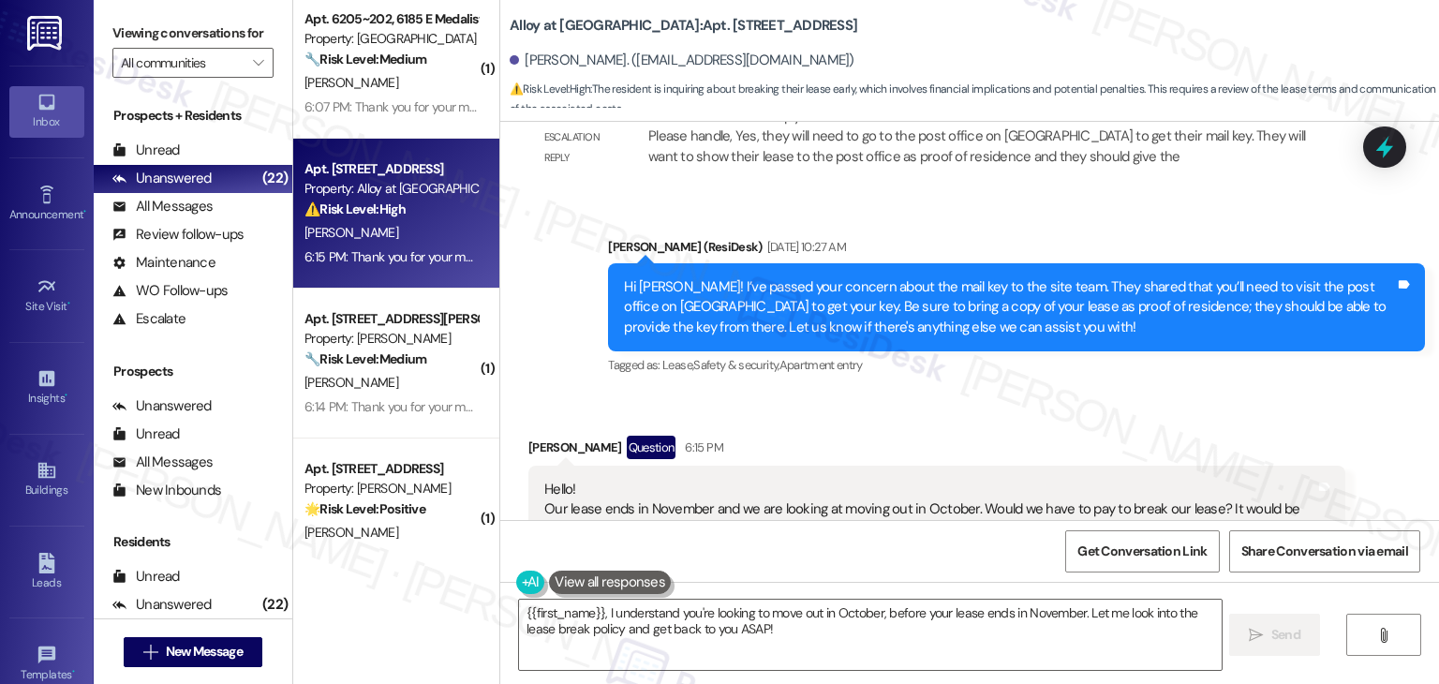
click at [926, 302] on div "Hi [PERSON_NAME]! I’ve passed your concern about the mail key to the site team.…" at bounding box center [1009, 307] width 771 height 60
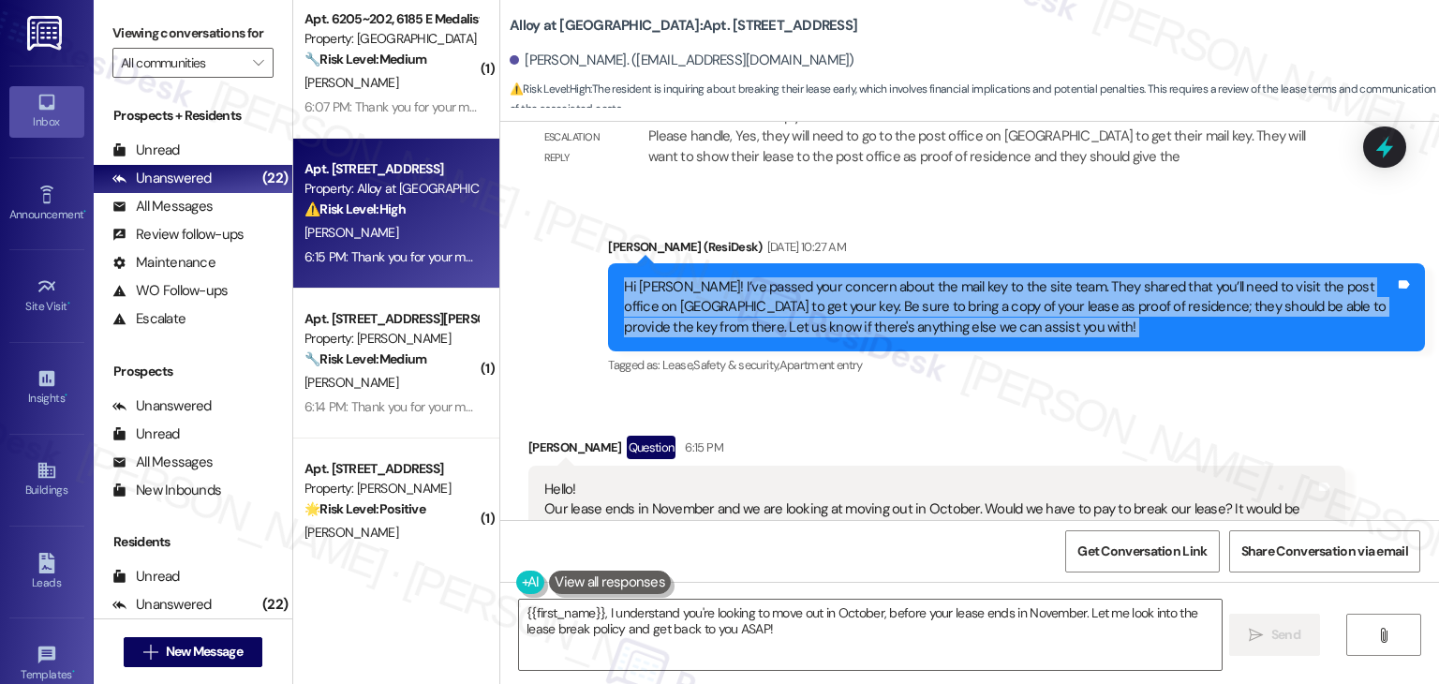
click at [926, 302] on div "Hi [PERSON_NAME]! I’ve passed your concern about the mail key to the site team.…" at bounding box center [1009, 307] width 771 height 60
copy div "Hi [PERSON_NAME]! I’ve passed your concern about the mail key to the site team.…"
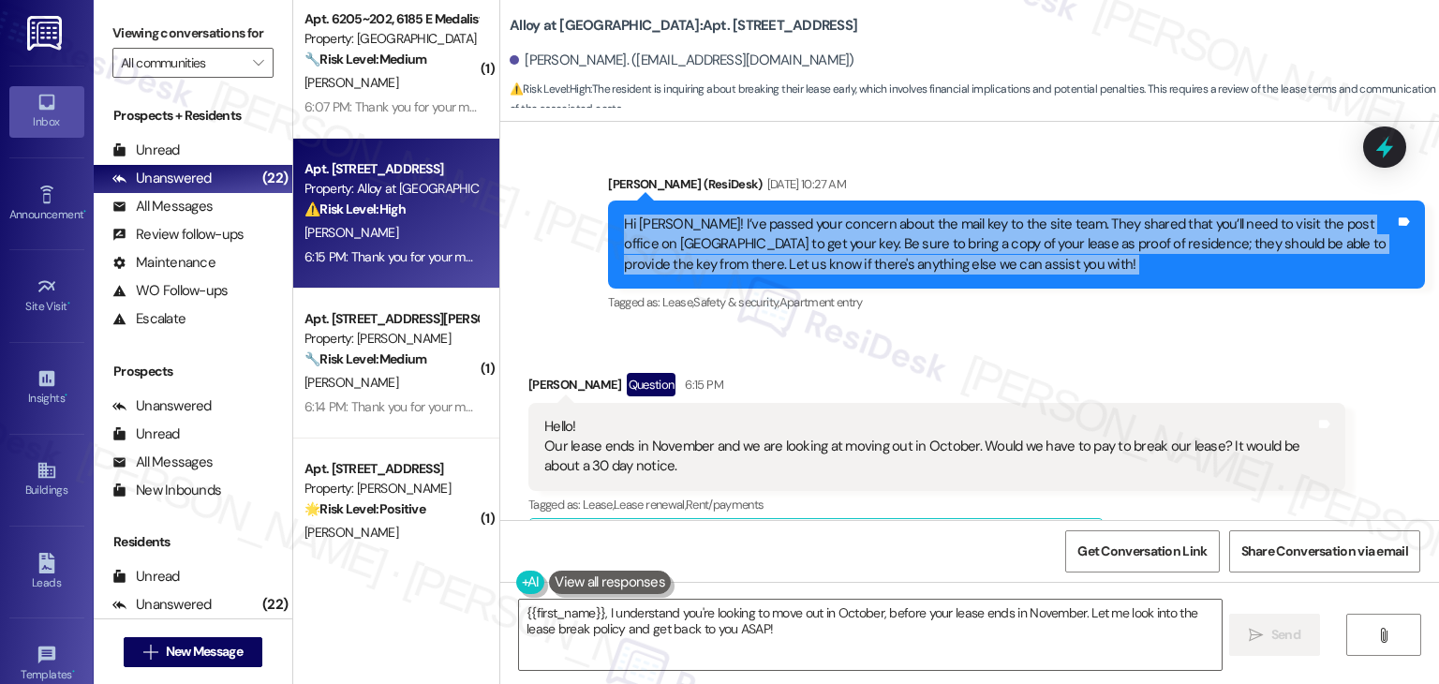
scroll to position [1405, 0]
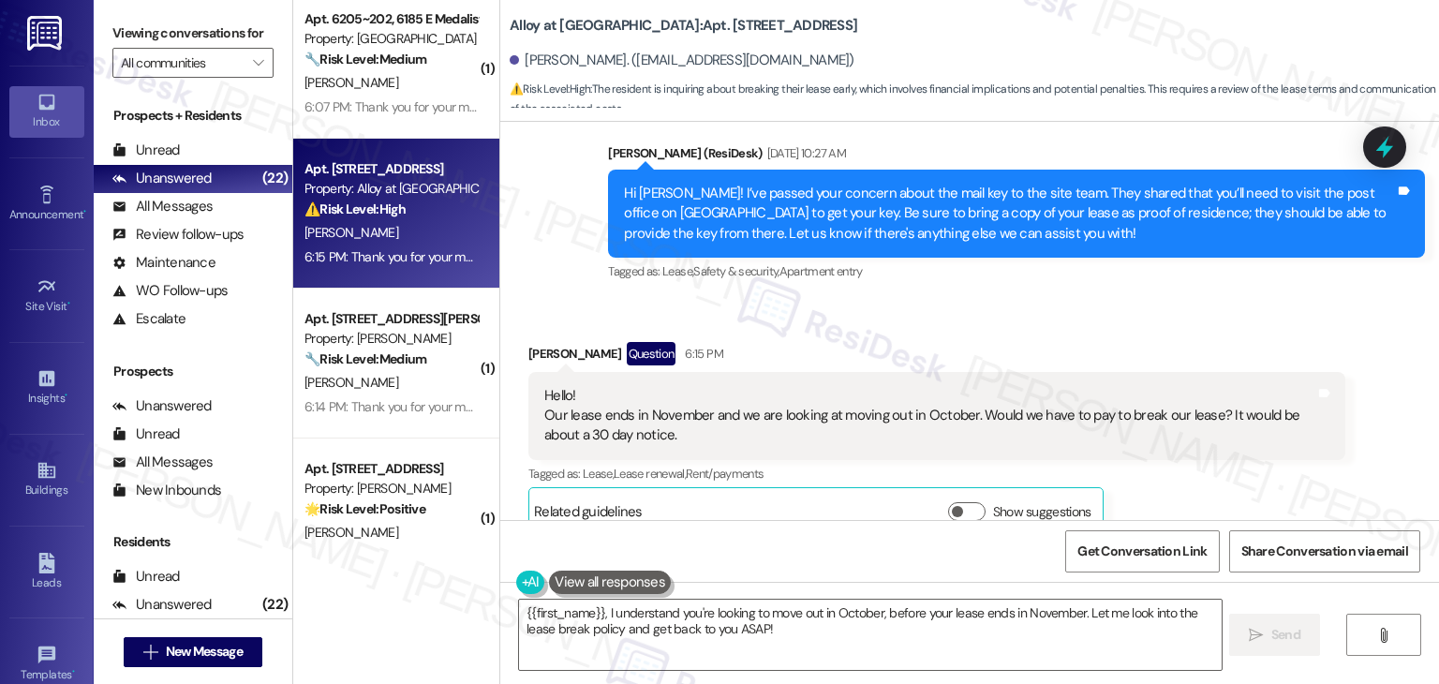
click at [843, 401] on div "Hello! Our lease ends in November and we are looking at moving out in October. …" at bounding box center [929, 416] width 771 height 60
click at [667, 401] on div "Hello! Our lease ends in November and we are looking at moving out in October. …" at bounding box center [929, 416] width 771 height 60
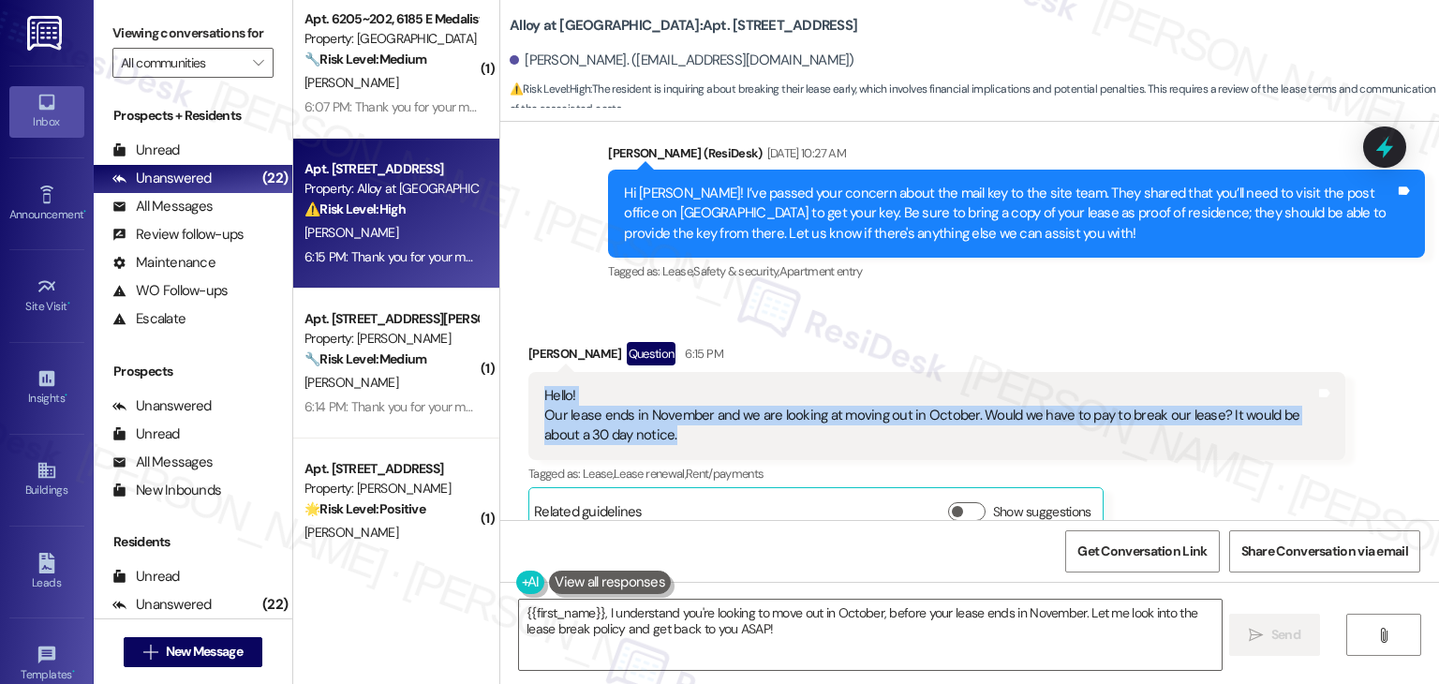
drag, startPoint x: 686, startPoint y: 421, endPoint x: 510, endPoint y: 383, distance: 180.1
click at [514, 383] on div "Received via SMS [PERSON_NAME] Question 6:15 PM Hello! Our lease ends in Novemb…" at bounding box center [936, 439] width 845 height 222
copy div "Hello! Our lease ends in November and we are looking at moving out in October. …"
click at [836, 633] on textarea "{{first_name}}, I understand you're looking to move out in October, before your…" at bounding box center [870, 635] width 702 height 70
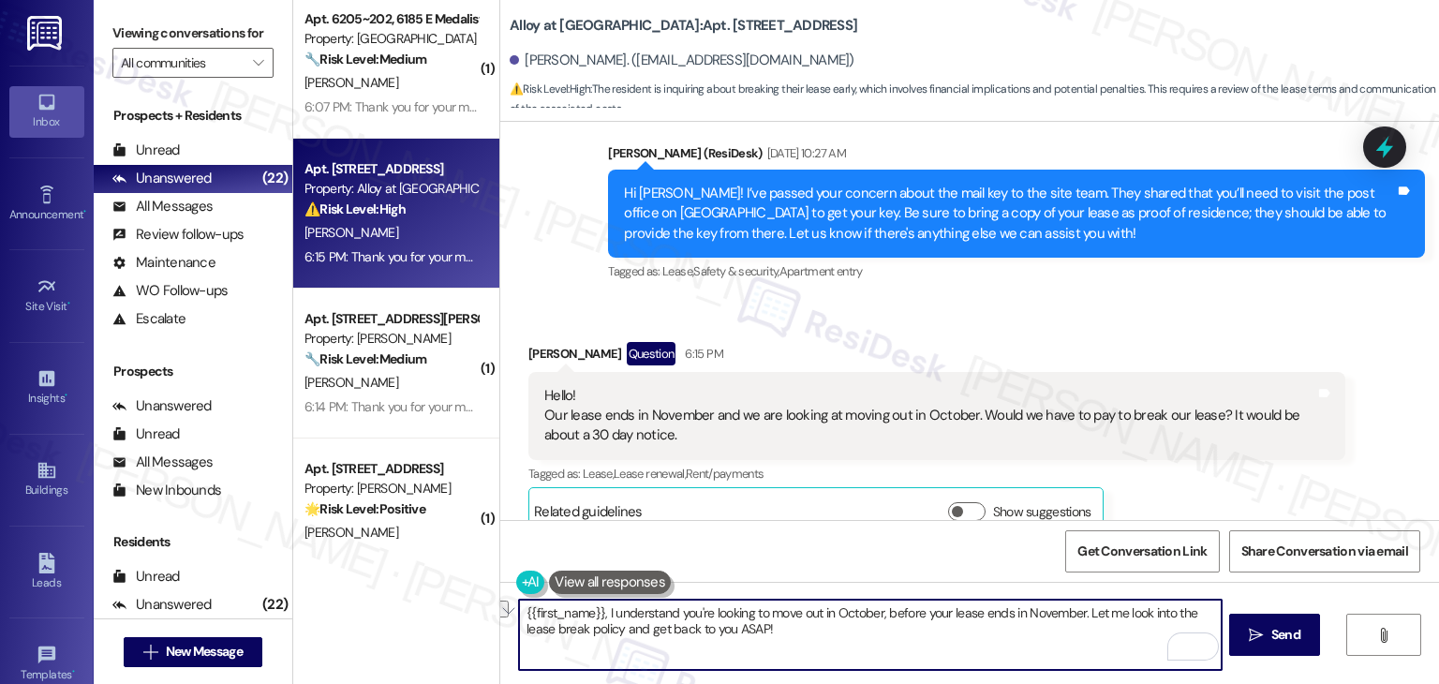
drag, startPoint x: 1076, startPoint y: 616, endPoint x: 600, endPoint y: 613, distance: 476.0
click at [600, 613] on textarea "{{first_name}}, I understand you're looking to move out in October, before your…" at bounding box center [870, 635] width 702 height 70
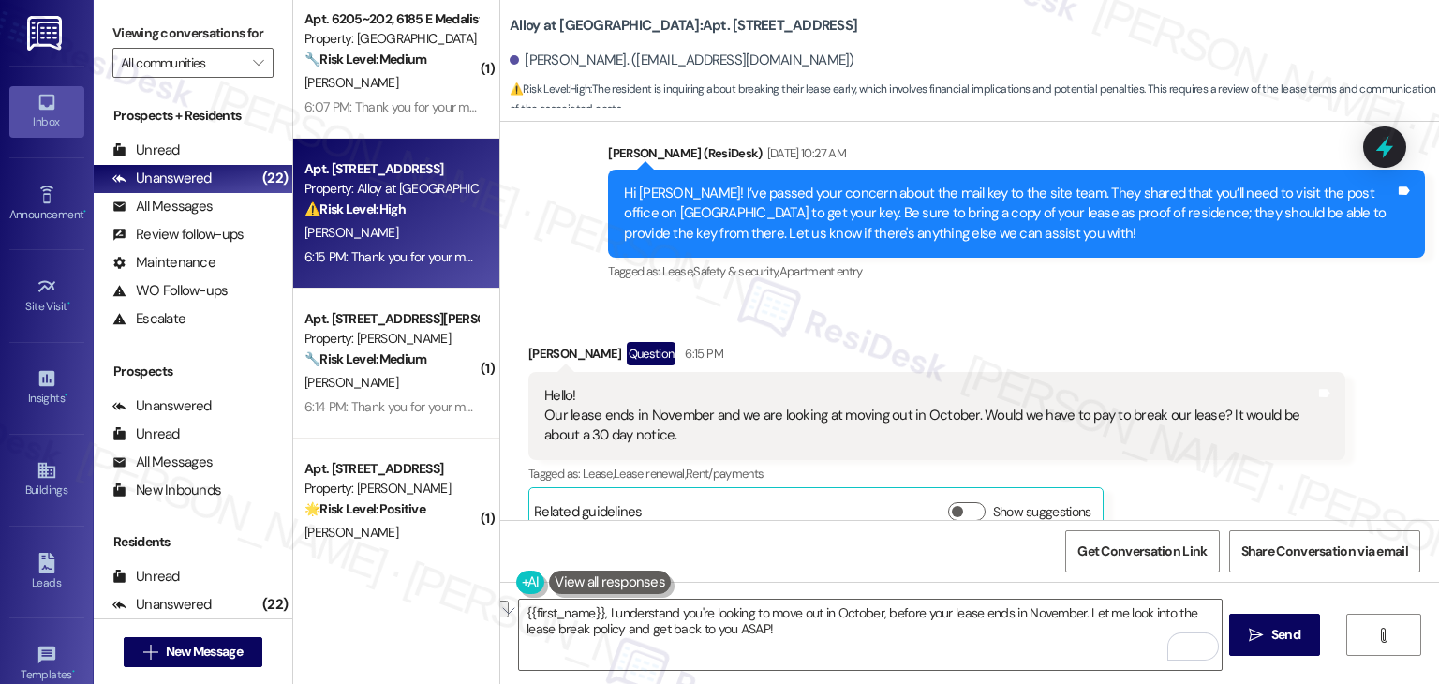
click at [1159, 300] on div "Received via SMS [PERSON_NAME] Question 6:15 PM Hello! Our lease ends in Novemb…" at bounding box center [969, 425] width 939 height 250
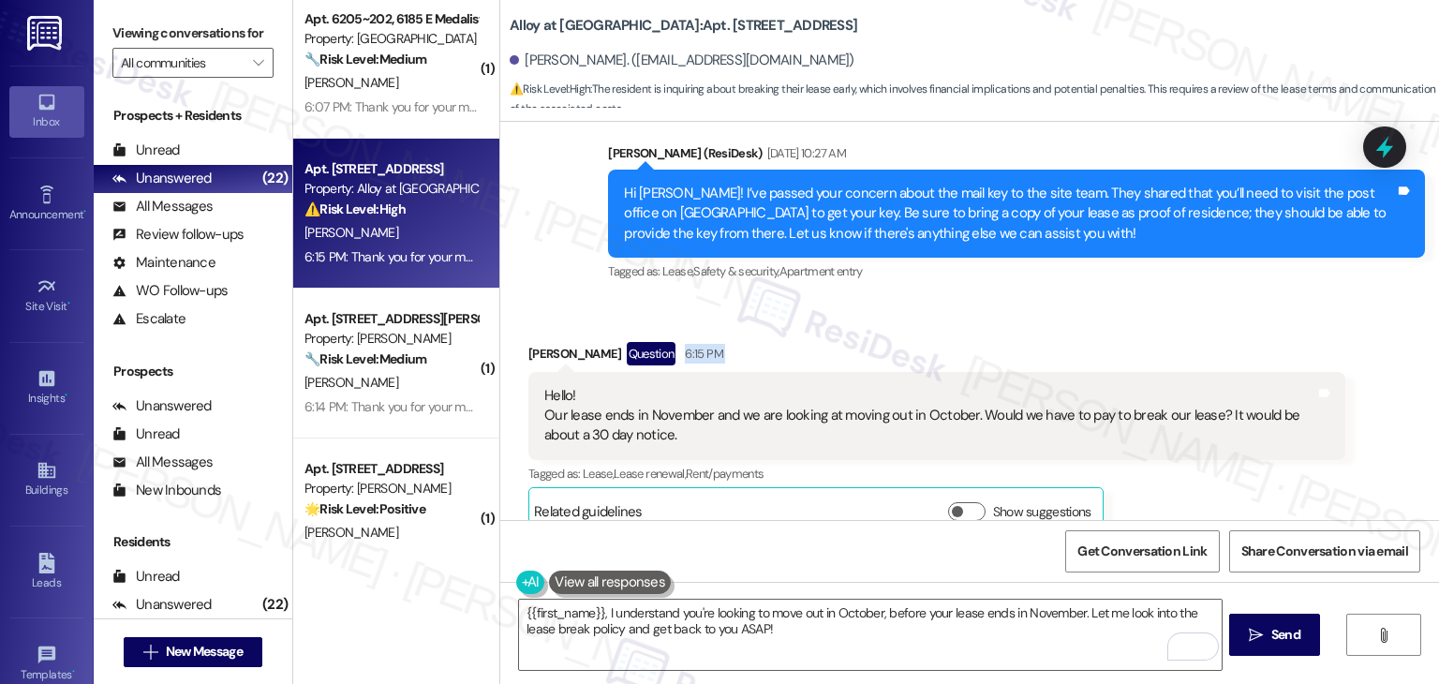
click at [1159, 300] on div "Received via SMS [PERSON_NAME] Question 6:15 PM Hello! Our lease ends in Novemb…" at bounding box center [969, 425] width 939 height 250
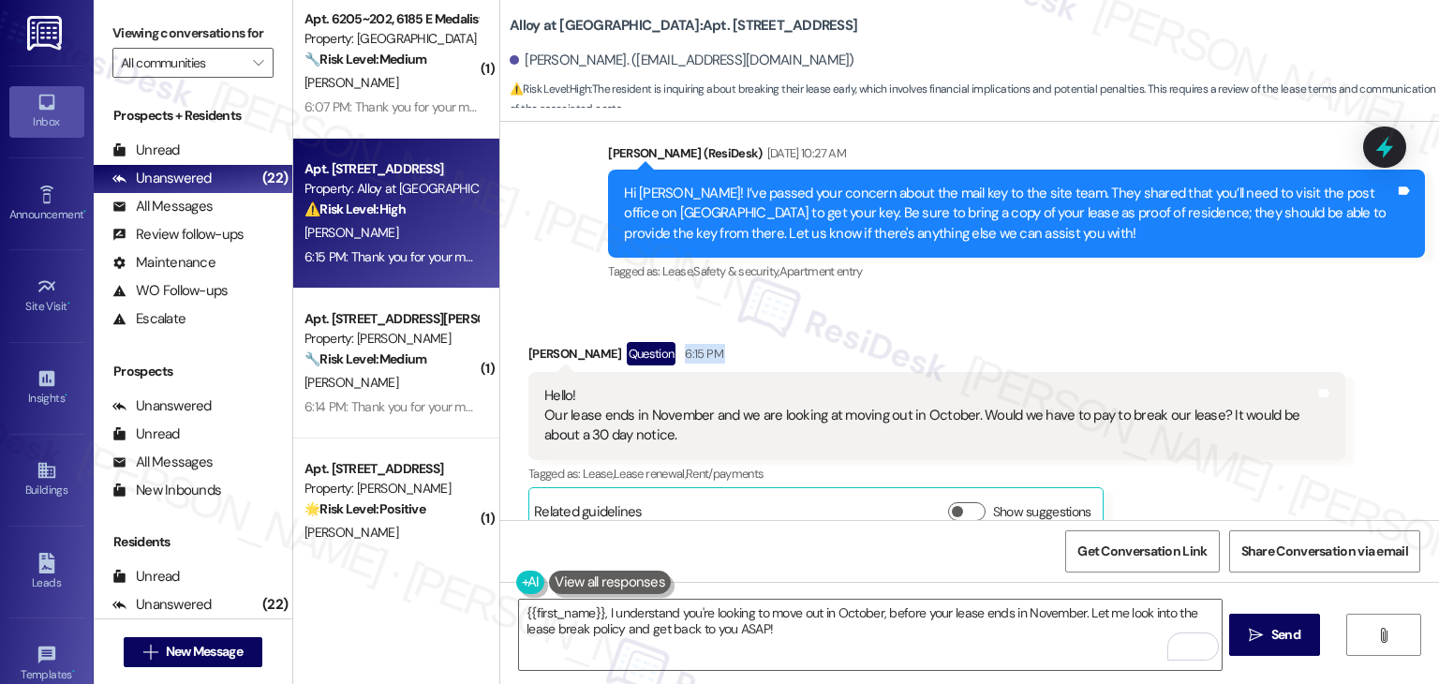
click at [1159, 300] on div "Received via SMS [PERSON_NAME] Question 6:15 PM Hello! Our lease ends in Novemb…" at bounding box center [969, 425] width 939 height 250
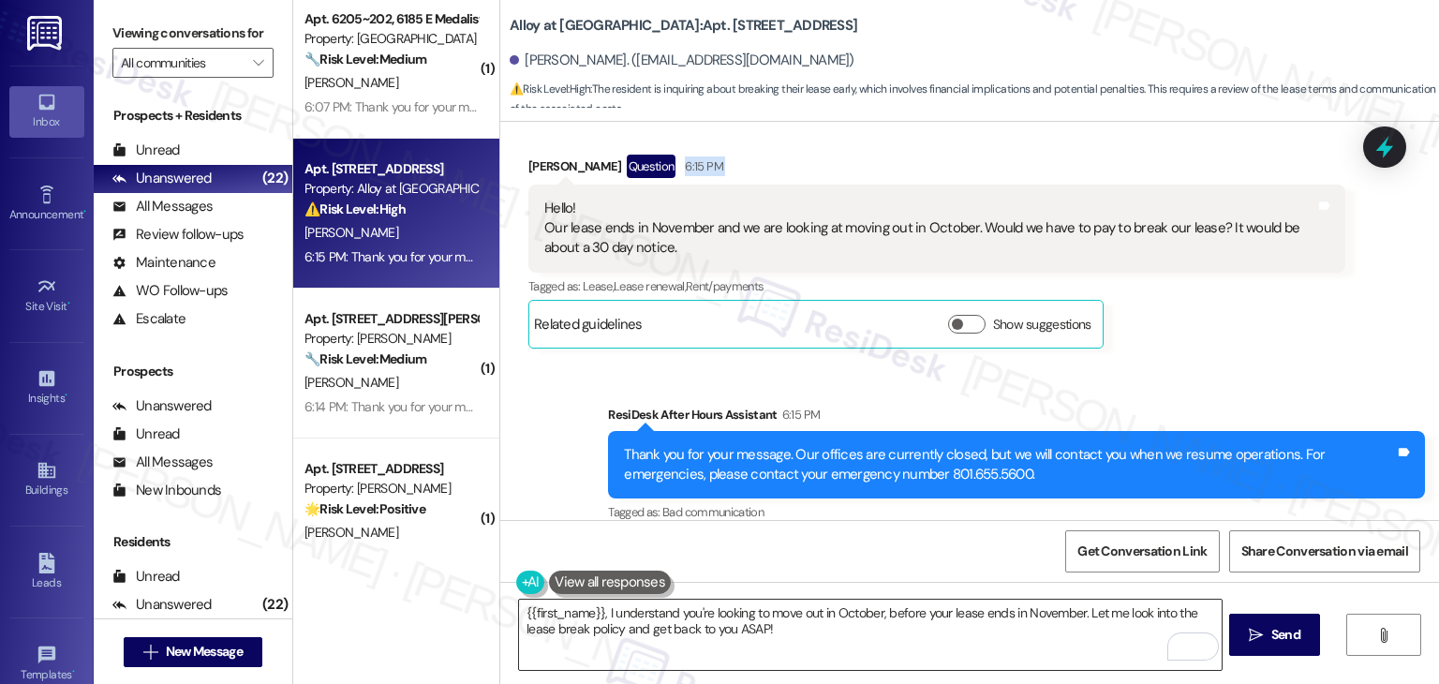
click at [631, 626] on textarea "{{first_name}}, I understand you're looking to move out in October, before your…" at bounding box center [870, 635] width 702 height 70
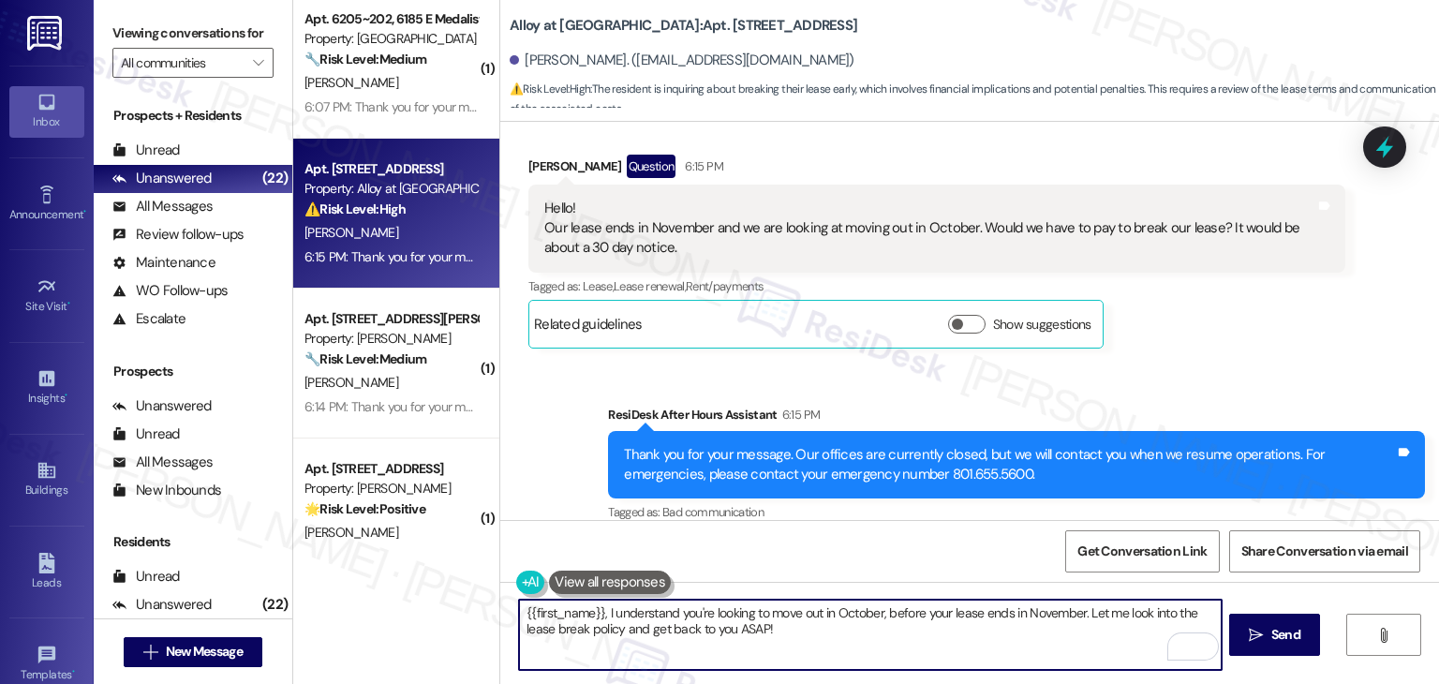
click at [631, 626] on textarea "{{first_name}}, I understand you're looking to move out in October, before your…" at bounding box center [870, 635] width 702 height 70
paste textarea "Hi [PERSON_NAME], thanks for reaching out! Since lease breaks and early move-ou…"
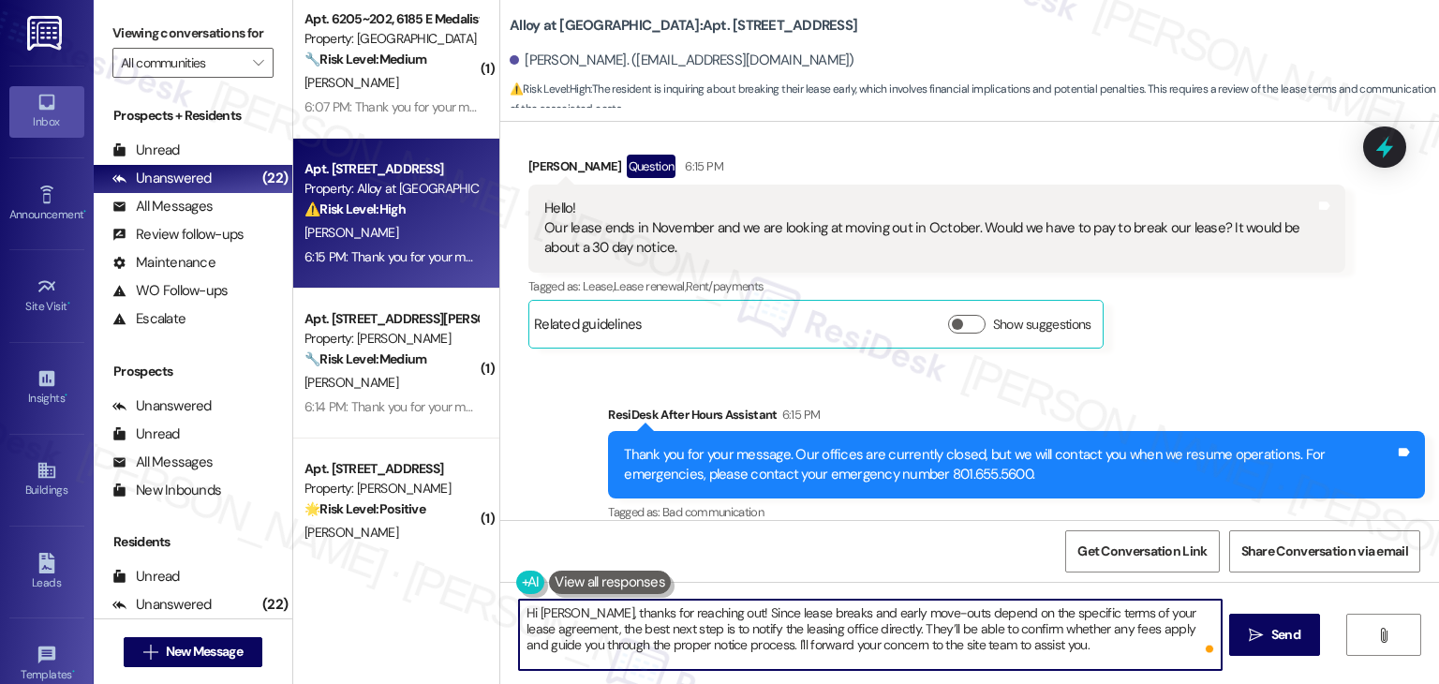
click at [842, 615] on textarea "Hi [PERSON_NAME], thanks for reaching out! Since lease breaks and early move-ou…" at bounding box center [870, 635] width 702 height 70
click at [841, 615] on textarea "Hi [PERSON_NAME], thanks for reaching out! Since lease breaks and early move-ou…" at bounding box center [870, 635] width 702 height 70
paste textarea "step is to contact the leasing office directly. They can confirm whether any fe…"
type textarea "Hi [PERSON_NAME], thanks for reaching out! Since lease breaks and early move-ou…"
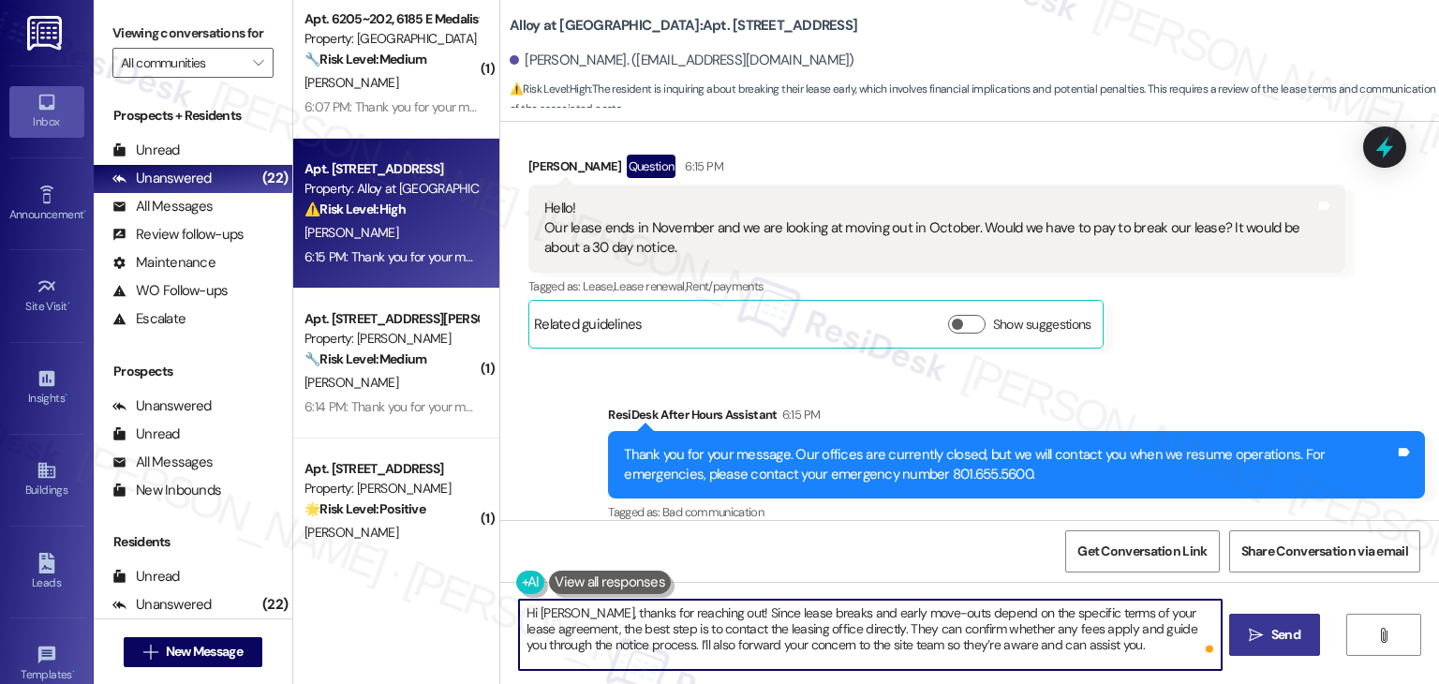
click at [1263, 636] on span " Send" at bounding box center [1274, 635] width 59 height 20
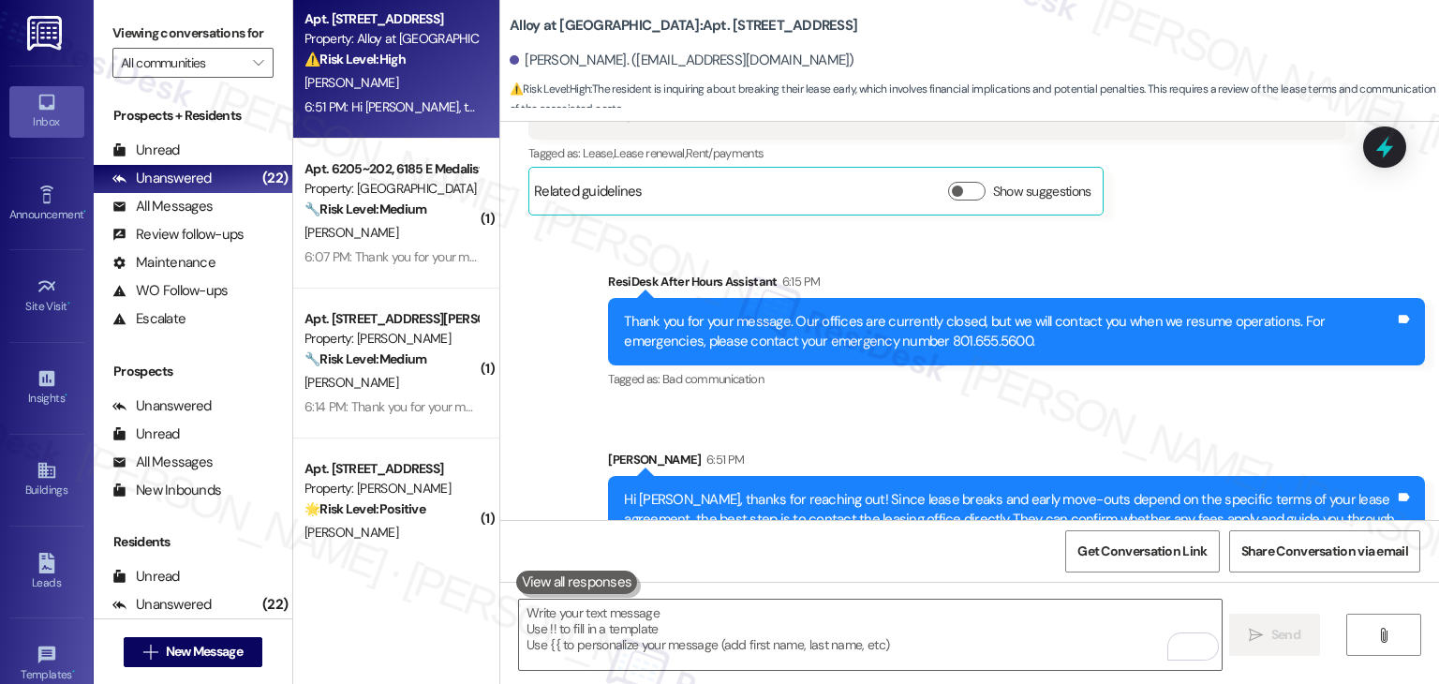
scroll to position [1763, 0]
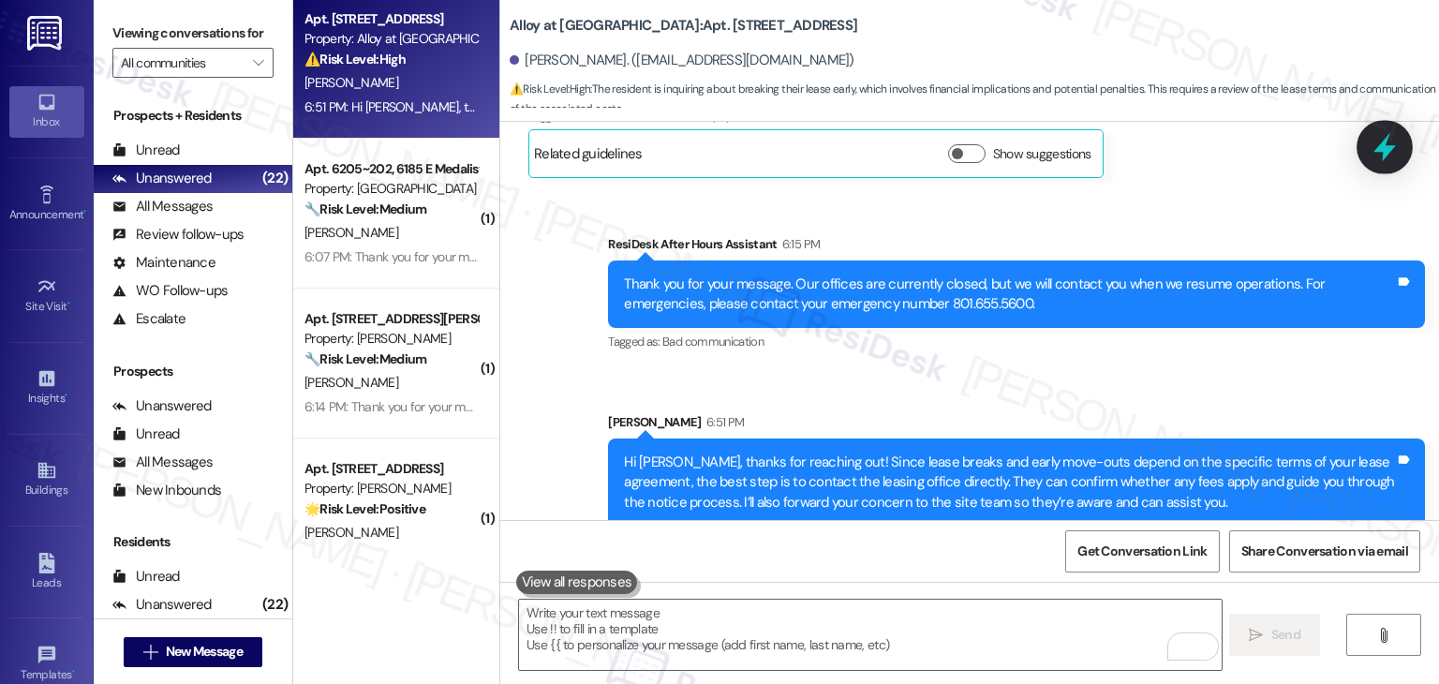
click at [1388, 156] on icon at bounding box center [1385, 147] width 32 height 32
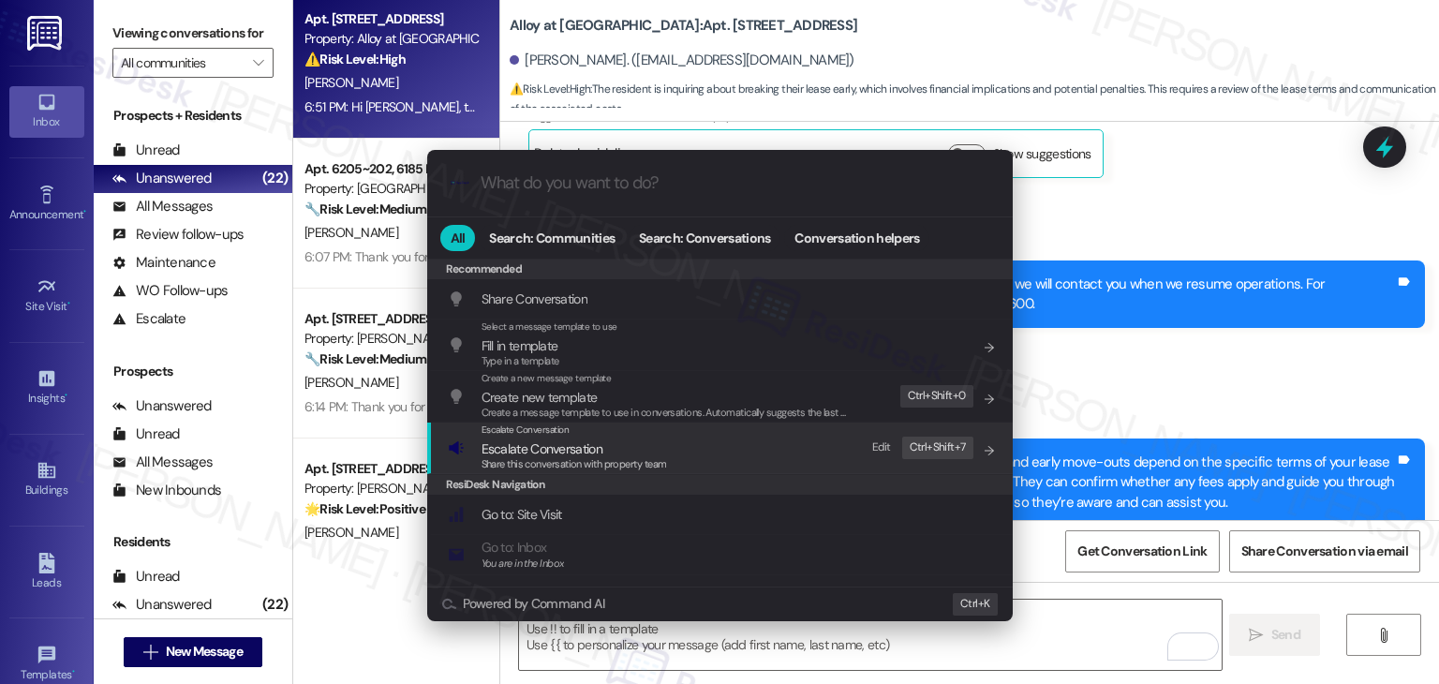
click at [597, 461] on span "Share this conversation with property team" at bounding box center [575, 463] width 186 height 13
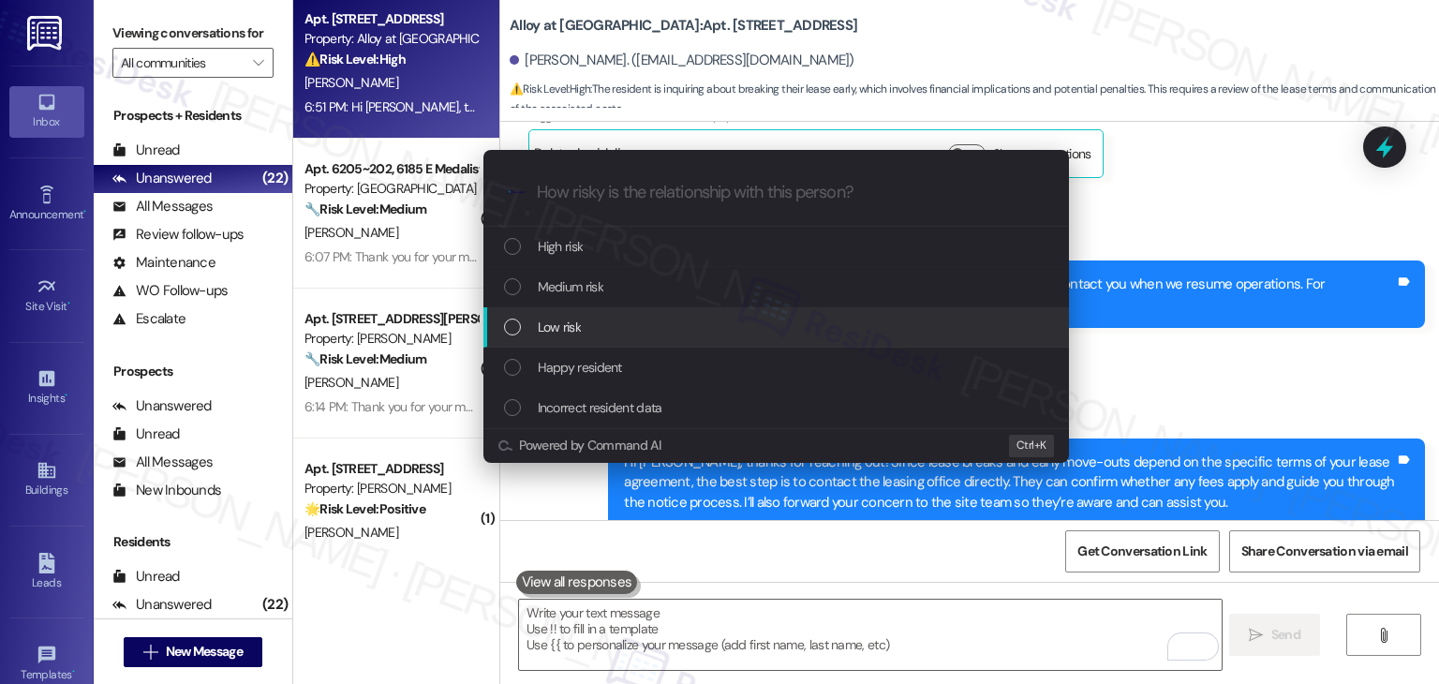
click at [514, 320] on div "List of options" at bounding box center [512, 327] width 17 height 17
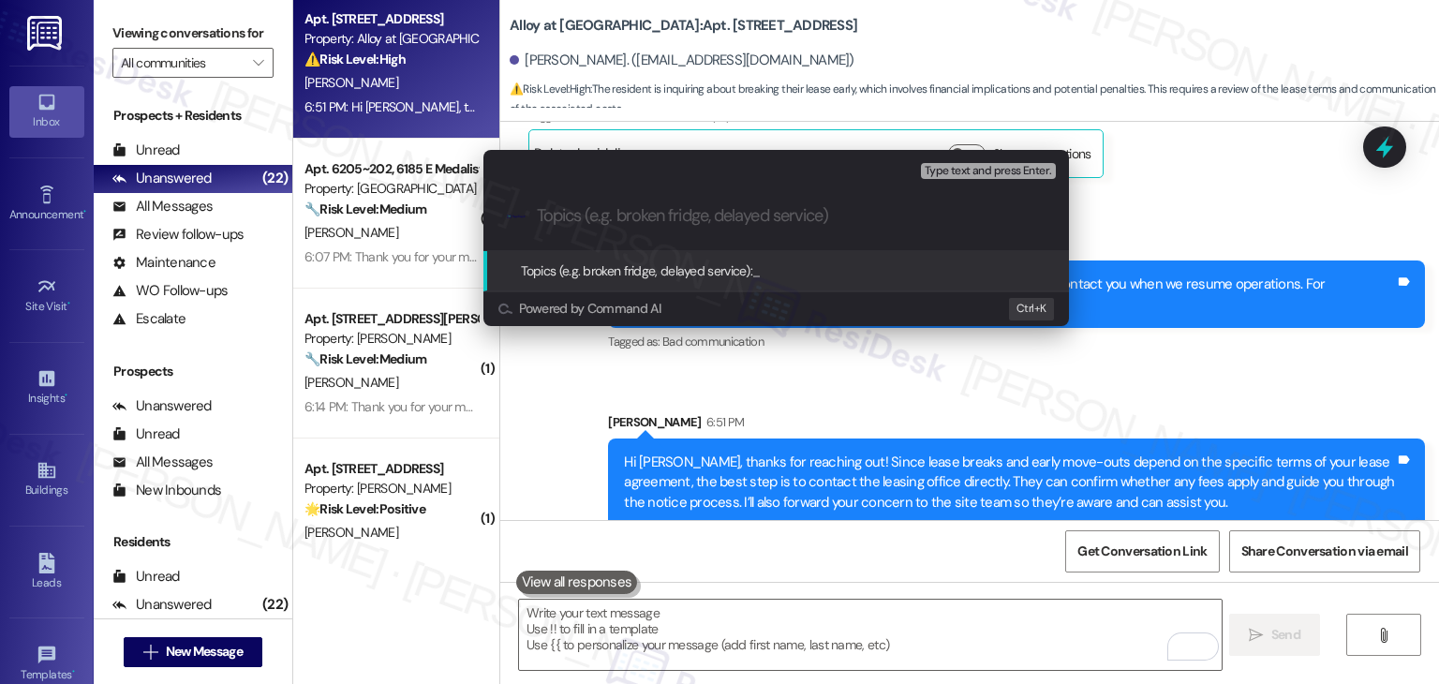
paste input "Lease Break & Early Move-Out Inquiry"
type input "Lease Break & Early Move-Out Inquiry"
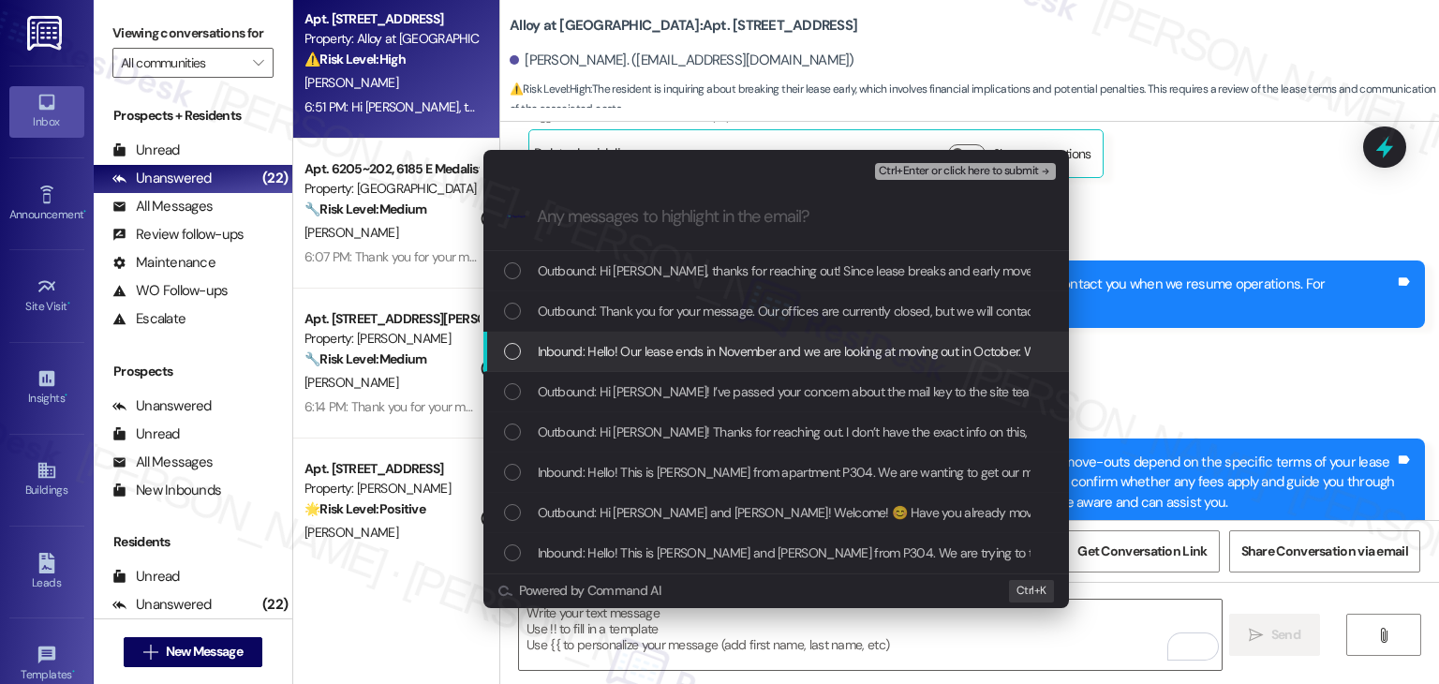
click at [509, 350] on div "List of options" at bounding box center [512, 351] width 17 height 17
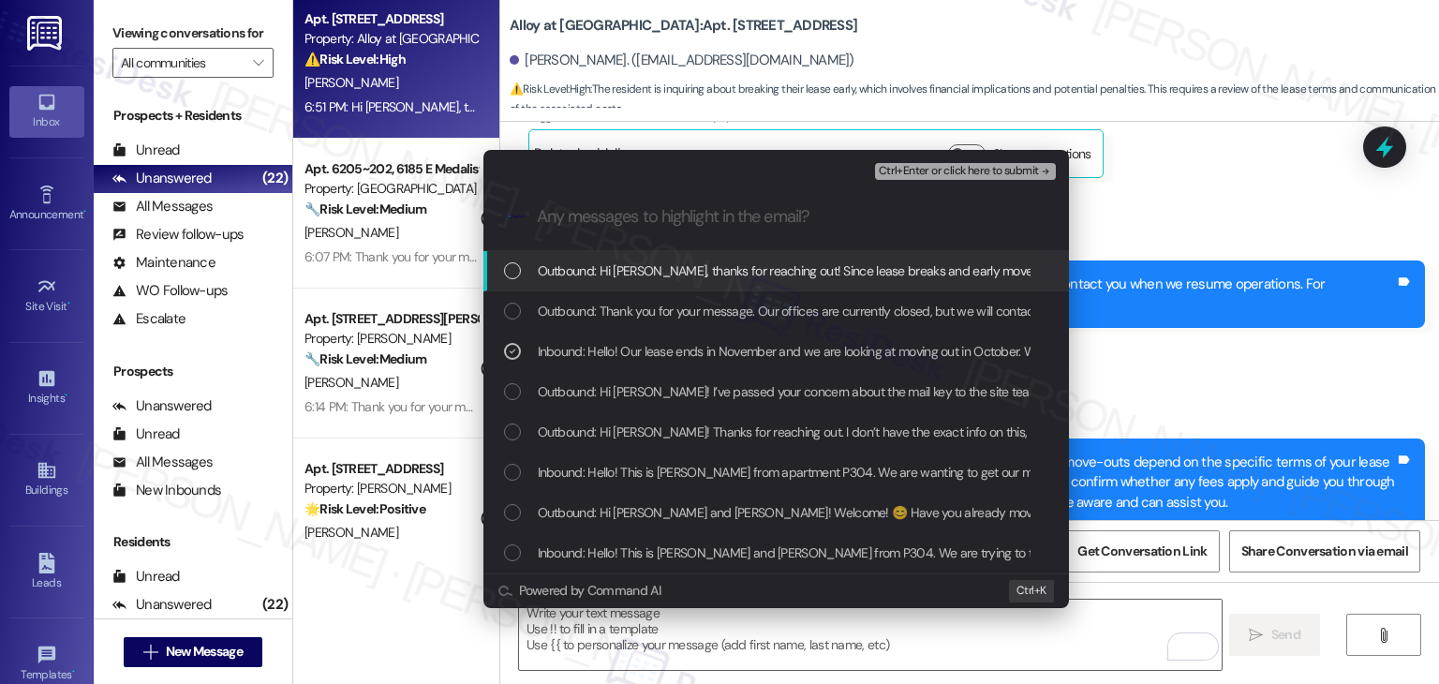
click at [924, 165] on span "Ctrl+Enter or click here to submit" at bounding box center [959, 171] width 160 height 13
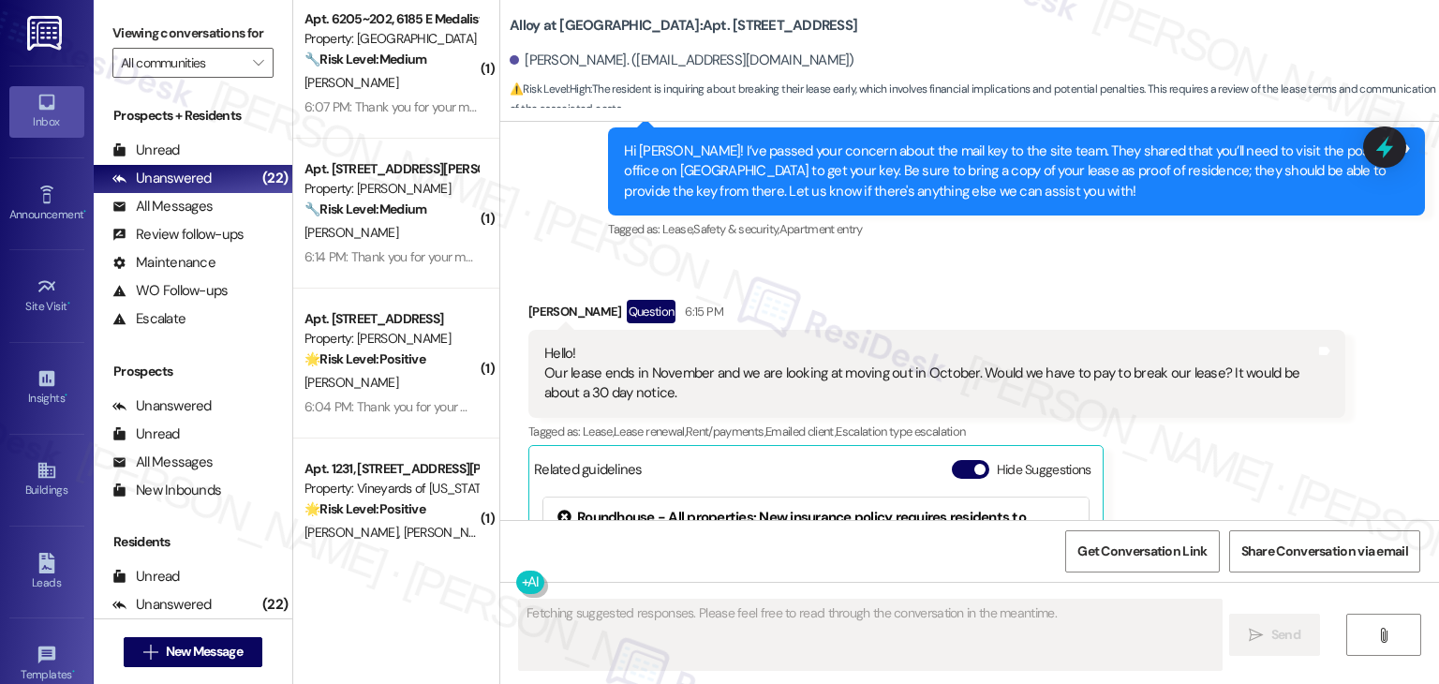
scroll to position [1687, 0]
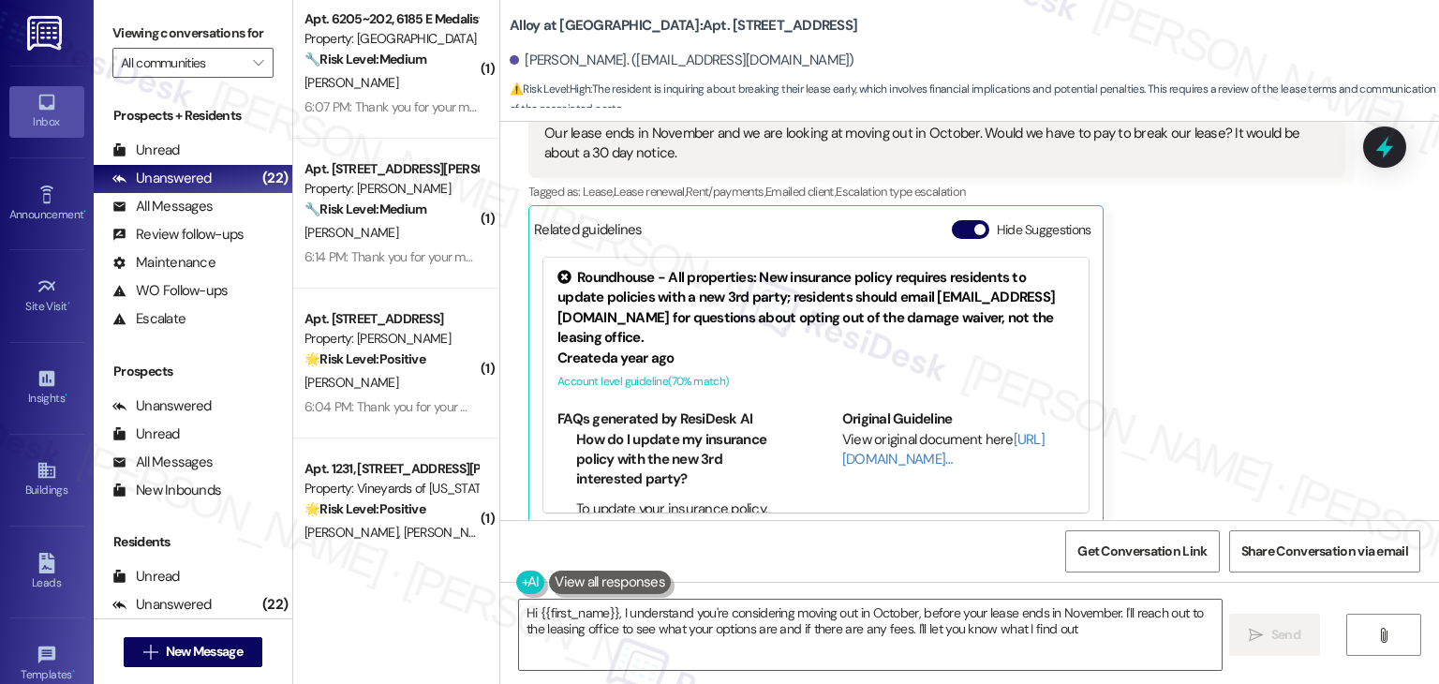
type textarea "Hi {{first_name}}, I understand you're considering moving out in October, befor…"
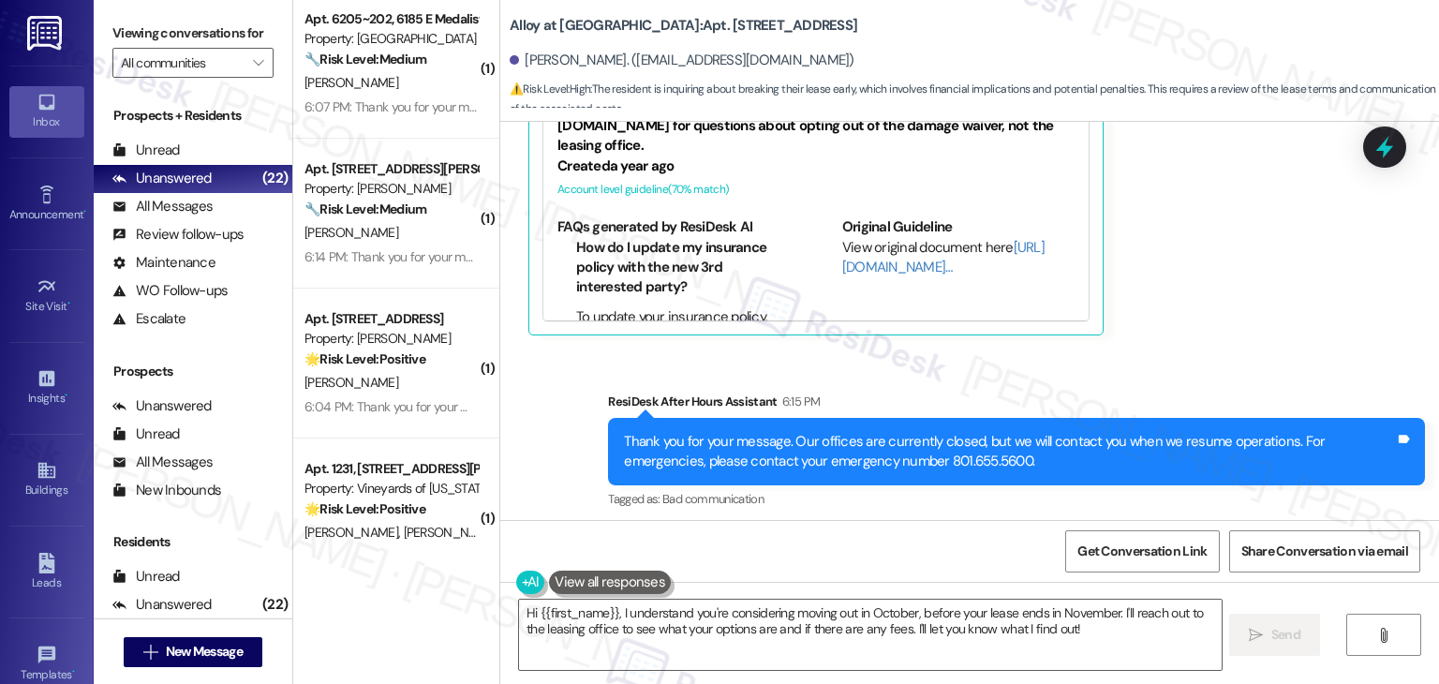
scroll to position [1877, 0]
